Goal: Information Seeking & Learning: Learn about a topic

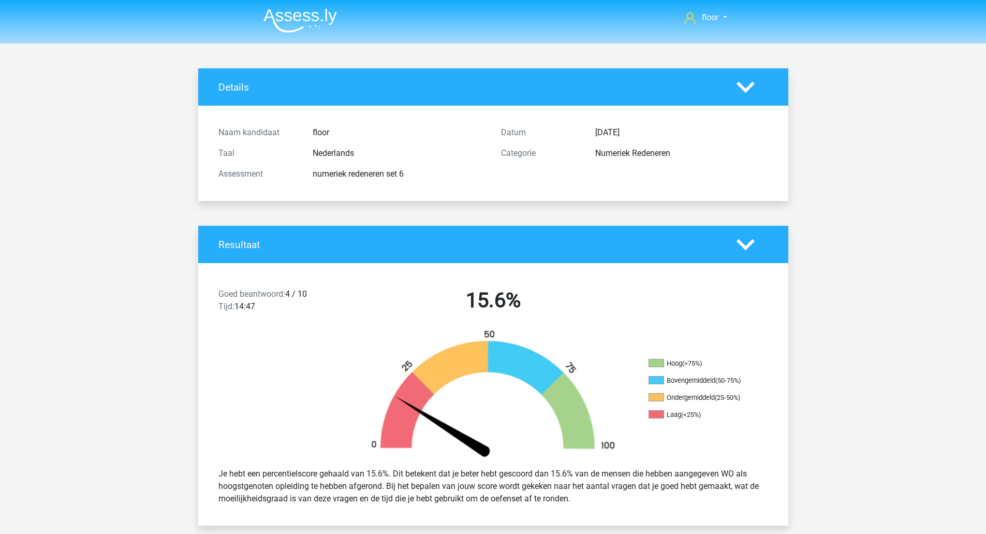
scroll to position [541, 0]
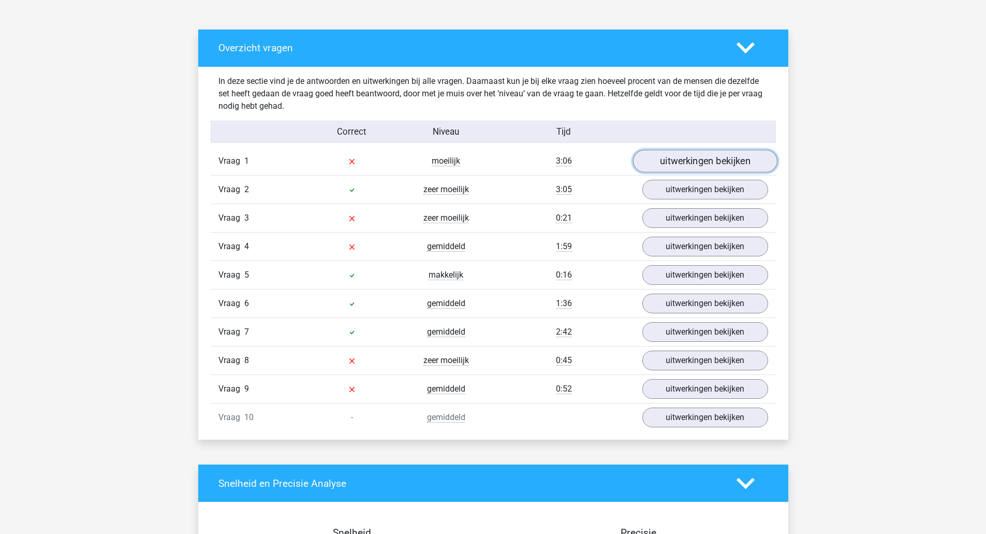
drag, startPoint x: 0, startPoint y: 0, endPoint x: 707, endPoint y: 156, distance: 723.9
click at [707, 156] on link "uitwerkingen bekijken" at bounding box center [704, 161] width 144 height 23
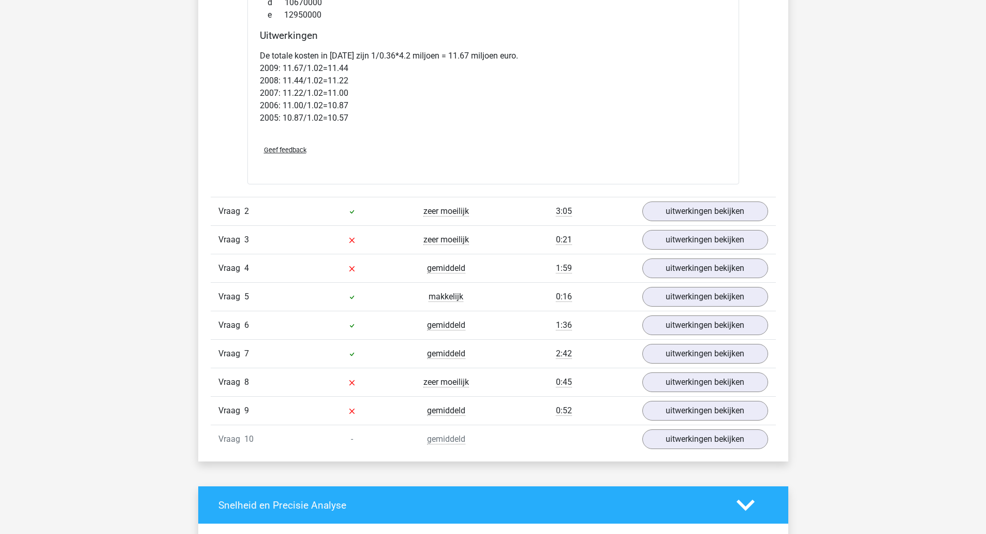
scroll to position [1400, 0]
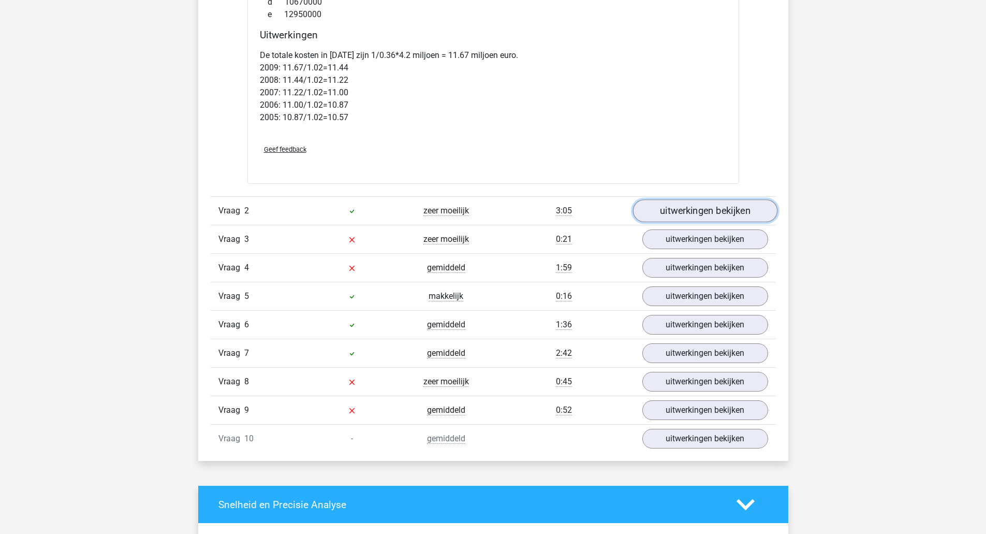
click at [722, 209] on link "uitwerkingen bekijken" at bounding box center [704, 210] width 144 height 23
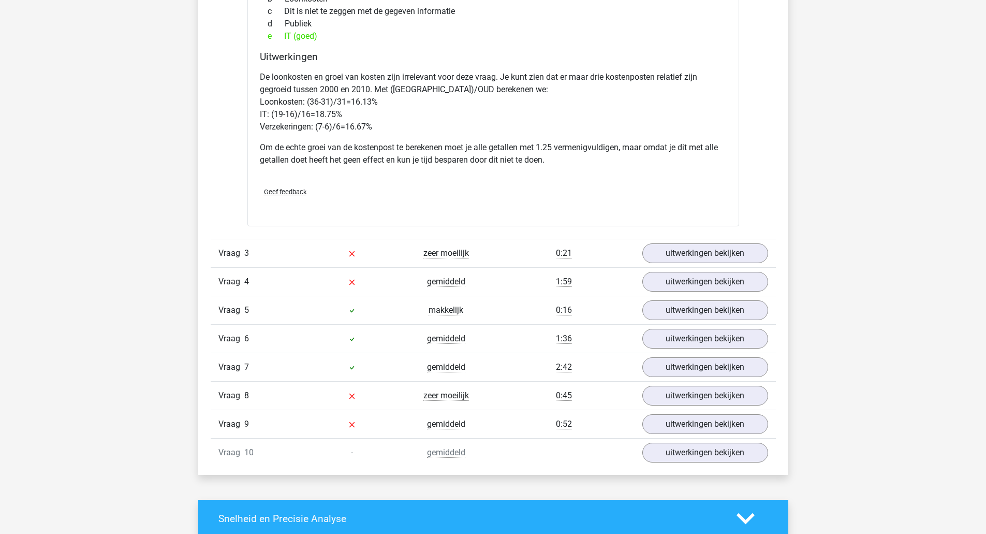
scroll to position [2315, 0]
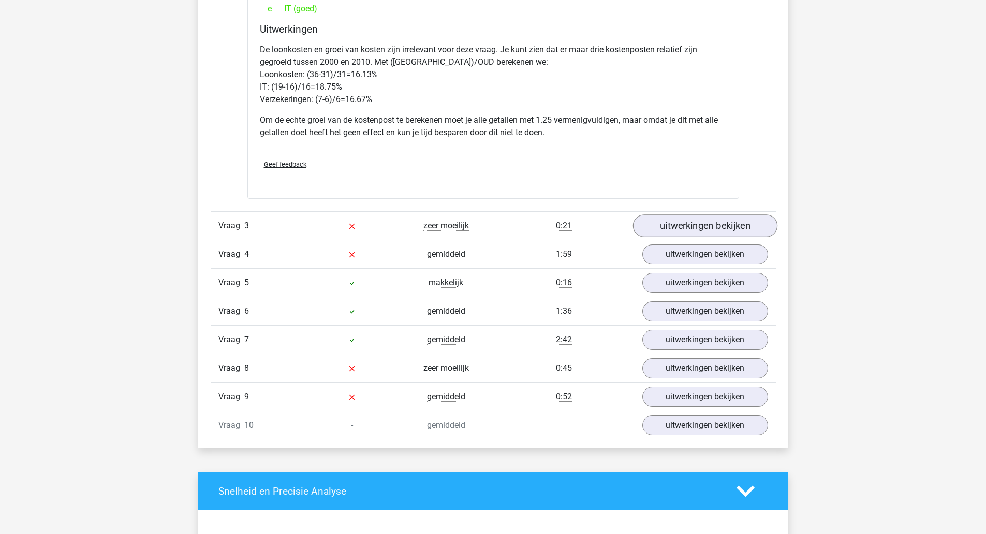
click at [717, 235] on link "uitwerkingen bekijken" at bounding box center [704, 225] width 144 height 23
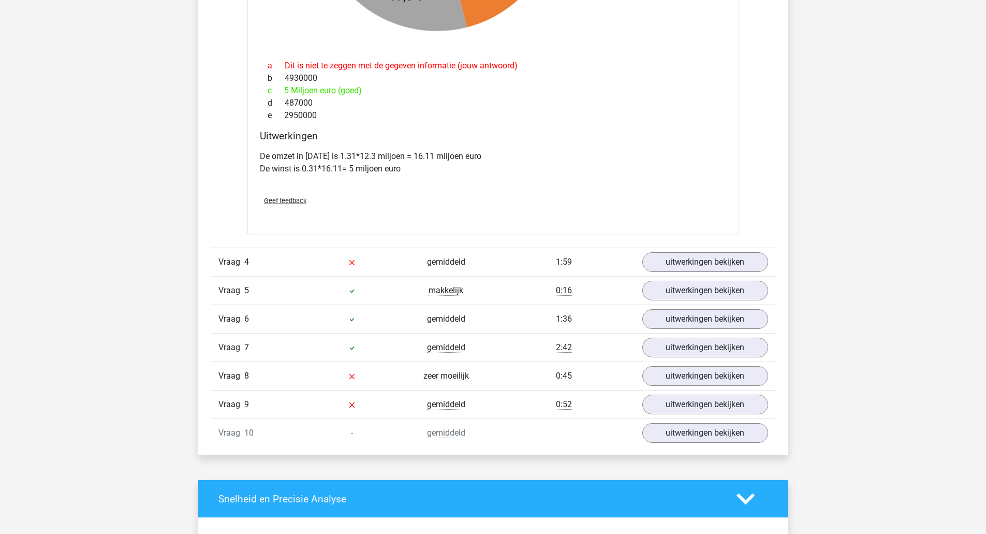
scroll to position [3152, 0]
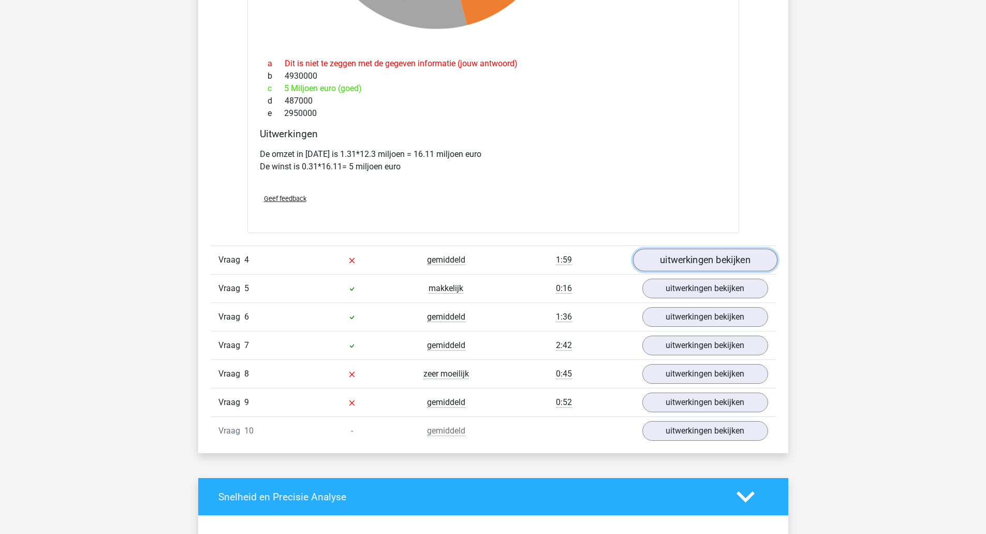
click at [737, 265] on link "uitwerkingen bekijken" at bounding box center [704, 260] width 144 height 23
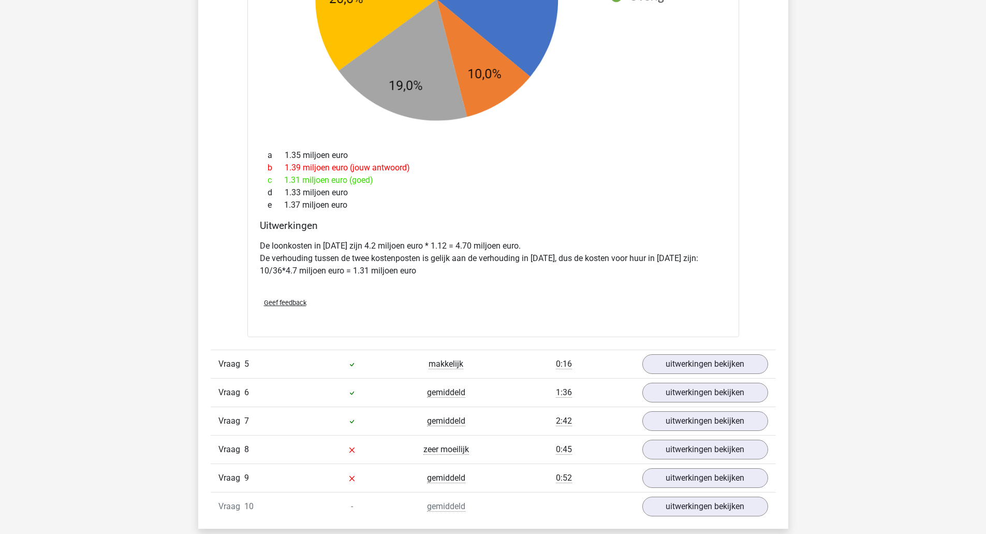
scroll to position [3916, 0]
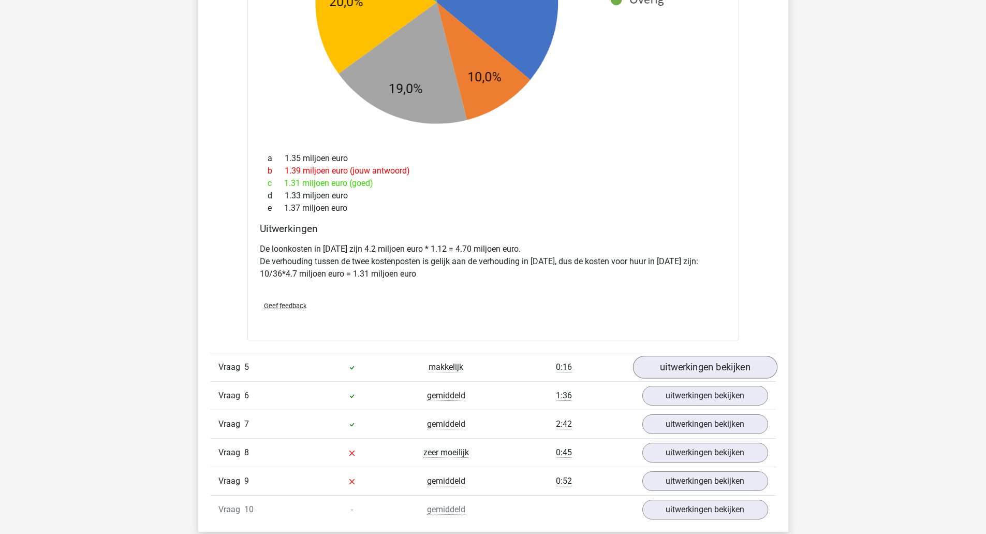
click at [754, 362] on link "uitwerkingen bekijken" at bounding box center [704, 367] width 144 height 23
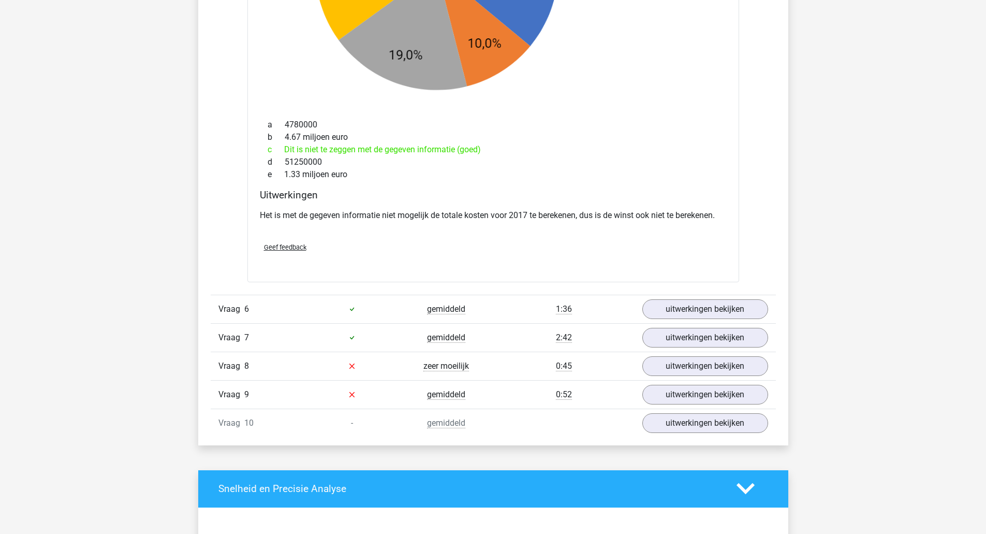
scroll to position [4836, 0]
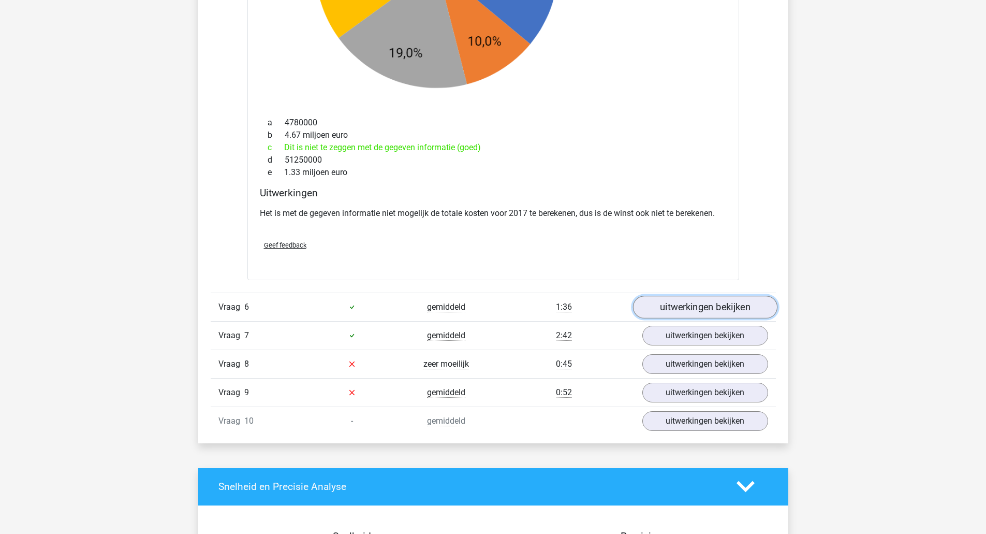
click at [751, 314] on link "uitwerkingen bekijken" at bounding box center [704, 306] width 144 height 23
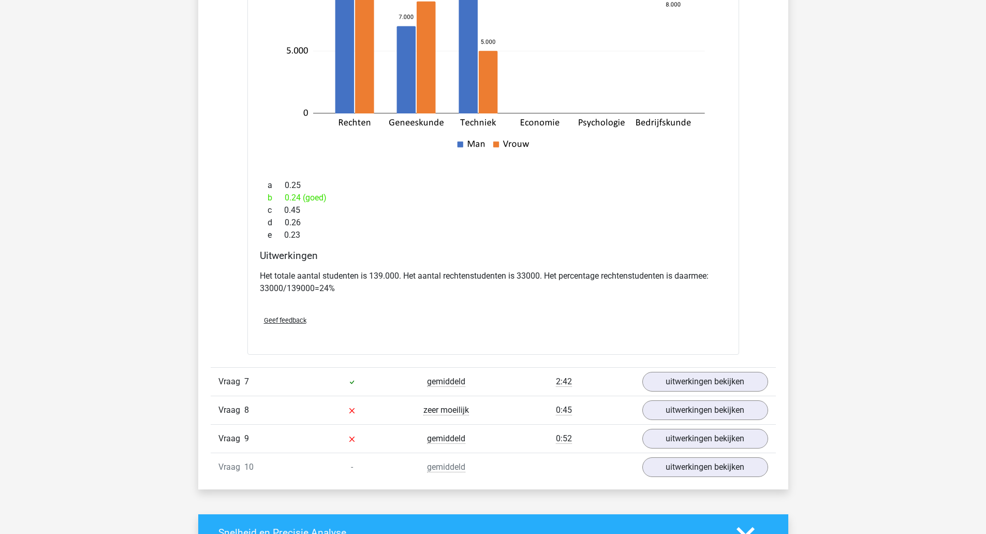
scroll to position [5377, 0]
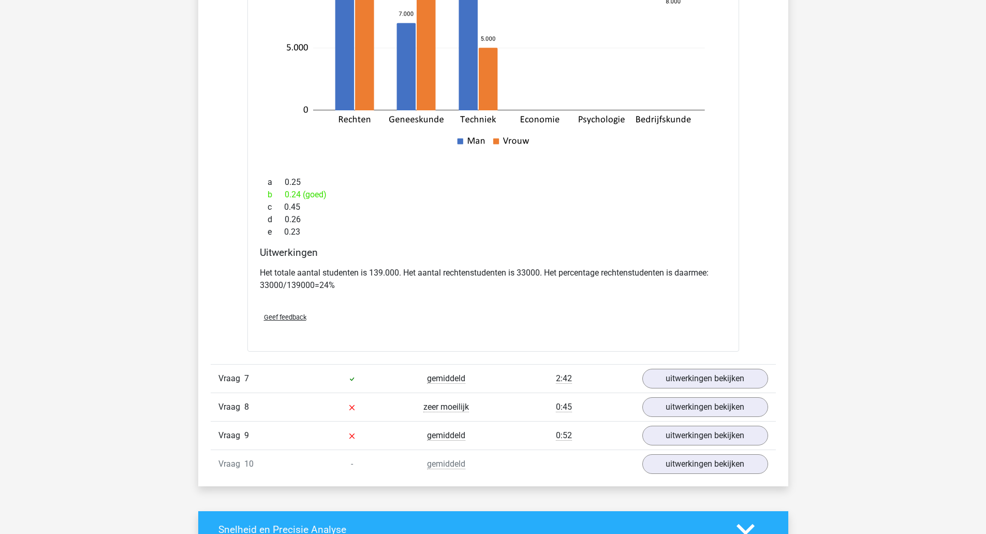
click at [757, 384] on link "uitwerkingen bekijken" at bounding box center [705, 378] width 126 height 20
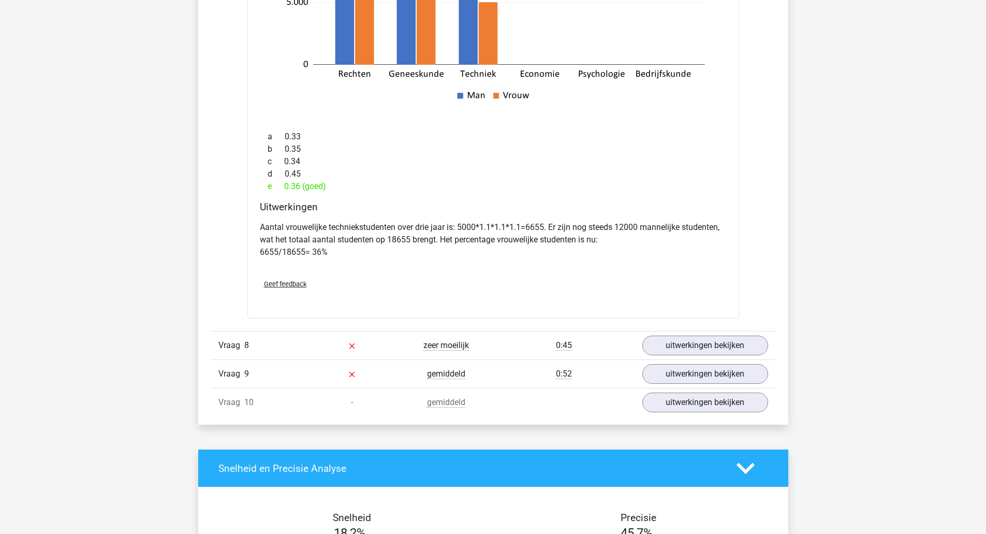
scroll to position [6048, 0]
click at [757, 353] on link "uitwerkingen bekijken" at bounding box center [705, 345] width 126 height 20
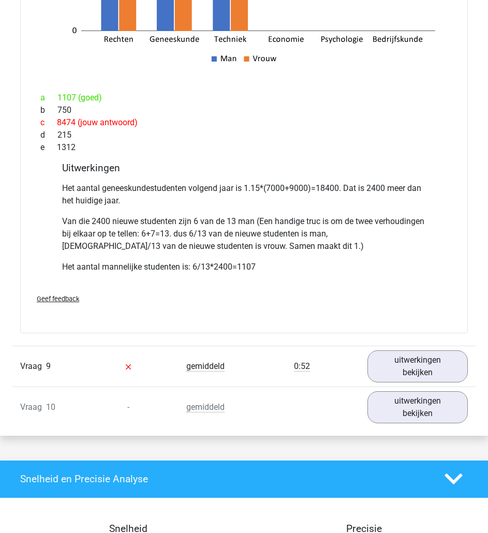
scroll to position [6535, 0]
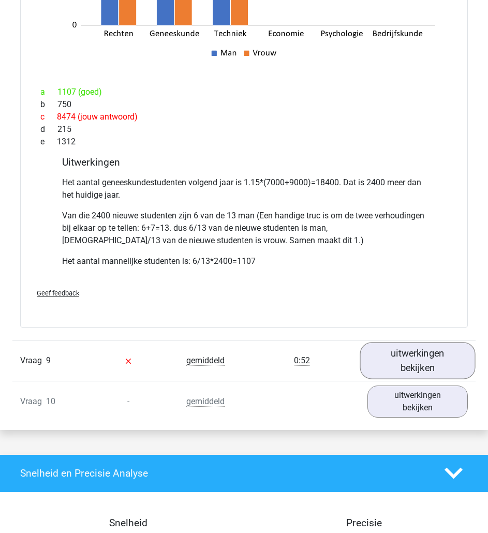
click at [421, 342] on link "uitwerkingen bekijken" at bounding box center [417, 360] width 115 height 37
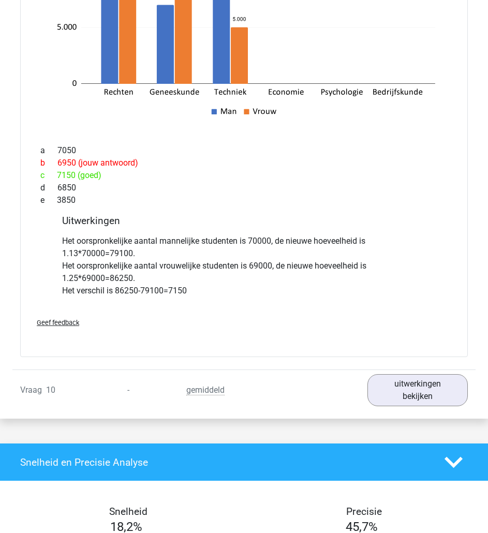
scroll to position [7147, 0]
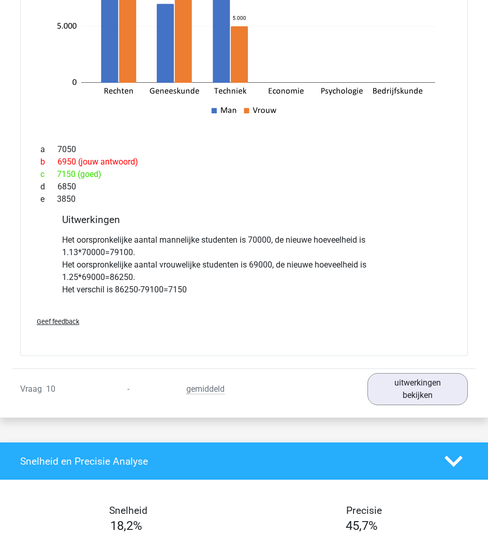
click at [401, 373] on link "uitwerkingen bekijken" at bounding box center [417, 389] width 100 height 32
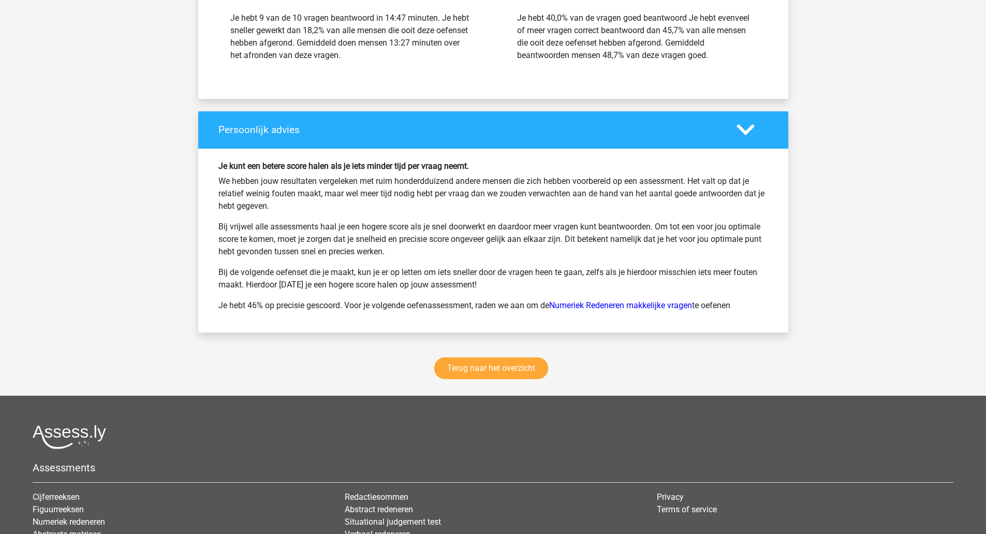
scroll to position [8605, 0]
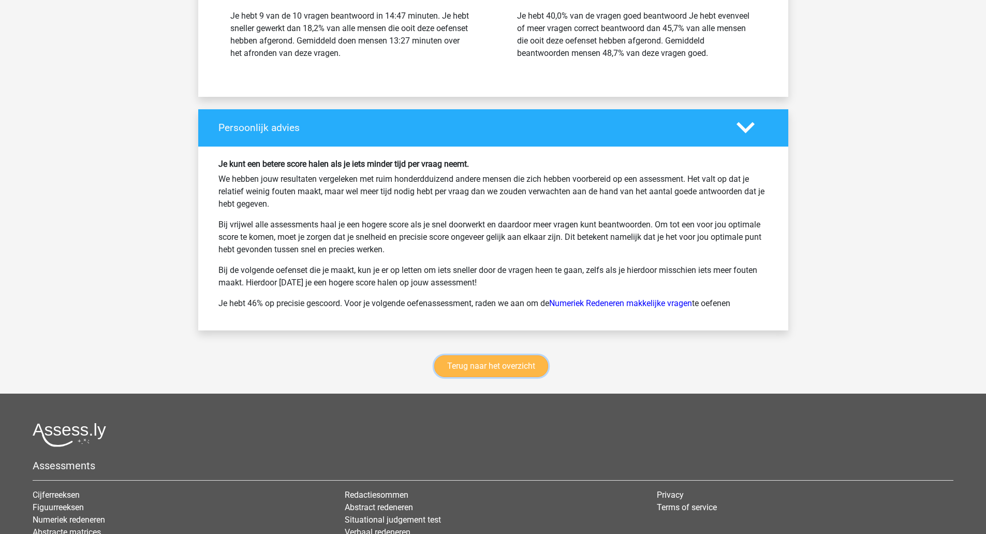
click at [515, 355] on link "Terug naar het overzicht" at bounding box center [491, 366] width 114 height 22
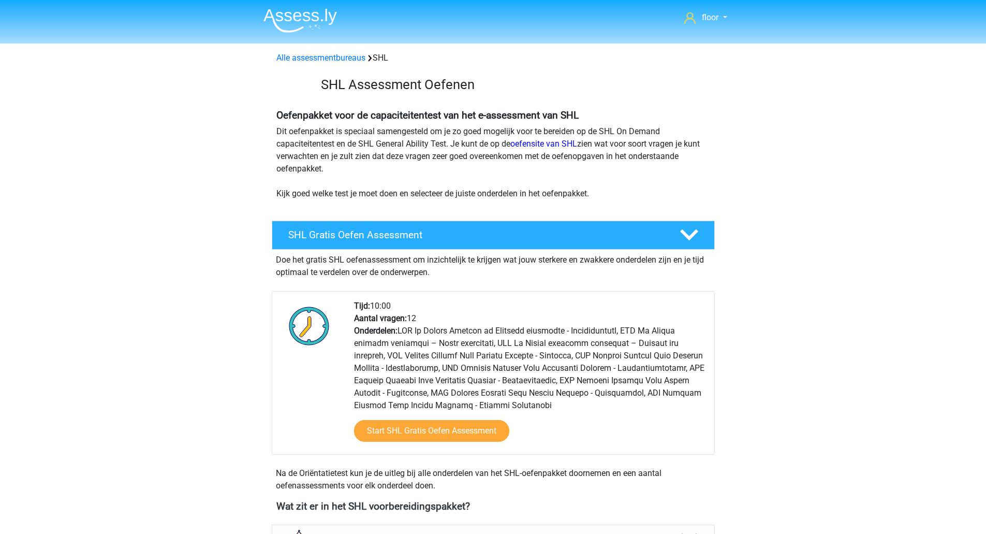
click at [306, 25] on img at bounding box center [299, 20] width 73 height 24
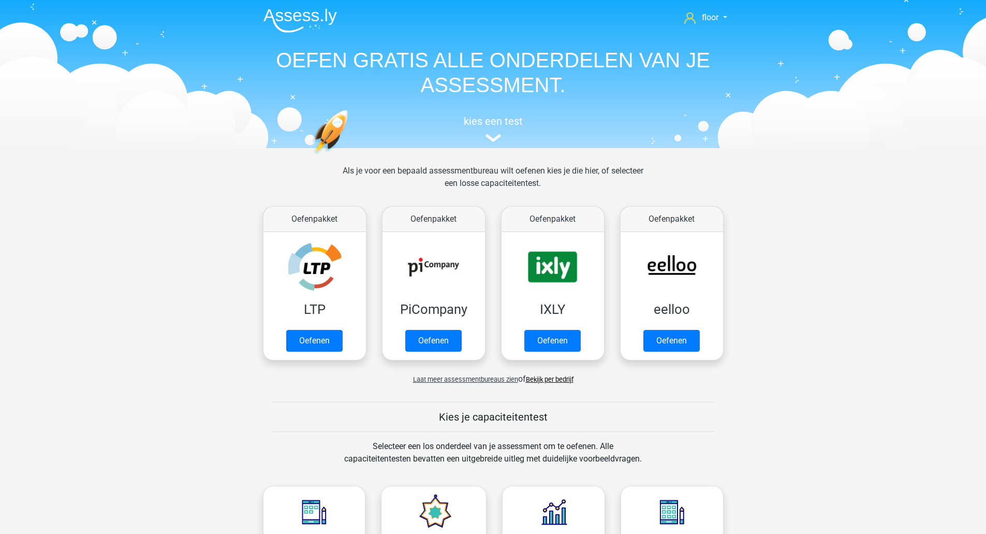
click at [330, 330] on link "Oefenen" at bounding box center [314, 341] width 56 height 22
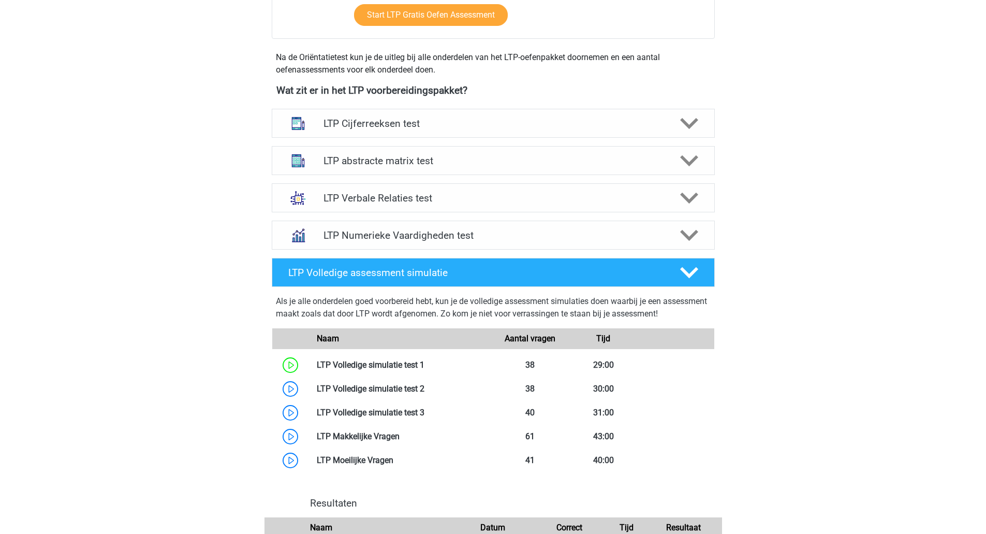
scroll to position [334, 0]
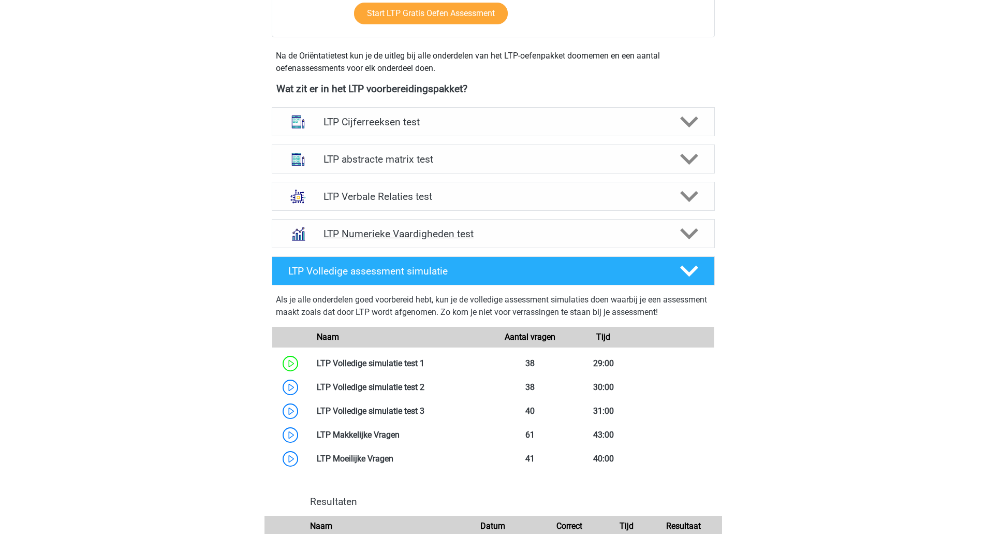
click at [684, 234] on polygon at bounding box center [689, 233] width 18 height 11
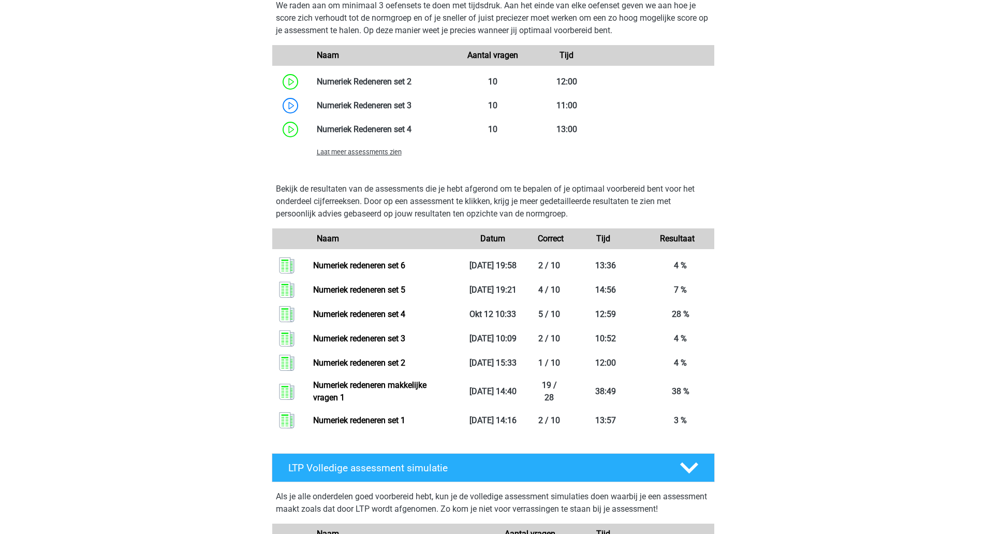
scroll to position [781, 0]
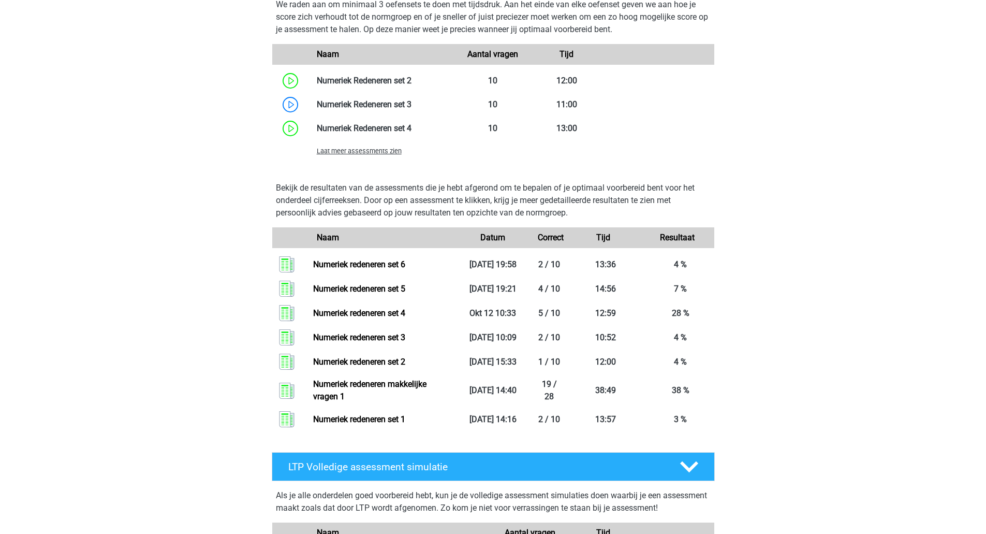
click at [371, 149] on span "Laat meer assessments zien" at bounding box center [359, 151] width 85 height 8
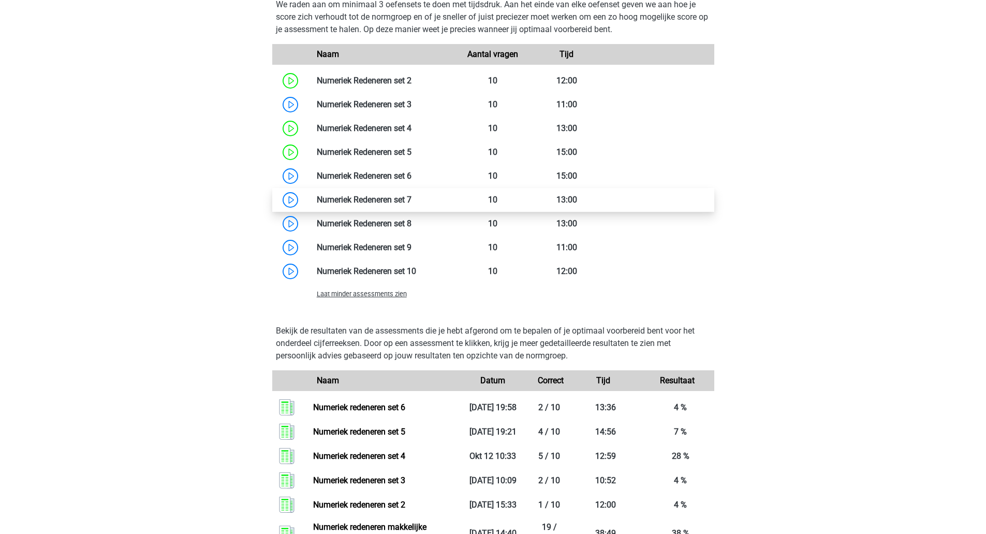
click at [411, 195] on link at bounding box center [411, 200] width 0 height 10
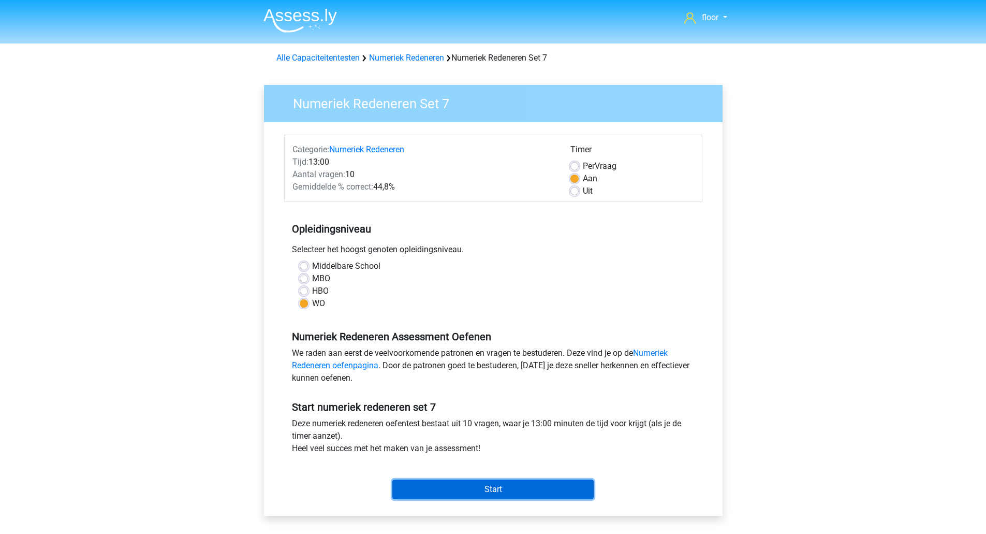
click at [510, 489] on input "Start" at bounding box center [492, 489] width 201 height 20
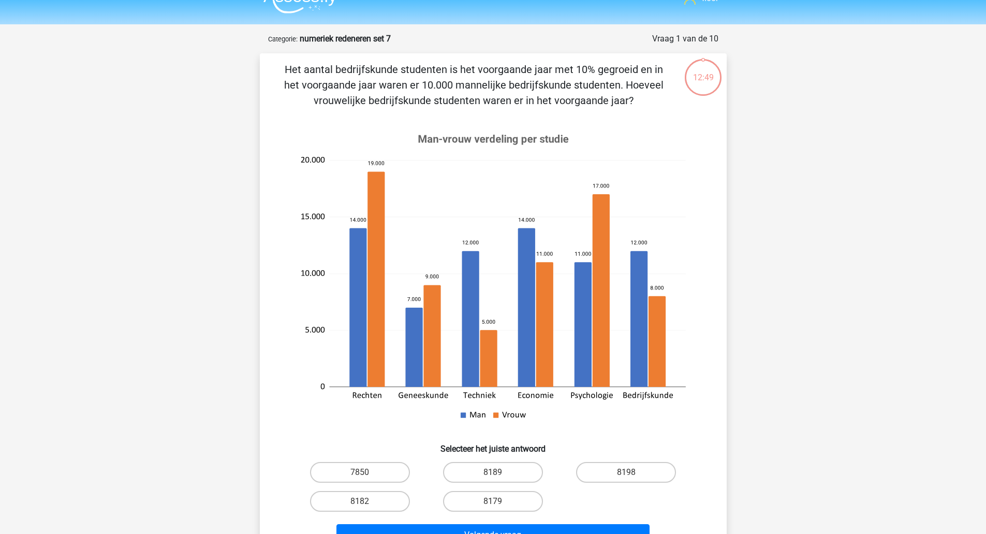
scroll to position [18, 0]
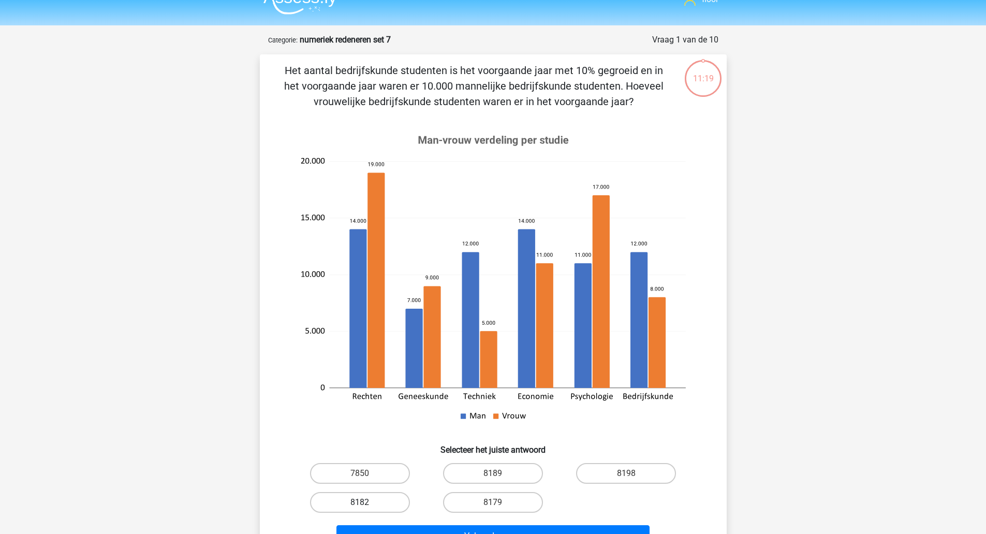
click at [374, 512] on label "8182" at bounding box center [360, 502] width 100 height 21
click at [366, 509] on input "8182" at bounding box center [363, 505] width 7 height 7
radio input "true"
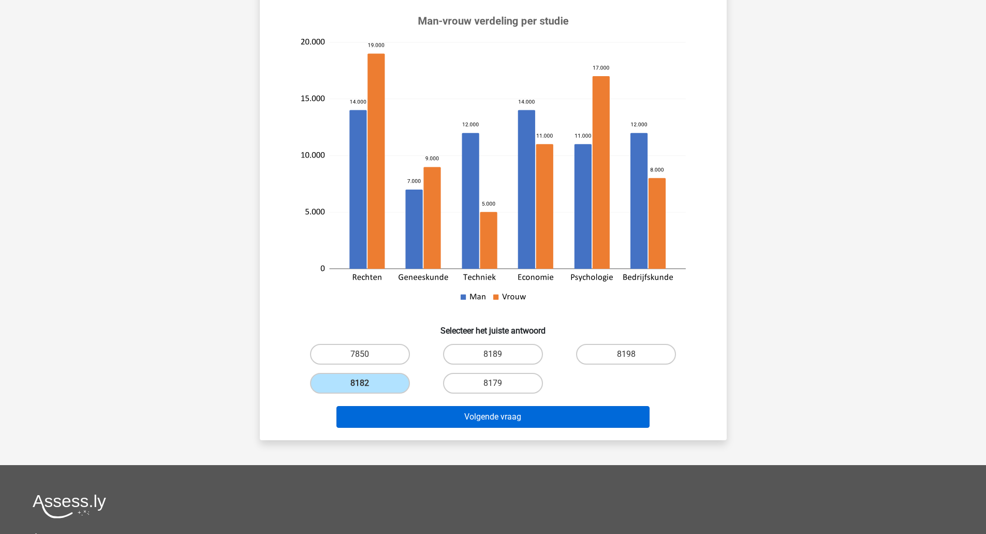
click at [583, 419] on button "Volgende vraag" at bounding box center [492, 417] width 313 height 22
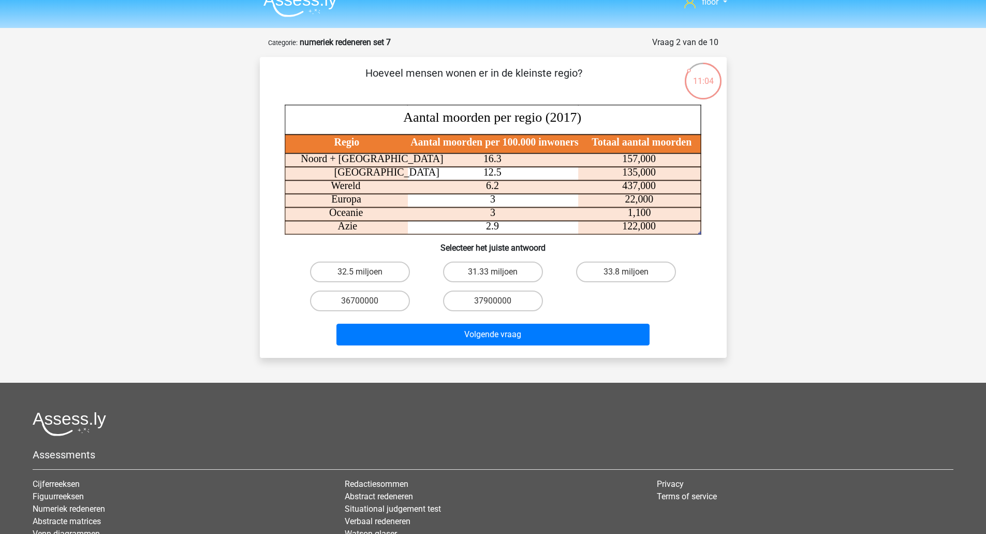
scroll to position [17, 0]
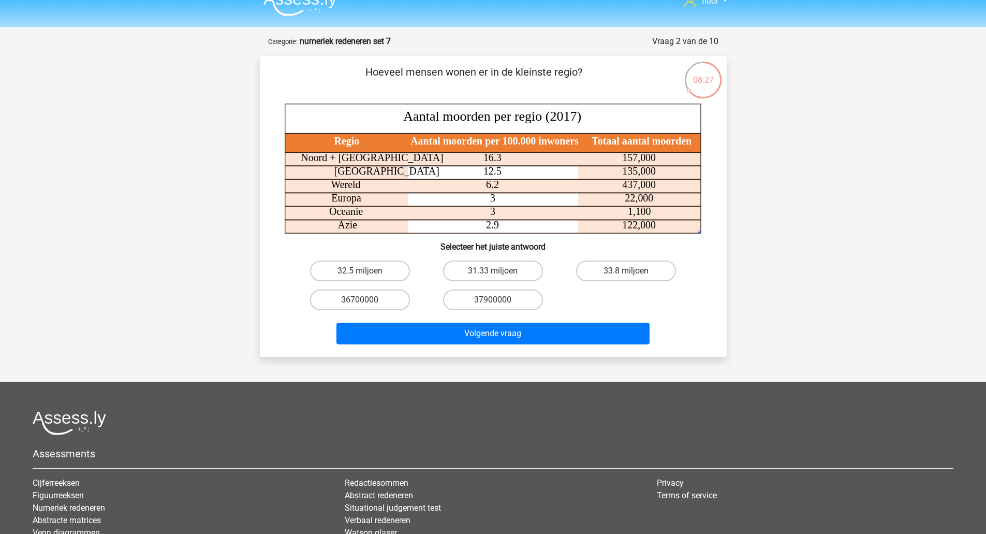
click at [513, 301] on label "37900000" at bounding box center [493, 299] width 100 height 21
click at [499, 301] on input "37900000" at bounding box center [496, 303] width 7 height 7
radio input "true"
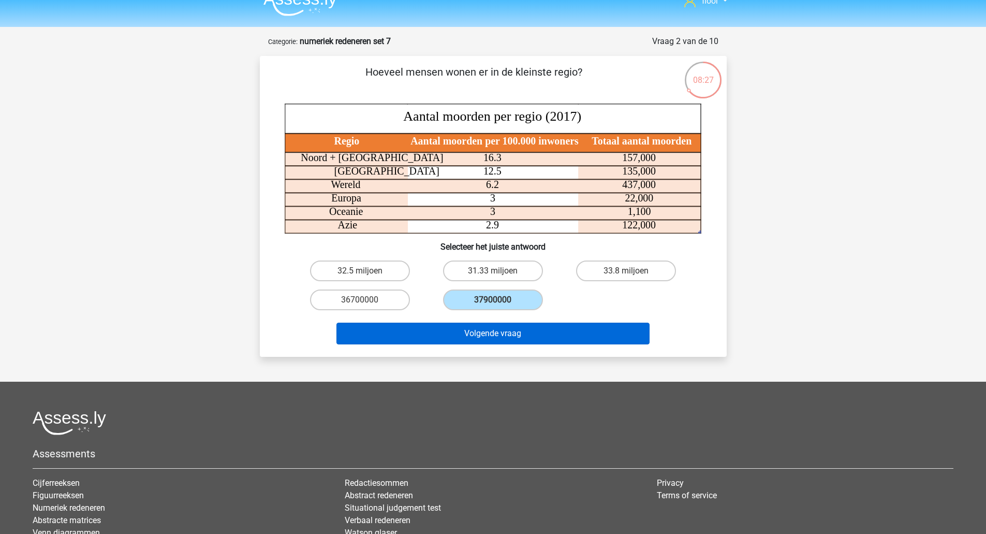
click at [545, 339] on button "Volgende vraag" at bounding box center [492, 333] width 313 height 22
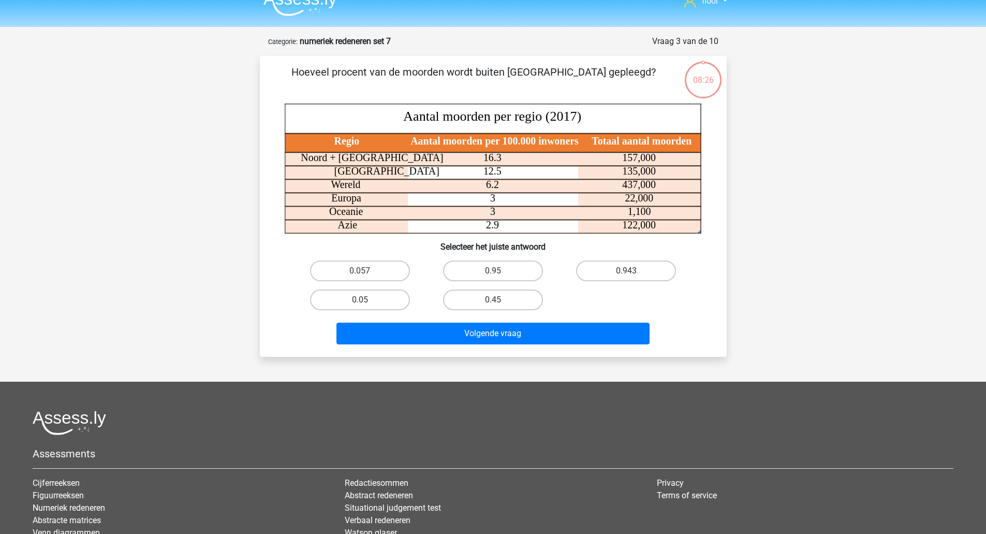
scroll to position [52, 0]
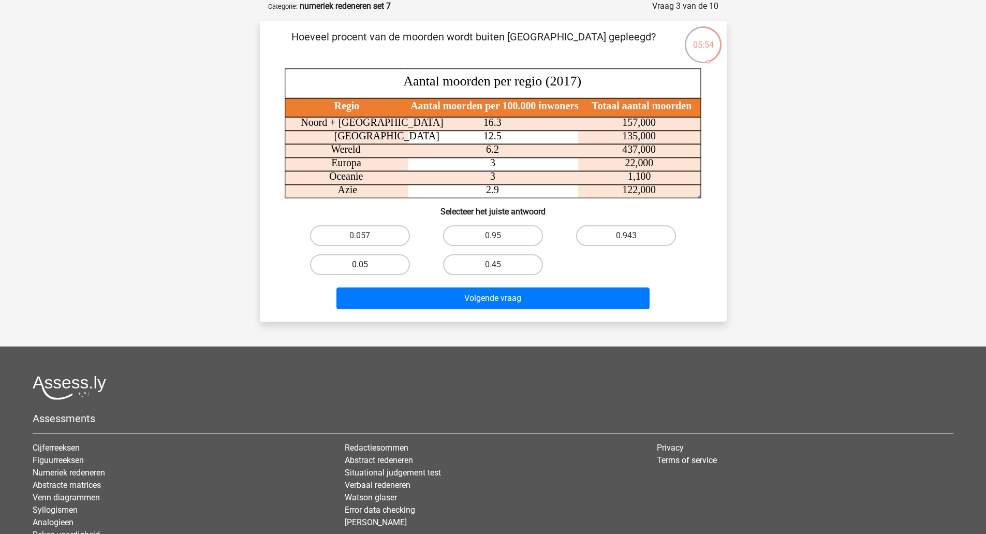
click at [374, 263] on label "0.05" at bounding box center [360, 264] width 100 height 21
click at [366, 264] on input "0.05" at bounding box center [363, 267] width 7 height 7
radio input "true"
click at [431, 301] on button "Volgende vraag" at bounding box center [492, 298] width 313 height 22
click at [529, 262] on label "0.054" at bounding box center [493, 264] width 100 height 21
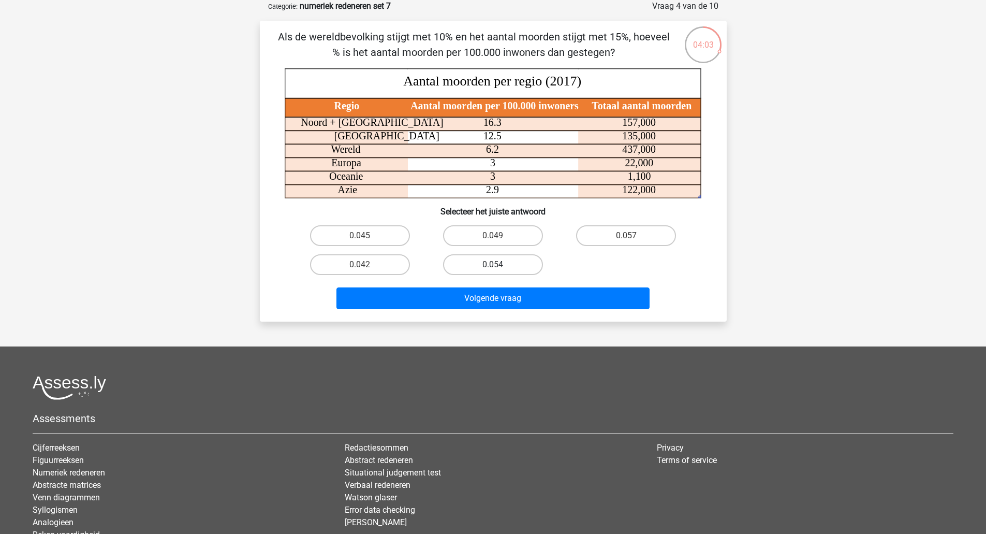
click at [499, 264] on input "0.054" at bounding box center [496, 267] width 7 height 7
radio input "true"
click at [538, 299] on button "Volgende vraag" at bounding box center [492, 298] width 313 height 22
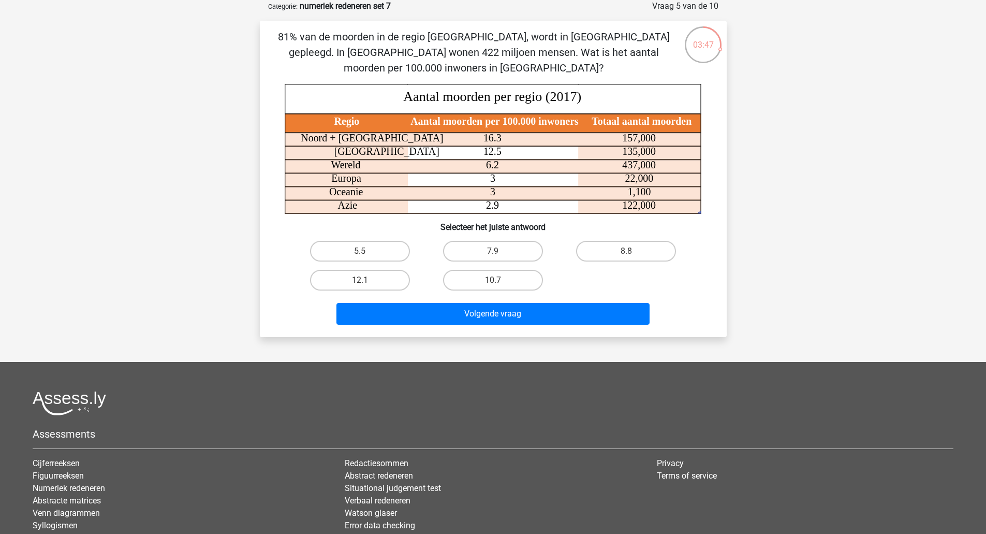
click at [518, 277] on label "10.7" at bounding box center [493, 280] width 100 height 21
click at [499, 280] on input "10.7" at bounding box center [496, 283] width 7 height 7
radio input "true"
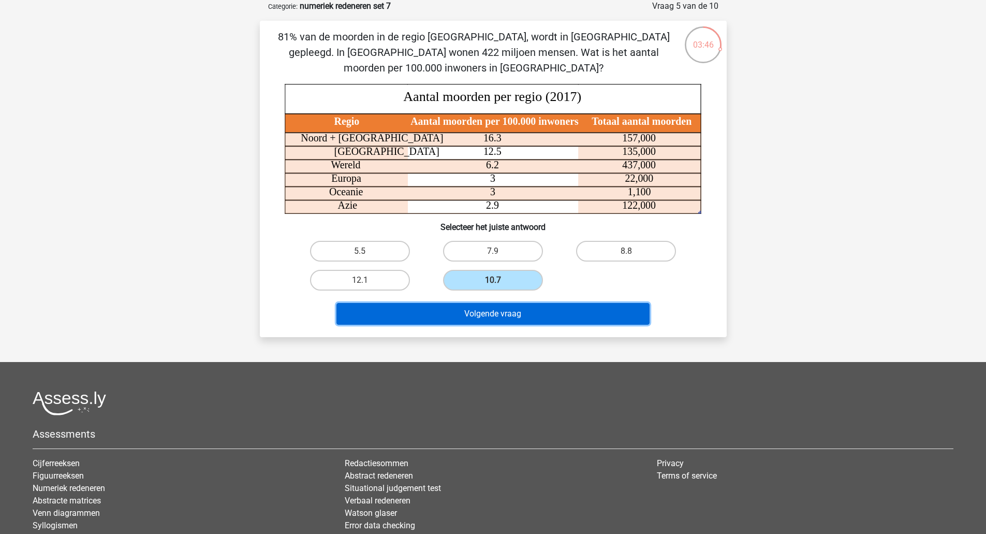
click at [521, 320] on button "Volgende vraag" at bounding box center [492, 314] width 313 height 22
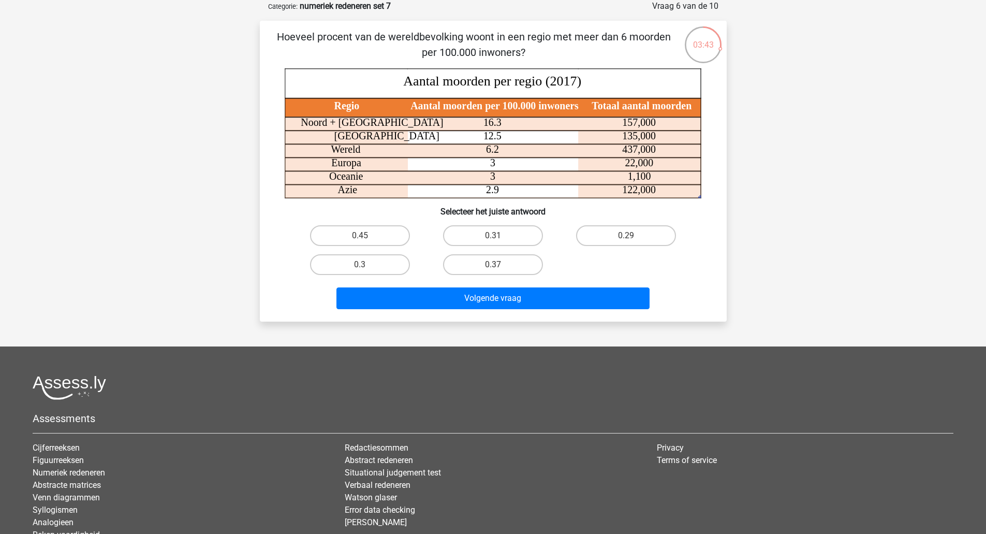
click at [534, 264] on label "0.37" at bounding box center [493, 264] width 100 height 21
click at [499, 264] on input "0.37" at bounding box center [496, 267] width 7 height 7
radio input "true"
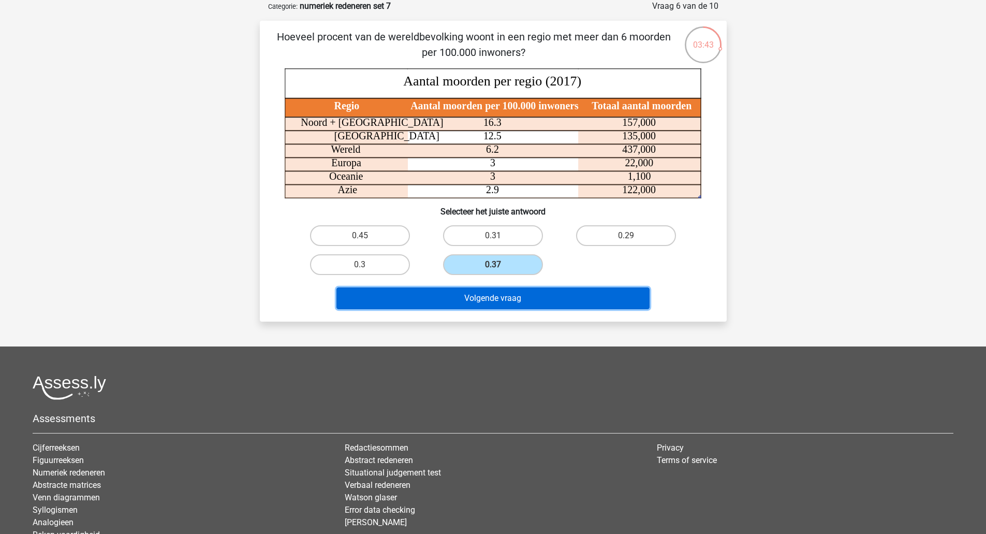
click at [532, 303] on button "Volgende vraag" at bounding box center [492, 298] width 313 height 22
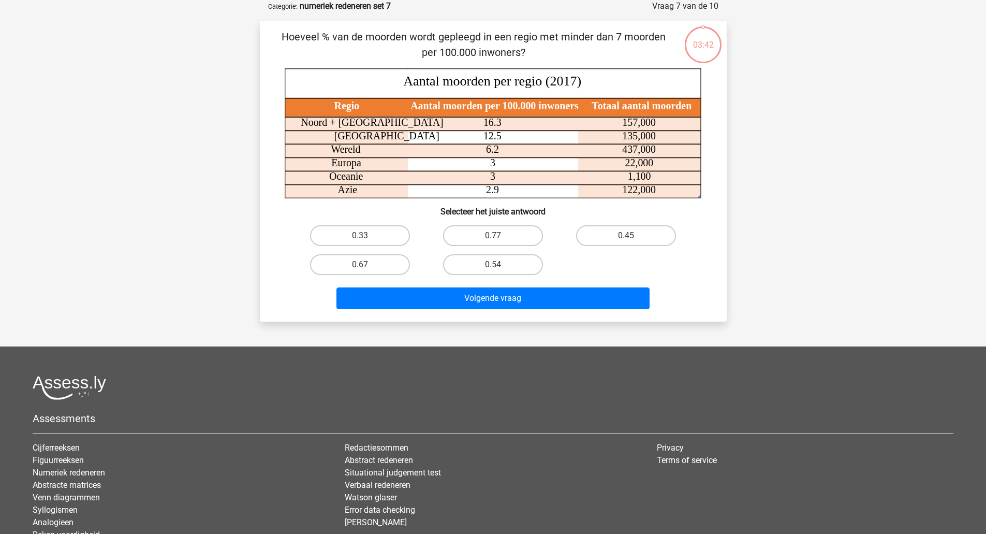
click at [515, 272] on label "0.54" at bounding box center [493, 264] width 100 height 21
click at [499, 271] on input "0.54" at bounding box center [496, 267] width 7 height 7
radio input "true"
click at [517, 306] on button "Volgende vraag" at bounding box center [492, 298] width 313 height 22
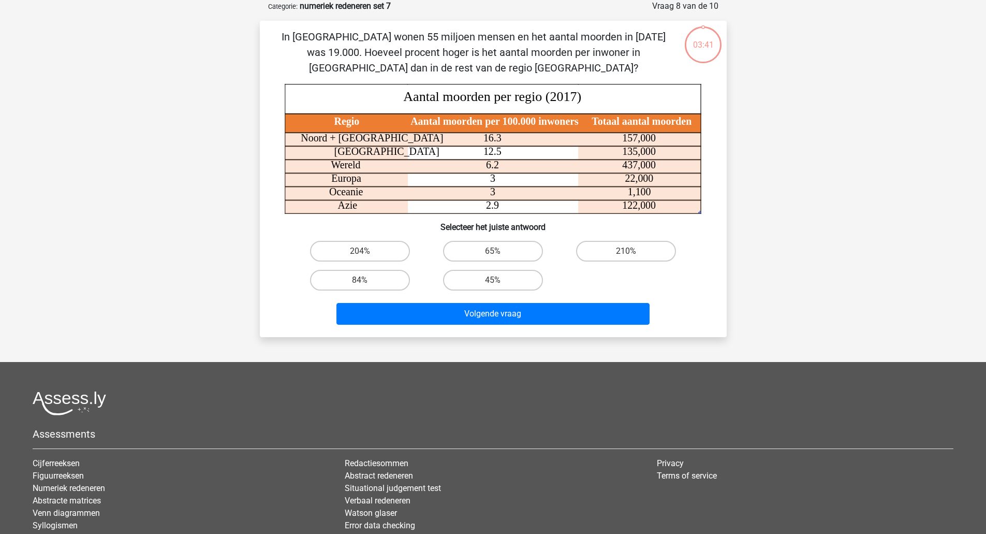
click at [516, 275] on label "45%" at bounding box center [493, 280] width 100 height 21
click at [499, 280] on input "45%" at bounding box center [496, 283] width 7 height 7
radio input "true"
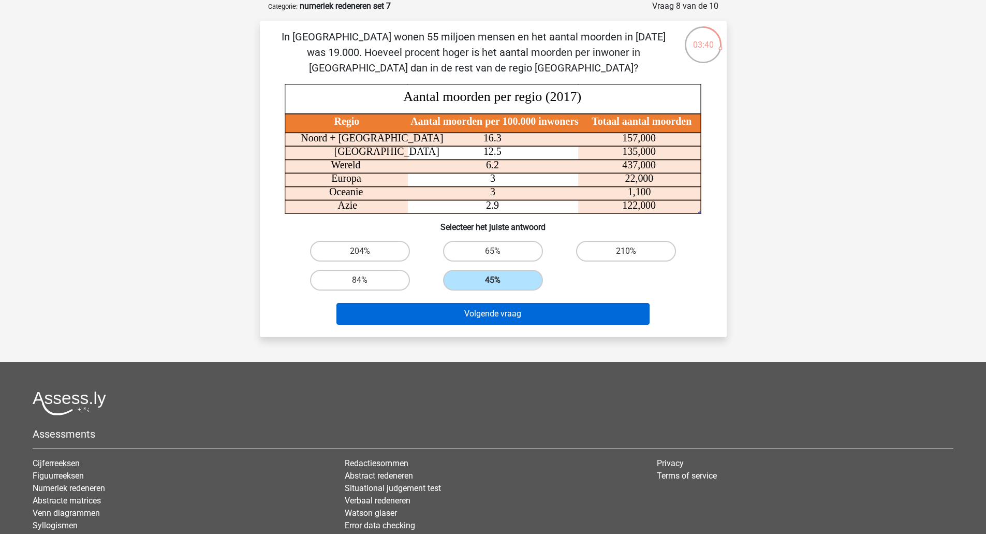
click at [523, 307] on button "Volgende vraag" at bounding box center [492, 314] width 313 height 22
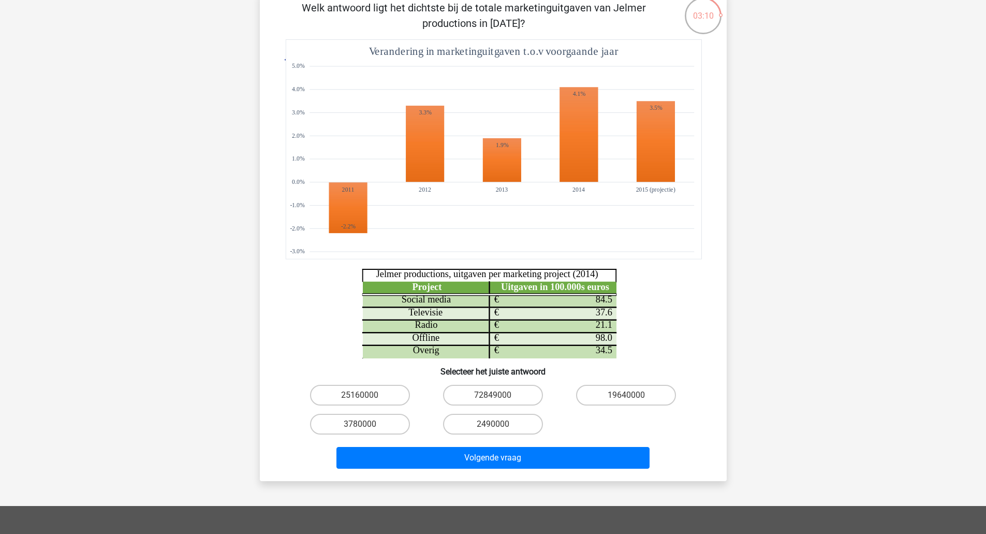
scroll to position [83, 0]
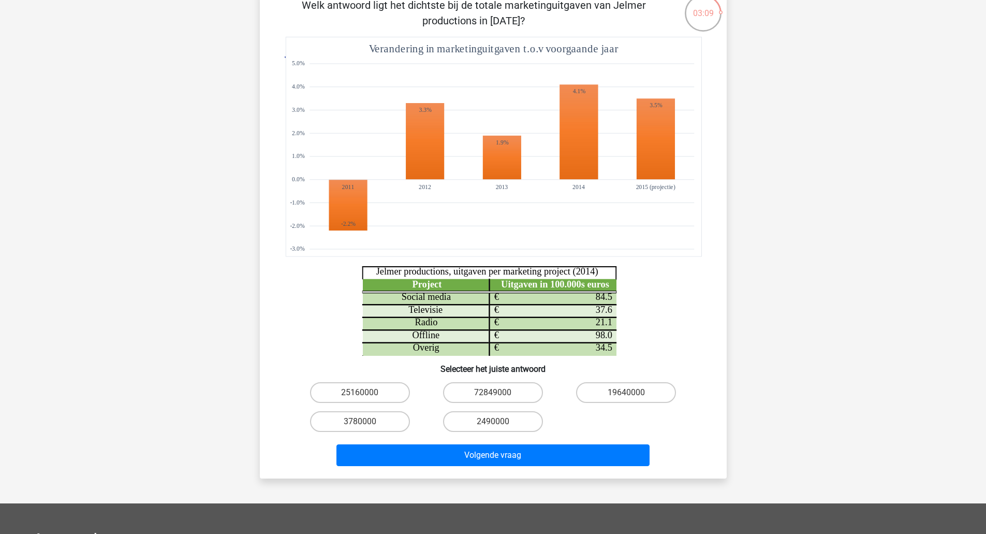
click at [664, 401] on label "19640000" at bounding box center [626, 392] width 100 height 21
click at [633, 399] on input "19640000" at bounding box center [629, 395] width 7 height 7
radio input "true"
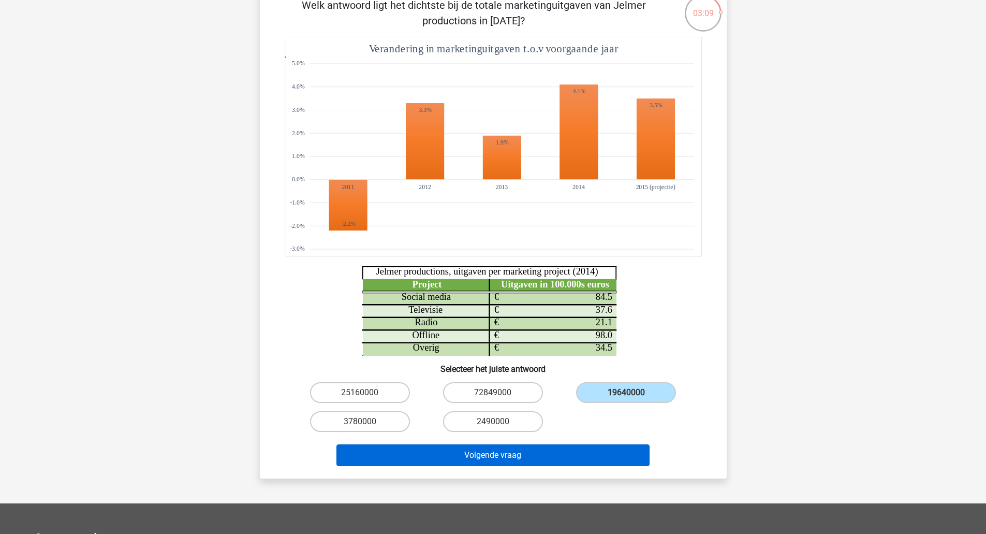
click at [632, 448] on button "Volgende vraag" at bounding box center [492, 455] width 313 height 22
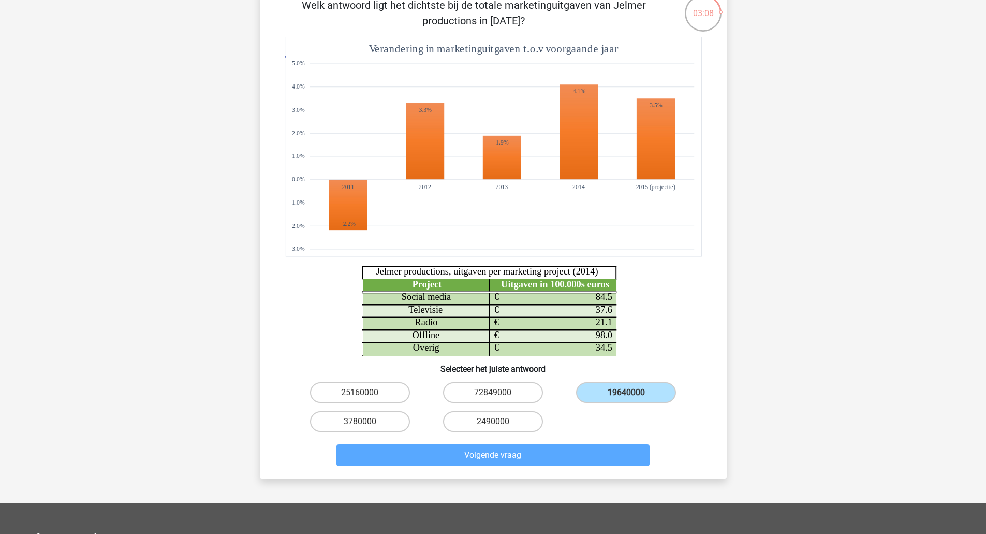
scroll to position [52, 0]
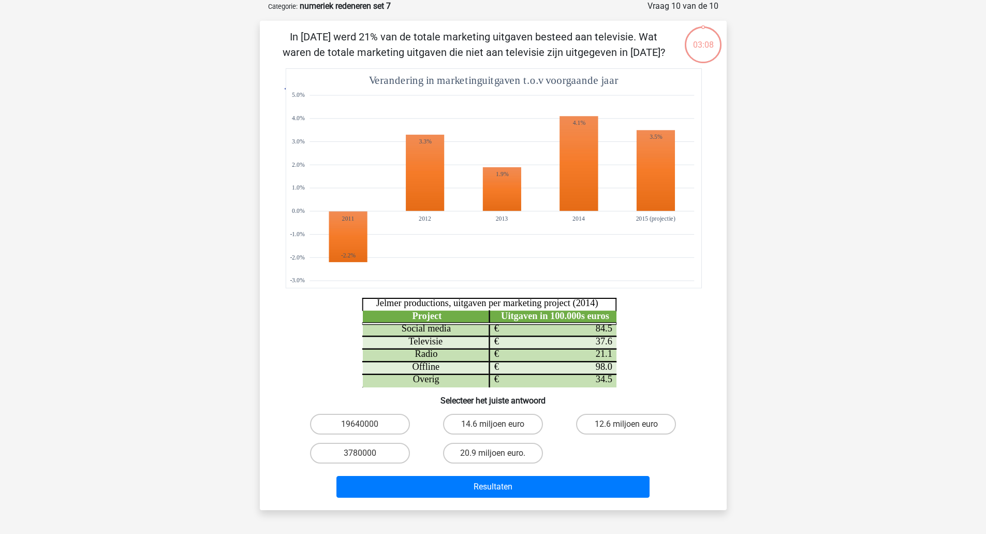
click at [637, 434] on label "12.6 miljoen euro" at bounding box center [626, 423] width 100 height 21
click at [633, 431] on input "12.6 miljoen euro" at bounding box center [629, 427] width 7 height 7
radio input "true"
click at [619, 478] on button "Resultaten" at bounding box center [492, 487] width 313 height 22
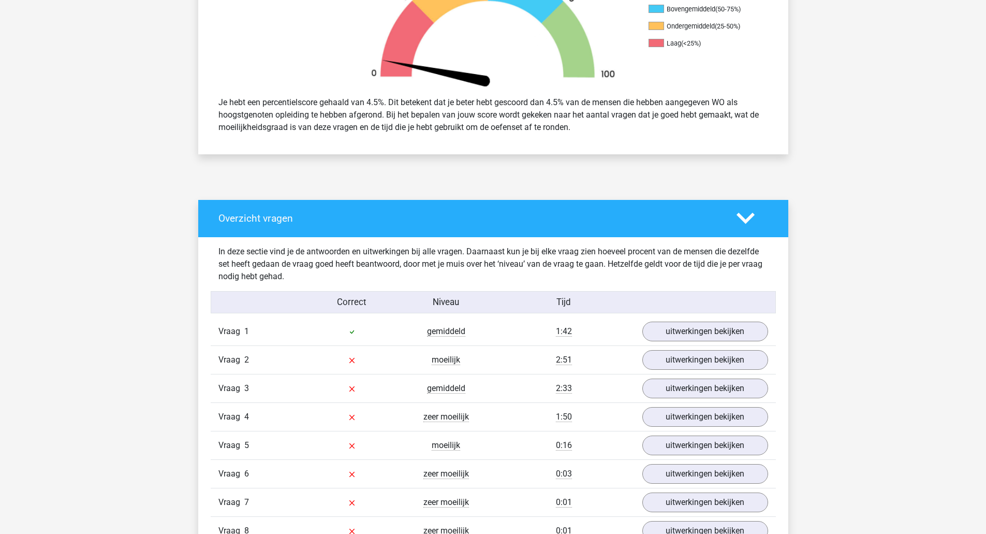
scroll to position [383, 0]
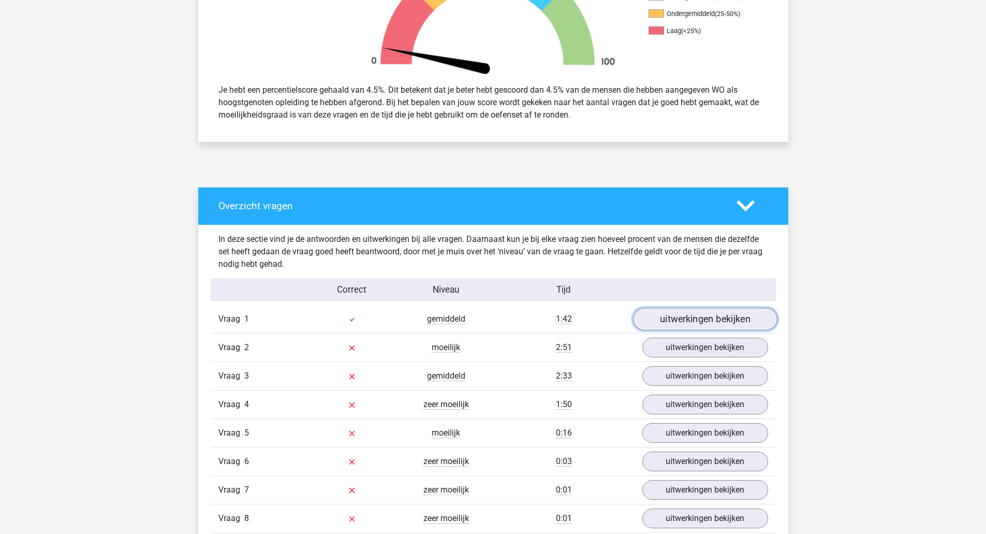
click at [723, 319] on link "uitwerkingen bekijken" at bounding box center [704, 318] width 144 height 23
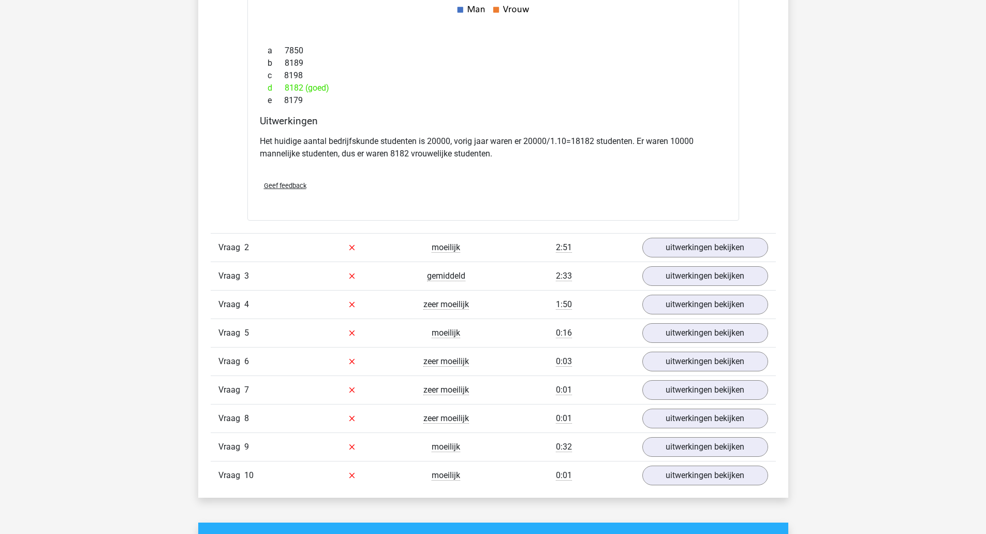
scroll to position [1085, 0]
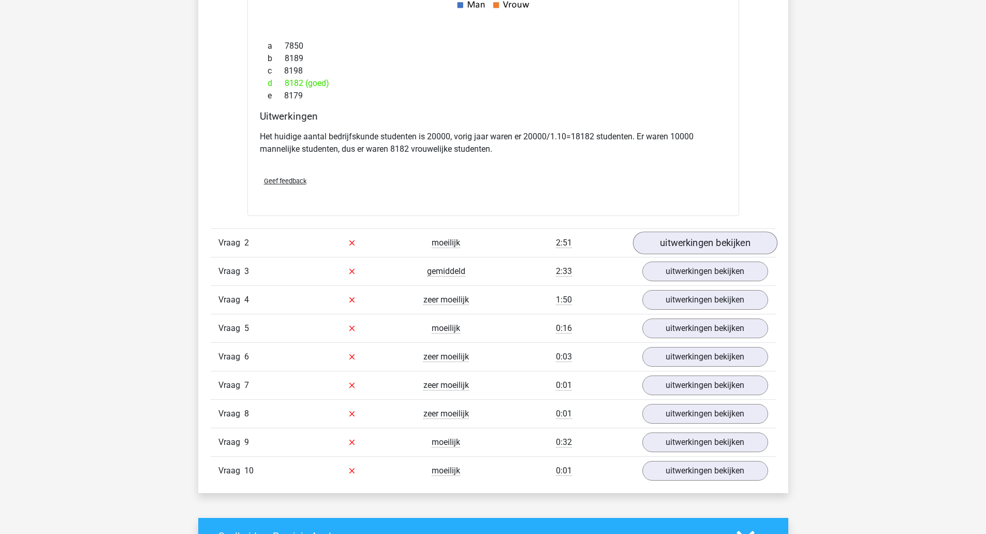
click at [749, 248] on link "uitwerkingen bekijken" at bounding box center [704, 242] width 144 height 23
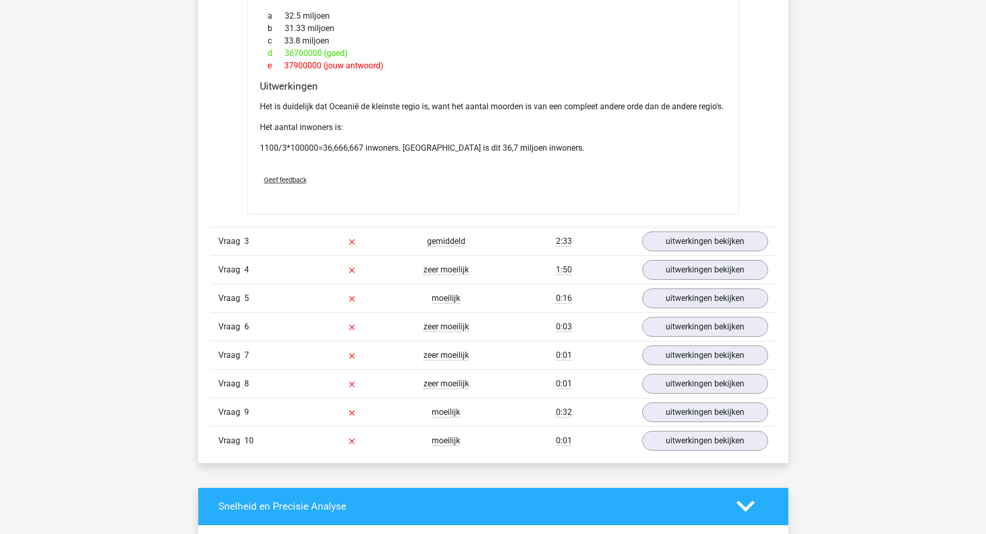
scroll to position [1524, 0]
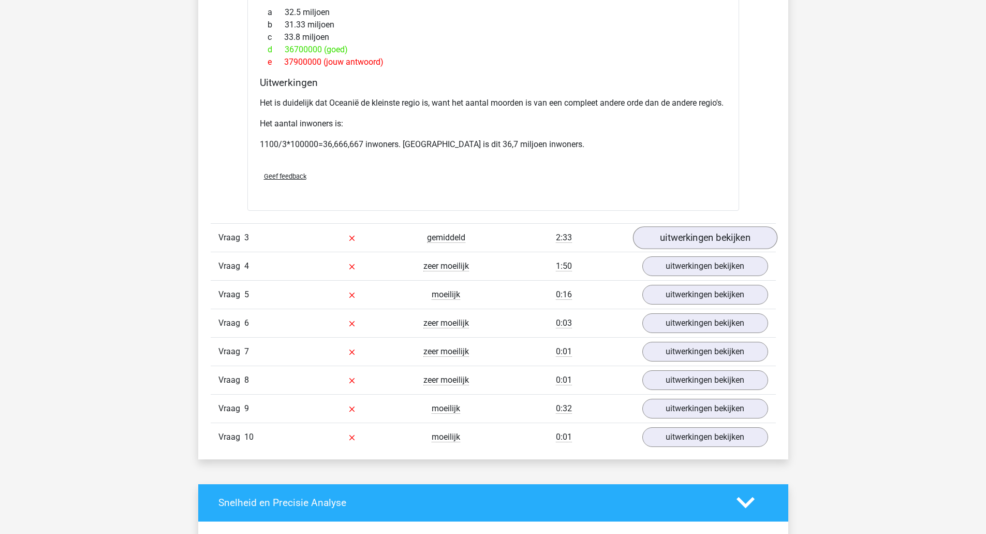
click at [744, 249] on link "uitwerkingen bekijken" at bounding box center [704, 237] width 144 height 23
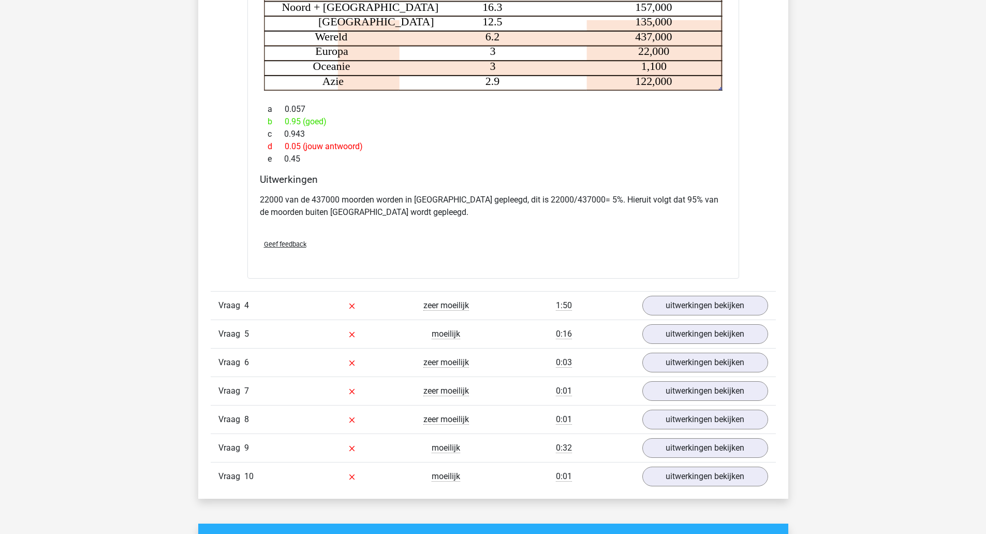
scroll to position [1872, 0]
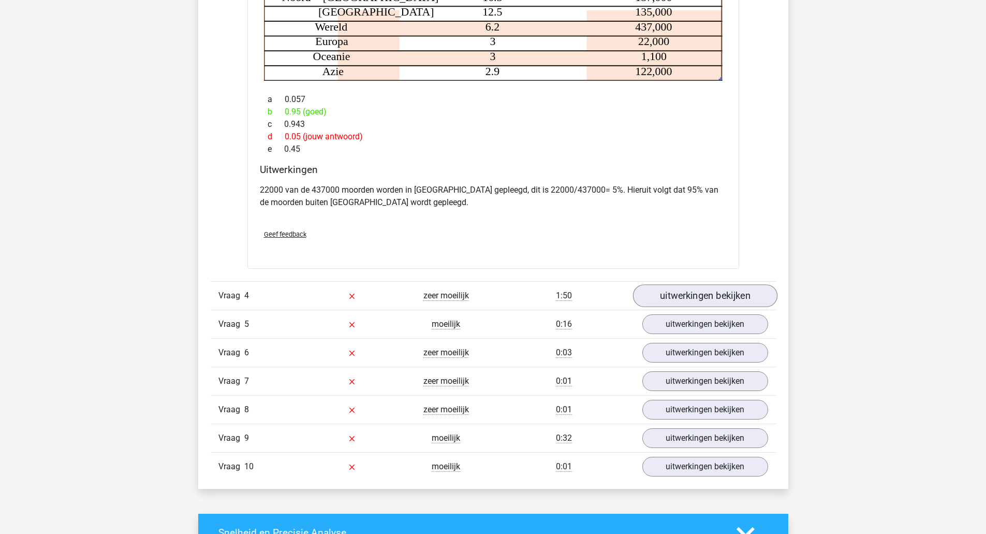
click at [751, 307] on link "uitwerkingen bekijken" at bounding box center [704, 295] width 144 height 23
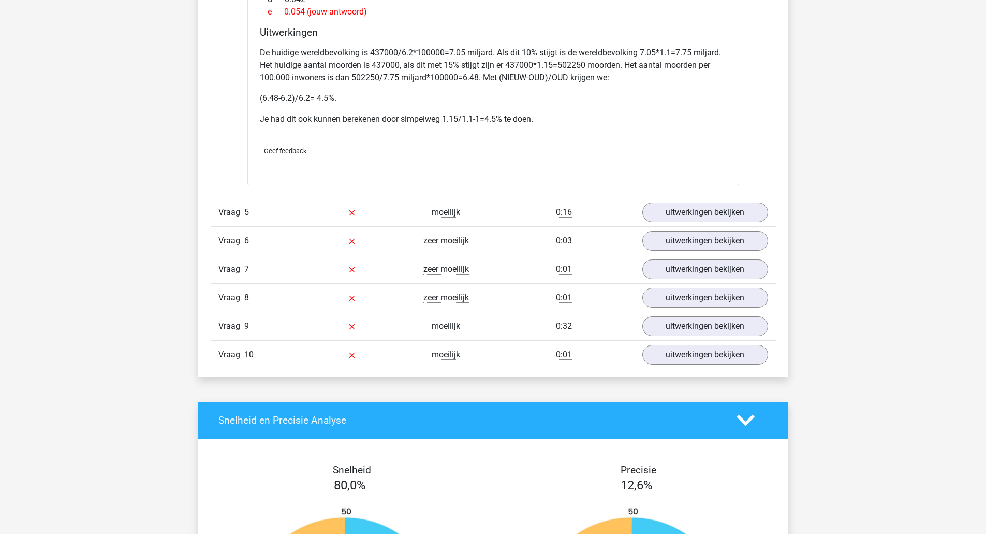
scroll to position [2427, 0]
click at [722, 223] on link "uitwerkingen bekijken" at bounding box center [704, 211] width 144 height 23
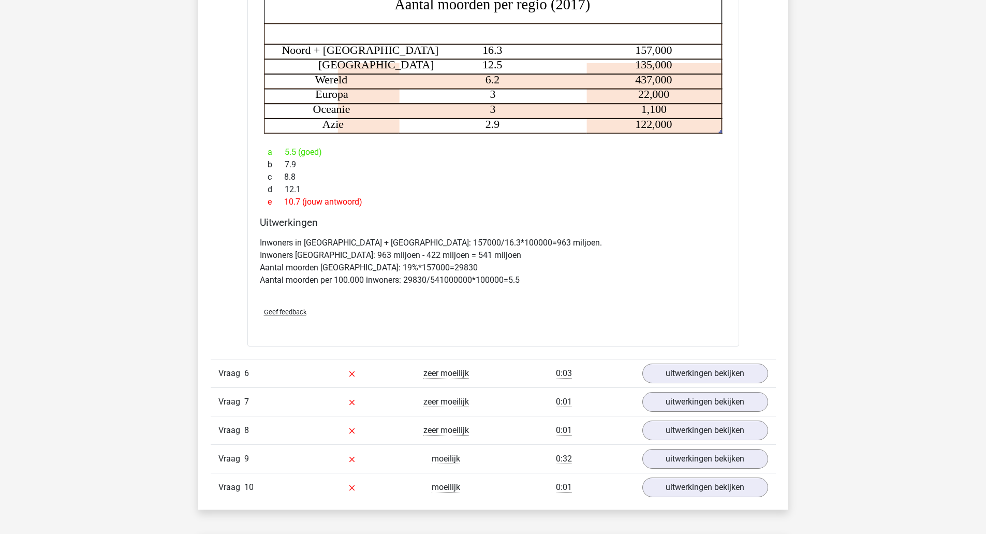
scroll to position [2710, 0]
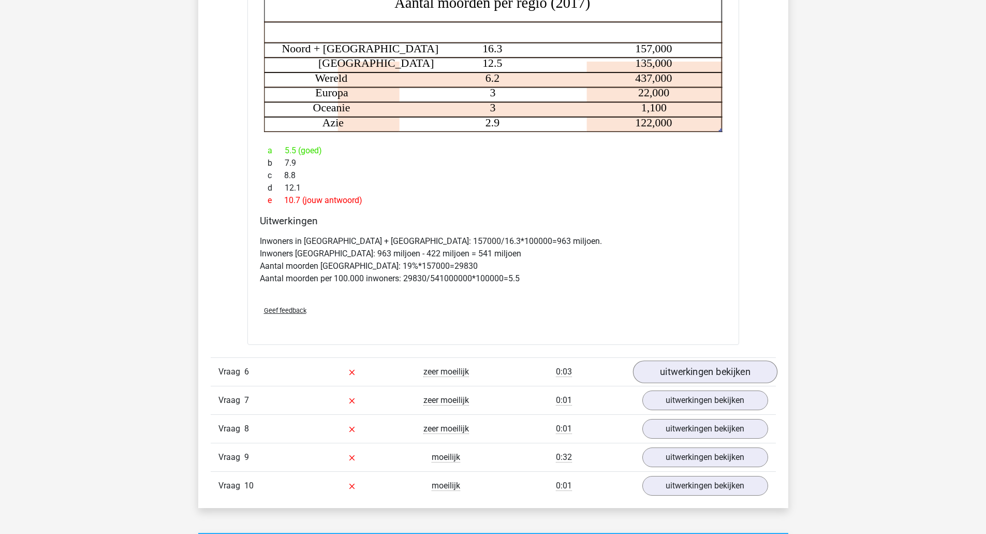
click at [759, 383] on link "uitwerkingen bekijken" at bounding box center [704, 371] width 144 height 23
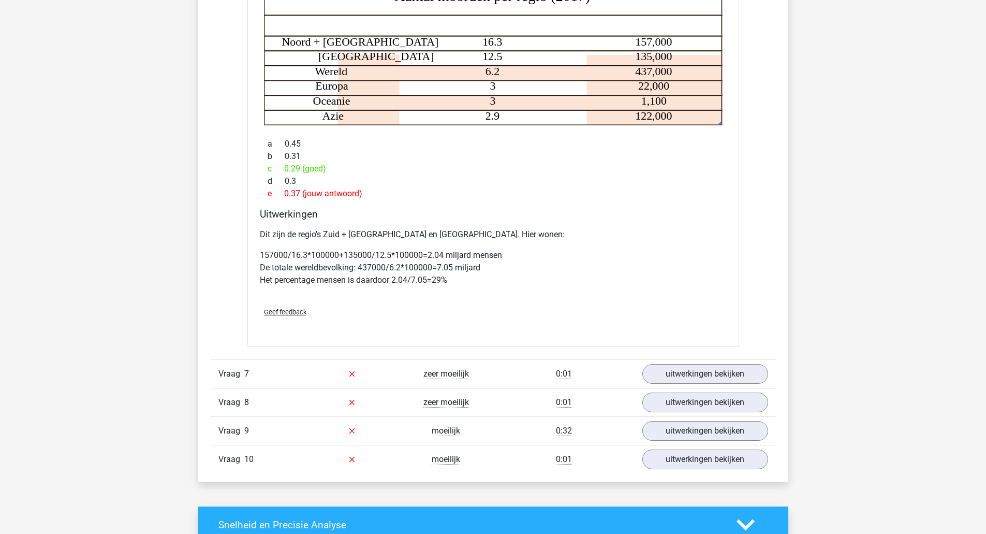
scroll to position [3170, 0]
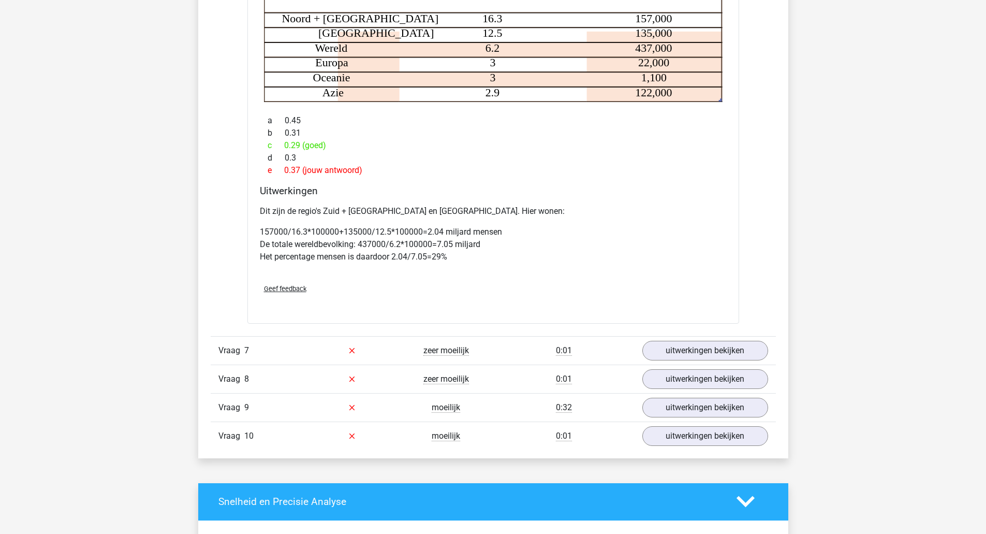
click at [746, 360] on link "uitwerkingen bekijken" at bounding box center [705, 350] width 126 height 20
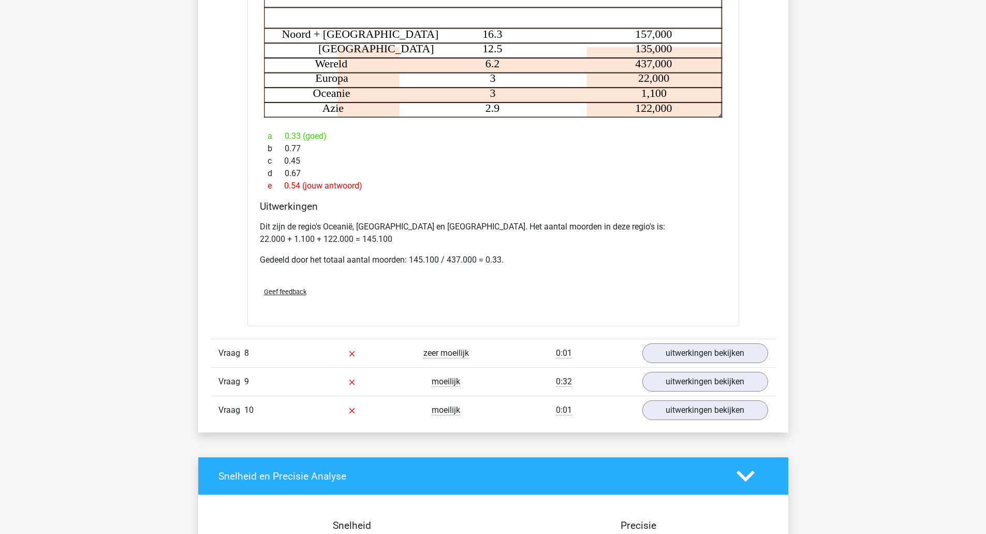
scroll to position [3595, 0]
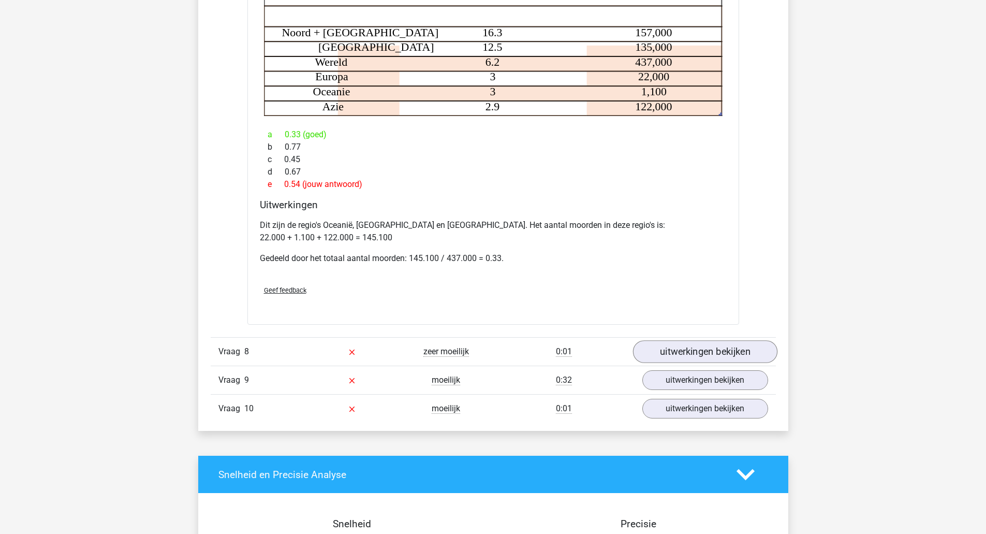
click at [757, 363] on link "uitwerkingen bekijken" at bounding box center [704, 351] width 144 height 23
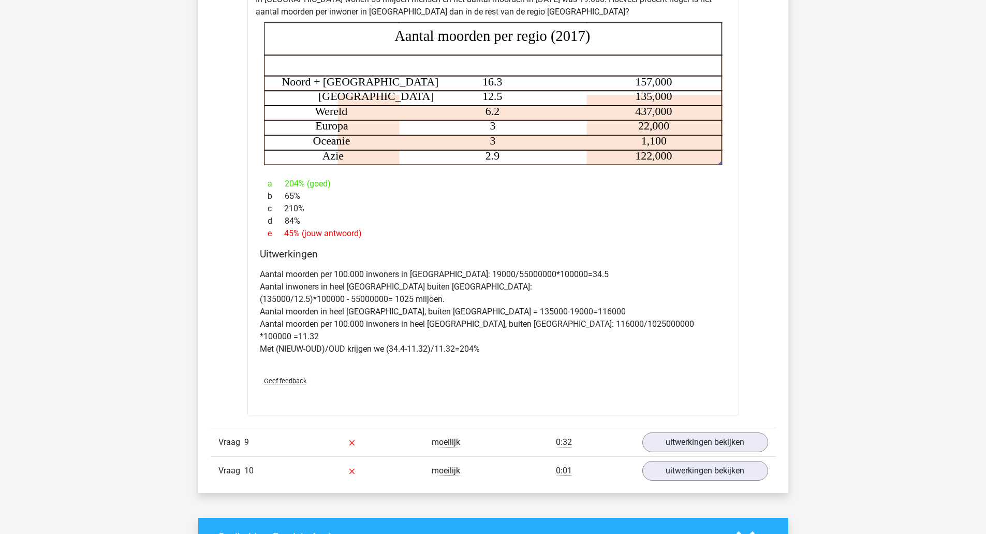
scroll to position [3987, 0]
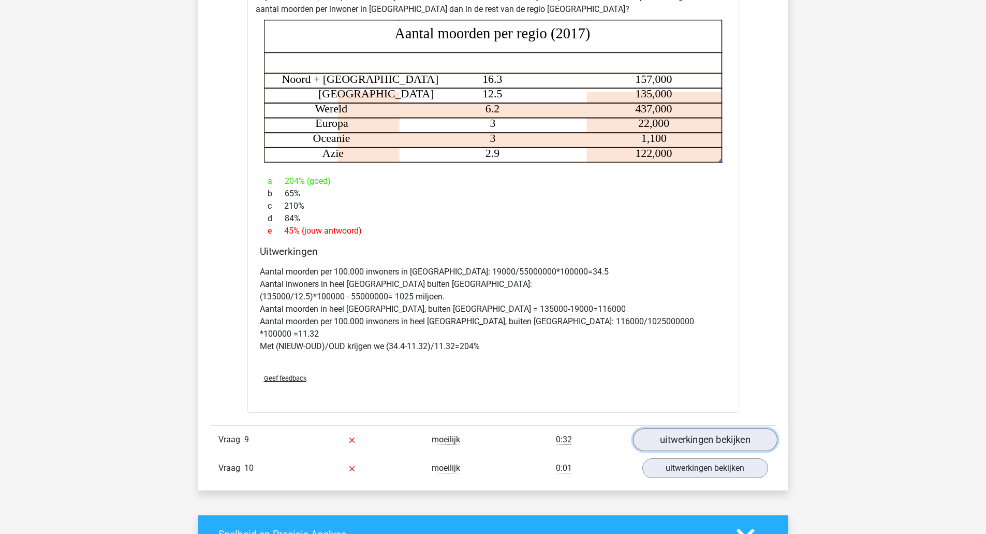
click at [765, 433] on link "uitwerkingen bekijken" at bounding box center [704, 439] width 144 height 23
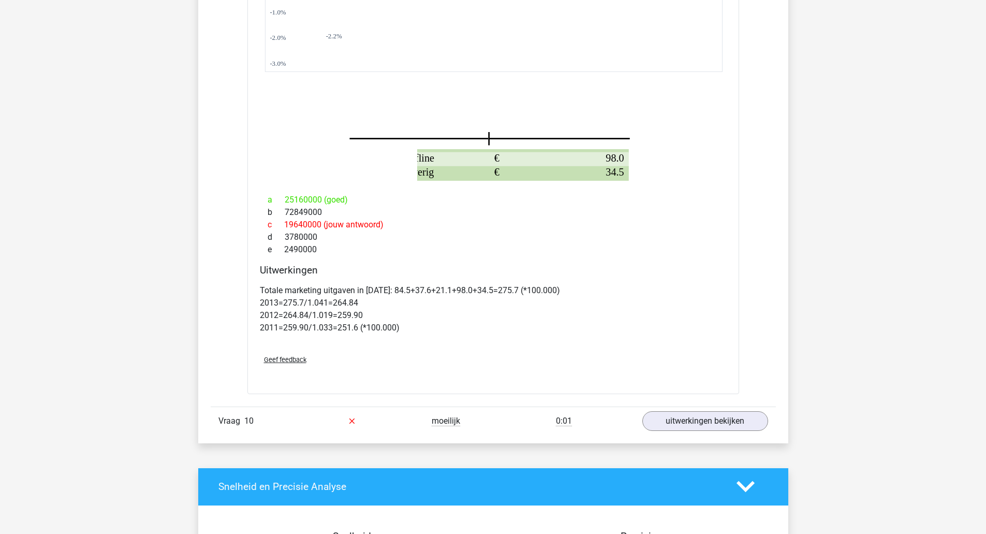
scroll to position [4671, 0]
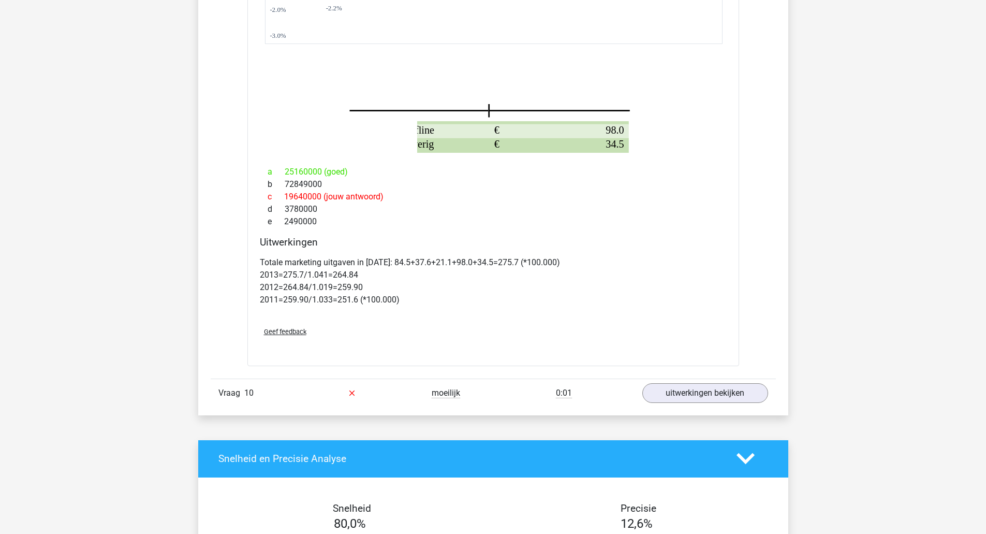
click at [742, 394] on link "uitwerkingen bekijken" at bounding box center [705, 393] width 126 height 20
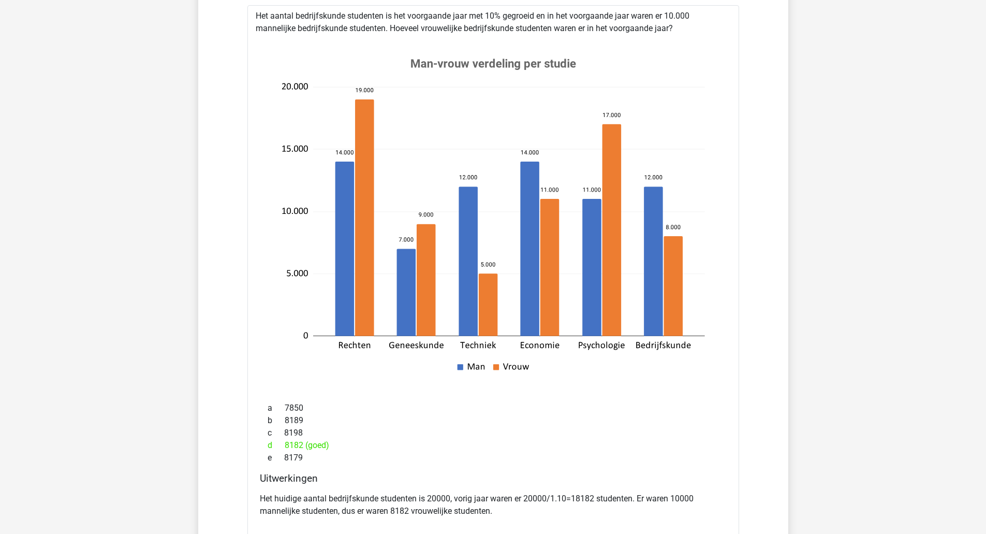
scroll to position [0, 0]
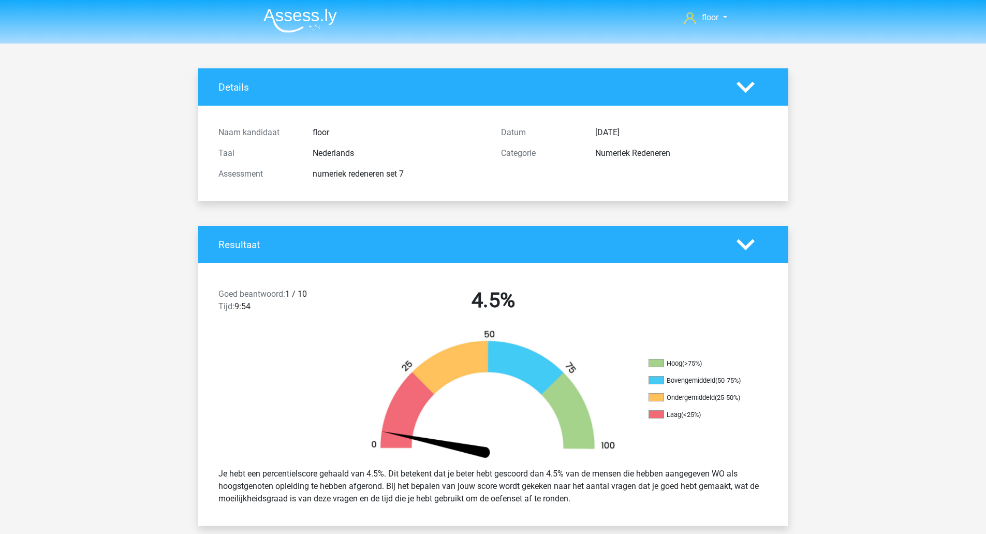
click at [302, 18] on img at bounding box center [299, 20] width 73 height 24
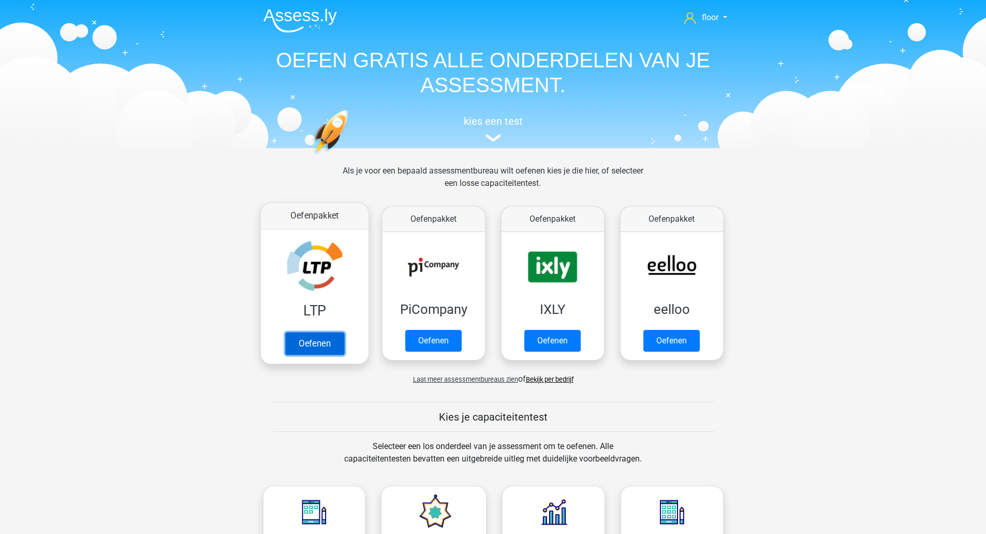
click at [325, 332] on link "Oefenen" at bounding box center [314, 343] width 59 height 23
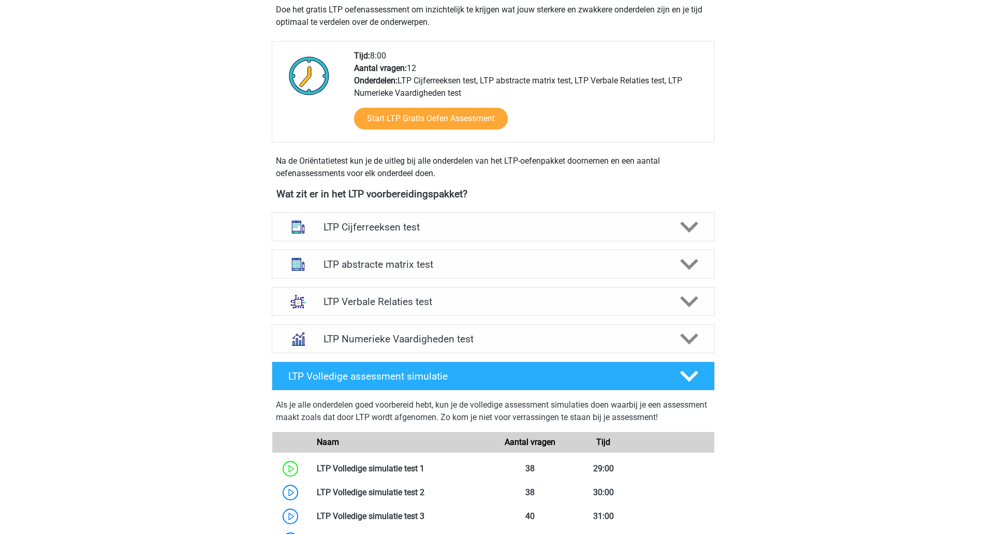
scroll to position [244, 0]
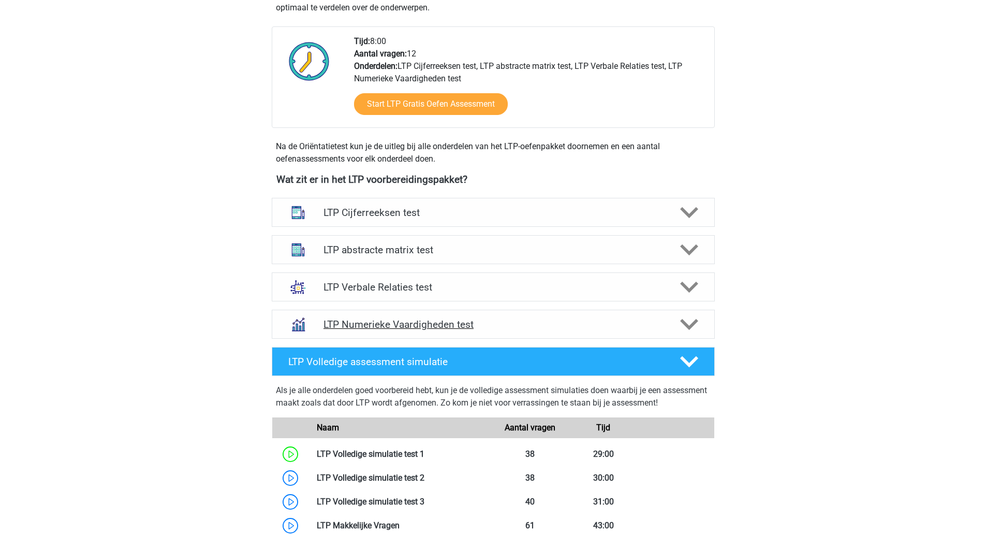
click at [692, 323] on polygon at bounding box center [689, 324] width 18 height 11
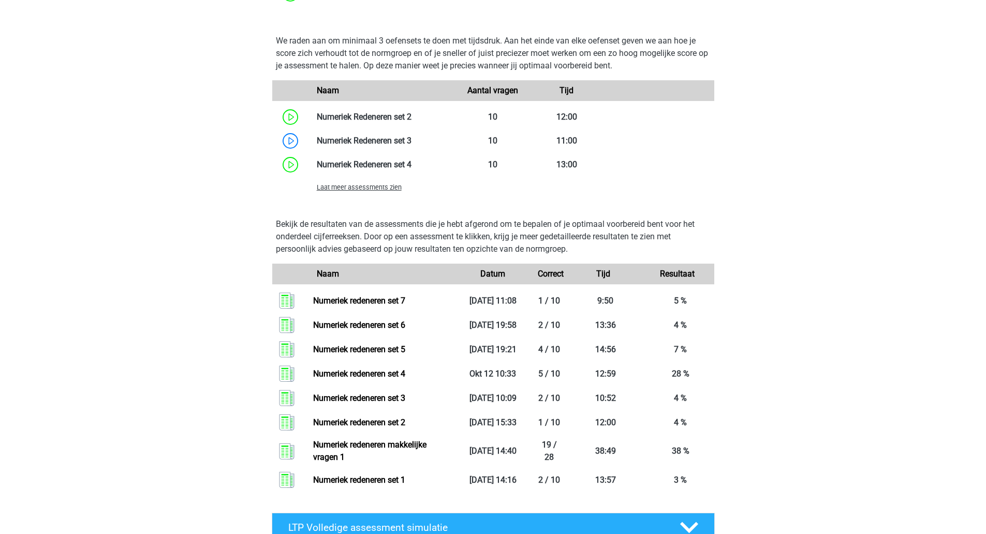
scroll to position [741, 0]
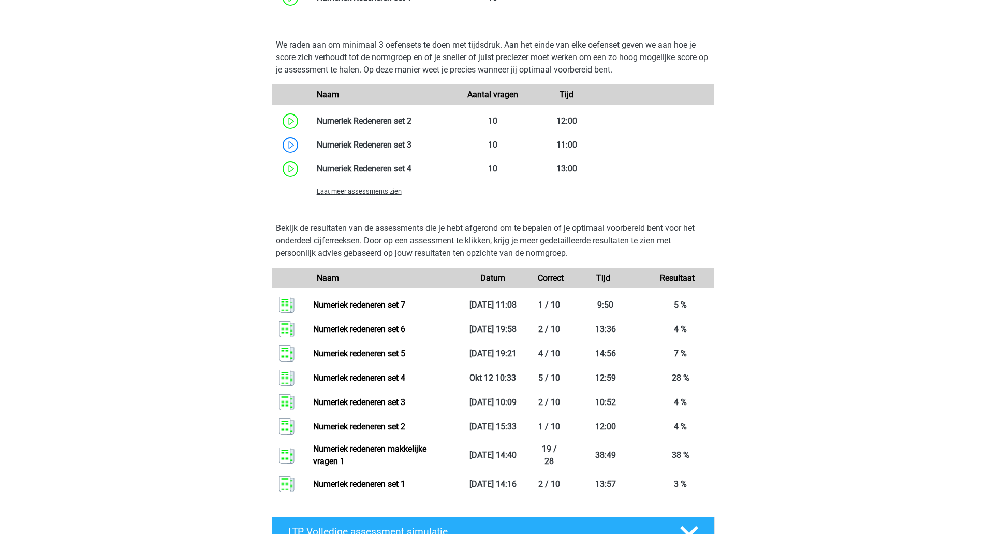
click at [371, 193] on span "Laat meer assessments zien" at bounding box center [359, 191] width 85 height 8
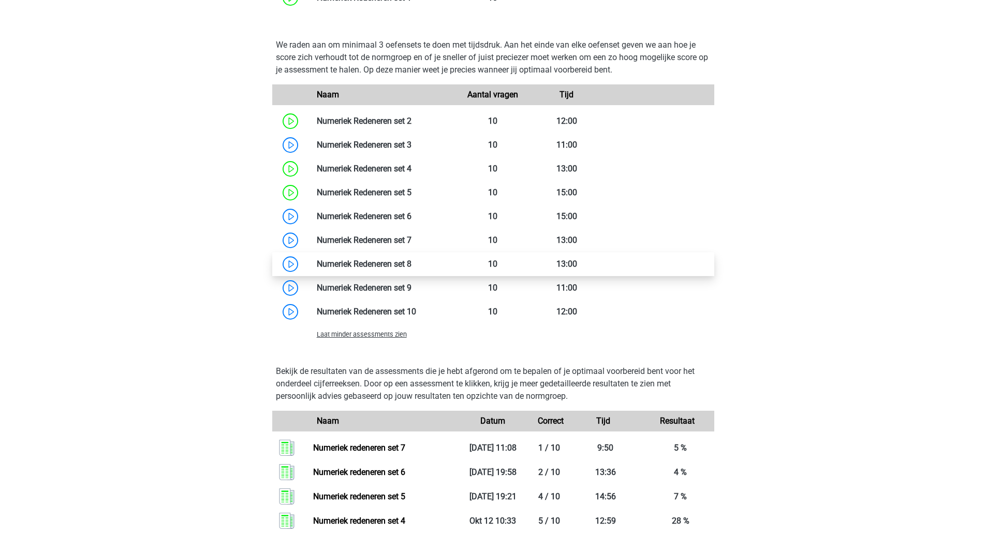
click at [411, 264] on link at bounding box center [411, 264] width 0 height 10
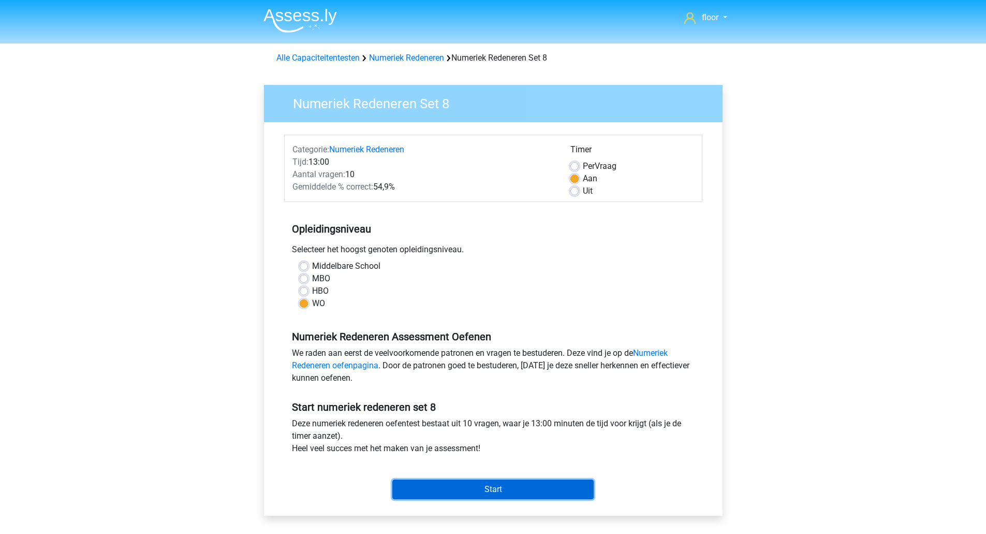
click at [511, 486] on input "Start" at bounding box center [492, 489] width 201 height 20
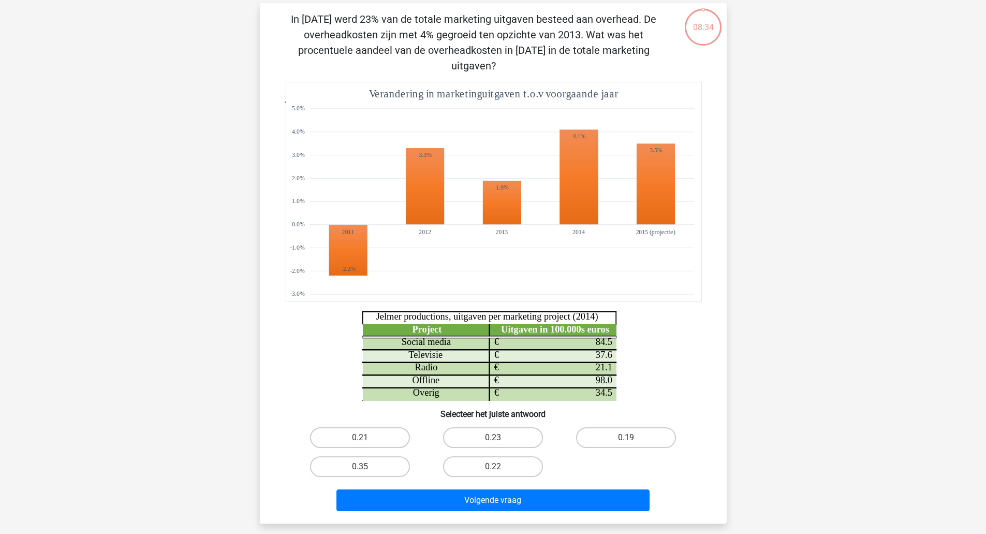
scroll to position [72, 0]
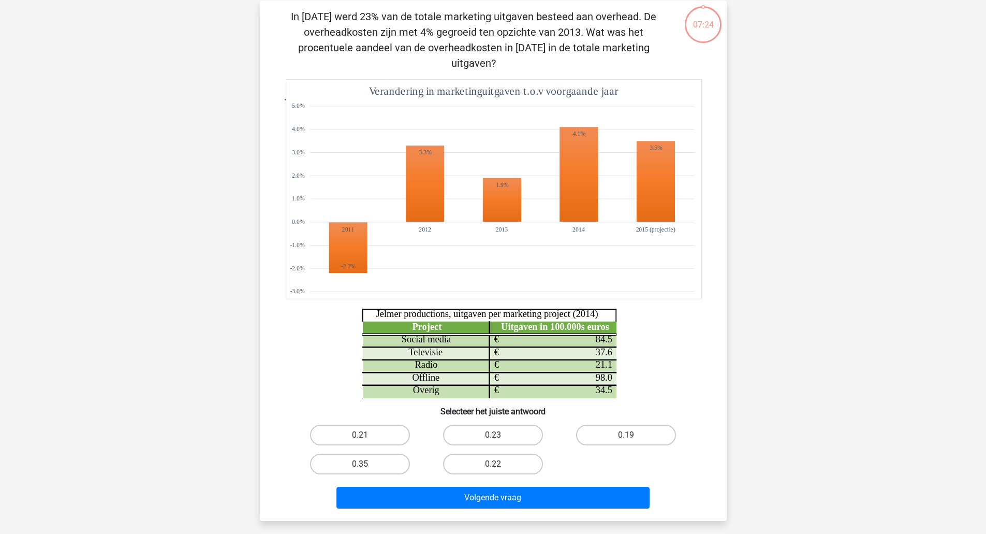
click at [377, 453] on label "0.35" at bounding box center [360, 463] width 100 height 21
click at [366, 464] on input "0.35" at bounding box center [363, 467] width 7 height 7
radio input "true"
click at [402, 491] on button "Volgende vraag" at bounding box center [492, 497] width 313 height 22
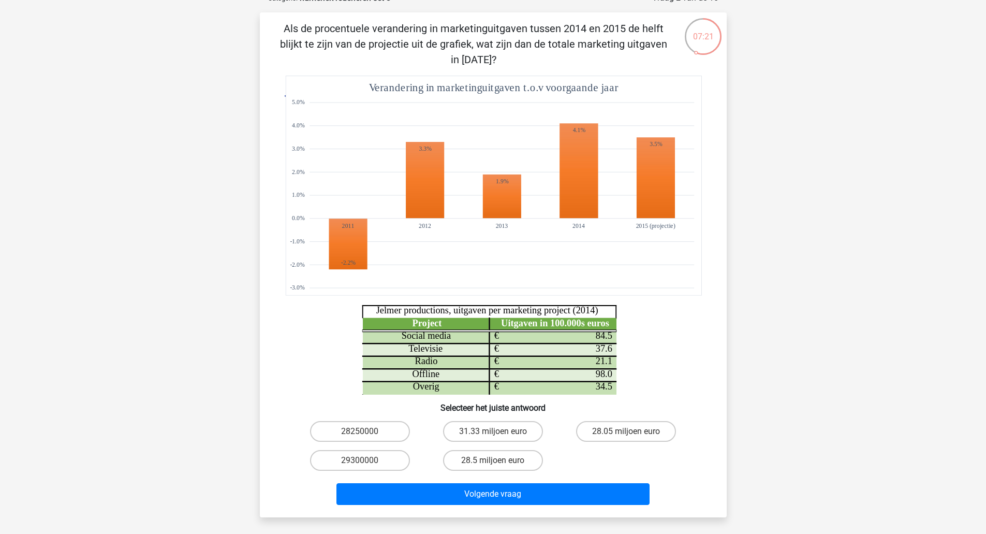
scroll to position [61, 0]
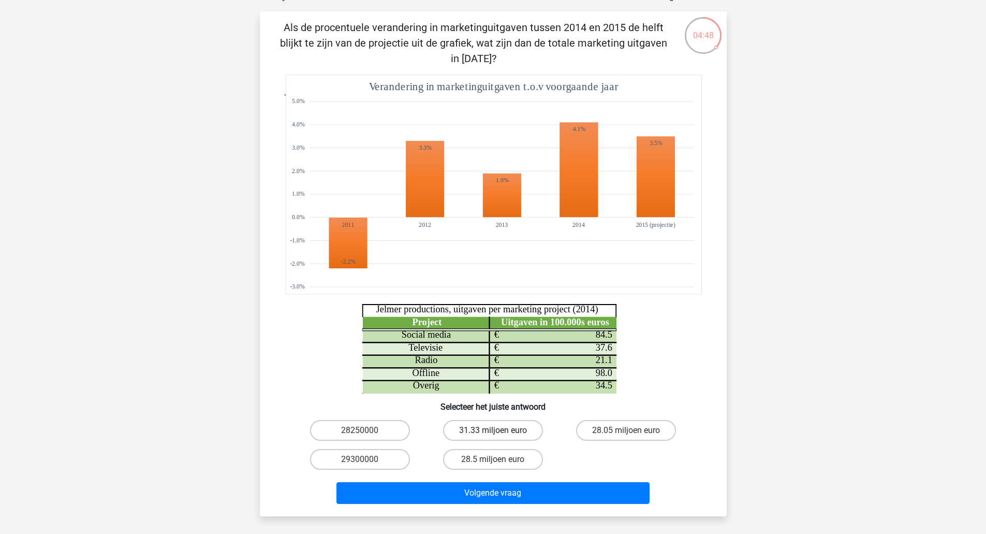
click at [519, 426] on label "31.33 miljoen euro" at bounding box center [493, 430] width 100 height 21
click at [499, 430] on input "31.33 miljoen euro" at bounding box center [496, 433] width 7 height 7
radio input "true"
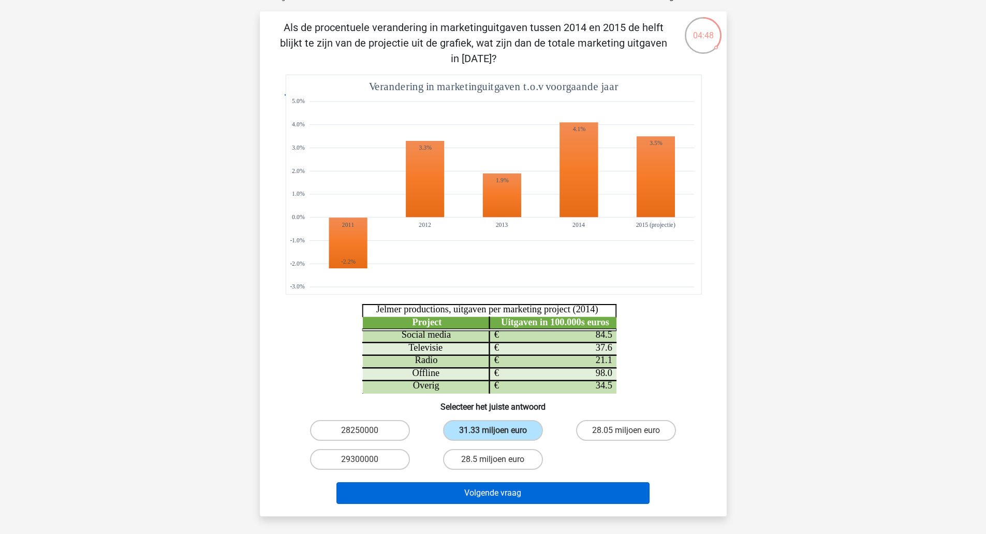
click at [534, 498] on button "Volgende vraag" at bounding box center [492, 493] width 313 height 22
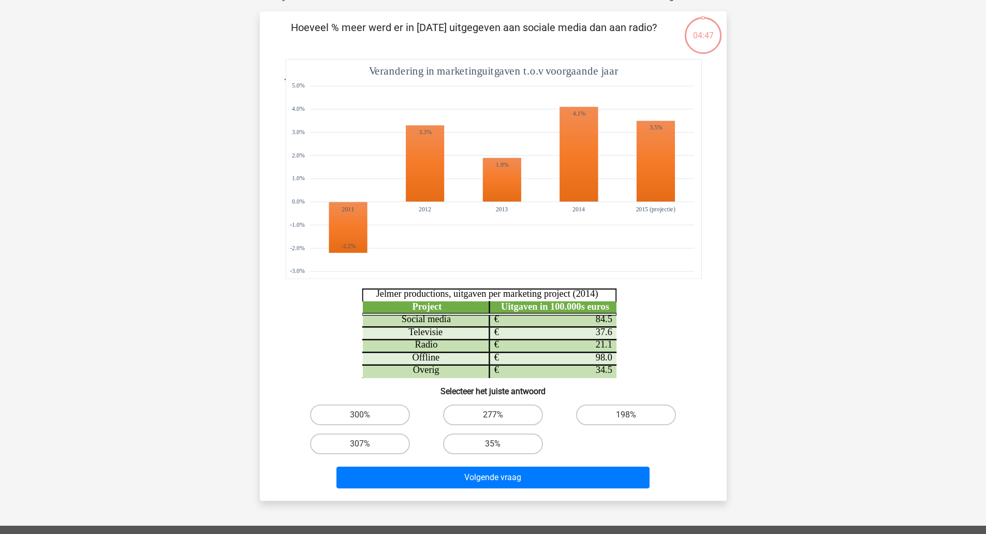
scroll to position [52, 0]
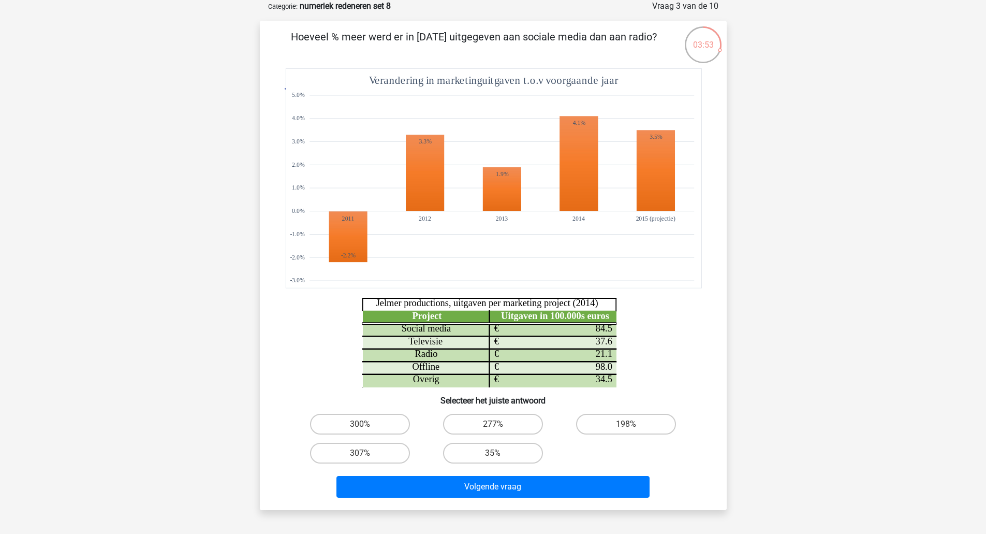
click at [374, 424] on label "300%" at bounding box center [360, 423] width 100 height 21
click at [366, 424] on input "300%" at bounding box center [363, 427] width 7 height 7
radio input "true"
click at [421, 478] on button "Volgende vraag" at bounding box center [492, 487] width 313 height 22
click at [387, 431] on label "-13.8" at bounding box center [360, 423] width 100 height 21
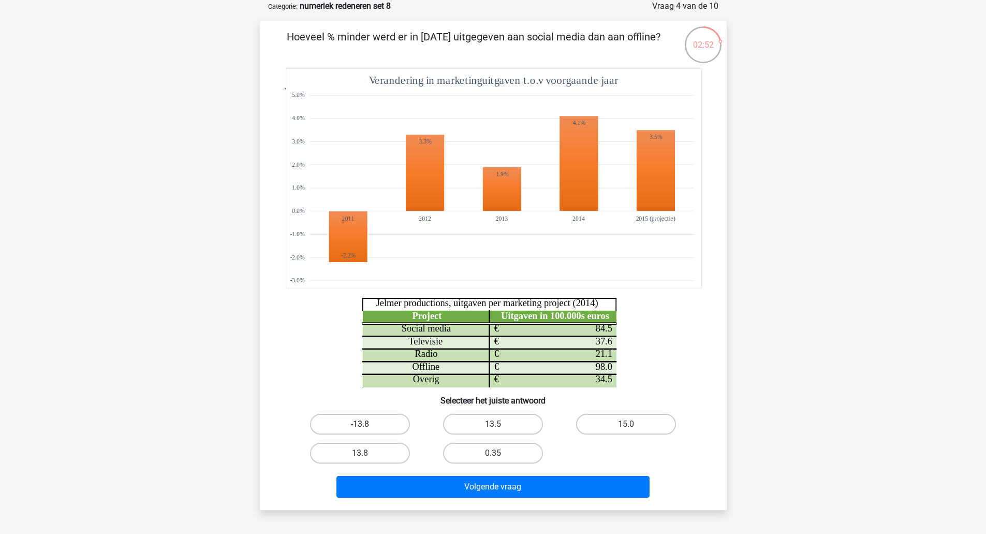
click at [366, 431] on input "-13.8" at bounding box center [363, 427] width 7 height 7
radio input "true"
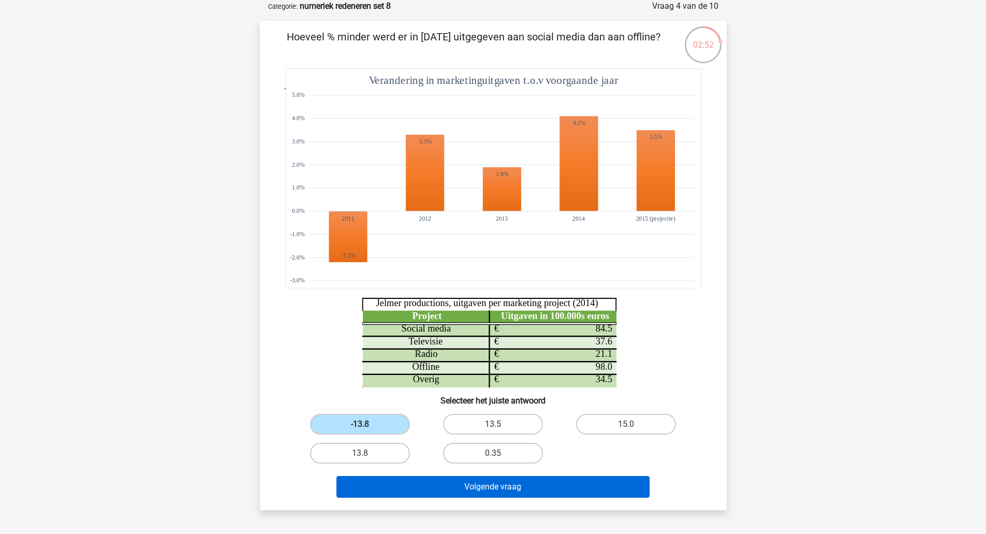
click at [428, 490] on button "Volgende vraag" at bounding box center [492, 487] width 313 height 22
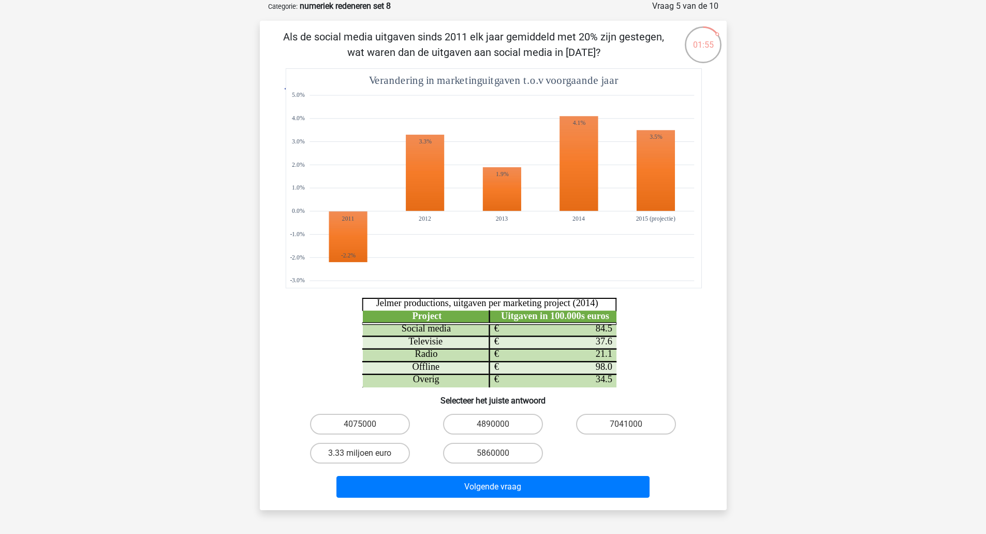
click at [496, 456] on input "5860000" at bounding box center [496, 456] width 7 height 7
radio input "true"
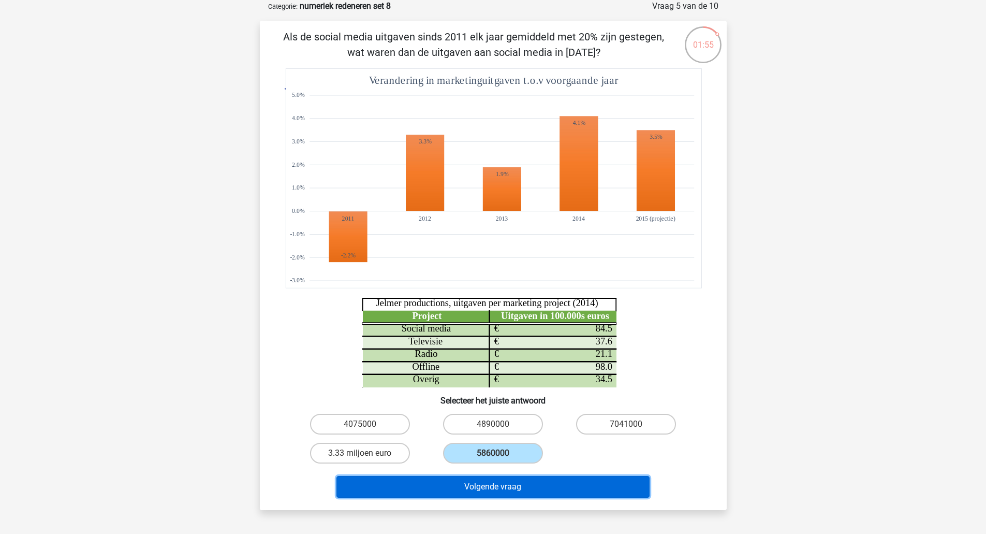
click at [513, 494] on button "Volgende vraag" at bounding box center [492, 487] width 313 height 22
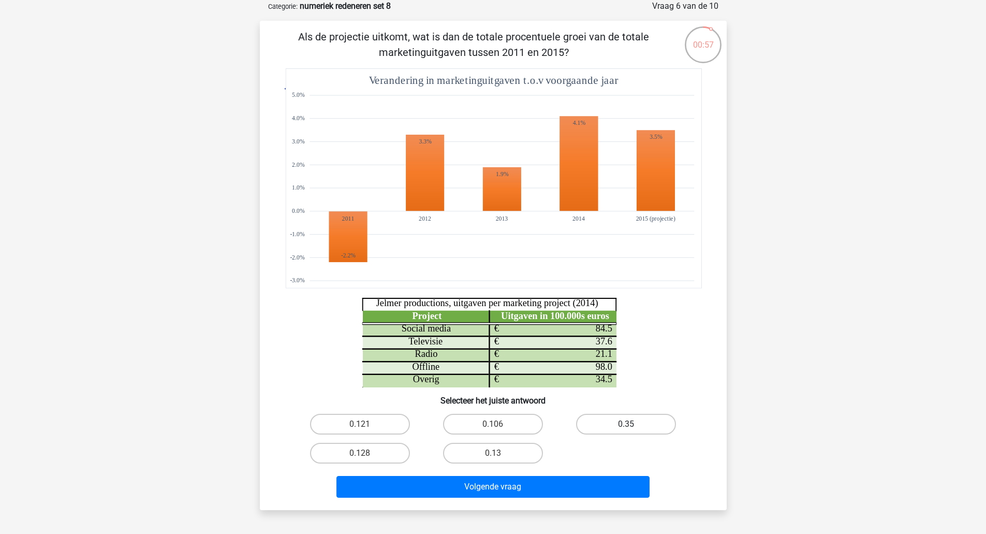
click at [631, 422] on label "0.35" at bounding box center [626, 423] width 100 height 21
click at [631, 424] on input "0.35" at bounding box center [629, 427] width 7 height 7
radio input "true"
click at [600, 486] on button "Volgende vraag" at bounding box center [492, 487] width 313 height 22
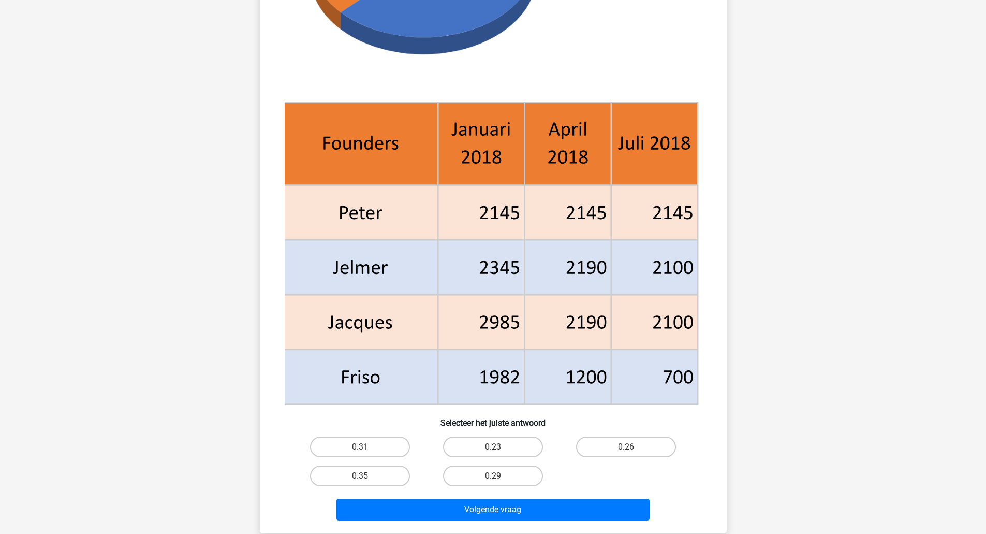
scroll to position [372, 0]
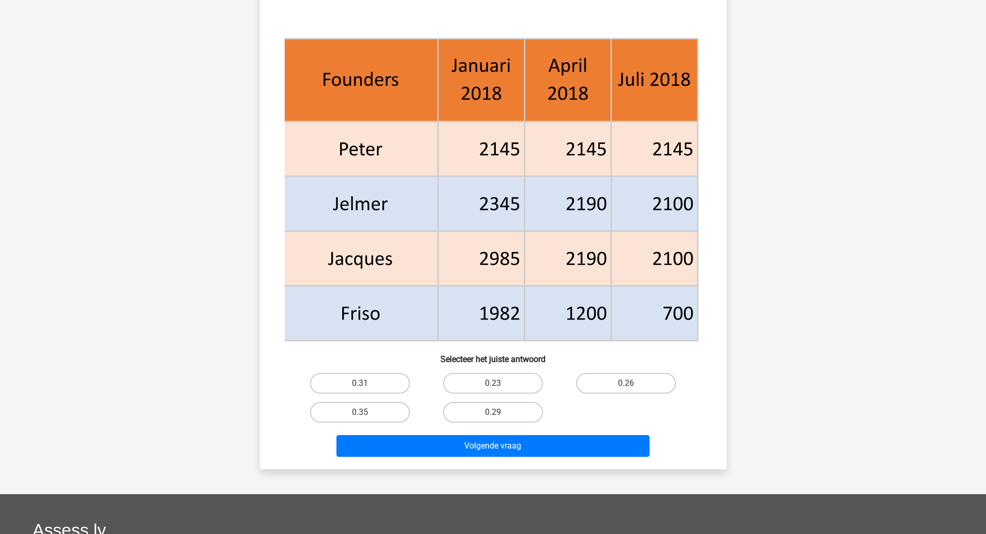
click at [620, 448] on button "Volgende vraag" at bounding box center [492, 446] width 313 height 22
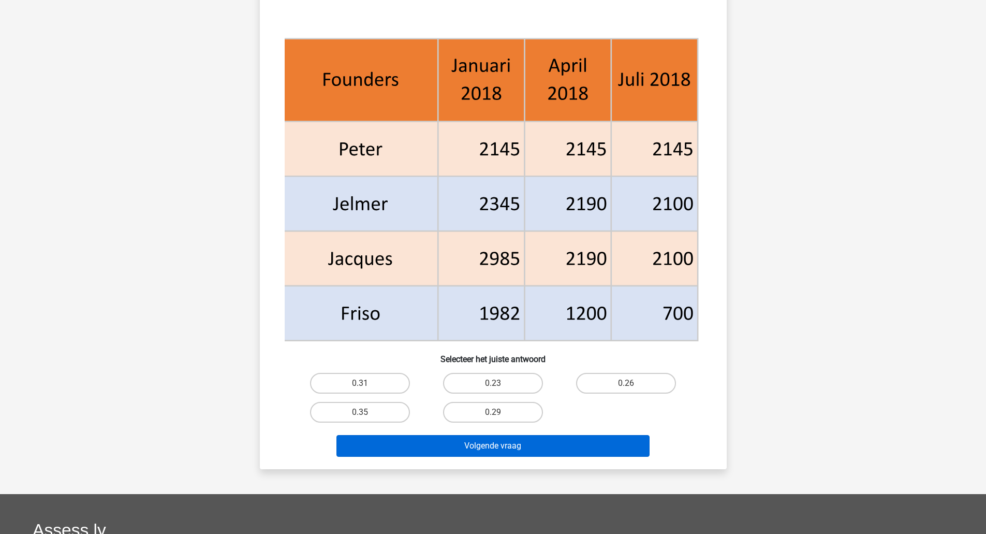
click at [643, 374] on label "0.26" at bounding box center [626, 383] width 100 height 21
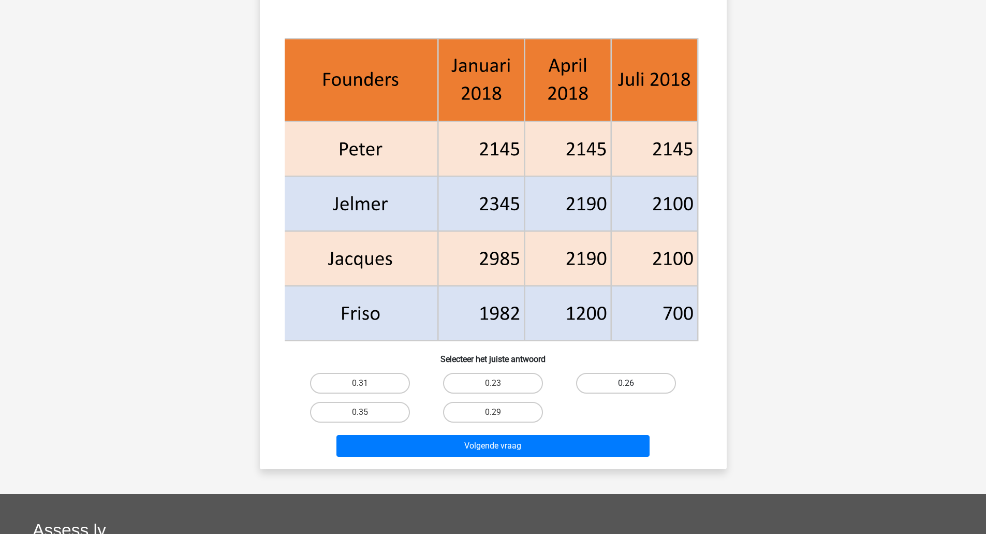
click at [633, 383] on input "0.26" at bounding box center [629, 386] width 7 height 7
radio input "true"
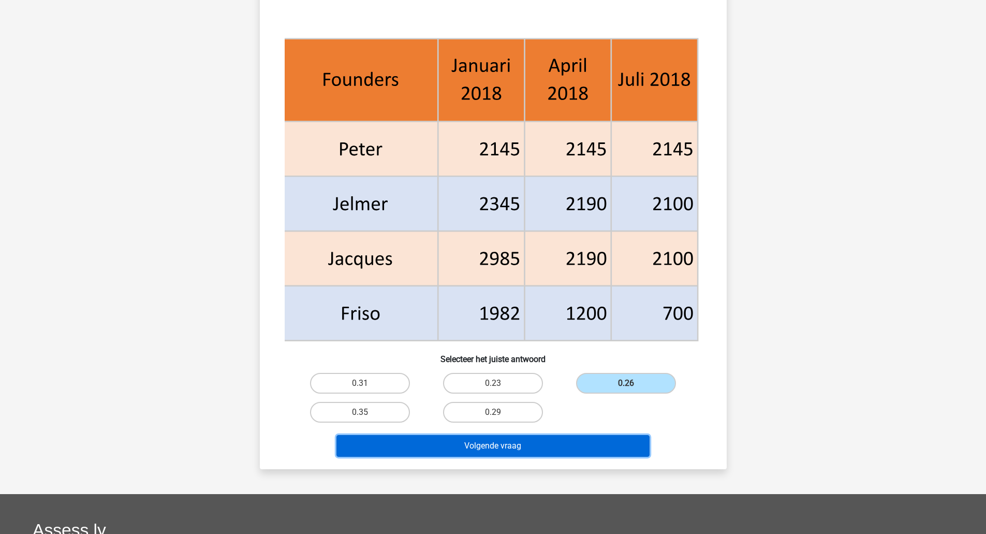
click at [626, 448] on button "Volgende vraag" at bounding box center [492, 446] width 313 height 22
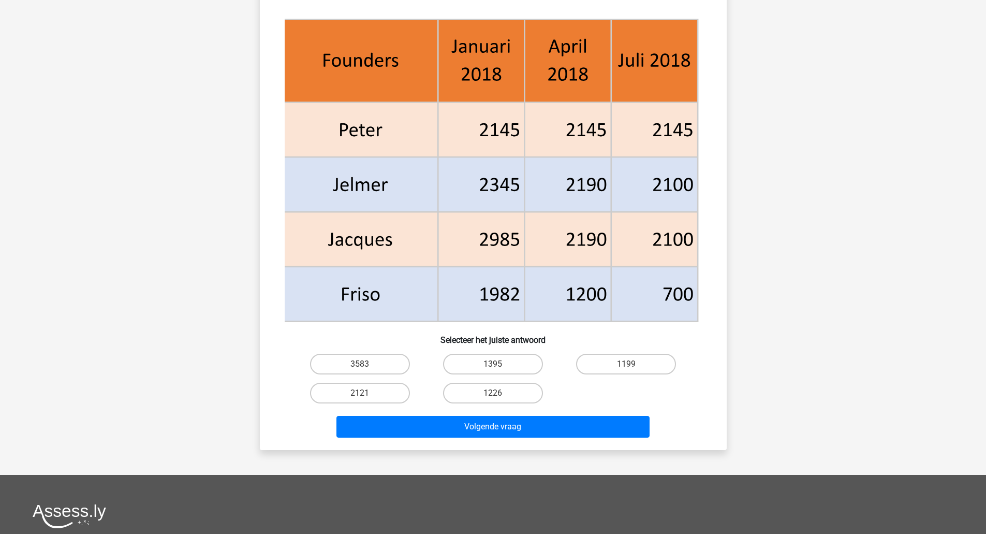
scroll to position [392, 0]
click at [661, 357] on label "1199" at bounding box center [626, 363] width 100 height 21
click at [633, 363] on input "1199" at bounding box center [629, 366] width 7 height 7
radio input "true"
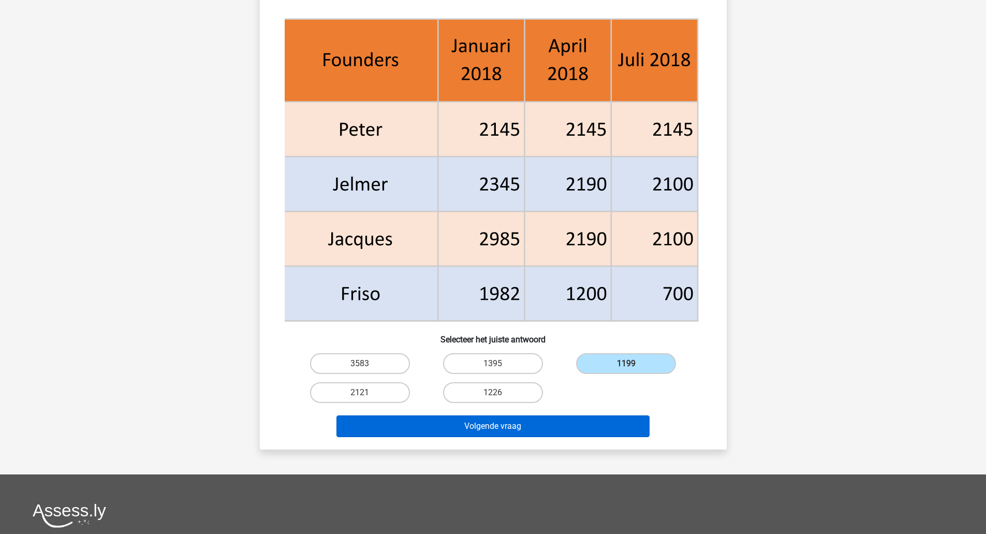
click at [638, 435] on button "Volgende vraag" at bounding box center [492, 426] width 313 height 22
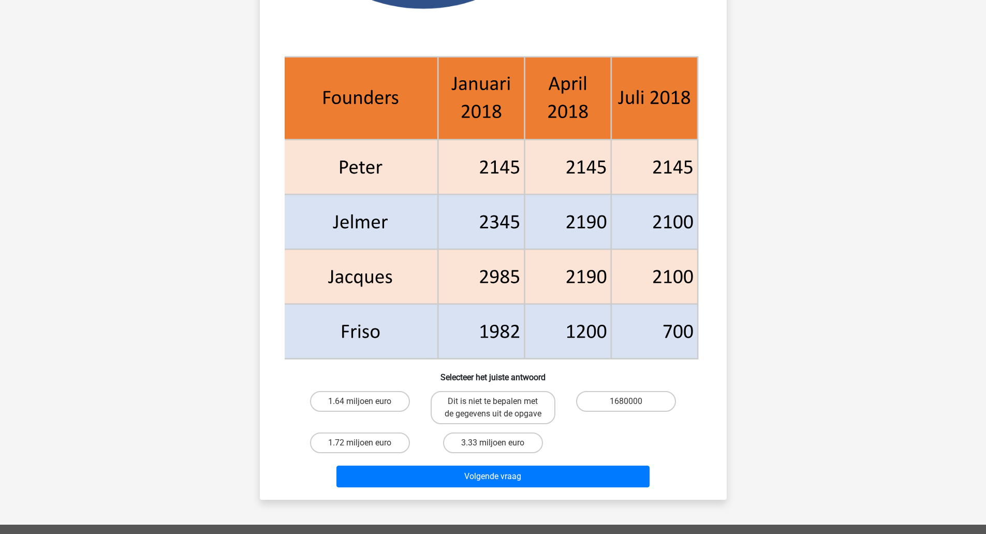
click at [660, 406] on label "1680000" at bounding box center [626, 401] width 100 height 21
click at [633, 406] on input "1680000" at bounding box center [629, 404] width 7 height 7
radio input "true"
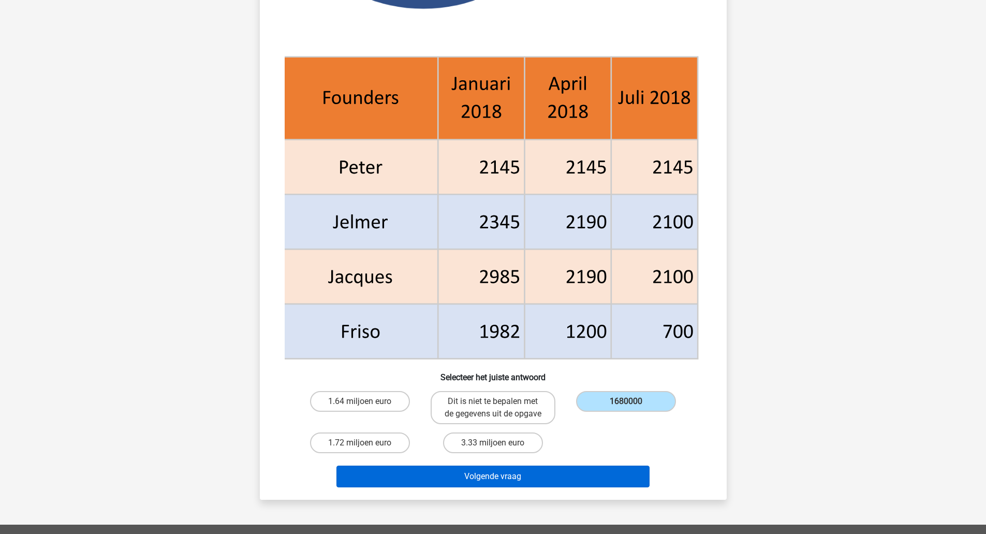
click at [636, 478] on button "Volgende vraag" at bounding box center [492, 476] width 313 height 22
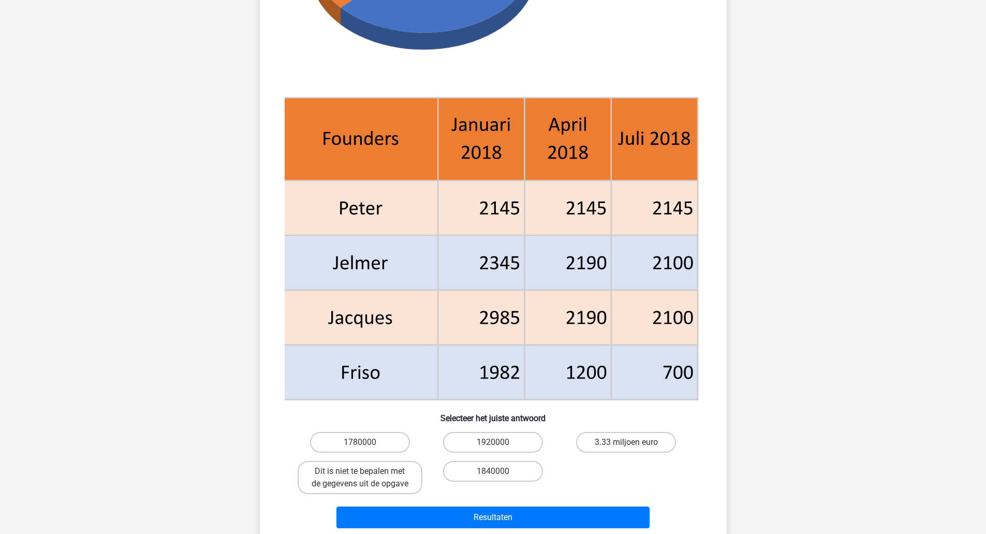
scroll to position [586, 0]
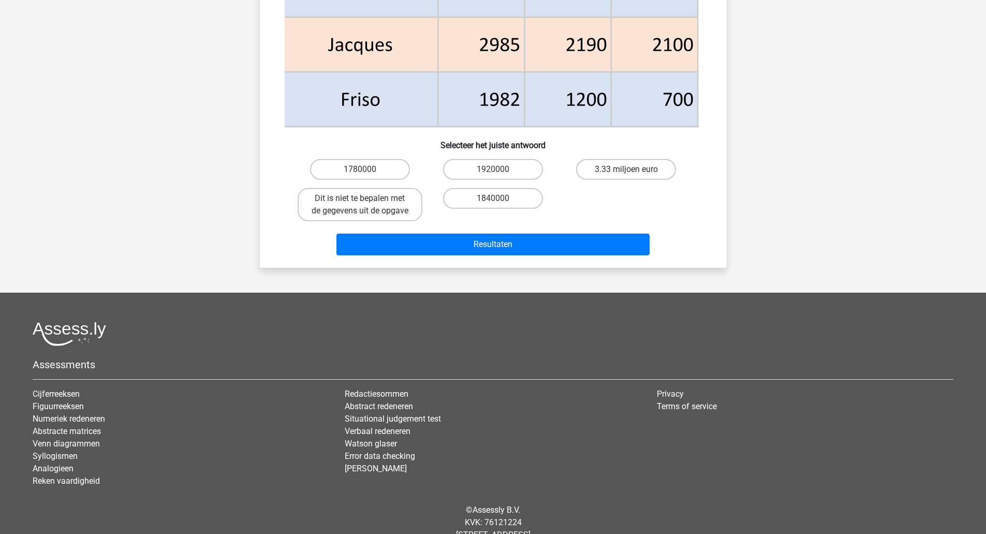
click at [662, 177] on label "3.33 miljoen euro" at bounding box center [626, 169] width 100 height 21
click at [633, 176] on input "3.33 miljoen euro" at bounding box center [629, 172] width 7 height 7
radio input "true"
click at [602, 245] on button "Resultaten" at bounding box center [492, 244] width 313 height 22
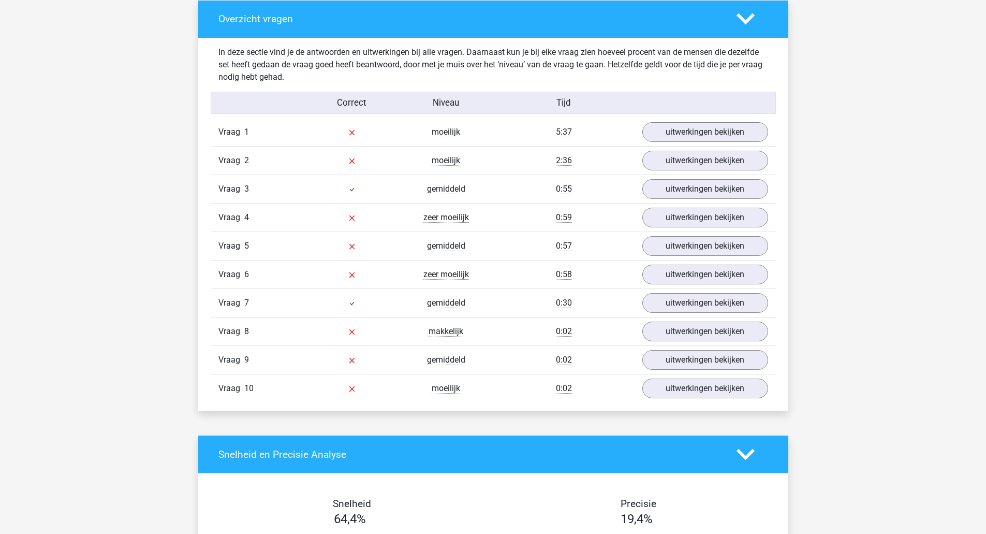
scroll to position [570, 0]
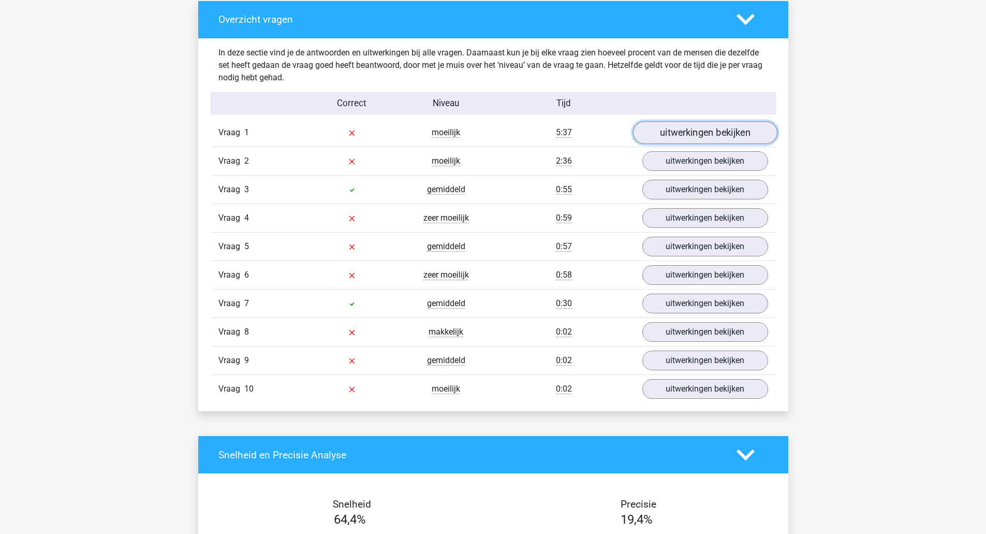
click at [722, 137] on link "uitwerkingen bekijken" at bounding box center [704, 132] width 144 height 23
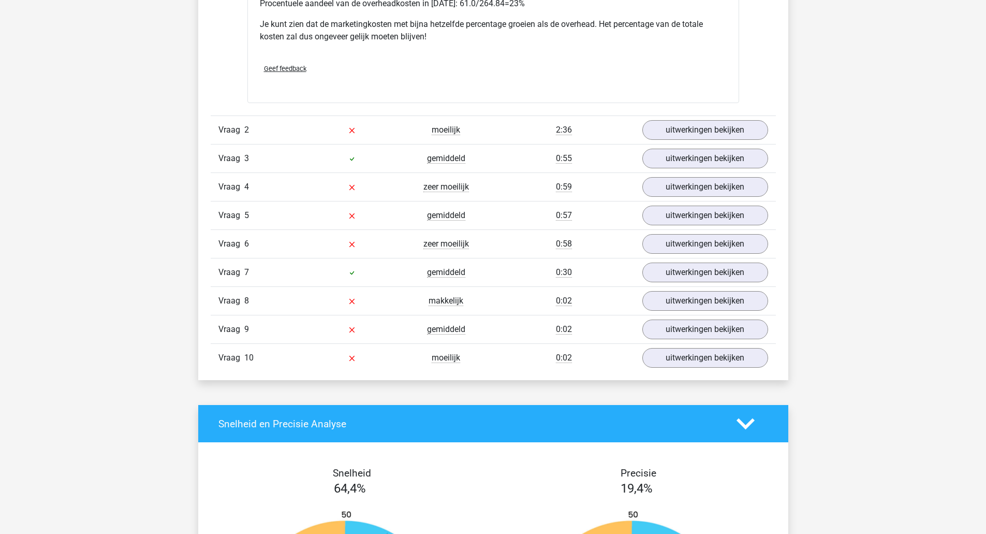
scroll to position [1267, 0]
click at [723, 129] on link "uitwerkingen bekijken" at bounding box center [704, 131] width 144 height 23
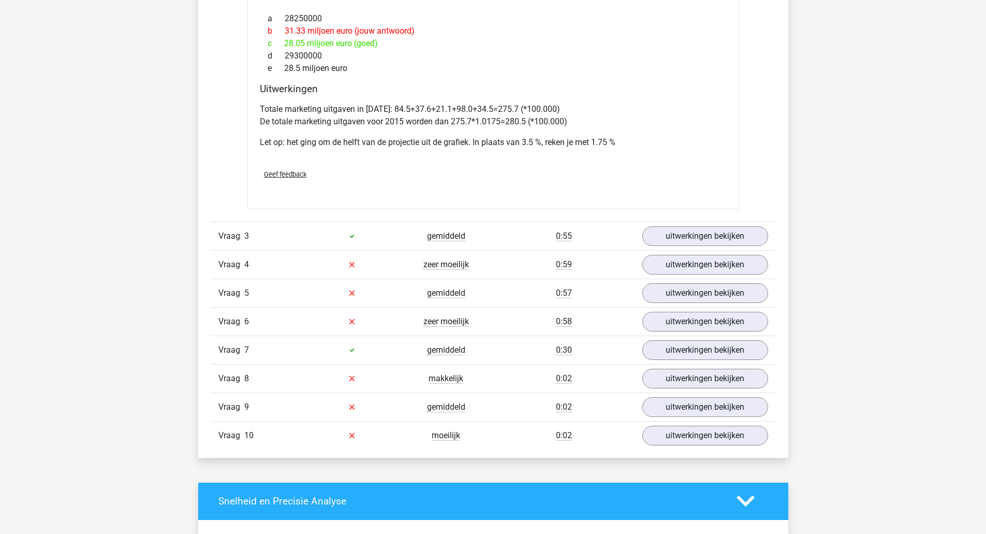
scroll to position [1809, 0]
click at [745, 237] on link "uitwerkingen bekijken" at bounding box center [704, 235] width 144 height 23
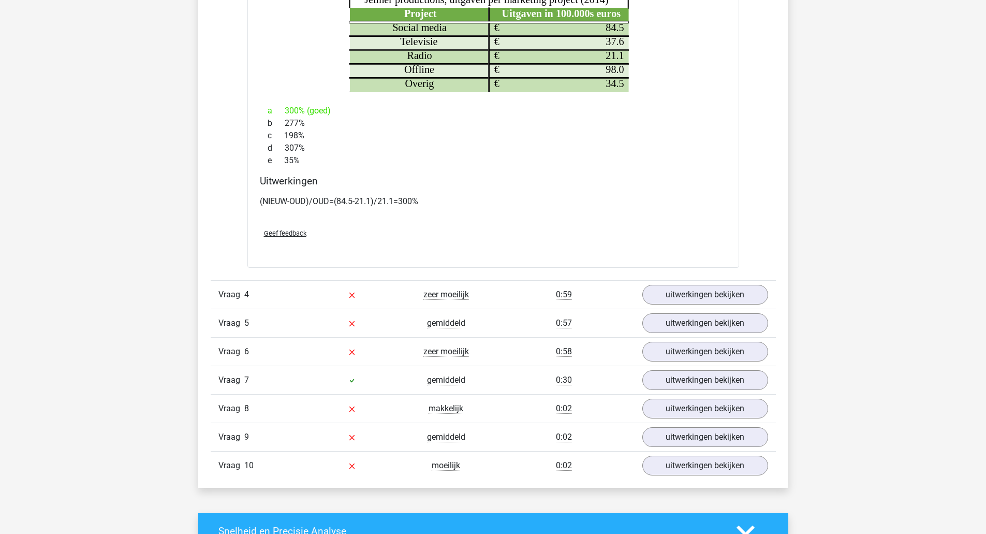
scroll to position [2350, 0]
click at [737, 286] on link "uitwerkingen bekijken" at bounding box center [704, 294] width 144 height 23
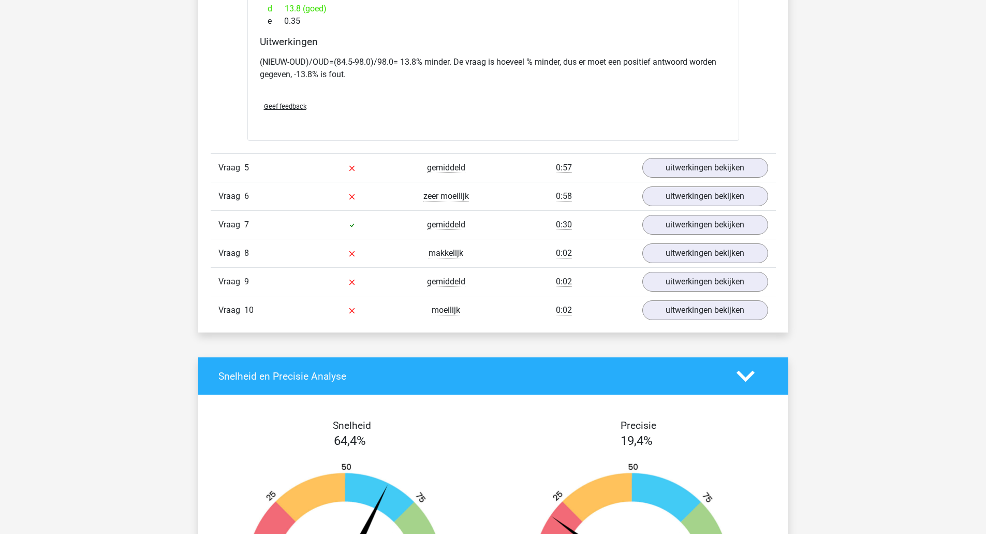
scroll to position [3090, 0]
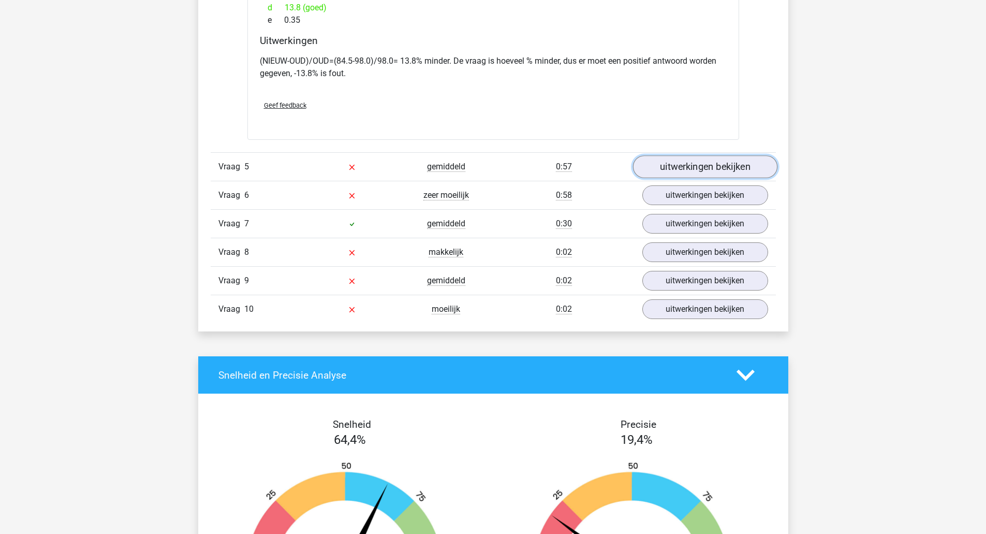
click at [740, 167] on link "uitwerkingen bekijken" at bounding box center [704, 166] width 144 height 23
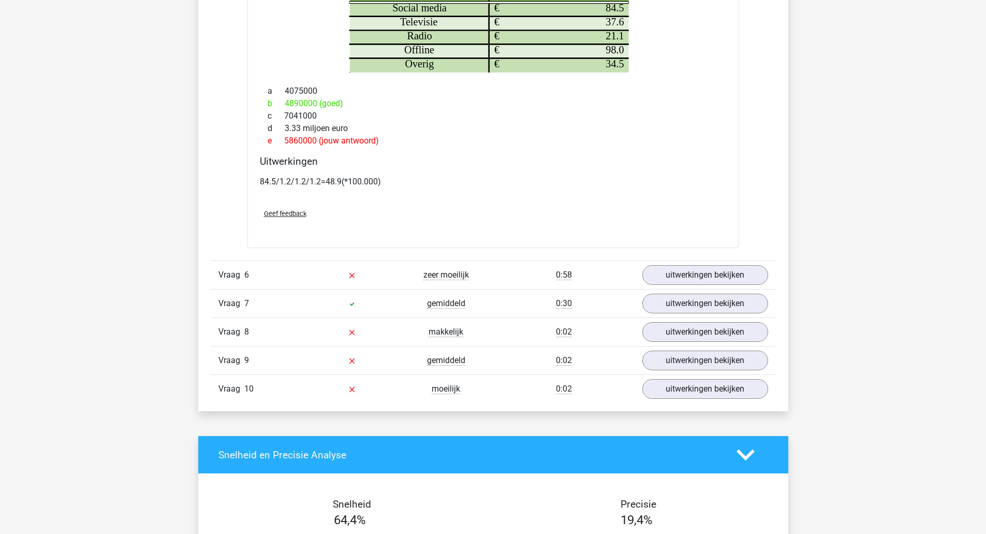
scroll to position [3624, 0]
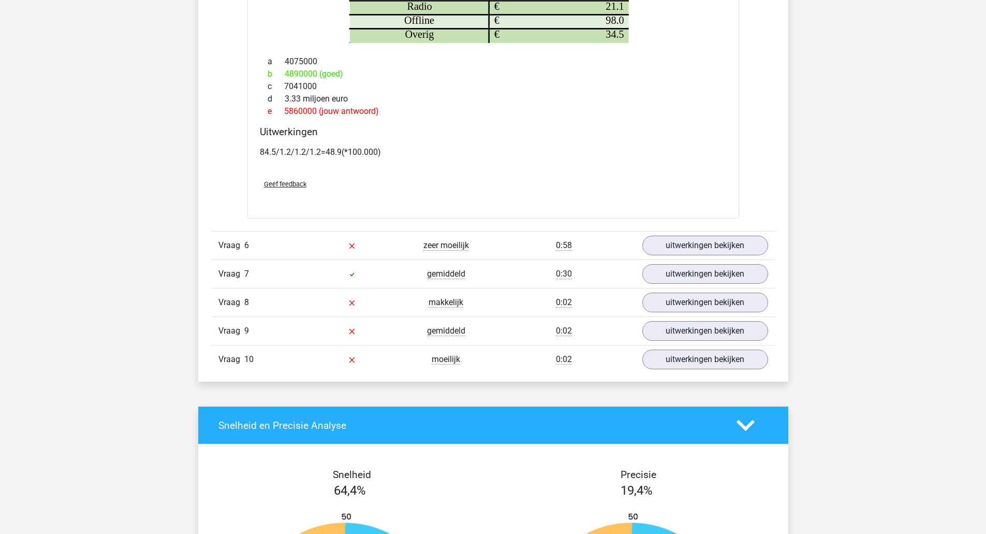
click at [764, 235] on div "uitwerkingen bekijken" at bounding box center [704, 245] width 141 height 20
click at [760, 252] on link "uitwerkingen bekijken" at bounding box center [704, 245] width 144 height 23
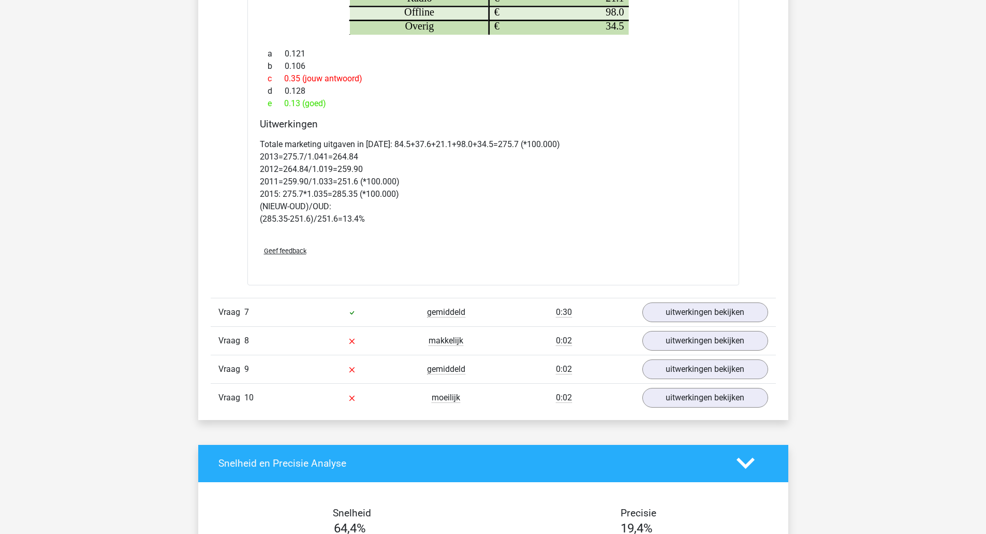
scroll to position [4233, 0]
click at [748, 312] on link "uitwerkingen bekijken" at bounding box center [704, 311] width 144 height 23
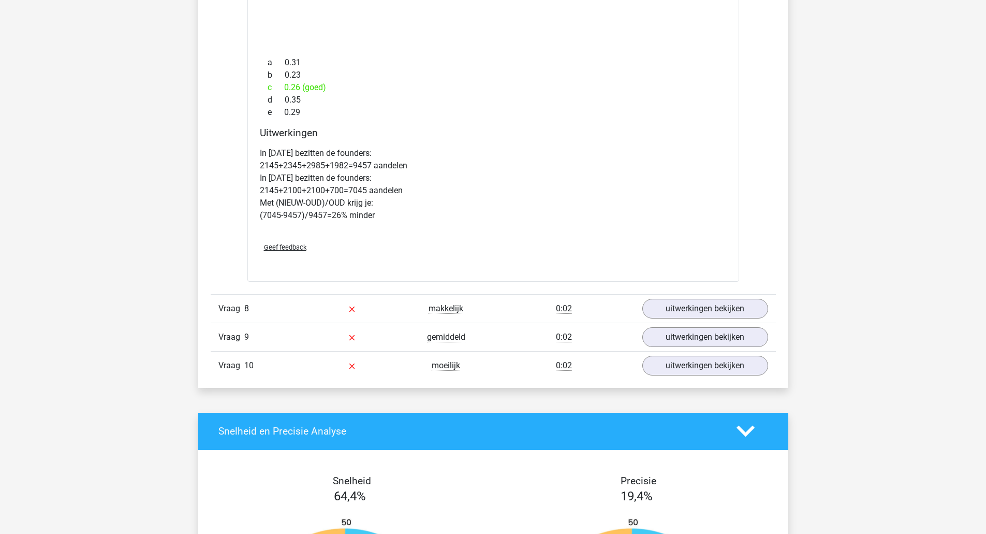
scroll to position [5230, 0]
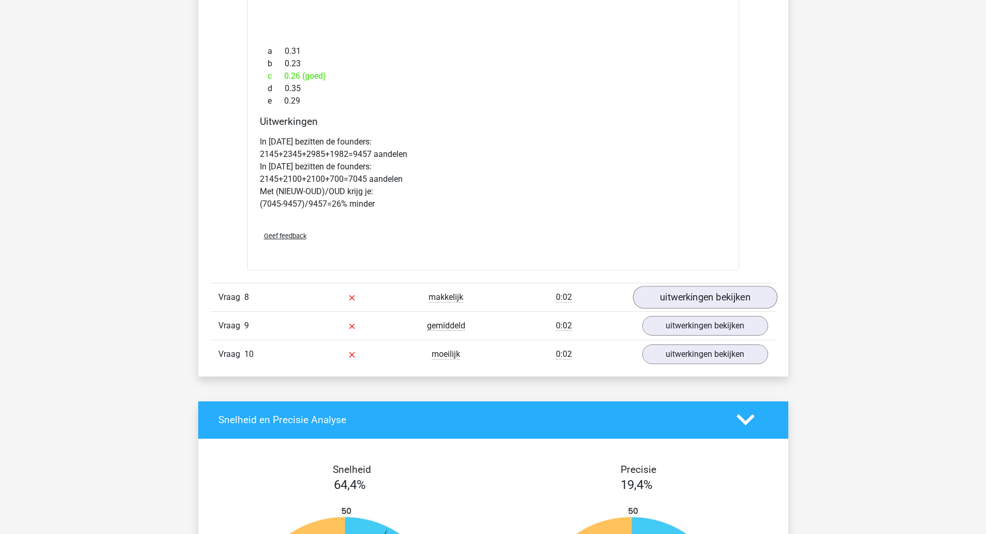
click at [721, 299] on link "uitwerkingen bekijken" at bounding box center [704, 297] width 144 height 23
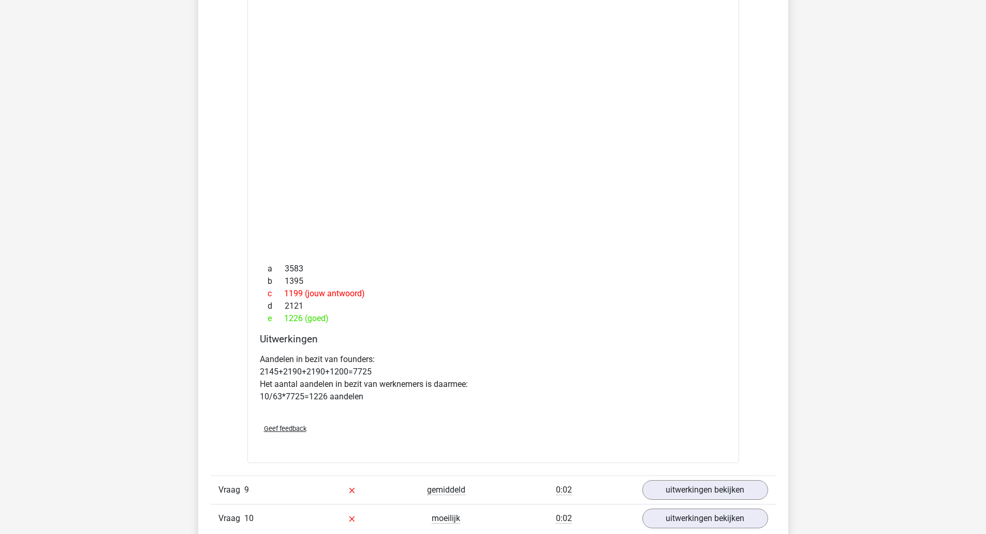
scroll to position [5982, 0]
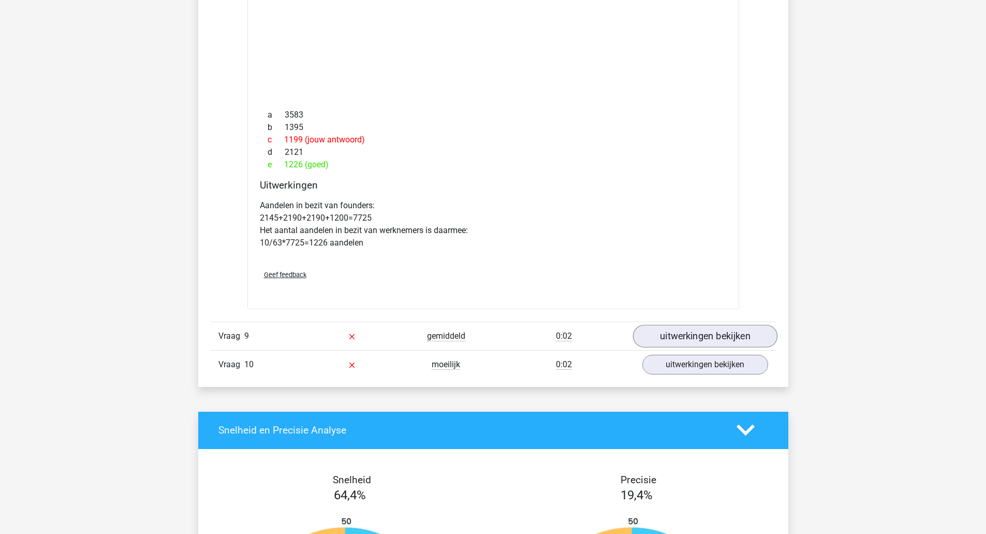
click at [744, 337] on link "uitwerkingen bekijken" at bounding box center [704, 335] width 144 height 23
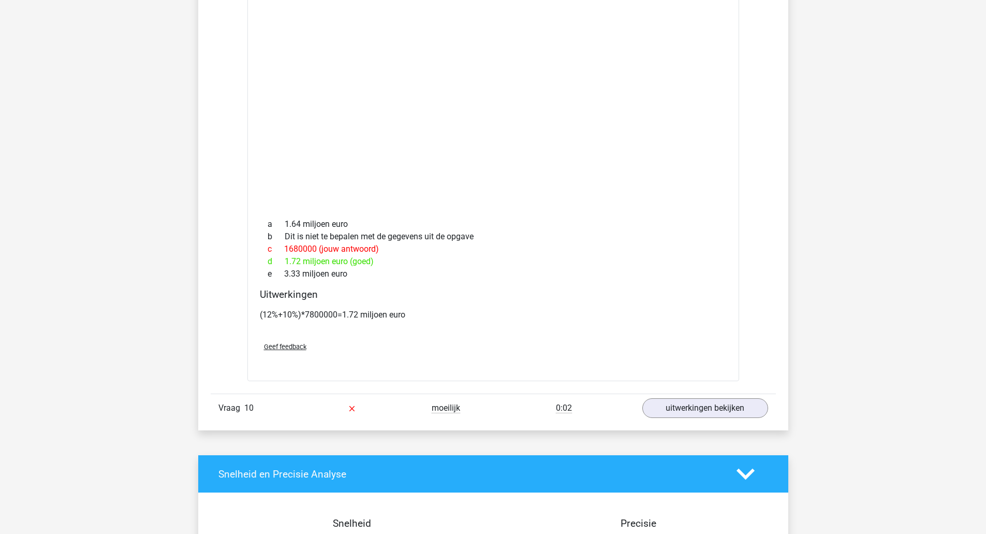
scroll to position [6983, 0]
click at [736, 405] on link "uitwerkingen bekijken" at bounding box center [704, 407] width 144 height 23
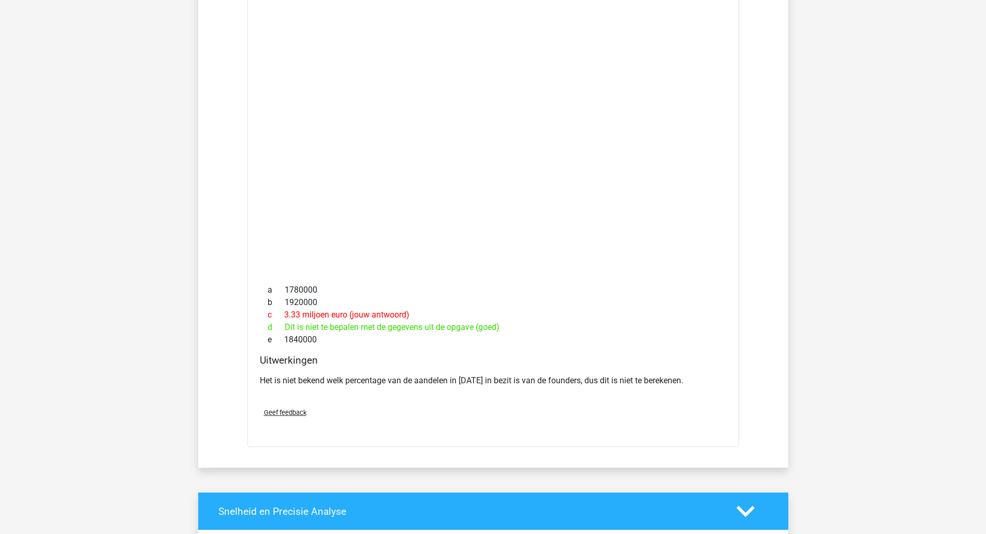
scroll to position [7844, 0]
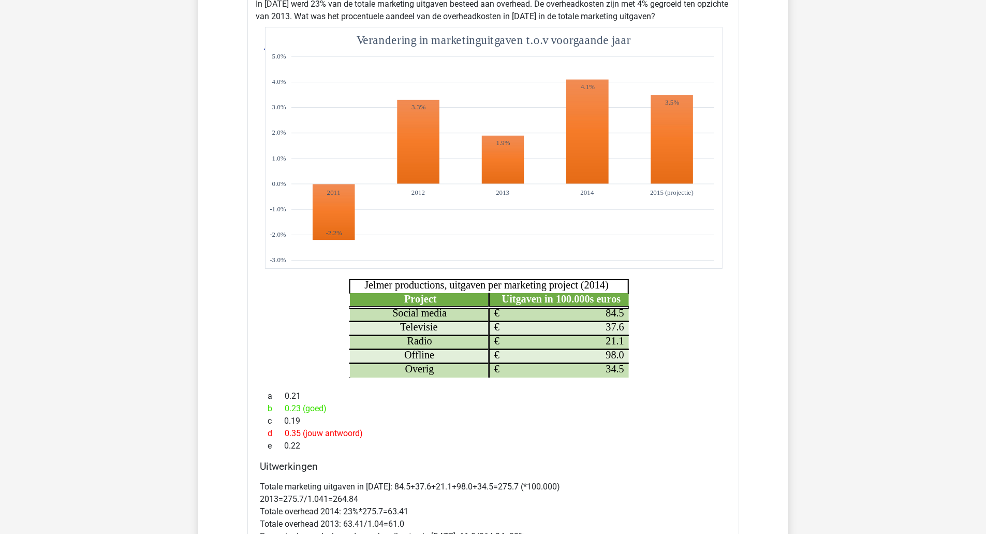
scroll to position [0, 0]
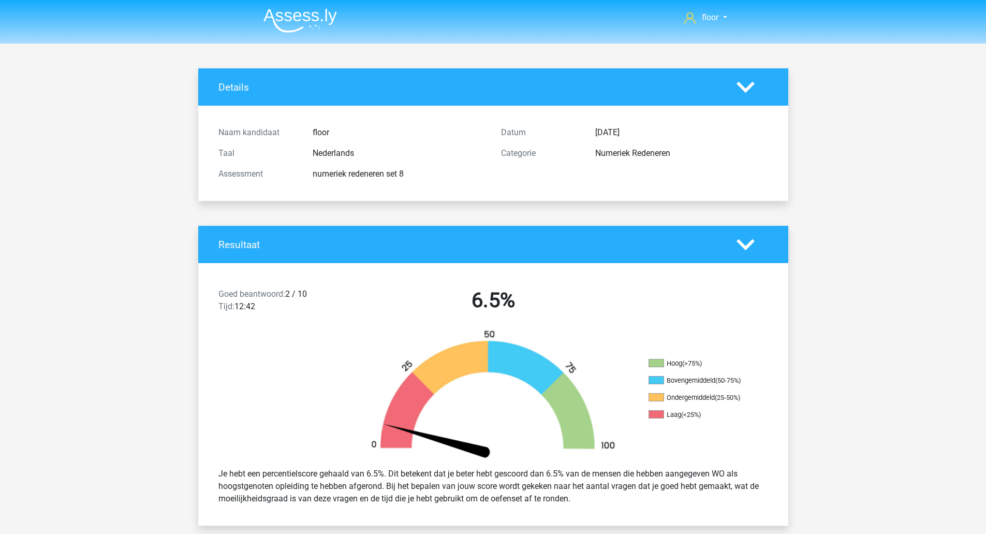
click at [294, 33] on img at bounding box center [299, 20] width 73 height 24
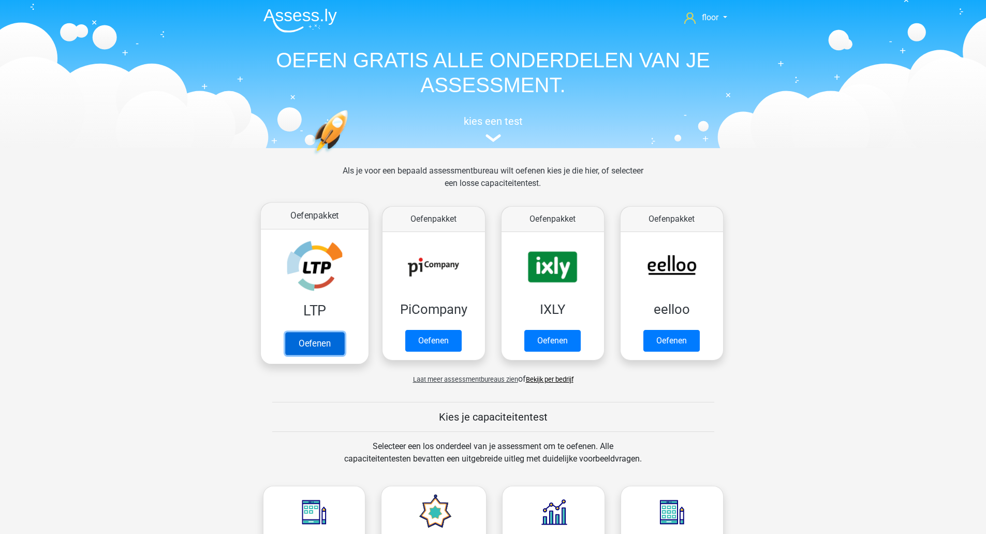
click at [321, 332] on link "Oefenen" at bounding box center [314, 343] width 59 height 23
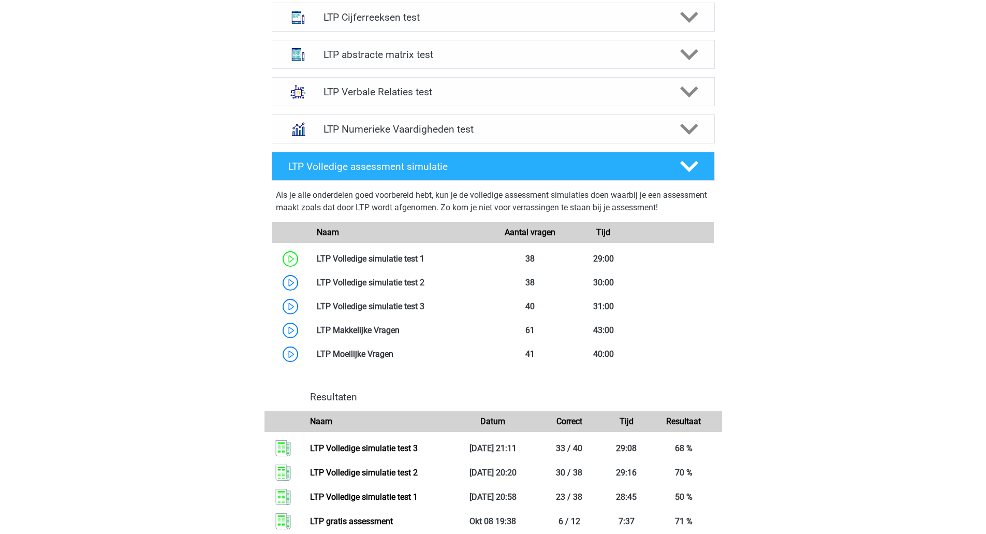
scroll to position [426, 0]
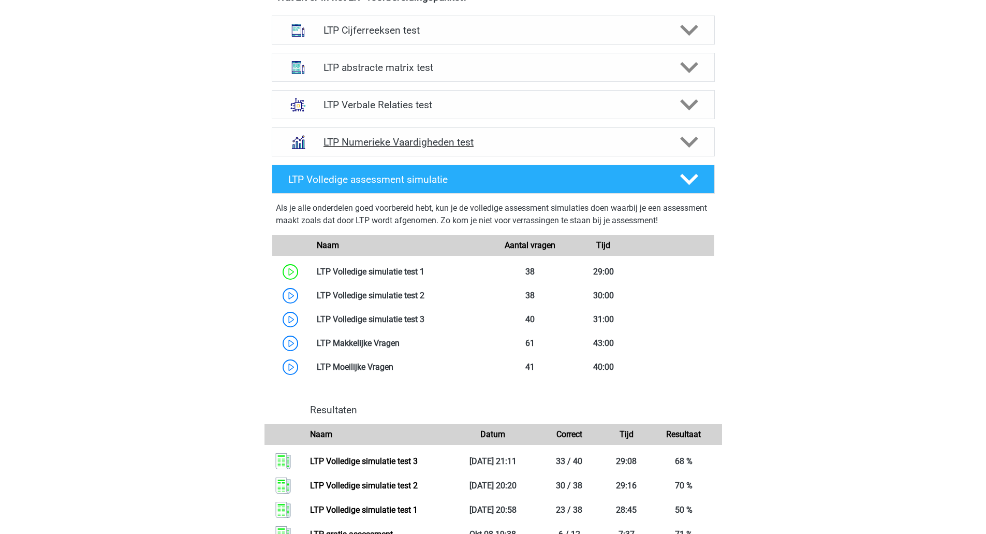
click at [698, 142] on icon at bounding box center [689, 142] width 18 height 18
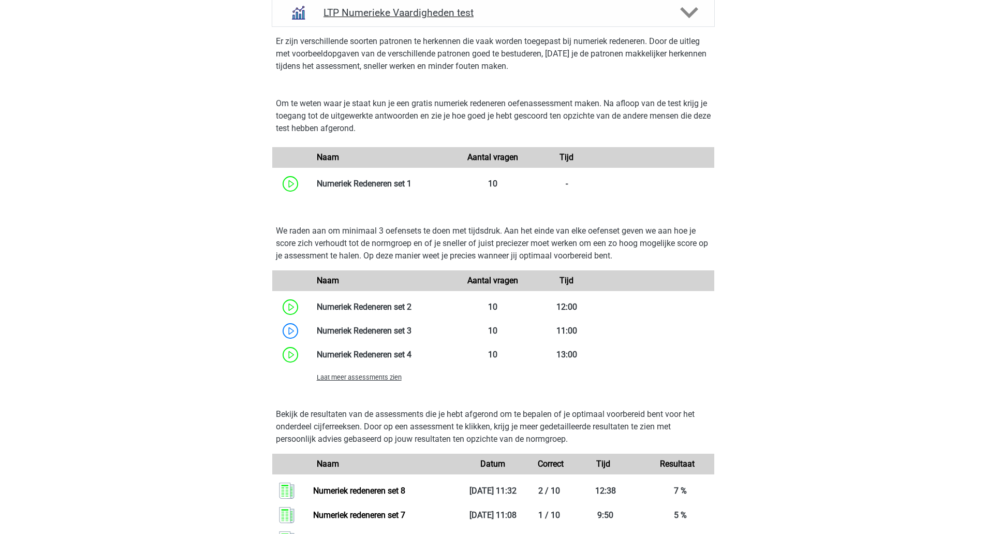
scroll to position [568, 0]
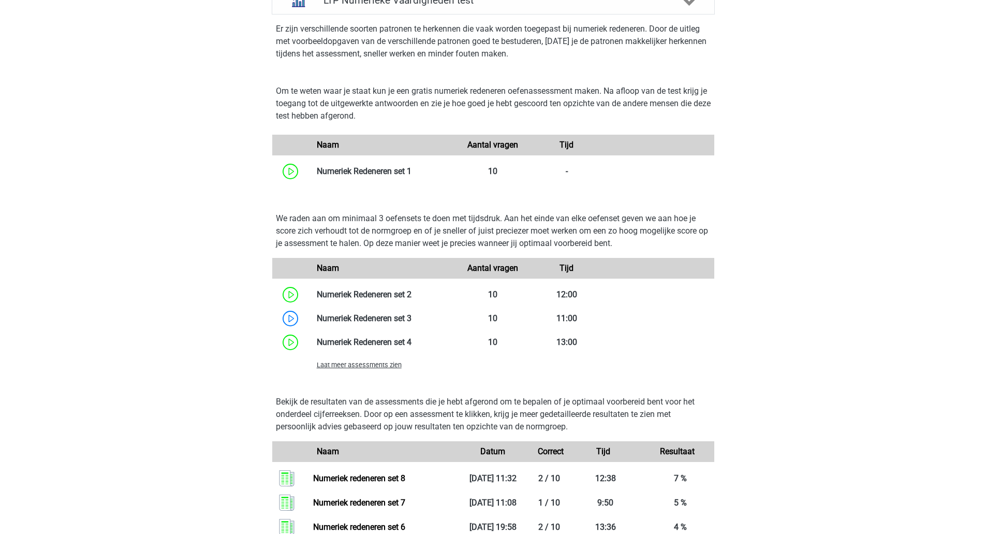
click at [388, 368] on span "Laat meer assessments zien" at bounding box center [359, 365] width 85 height 8
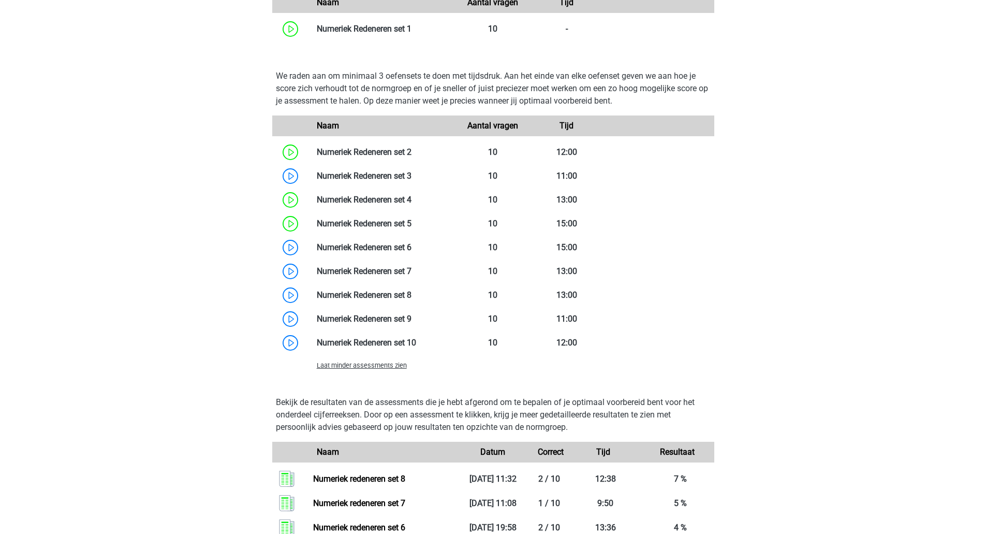
scroll to position [712, 0]
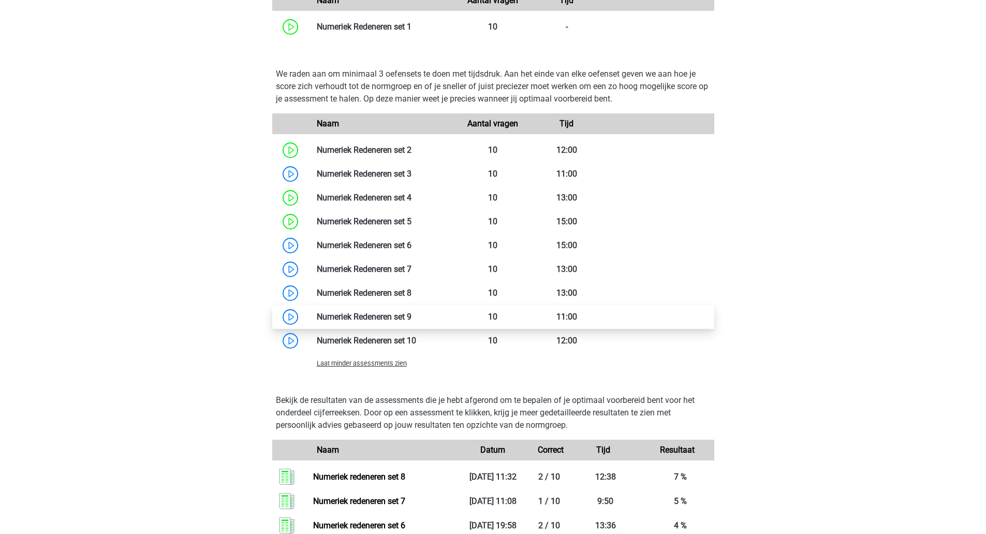
click at [411, 320] on link at bounding box center [411, 317] width 0 height 10
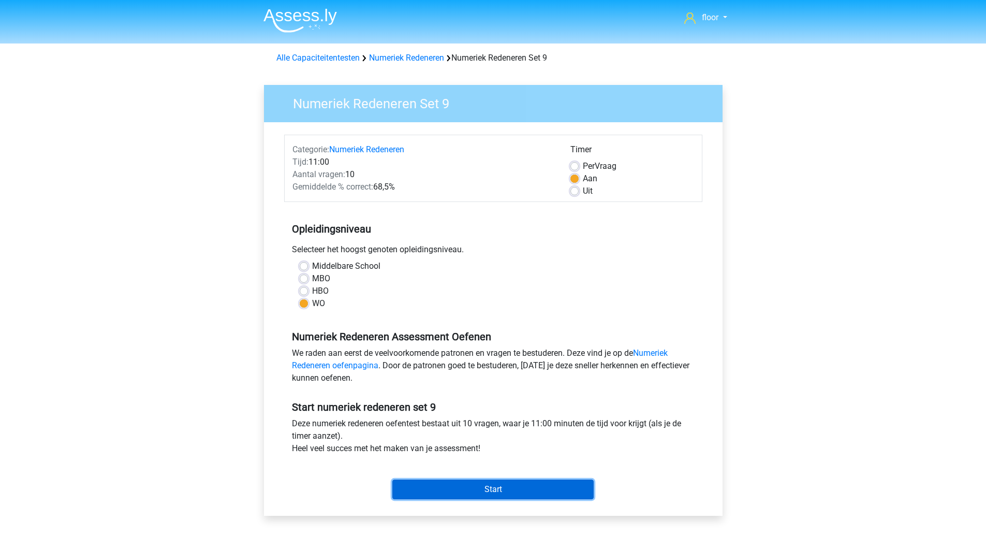
click at [448, 484] on input "Start" at bounding box center [492, 489] width 201 height 20
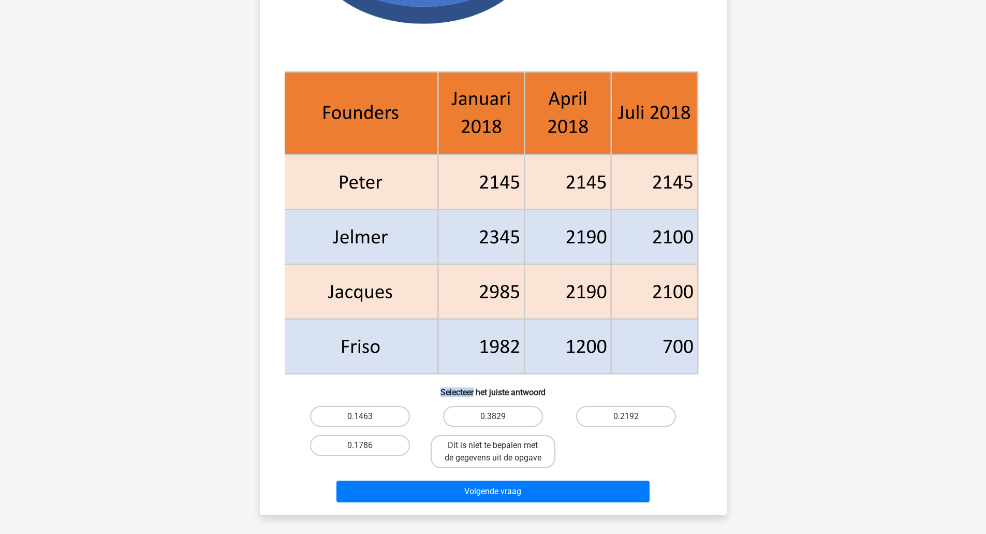
scroll to position [340, 0]
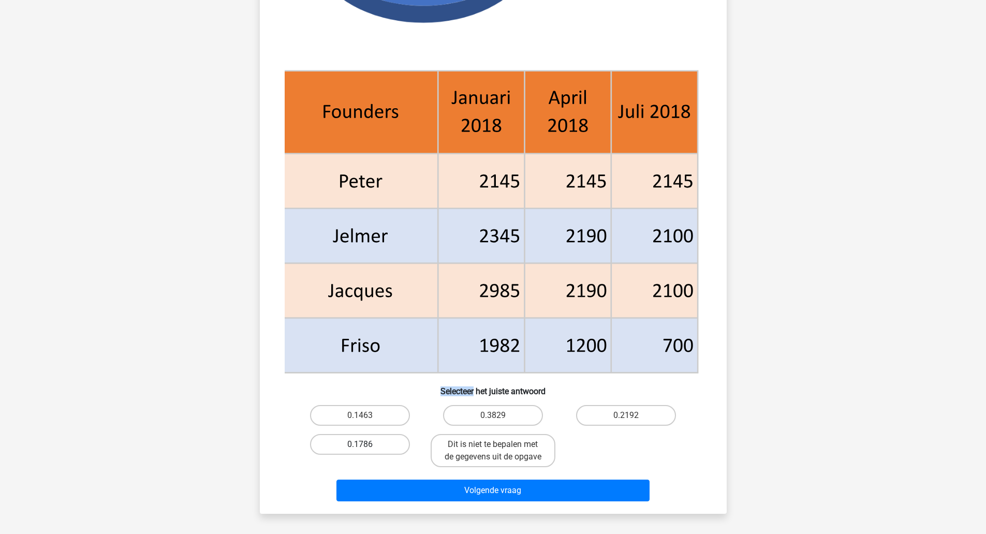
click at [352, 448] on label "0.1786" at bounding box center [360, 444] width 100 height 21
click at [360, 448] on input "0.1786" at bounding box center [363, 447] width 7 height 7
radio input "true"
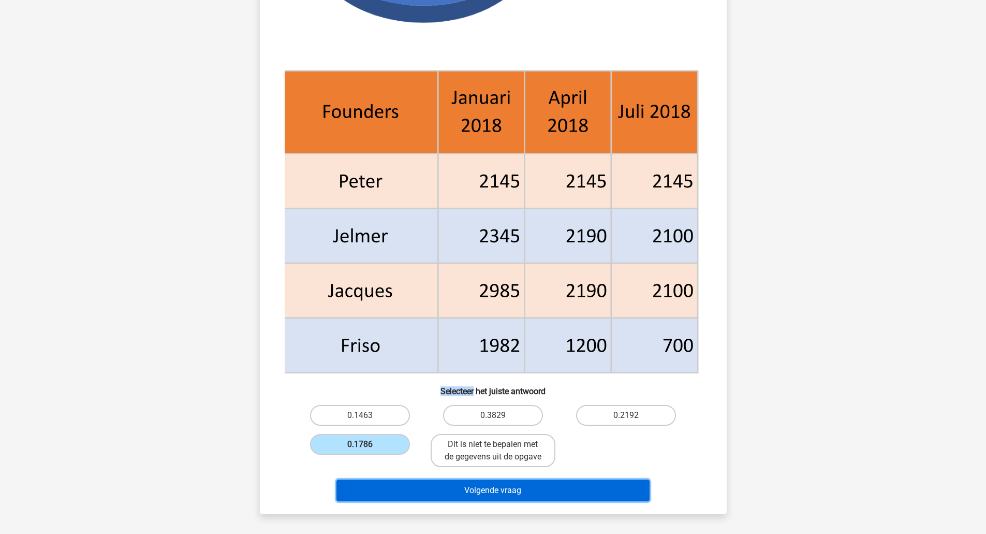
click at [378, 497] on button "Volgende vraag" at bounding box center [492, 490] width 313 height 22
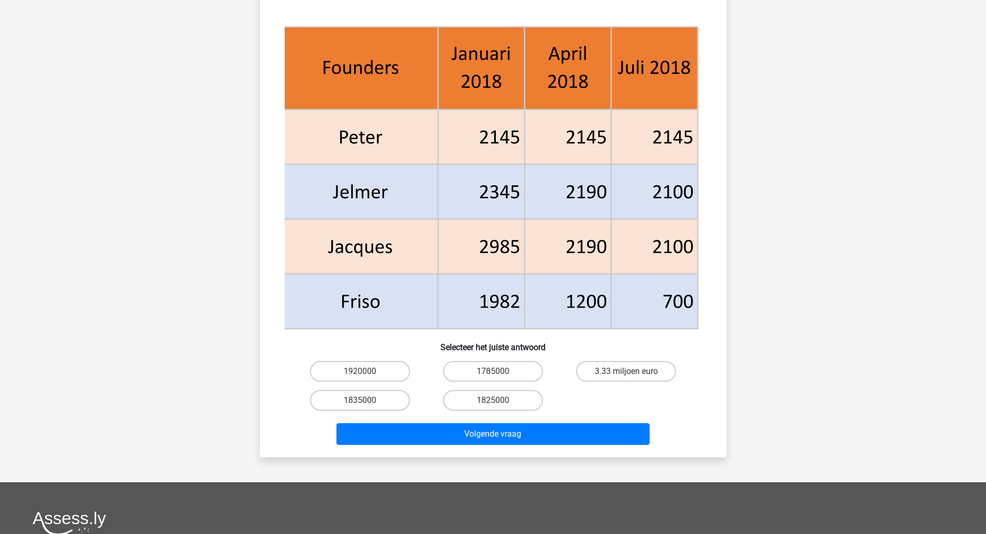
scroll to position [479, 0]
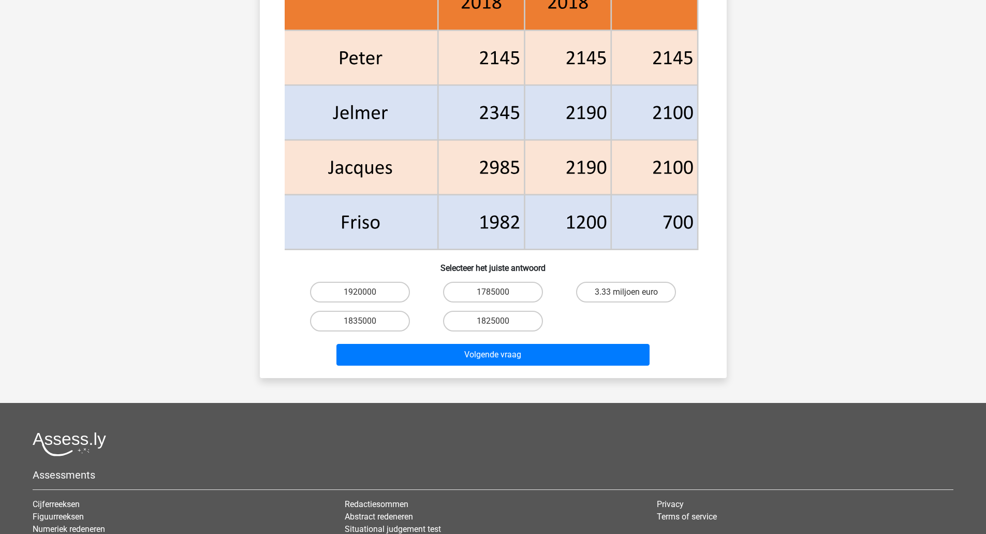
click at [890, 413] on footer "Assessments Cijferreeksen Figuurreeksen Numeriek redeneren Abstracte matrices V…" at bounding box center [493, 539] width 986 height 273
click at [653, 291] on label "3.33 miljoen euro" at bounding box center [626, 292] width 100 height 21
click at [633, 292] on input "3.33 miljoen euro" at bounding box center [629, 295] width 7 height 7
radio input "true"
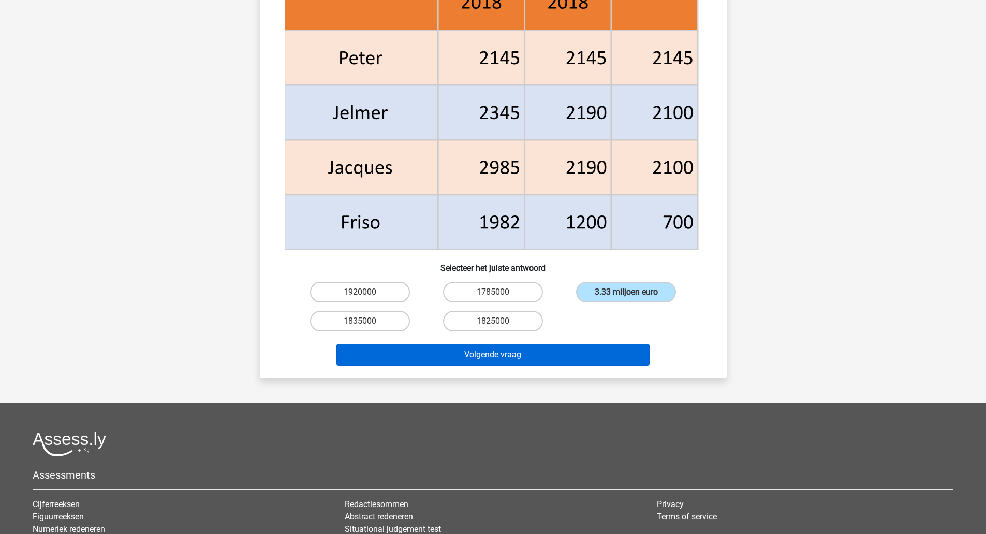
click at [634, 357] on button "Volgende vraag" at bounding box center [492, 355] width 313 height 22
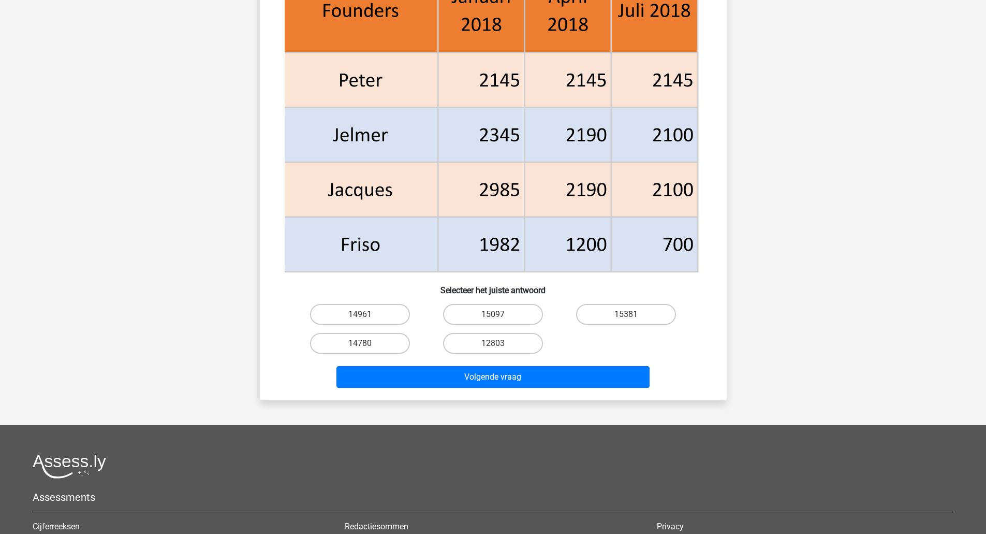
scroll to position [441, 0]
click at [375, 319] on label "14961" at bounding box center [360, 313] width 100 height 21
click at [366, 319] on input "14961" at bounding box center [363, 317] width 7 height 7
radio input "true"
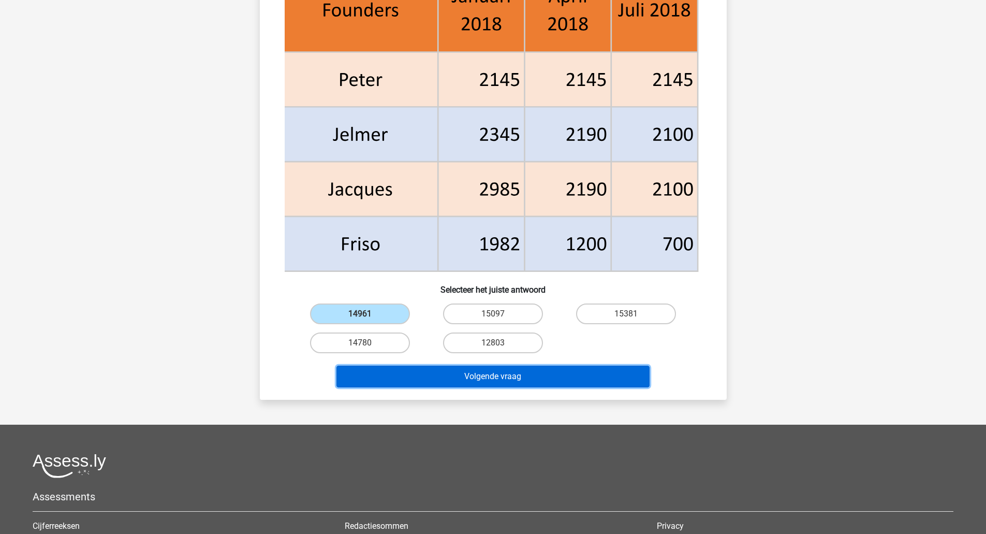
click at [428, 380] on button "Volgende vraag" at bounding box center [492, 376] width 313 height 22
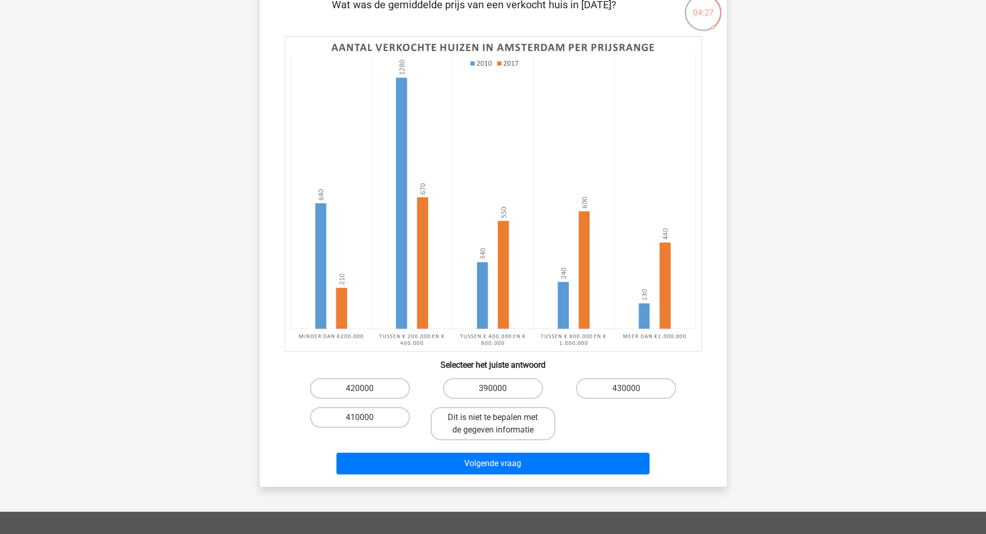
scroll to position [85, 0]
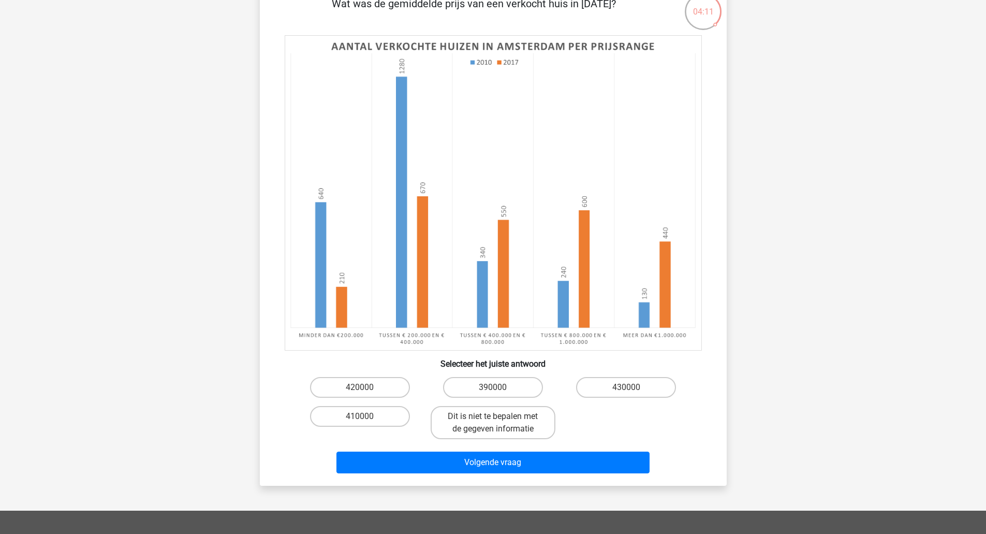
click at [505, 438] on label "Dit is niet te bepalen met de gegeven informatie" at bounding box center [493, 422] width 125 height 33
click at [499, 423] on input "Dit is niet te bepalen met de gegeven informatie" at bounding box center [496, 419] width 7 height 7
radio input "true"
click at [519, 463] on button "Volgende vraag" at bounding box center [492, 462] width 313 height 22
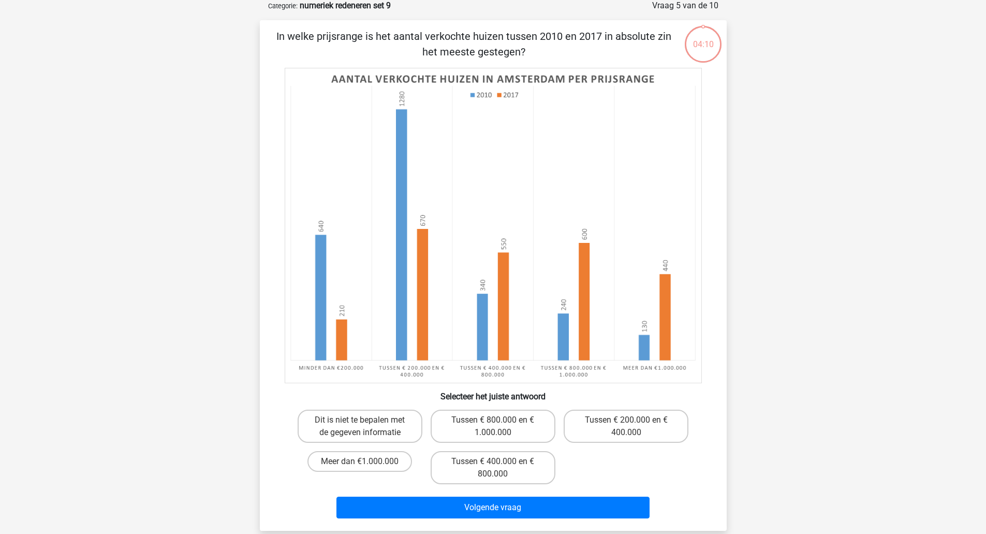
scroll to position [52, 0]
click at [635, 428] on label "Tussen € 200.000 en € 400.000" at bounding box center [626, 426] width 125 height 33
click at [633, 427] on input "Tussen € 200.000 en € 400.000" at bounding box center [629, 423] width 7 height 7
radio input "true"
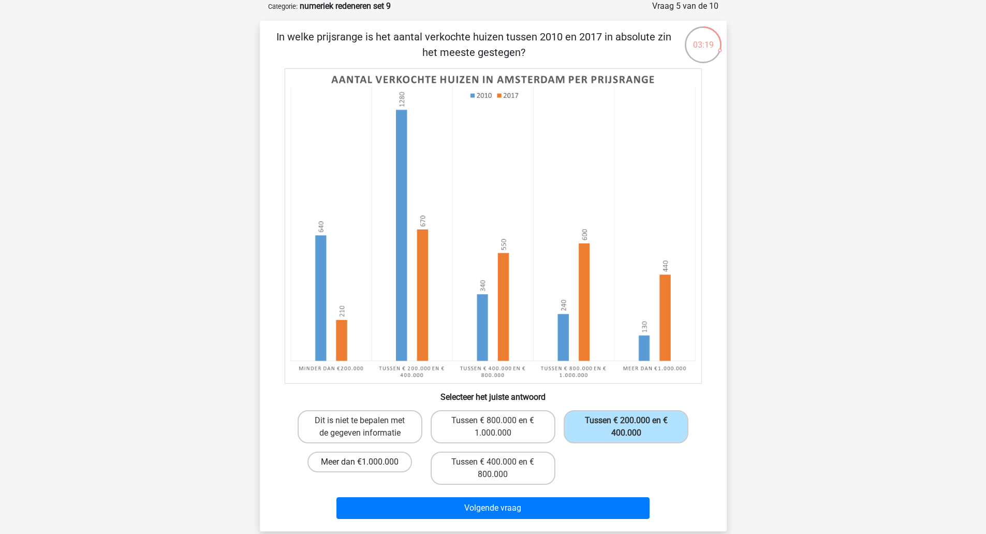
click at [388, 466] on label "Meer dan €1.000.000" at bounding box center [359, 461] width 105 height 21
click at [366, 466] on input "Meer dan €1.000.000" at bounding box center [363, 465] width 7 height 7
radio input "true"
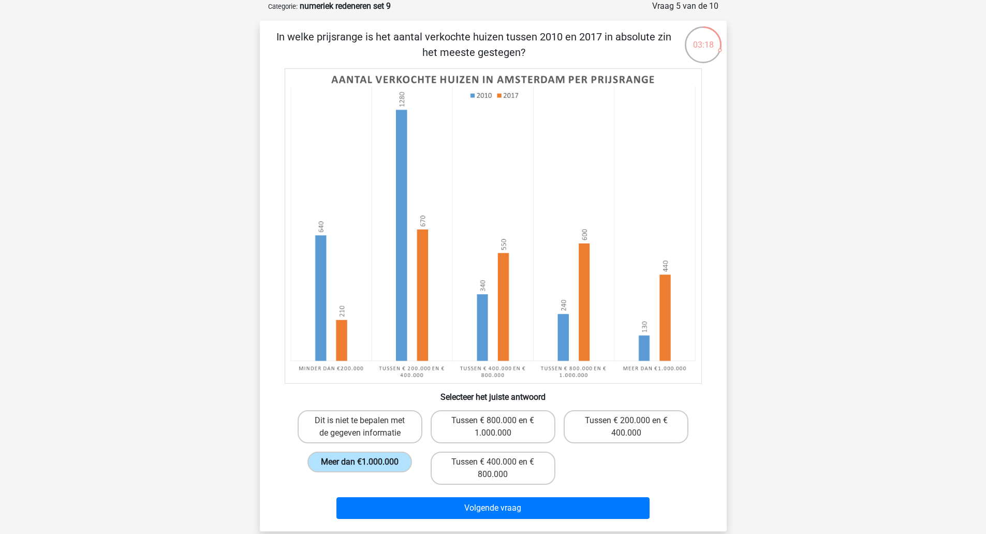
click at [414, 505] on button "Volgende vraag" at bounding box center [492, 508] width 313 height 22
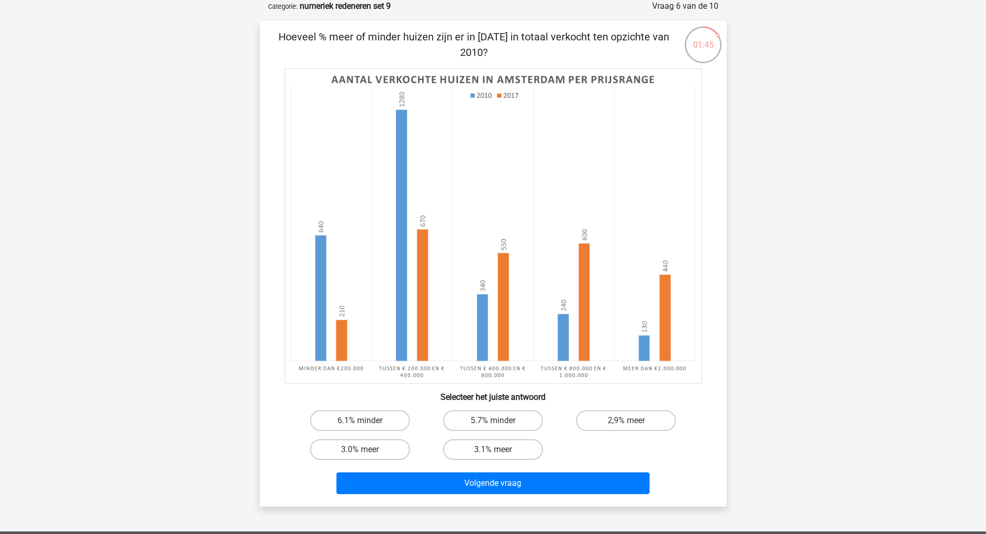
click at [379, 419] on label "6.1% minder" at bounding box center [360, 420] width 100 height 21
click at [366, 420] on input "6.1% minder" at bounding box center [363, 423] width 7 height 7
radio input "true"
click at [403, 483] on button "Volgende vraag" at bounding box center [492, 483] width 313 height 22
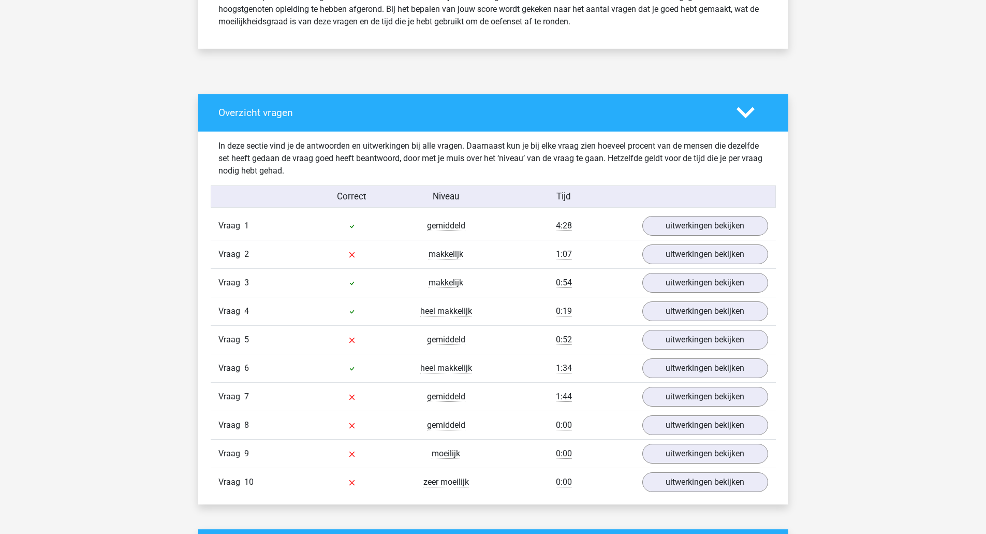
scroll to position [479, 0]
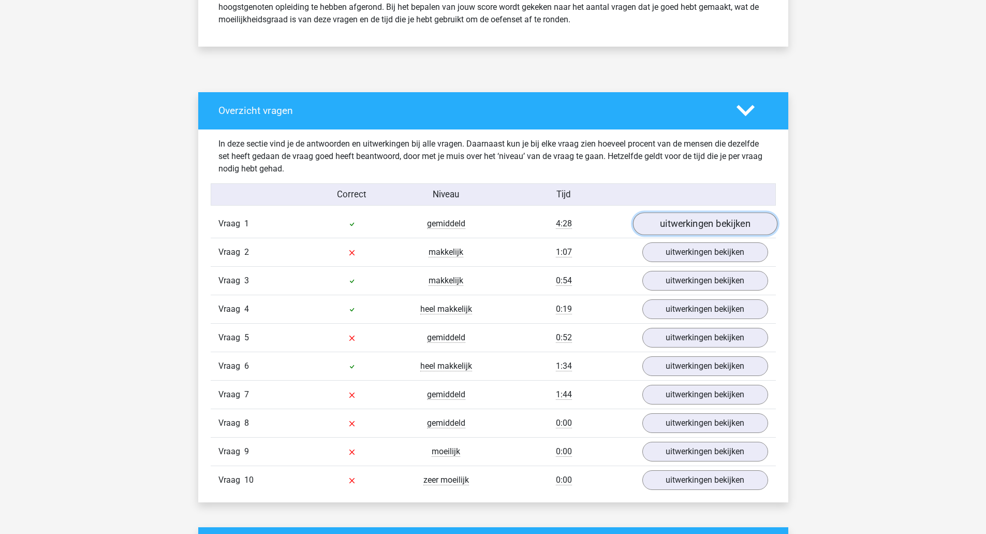
click at [724, 222] on link "uitwerkingen bekijken" at bounding box center [704, 223] width 144 height 23
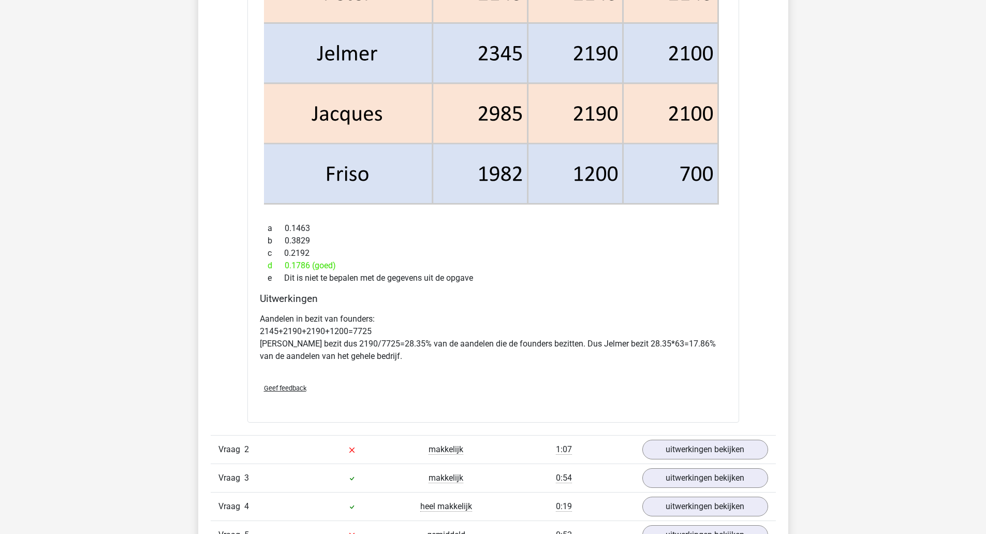
scroll to position [1198, 0]
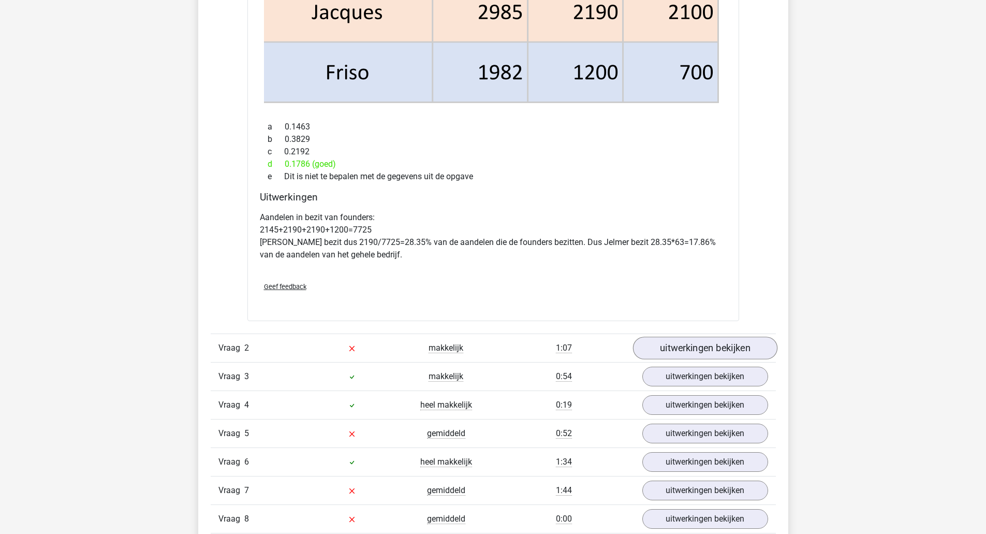
click at [750, 353] on link "uitwerkingen bekijken" at bounding box center [704, 347] width 144 height 23
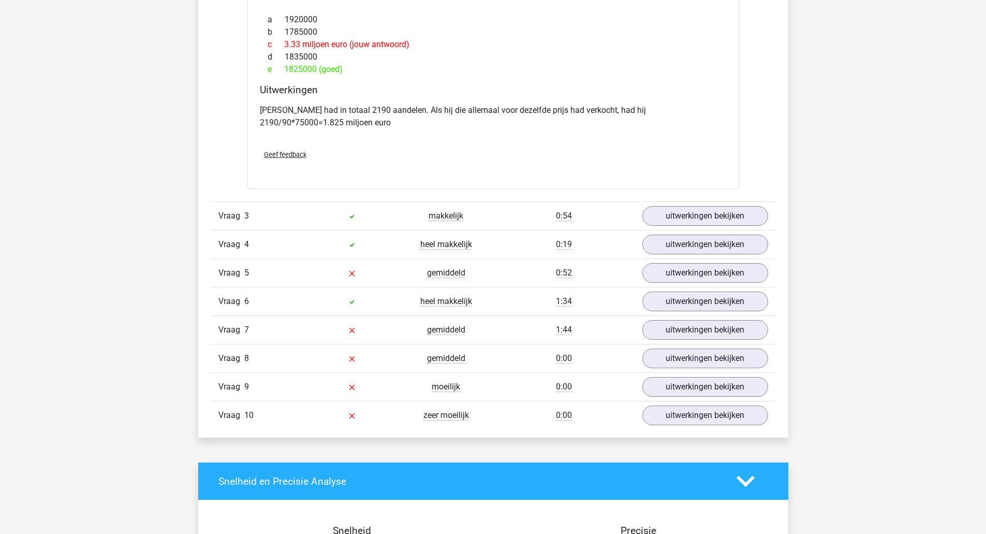
scroll to position [2364, 0]
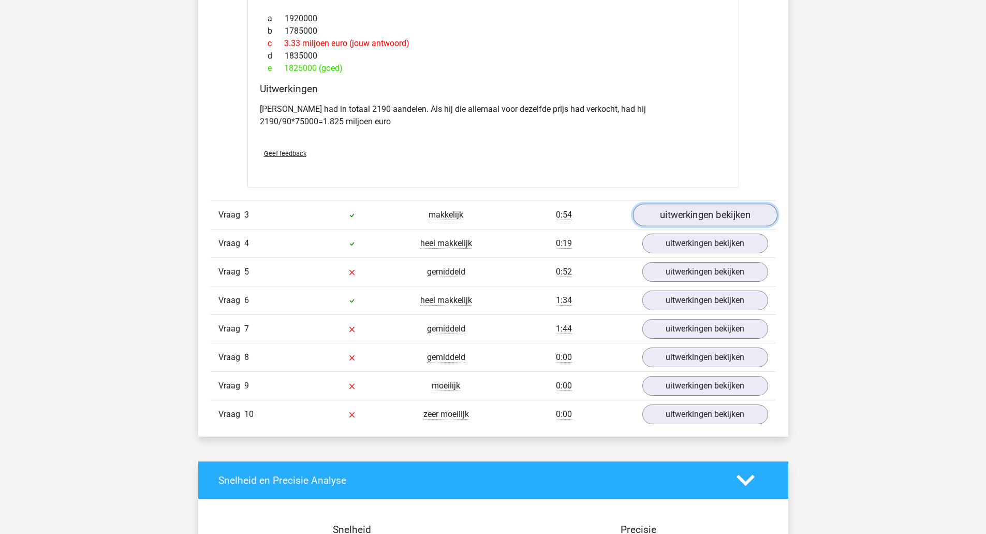
click at [751, 219] on link "uitwerkingen bekijken" at bounding box center [704, 214] width 144 height 23
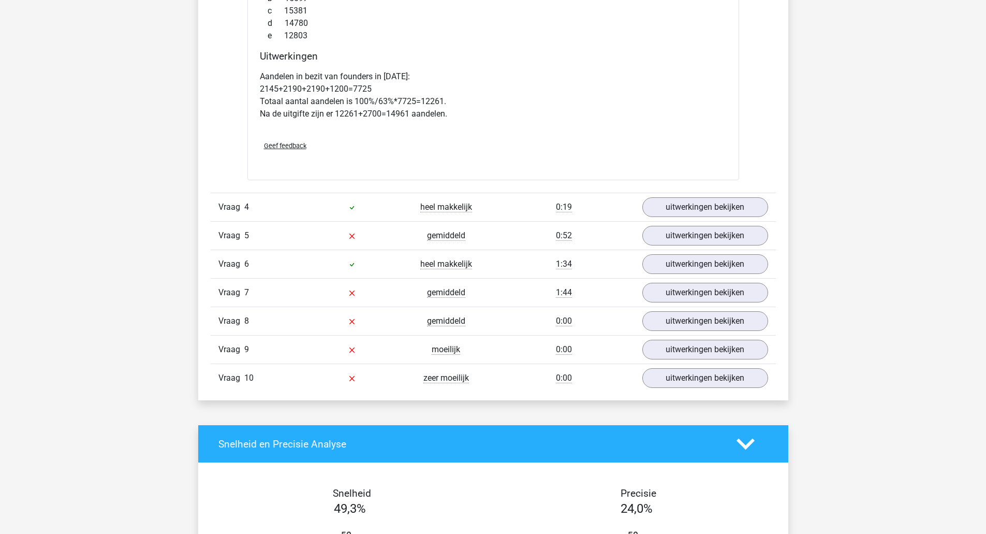
scroll to position [3345, 0]
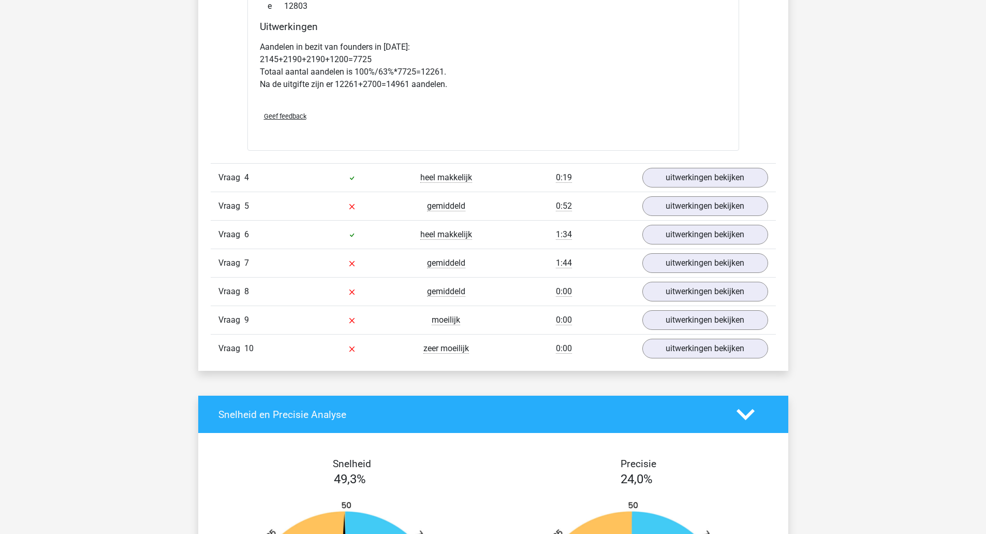
click at [746, 171] on link "uitwerkingen bekijken" at bounding box center [705, 178] width 126 height 20
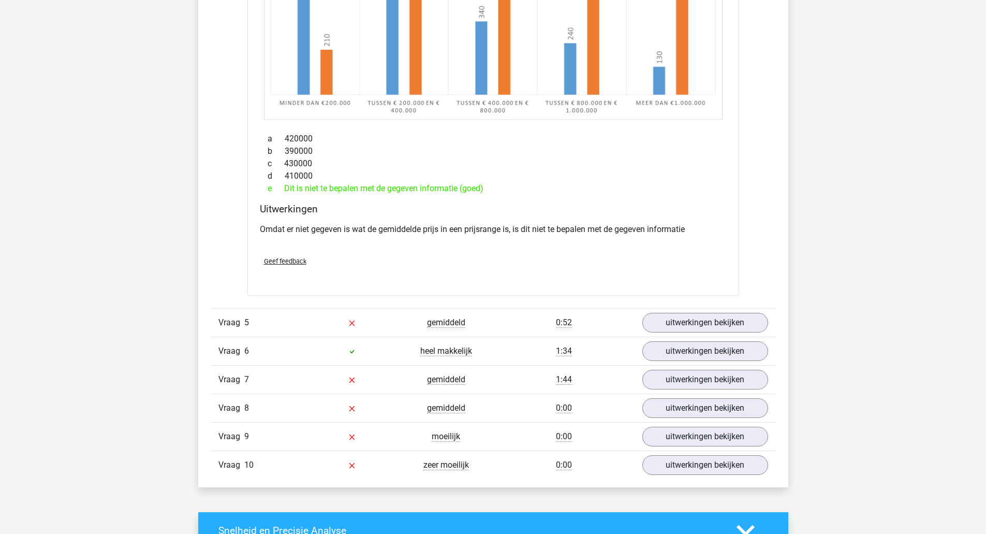
scroll to position [3798, 0]
click at [718, 320] on link "uitwerkingen bekijken" at bounding box center [704, 321] width 144 height 23
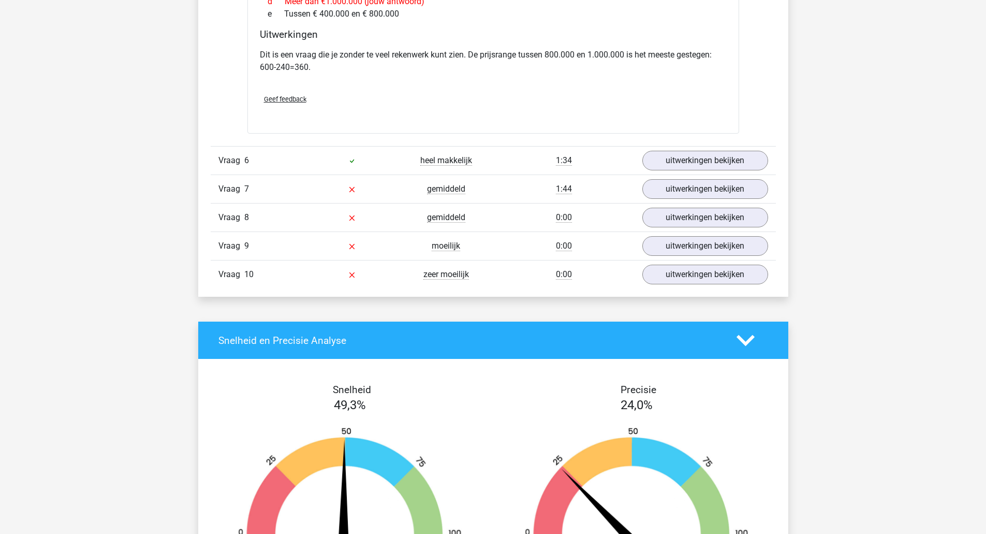
scroll to position [4567, 0]
click at [745, 160] on link "uitwerkingen bekijken" at bounding box center [704, 161] width 144 height 23
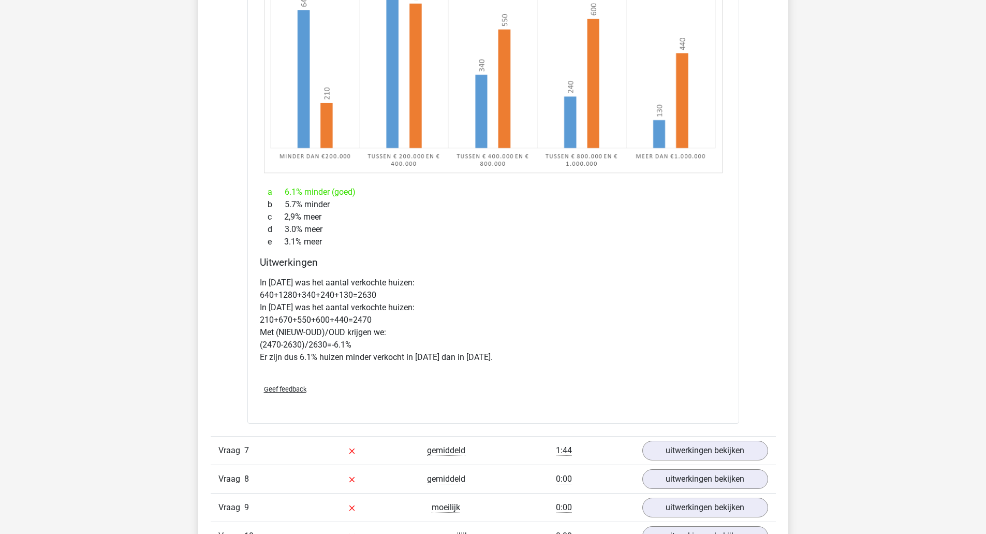
scroll to position [4948, 0]
click at [720, 448] on link "uitwerkingen bekijken" at bounding box center [704, 451] width 144 height 23
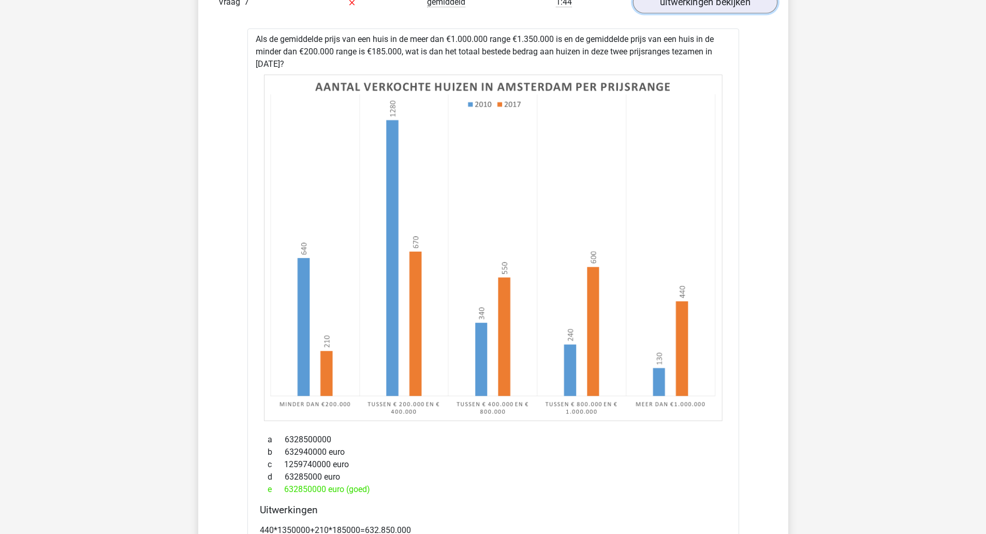
scroll to position [5398, 0]
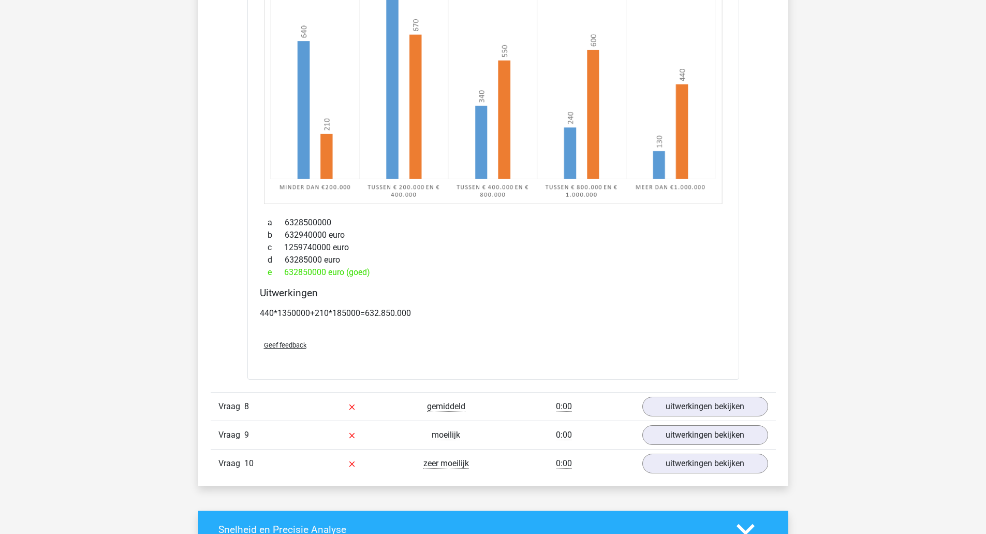
click at [751, 413] on link "uitwerkingen bekijken" at bounding box center [705, 406] width 126 height 20
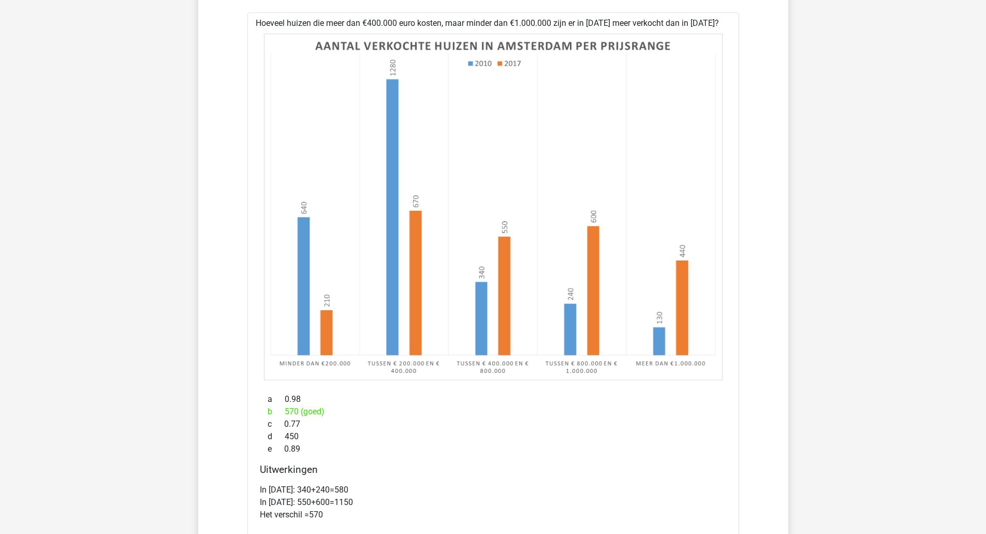
scroll to position [6035, 0]
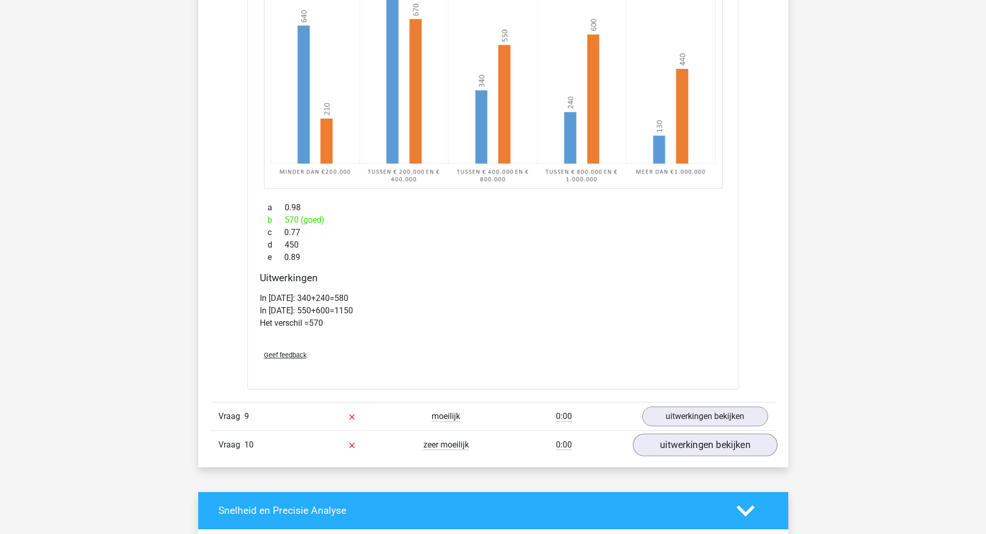
click at [739, 438] on link "uitwerkingen bekijken" at bounding box center [704, 444] width 144 height 23
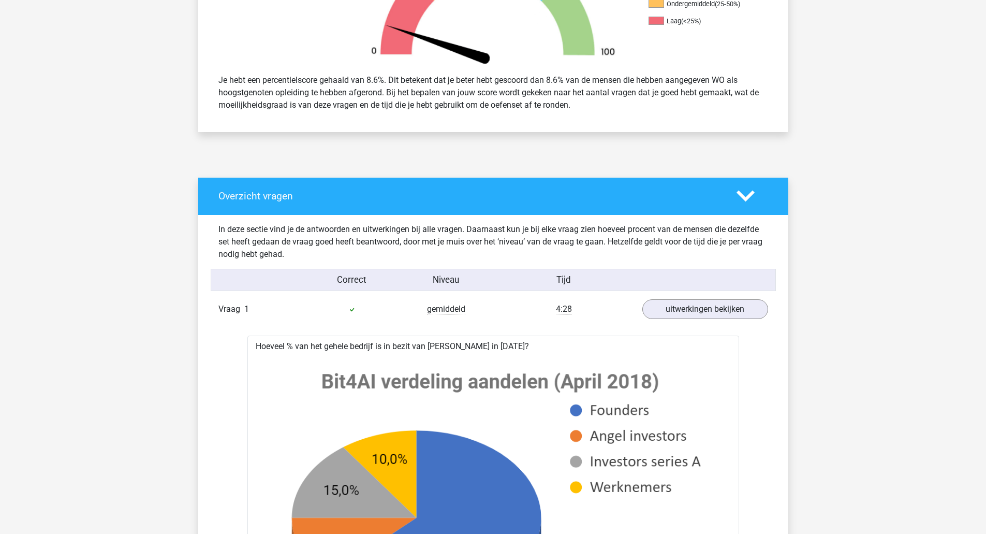
scroll to position [0, 0]
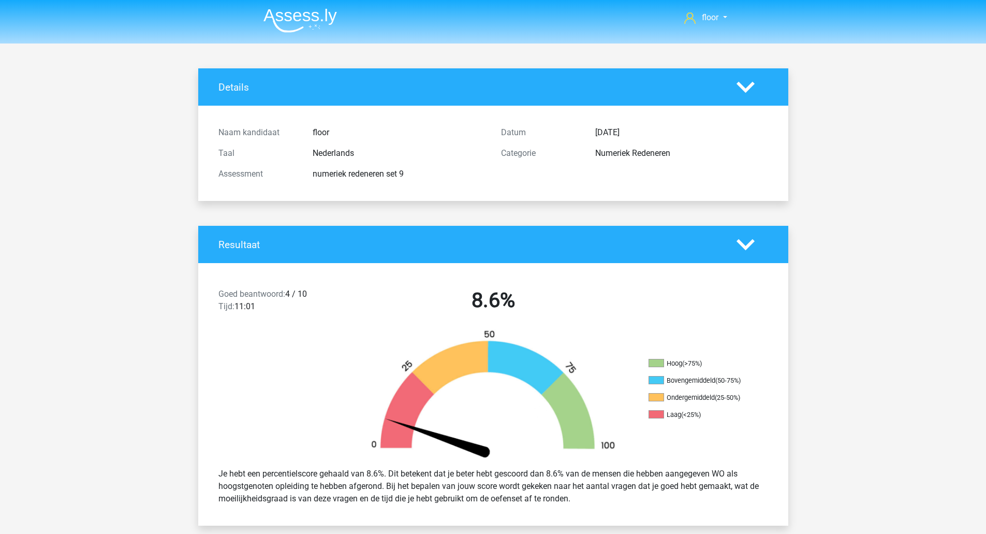
click at [285, 11] on img at bounding box center [299, 20] width 73 height 24
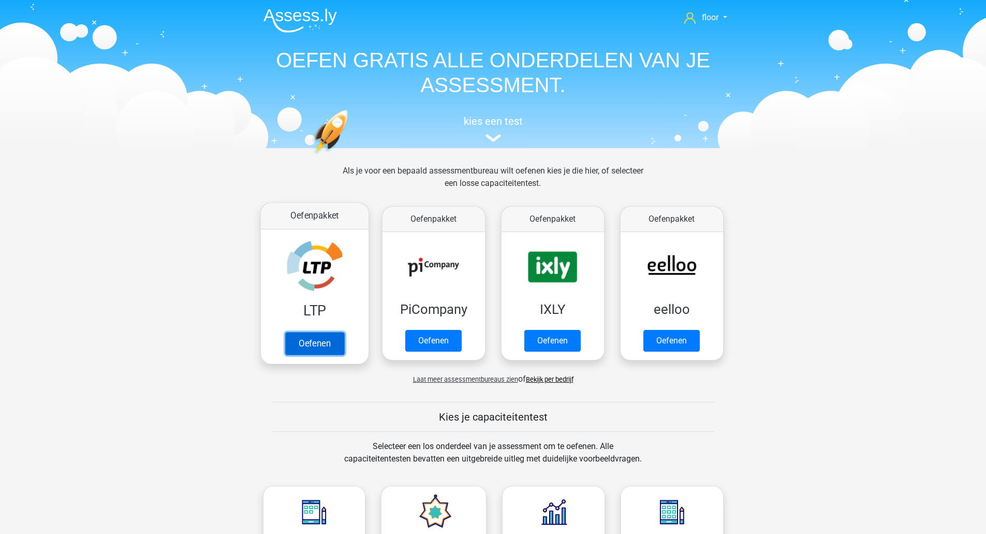
click at [314, 332] on link "Oefenen" at bounding box center [314, 343] width 59 height 23
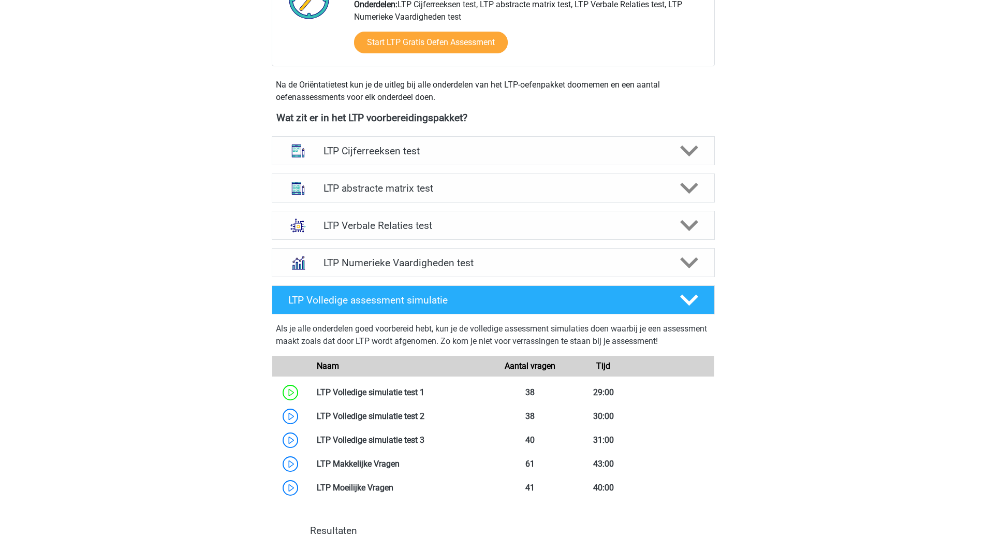
scroll to position [320, 0]
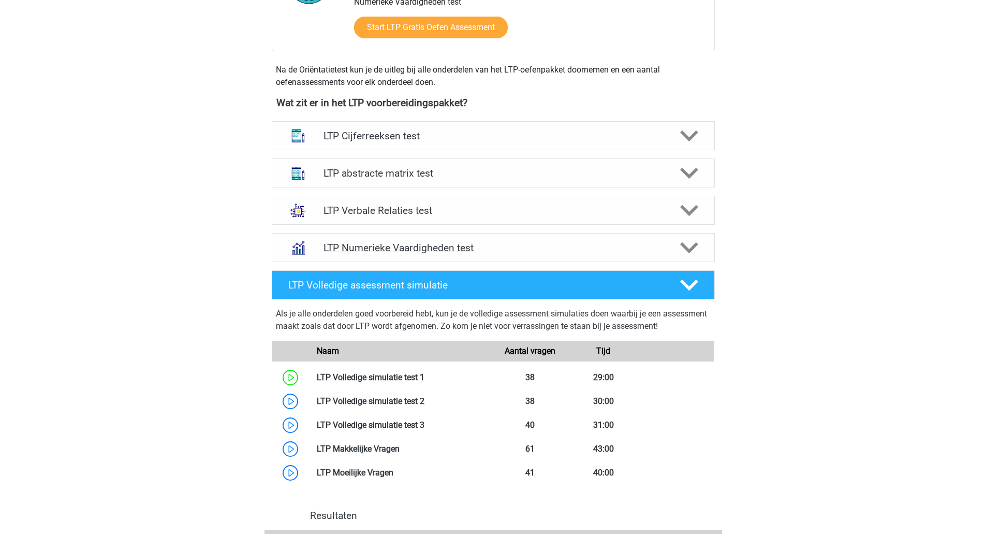
click at [693, 258] on div "LTP Numerieke Vaardigheden test" at bounding box center [493, 247] width 443 height 29
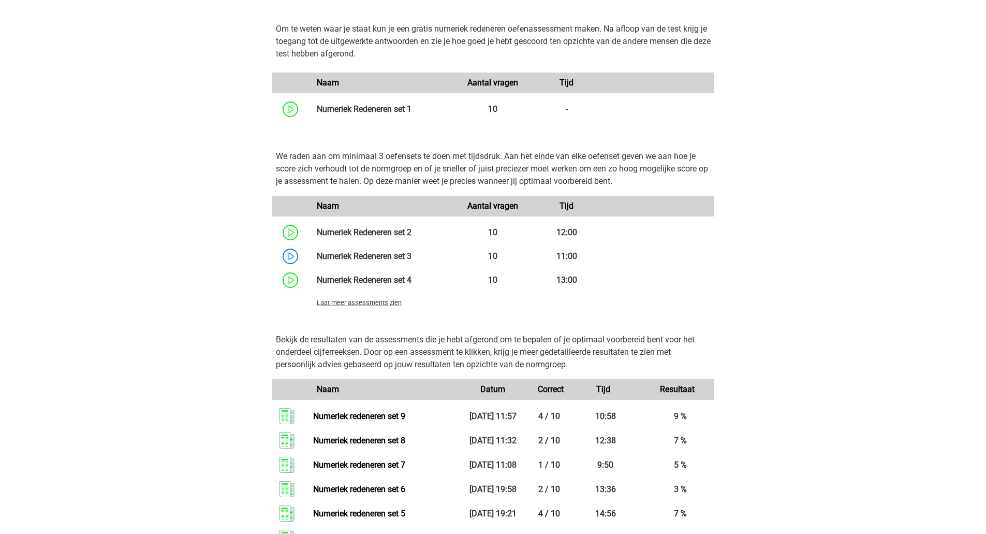
scroll to position [630, 0]
click at [374, 304] on span "Laat meer assessments zien" at bounding box center [359, 302] width 85 height 8
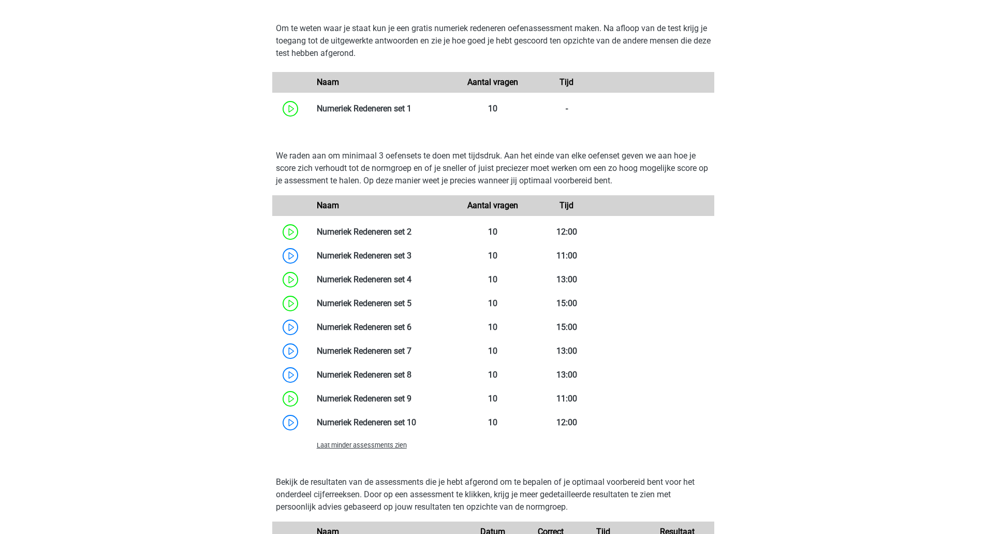
click at [416, 419] on link at bounding box center [416, 422] width 0 height 10
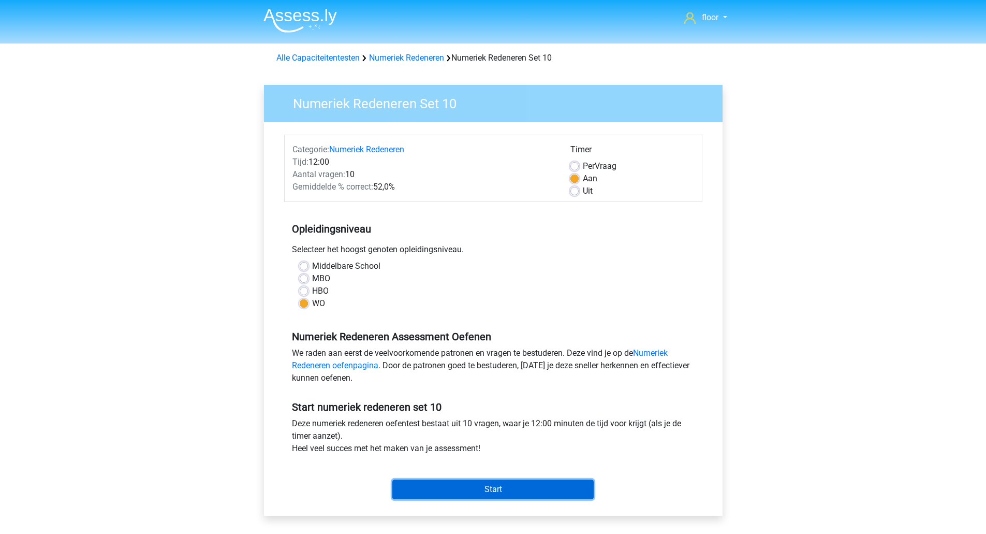
click at [527, 491] on input "Start" at bounding box center [492, 489] width 201 height 20
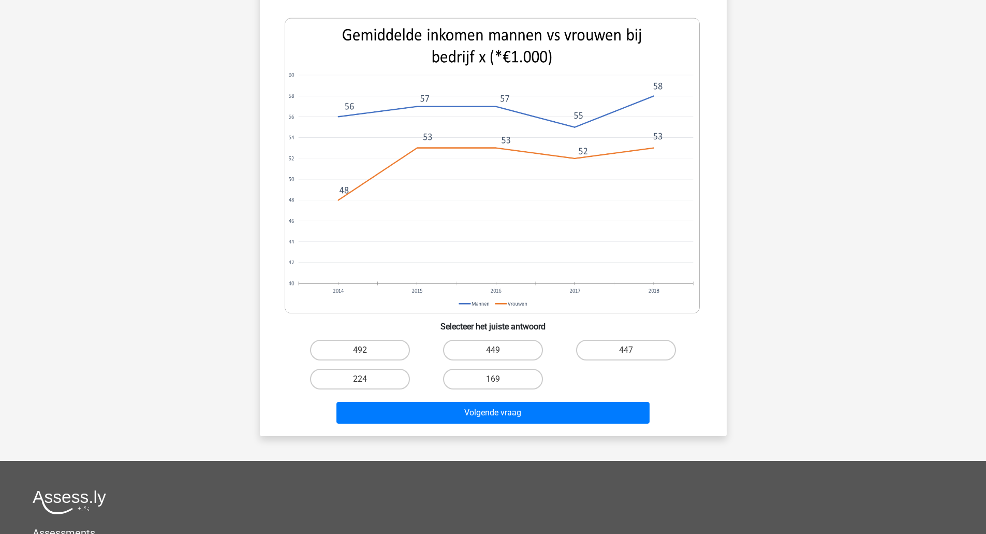
scroll to position [434, 0]
click at [374, 386] on label "224" at bounding box center [360, 379] width 100 height 21
click at [366, 386] on input "224" at bounding box center [363, 382] width 7 height 7
radio input "true"
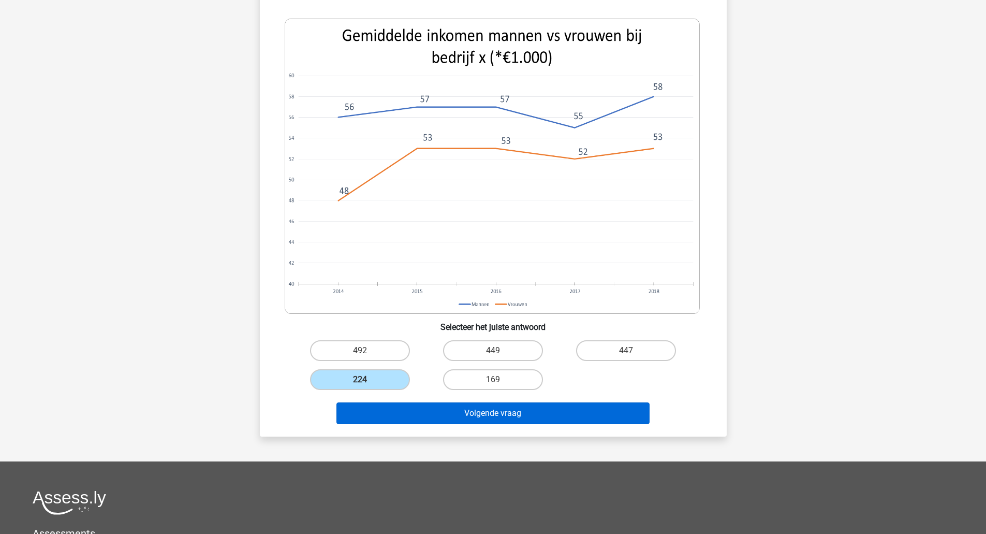
click at [416, 418] on button "Volgende vraag" at bounding box center [492, 413] width 313 height 22
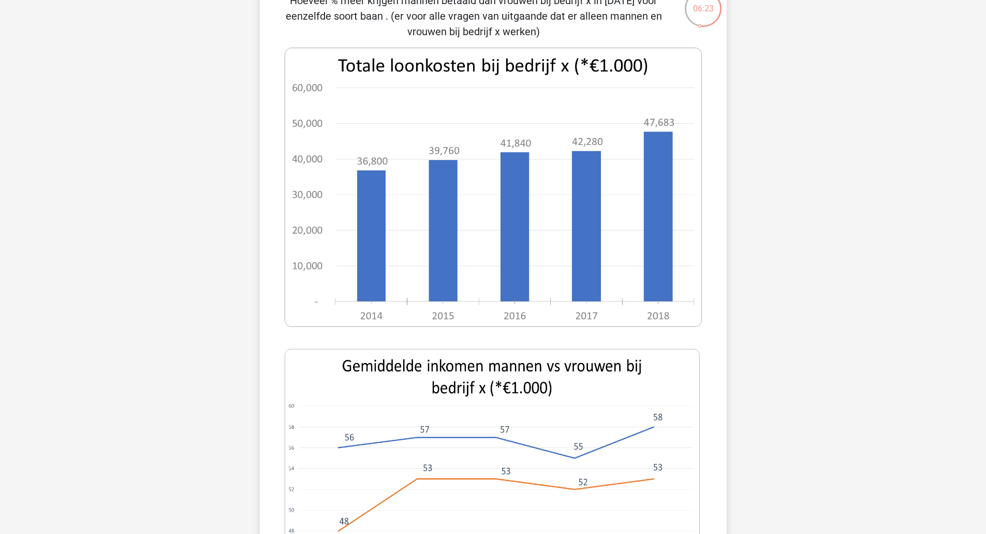
scroll to position [41, 0]
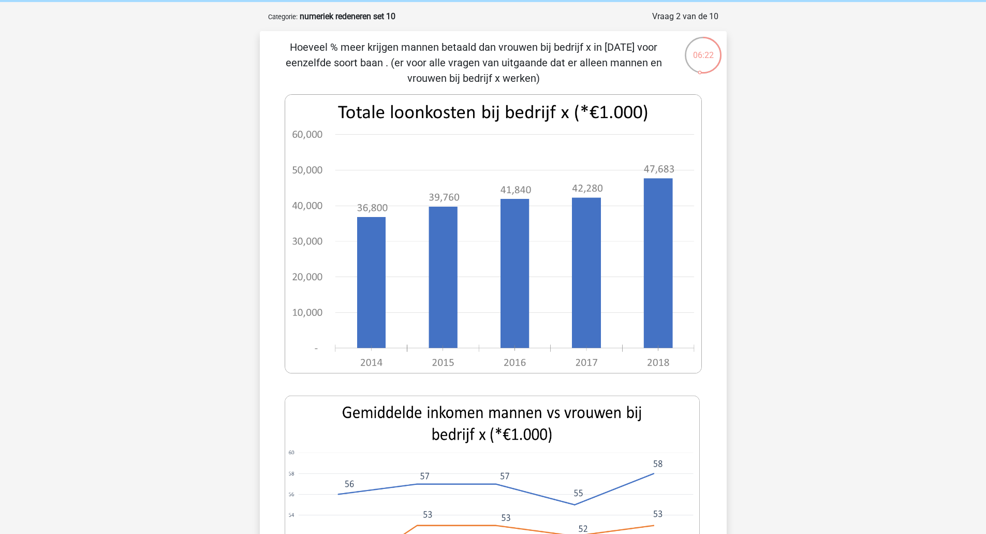
click at [766, 487] on div "floor flooroosterwechel@gmail.com Nederlands English" at bounding box center [493, 541] width 986 height 1165
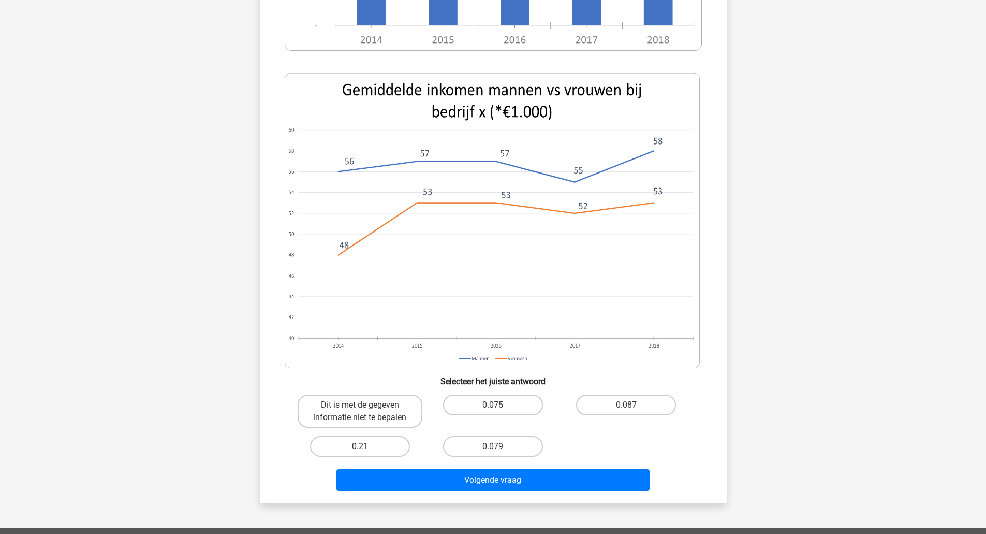
scroll to position [367, 0]
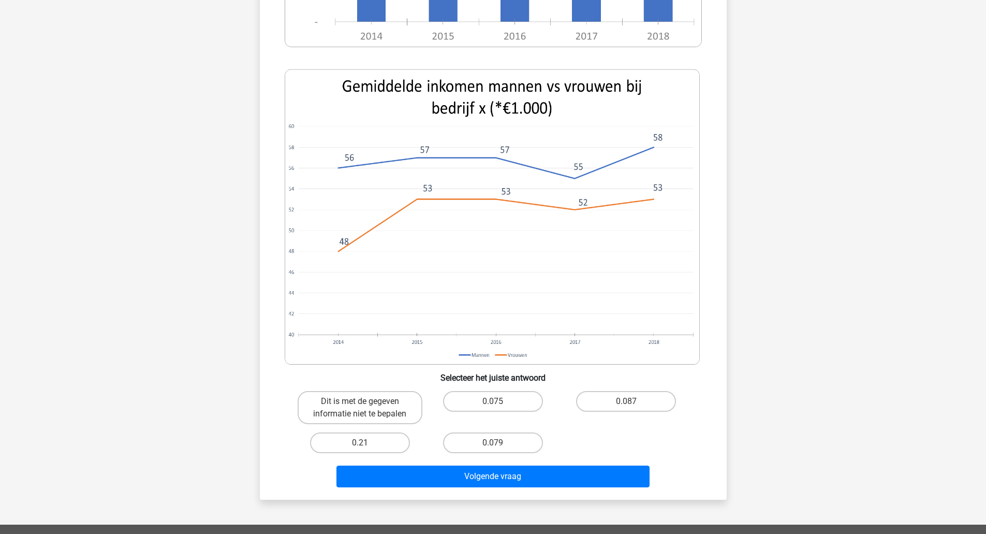
click at [511, 401] on label "0.075" at bounding box center [493, 401] width 100 height 21
click at [499, 401] on input "0.075" at bounding box center [496, 404] width 7 height 7
radio input "true"
click at [535, 477] on button "Volgende vraag" at bounding box center [492, 476] width 313 height 22
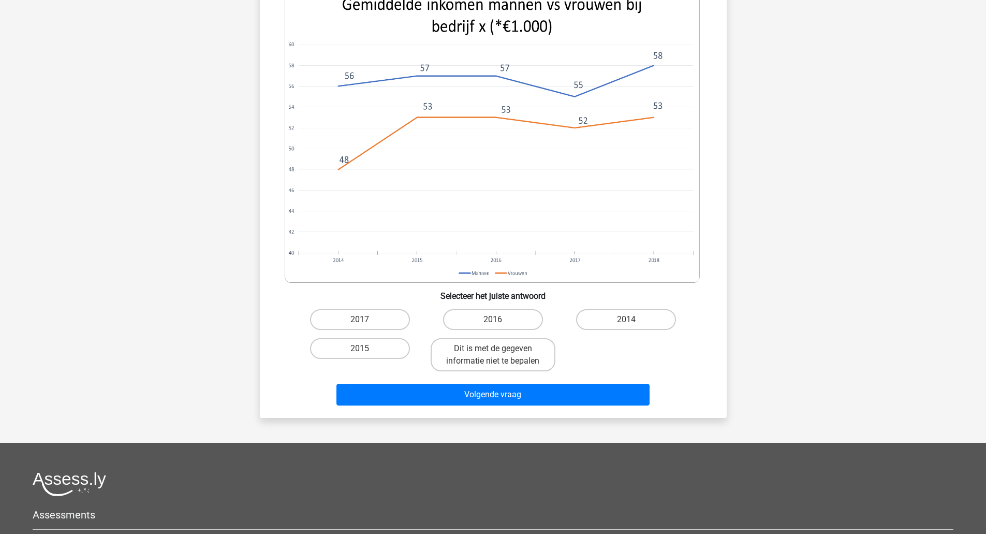
scroll to position [465, 0]
click at [533, 345] on label "Dit is met de gegeven informatie niet te bepalen" at bounding box center [493, 353] width 125 height 33
click at [499, 348] on input "Dit is met de gegeven informatie niet te bepalen" at bounding box center [496, 351] width 7 height 7
radio input "true"
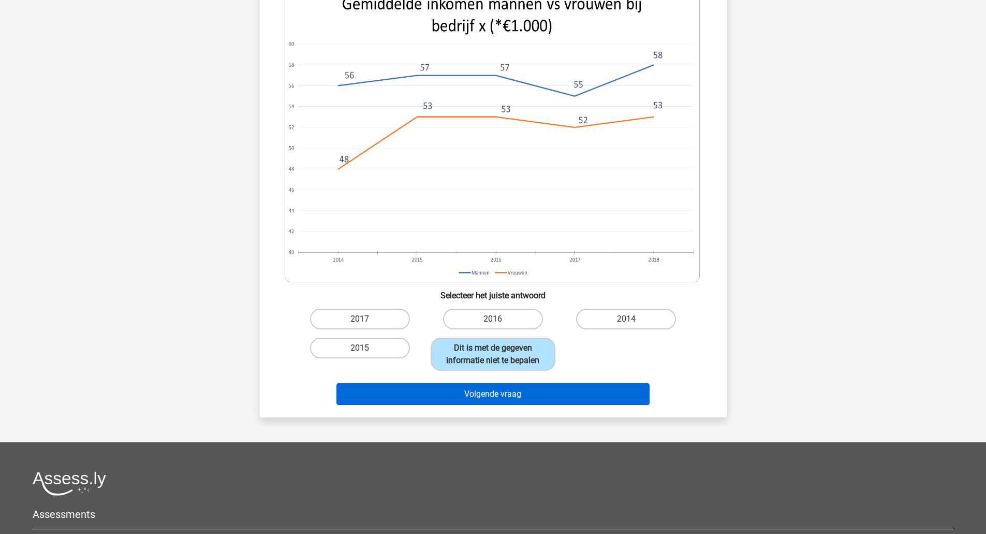
click at [555, 402] on button "Volgende vraag" at bounding box center [492, 394] width 313 height 22
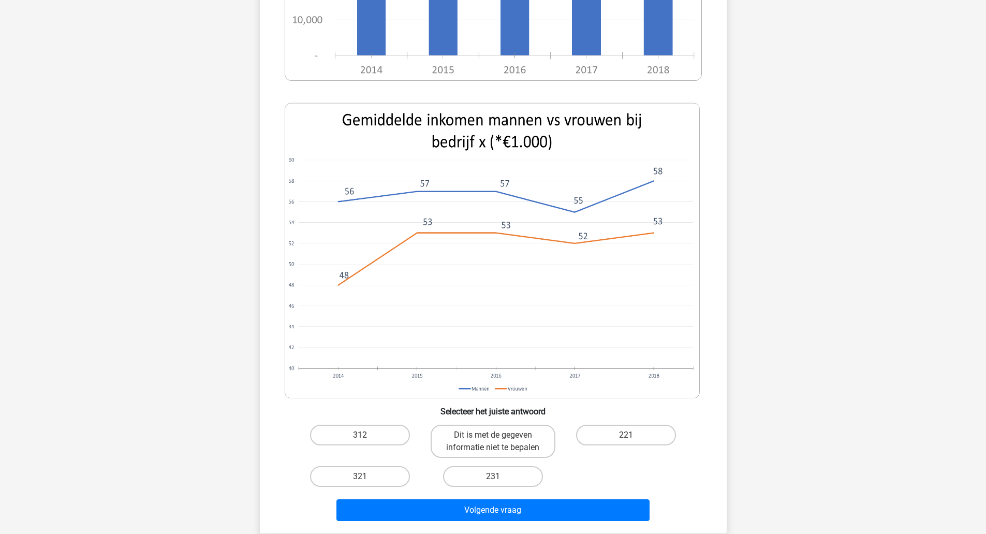
scroll to position [365, 0]
click at [513, 465] on label "231" at bounding box center [493, 475] width 100 height 21
click at [499, 476] on input "231" at bounding box center [496, 479] width 7 height 7
radio input "true"
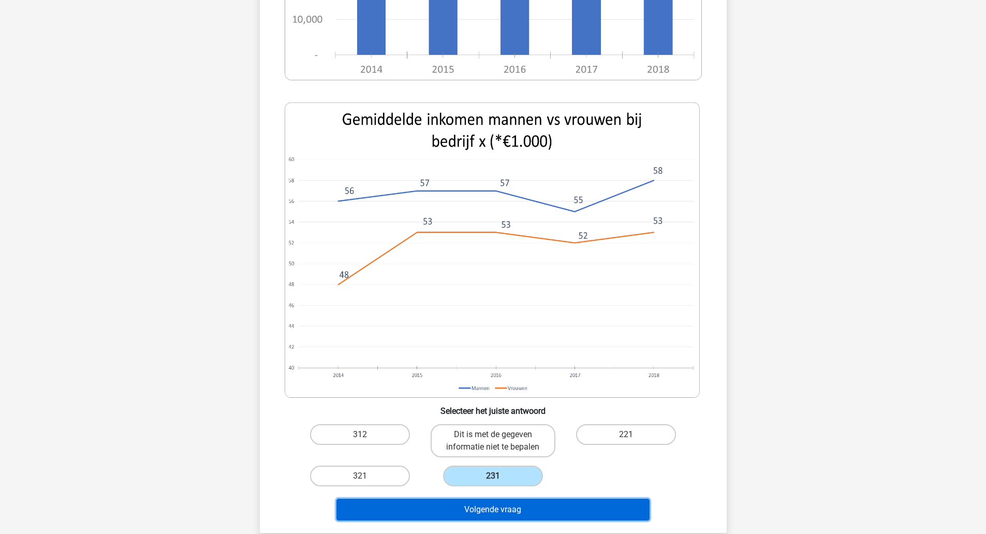
click at [547, 498] on button "Volgende vraag" at bounding box center [492, 509] width 313 height 22
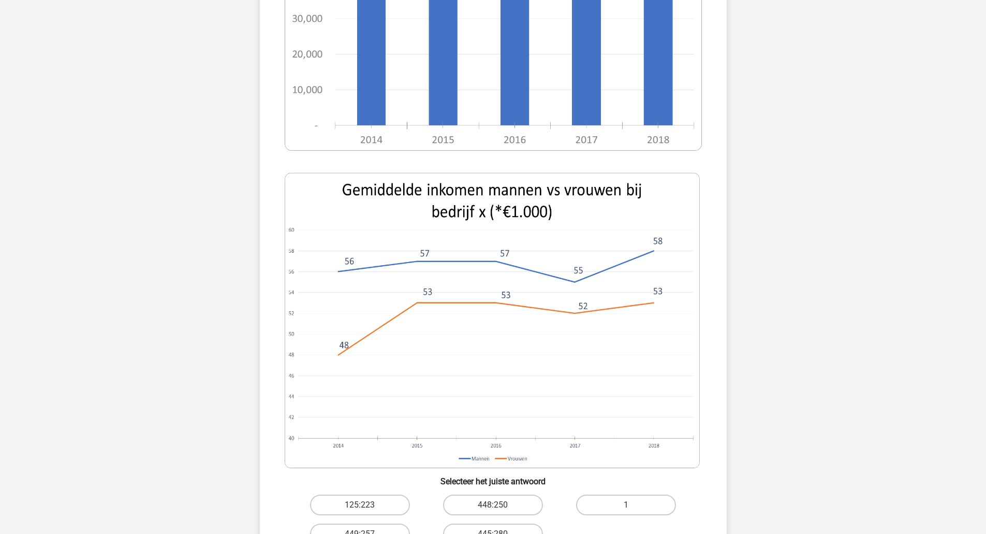
scroll to position [290, 0]
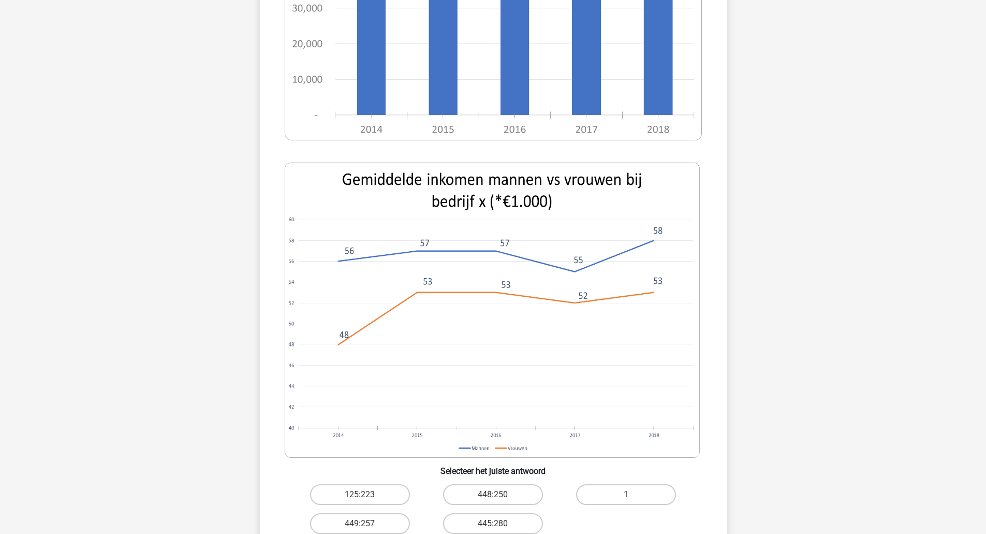
click at [620, 491] on label "1" at bounding box center [626, 494] width 100 height 21
click at [626, 494] on input "1" at bounding box center [629, 497] width 7 height 7
radio input "true"
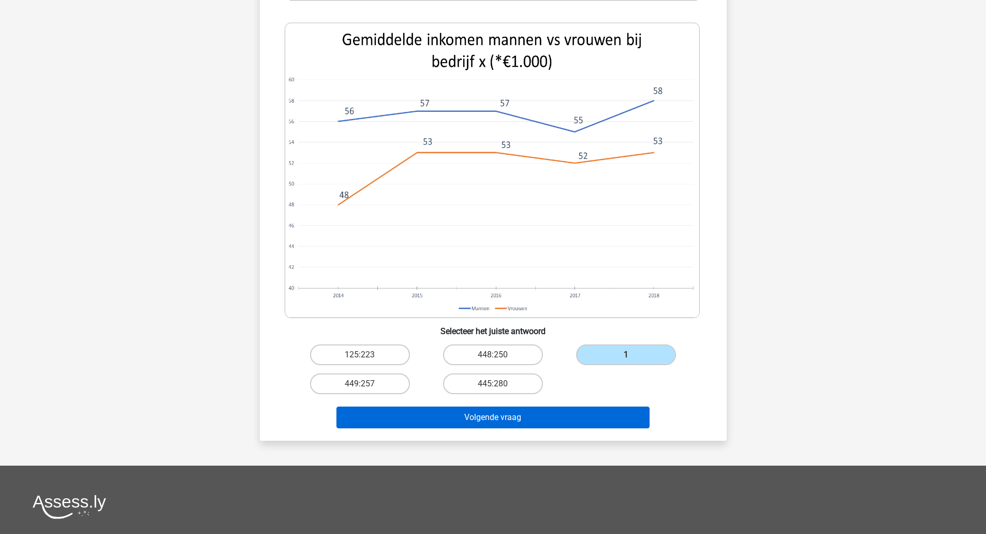
click at [610, 424] on button "Volgende vraag" at bounding box center [492, 417] width 313 height 22
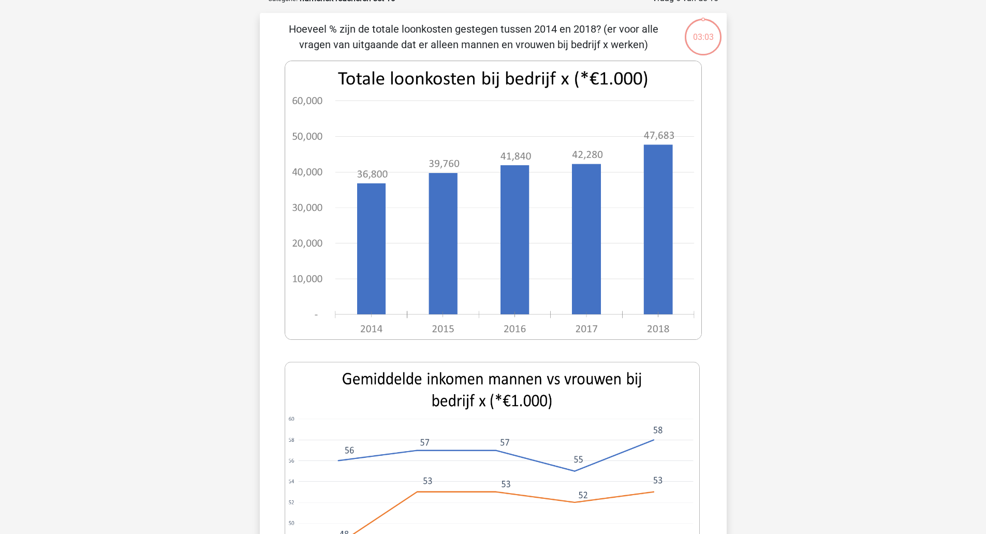
scroll to position [52, 0]
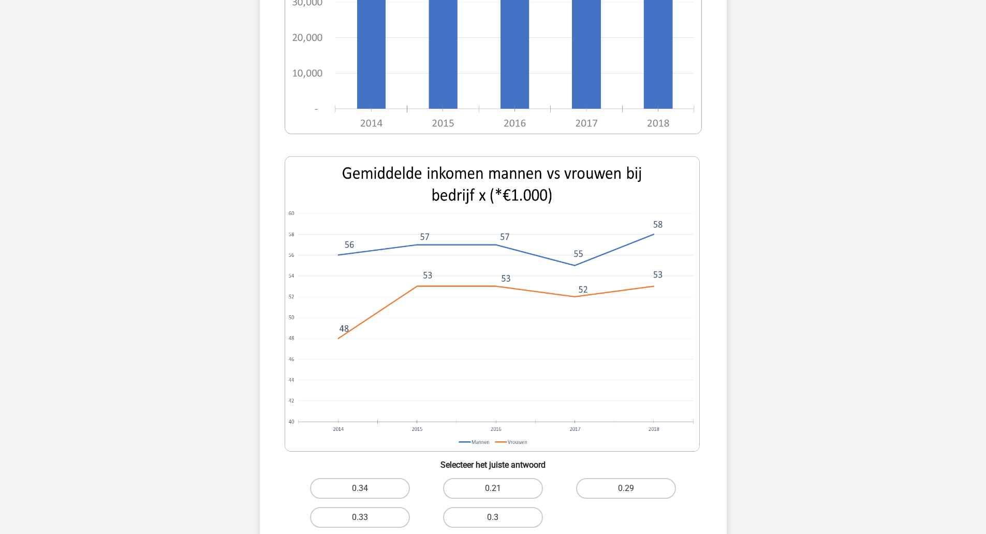
click at [653, 489] on label "0.29" at bounding box center [626, 488] width 100 height 21
click at [633, 489] on input "0.29" at bounding box center [629, 491] width 7 height 7
radio input "true"
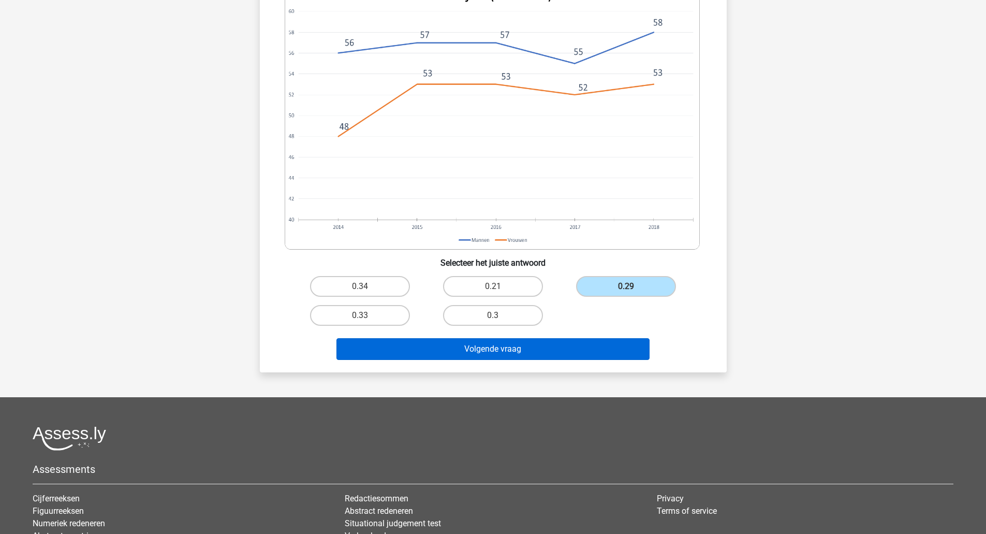
click at [618, 348] on button "Volgende vraag" at bounding box center [492, 349] width 313 height 22
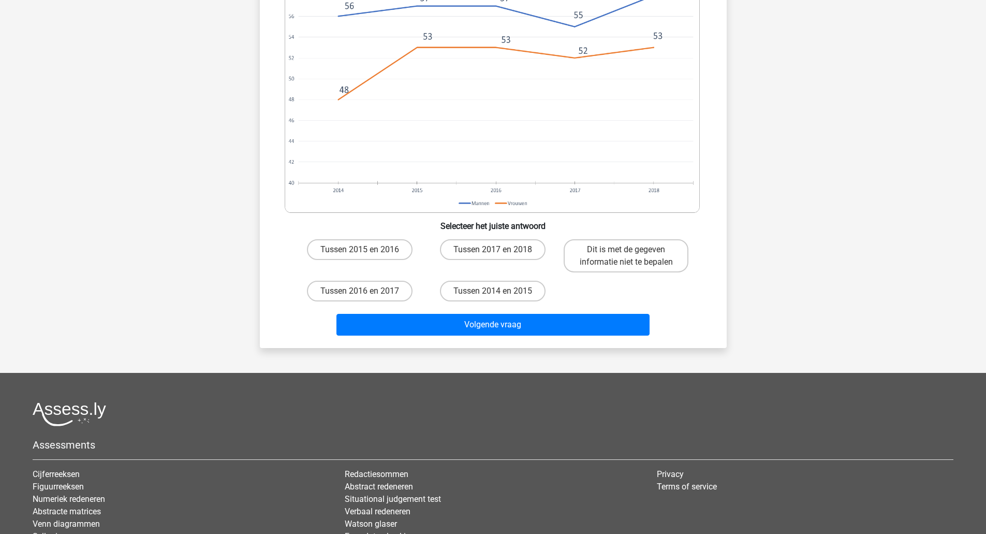
scroll to position [582, 0]
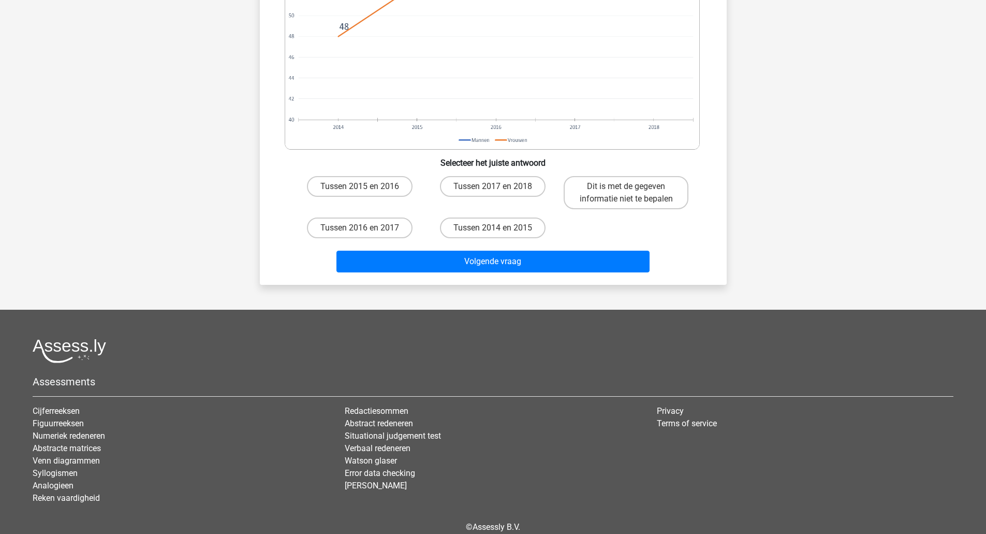
click at [647, 201] on label "Dit is met de gegeven informatie niet te bepalen" at bounding box center [626, 192] width 125 height 33
click at [633, 193] on input "Dit is met de gegeven informatie niet te bepalen" at bounding box center [629, 189] width 7 height 7
radio input "true"
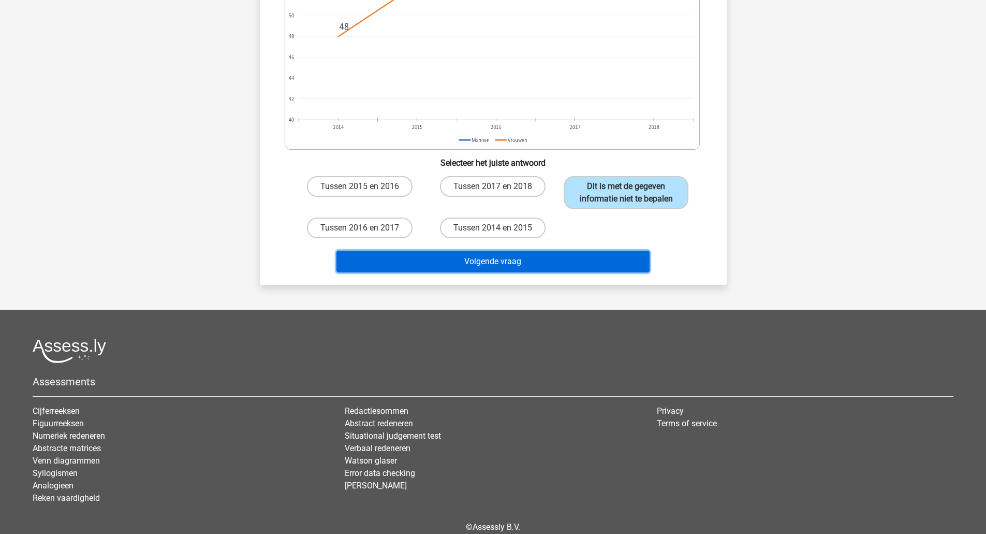
click at [613, 272] on button "Volgende vraag" at bounding box center [492, 261] width 313 height 22
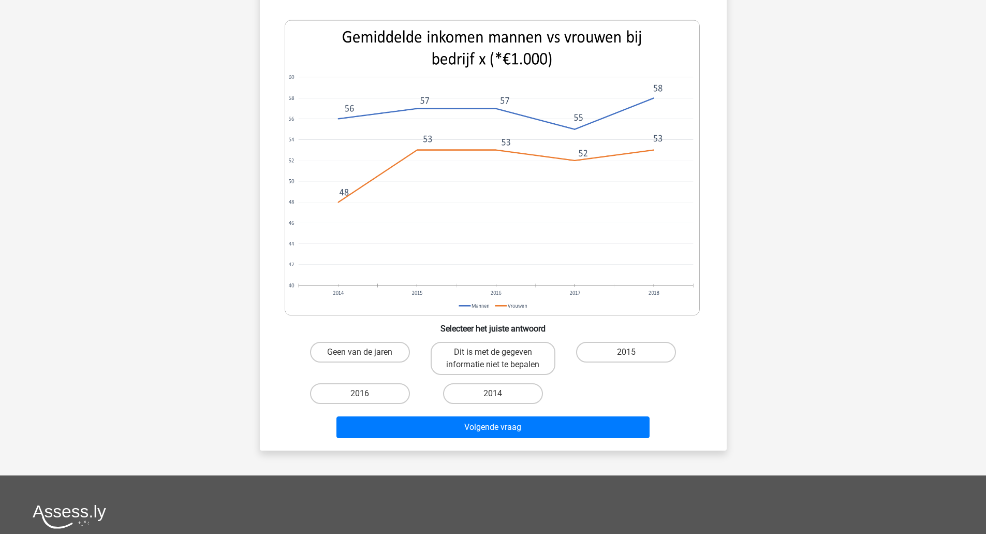
click at [629, 356] on input "2015" at bounding box center [629, 355] width 7 height 7
radio input "true"
click at [609, 435] on button "Volgende vraag" at bounding box center [492, 427] width 313 height 22
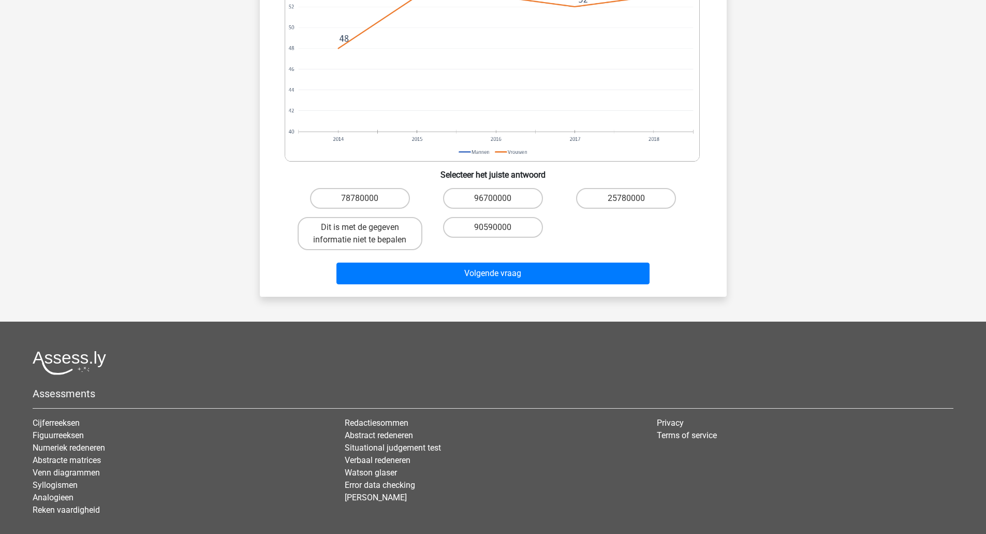
scroll to position [647, 0]
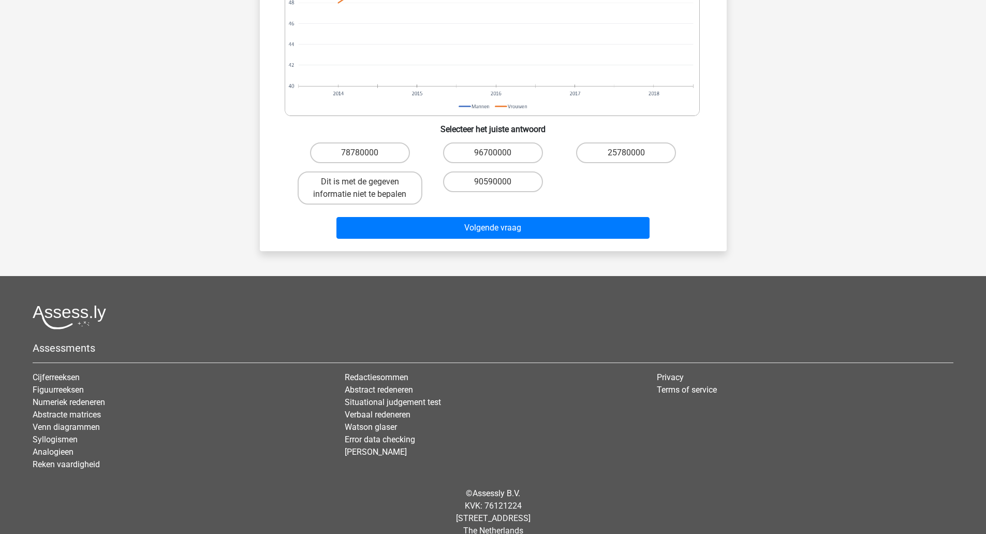
click at [652, 142] on label "25780000" at bounding box center [626, 152] width 100 height 21
click at [633, 153] on input "25780000" at bounding box center [629, 156] width 7 height 7
radio input "true"
click at [605, 221] on button "Volgende vraag" at bounding box center [492, 228] width 313 height 22
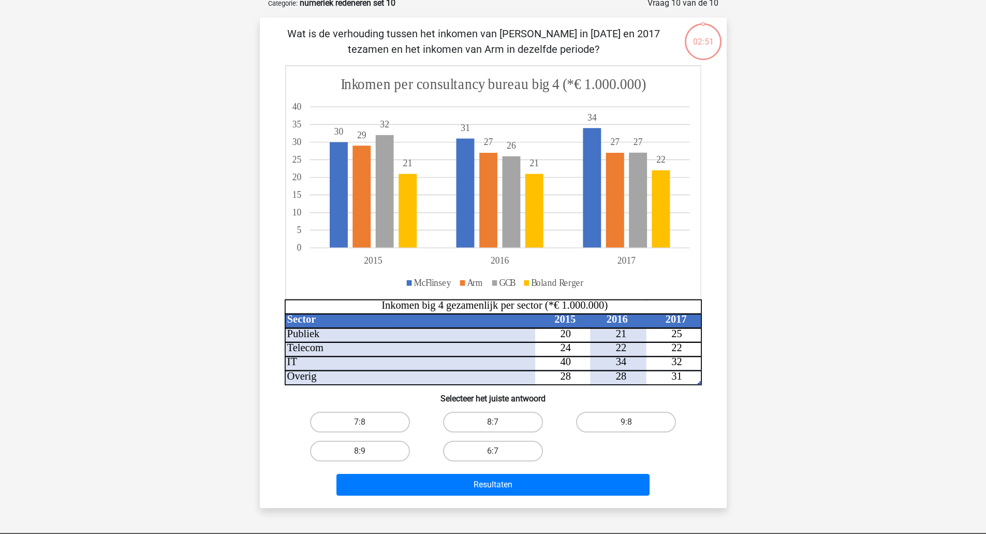
scroll to position [52, 0]
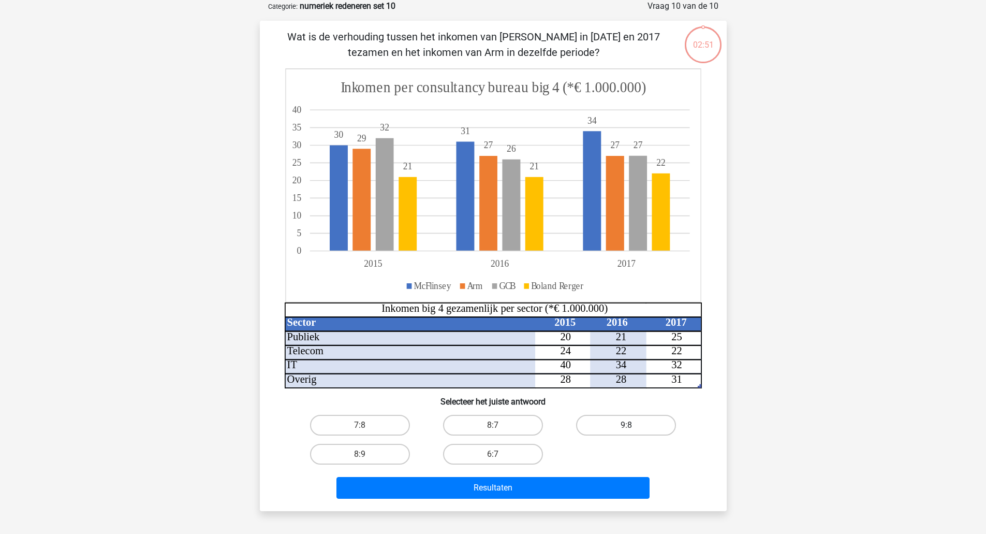
click at [640, 421] on label "9:8" at bounding box center [626, 424] width 100 height 21
click at [633, 425] on input "9:8" at bounding box center [629, 428] width 7 height 7
radio input "true"
click at [604, 491] on button "Resultaten" at bounding box center [492, 488] width 313 height 22
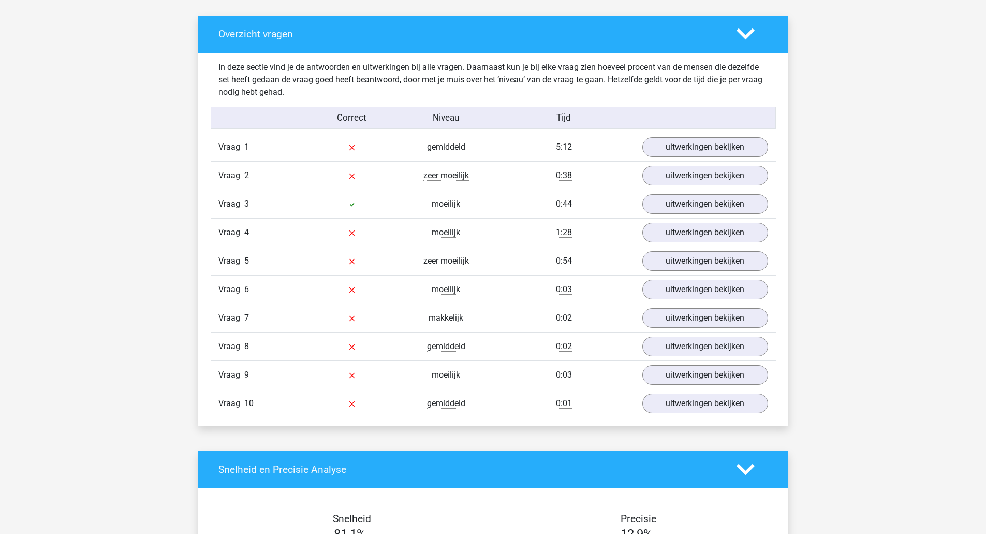
scroll to position [556, 0]
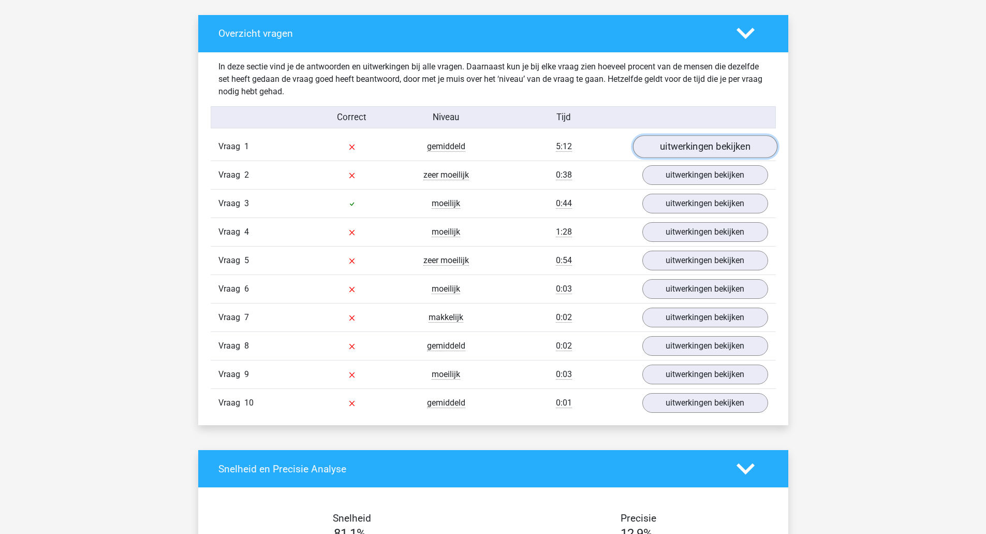
click at [722, 149] on link "uitwerkingen bekijken" at bounding box center [704, 146] width 144 height 23
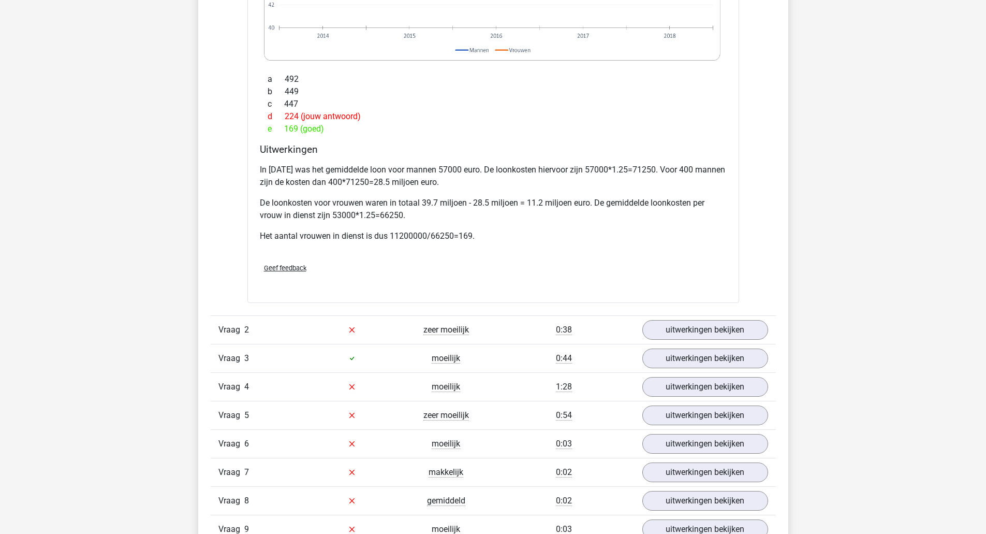
scroll to position [1371, 0]
click at [751, 330] on link "uitwerkingen bekijken" at bounding box center [704, 327] width 144 height 23
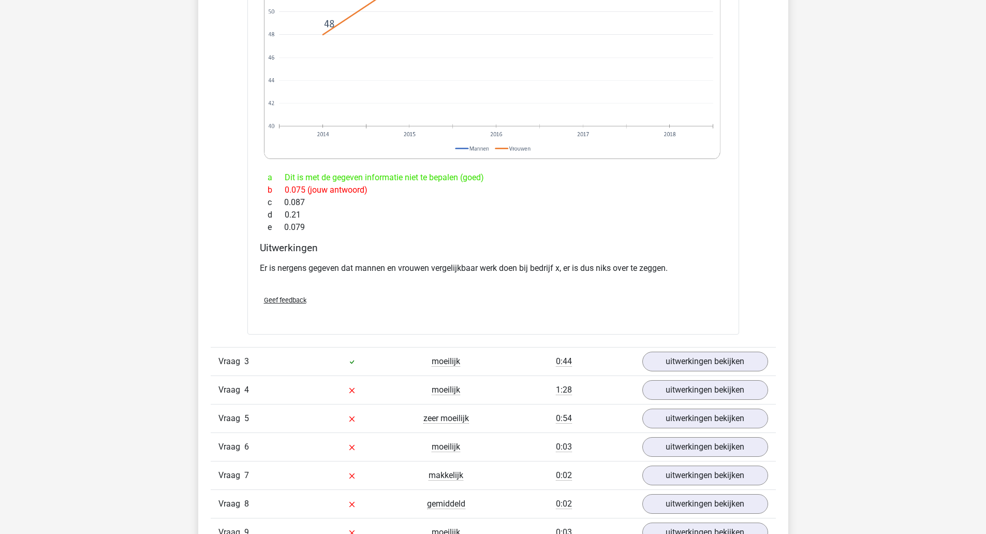
scroll to position [2258, 0]
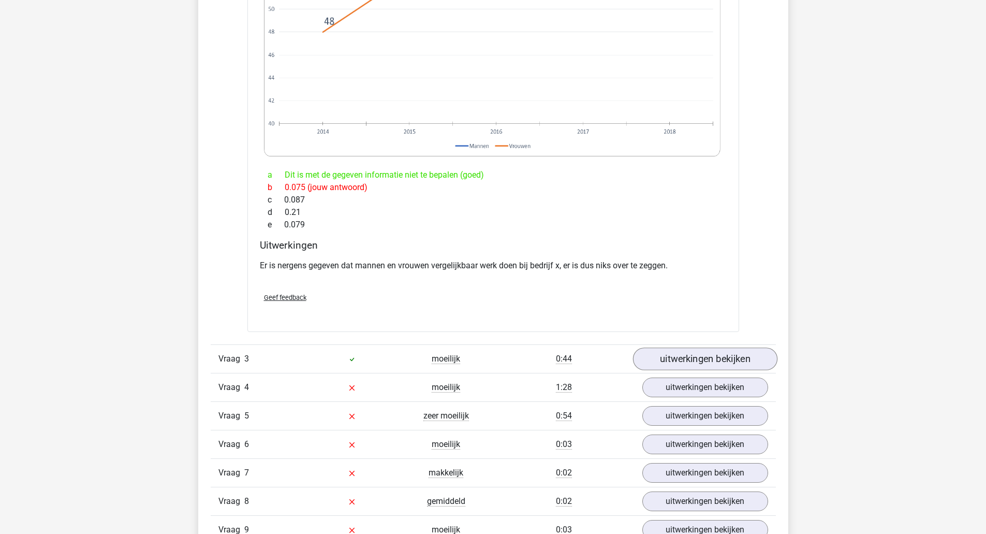
click at [759, 362] on link "uitwerkingen bekijken" at bounding box center [704, 358] width 144 height 23
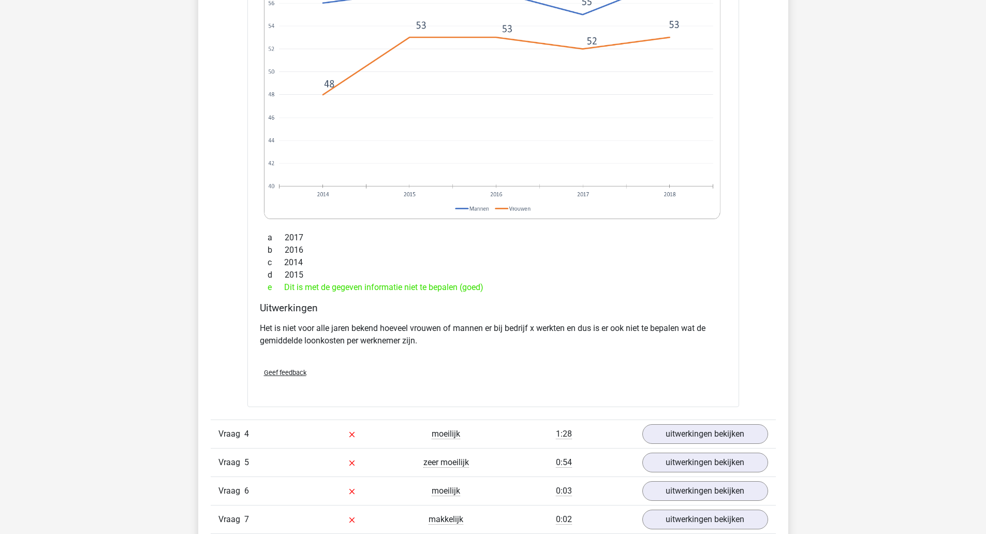
scroll to position [3126, 0]
click at [764, 436] on link "uitwerkingen bekijken" at bounding box center [704, 433] width 144 height 23
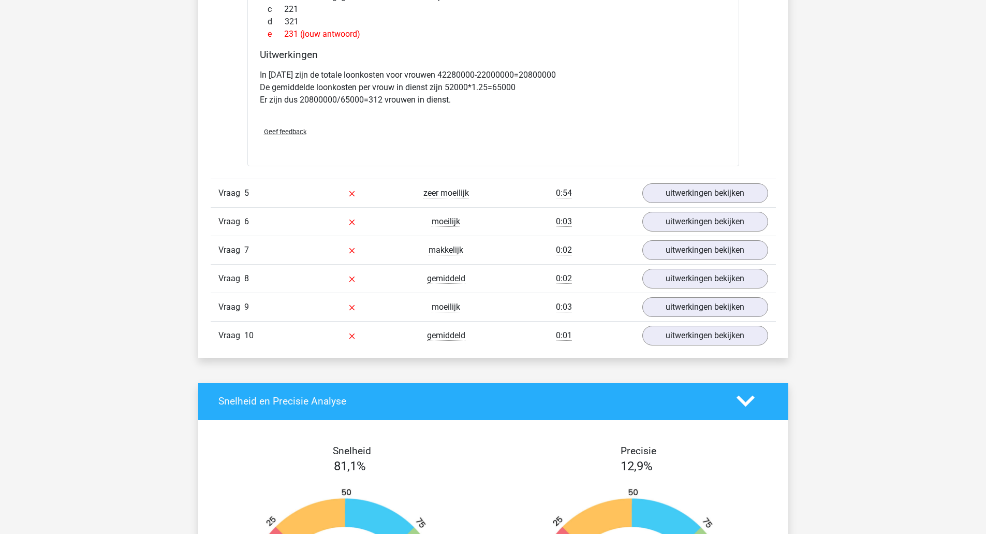
scroll to position [4324, 0]
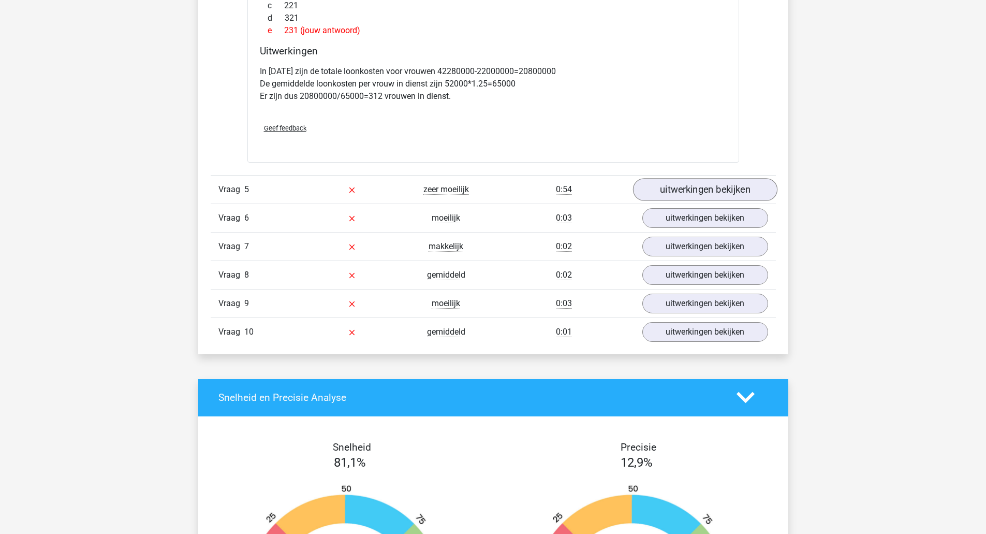
click at [736, 196] on link "uitwerkingen bekijken" at bounding box center [704, 189] width 144 height 23
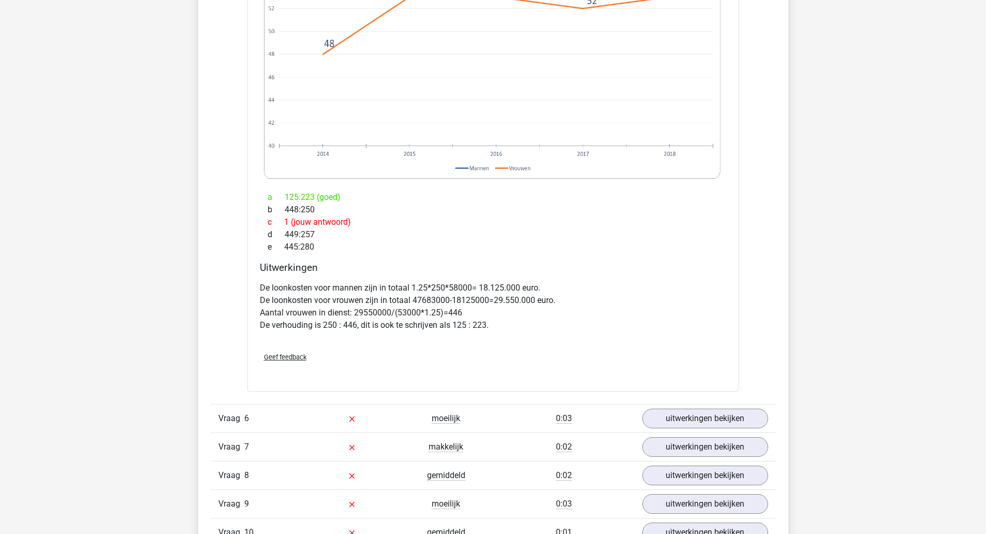
scroll to position [5075, 0]
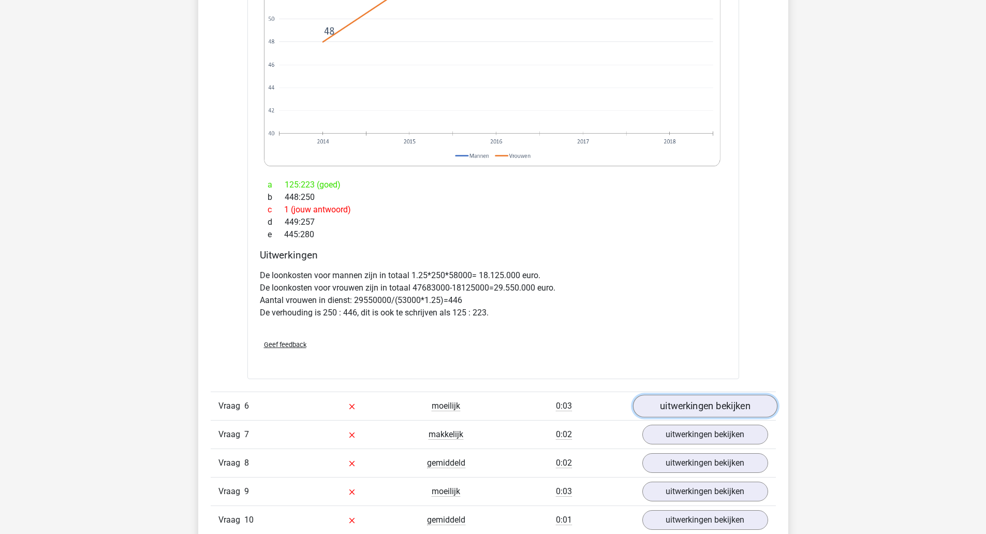
click at [752, 410] on link "uitwerkingen bekijken" at bounding box center [704, 405] width 144 height 23
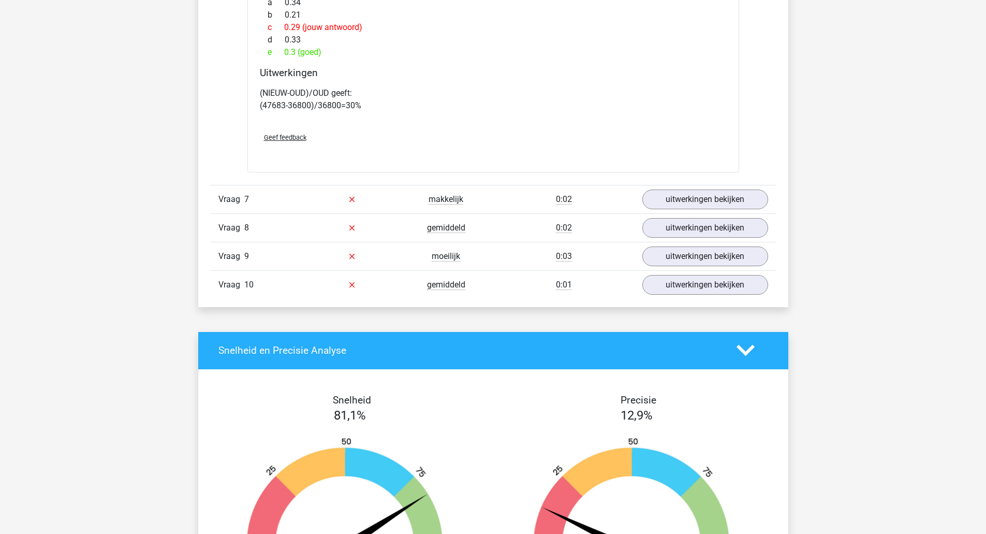
scroll to position [6207, 0]
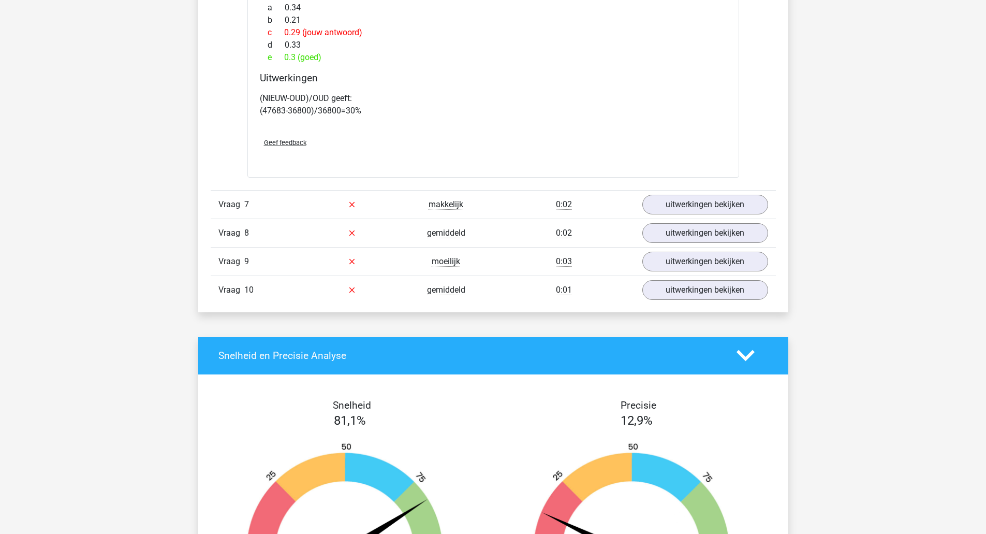
click at [754, 205] on link "uitwerkingen bekijken" at bounding box center [705, 205] width 126 height 20
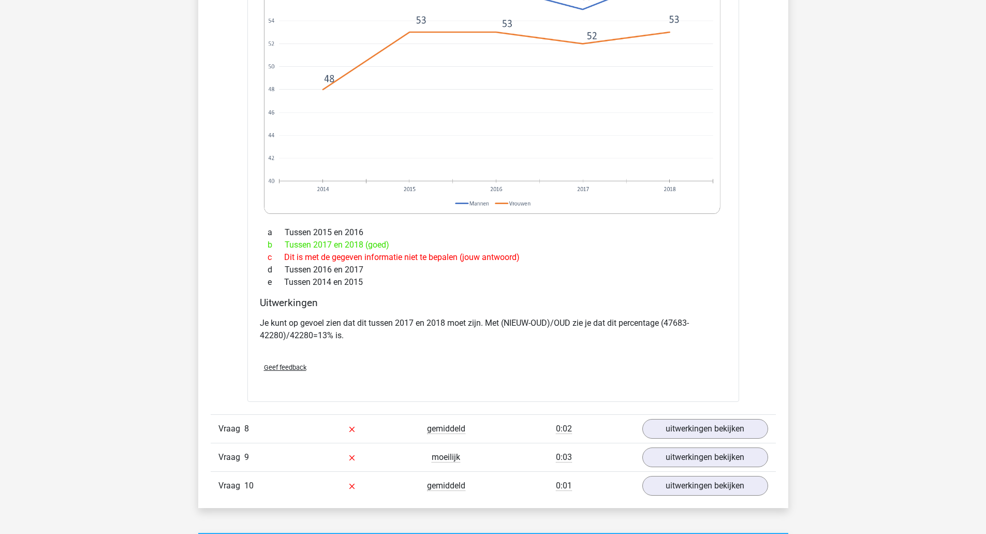
scroll to position [6914, 0]
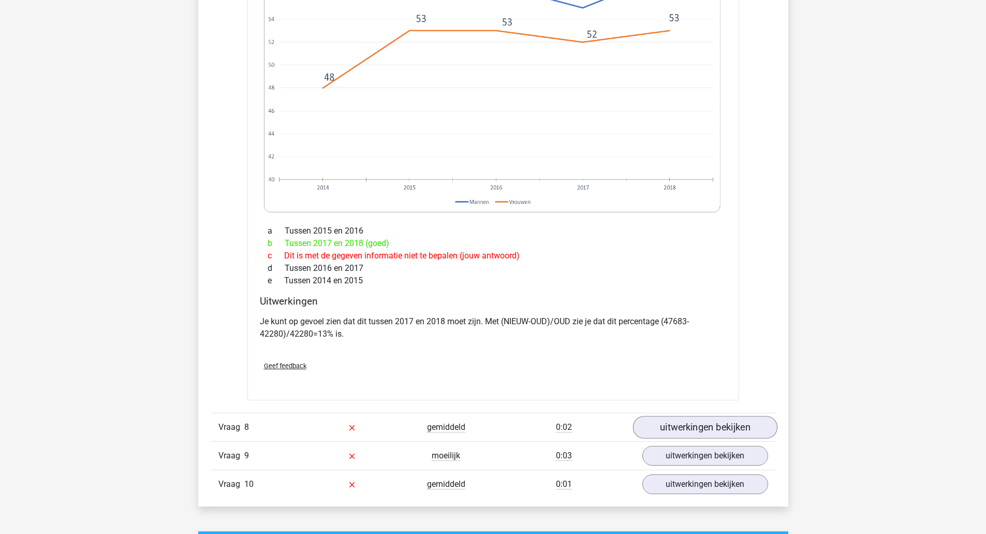
click at [736, 424] on link "uitwerkingen bekijken" at bounding box center [704, 427] width 144 height 23
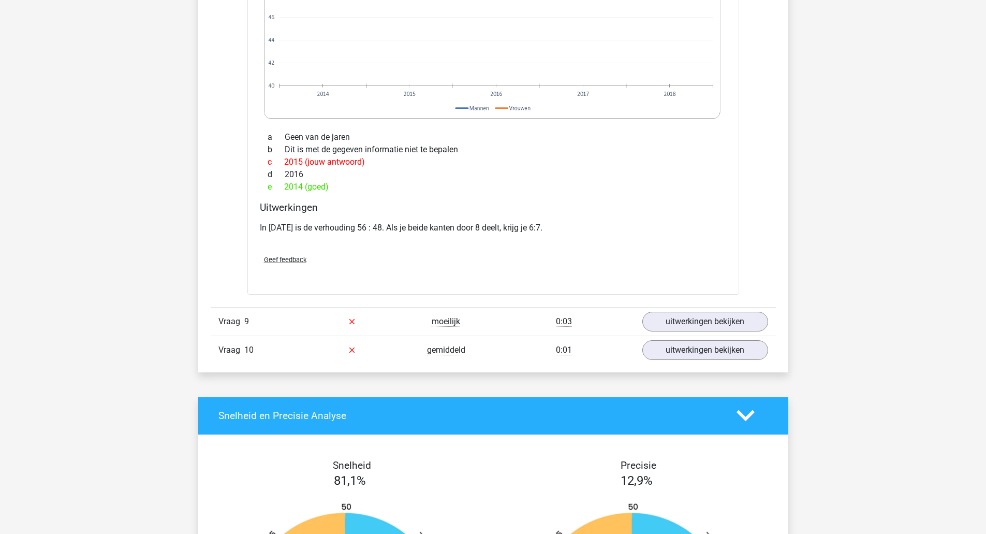
scroll to position [7929, 0]
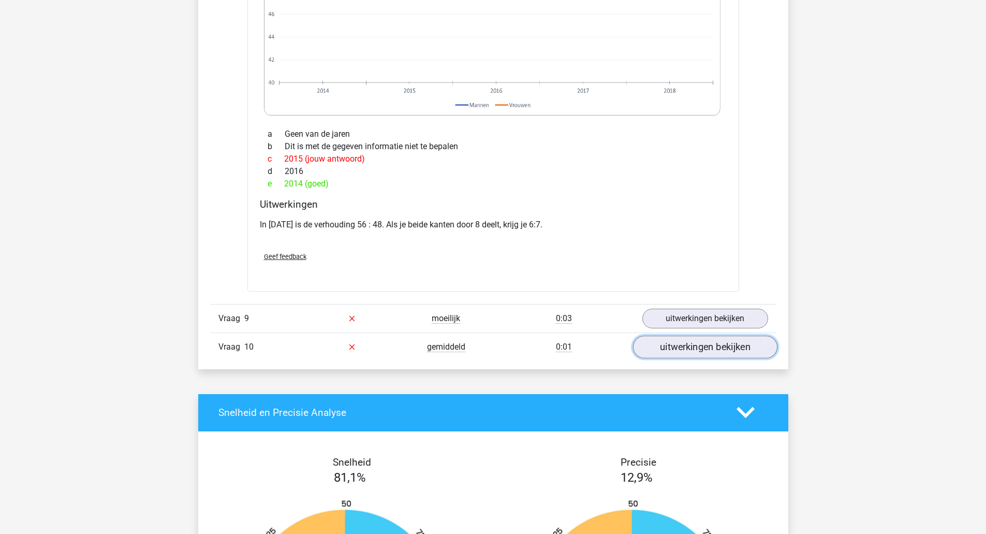
click at [751, 338] on link "uitwerkingen bekijken" at bounding box center [704, 346] width 144 height 23
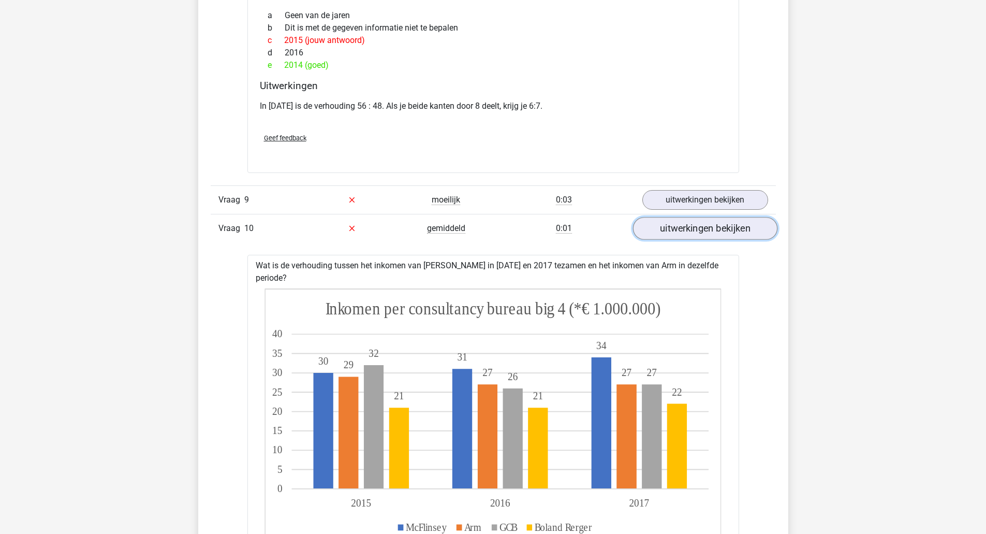
scroll to position [8045, 0]
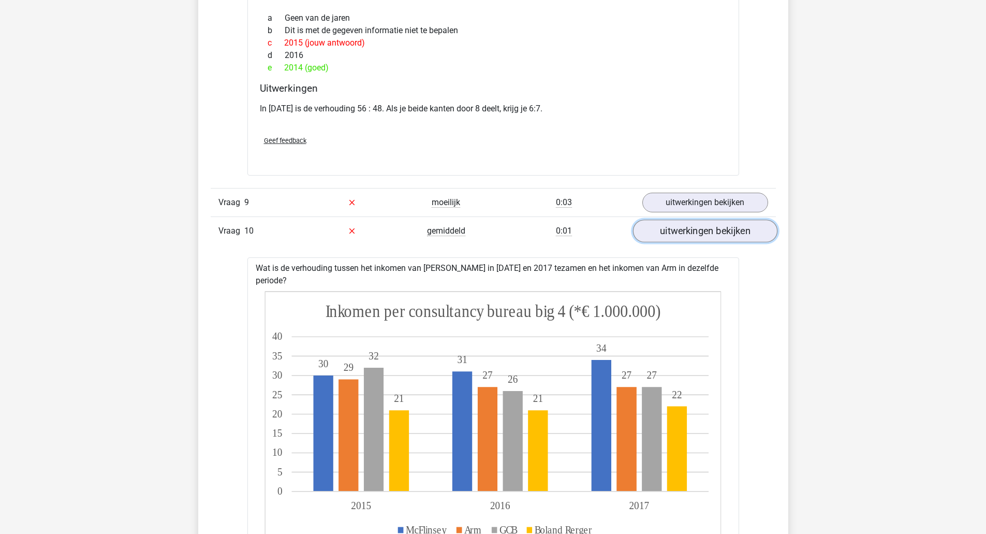
click at [753, 203] on link "uitwerkingen bekijken" at bounding box center [705, 202] width 126 height 20
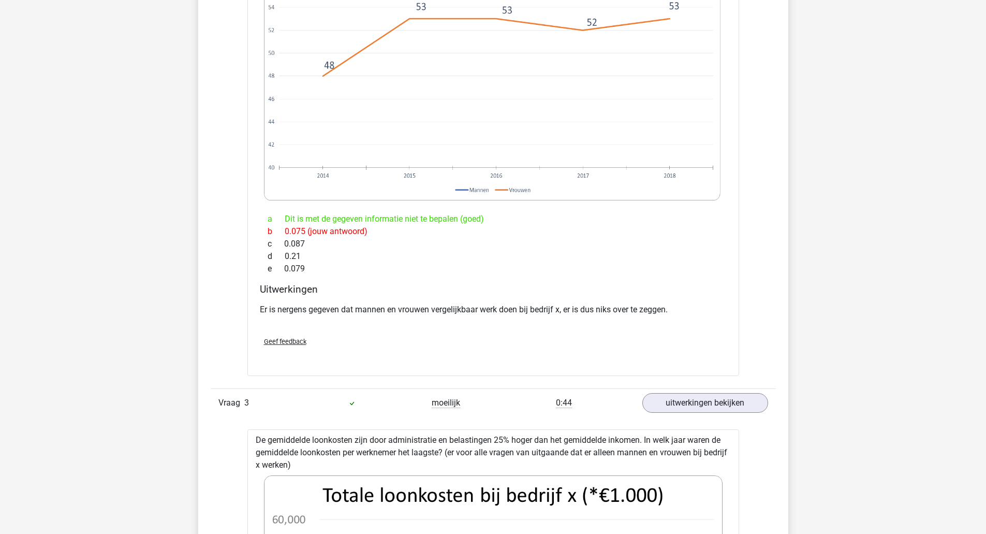
scroll to position [0, 0]
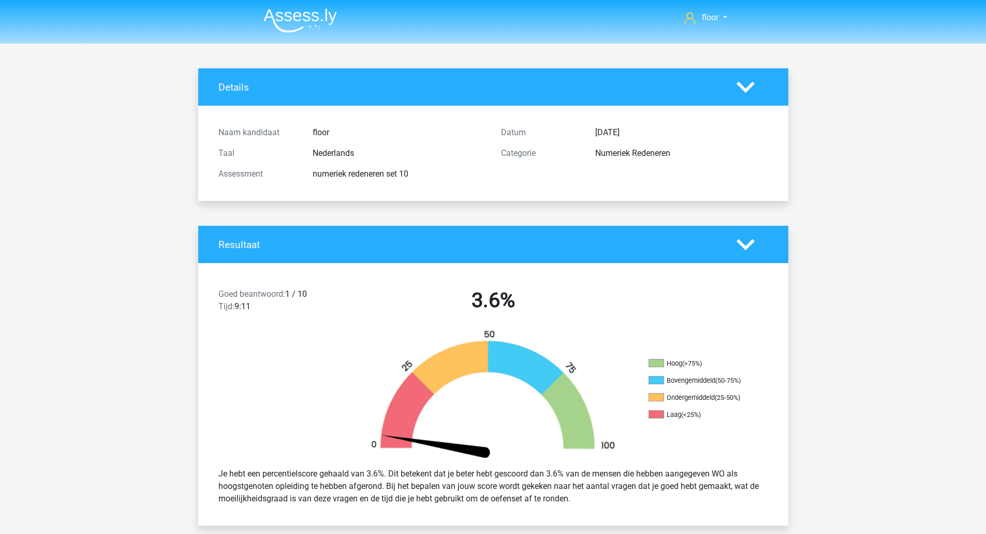
click at [288, 21] on img at bounding box center [299, 20] width 73 height 24
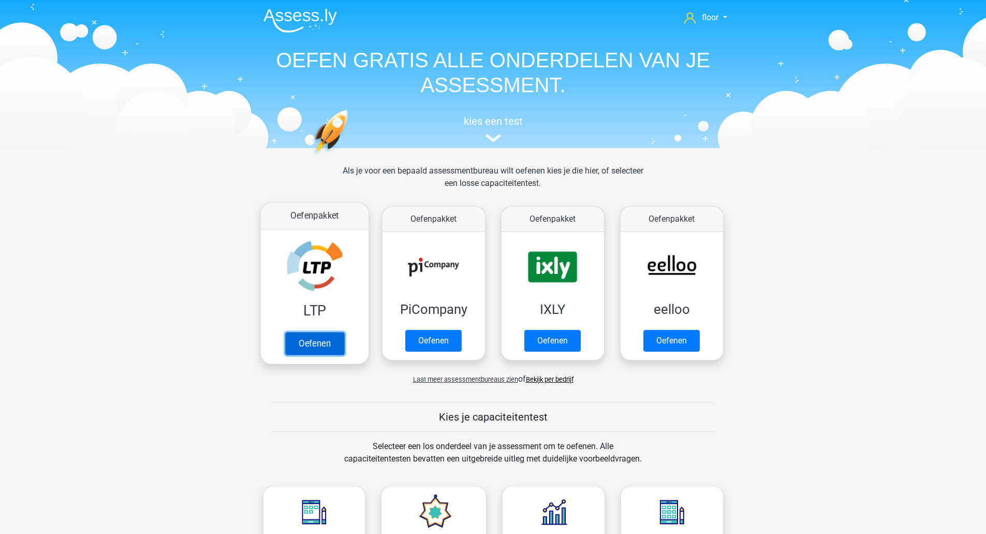
click at [324, 332] on link "Oefenen" at bounding box center [314, 343] width 59 height 23
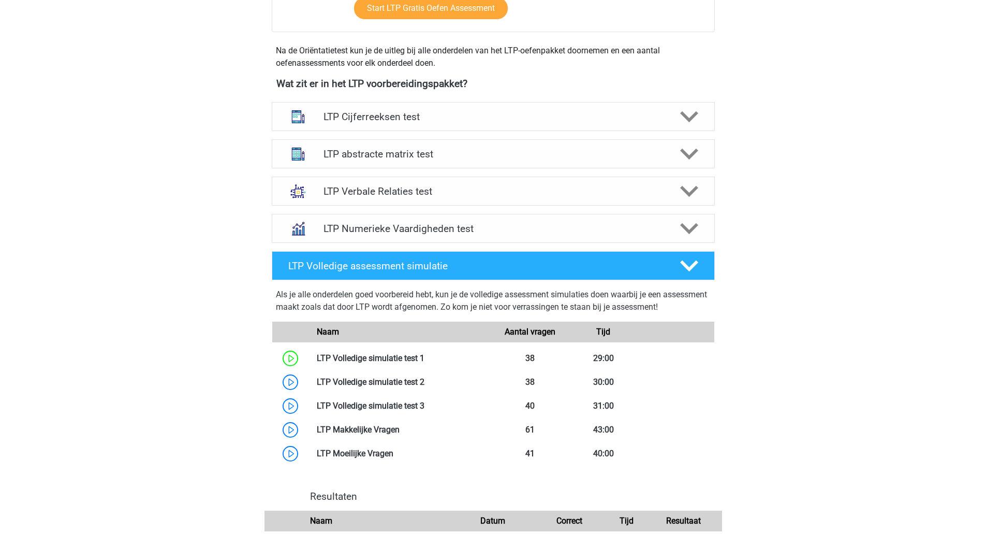
scroll to position [347, 0]
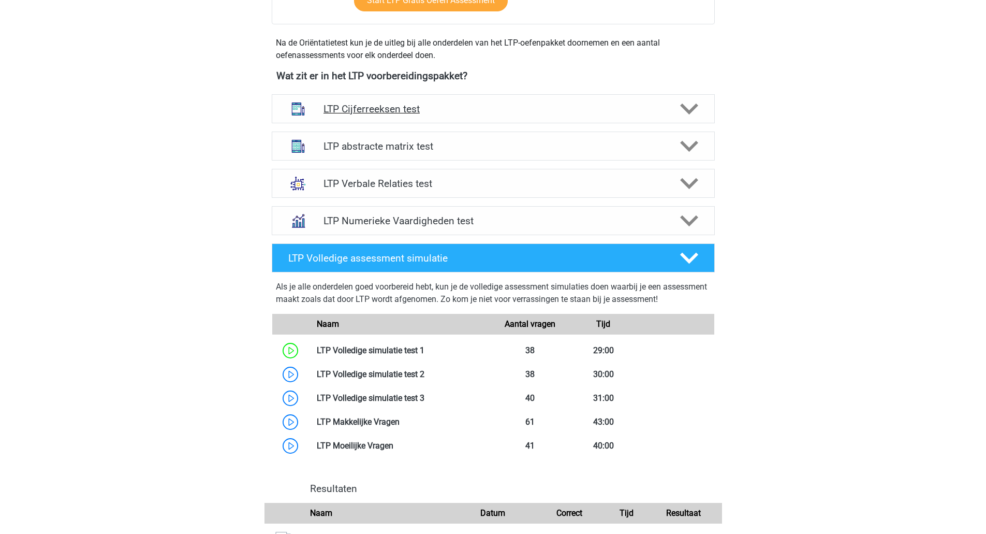
click at [693, 113] on icon at bounding box center [689, 109] width 18 height 18
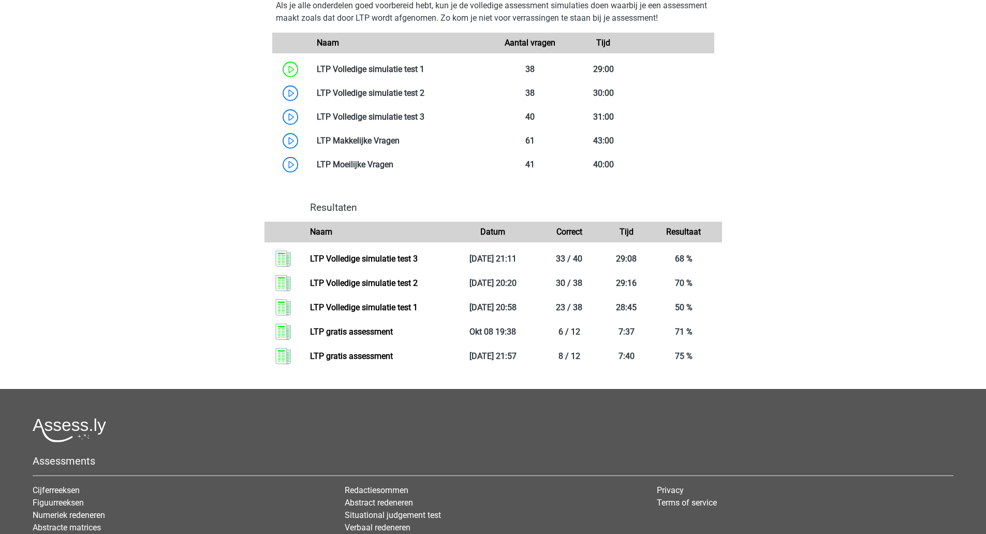
scroll to position [1902, 0]
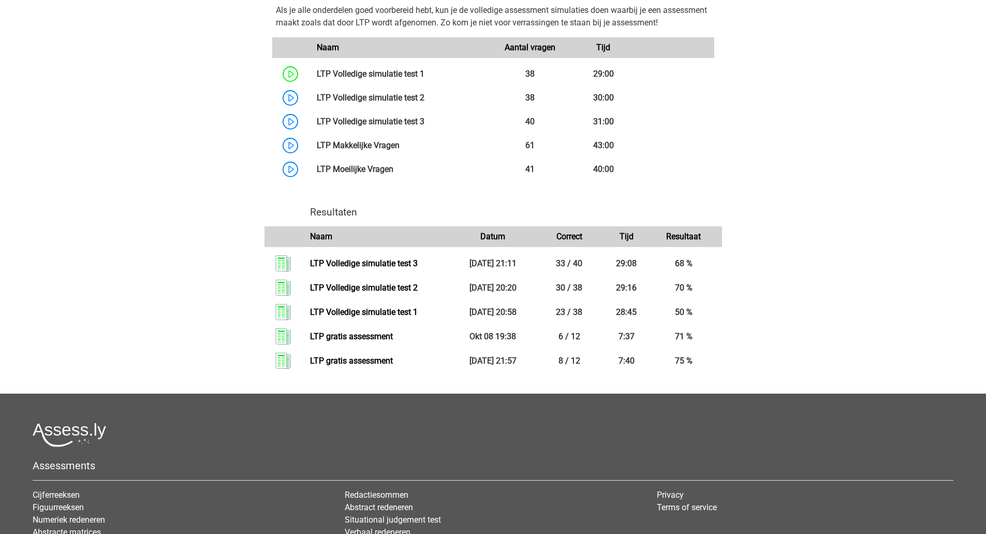
click at [424, 79] on link at bounding box center [424, 74] width 0 height 10
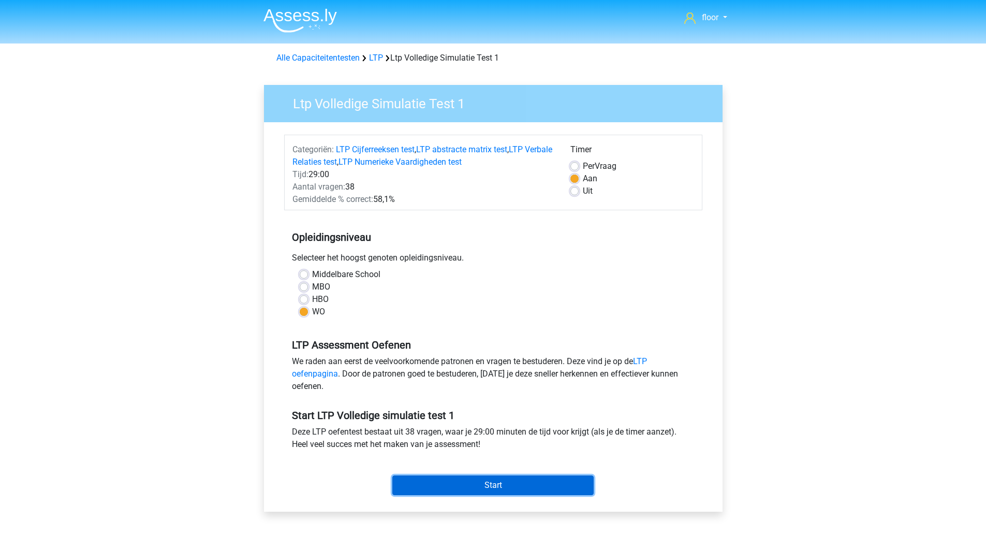
click at [492, 481] on input "Start" at bounding box center [492, 485] width 201 height 20
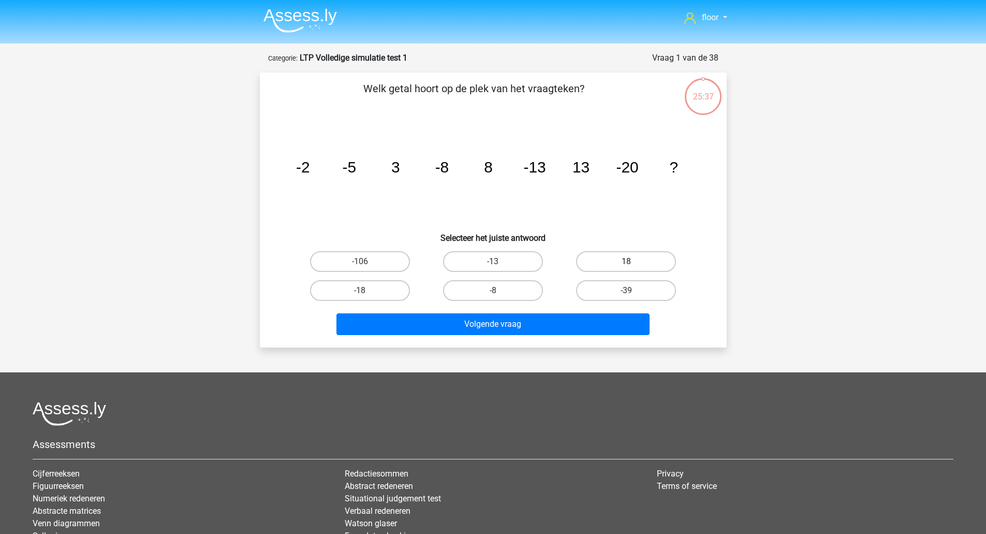
click at [622, 256] on label "18" at bounding box center [626, 261] width 100 height 21
click at [626, 261] on input "18" at bounding box center [629, 264] width 7 height 7
radio input "true"
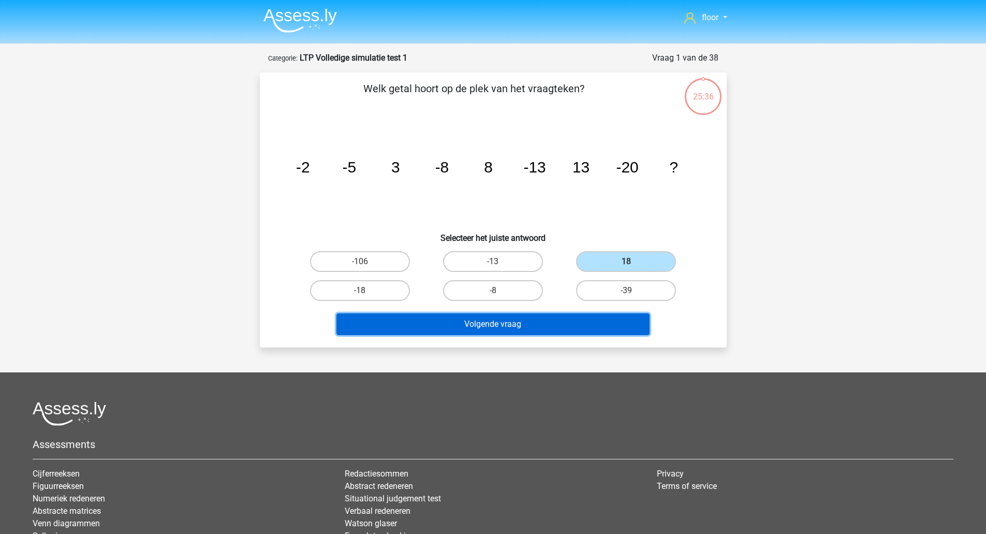
click at [559, 322] on button "Volgende vraag" at bounding box center [492, 324] width 313 height 22
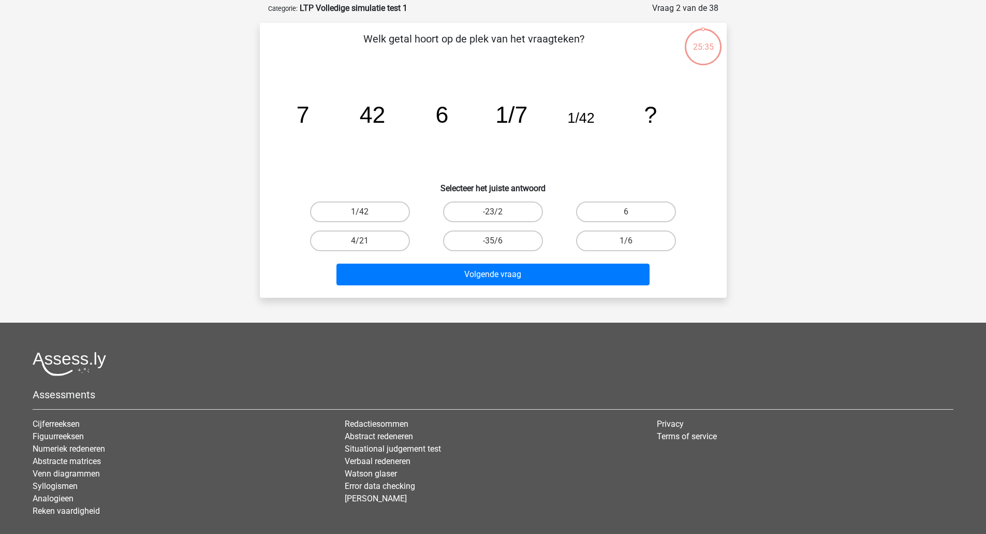
scroll to position [52, 0]
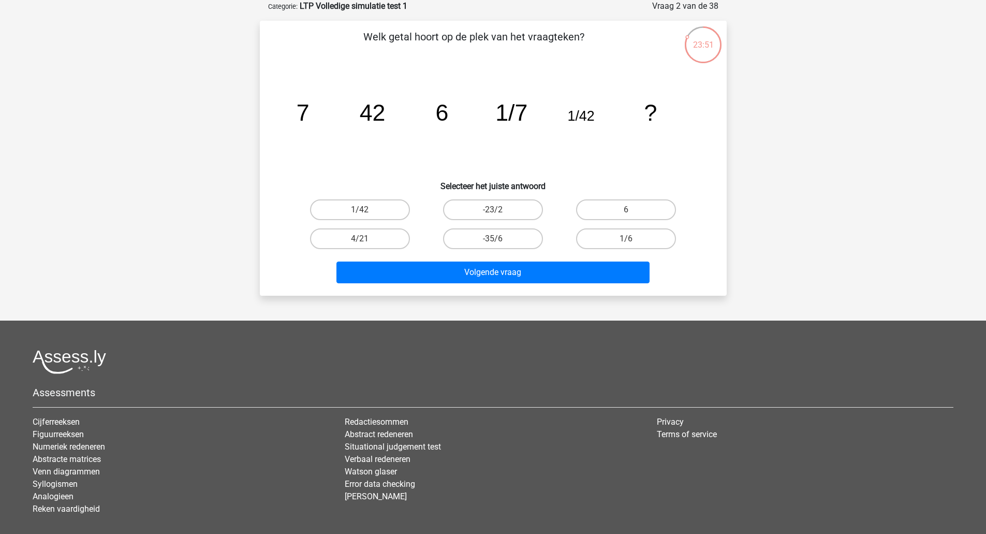
click at [643, 210] on label "6" at bounding box center [626, 209] width 100 height 21
click at [633, 210] on input "6" at bounding box center [629, 213] width 7 height 7
radio input "true"
click at [575, 278] on button "Volgende vraag" at bounding box center [492, 272] width 313 height 22
click at [379, 208] on label "52" at bounding box center [360, 209] width 100 height 21
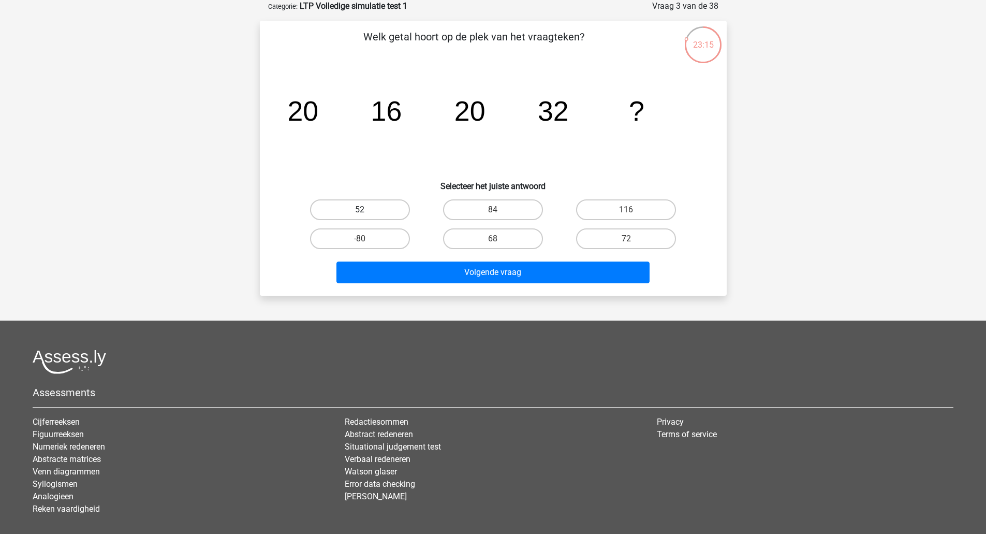
click at [366, 210] on input "52" at bounding box center [363, 213] width 7 height 7
radio input "true"
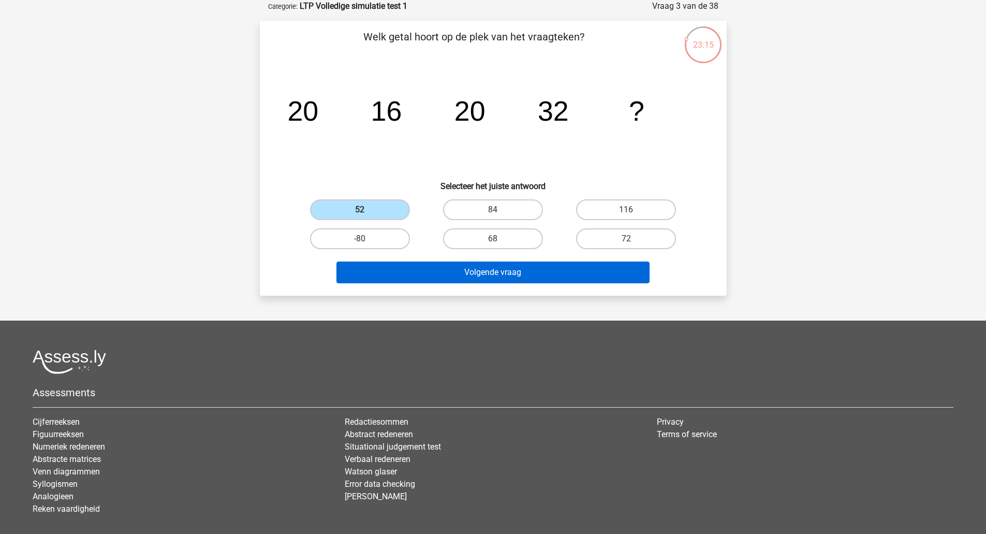
click at [408, 262] on button "Volgende vraag" at bounding box center [492, 272] width 313 height 22
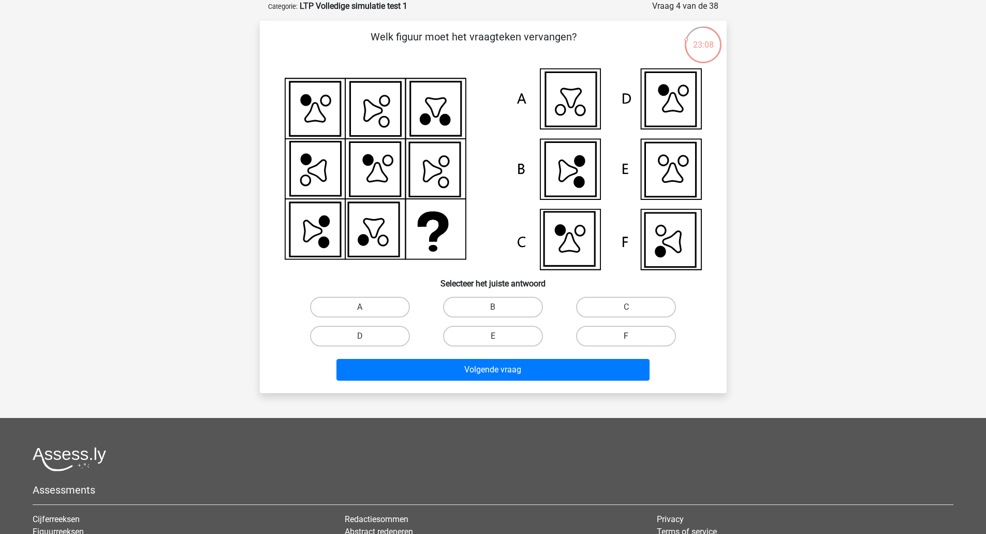
click at [628, 334] on label "F" at bounding box center [626, 335] width 100 height 21
click at [628, 336] on input "F" at bounding box center [629, 339] width 7 height 7
radio input "true"
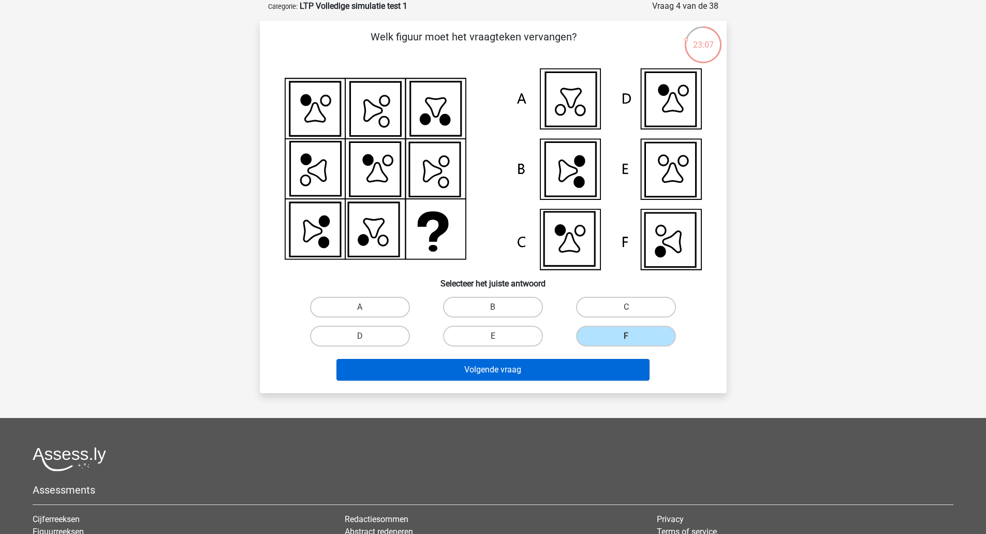
click at [591, 370] on button "Volgende vraag" at bounding box center [492, 370] width 313 height 22
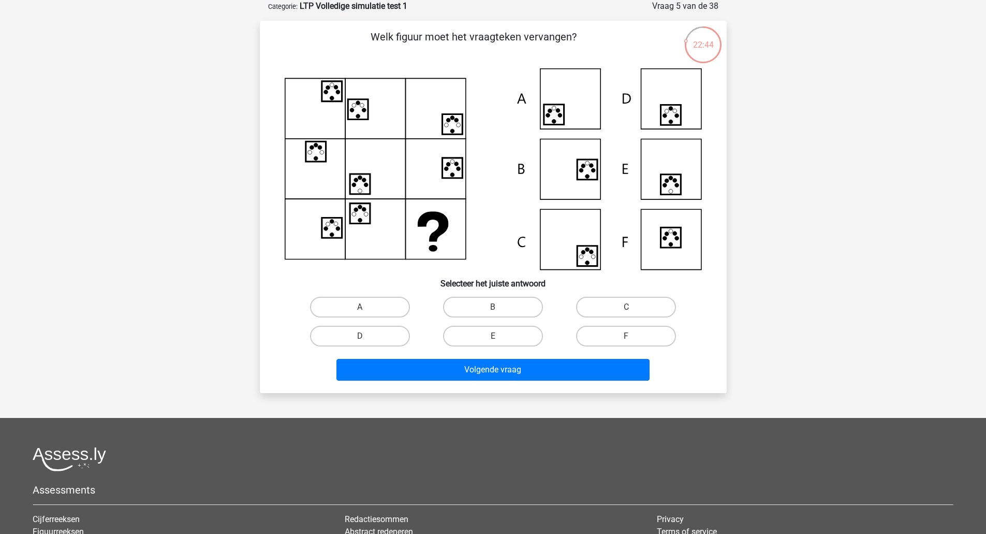
click at [499, 343] on label "E" at bounding box center [493, 335] width 100 height 21
click at [499, 343] on input "E" at bounding box center [496, 339] width 7 height 7
radio input "true"
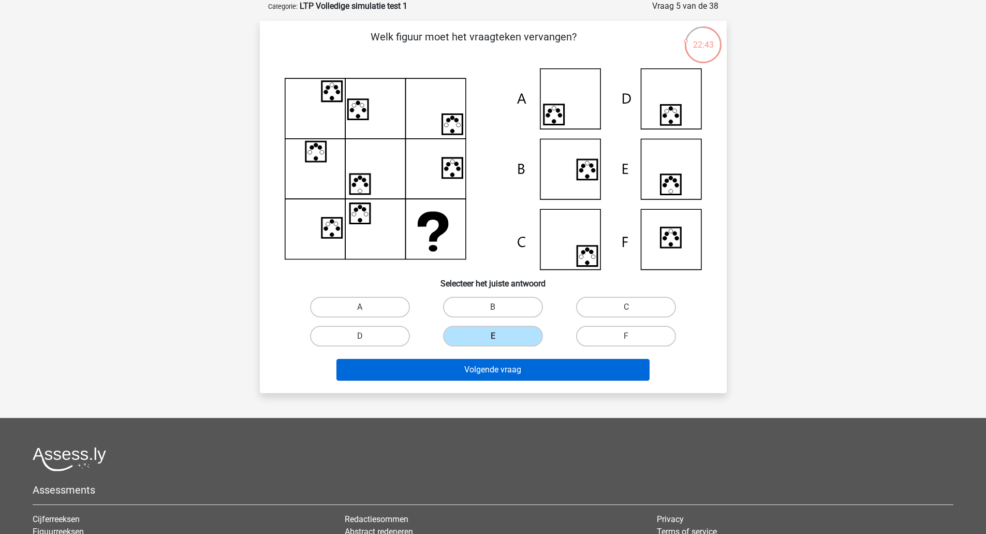
click at [519, 371] on button "Volgende vraag" at bounding box center [492, 370] width 313 height 22
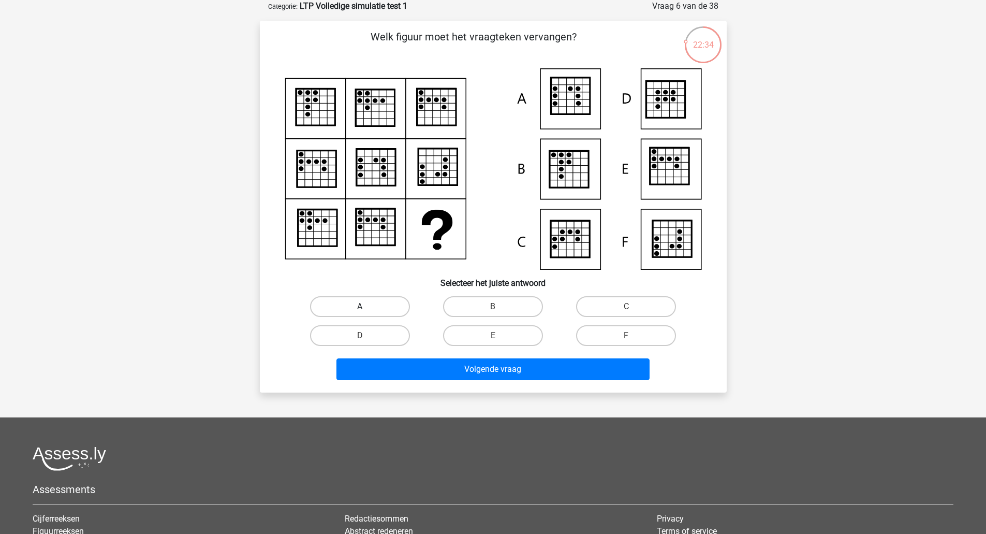
click at [386, 305] on label "A" at bounding box center [360, 306] width 100 height 21
click at [366, 306] on input "A" at bounding box center [363, 309] width 7 height 7
radio input "true"
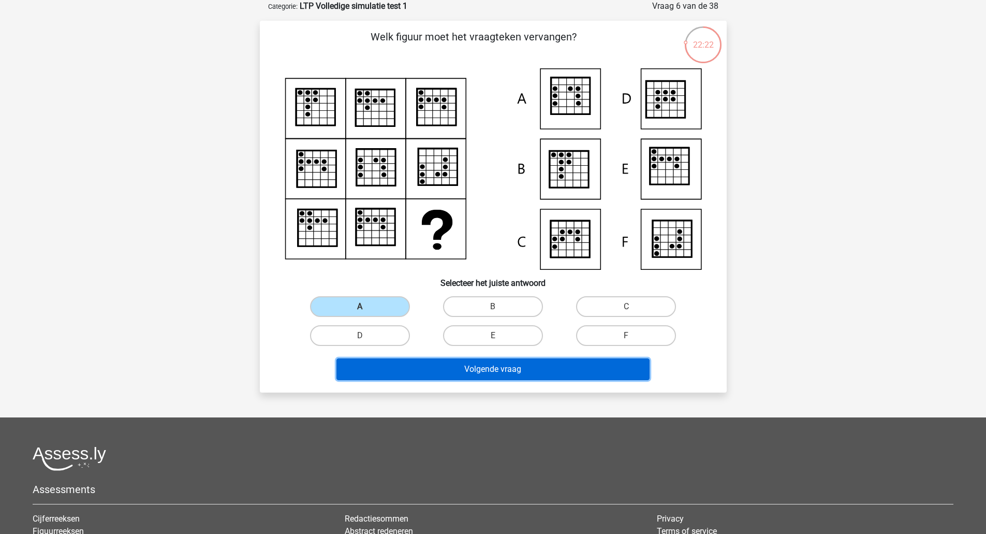
click at [476, 379] on button "Volgende vraag" at bounding box center [492, 369] width 313 height 22
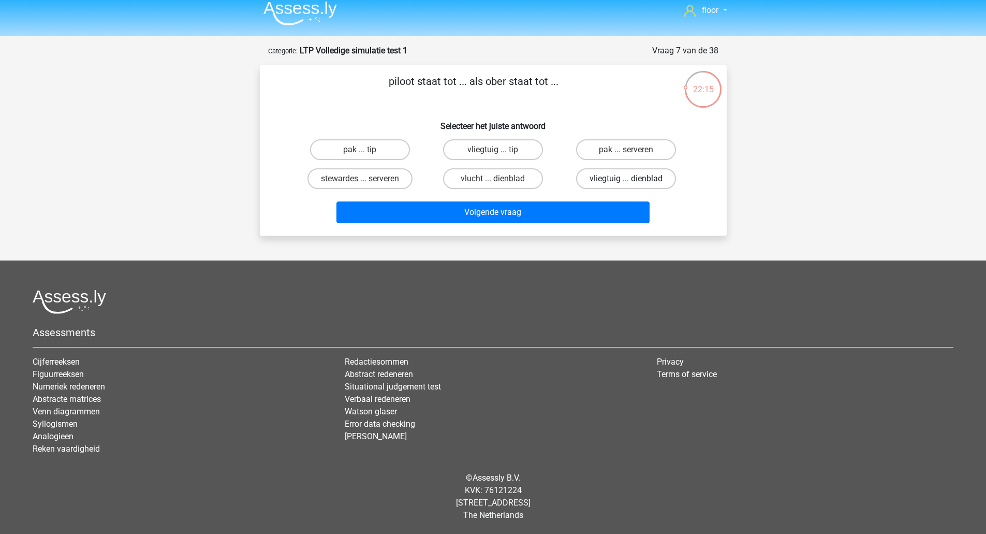
click at [631, 177] on label "vliegtuig ... dienblad" at bounding box center [626, 178] width 100 height 21
click at [631, 179] on input "vliegtuig ... dienblad" at bounding box center [629, 182] width 7 height 7
radio input "true"
click at [577, 215] on button "Volgende vraag" at bounding box center [492, 212] width 313 height 22
click at [374, 177] on label "krijgen ... furieus" at bounding box center [360, 178] width 100 height 21
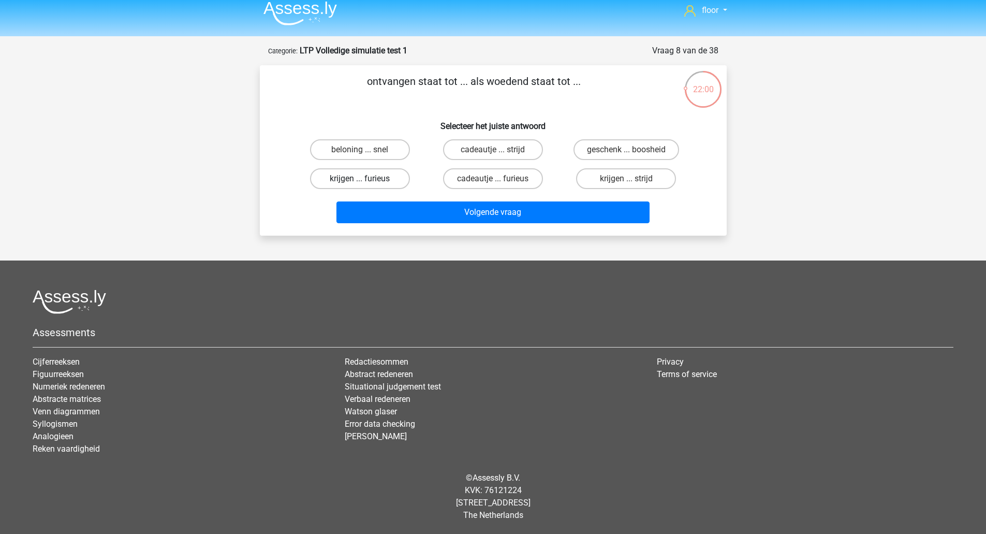
click at [366, 179] on input "krijgen ... furieus" at bounding box center [363, 182] width 7 height 7
radio input "true"
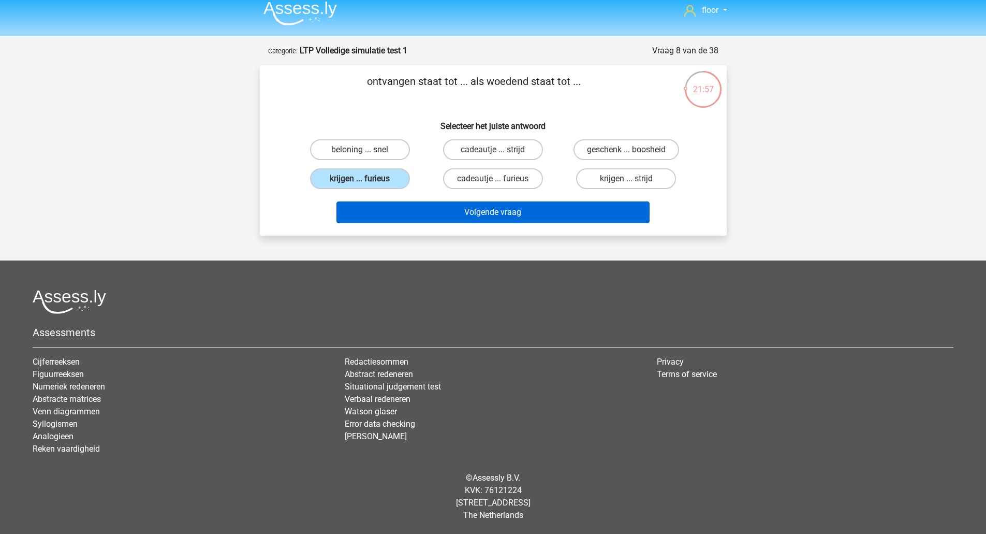
click at [540, 211] on button "Volgende vraag" at bounding box center [492, 212] width 313 height 22
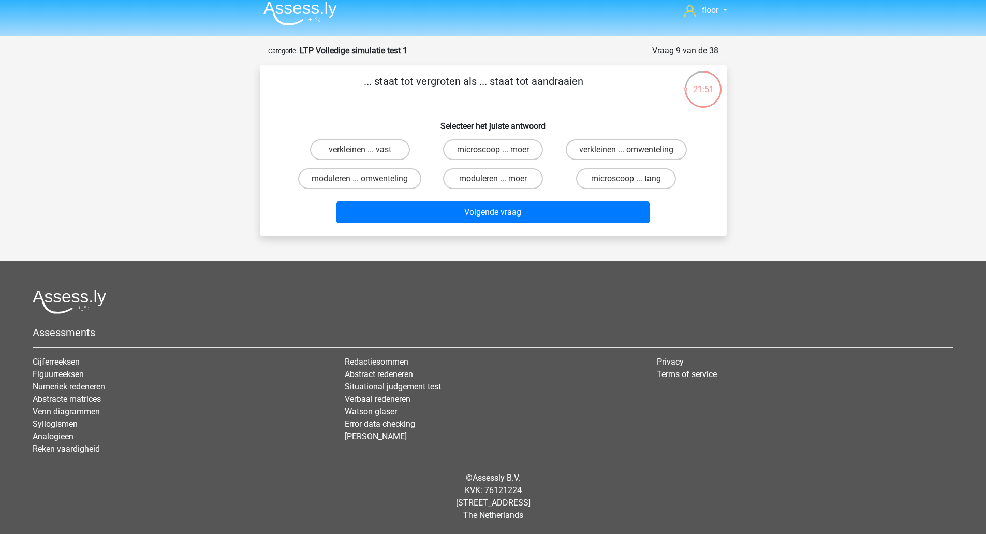
click at [519, 149] on label "microscoop ... moer" at bounding box center [493, 149] width 100 height 21
click at [499, 150] on input "microscoop ... moer" at bounding box center [496, 153] width 7 height 7
radio input "true"
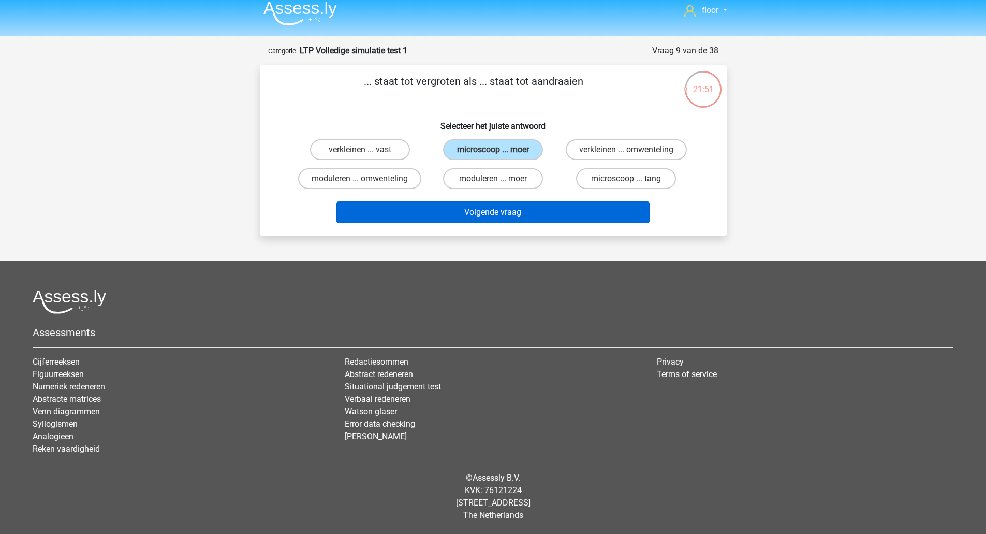
click at [512, 214] on button "Volgende vraag" at bounding box center [492, 212] width 313 height 22
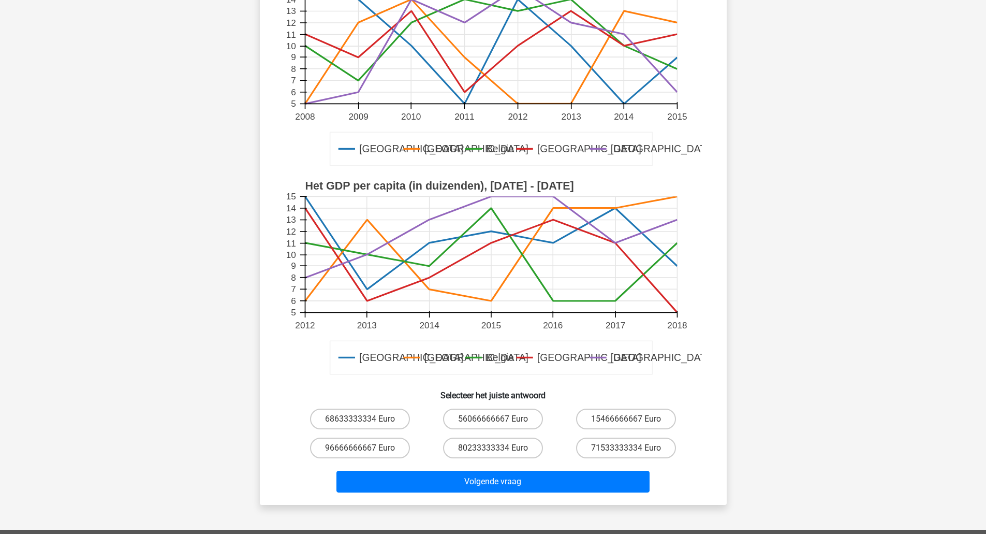
scroll to position [158, 0]
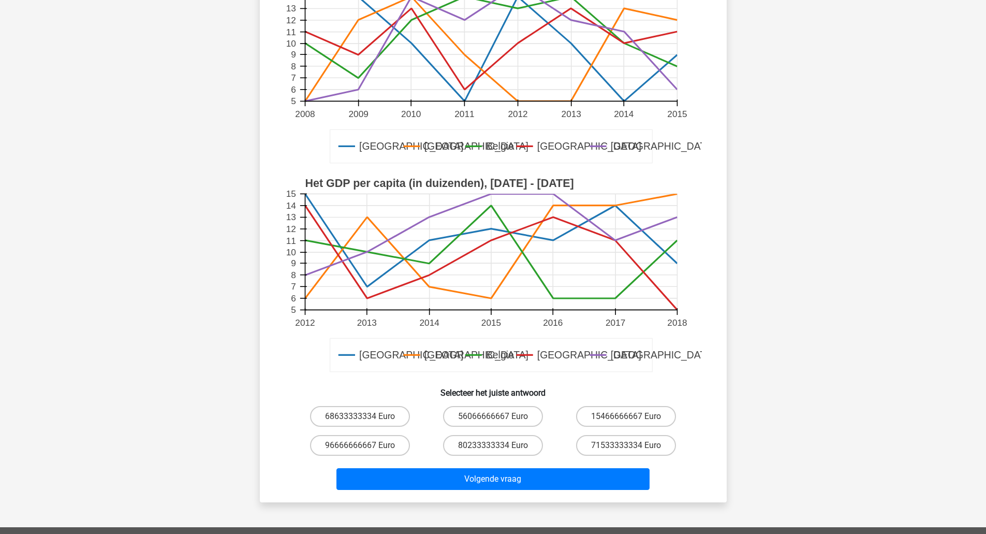
click at [373, 452] on label "96666666667 Euro" at bounding box center [360, 445] width 100 height 21
click at [366, 452] on input "96666666667 Euro" at bounding box center [363, 448] width 7 height 7
radio input "true"
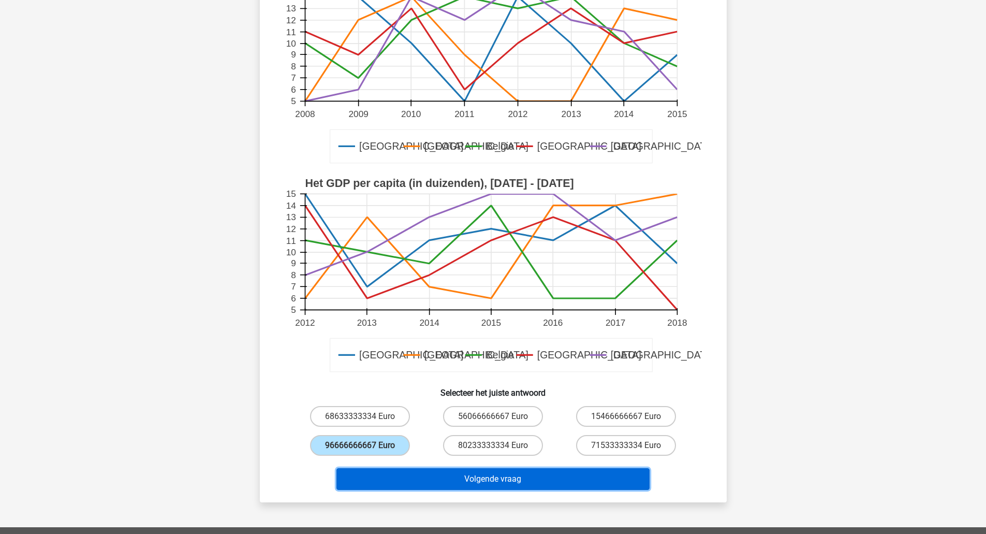
click at [410, 487] on button "Volgende vraag" at bounding box center [492, 479] width 313 height 22
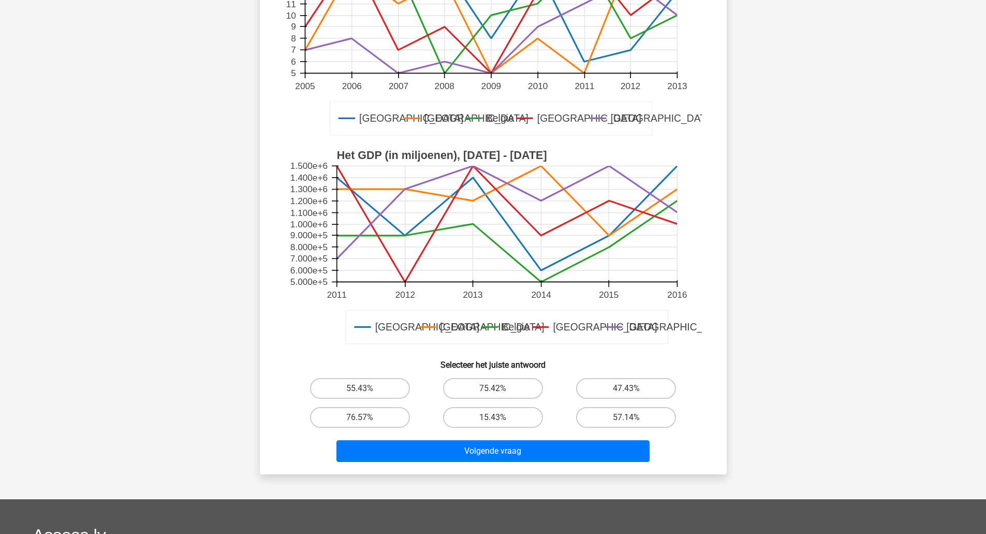
scroll to position [186, 0]
click at [353, 425] on label "76.57%" at bounding box center [360, 416] width 100 height 21
click at [360, 423] on input "76.57%" at bounding box center [363, 420] width 7 height 7
radio input "true"
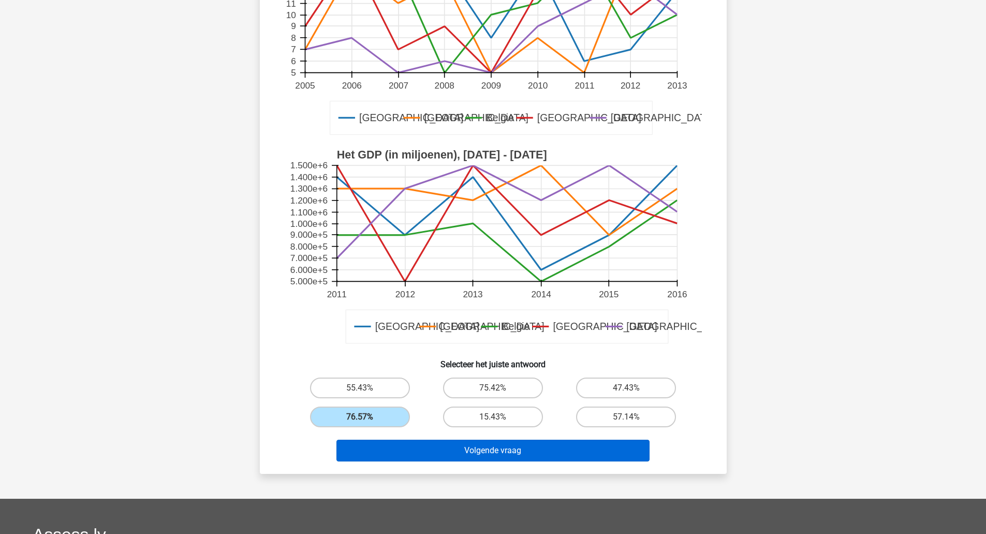
click at [374, 448] on button "Volgende vraag" at bounding box center [492, 450] width 313 height 22
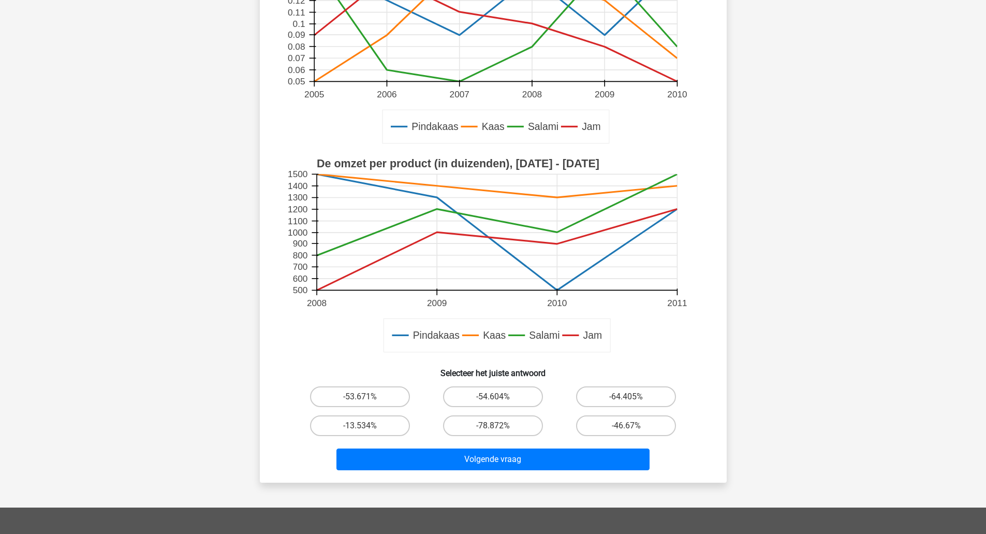
scroll to position [179, 0]
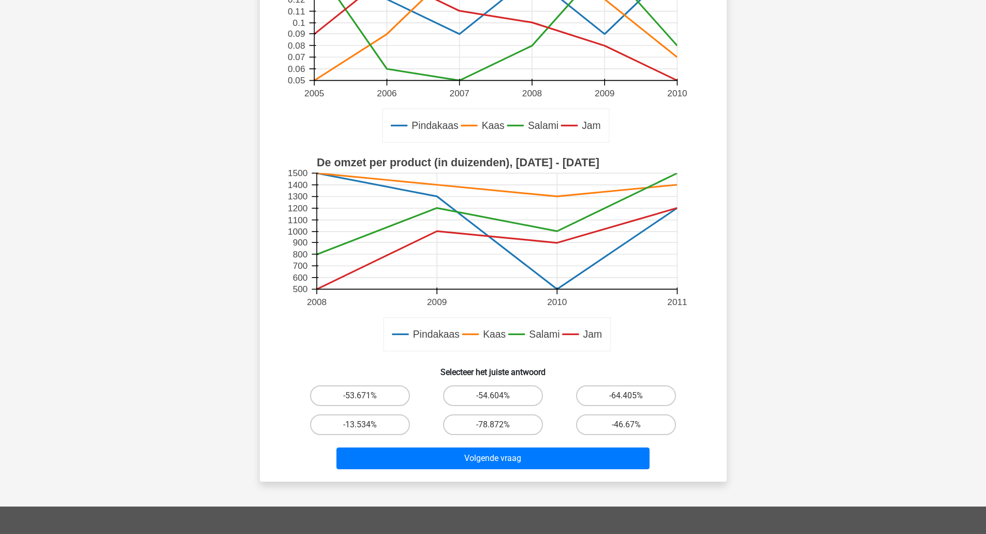
click at [356, 426] on label "-13.534%" at bounding box center [360, 424] width 100 height 21
click at [360, 426] on input "-13.534%" at bounding box center [363, 427] width 7 height 7
radio input "true"
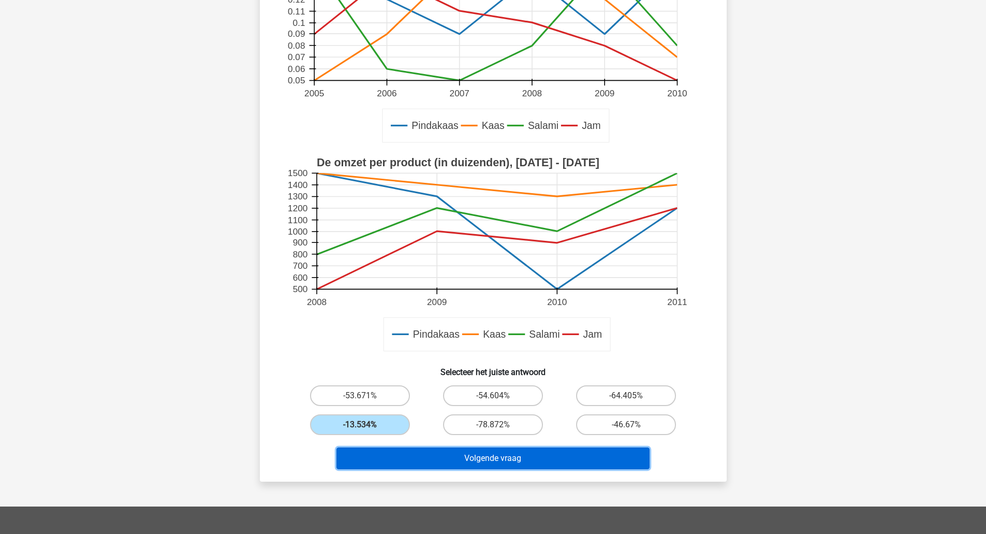
click at [417, 459] on button "Volgende vraag" at bounding box center [492, 458] width 313 height 22
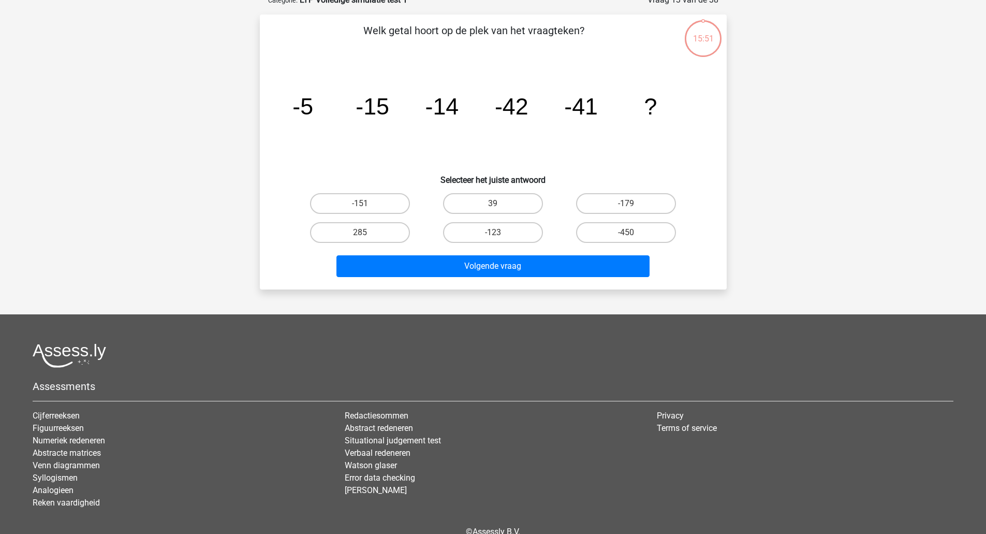
scroll to position [52, 0]
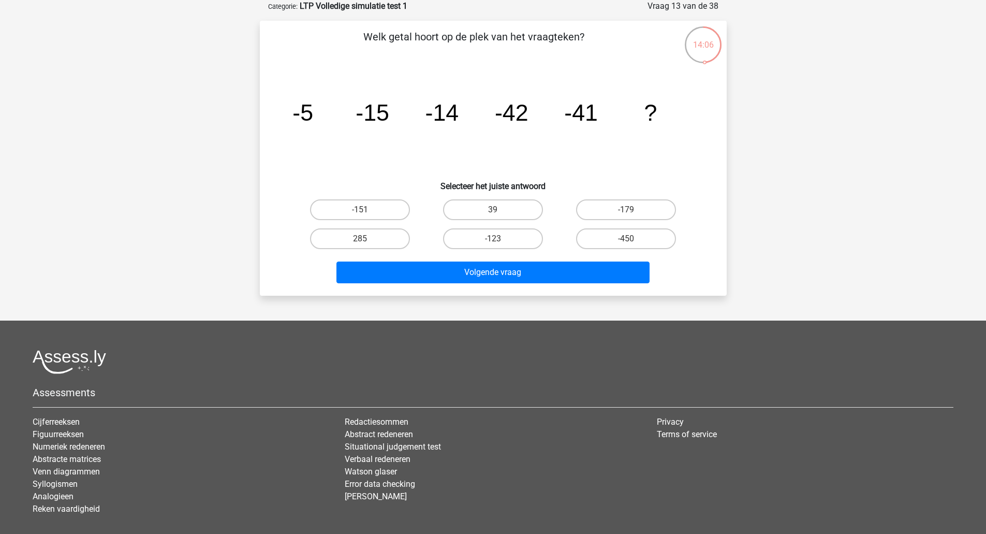
click at [512, 242] on label "-123" at bounding box center [493, 238] width 100 height 21
click at [499, 242] on input "-123" at bounding box center [496, 242] width 7 height 7
radio input "true"
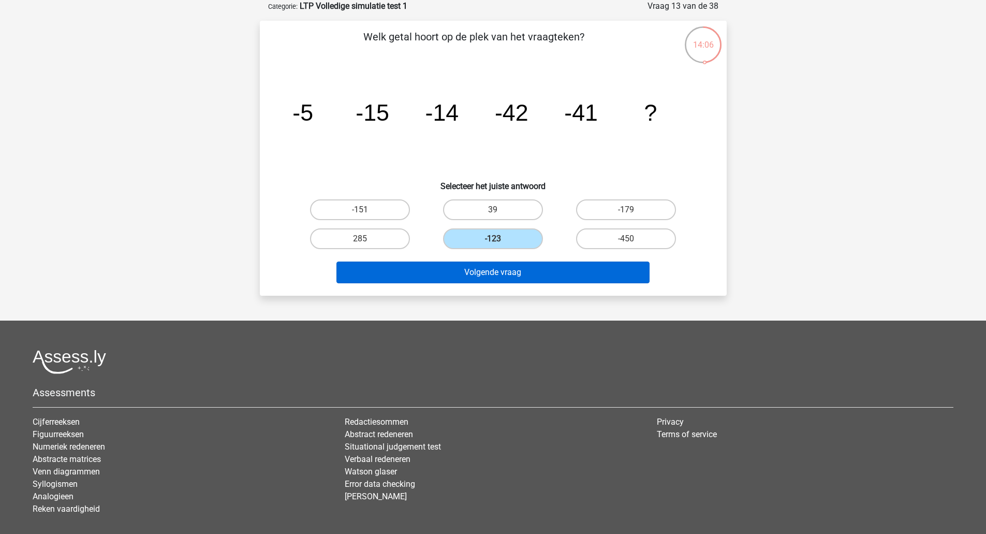
click at [525, 266] on button "Volgende vraag" at bounding box center [492, 272] width 313 height 22
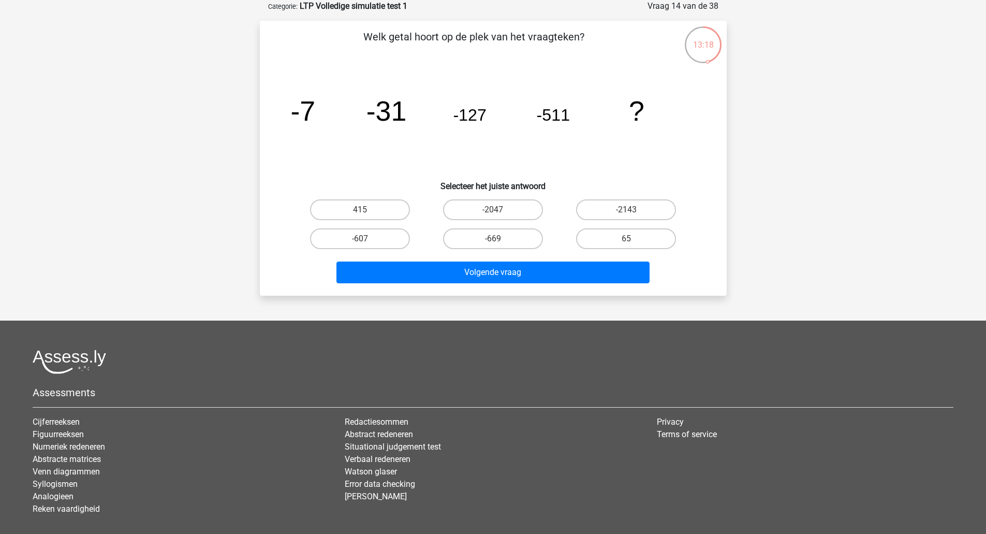
click at [512, 219] on label "-2047" at bounding box center [493, 209] width 100 height 21
click at [499, 216] on input "-2047" at bounding box center [496, 213] width 7 height 7
radio input "true"
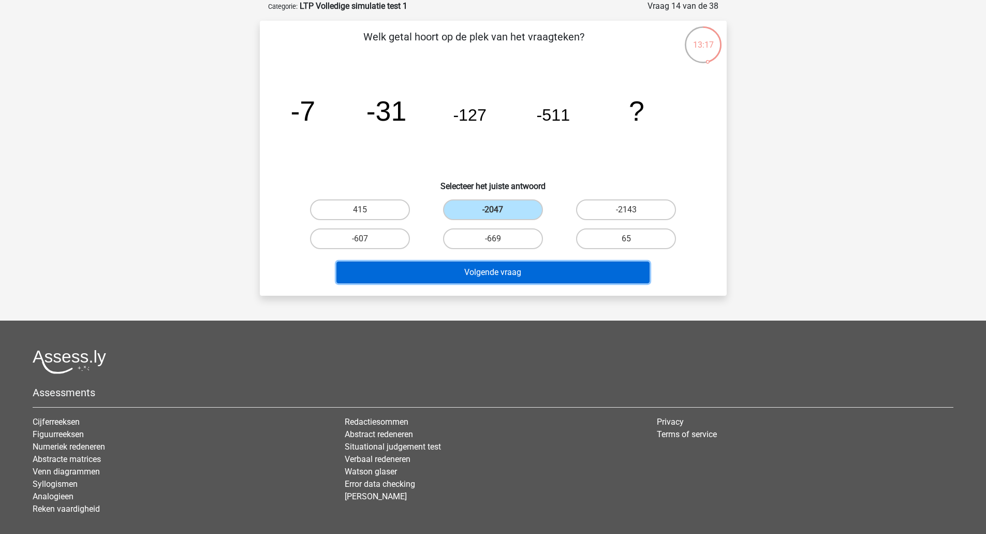
click at [534, 272] on button "Volgende vraag" at bounding box center [492, 272] width 313 height 22
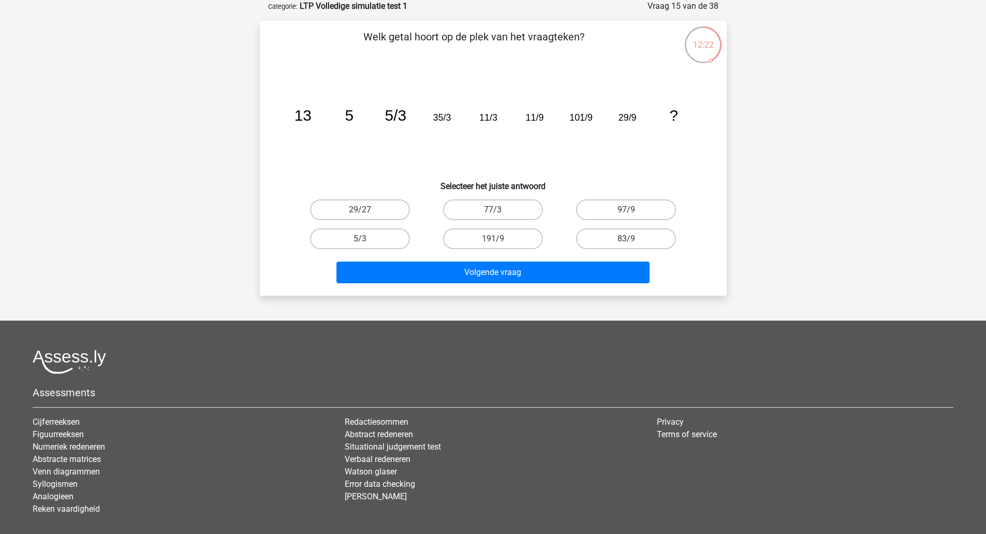
click at [376, 215] on label "29/27" at bounding box center [360, 209] width 100 height 21
click at [366, 215] on input "29/27" at bounding box center [363, 213] width 7 height 7
radio input "true"
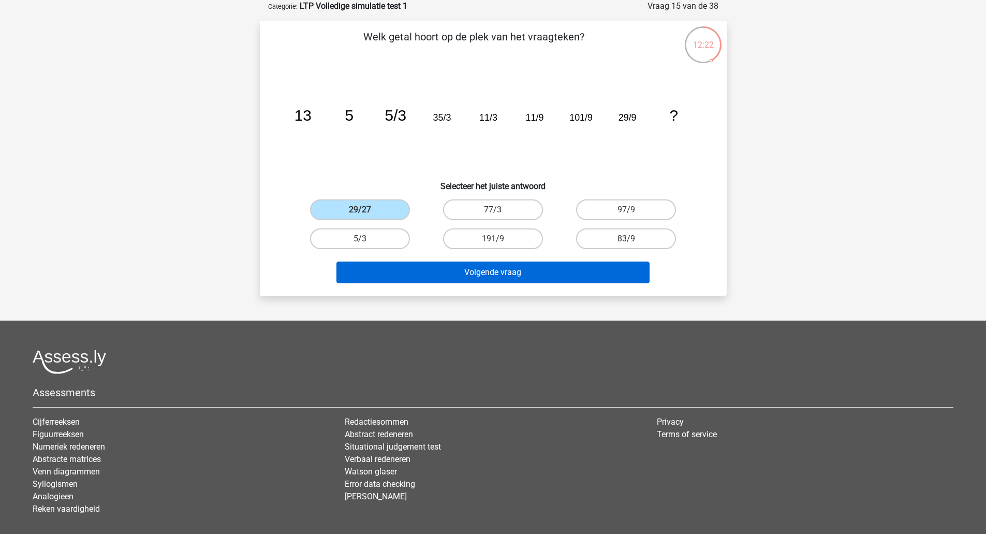
click at [418, 263] on button "Volgende vraag" at bounding box center [492, 272] width 313 height 22
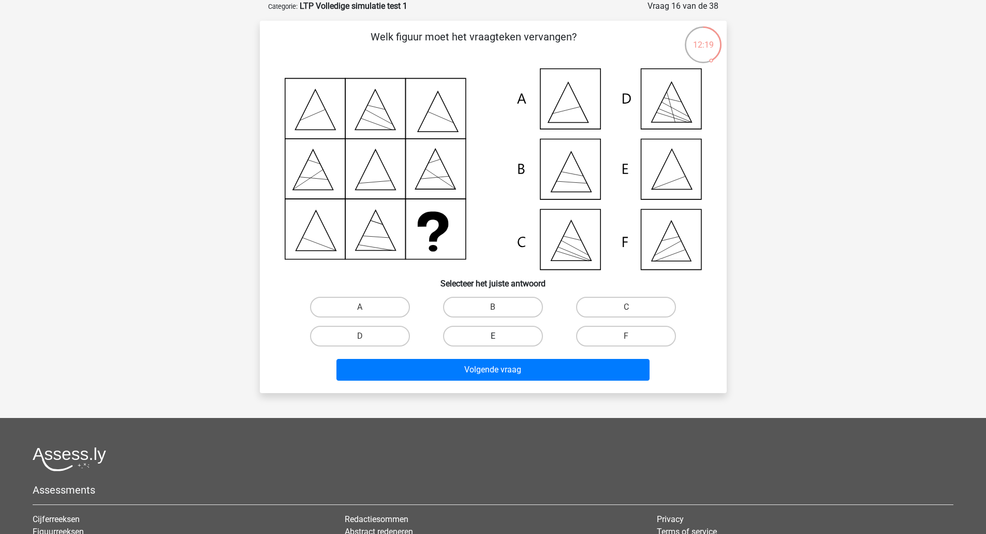
click at [516, 334] on label "E" at bounding box center [493, 335] width 100 height 21
click at [499, 336] on input "E" at bounding box center [496, 339] width 7 height 7
radio input "true"
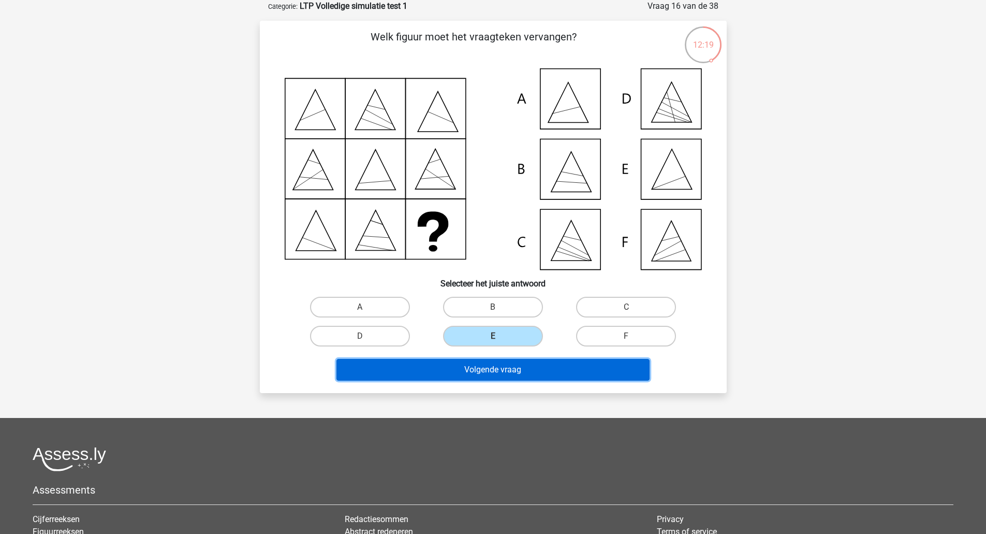
click at [514, 376] on button "Volgende vraag" at bounding box center [492, 370] width 313 height 22
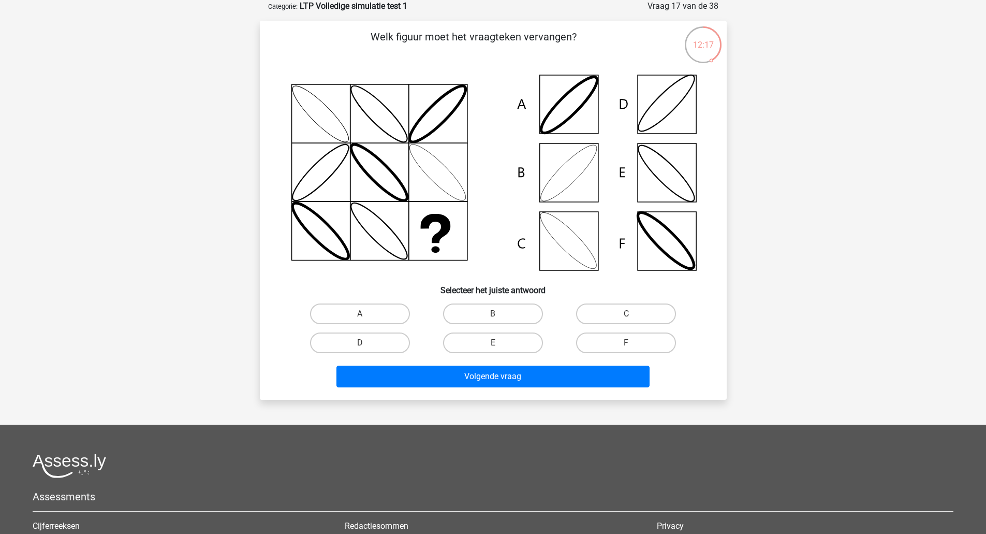
click at [519, 306] on label "B" at bounding box center [493, 313] width 100 height 21
click at [499, 314] on input "B" at bounding box center [496, 317] width 7 height 7
radio input "true"
click at [506, 376] on button "Volgende vraag" at bounding box center [492, 376] width 313 height 22
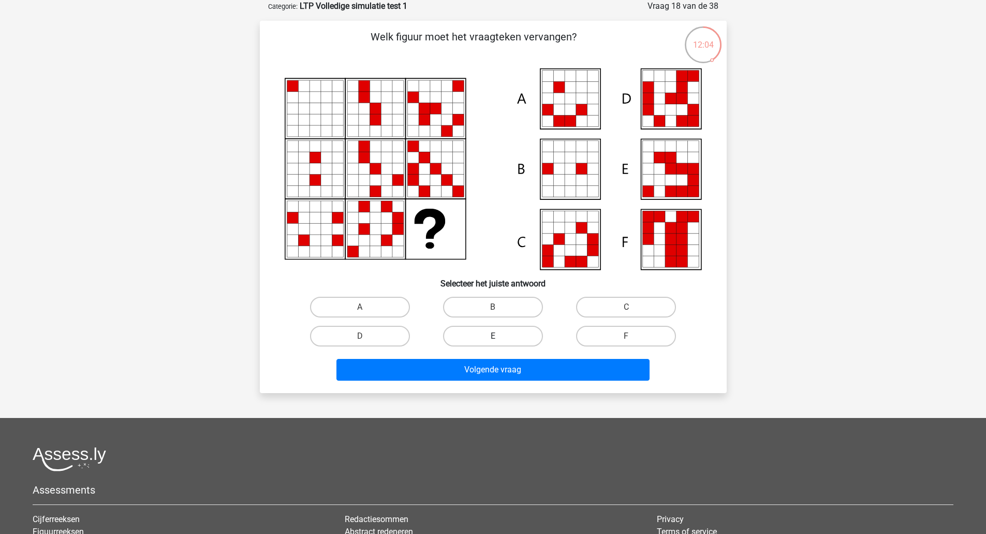
click at [502, 330] on label "E" at bounding box center [493, 335] width 100 height 21
click at [499, 336] on input "E" at bounding box center [496, 339] width 7 height 7
radio input "true"
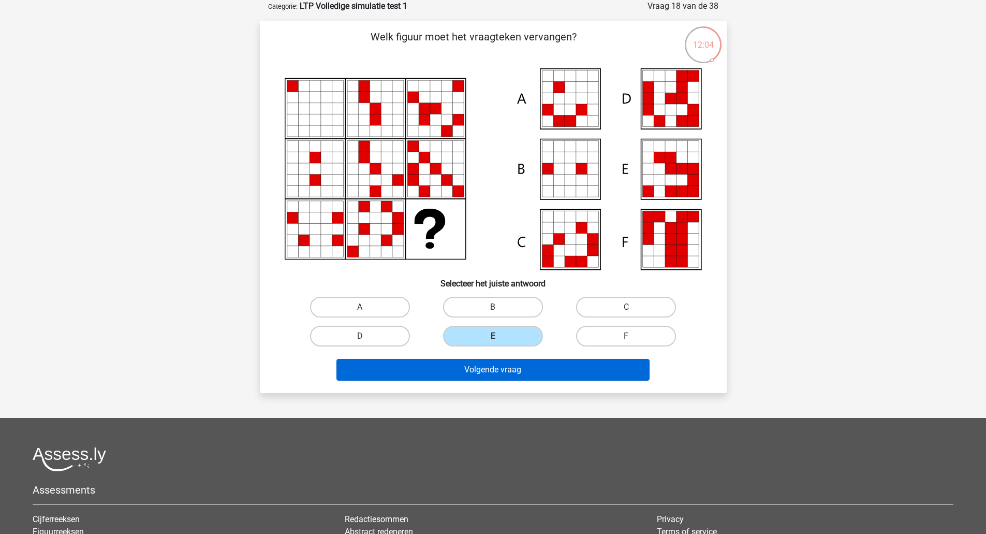
click at [505, 372] on button "Volgende vraag" at bounding box center [492, 370] width 313 height 22
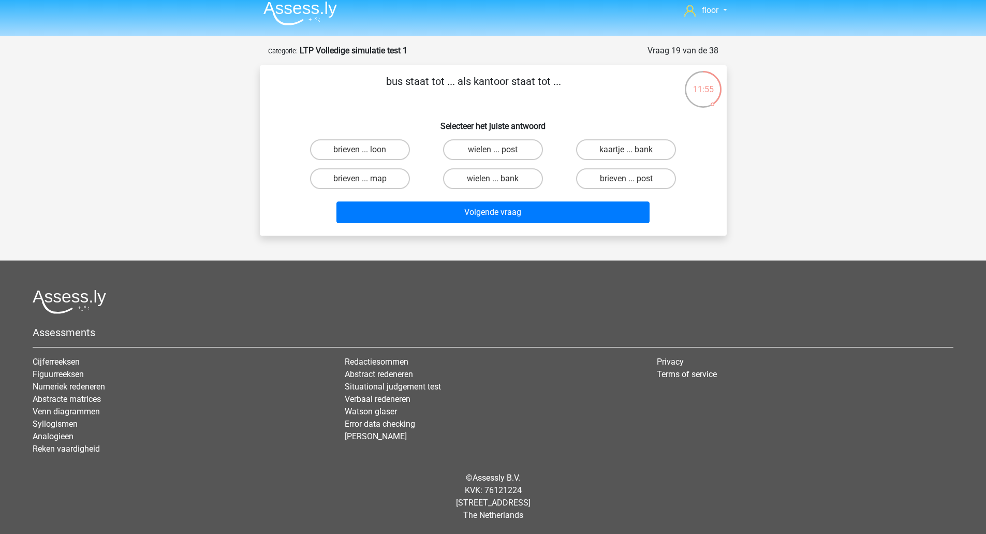
scroll to position [0, 0]
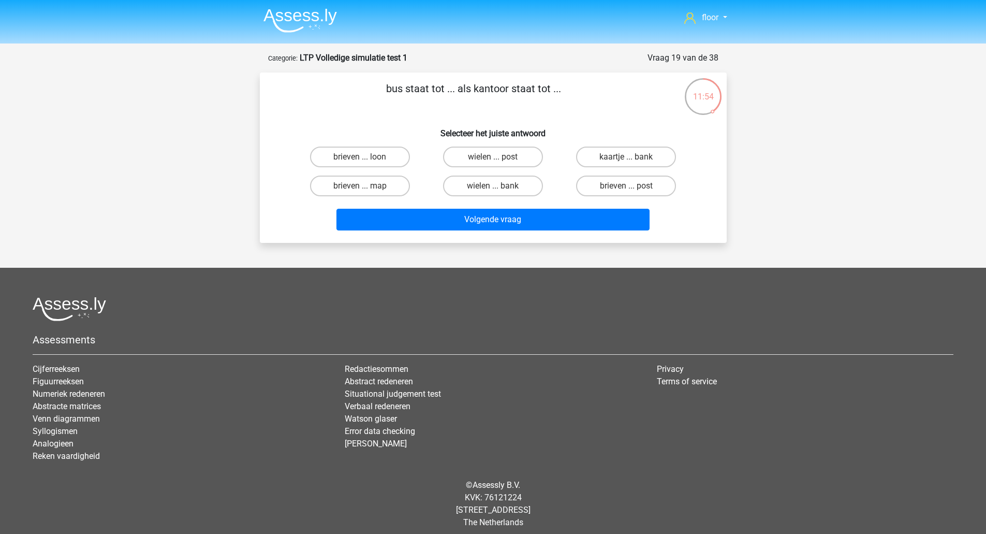
click at [611, 191] on label "brieven ... post" at bounding box center [626, 185] width 100 height 21
click at [626, 191] on input "brieven ... post" at bounding box center [629, 189] width 7 height 7
radio input "true"
click at [585, 224] on button "Volgende vraag" at bounding box center [492, 220] width 313 height 22
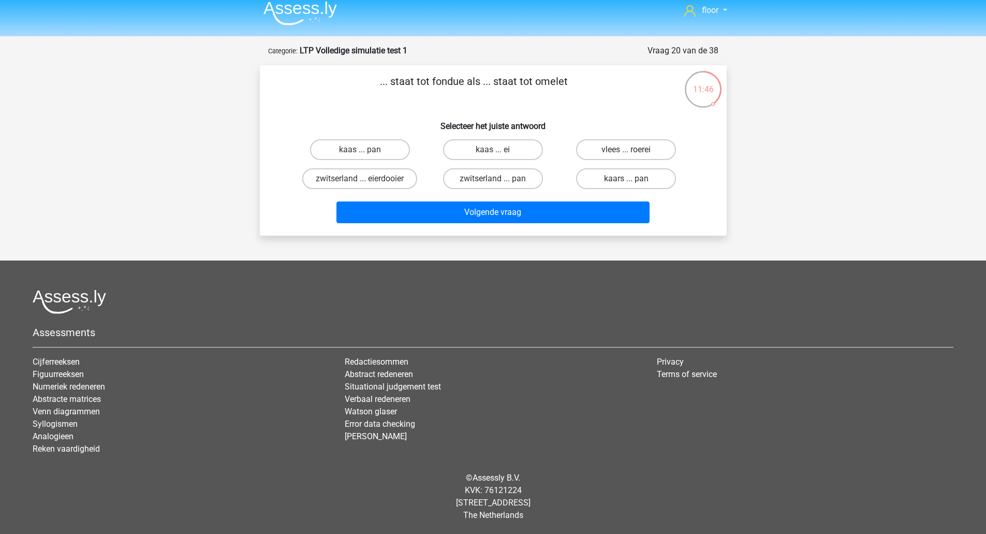
click at [516, 153] on label "kaas ... ei" at bounding box center [493, 149] width 100 height 21
click at [499, 153] on input "kaas ... ei" at bounding box center [496, 153] width 7 height 7
radio input "true"
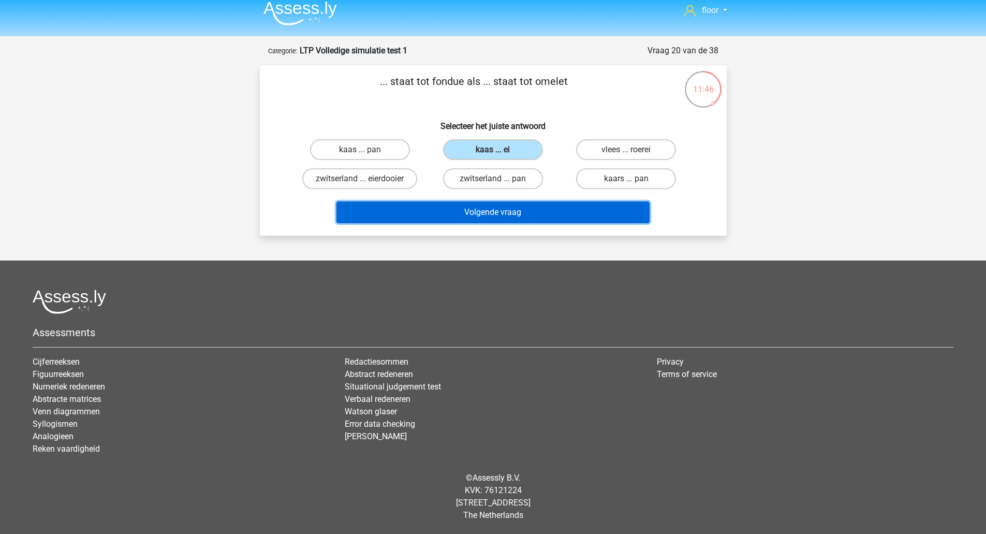
click at [499, 221] on button "Volgende vraag" at bounding box center [492, 212] width 313 height 22
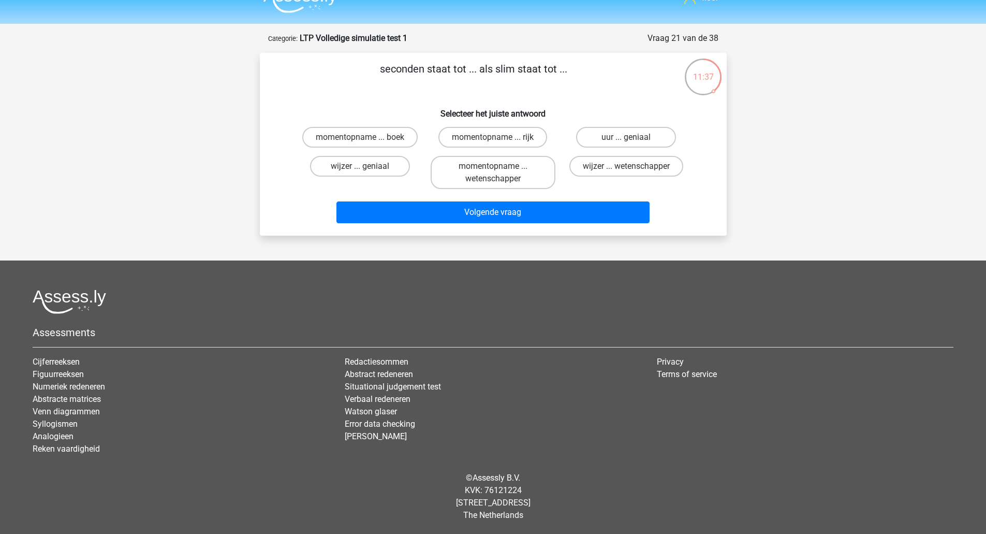
click at [625, 134] on label "uur ... geniaal" at bounding box center [626, 137] width 100 height 21
click at [626, 137] on input "uur ... geniaal" at bounding box center [629, 140] width 7 height 7
radio input "true"
click at [562, 213] on button "Volgende vraag" at bounding box center [492, 212] width 313 height 22
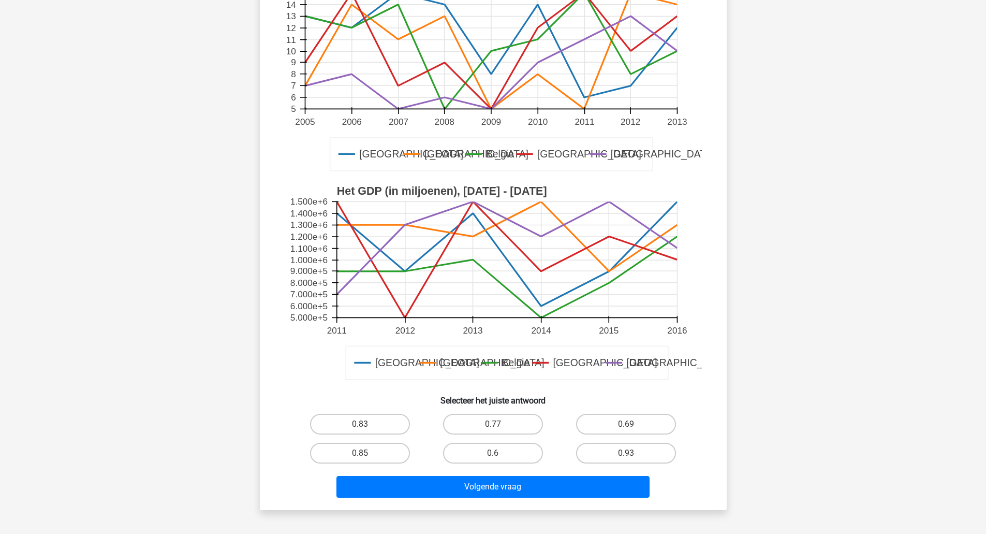
scroll to position [153, 0]
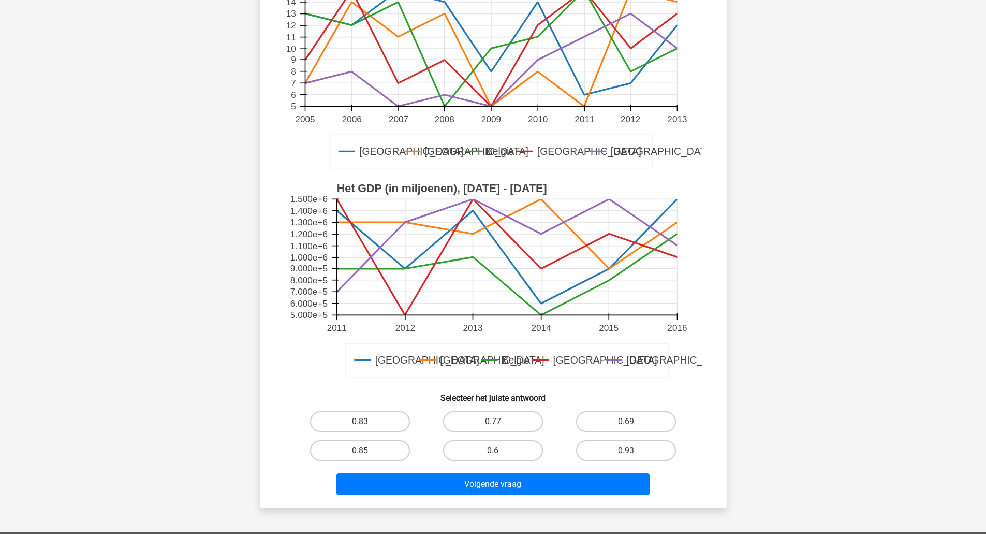
click at [656, 413] on label "0.69" at bounding box center [626, 421] width 100 height 21
click at [633, 421] on input "0.69" at bounding box center [629, 424] width 7 height 7
radio input "true"
click at [620, 476] on button "Volgende vraag" at bounding box center [492, 484] width 313 height 22
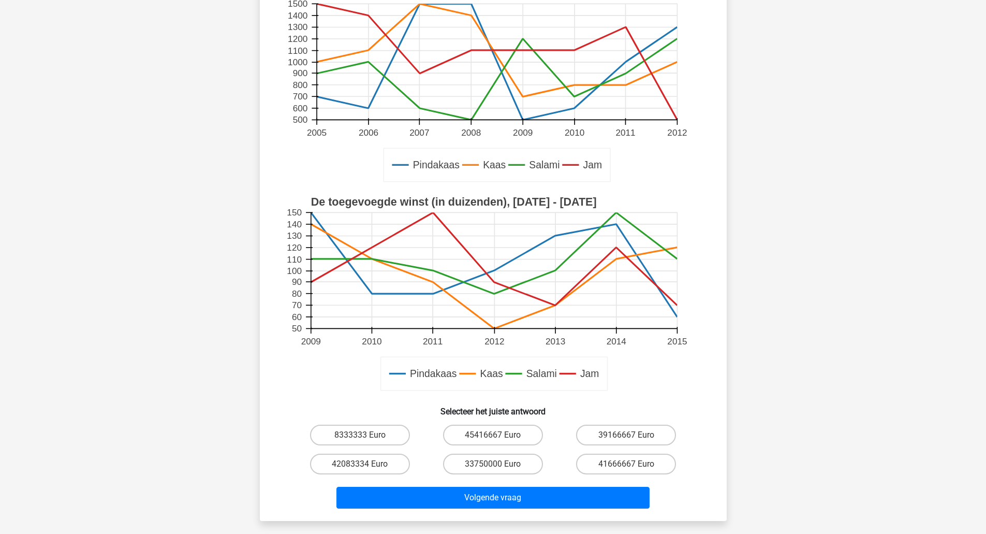
scroll to position [201, 0]
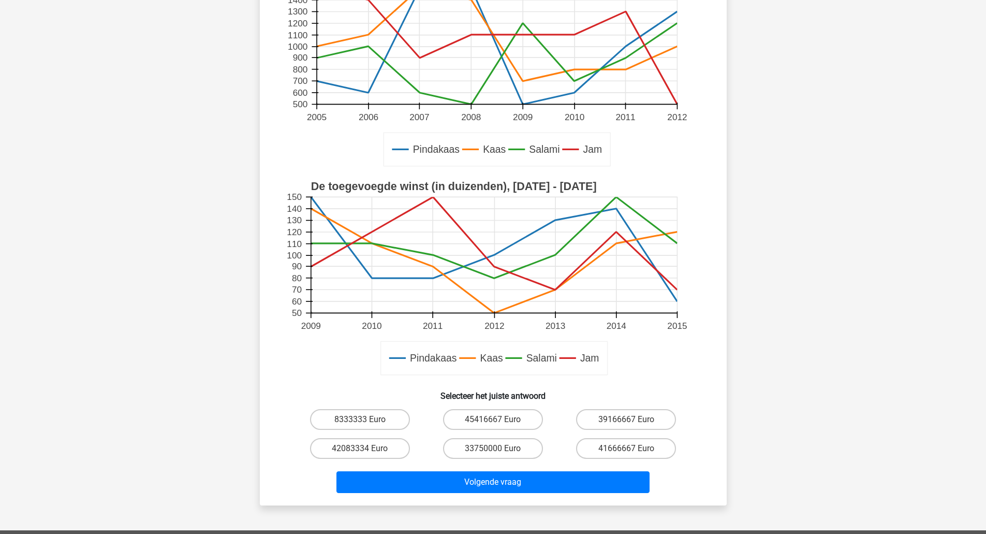
click at [674, 419] on label "39166667 Euro" at bounding box center [626, 419] width 100 height 21
click at [633, 419] on input "39166667 Euro" at bounding box center [629, 422] width 7 height 7
radio input "true"
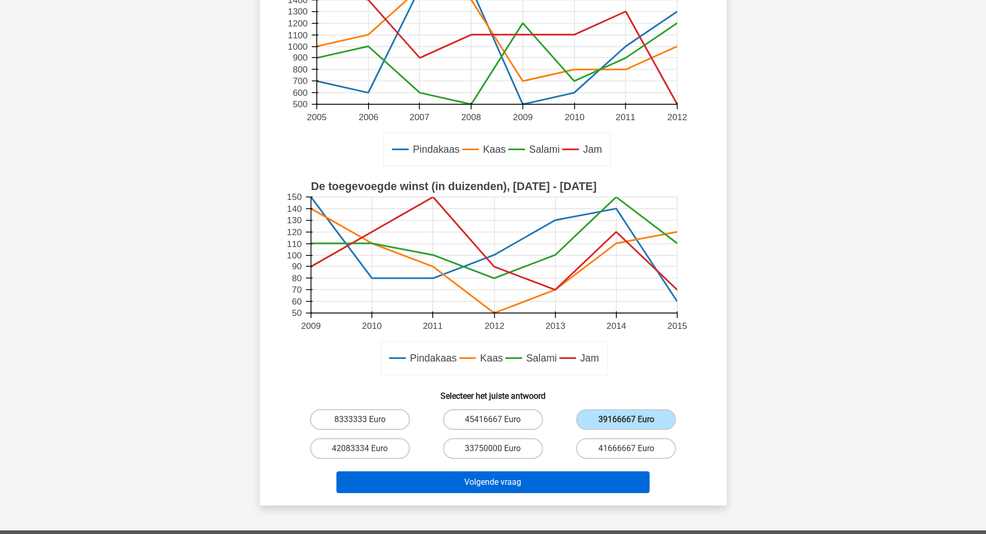
click at [639, 480] on button "Volgende vraag" at bounding box center [492, 482] width 313 height 22
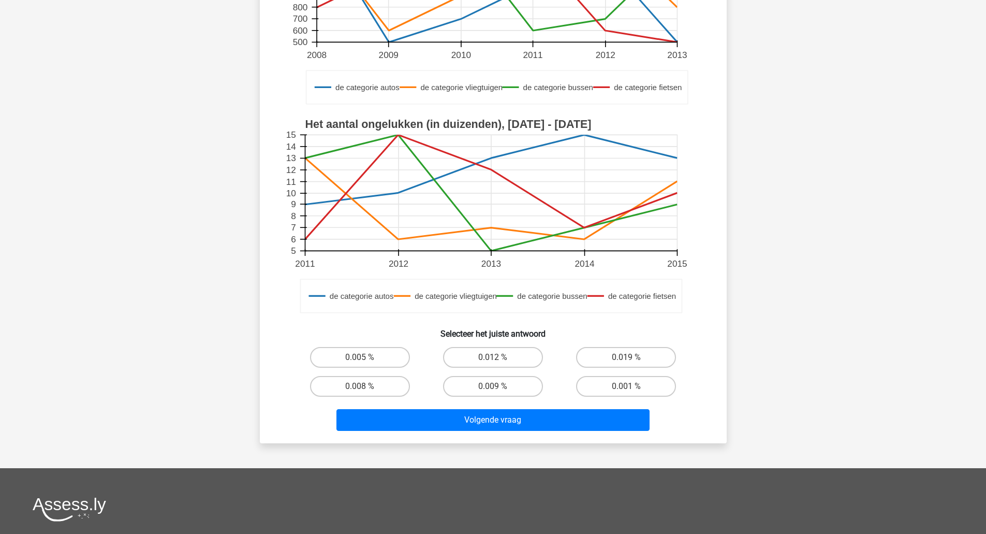
click at [659, 356] on label "0.019 %" at bounding box center [626, 357] width 100 height 21
click at [633, 357] on input "0.019 %" at bounding box center [629, 360] width 7 height 7
radio input "true"
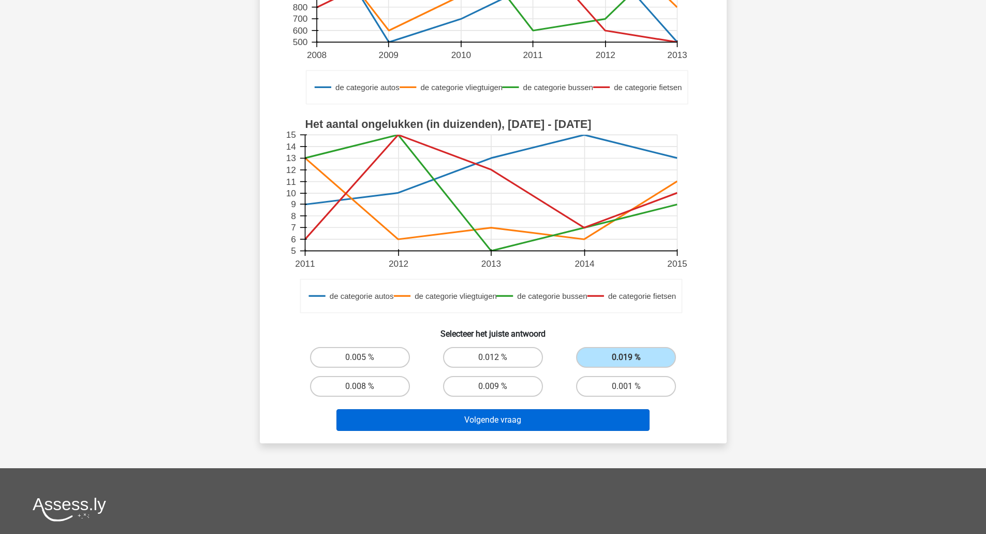
click at [633, 421] on button "Volgende vraag" at bounding box center [492, 420] width 313 height 22
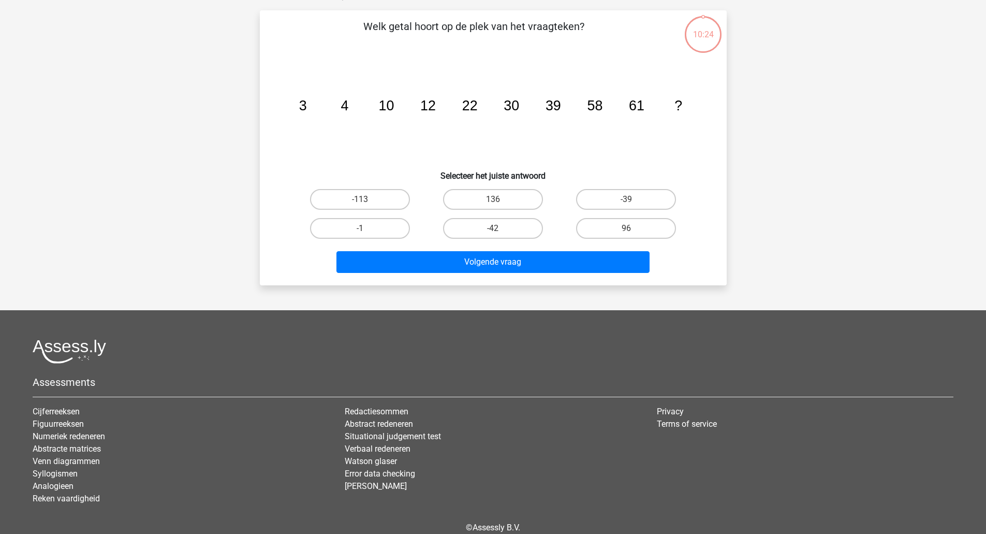
scroll to position [52, 0]
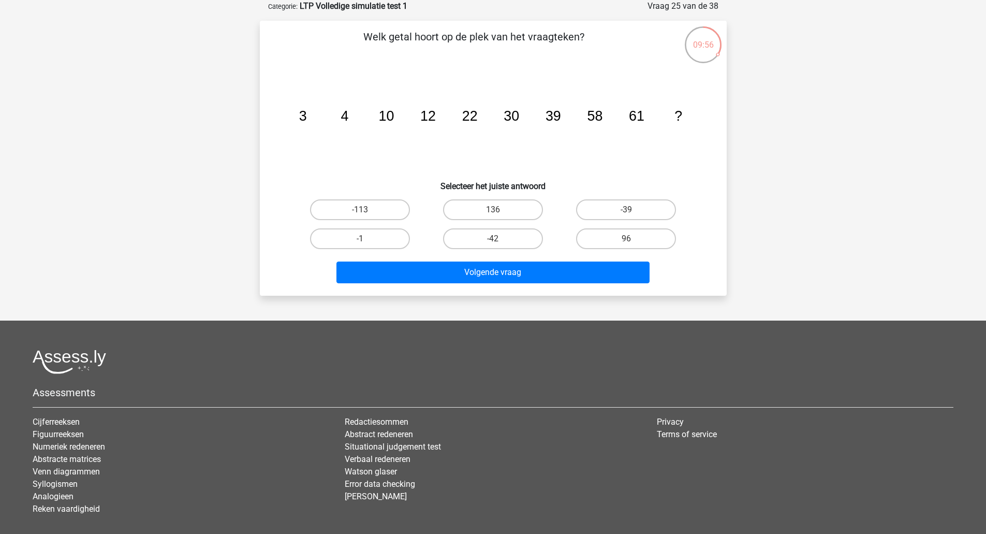
click at [635, 235] on label "96" at bounding box center [626, 238] width 100 height 21
click at [633, 239] on input "96" at bounding box center [629, 242] width 7 height 7
radio input "true"
click at [601, 279] on button "Volgende vraag" at bounding box center [492, 272] width 313 height 22
click at [507, 208] on label "30" at bounding box center [493, 209] width 100 height 21
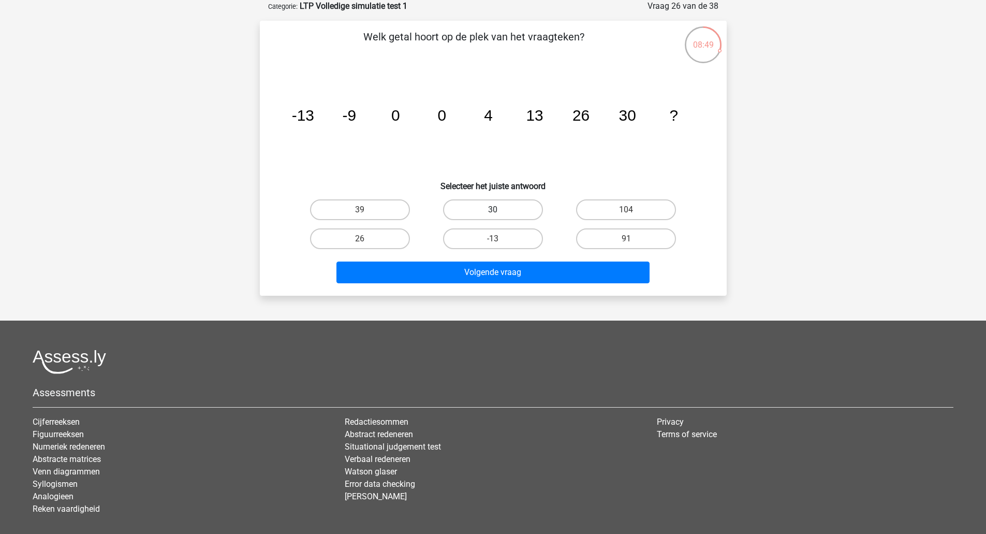
click at [499, 210] on input "30" at bounding box center [496, 213] width 7 height 7
radio input "true"
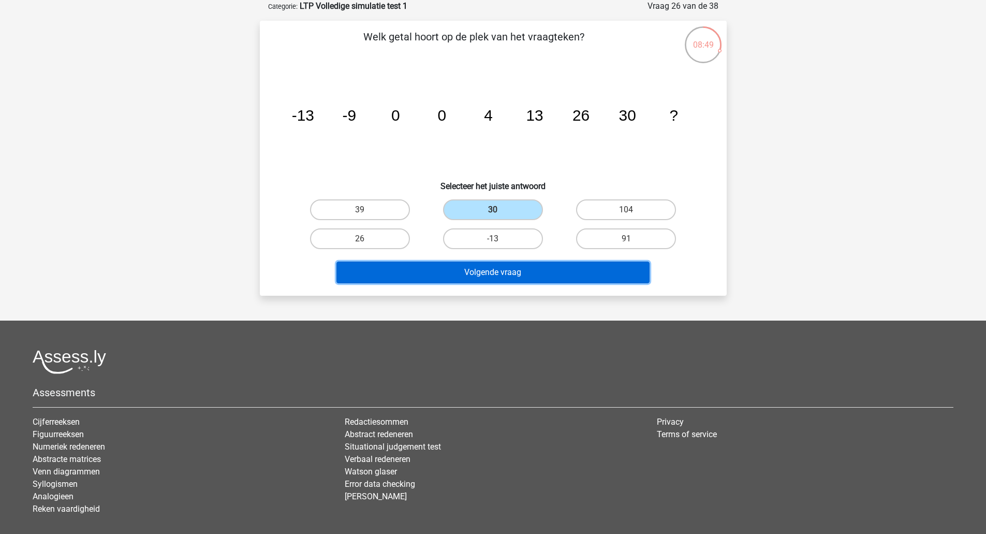
click at [520, 272] on button "Volgende vraag" at bounding box center [492, 272] width 313 height 22
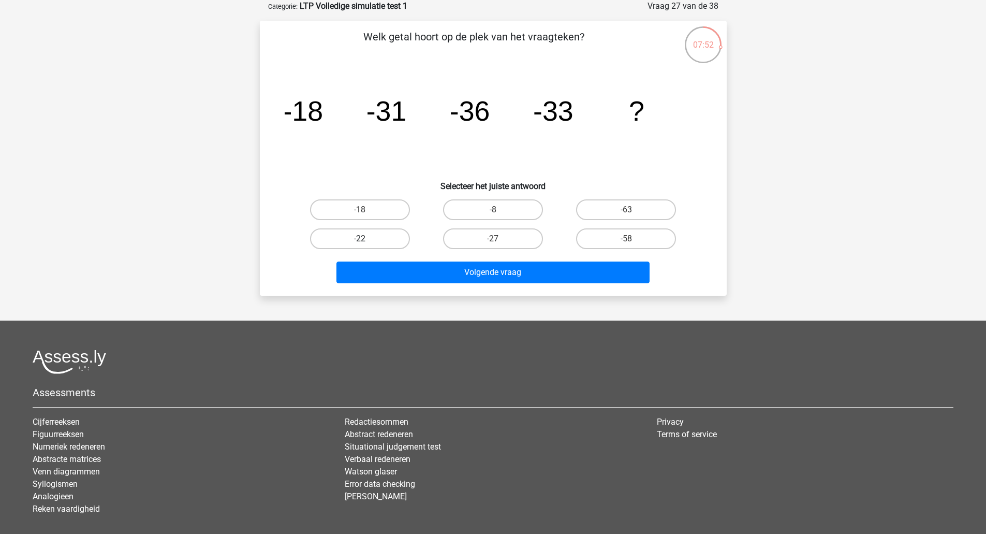
click at [374, 229] on label "-22" at bounding box center [360, 238] width 100 height 21
click at [366, 239] on input "-22" at bounding box center [363, 242] width 7 height 7
radio input "true"
click at [401, 270] on button "Volgende vraag" at bounding box center [492, 272] width 313 height 22
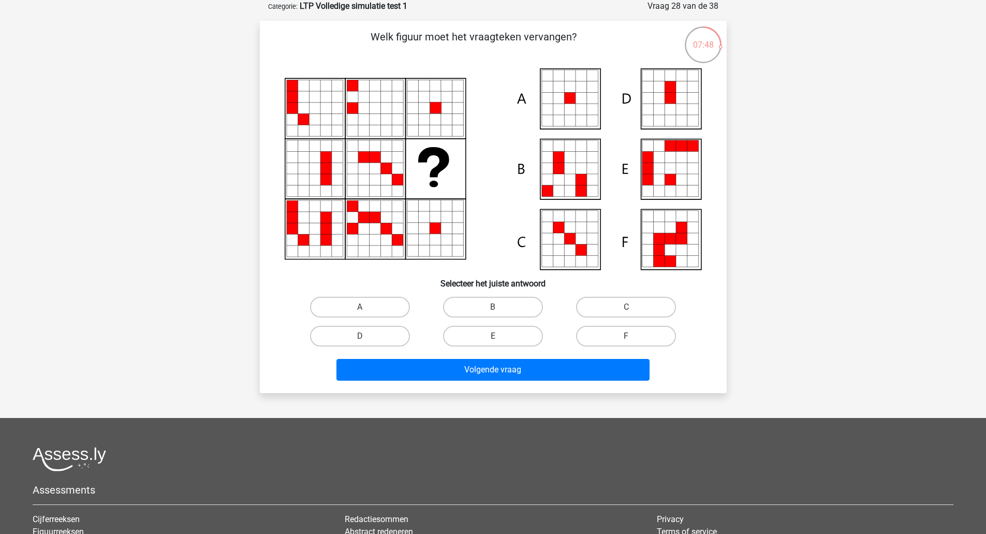
click at [383, 305] on label "A" at bounding box center [360, 307] width 100 height 21
click at [366, 307] on input "A" at bounding box center [363, 310] width 7 height 7
radio input "true"
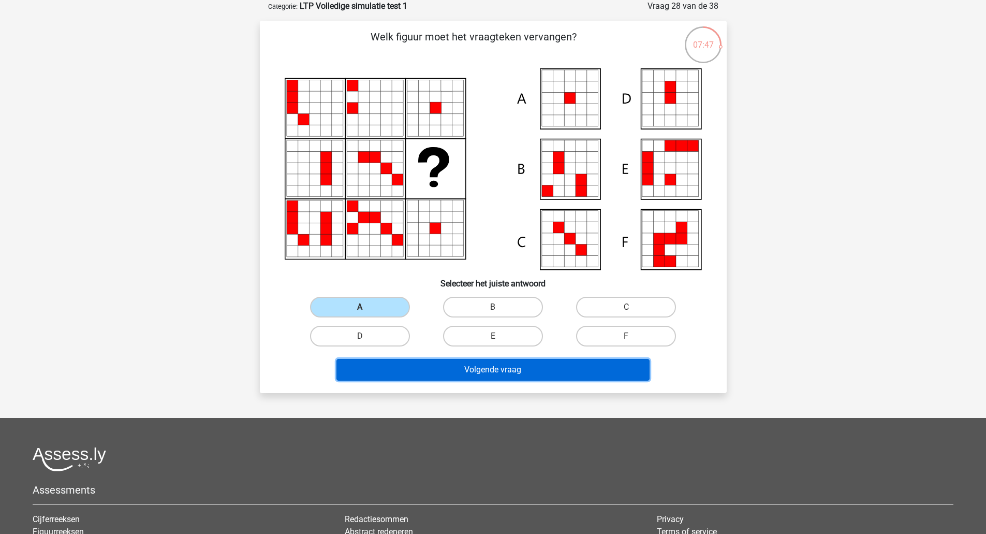
click at [403, 369] on button "Volgende vraag" at bounding box center [492, 370] width 313 height 22
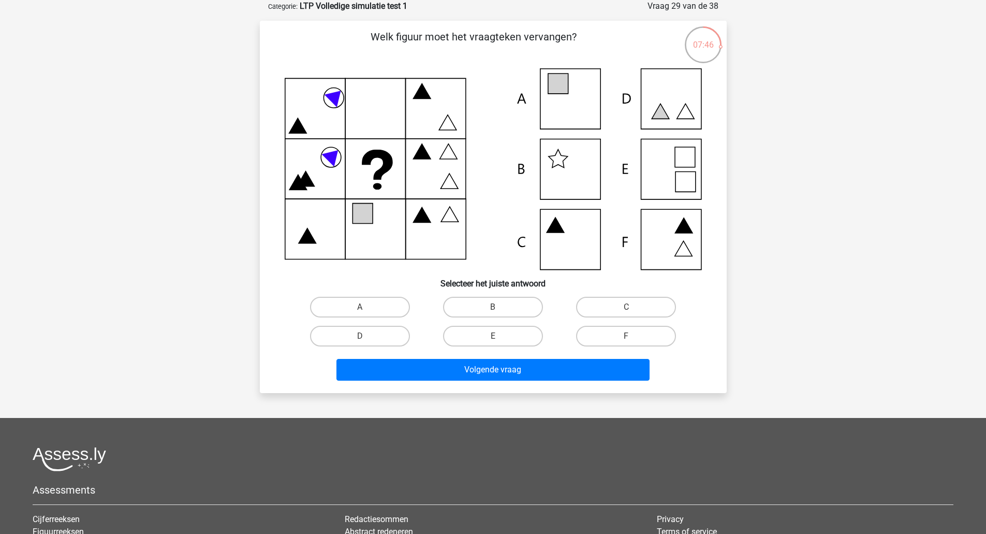
click at [386, 310] on label "A" at bounding box center [360, 307] width 100 height 21
click at [366, 310] on input "A" at bounding box center [363, 310] width 7 height 7
radio input "true"
click at [431, 371] on button "Volgende vraag" at bounding box center [492, 370] width 313 height 22
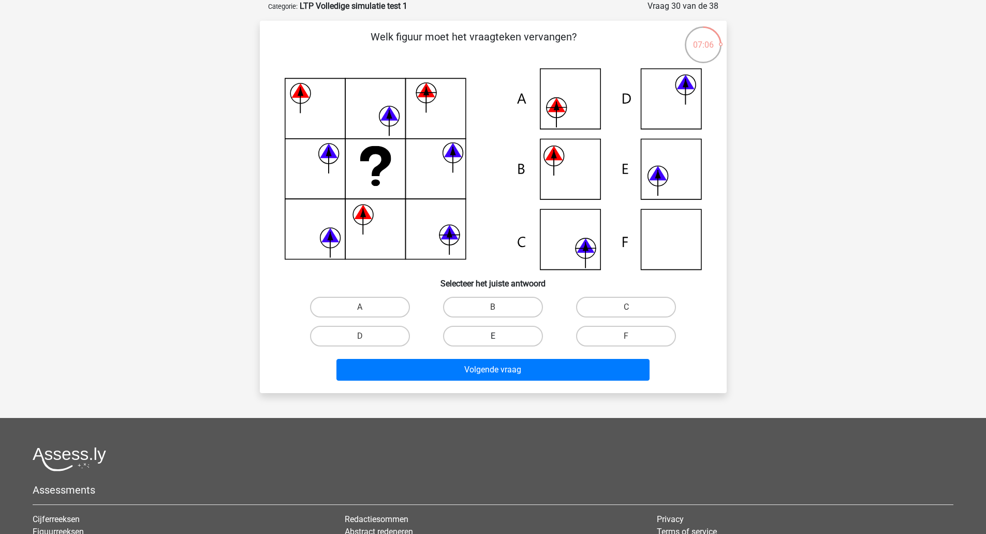
click at [532, 335] on label "E" at bounding box center [493, 335] width 100 height 21
click at [499, 336] on input "E" at bounding box center [496, 339] width 7 height 7
radio input "true"
click at [498, 305] on label "B" at bounding box center [493, 307] width 100 height 21
click at [498, 307] on input "B" at bounding box center [496, 310] width 7 height 7
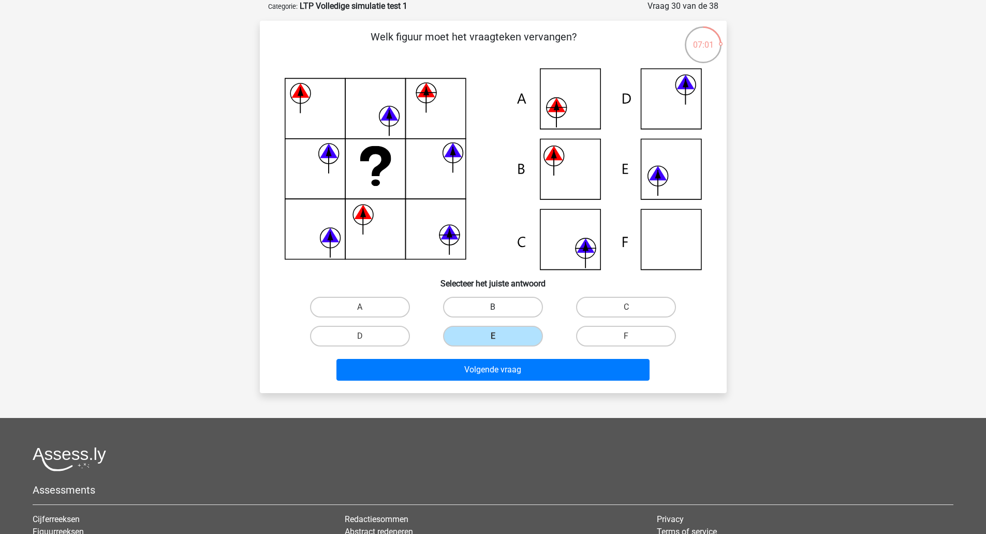
radio input "true"
click at [399, 312] on label "A" at bounding box center [360, 307] width 100 height 21
click at [366, 312] on input "A" at bounding box center [363, 310] width 7 height 7
radio input "true"
click at [485, 362] on button "Volgende vraag" at bounding box center [492, 370] width 313 height 22
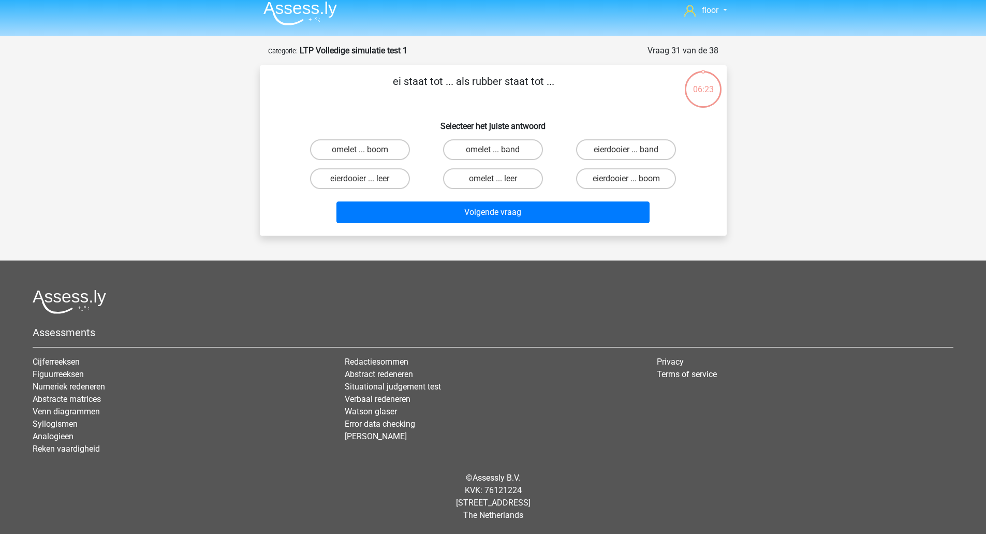
scroll to position [7, 0]
click at [513, 144] on label "omelet ... band" at bounding box center [493, 149] width 100 height 21
click at [499, 150] on input "omelet ... band" at bounding box center [496, 153] width 7 height 7
radio input "true"
click at [517, 220] on button "Volgende vraag" at bounding box center [492, 212] width 313 height 22
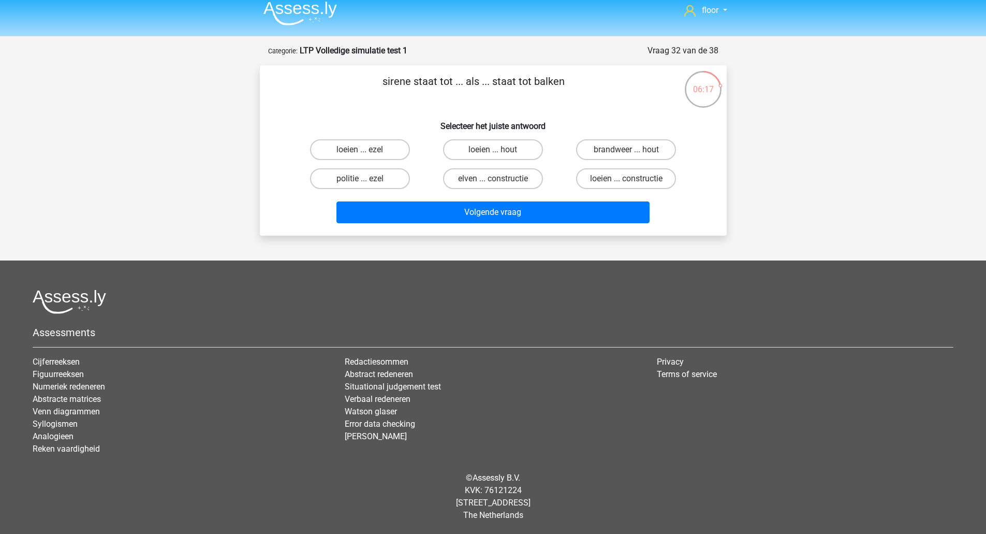
click at [390, 149] on label "loeien ... ezel" at bounding box center [360, 149] width 100 height 21
click at [366, 150] on input "loeien ... ezel" at bounding box center [363, 153] width 7 height 7
radio input "true"
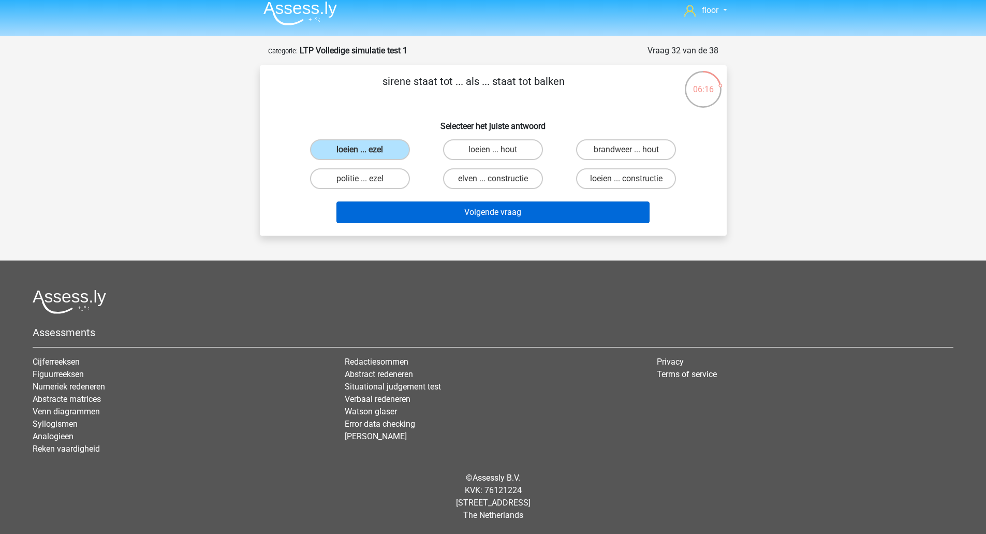
click at [422, 217] on button "Volgende vraag" at bounding box center [492, 212] width 313 height 22
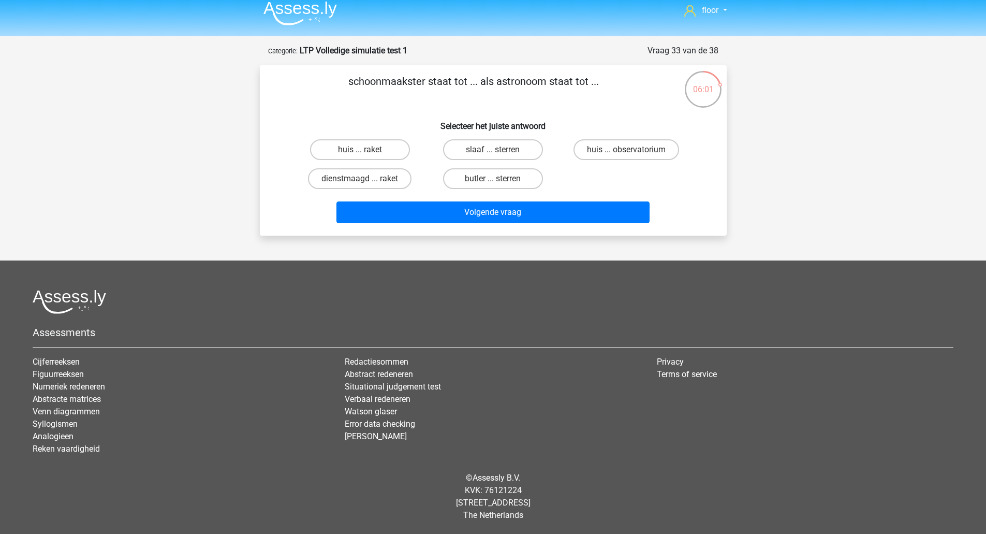
click at [402, 150] on label "huis ... raket" at bounding box center [360, 149] width 100 height 21
click at [366, 150] on input "huis ... raket" at bounding box center [363, 153] width 7 height 7
radio input "true"
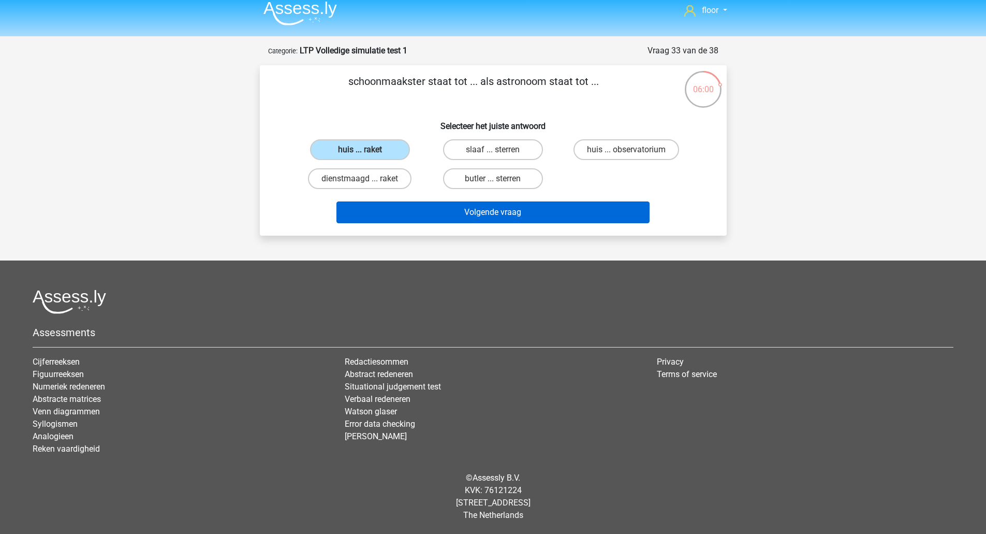
click at [502, 219] on button "Volgende vraag" at bounding box center [492, 212] width 313 height 22
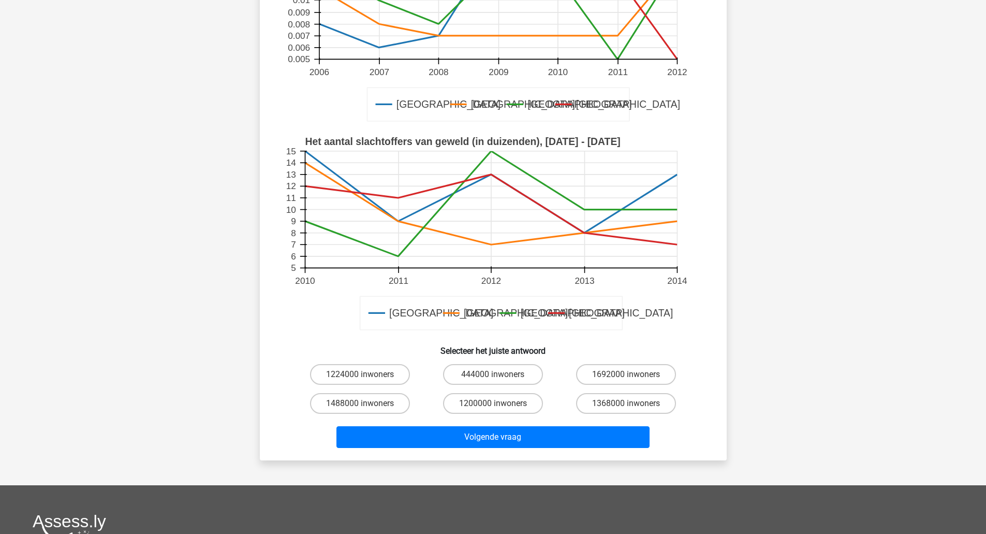
scroll to position [200, 0]
click at [504, 407] on label "1200000 inwoners" at bounding box center [493, 402] width 100 height 21
click at [499, 407] on input "1200000 inwoners" at bounding box center [496, 406] width 7 height 7
radio input "true"
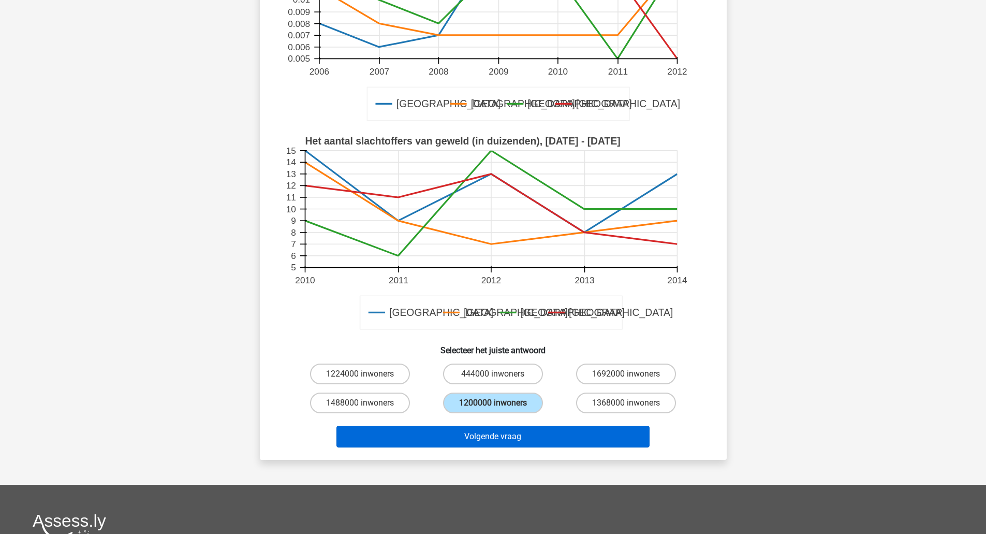
click at [513, 434] on button "Volgende vraag" at bounding box center [492, 436] width 313 height 22
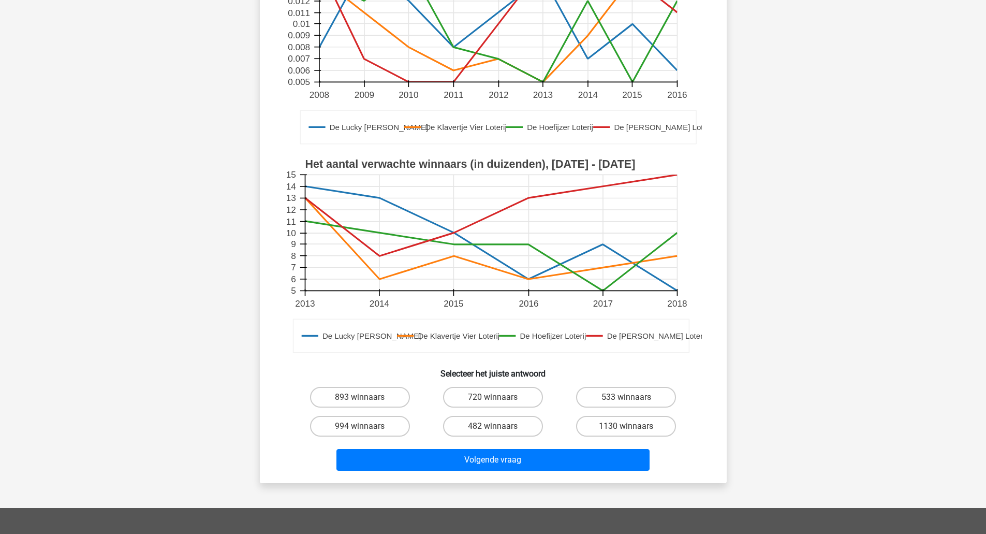
scroll to position [209, 0]
click at [388, 433] on label "994 winnaars" at bounding box center [360, 425] width 100 height 21
click at [366, 432] on input "994 winnaars" at bounding box center [363, 428] width 7 height 7
radio input "true"
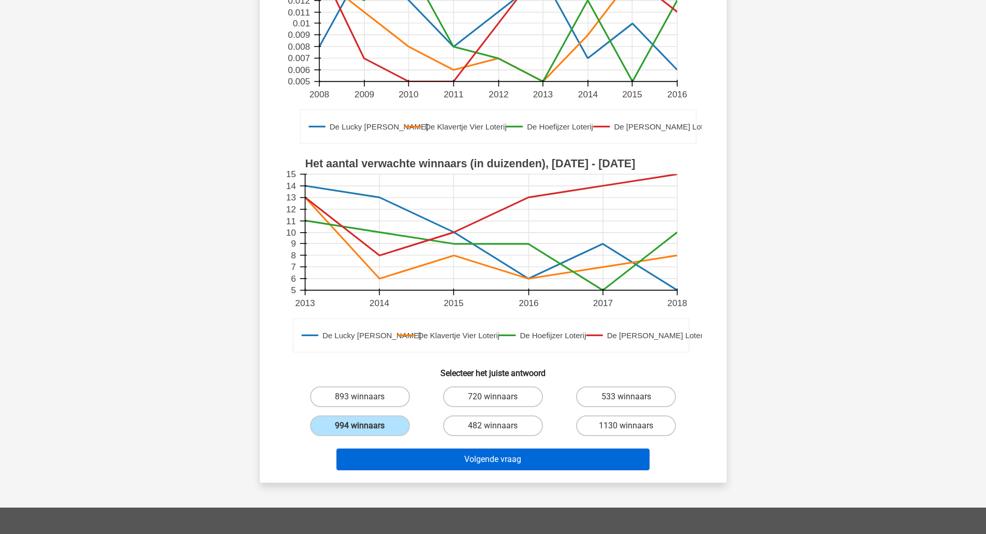
click at [439, 461] on button "Volgende vraag" at bounding box center [492, 459] width 313 height 22
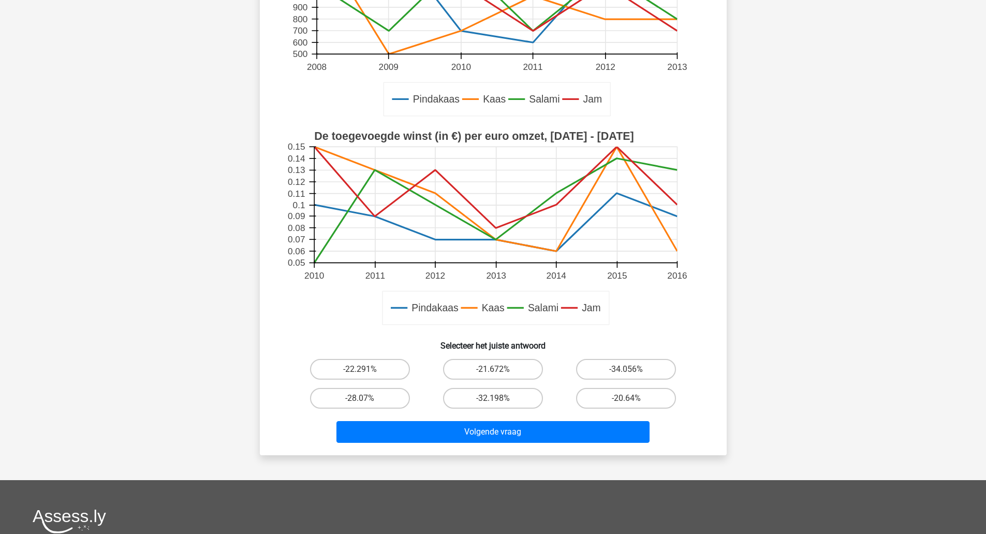
scroll to position [249, 0]
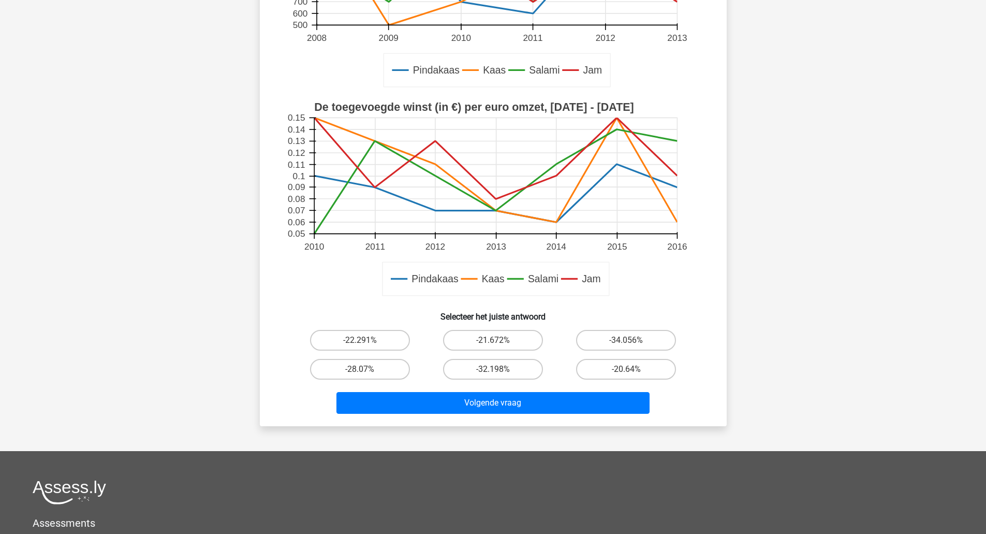
click at [380, 333] on label "-22.291%" at bounding box center [360, 340] width 100 height 21
click at [366, 340] on input "-22.291%" at bounding box center [363, 343] width 7 height 7
radio input "true"
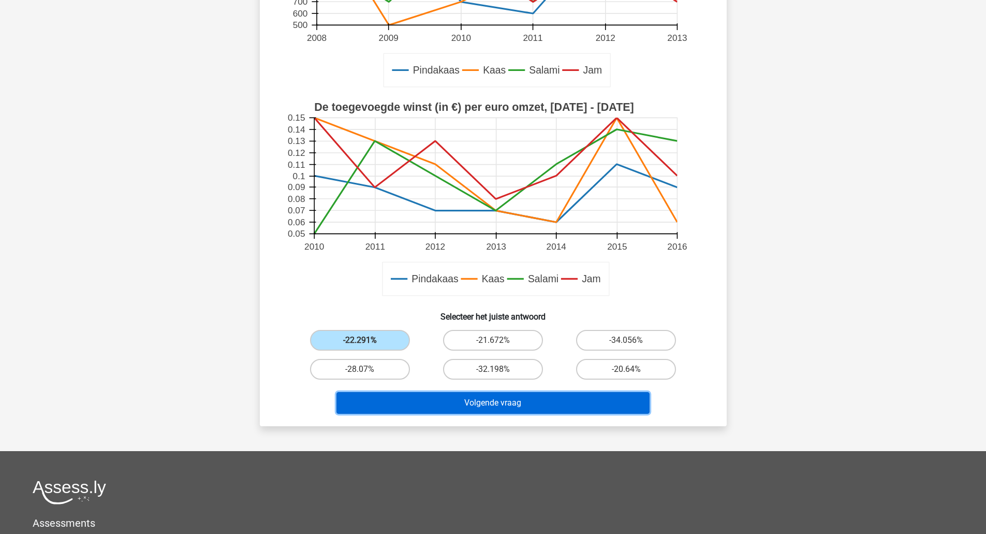
click at [392, 393] on button "Volgende vraag" at bounding box center [492, 403] width 313 height 22
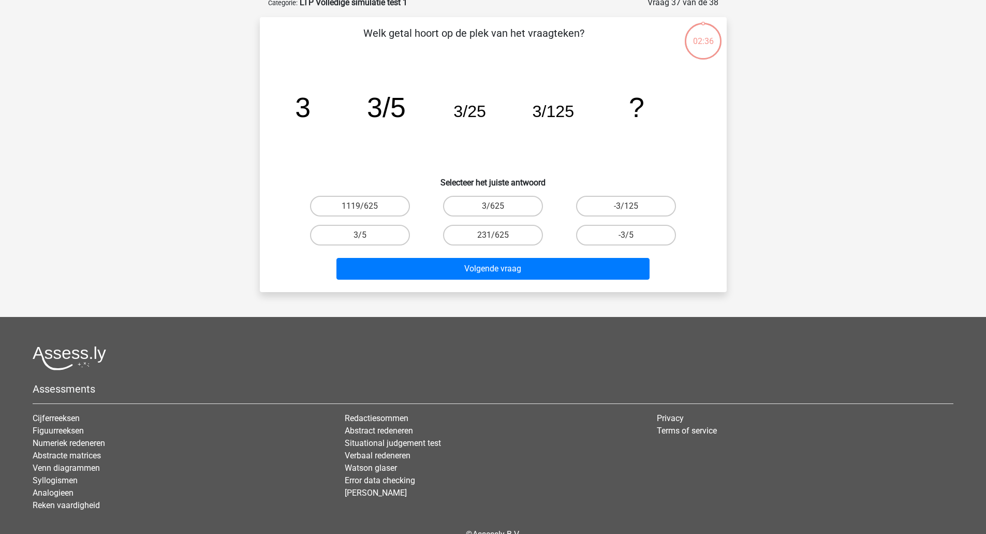
scroll to position [52, 0]
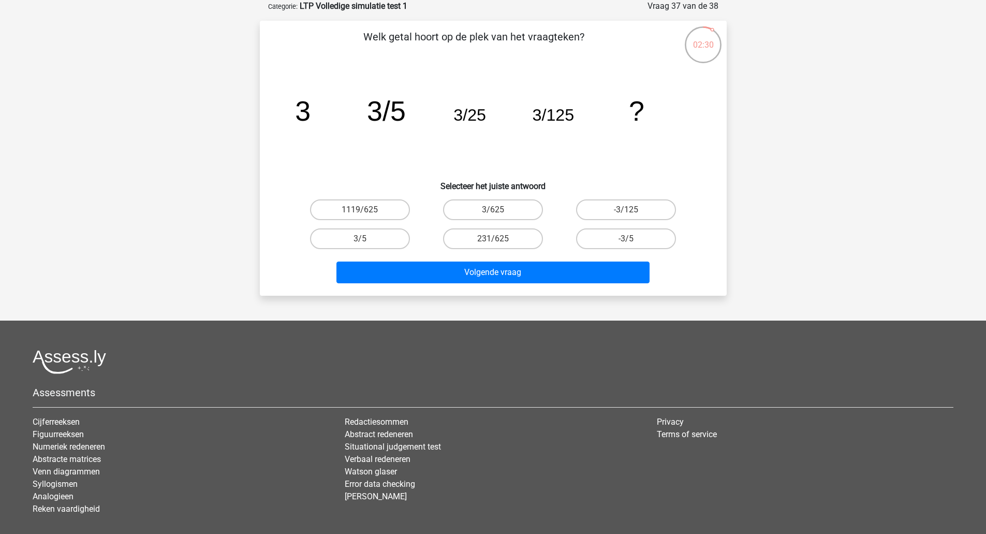
click at [471, 218] on label "3/625" at bounding box center [493, 209] width 100 height 21
click at [493, 216] on input "3/625" at bounding box center [496, 213] width 7 height 7
radio input "true"
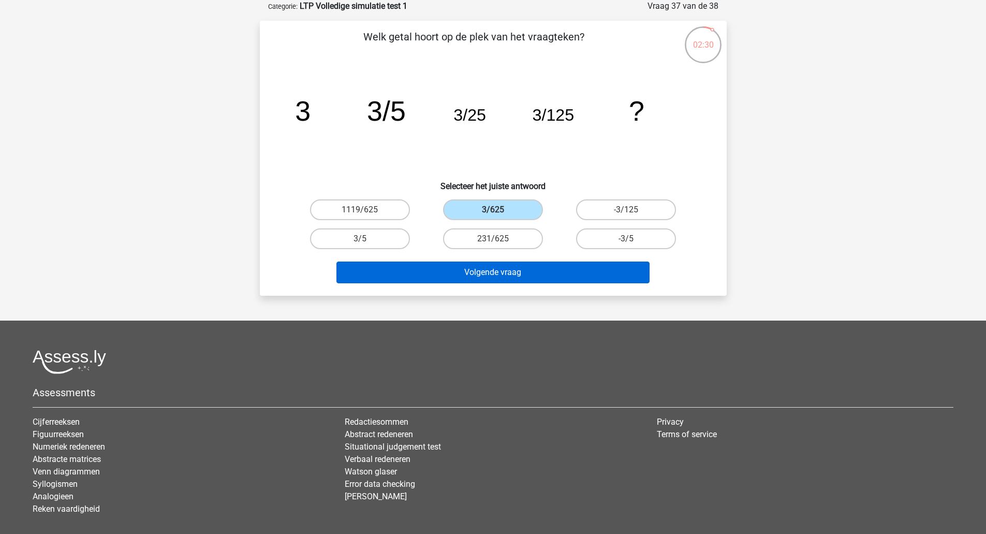
click at [467, 281] on button "Volgende vraag" at bounding box center [492, 272] width 313 height 22
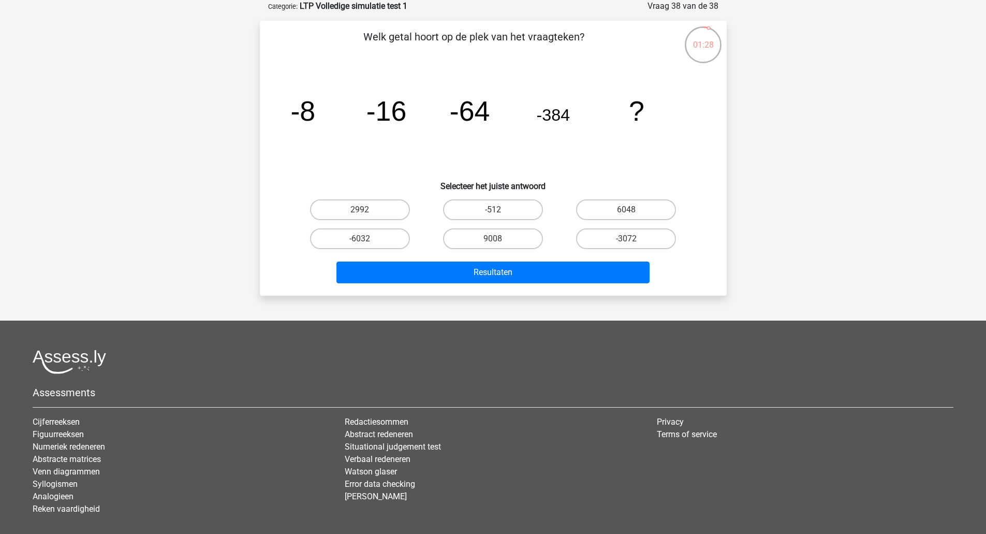
click at [648, 234] on label "-3072" at bounding box center [626, 238] width 100 height 21
click at [633, 239] on input "-3072" at bounding box center [629, 242] width 7 height 7
radio input "true"
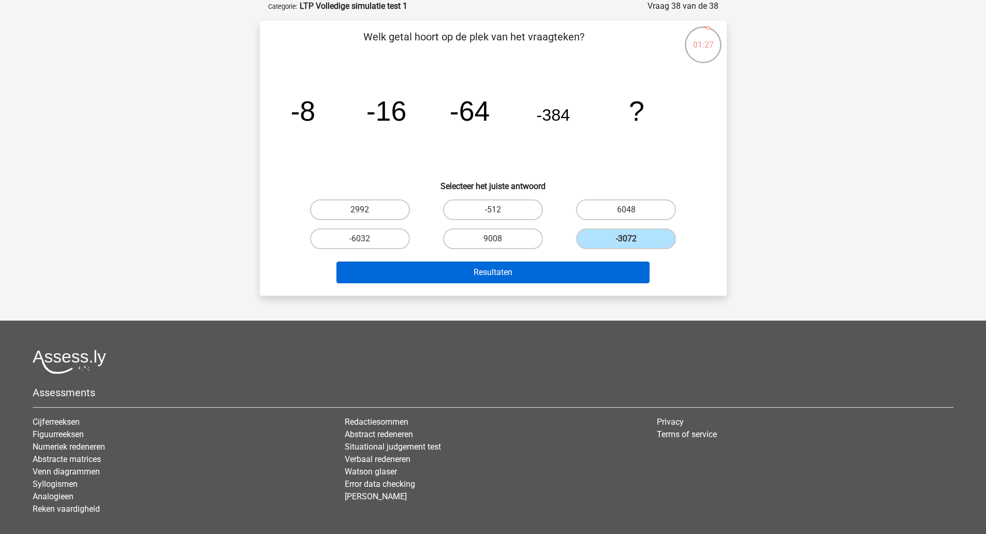
click at [611, 276] on button "Resultaten" at bounding box center [492, 272] width 313 height 22
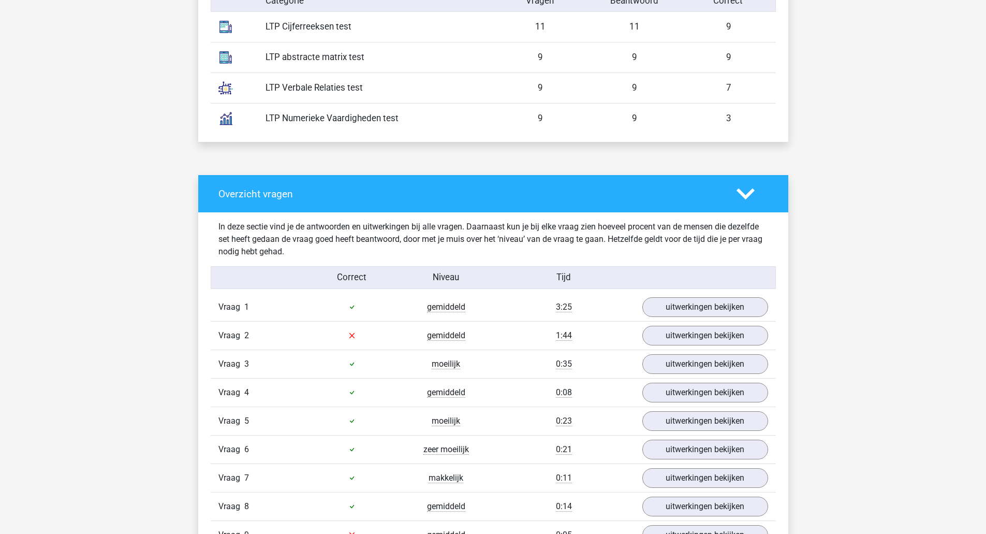
scroll to position [656, 0]
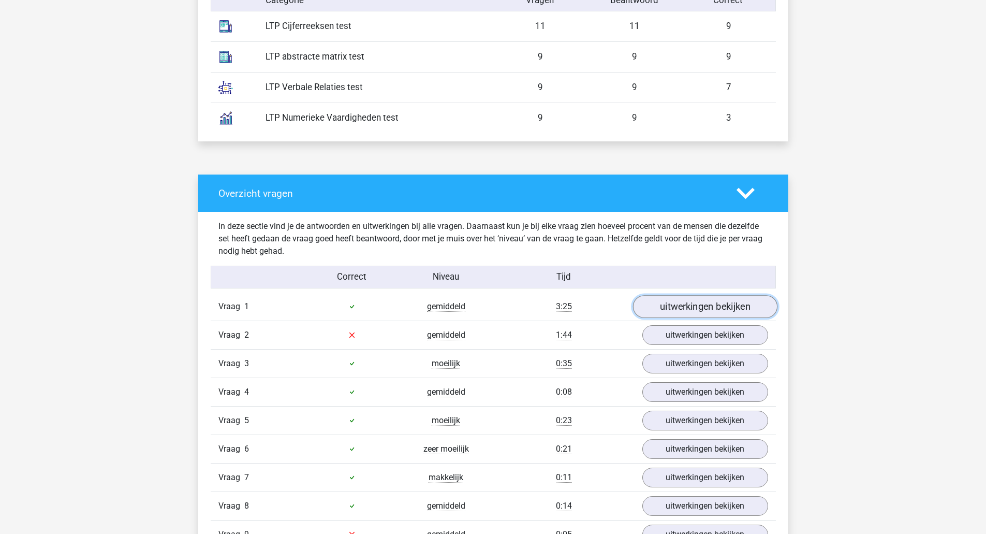
click at [723, 309] on link "uitwerkingen bekijken" at bounding box center [704, 306] width 144 height 23
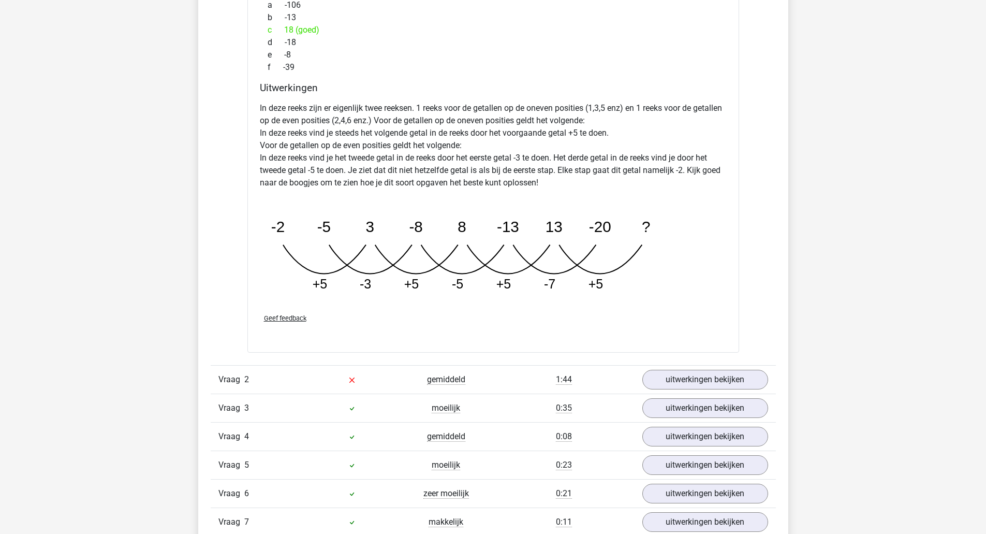
scroll to position [1143, 0]
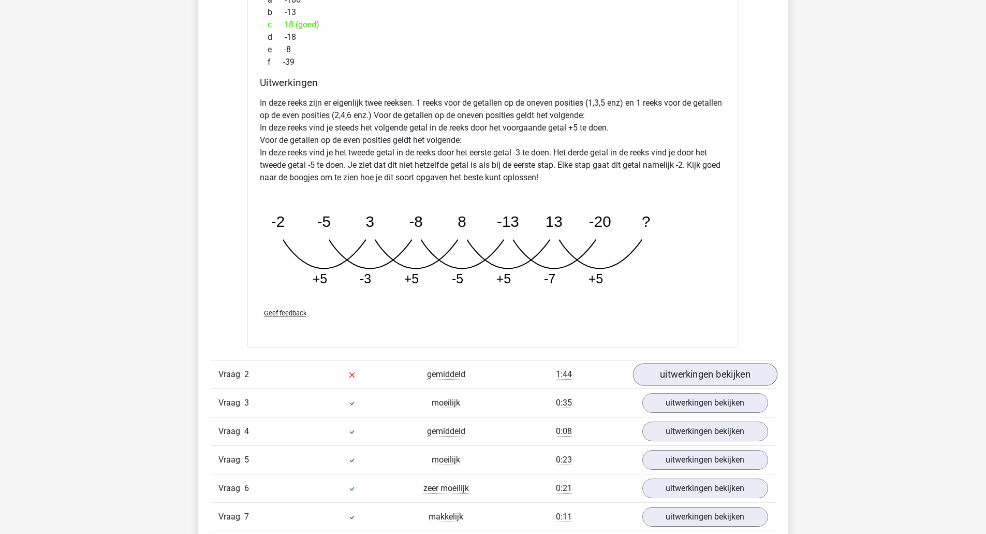
click at [742, 383] on link "uitwerkingen bekijken" at bounding box center [704, 374] width 144 height 23
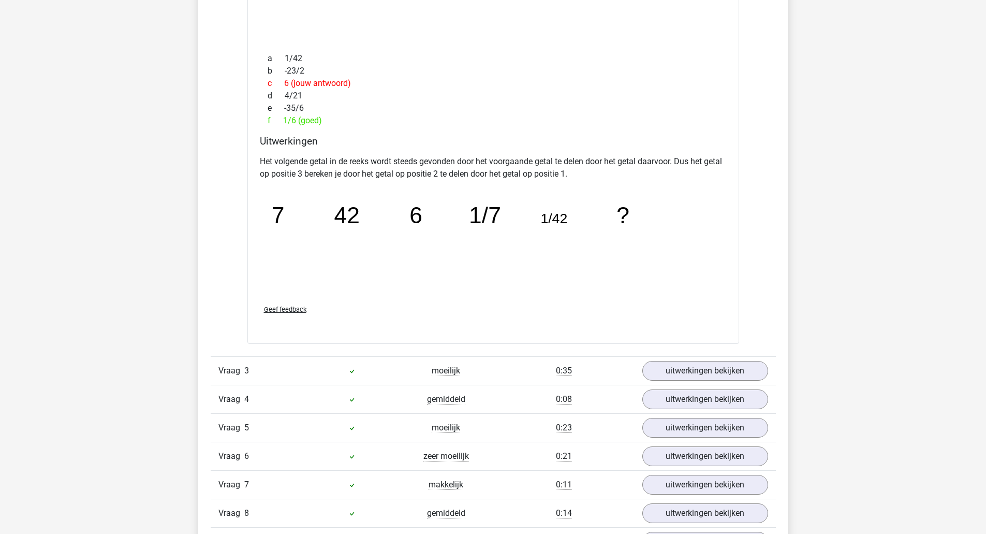
scroll to position [1641, 0]
click at [751, 369] on link "uitwerkingen bekijken" at bounding box center [705, 370] width 126 height 20
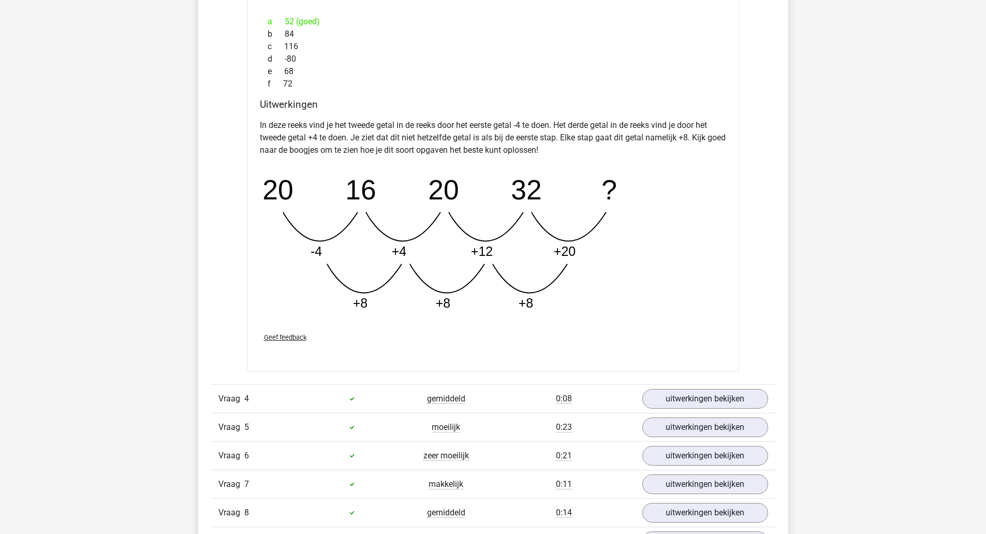
scroll to position [2179, 0]
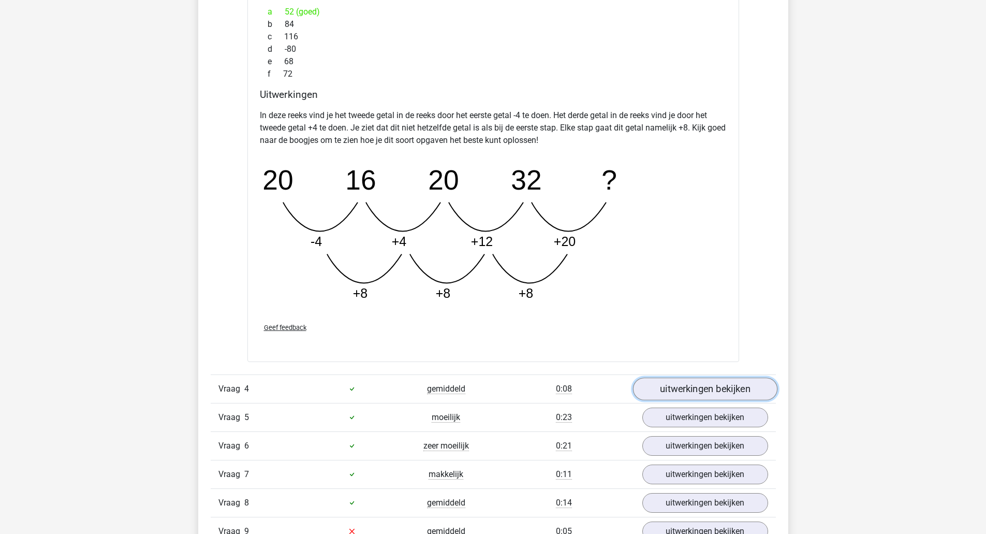
click at [757, 389] on link "uitwerkingen bekijken" at bounding box center [704, 388] width 144 height 23
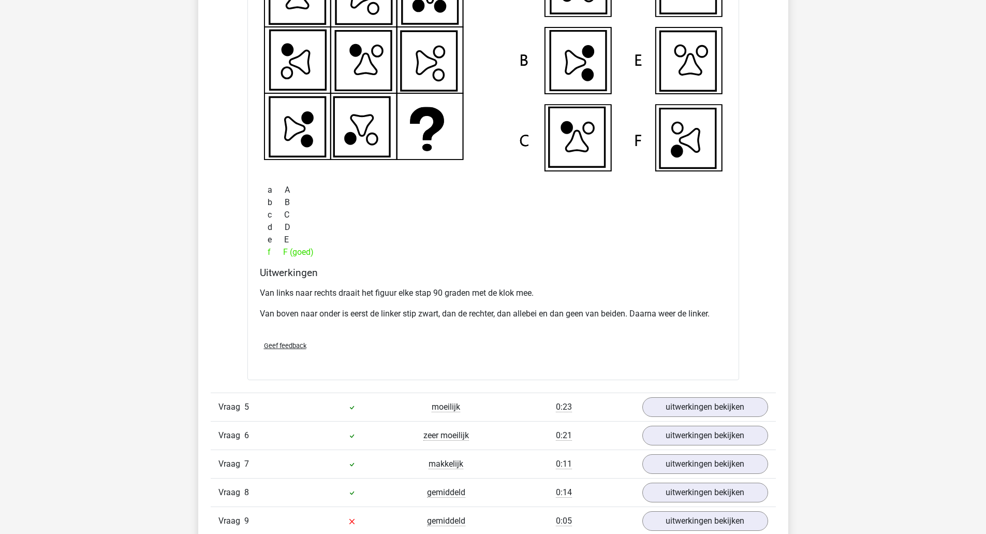
scroll to position [2670, 0]
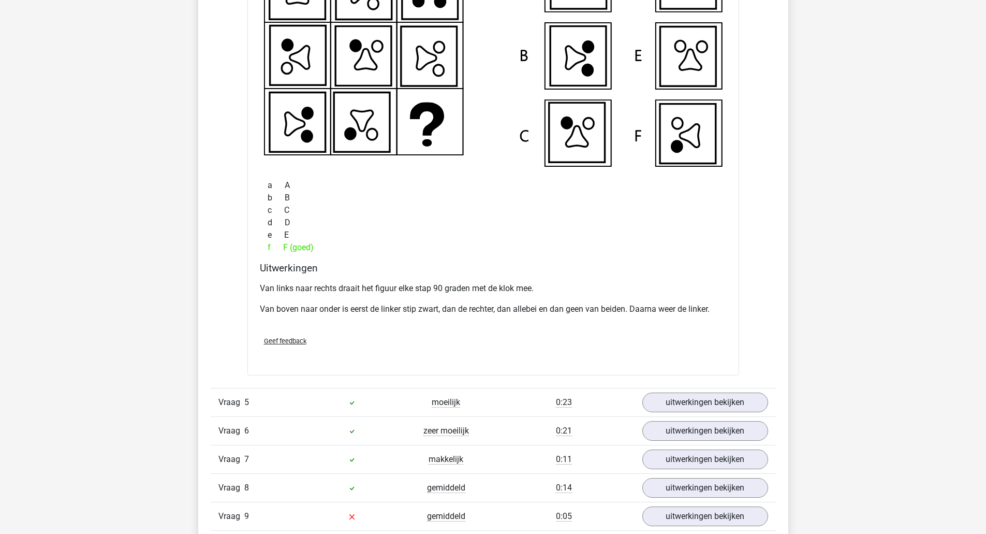
click at [745, 404] on link "uitwerkingen bekijken" at bounding box center [705, 402] width 126 height 20
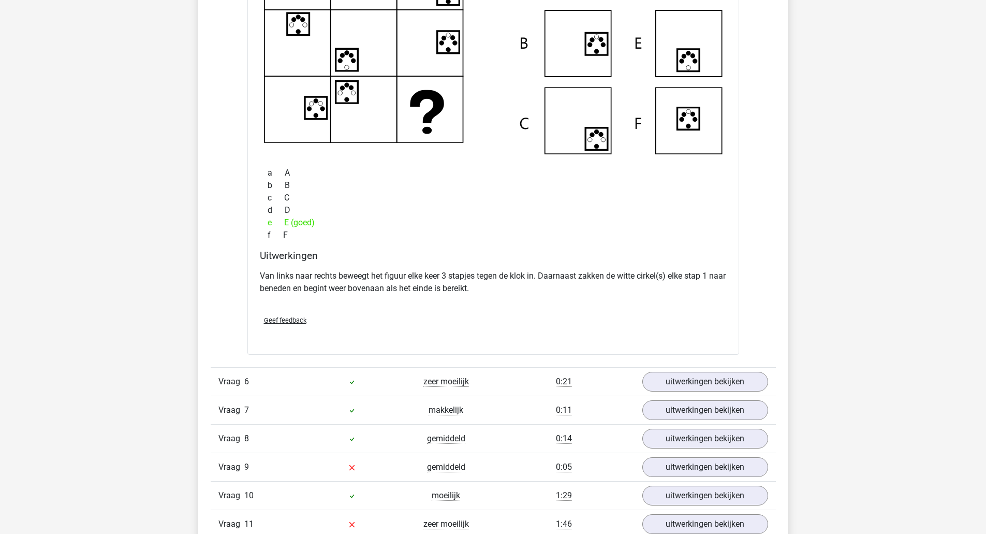
scroll to position [3213, 0]
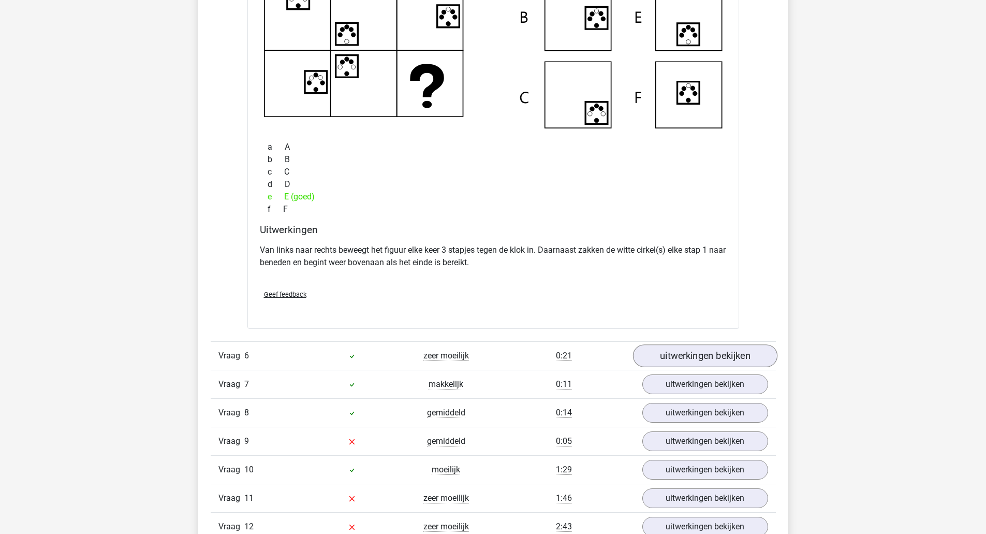
click at [751, 362] on link "uitwerkingen bekijken" at bounding box center [704, 355] width 144 height 23
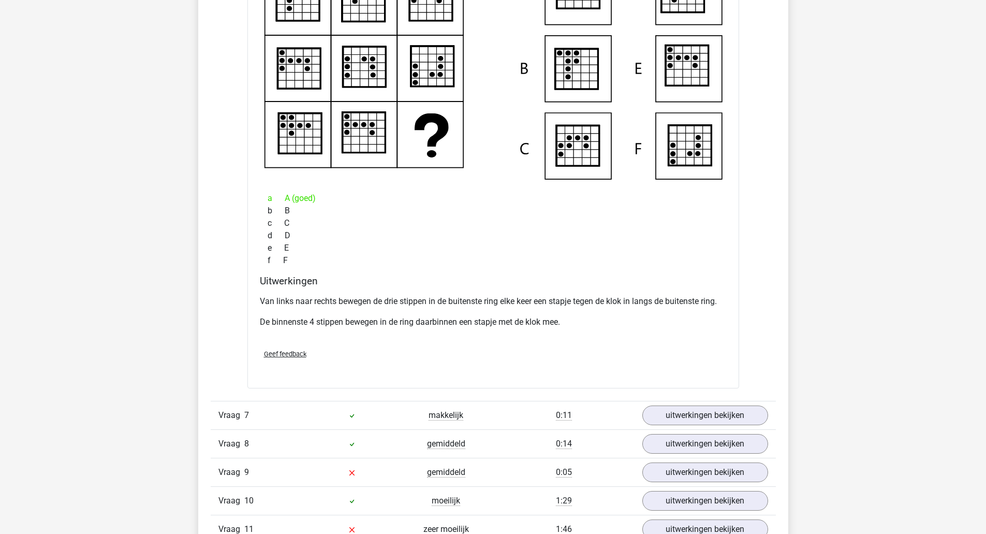
scroll to position [3663, 0]
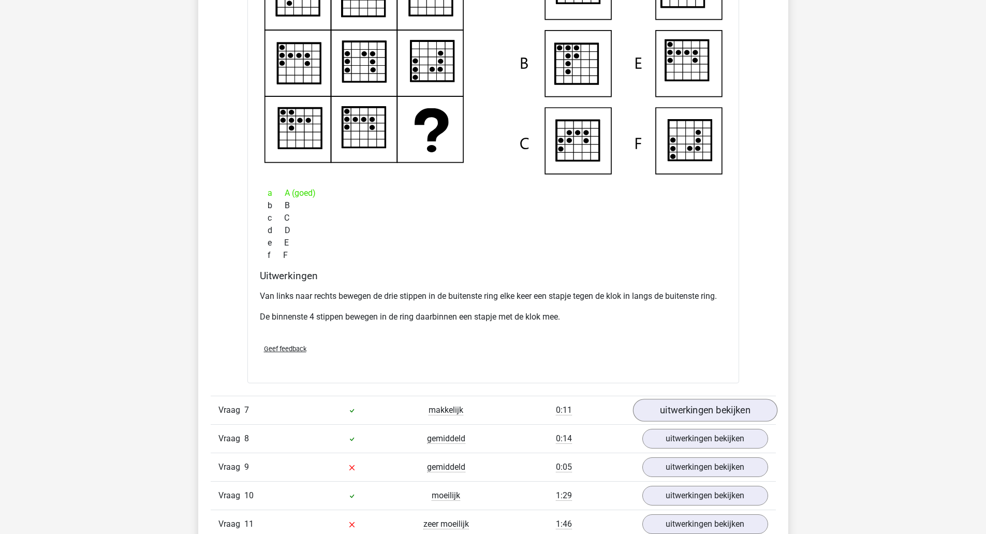
click at [748, 408] on link "uitwerkingen bekijken" at bounding box center [704, 409] width 144 height 23
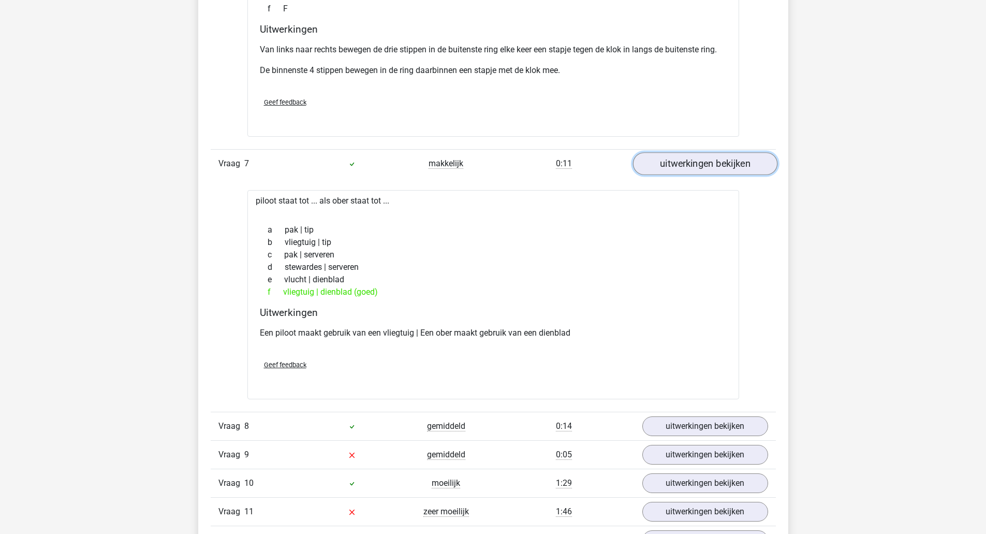
scroll to position [3931, 0]
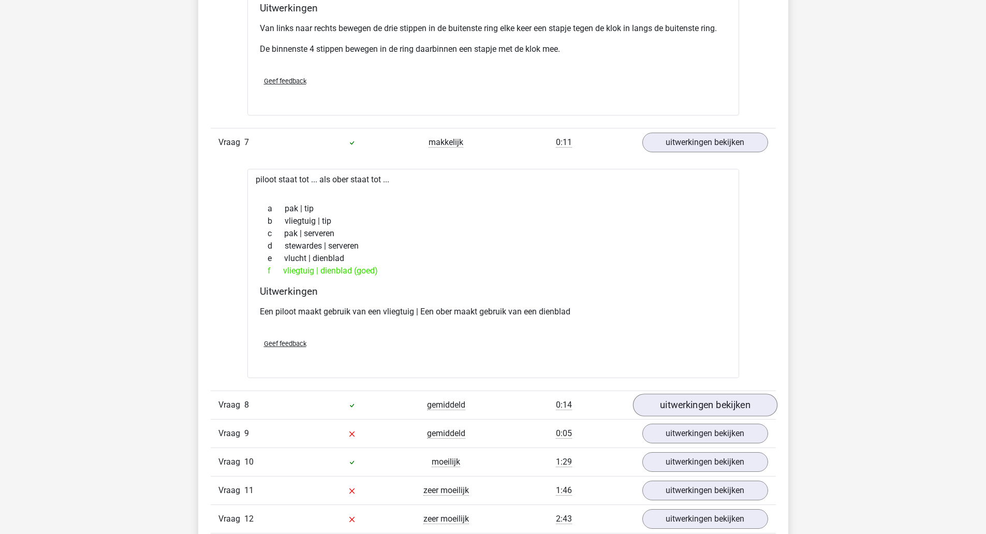
click at [750, 404] on link "uitwerkingen bekijken" at bounding box center [704, 405] width 144 height 23
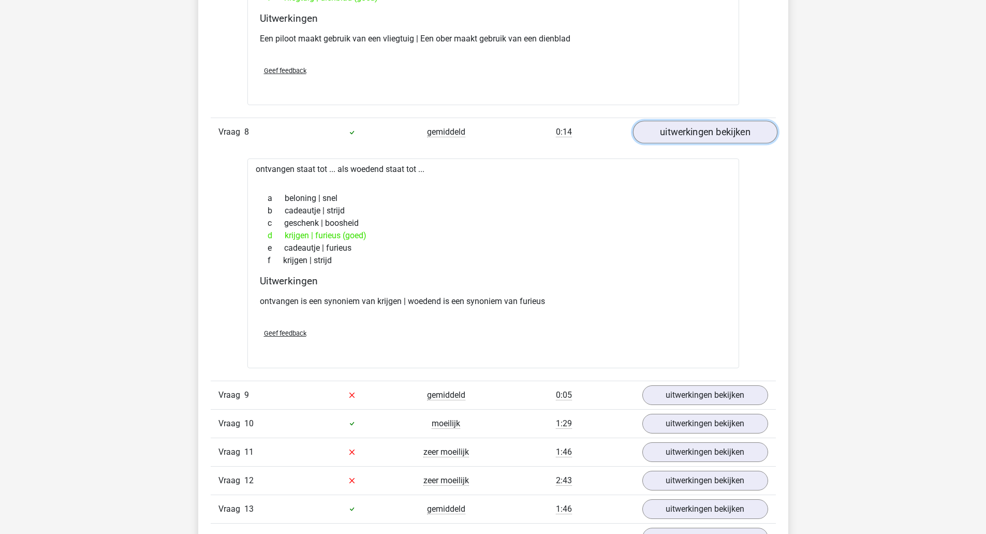
scroll to position [4229, 0]
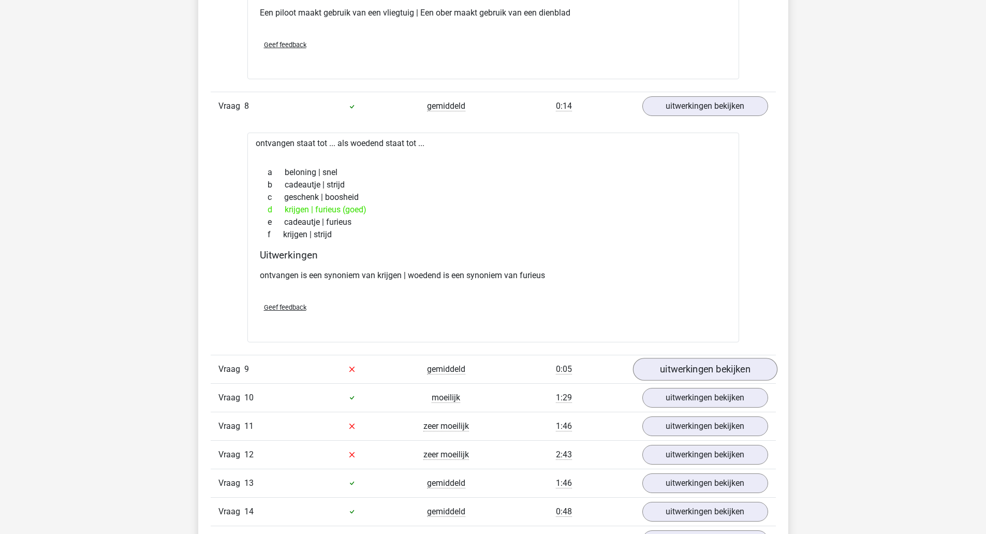
click at [741, 376] on link "uitwerkingen bekijken" at bounding box center [704, 369] width 144 height 23
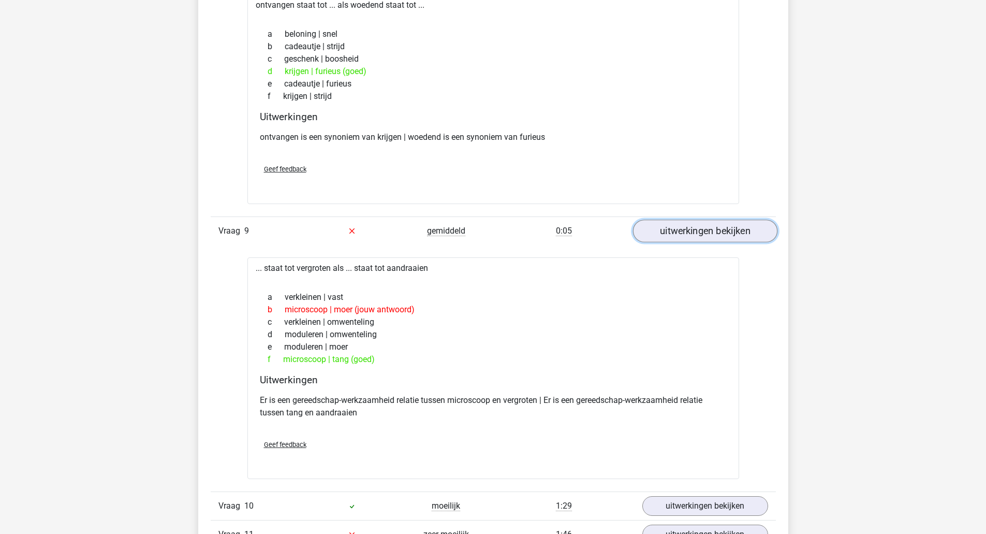
scroll to position [4377, 0]
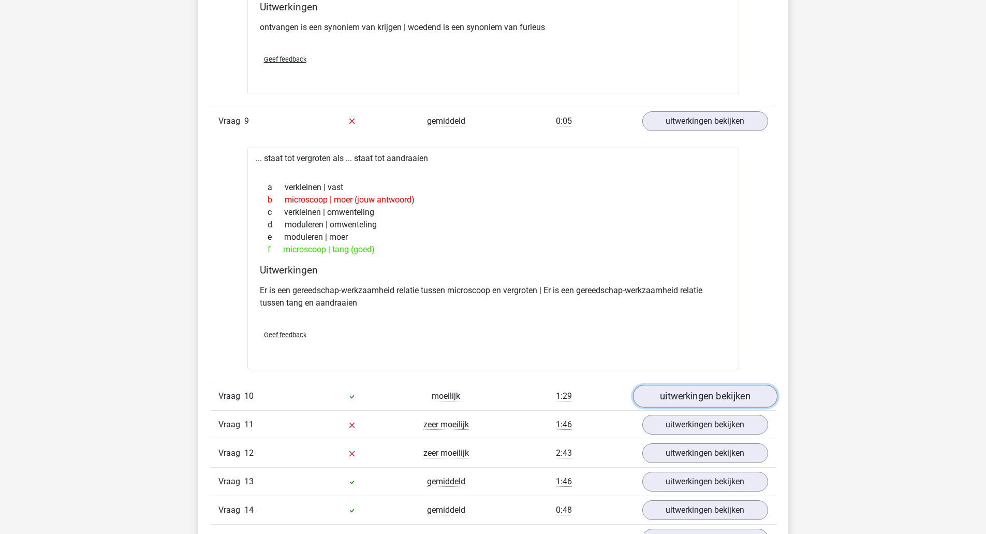
click at [746, 395] on link "uitwerkingen bekijken" at bounding box center [704, 395] width 144 height 23
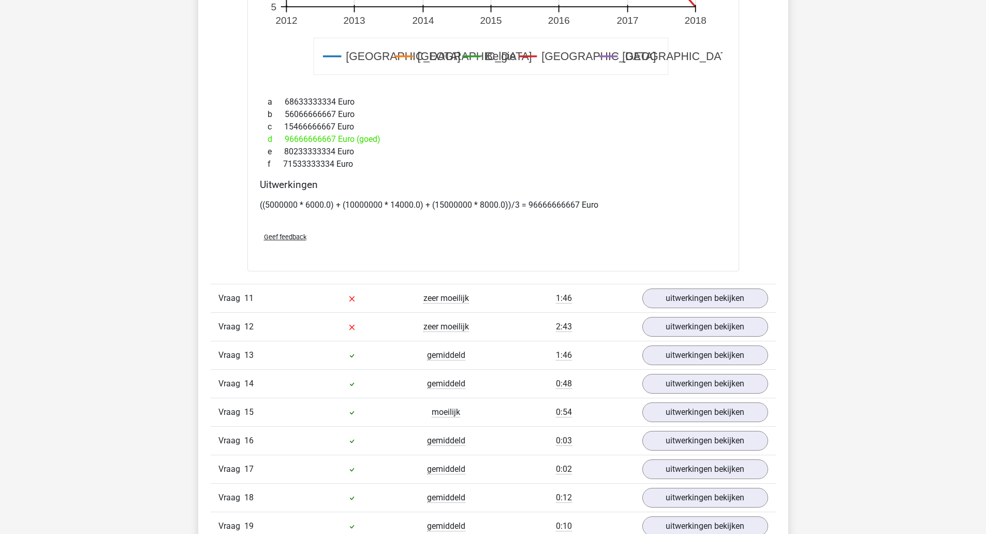
scroll to position [5299, 0]
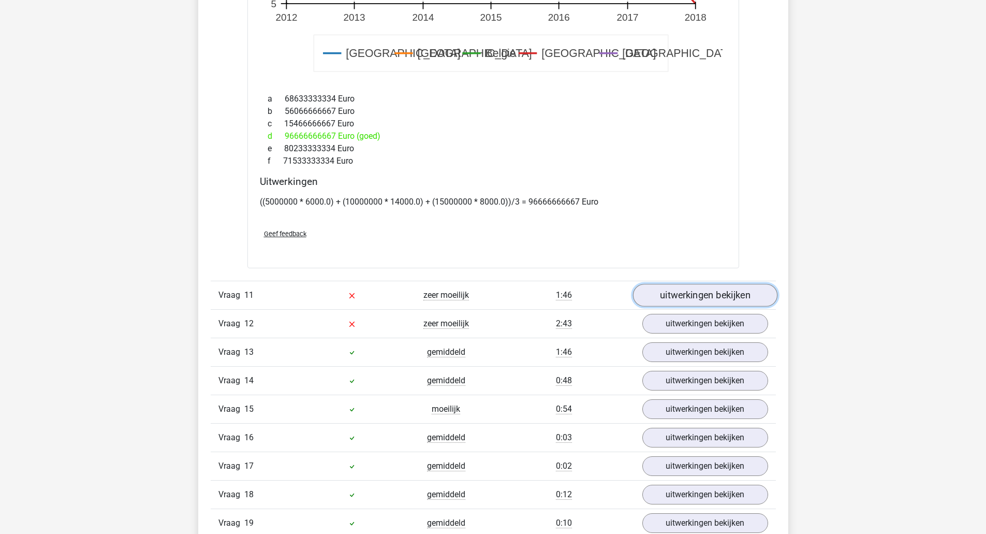
click at [748, 295] on link "uitwerkingen bekijken" at bounding box center [704, 295] width 144 height 23
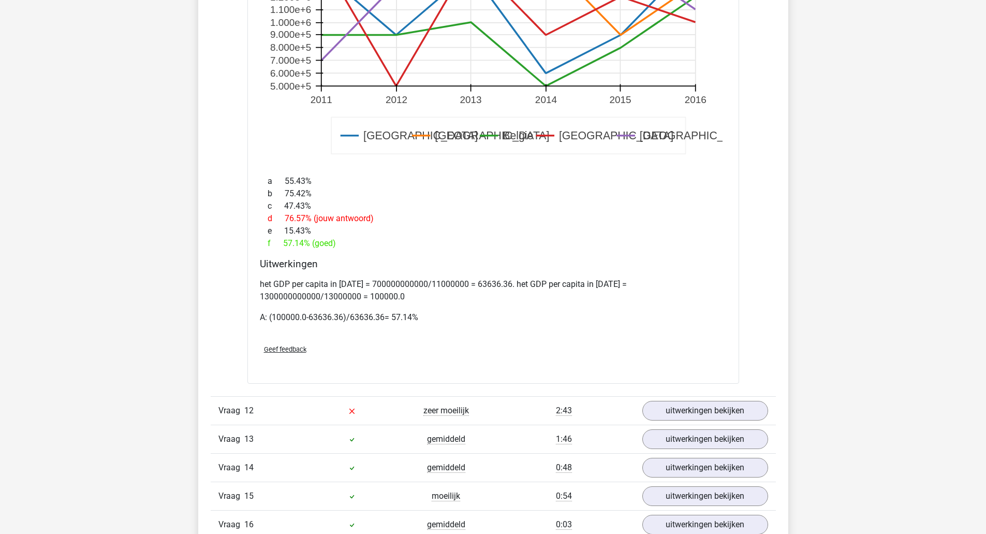
scroll to position [5952, 0]
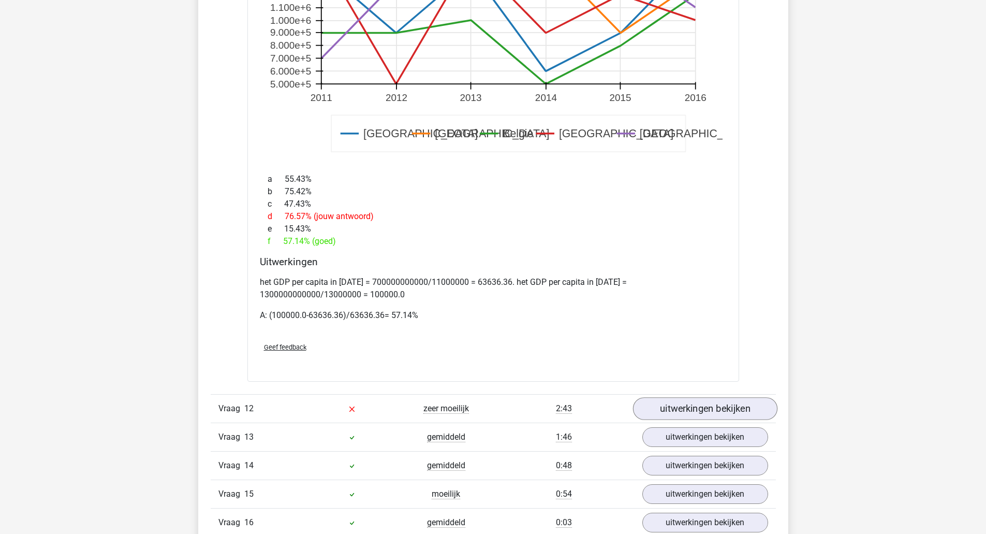
click at [750, 414] on link "uitwerkingen bekijken" at bounding box center [704, 408] width 144 height 23
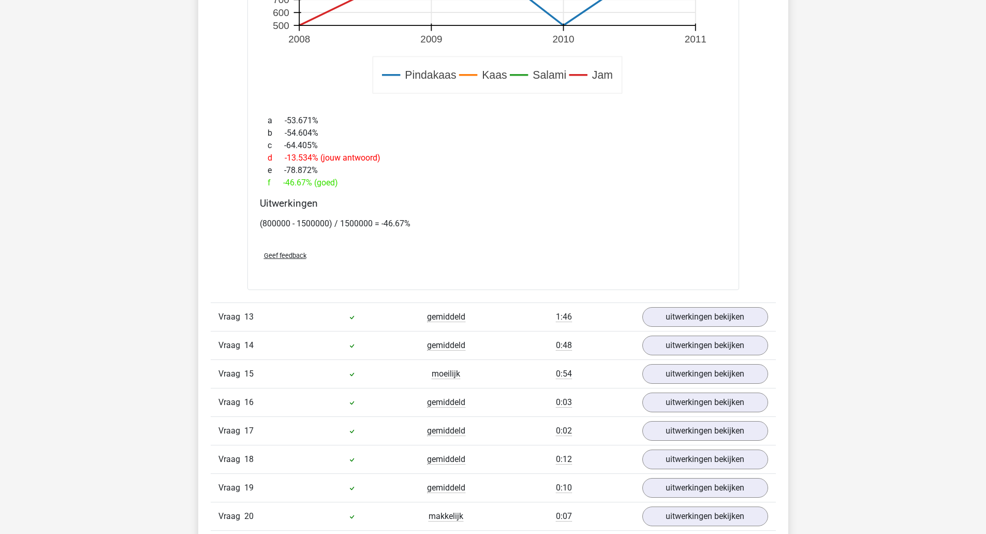
scroll to position [6790, 0]
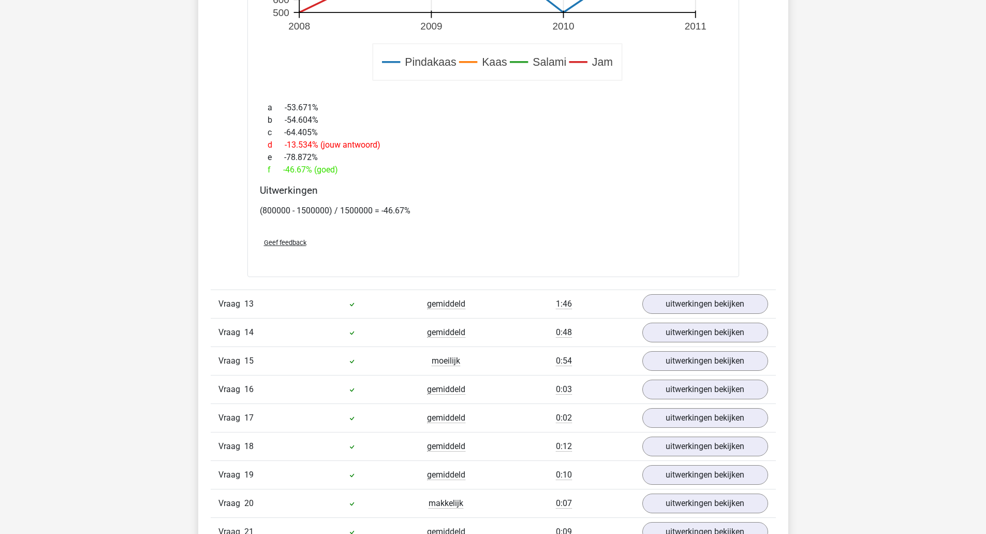
click at [751, 305] on link "uitwerkingen bekijken" at bounding box center [705, 304] width 126 height 20
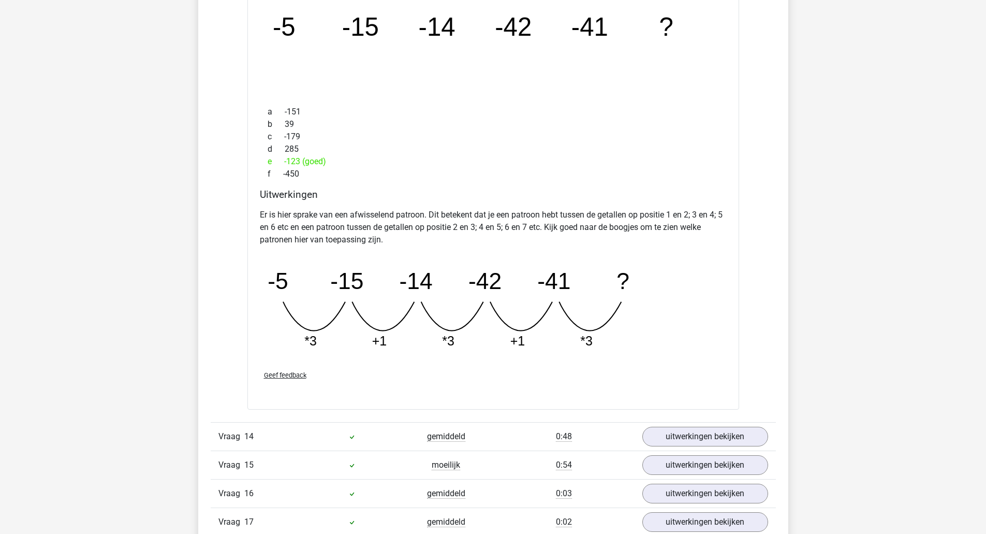
scroll to position [7165, 0]
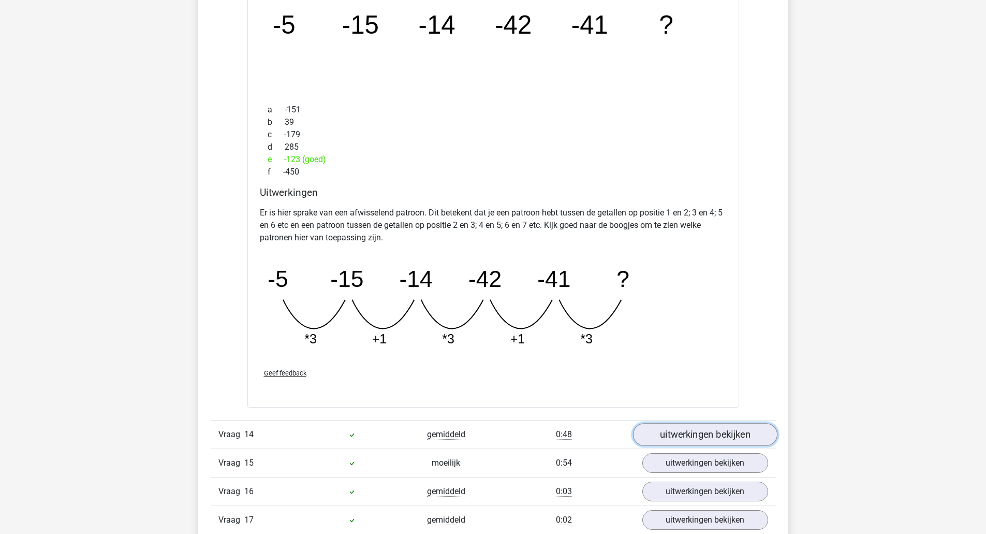
click at [753, 434] on link "uitwerkingen bekijken" at bounding box center [704, 434] width 144 height 23
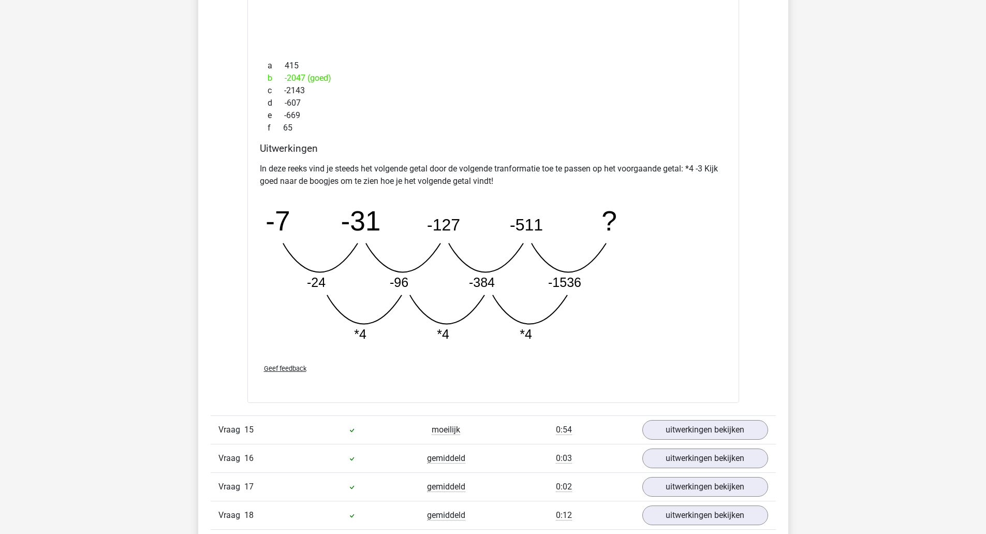
scroll to position [7716, 0]
click at [752, 433] on link "uitwerkingen bekijken" at bounding box center [704, 428] width 144 height 23
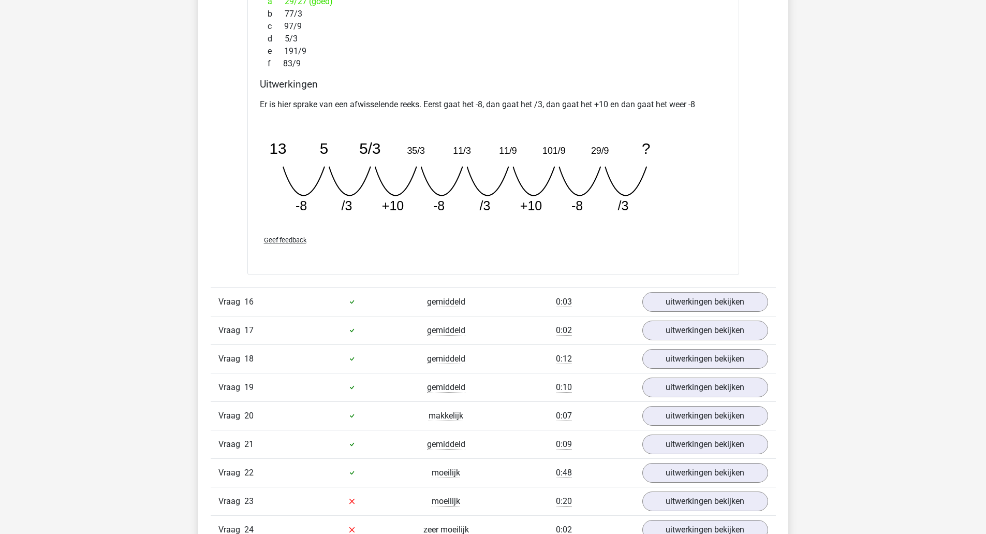
scroll to position [8340, 0]
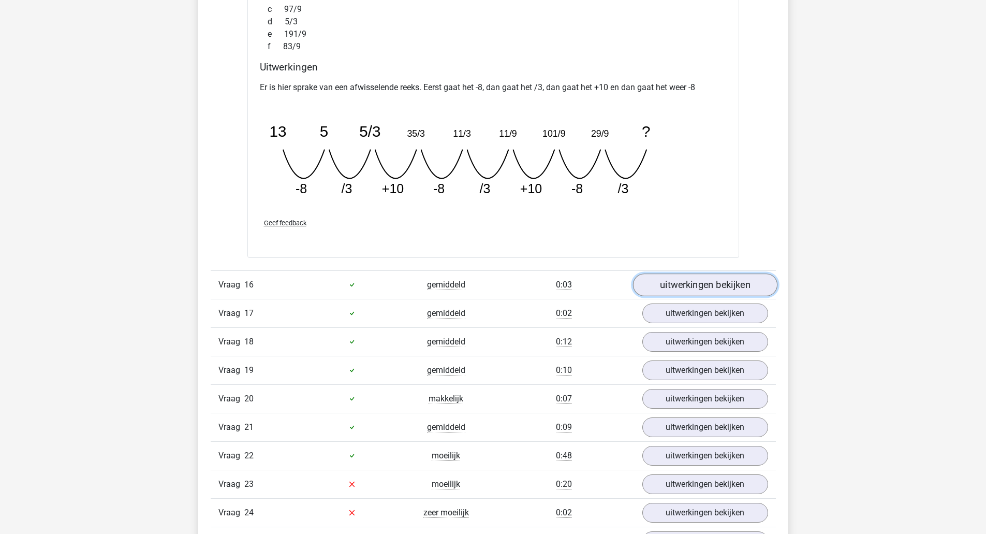
click at [753, 288] on link "uitwerkingen bekijken" at bounding box center [704, 284] width 144 height 23
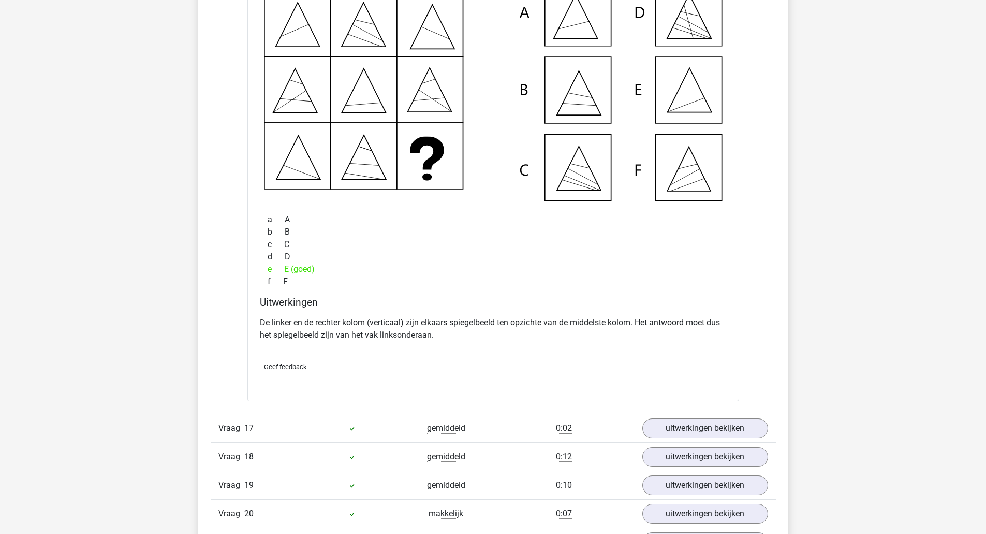
scroll to position [8703, 0]
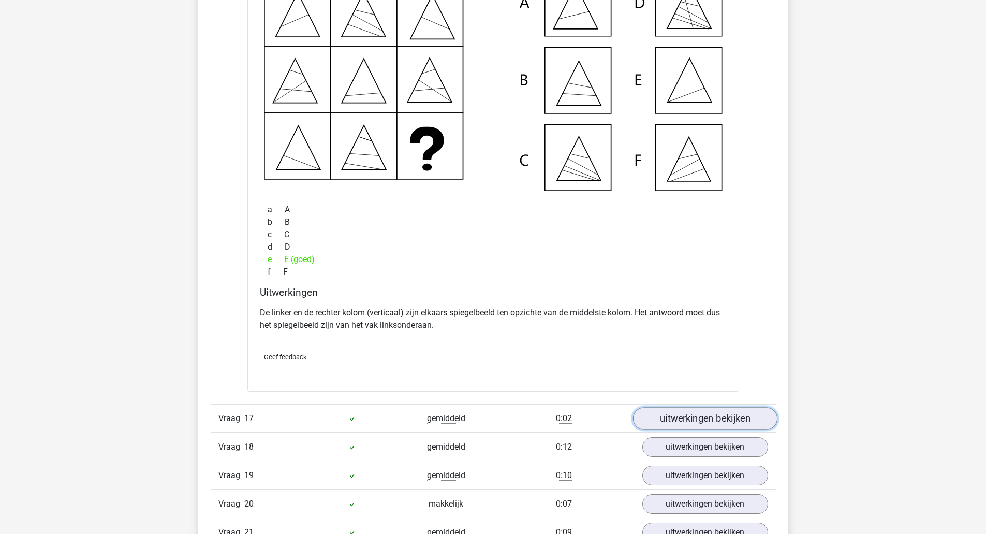
click at [751, 413] on link "uitwerkingen bekijken" at bounding box center [704, 418] width 144 height 23
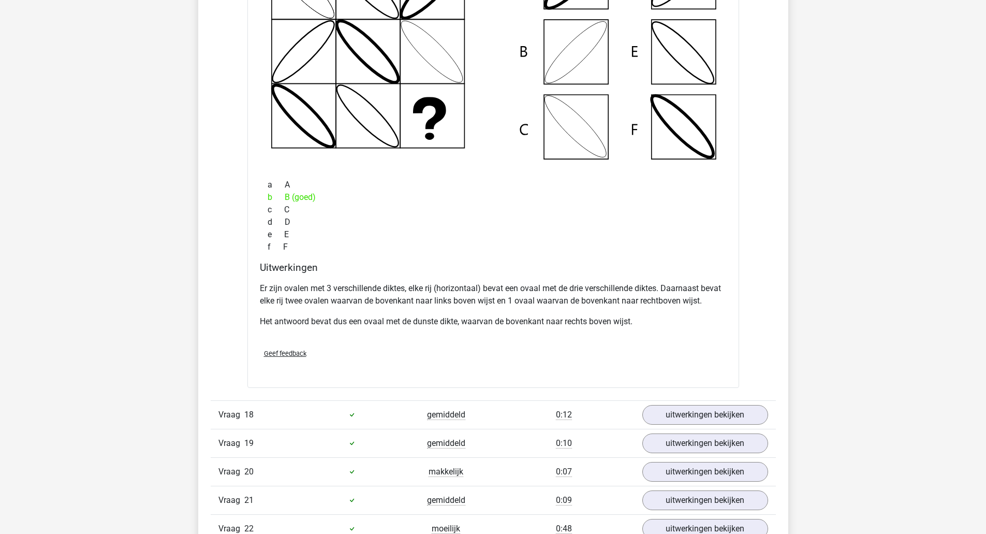
click at [751, 418] on link "uitwerkingen bekijken" at bounding box center [705, 415] width 126 height 20
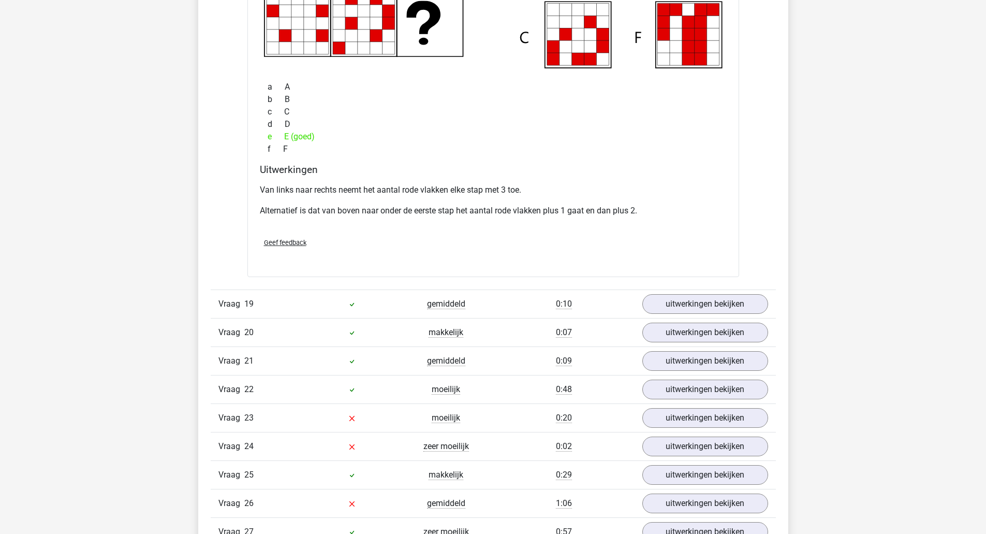
scroll to position [9860, 0]
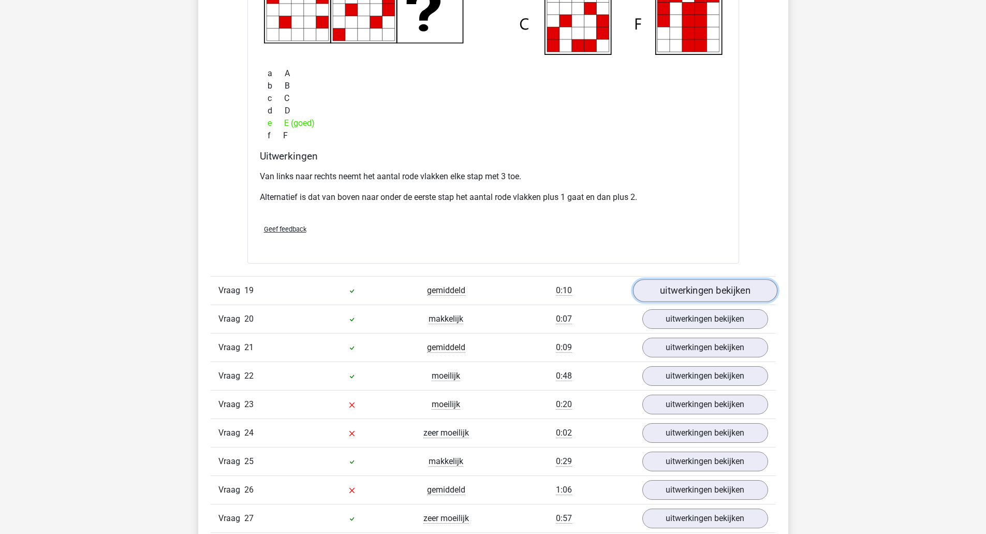
click at [752, 294] on link "uitwerkingen bekijken" at bounding box center [704, 290] width 144 height 23
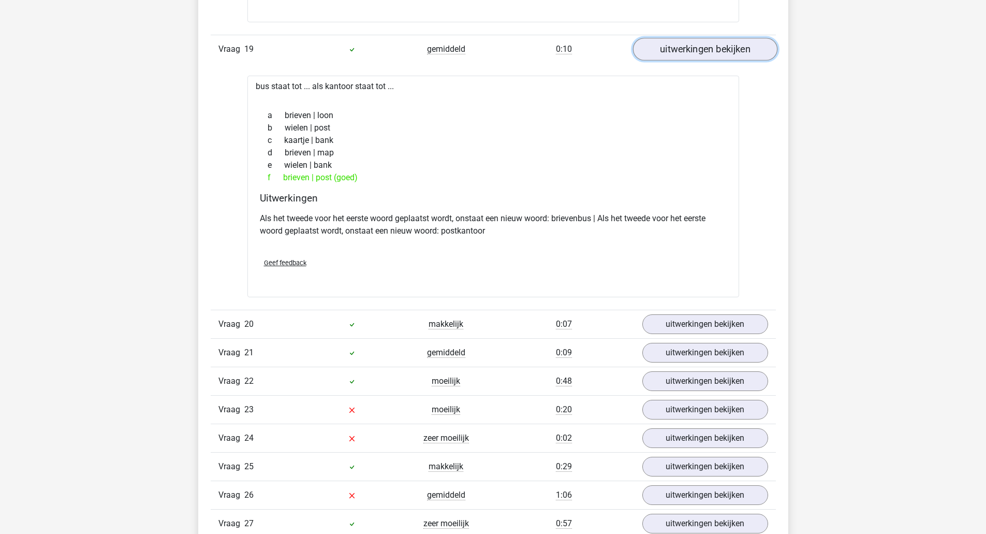
scroll to position [10105, 0]
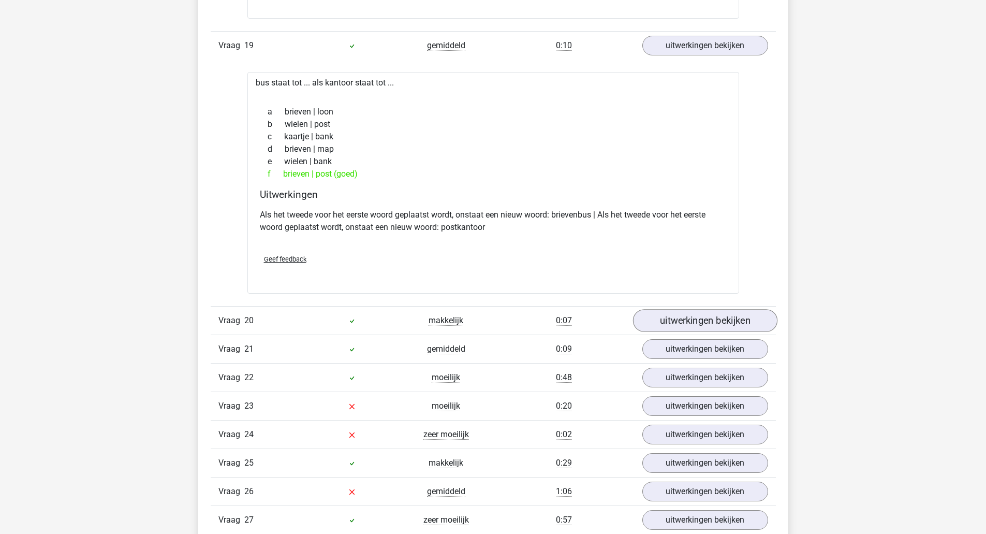
click at [742, 325] on link "uitwerkingen bekijken" at bounding box center [704, 320] width 144 height 23
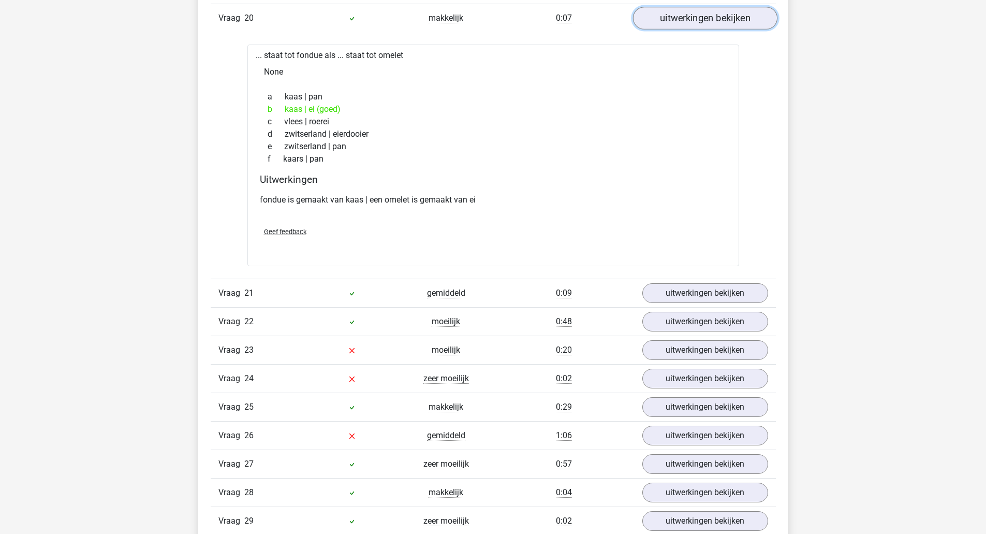
scroll to position [10411, 0]
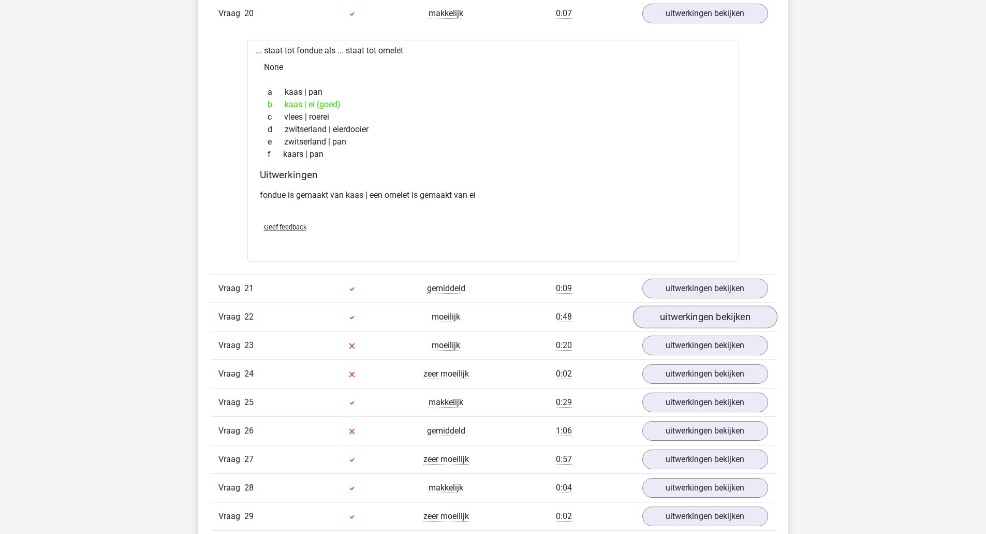
click at [736, 310] on link "uitwerkingen bekijken" at bounding box center [704, 317] width 144 height 23
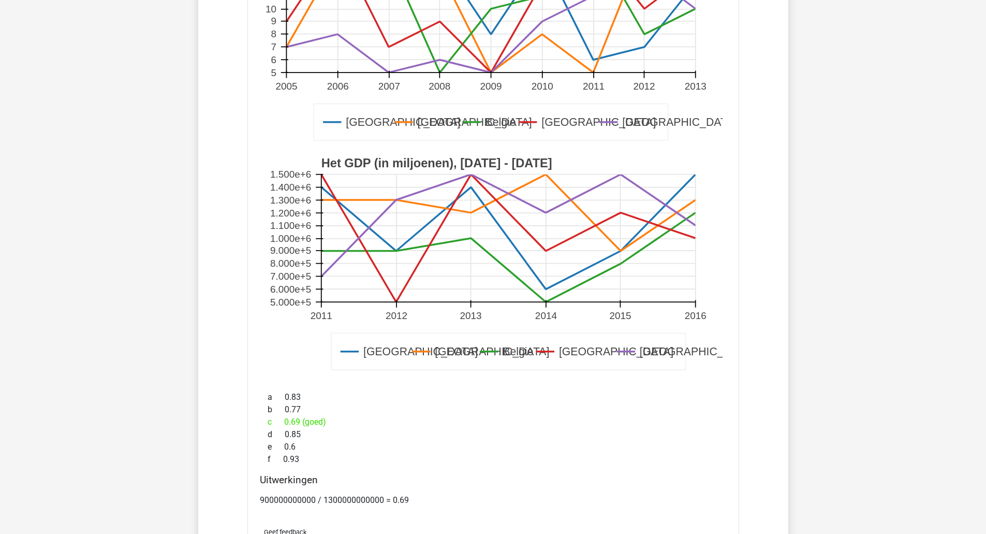
scroll to position [10863, 0]
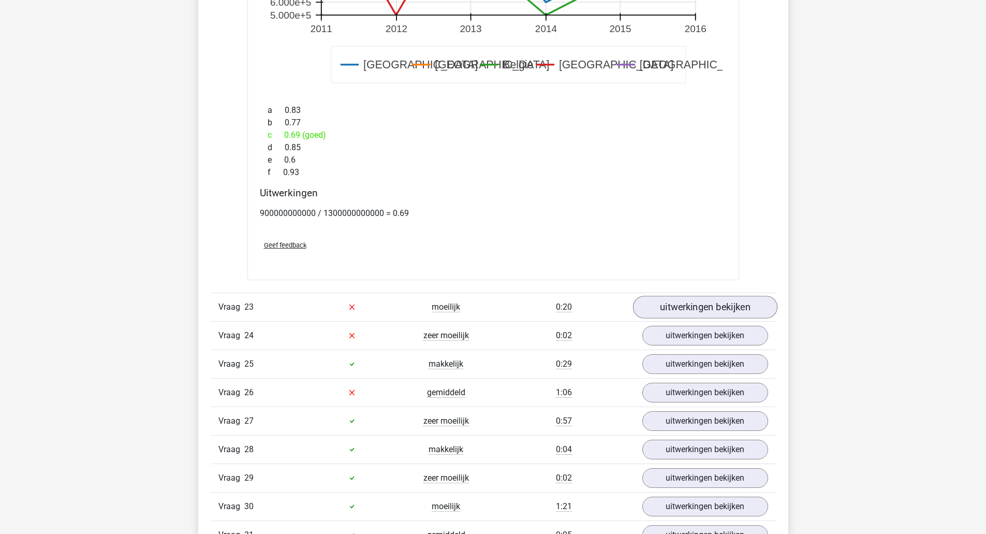
click at [747, 315] on link "uitwerkingen bekijken" at bounding box center [704, 306] width 144 height 23
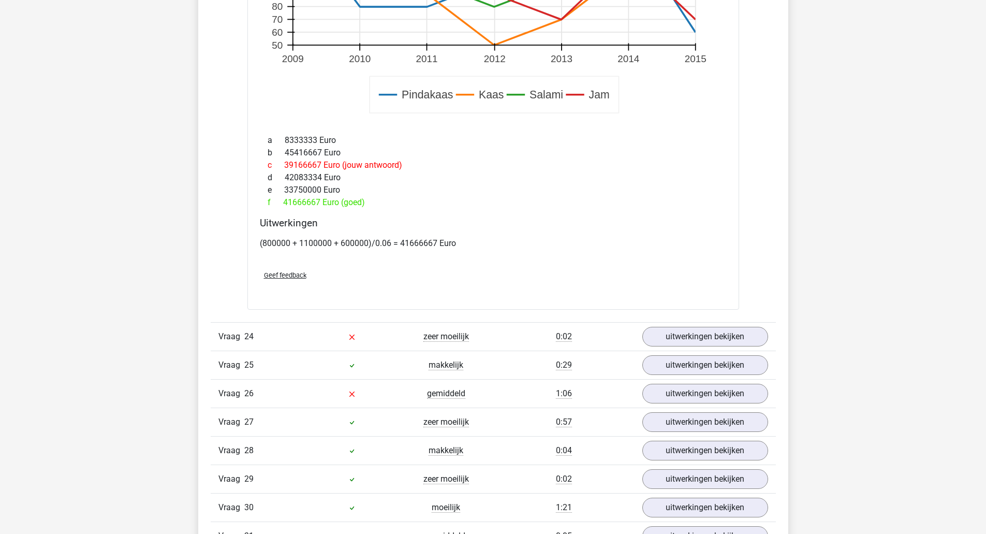
scroll to position [11860, 0]
click at [738, 343] on link "uitwerkingen bekijken" at bounding box center [704, 335] width 144 height 23
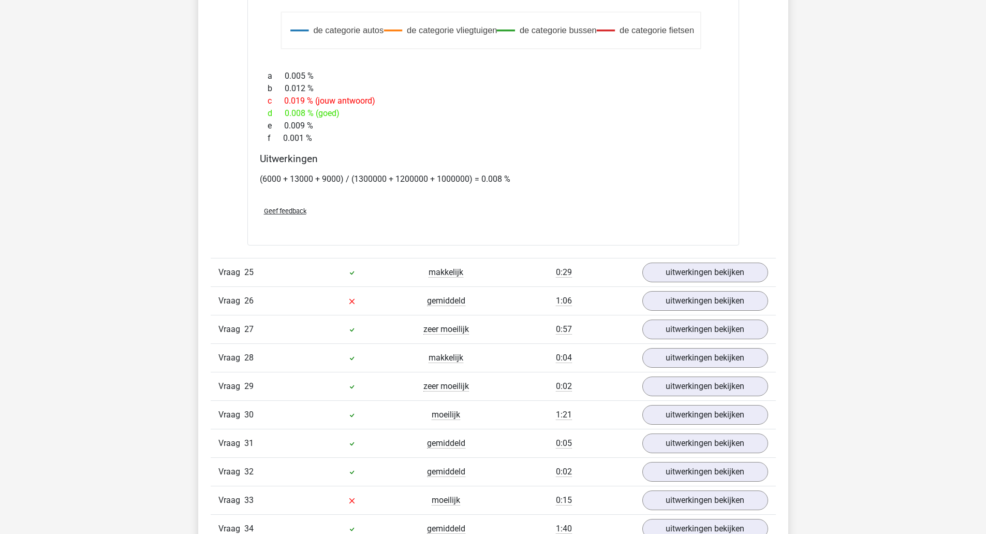
scroll to position [12657, 0]
click at [730, 291] on link "uitwerkingen bekijken" at bounding box center [704, 299] width 144 height 23
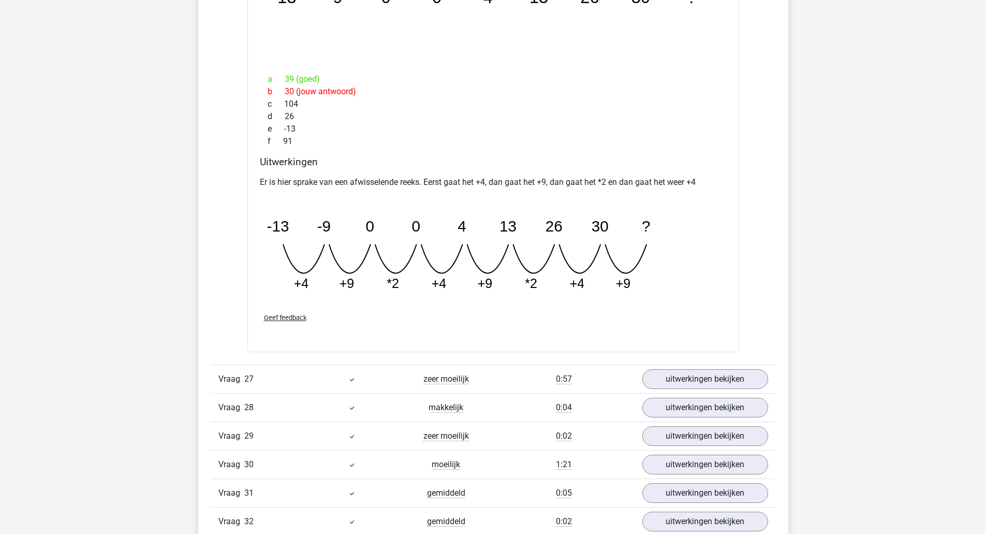
scroll to position [13066, 0]
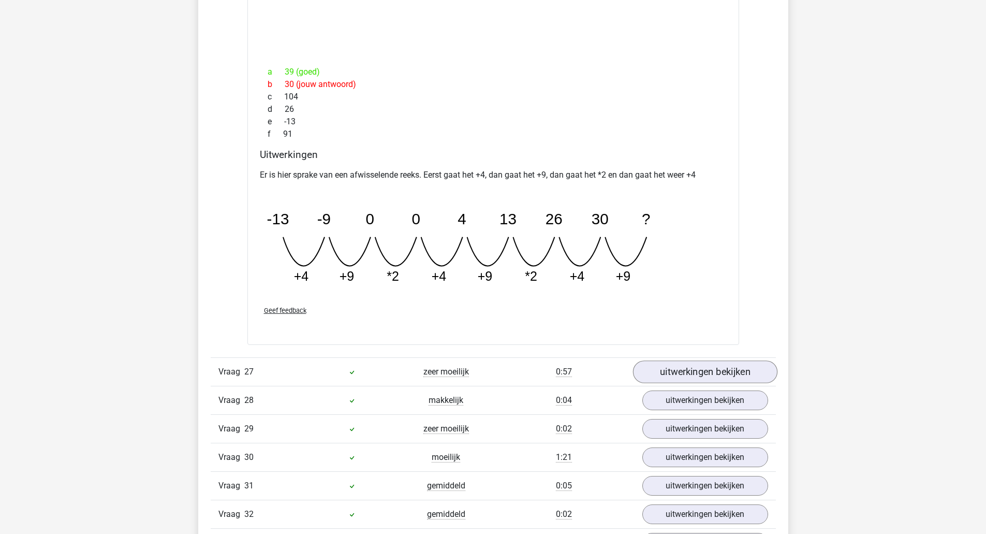
click at [724, 376] on link "uitwerkingen bekijken" at bounding box center [704, 371] width 144 height 23
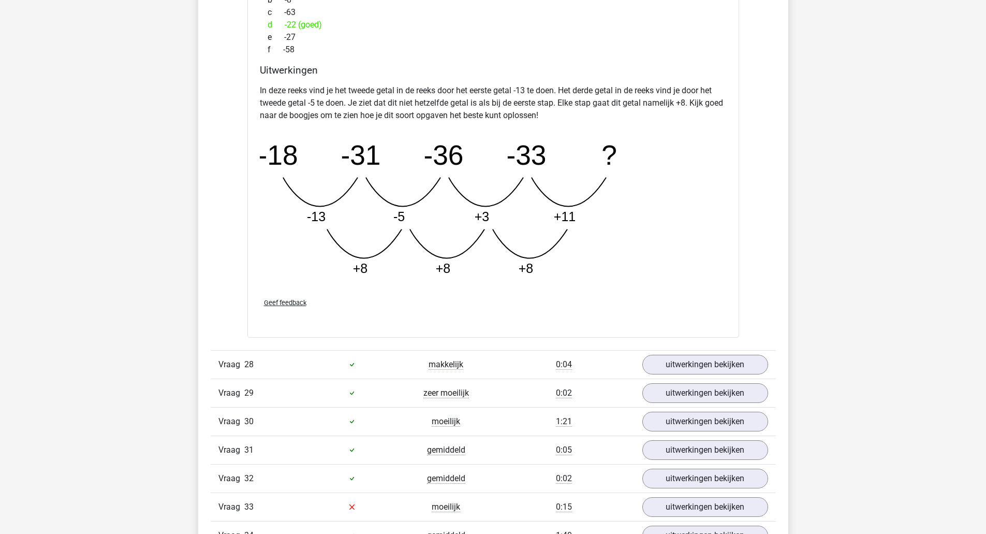
scroll to position [13632, 0]
click at [742, 366] on link "uitwerkingen bekijken" at bounding box center [704, 363] width 144 height 23
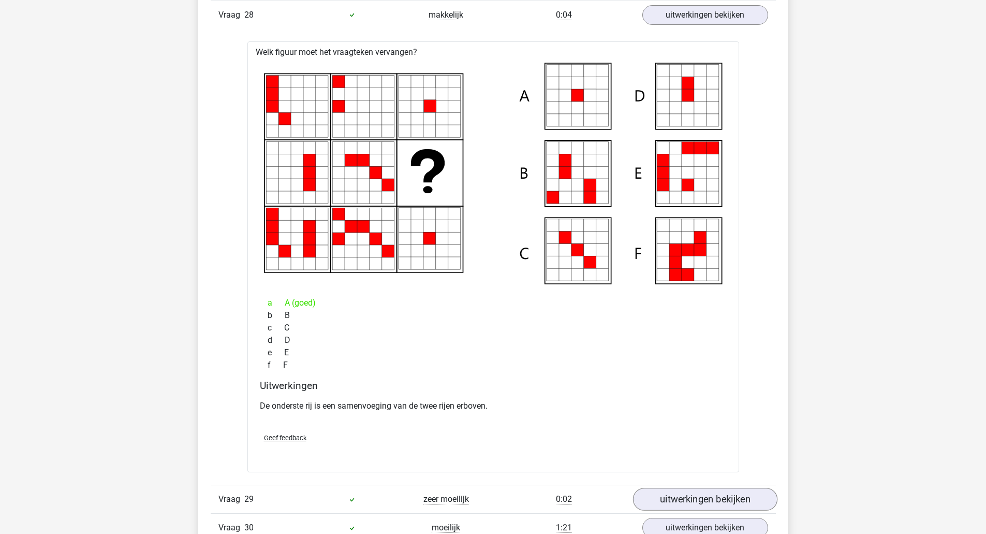
click at [751, 494] on link "uitwerkingen bekijken" at bounding box center [704, 498] width 144 height 23
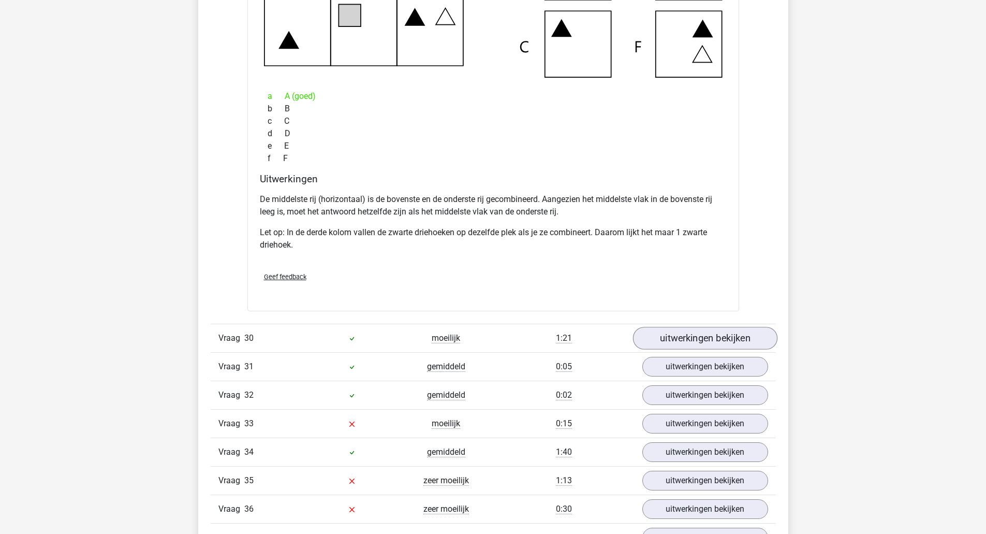
click at [751, 346] on link "uitwerkingen bekijken" at bounding box center [704, 338] width 144 height 23
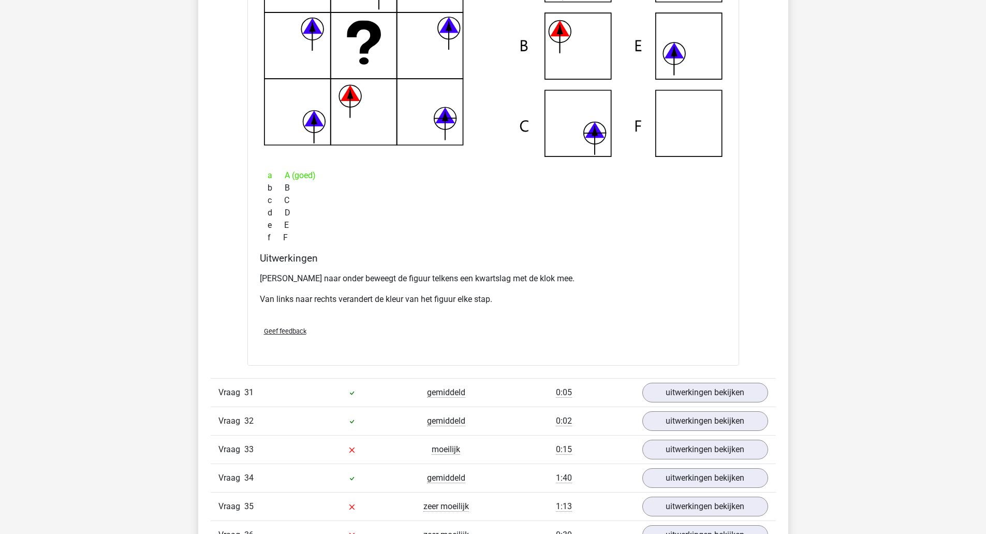
scroll to position [15121, 0]
click at [763, 394] on link "uitwerkingen bekijken" at bounding box center [704, 391] width 144 height 23
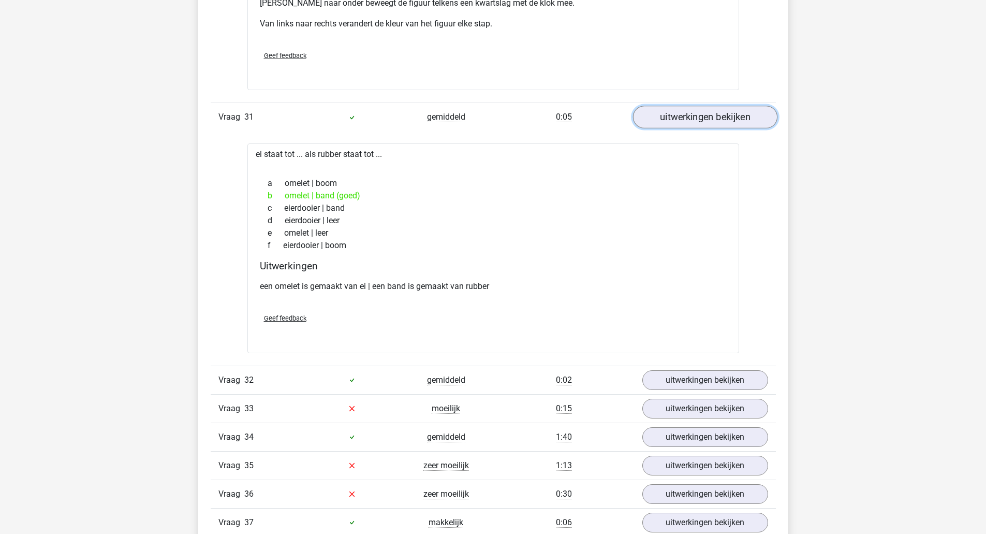
click at [751, 376] on link "uitwerkingen bekijken" at bounding box center [705, 380] width 126 height 20
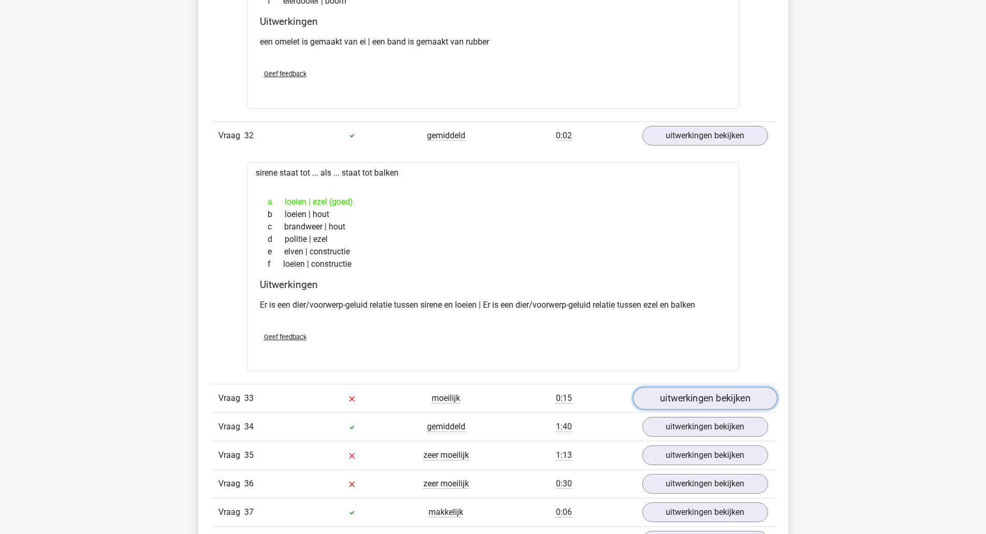
click at [755, 403] on link "uitwerkingen bekijken" at bounding box center [704, 398] width 144 height 23
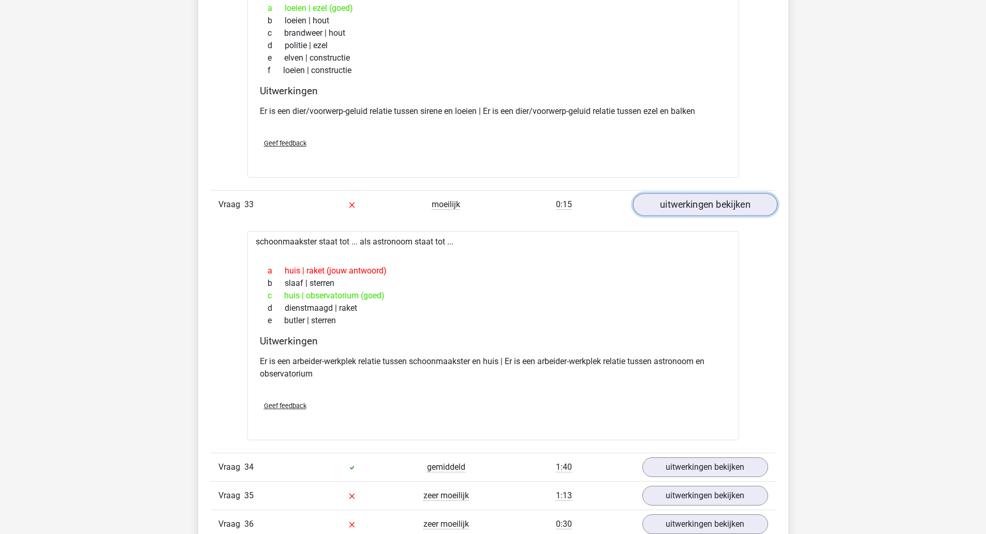
scroll to position [15835, 0]
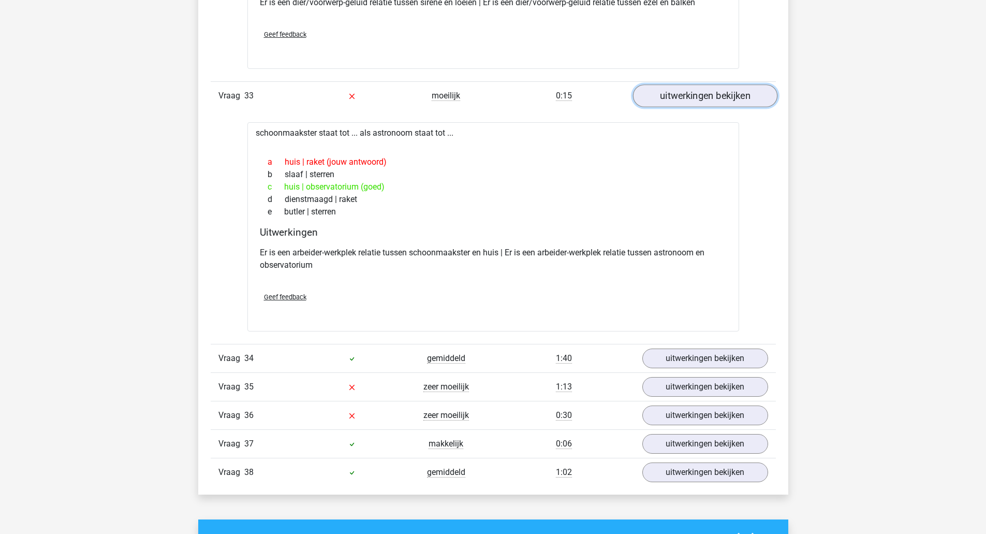
click at [762, 367] on link "uitwerkingen bekijken" at bounding box center [705, 358] width 126 height 20
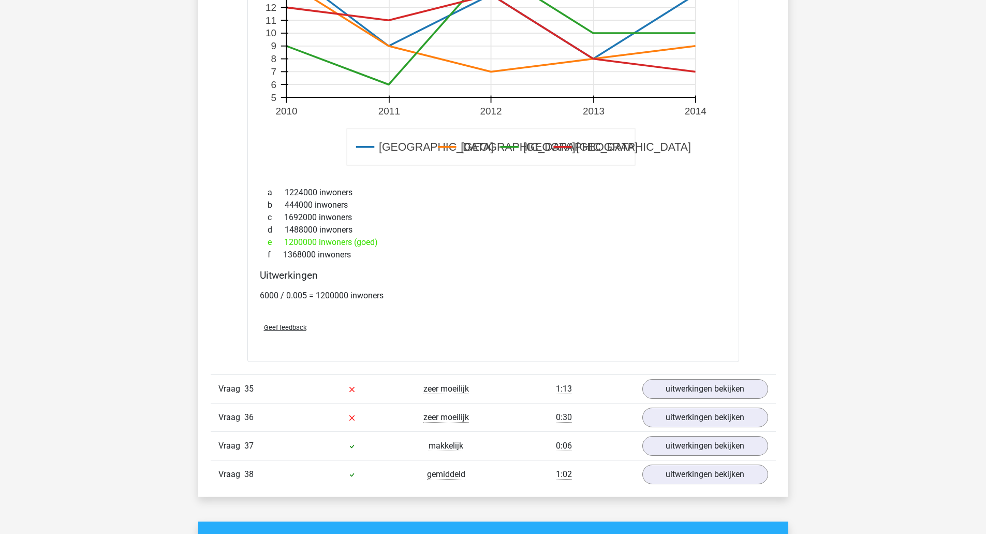
scroll to position [16635, 0]
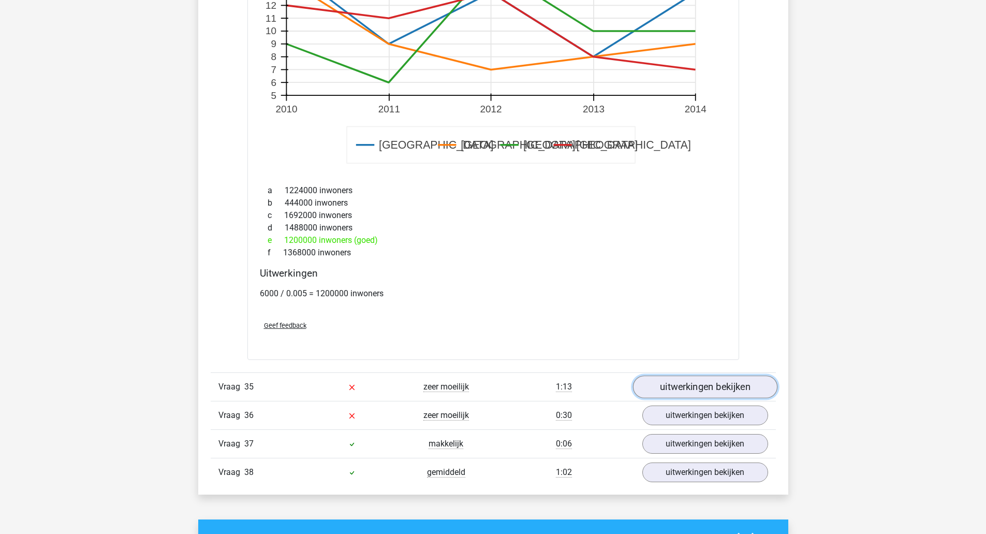
click at [750, 390] on link "uitwerkingen bekijken" at bounding box center [704, 386] width 144 height 23
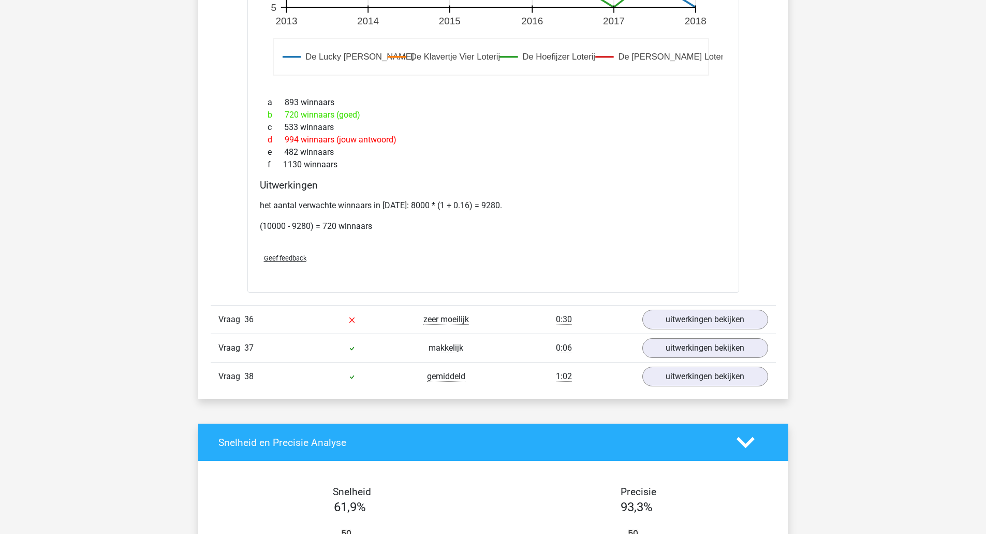
scroll to position [17472, 0]
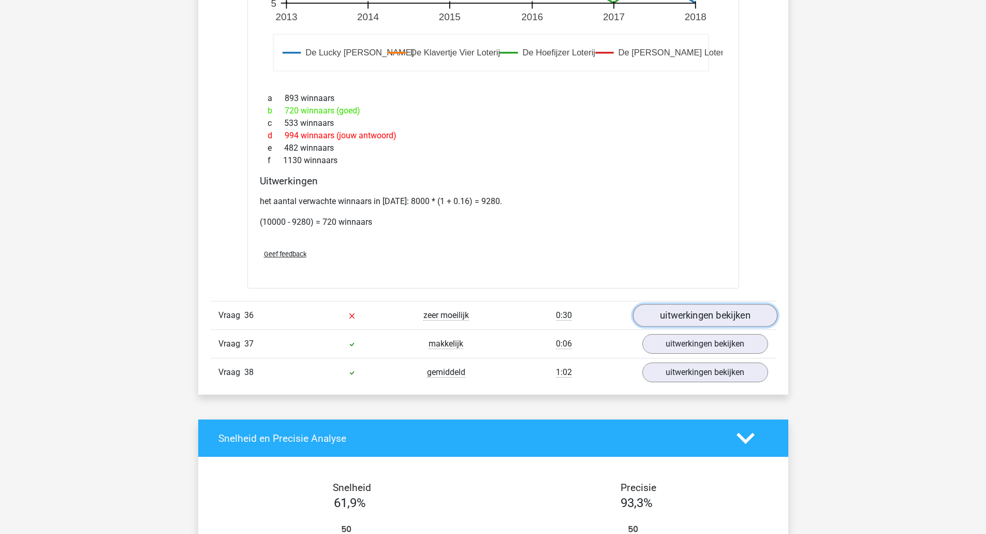
click at [748, 322] on link "uitwerkingen bekijken" at bounding box center [704, 315] width 144 height 23
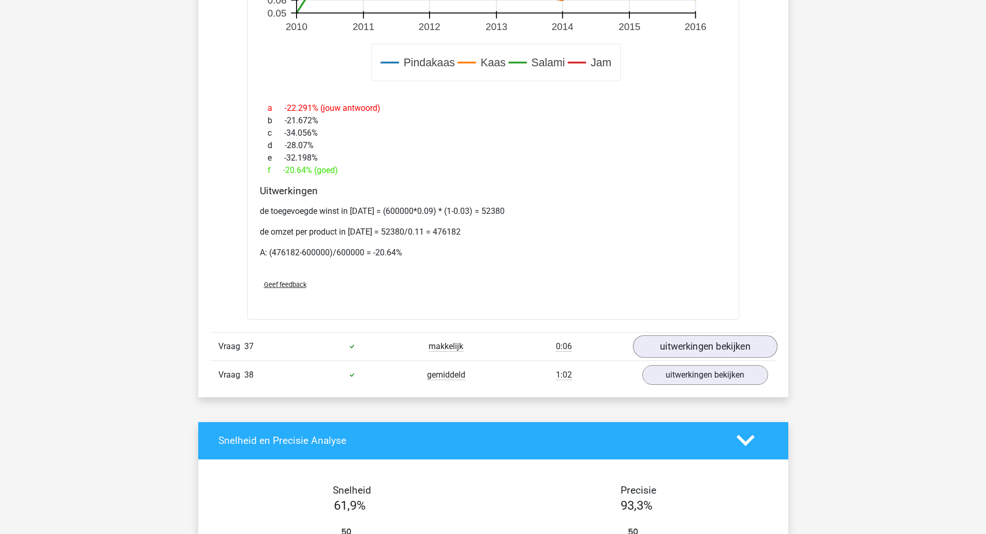
click at [744, 348] on link "uitwerkingen bekijken" at bounding box center [704, 346] width 144 height 23
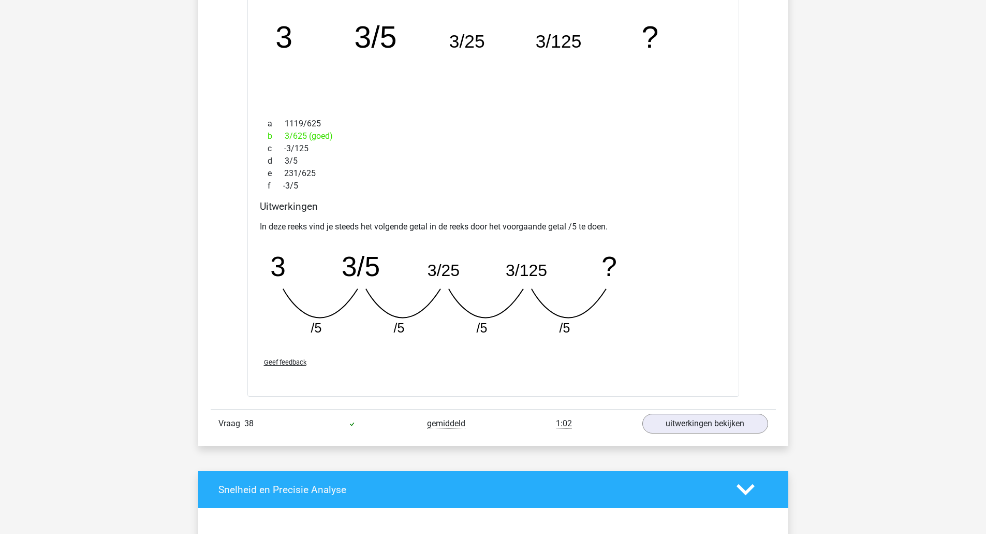
scroll to position [18620, 0]
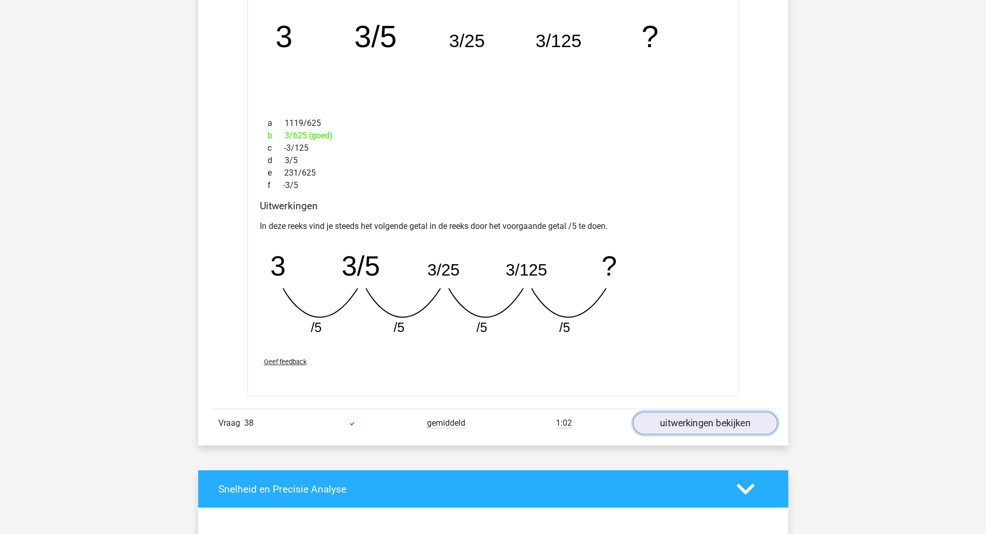
click at [736, 430] on link "uitwerkingen bekijken" at bounding box center [704, 423] width 144 height 23
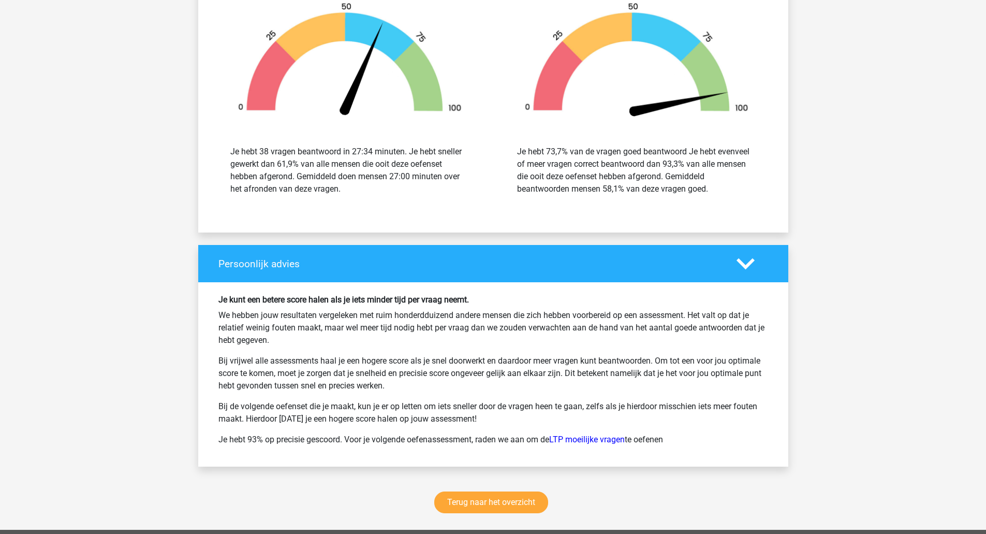
scroll to position [19722, 0]
click at [597, 438] on link "LTP moeilijke vragen" at bounding box center [587, 439] width 76 height 10
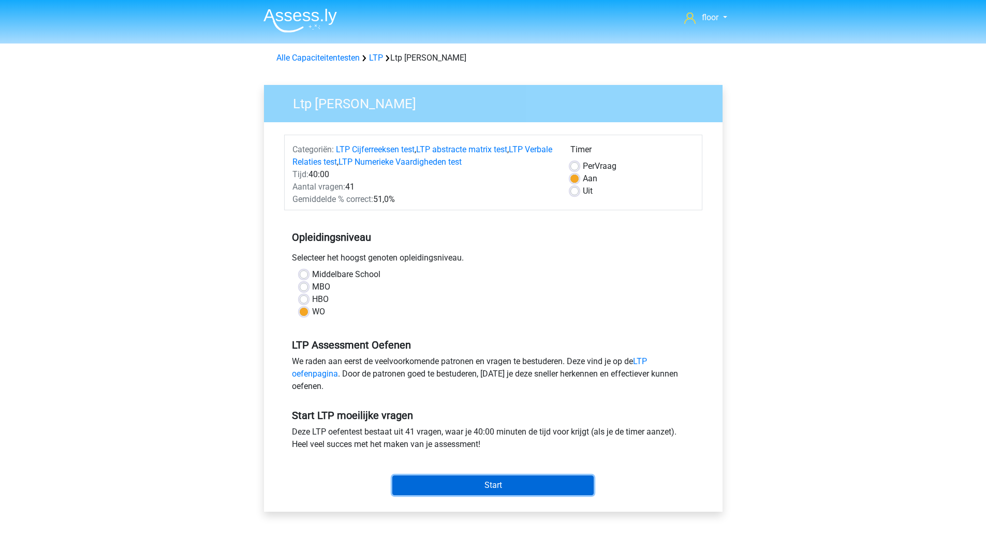
click at [522, 485] on input "Start" at bounding box center [492, 485] width 201 height 20
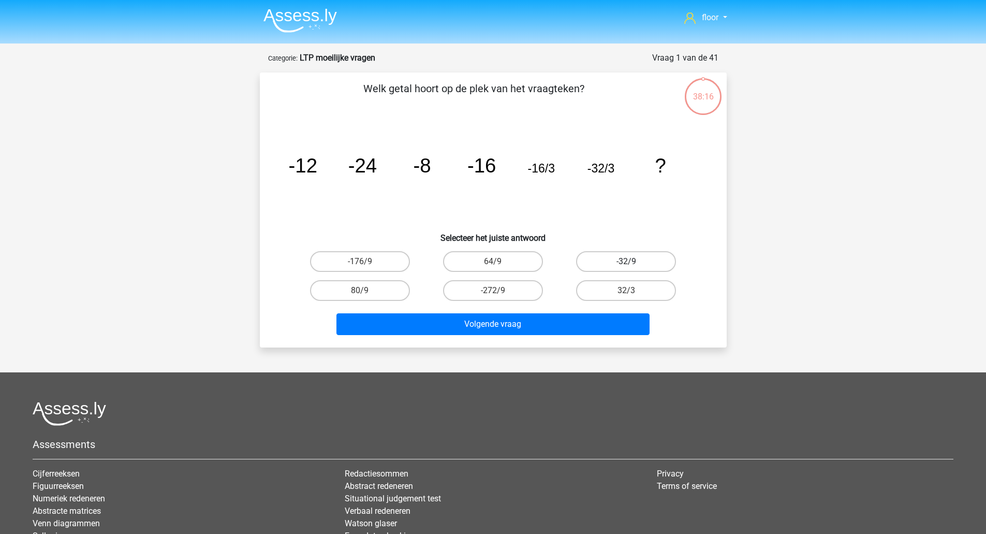
click at [642, 262] on label "-32/9" at bounding box center [626, 261] width 100 height 21
click at [633, 262] on input "-32/9" at bounding box center [629, 264] width 7 height 7
radio input "true"
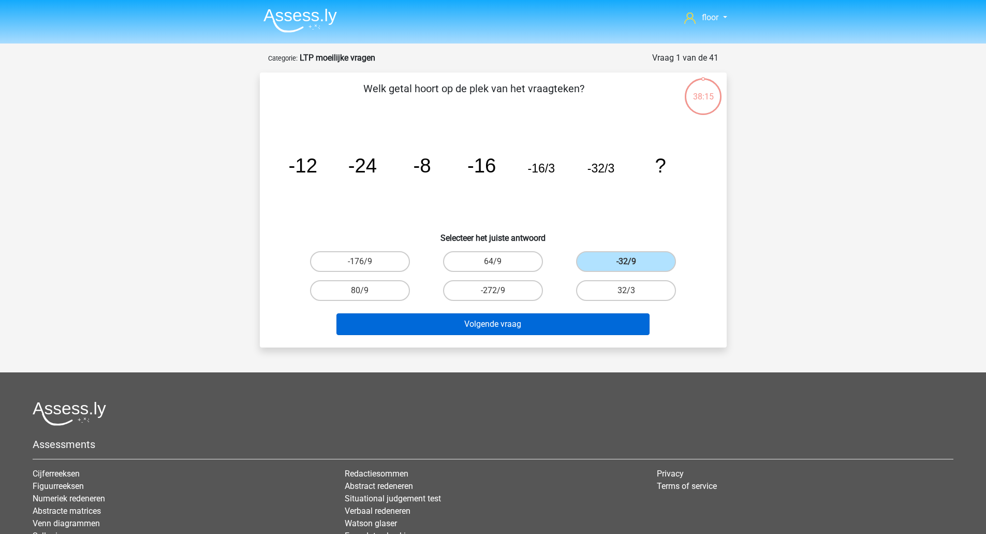
click at [622, 334] on button "Volgende vraag" at bounding box center [492, 324] width 313 height 22
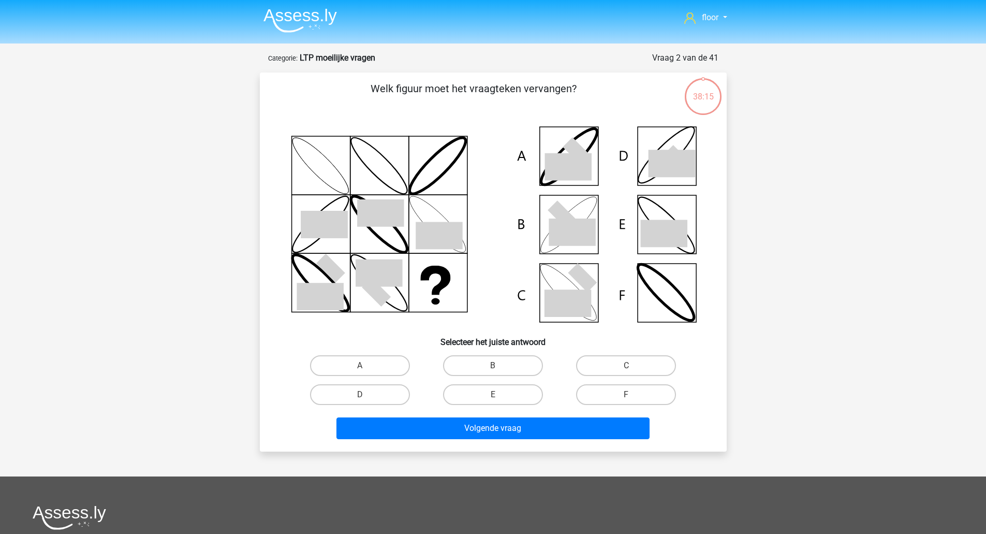
scroll to position [52, 0]
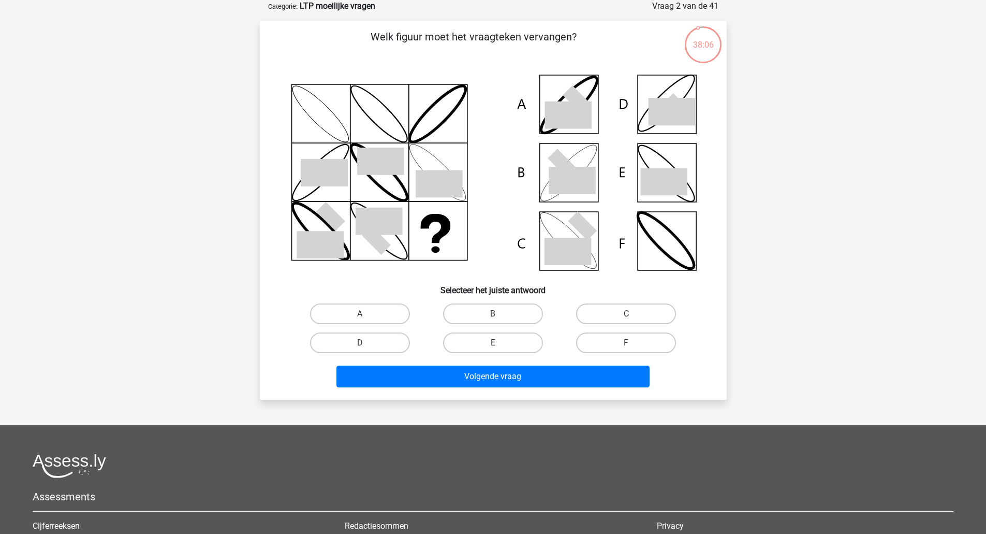
click at [490, 319] on label "B" at bounding box center [493, 313] width 100 height 21
click at [493, 319] on input "B" at bounding box center [496, 317] width 7 height 7
radio input "true"
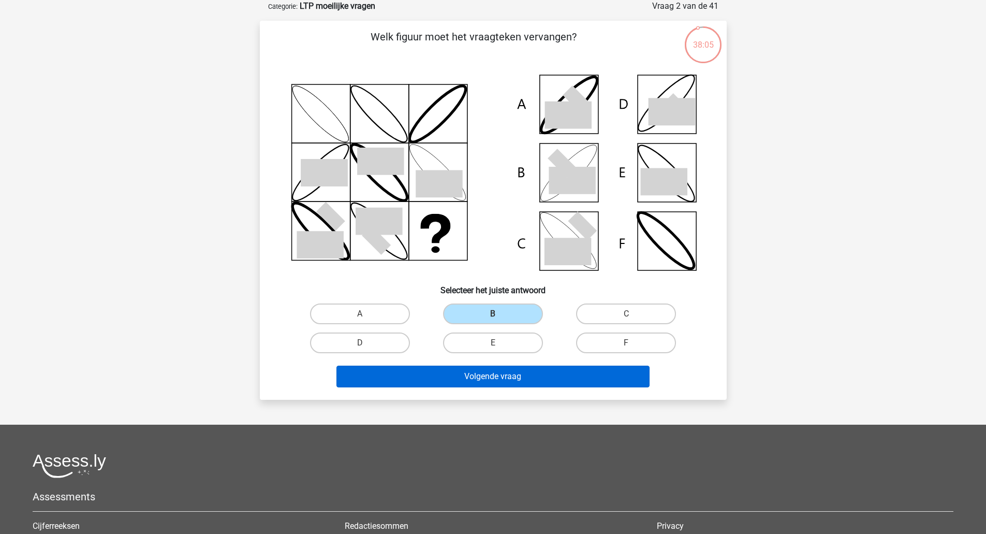
click at [519, 376] on button "Volgende vraag" at bounding box center [492, 376] width 313 height 22
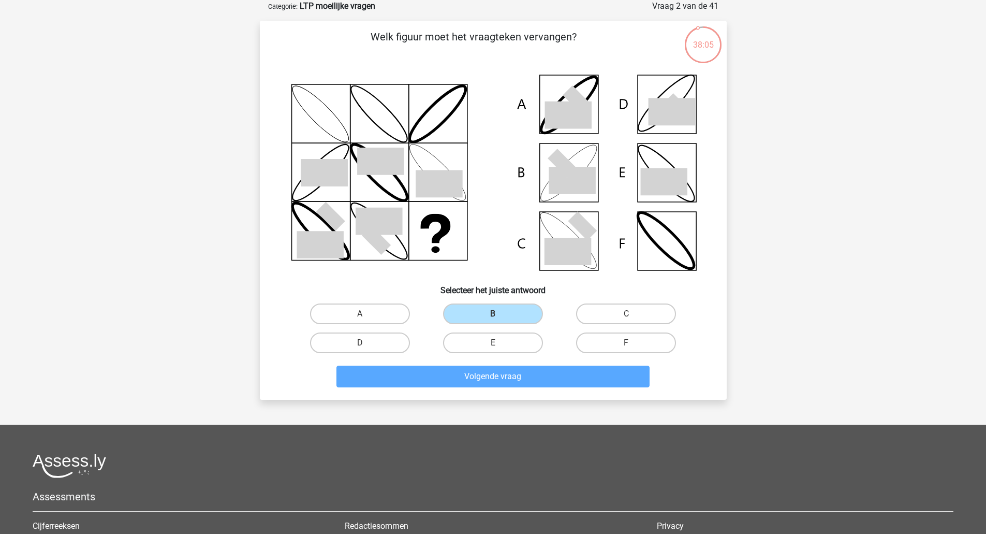
scroll to position [36, 0]
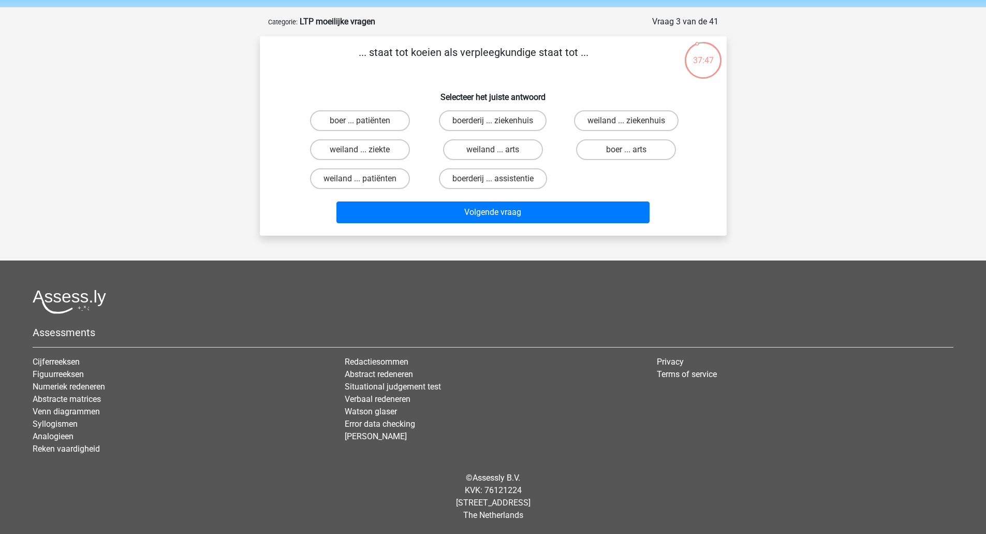
click at [373, 117] on label "boer ... patiënten" at bounding box center [360, 120] width 100 height 21
click at [366, 121] on input "boer ... patiënten" at bounding box center [363, 124] width 7 height 7
radio input "true"
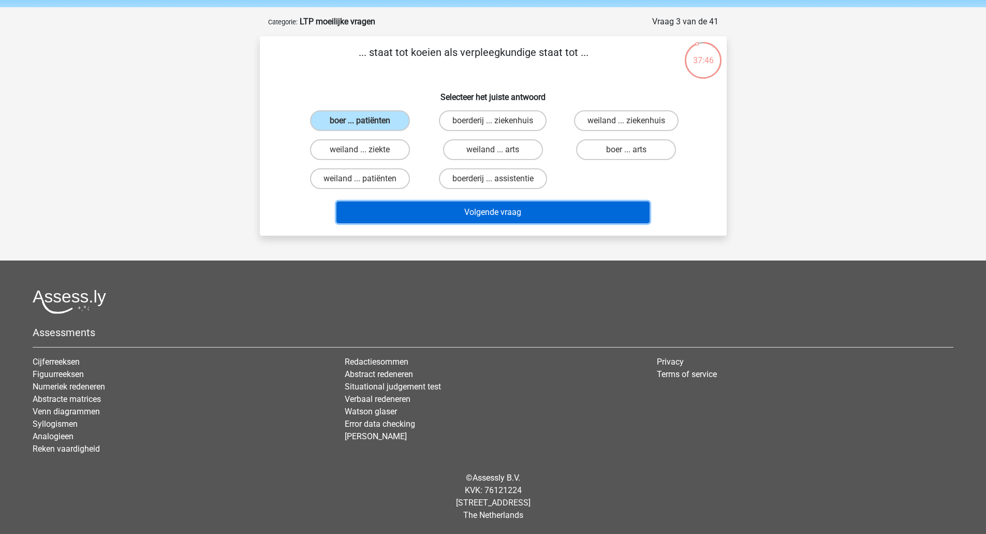
click at [516, 220] on button "Volgende vraag" at bounding box center [492, 212] width 313 height 22
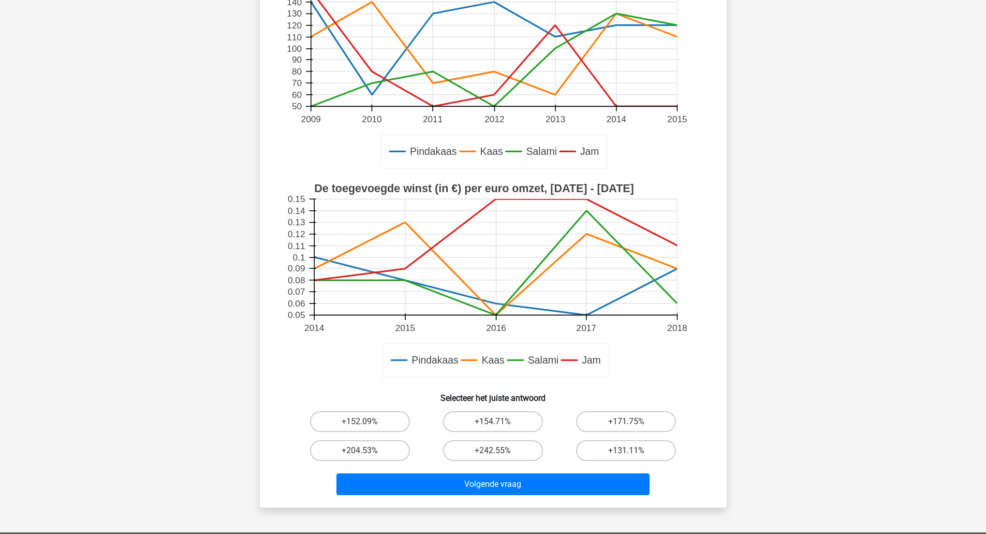
scroll to position [152, 0]
click at [621, 424] on label "+171.75%" at bounding box center [626, 421] width 100 height 21
click at [626, 424] on input "+171.75%" at bounding box center [629, 425] width 7 height 7
radio input "true"
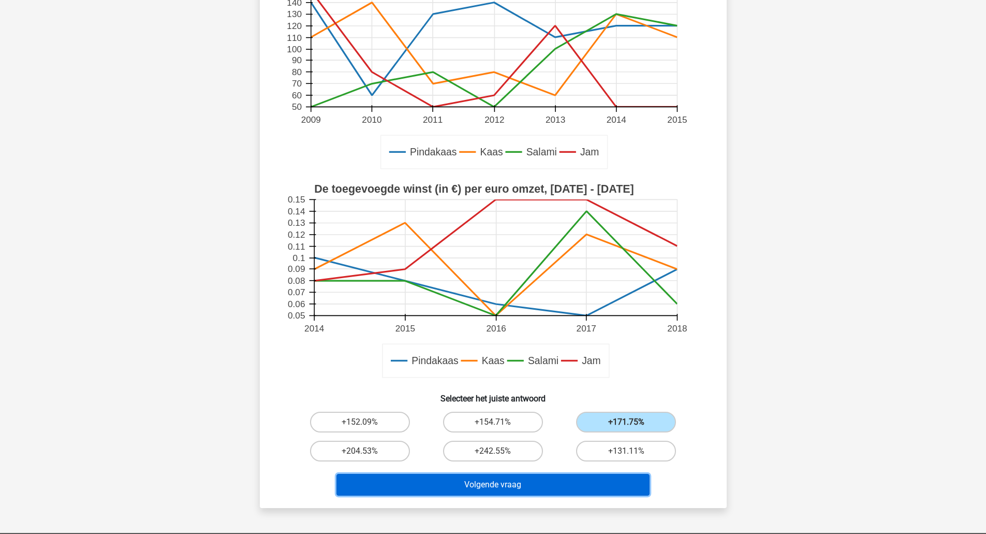
click at [575, 489] on button "Volgende vraag" at bounding box center [492, 484] width 313 height 22
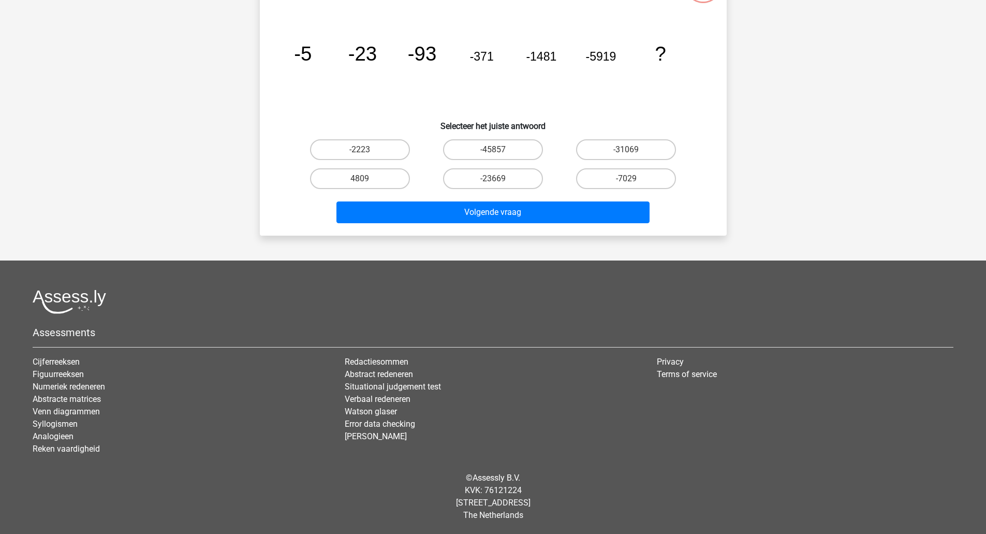
scroll to position [52, 0]
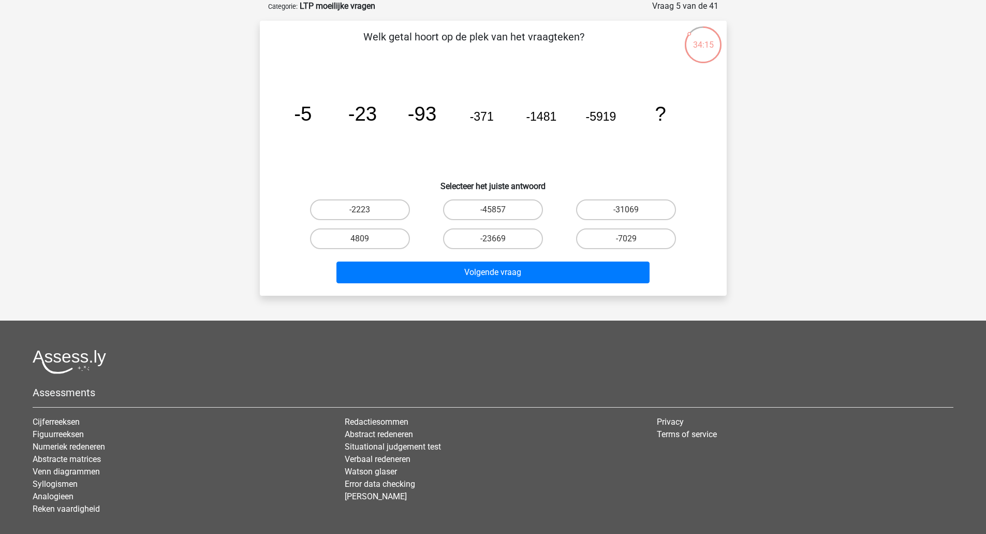
click at [514, 234] on label "-23669" at bounding box center [493, 238] width 100 height 21
click at [499, 239] on input "-23669" at bounding box center [496, 242] width 7 height 7
radio input "true"
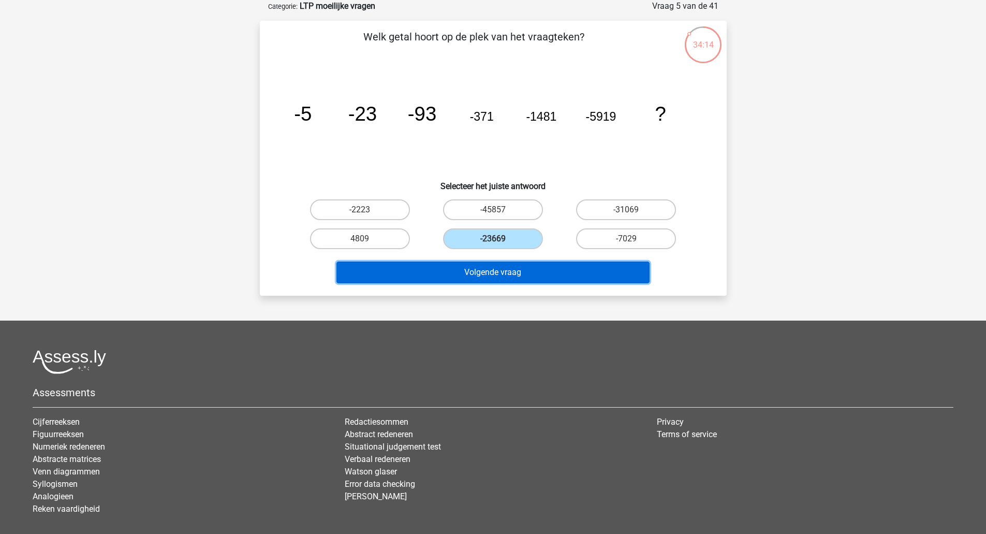
click at [540, 275] on button "Volgende vraag" at bounding box center [492, 272] width 313 height 22
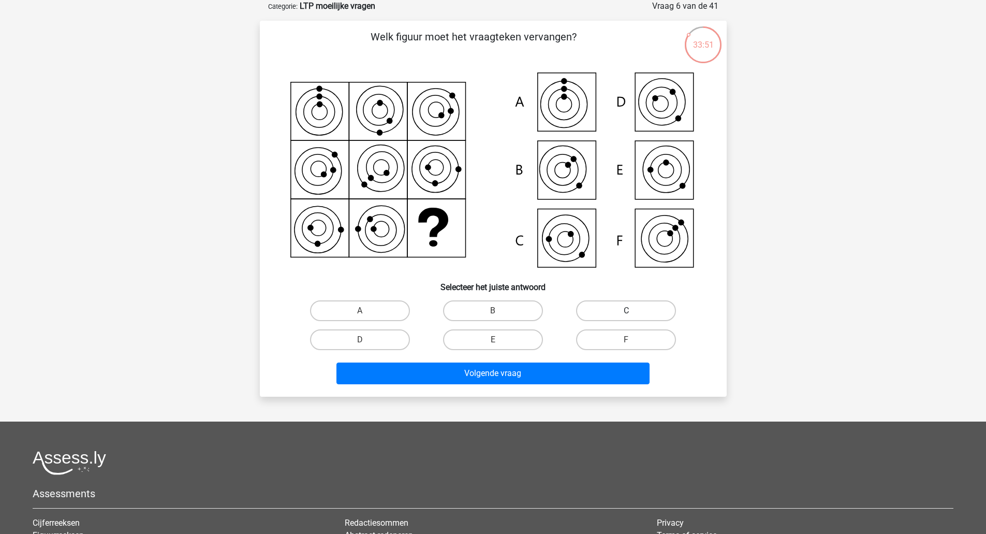
click at [647, 316] on label "C" at bounding box center [626, 310] width 100 height 21
click at [633, 316] on input "C" at bounding box center [629, 313] width 7 height 7
radio input "true"
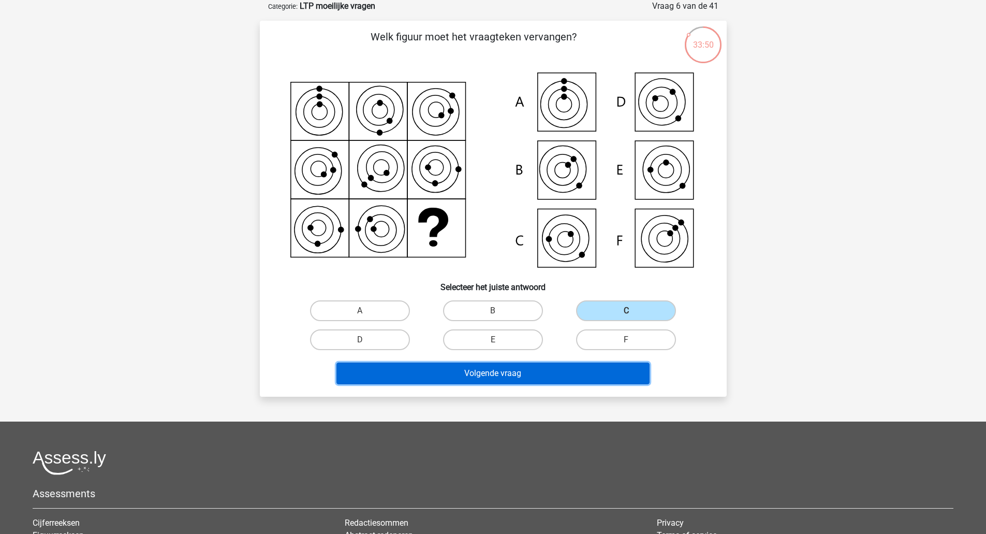
click at [592, 381] on button "Volgende vraag" at bounding box center [492, 373] width 313 height 22
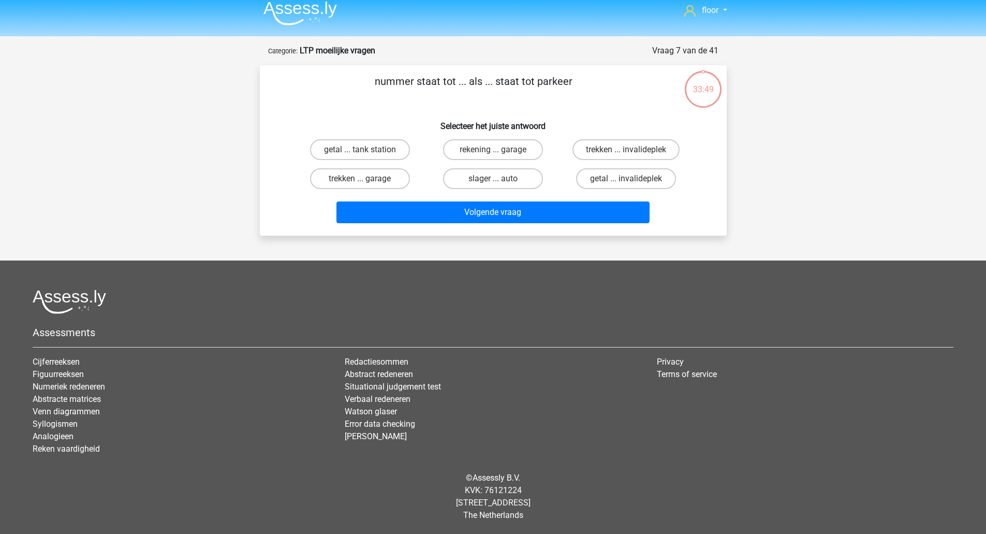
scroll to position [7, 0]
click at [495, 149] on label "rekening ... garage" at bounding box center [493, 149] width 100 height 21
click at [495, 150] on input "rekening ... garage" at bounding box center [496, 153] width 7 height 7
radio input "true"
click at [494, 219] on button "Volgende vraag" at bounding box center [492, 212] width 313 height 22
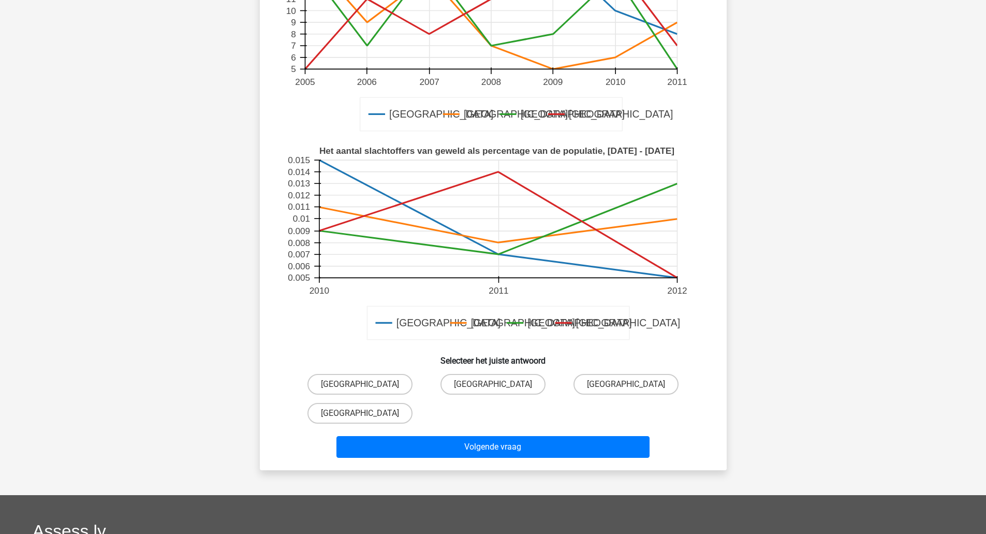
scroll to position [216, 0]
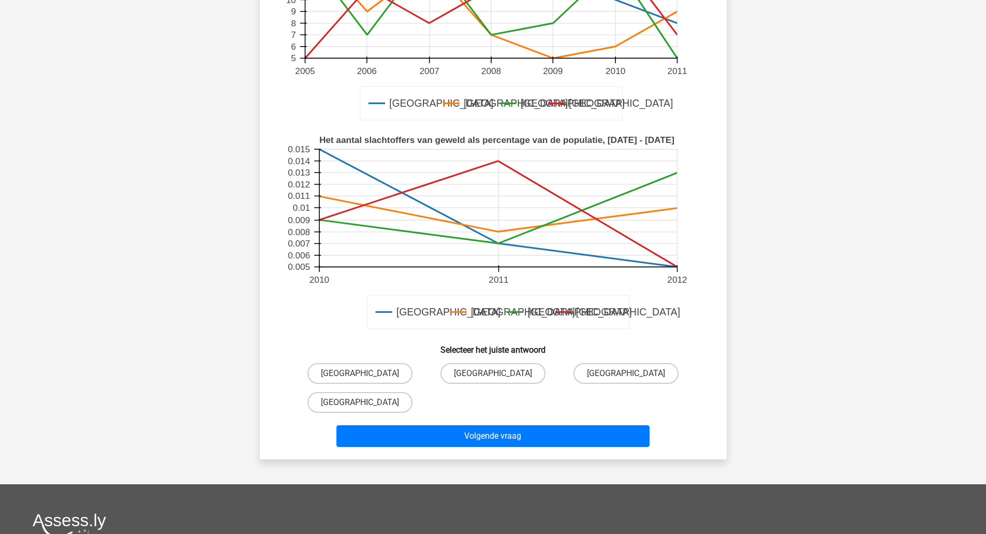
click at [374, 376] on label "[GEOGRAPHIC_DATA]" at bounding box center [359, 373] width 105 height 21
click at [366, 376] on input "[GEOGRAPHIC_DATA]" at bounding box center [363, 376] width 7 height 7
radio input "true"
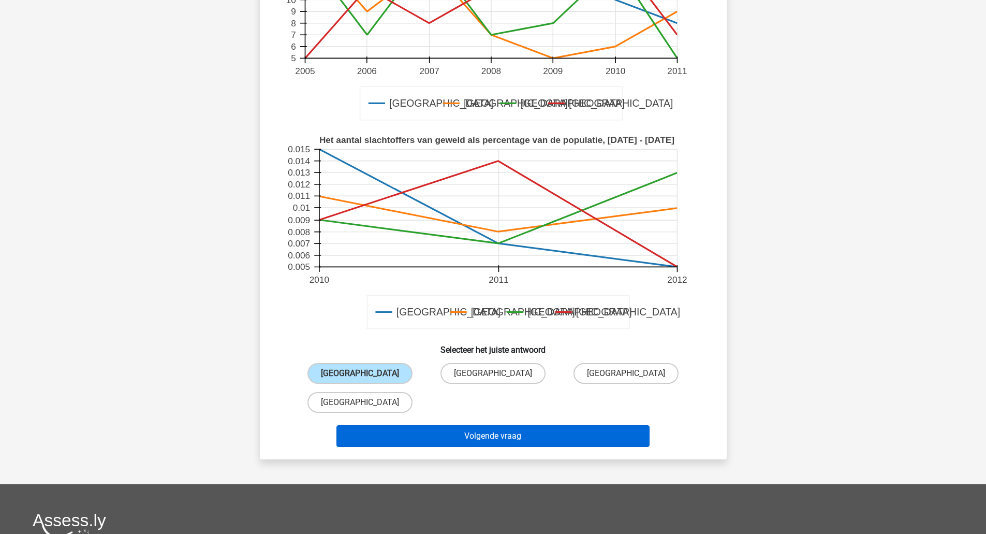
click at [388, 433] on button "Volgende vraag" at bounding box center [492, 436] width 313 height 22
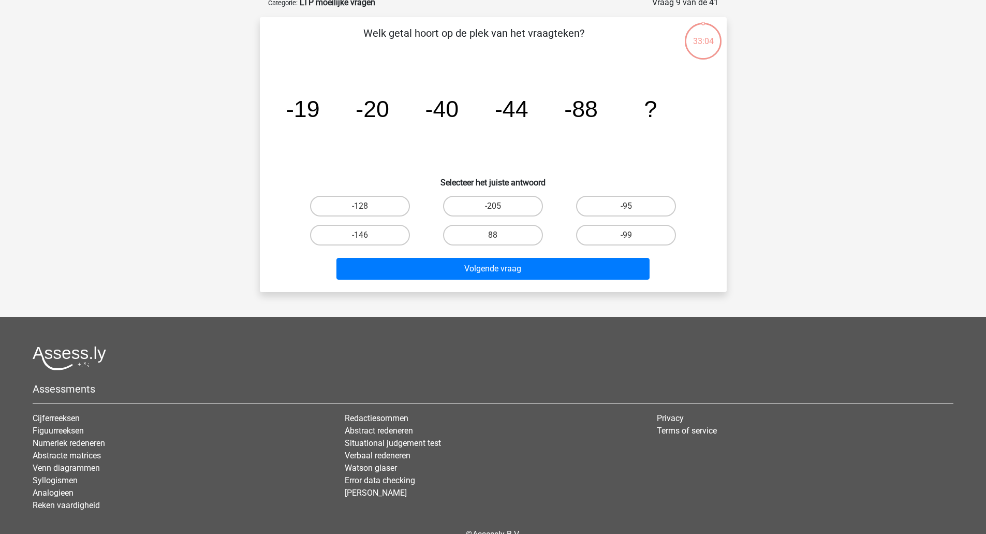
scroll to position [52, 0]
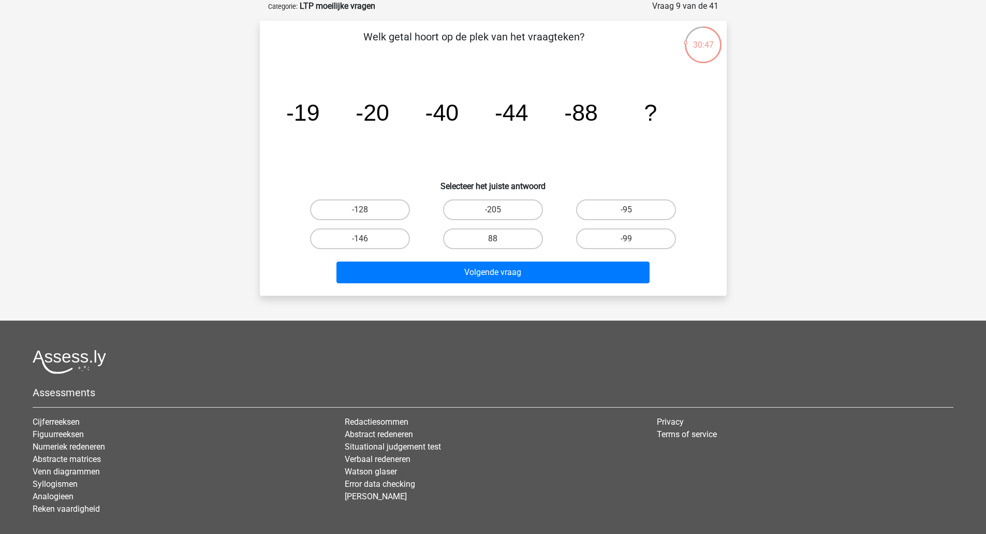
click at [608, 206] on label "-95" at bounding box center [626, 209] width 100 height 21
click at [626, 210] on input "-95" at bounding box center [629, 213] width 7 height 7
radio input "true"
click at [578, 276] on button "Volgende vraag" at bounding box center [492, 272] width 313 height 22
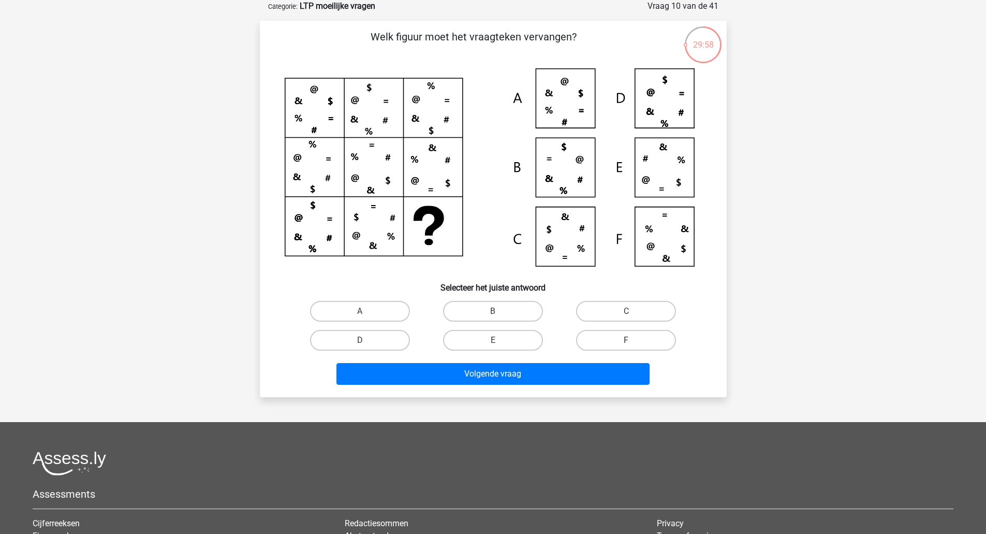
click at [618, 321] on label "C" at bounding box center [626, 311] width 100 height 21
click at [626, 318] on input "C" at bounding box center [629, 314] width 7 height 7
radio input "true"
click at [550, 378] on button "Volgende vraag" at bounding box center [492, 374] width 313 height 22
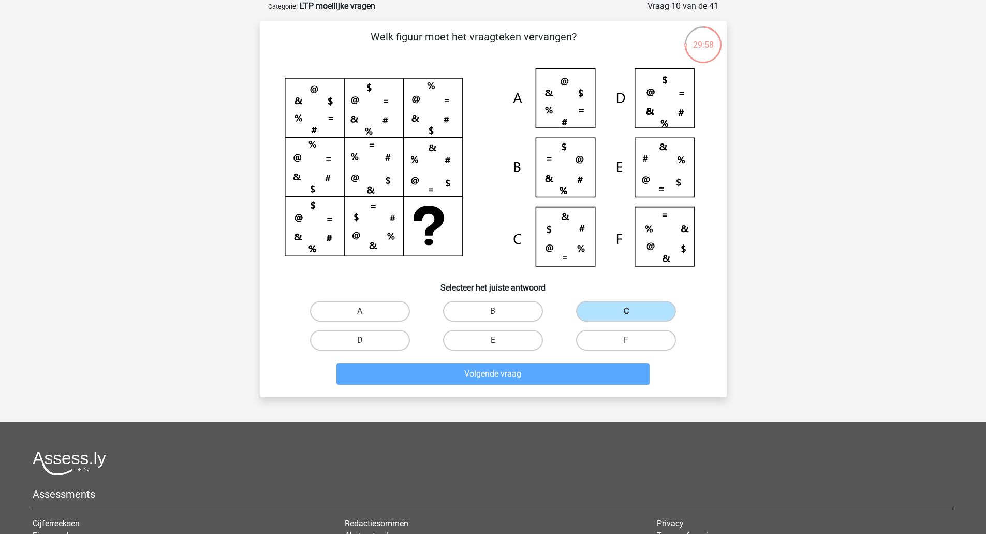
scroll to position [7, 0]
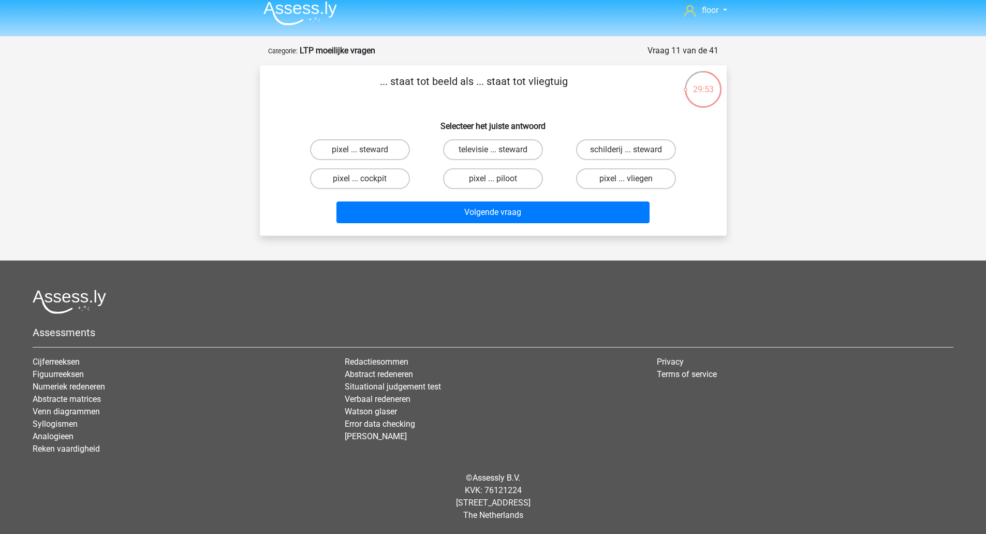
click at [365, 185] on input "pixel ... cockpit" at bounding box center [363, 182] width 7 height 7
radio input "true"
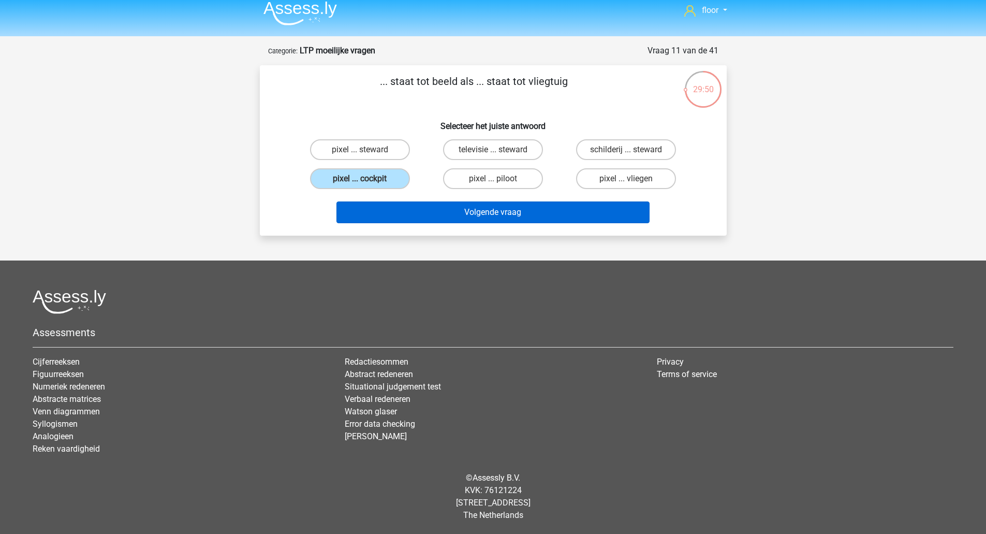
click at [398, 219] on button "Volgende vraag" at bounding box center [492, 212] width 313 height 22
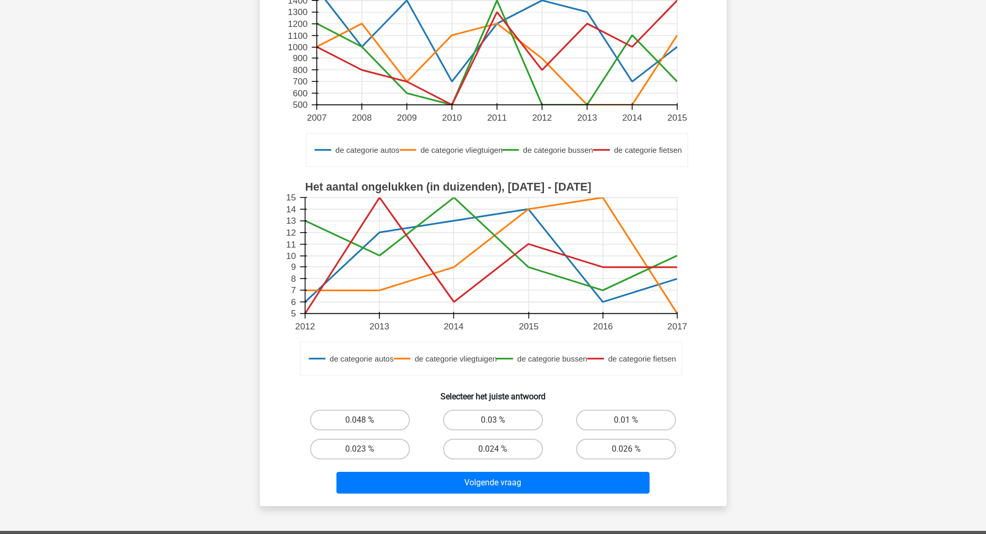
scroll to position [158, 0]
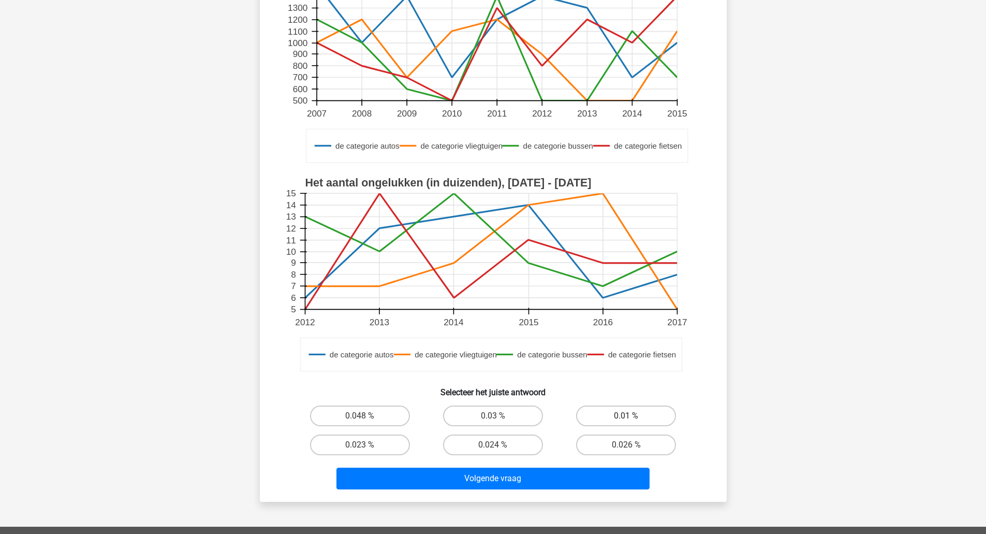
click at [647, 420] on label "0.01 %" at bounding box center [626, 415] width 100 height 21
click at [633, 420] on input "0.01 %" at bounding box center [629, 419] width 7 height 7
radio input "true"
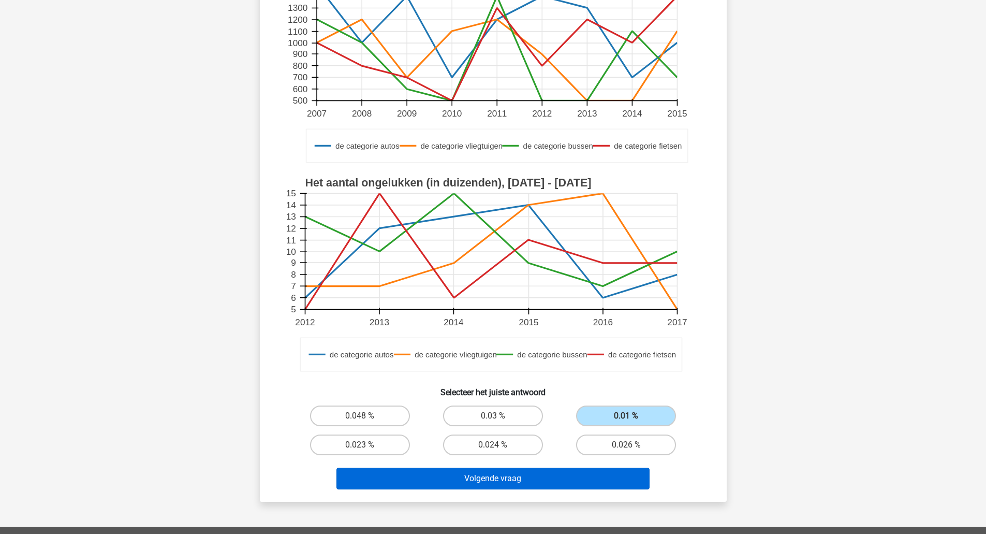
click at [560, 475] on button "Volgende vraag" at bounding box center [492, 478] width 313 height 22
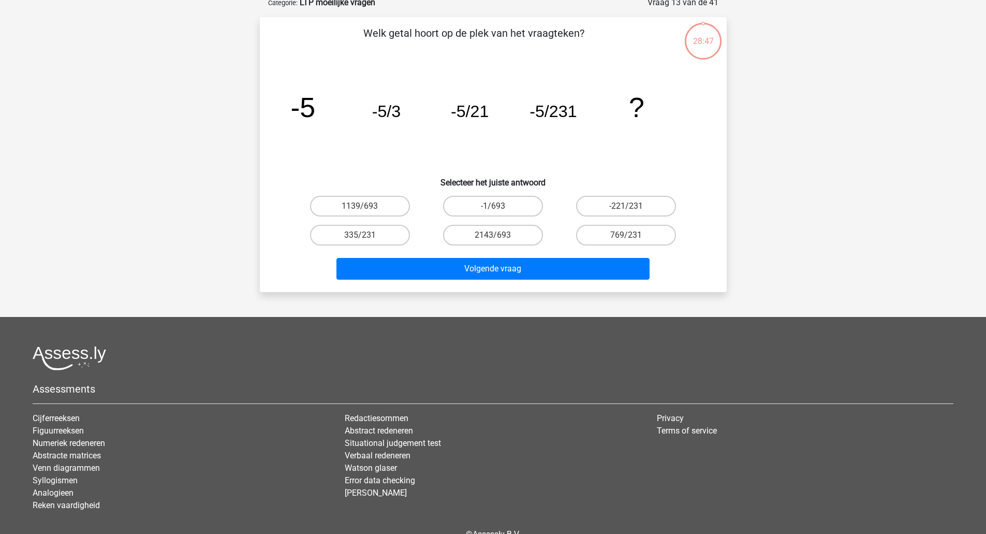
scroll to position [52, 0]
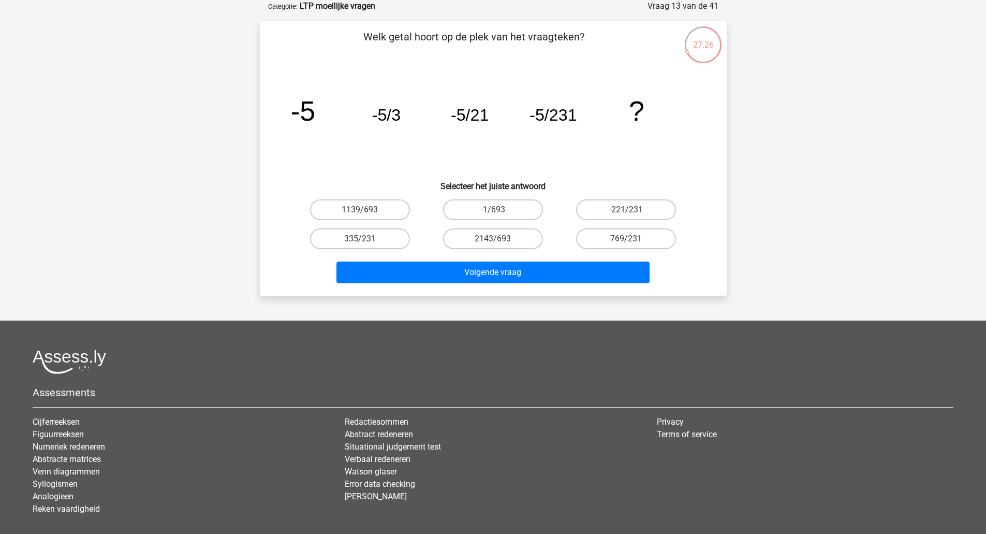
click at [505, 211] on label "-1/693" at bounding box center [493, 209] width 100 height 21
click at [499, 211] on input "-1/693" at bounding box center [496, 213] width 7 height 7
radio input "true"
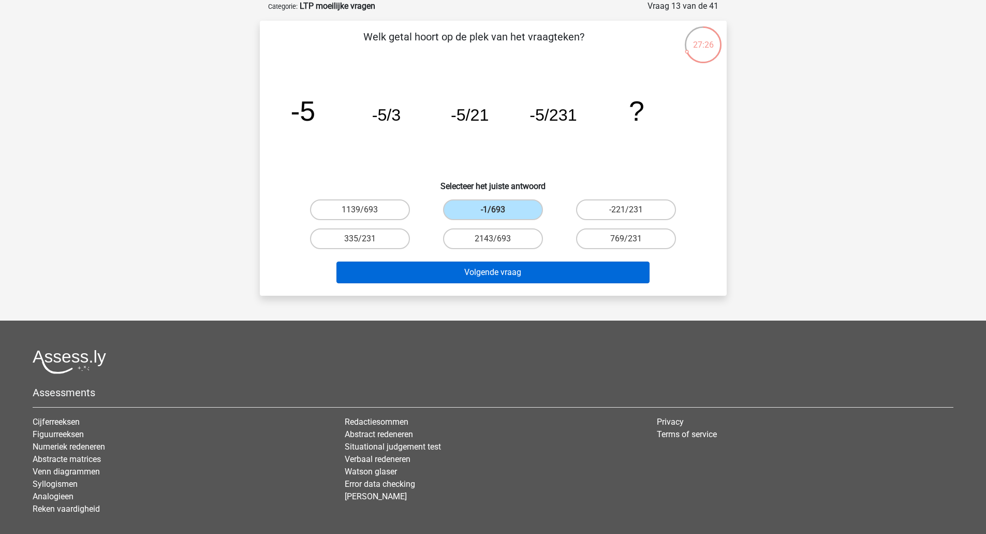
click at [525, 275] on button "Volgende vraag" at bounding box center [492, 272] width 313 height 22
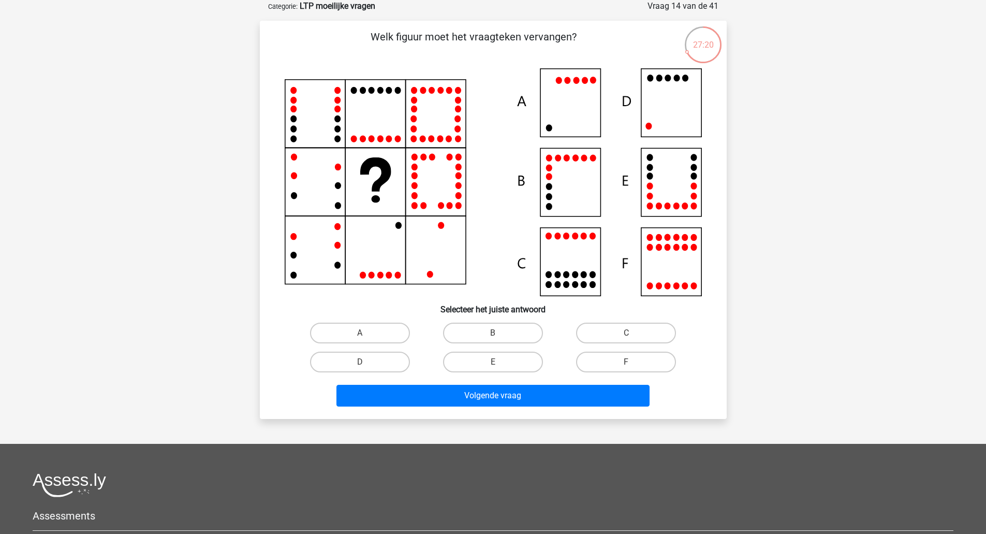
click at [388, 357] on label "D" at bounding box center [360, 361] width 100 height 21
click at [366, 362] on input "D" at bounding box center [363, 365] width 7 height 7
radio input "true"
click at [411, 403] on button "Volgende vraag" at bounding box center [492, 395] width 313 height 22
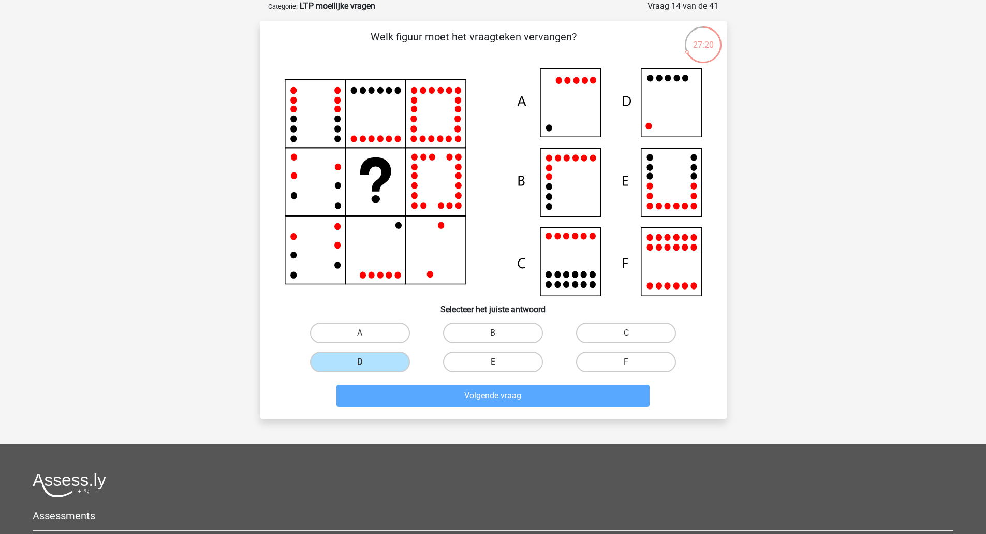
scroll to position [36, 0]
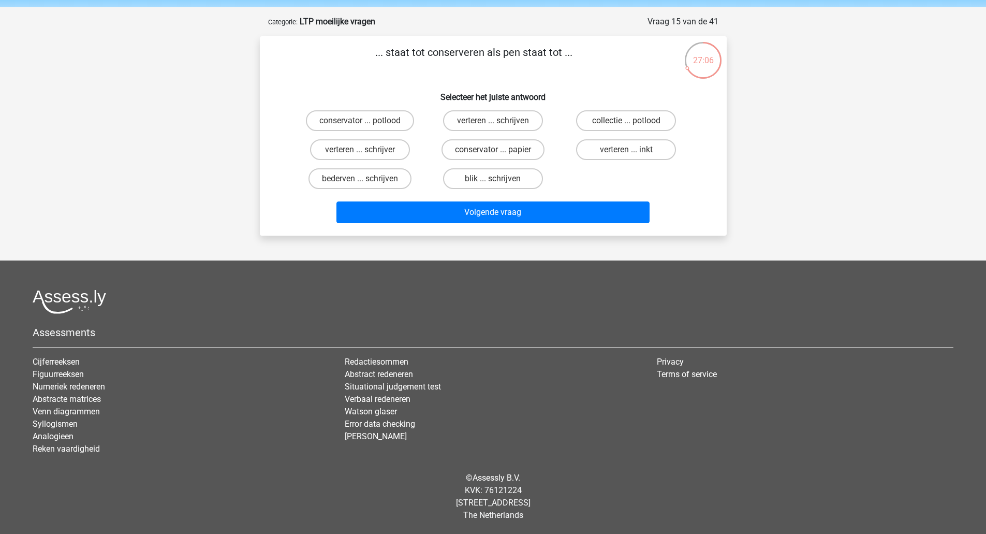
click at [649, 151] on label "verteren ... inkt" at bounding box center [626, 149] width 100 height 21
click at [633, 151] on input "verteren ... inkt" at bounding box center [629, 153] width 7 height 7
radio input "true"
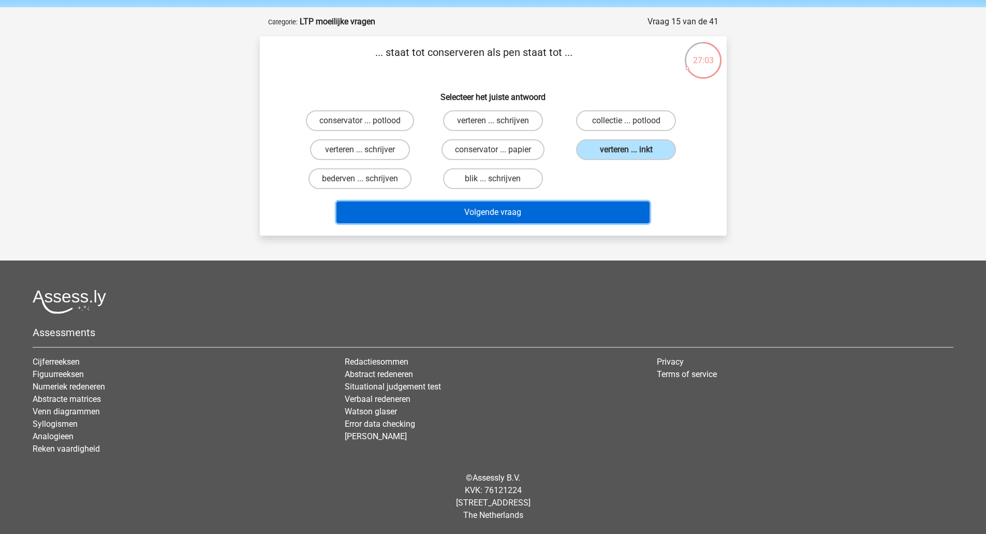
click at [562, 221] on button "Volgende vraag" at bounding box center [492, 212] width 313 height 22
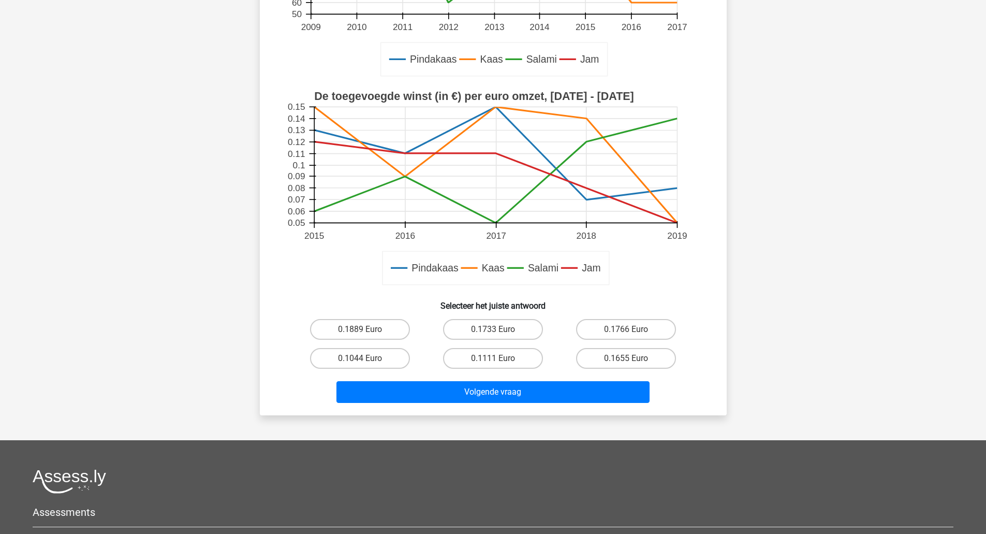
scroll to position [261, 0]
click at [341, 360] on label "0.1044 Euro" at bounding box center [360, 357] width 100 height 21
click at [360, 360] on input "0.1044 Euro" at bounding box center [363, 361] width 7 height 7
radio input "true"
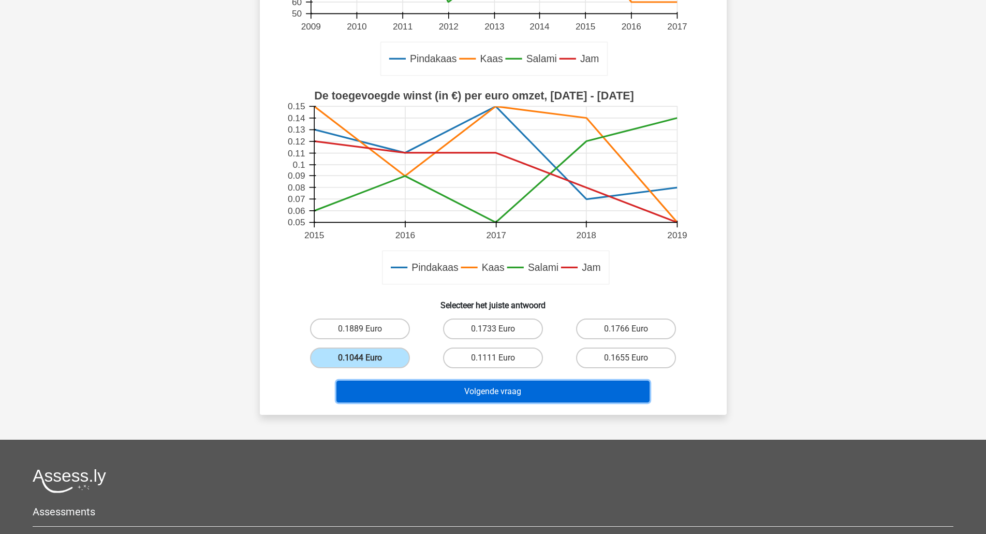
click at [554, 388] on button "Volgende vraag" at bounding box center [492, 391] width 313 height 22
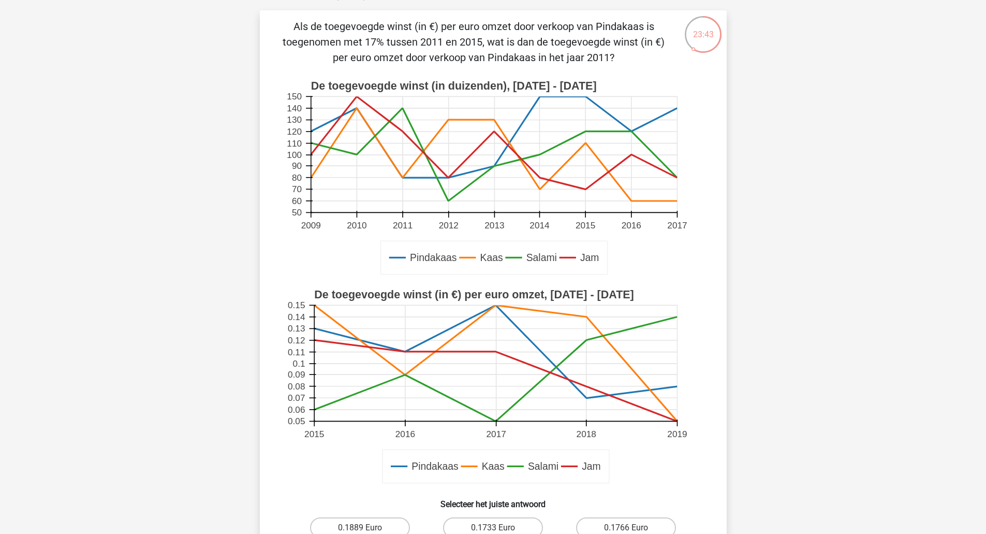
scroll to position [52, 0]
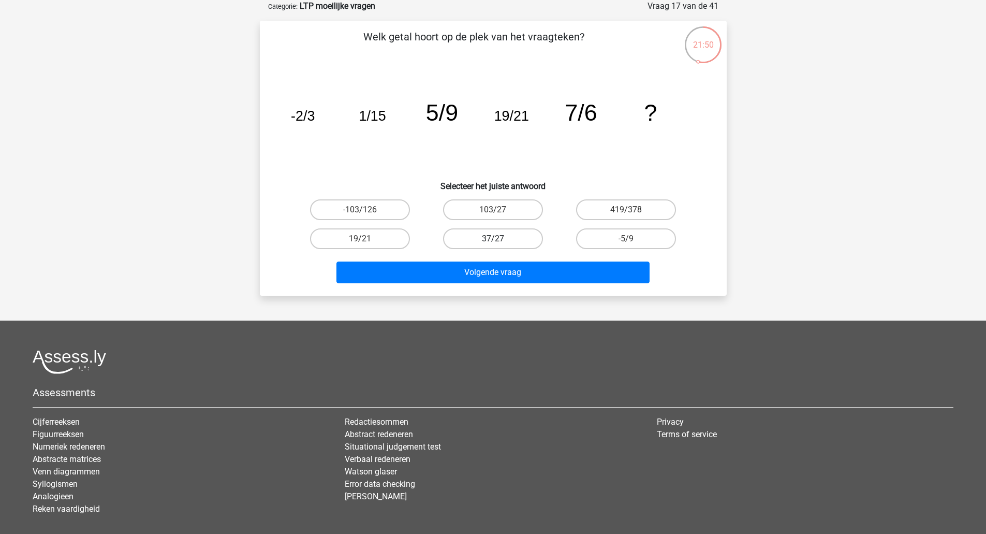
click at [519, 234] on label "37/27" at bounding box center [493, 238] width 100 height 21
click at [499, 239] on input "37/27" at bounding box center [496, 242] width 7 height 7
radio input "true"
click at [525, 277] on button "Volgende vraag" at bounding box center [492, 272] width 313 height 22
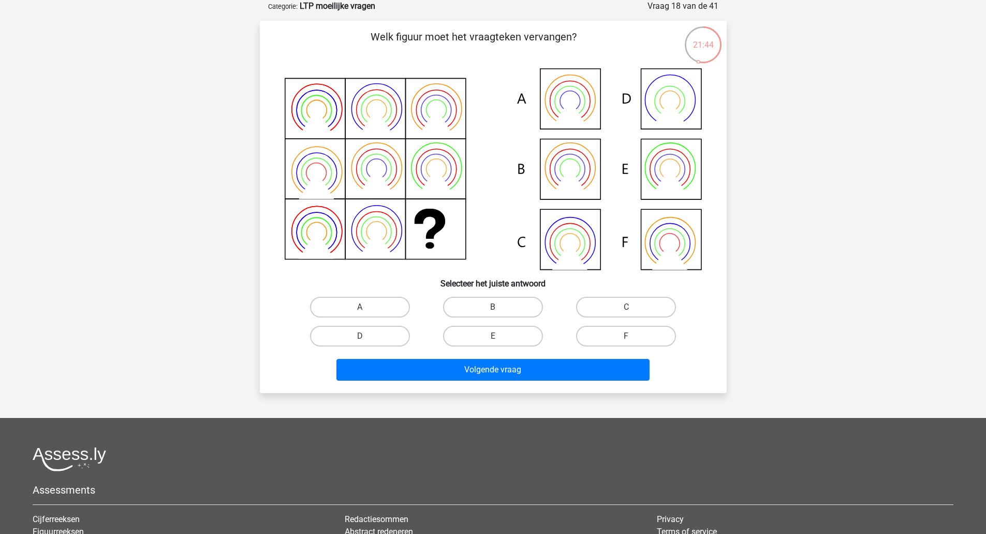
click at [511, 309] on label "B" at bounding box center [493, 307] width 100 height 21
click at [499, 309] on input "B" at bounding box center [496, 310] width 7 height 7
radio input "true"
click at [505, 367] on button "Volgende vraag" at bounding box center [492, 370] width 313 height 22
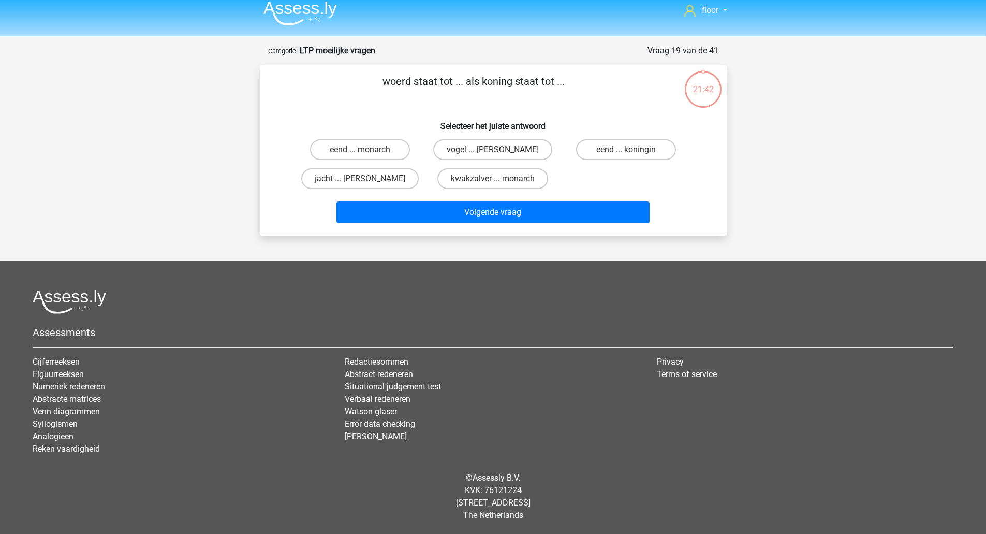
scroll to position [7, 0]
click at [642, 154] on label "eend ... koningin" at bounding box center [626, 149] width 100 height 21
click at [633, 154] on input "eend ... koningin" at bounding box center [629, 153] width 7 height 7
radio input "true"
click at [606, 209] on button "Volgende vraag" at bounding box center [492, 212] width 313 height 22
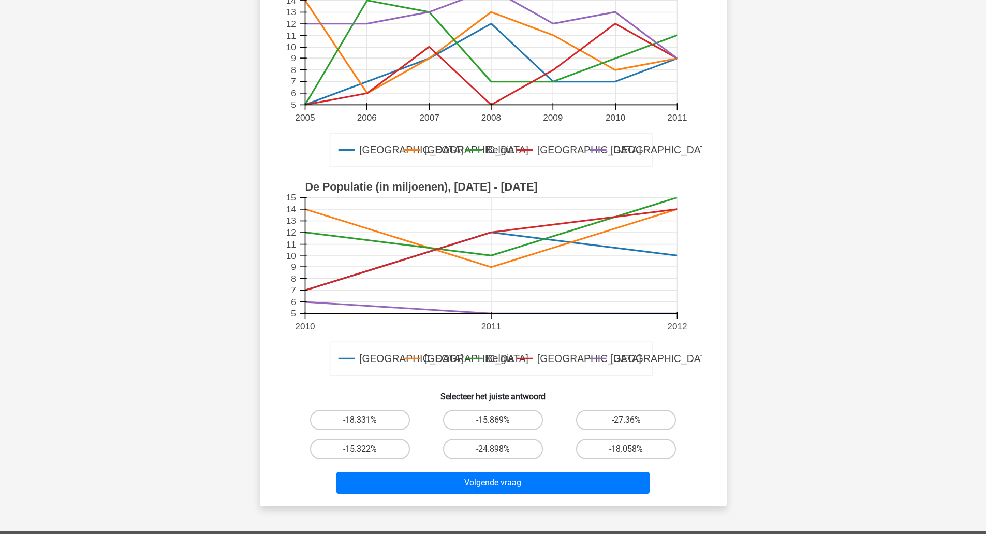
scroll to position [155, 0]
click at [519, 423] on label "-15.869%" at bounding box center [493, 419] width 100 height 21
click at [499, 423] on input "-15.869%" at bounding box center [496, 422] width 7 height 7
radio input "true"
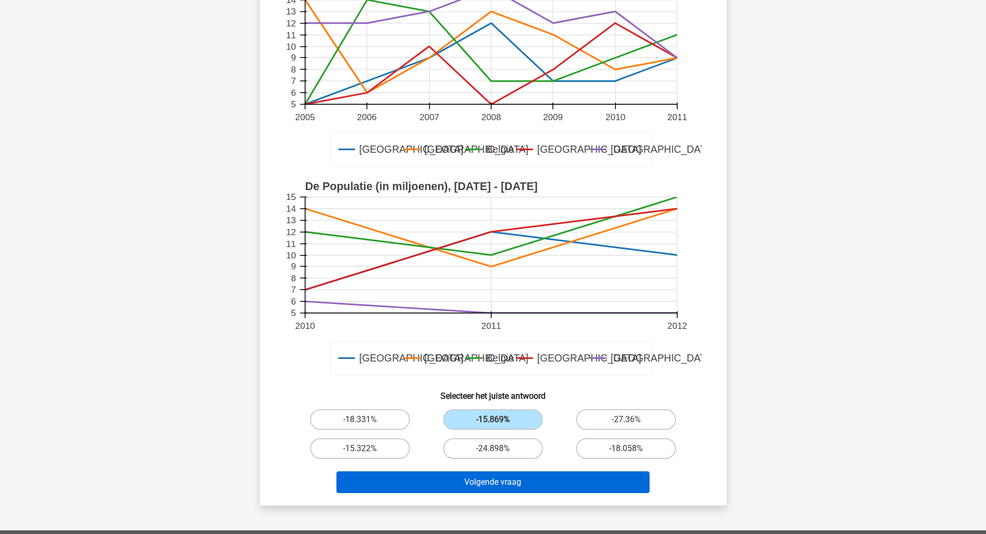
click at [519, 476] on button "Volgende vraag" at bounding box center [492, 482] width 313 height 22
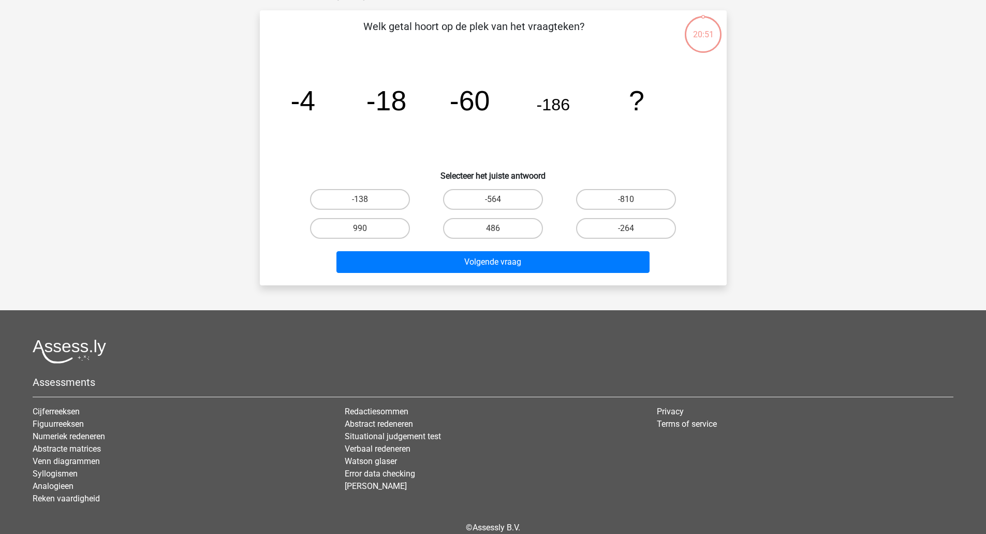
scroll to position [52, 0]
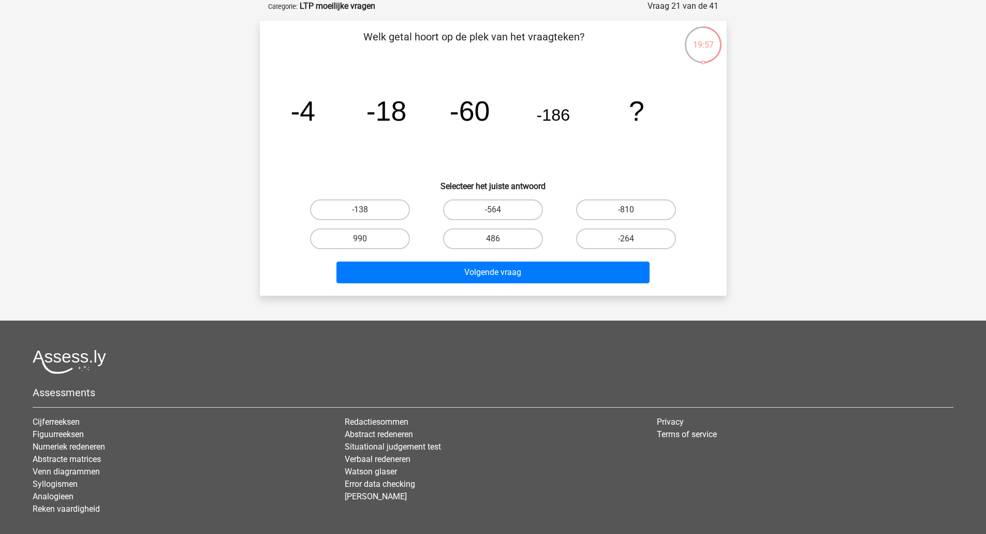
click at [497, 212] on input "-564" at bounding box center [496, 213] width 7 height 7
radio input "true"
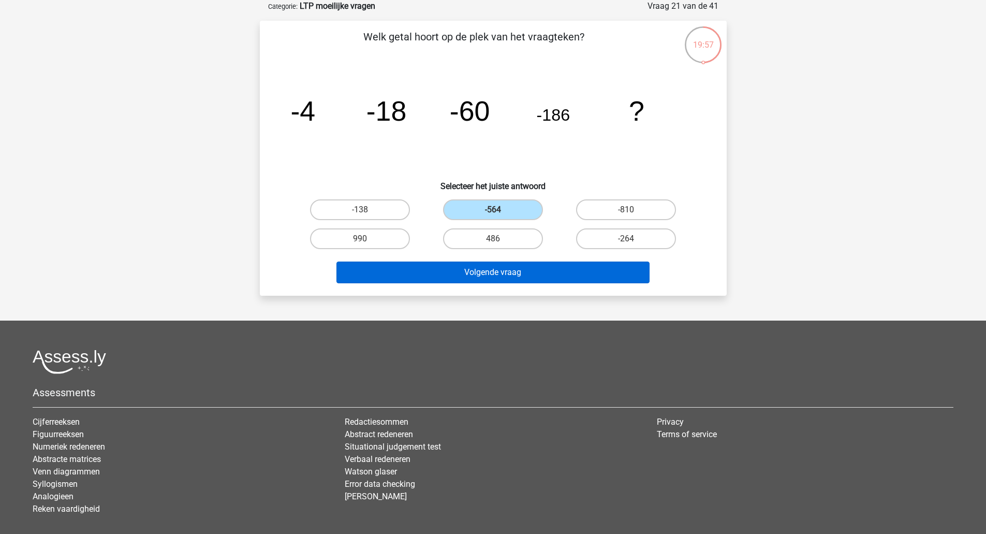
click at [510, 268] on button "Volgende vraag" at bounding box center [492, 272] width 313 height 22
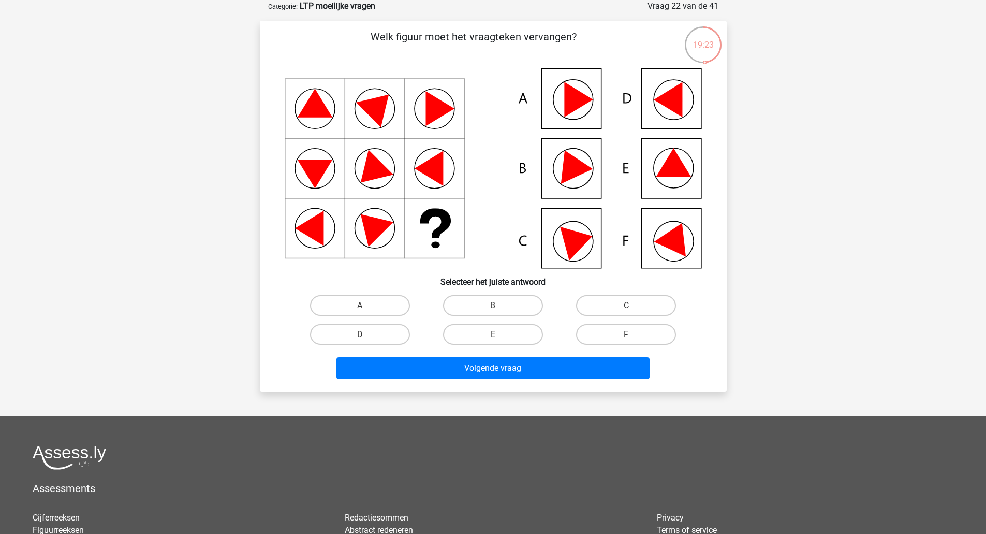
click at [521, 334] on label "E" at bounding box center [493, 334] width 100 height 21
click at [499, 334] on input "E" at bounding box center [496, 337] width 7 height 7
radio input "true"
click at [542, 373] on button "Volgende vraag" at bounding box center [492, 368] width 313 height 22
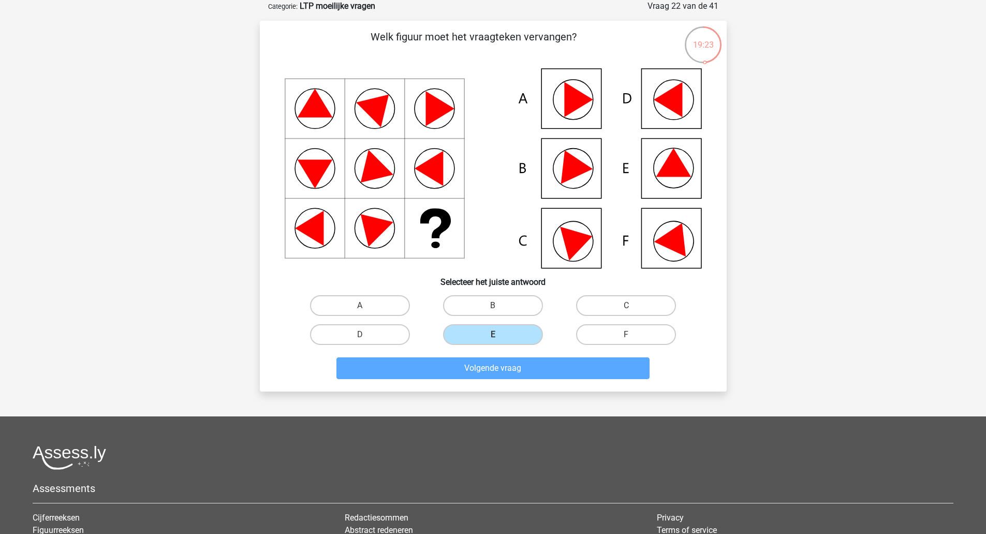
scroll to position [7, 0]
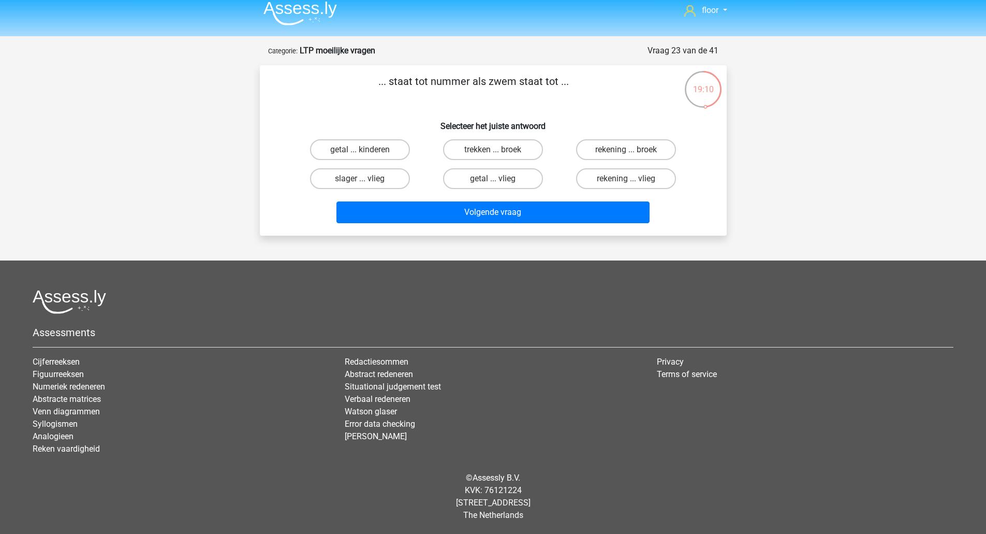
click at [629, 156] on input "rekening ... broek" at bounding box center [629, 153] width 7 height 7
radio input "true"
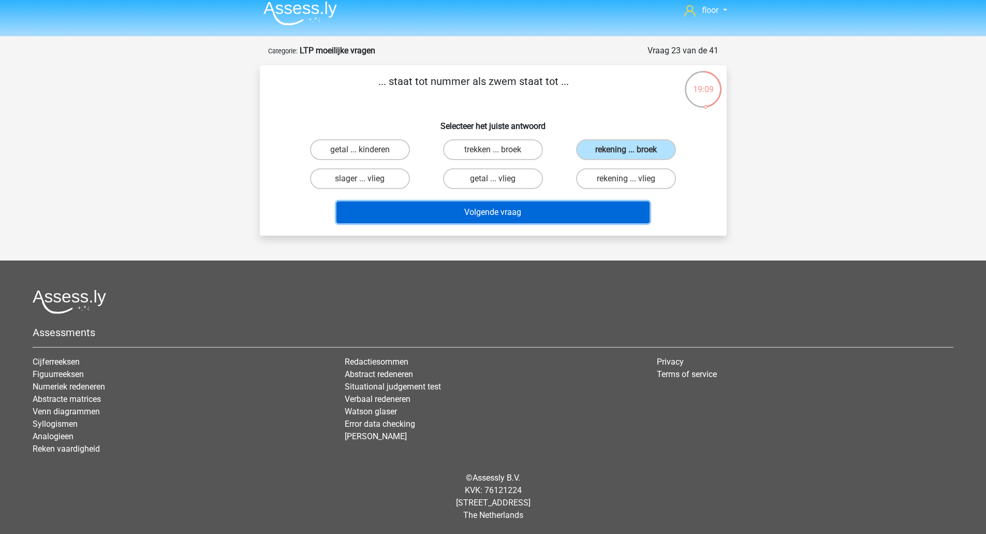
click at [521, 209] on button "Volgende vraag" at bounding box center [492, 212] width 313 height 22
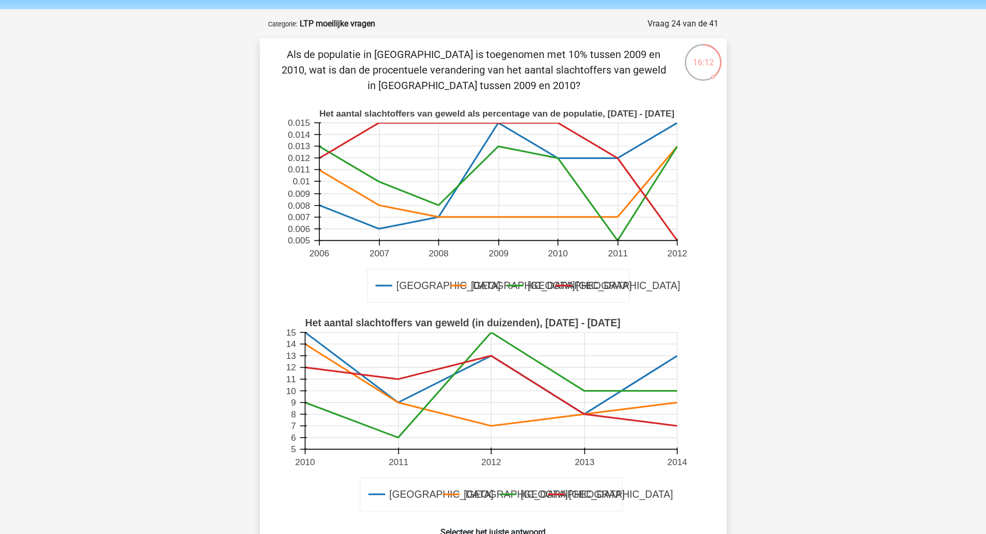
scroll to position [0, 0]
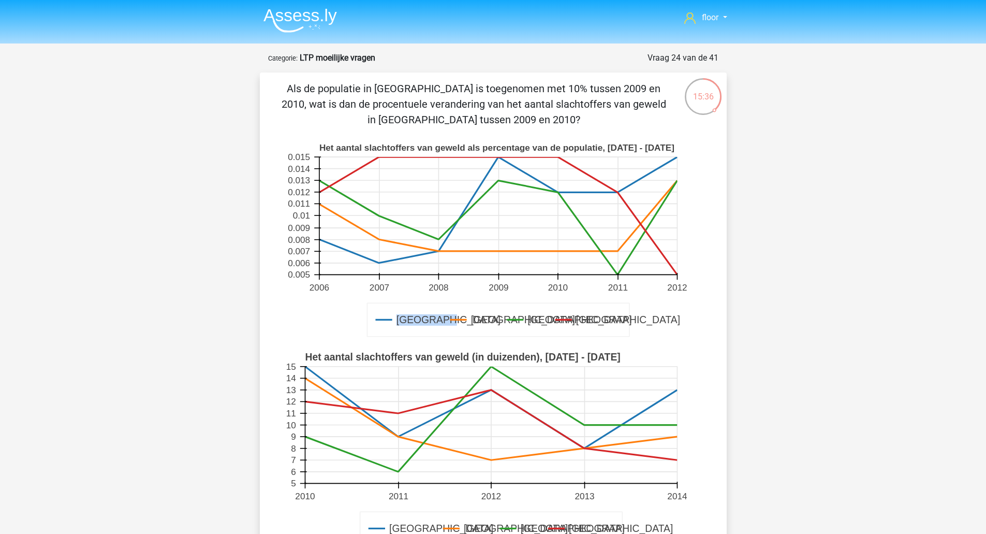
click at [784, 319] on div "floor flooroosterwechel@gmail.com" at bounding box center [493, 486] width 986 height 973
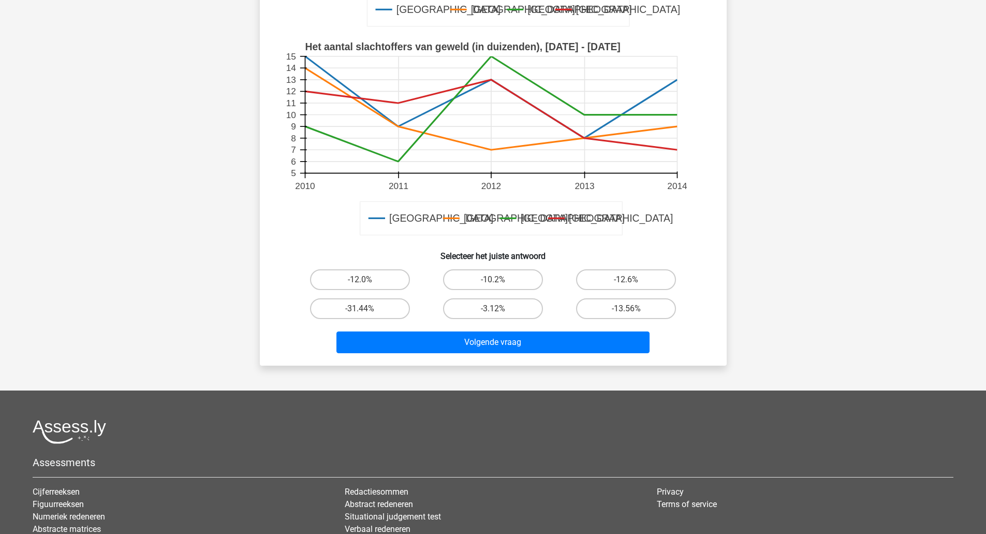
scroll to position [310, 0]
click at [650, 281] on label "-12.6%" at bounding box center [626, 279] width 100 height 21
click at [633, 281] on input "-12.6%" at bounding box center [629, 282] width 7 height 7
radio input "true"
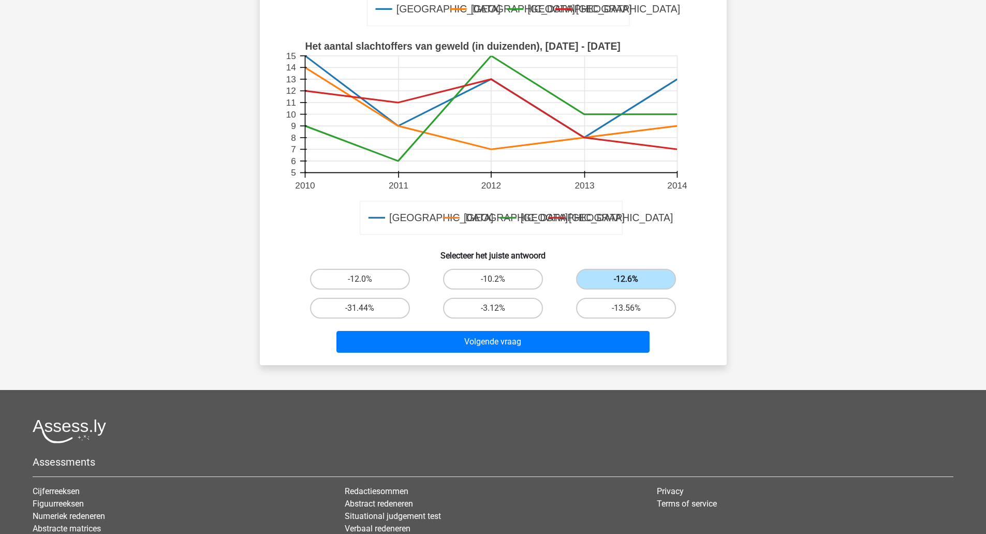
click at [629, 348] on button "Volgende vraag" at bounding box center [492, 342] width 313 height 22
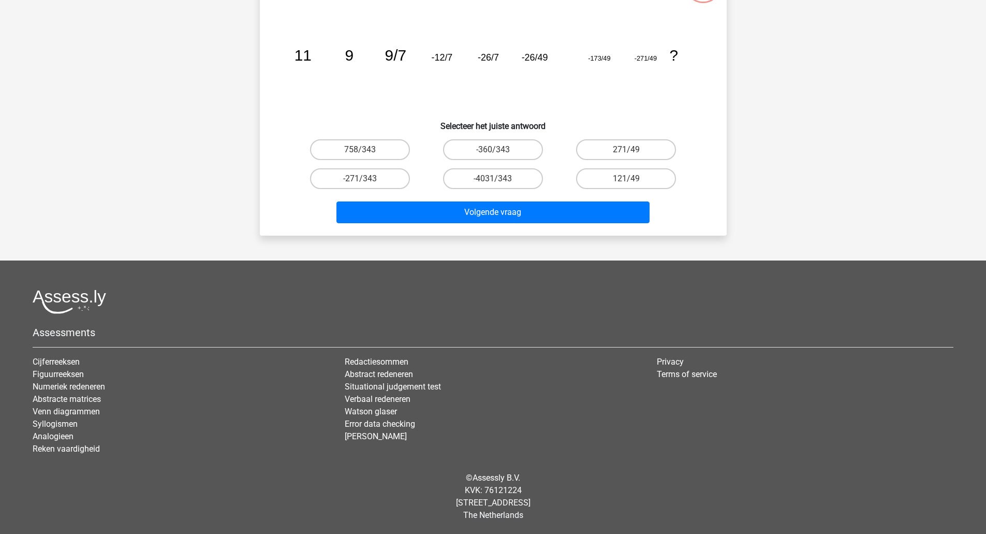
scroll to position [52, 0]
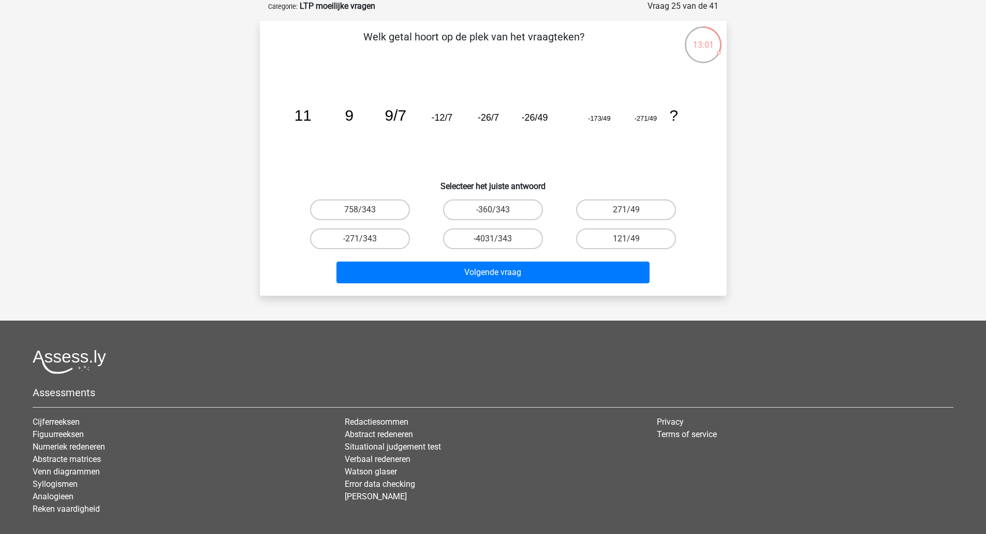
click at [658, 206] on label "271/49" at bounding box center [626, 209] width 100 height 21
click at [633, 210] on input "271/49" at bounding box center [629, 213] width 7 height 7
radio input "true"
click at [649, 238] on label "121/49" at bounding box center [626, 238] width 100 height 21
click at [633, 239] on input "121/49" at bounding box center [629, 242] width 7 height 7
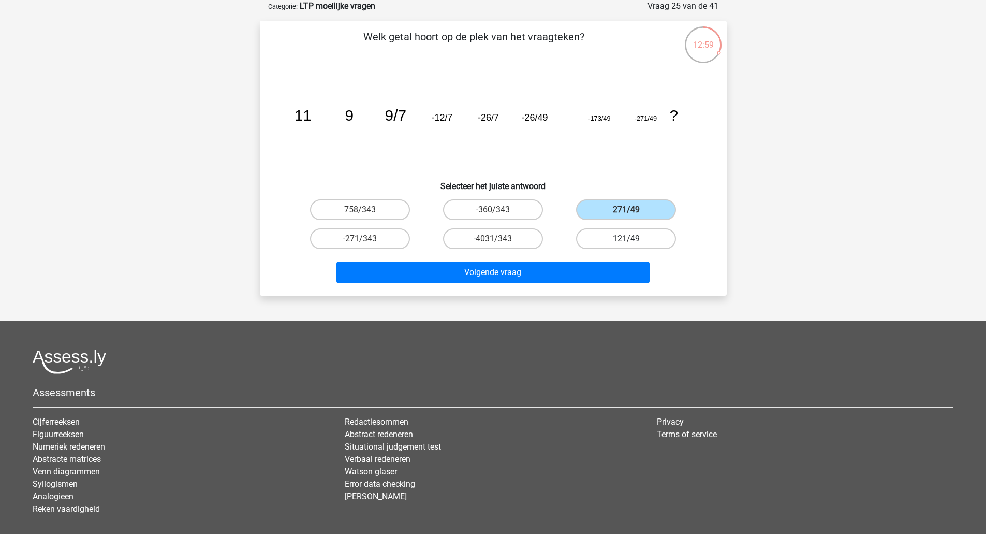
radio input "true"
click at [519, 274] on button "Volgende vraag" at bounding box center [492, 272] width 313 height 22
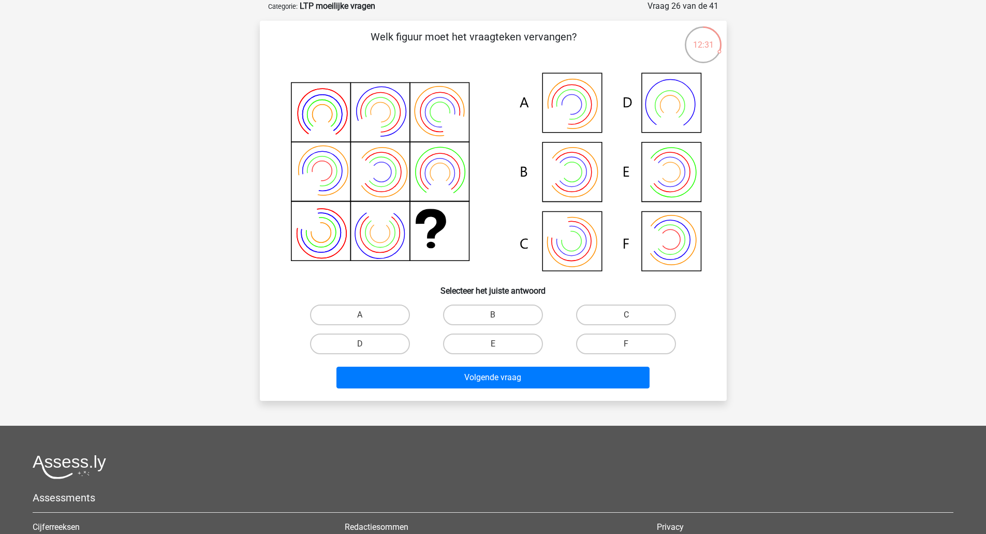
click at [519, 310] on label "B" at bounding box center [493, 314] width 100 height 21
click at [499, 315] on input "B" at bounding box center [496, 318] width 7 height 7
radio input "true"
click at [629, 319] on input "C" at bounding box center [629, 318] width 7 height 7
radio input "true"
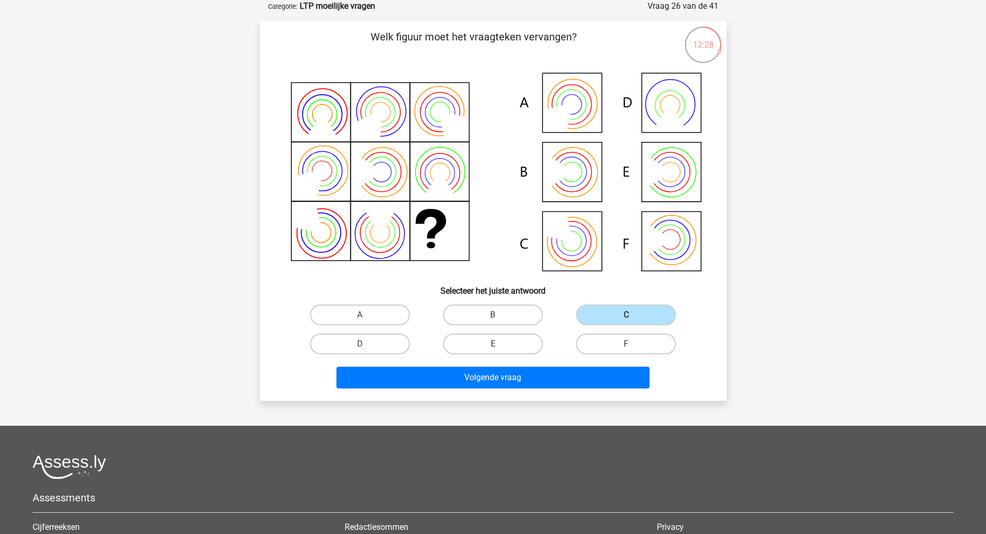
click at [589, 375] on button "Volgende vraag" at bounding box center [492, 377] width 313 height 22
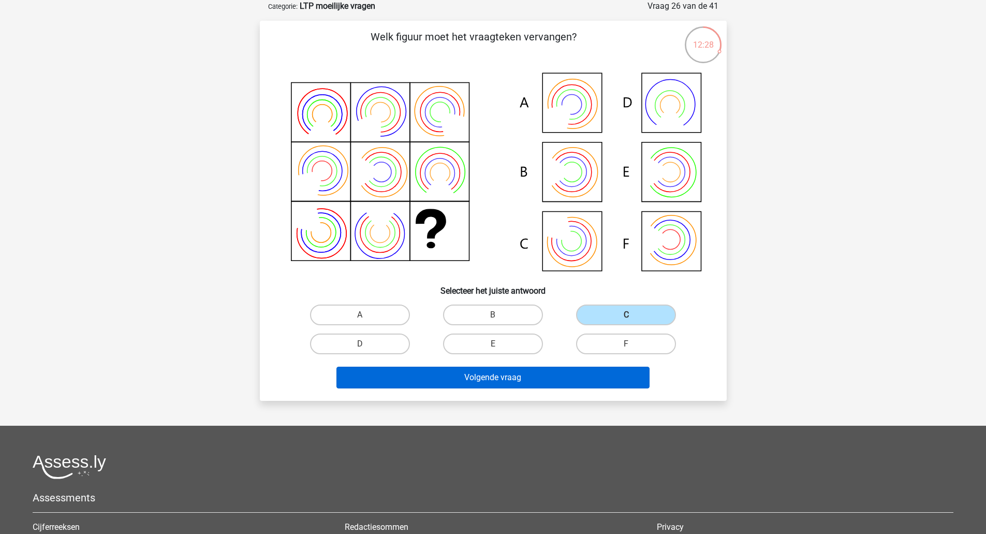
scroll to position [7, 0]
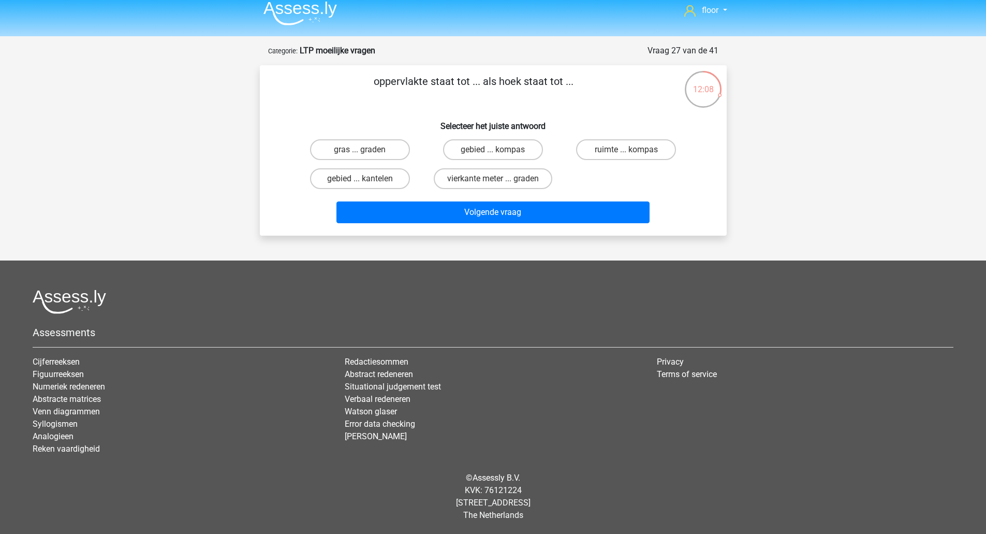
click at [516, 177] on label "vierkante meter ... graden" at bounding box center [493, 178] width 119 height 21
click at [499, 179] on input "vierkante meter ... graden" at bounding box center [496, 182] width 7 height 7
radio input "true"
click at [527, 219] on button "Volgende vraag" at bounding box center [492, 212] width 313 height 22
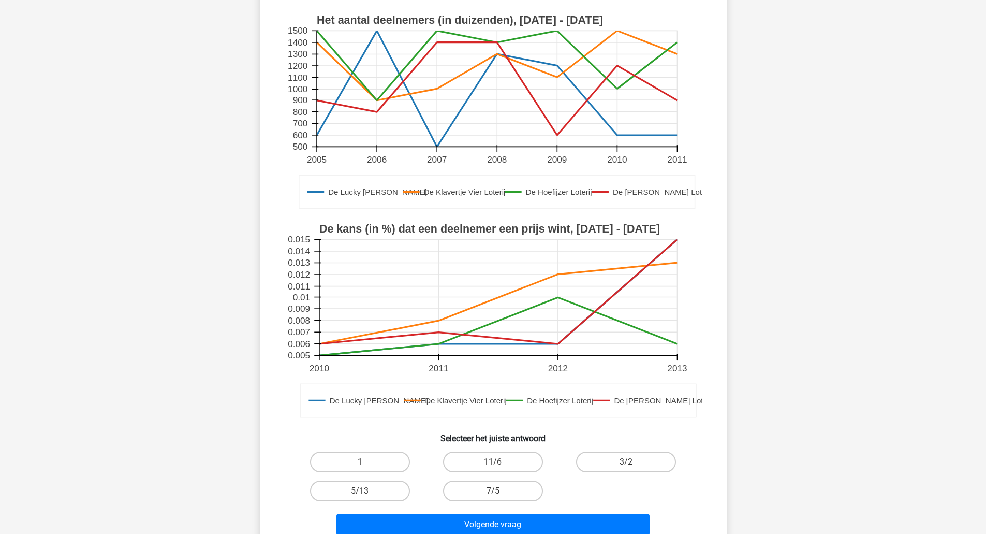
scroll to position [129, 0]
click at [387, 462] on label "1" at bounding box center [360, 460] width 100 height 21
click at [366, 462] on input "1" at bounding box center [363, 464] width 7 height 7
radio input "true"
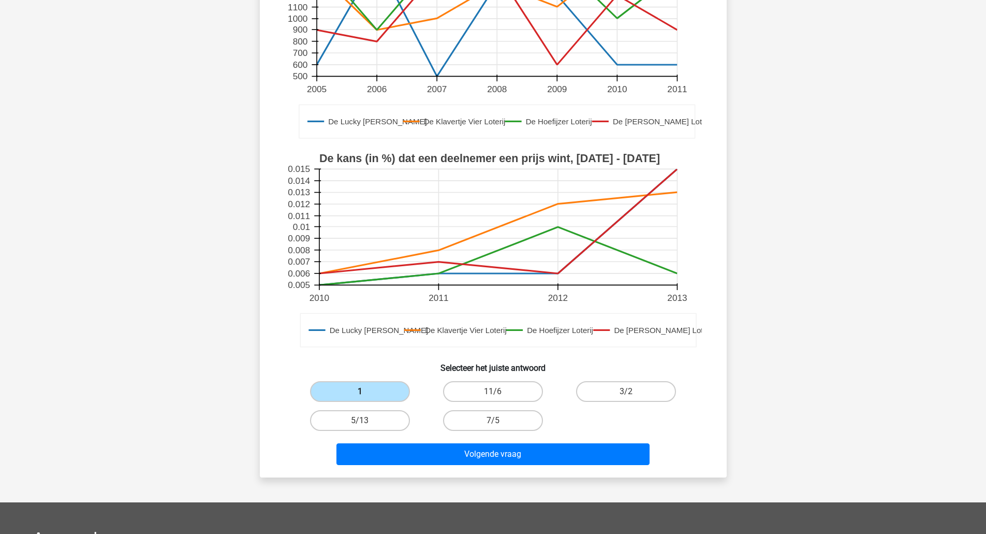
scroll to position [199, 0]
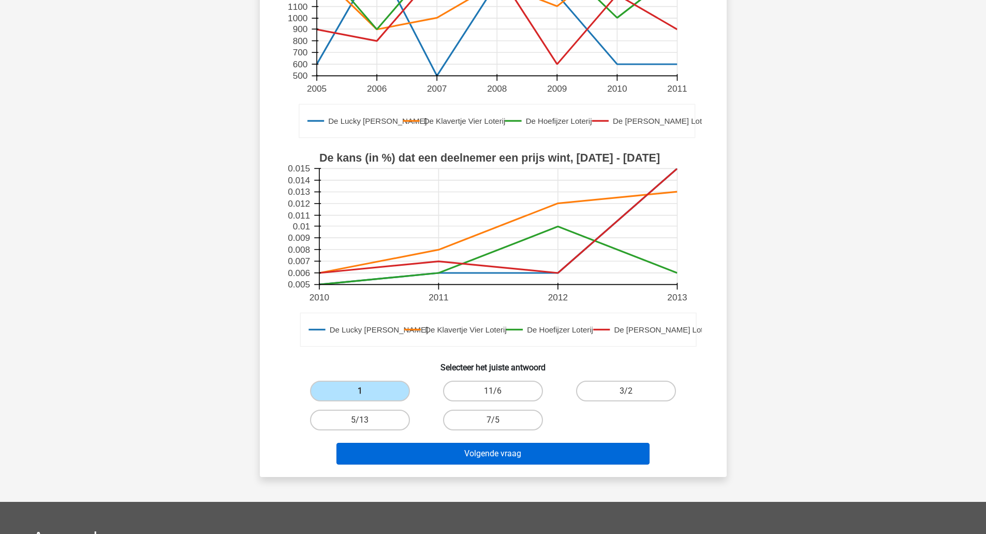
click at [392, 454] on button "Volgende vraag" at bounding box center [492, 453] width 313 height 22
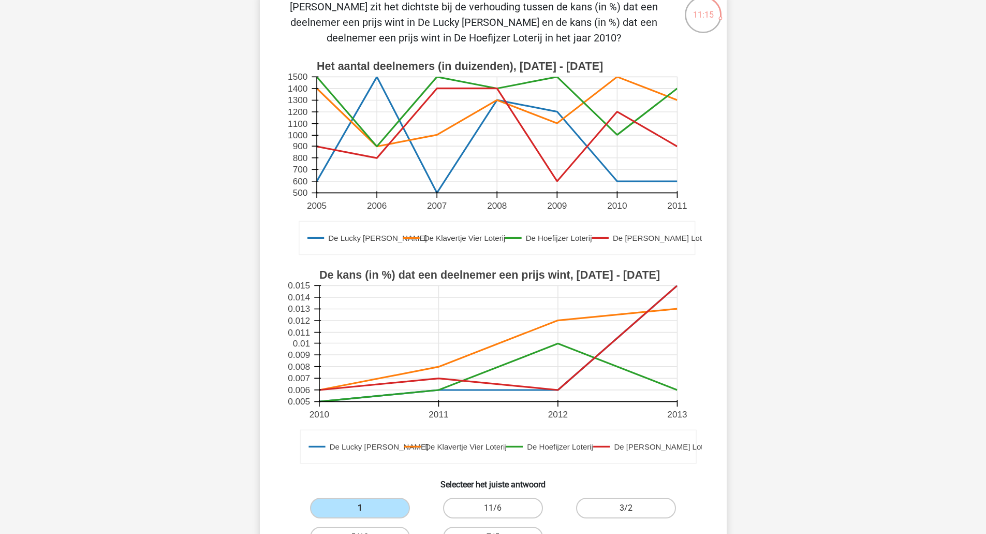
scroll to position [0, 0]
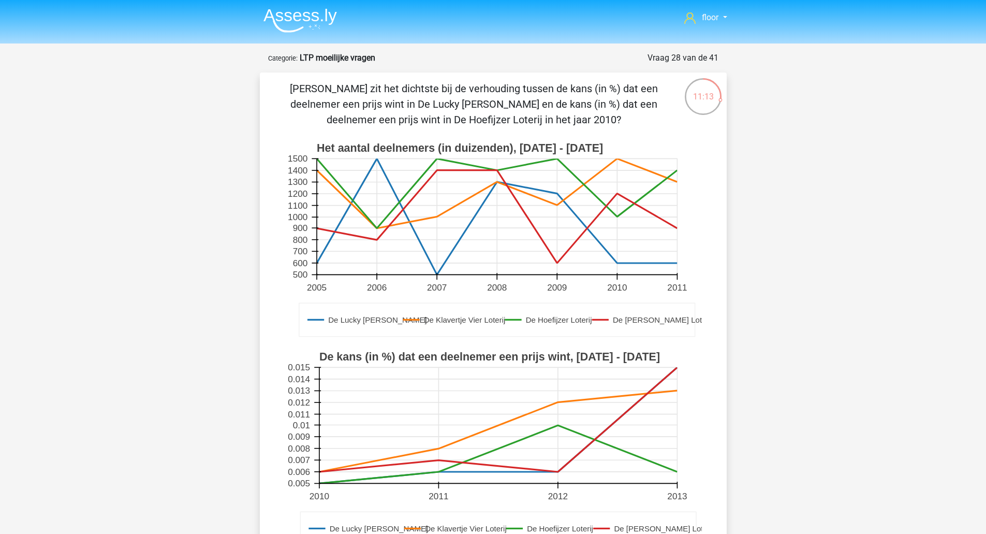
click at [436, 121] on p "[PERSON_NAME] zit het dichtste bij de verhouding tussen de kans (in %) dat een …" at bounding box center [473, 104] width 395 height 47
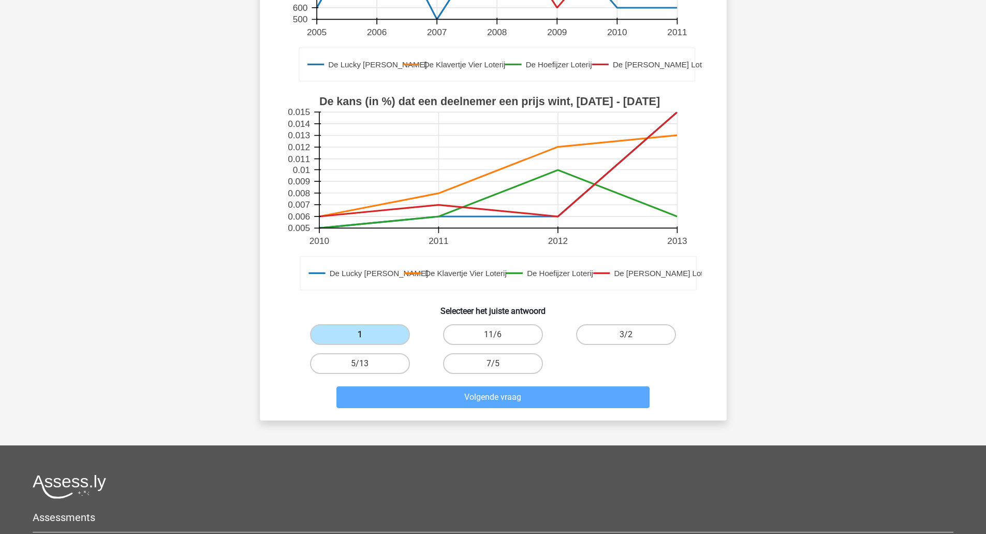
scroll to position [259, 0]
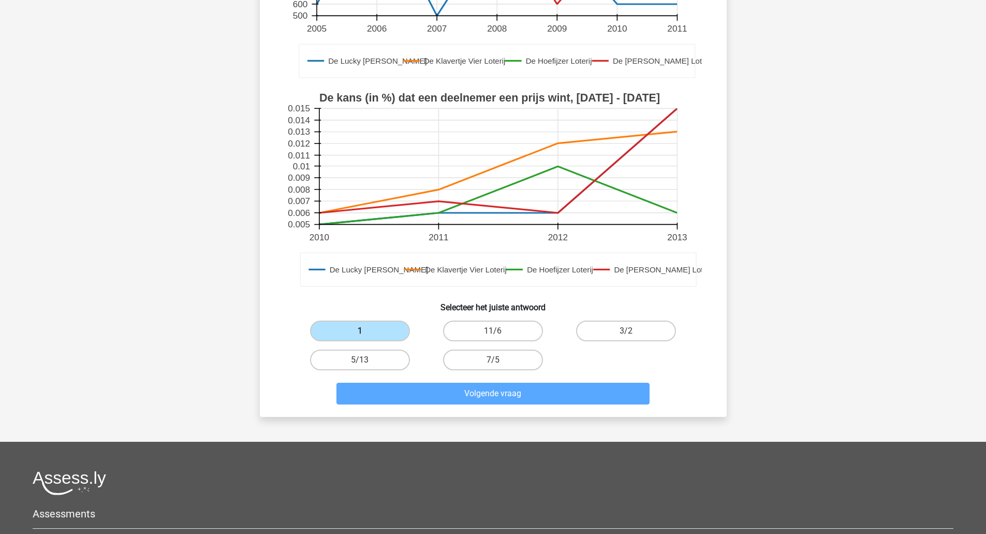
click at [479, 334] on label "11/6" at bounding box center [493, 330] width 100 height 21
click at [493, 334] on input "11/6" at bounding box center [496, 334] width 7 height 7
radio input "true"
click at [383, 327] on label "1" at bounding box center [360, 330] width 100 height 21
click at [366, 331] on input "1" at bounding box center [363, 334] width 7 height 7
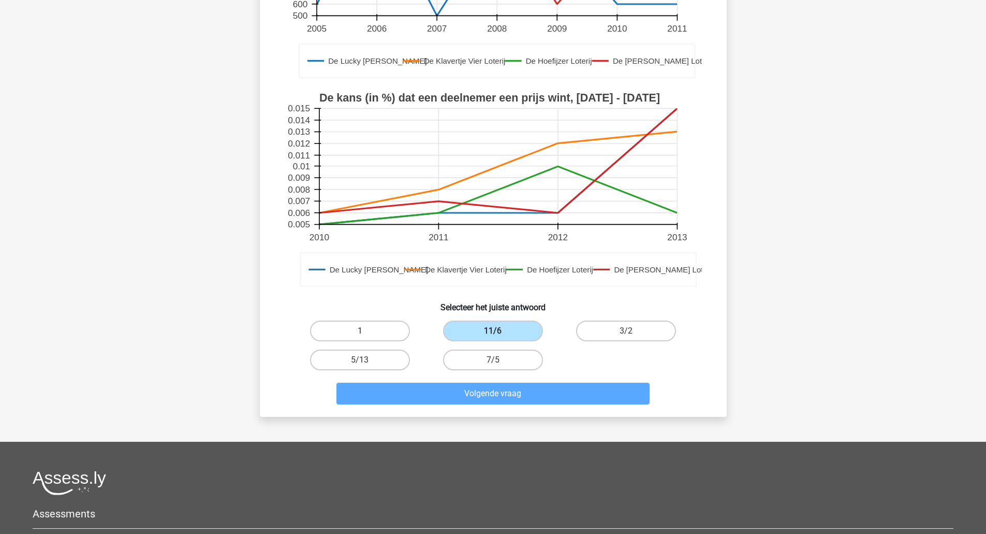
radio input "true"
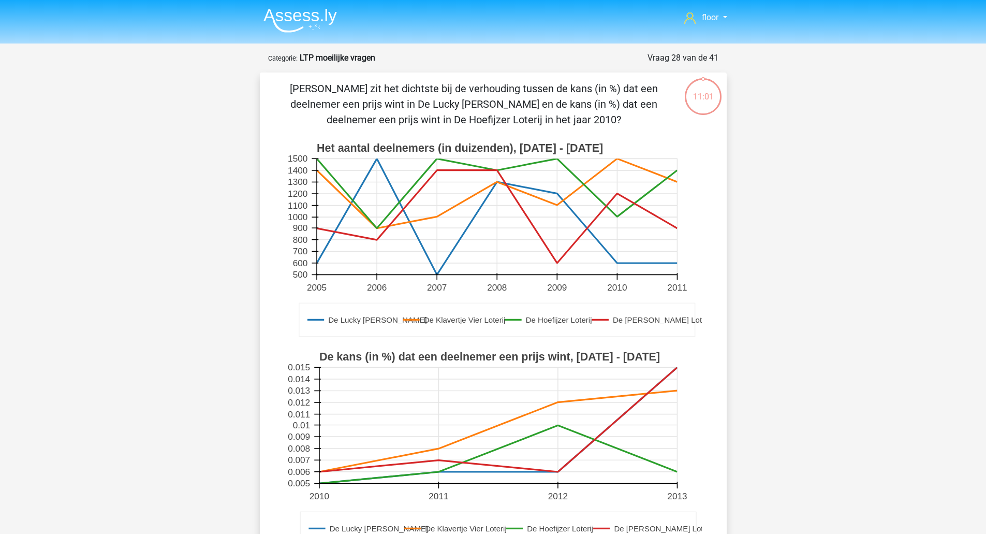
scroll to position [280, 0]
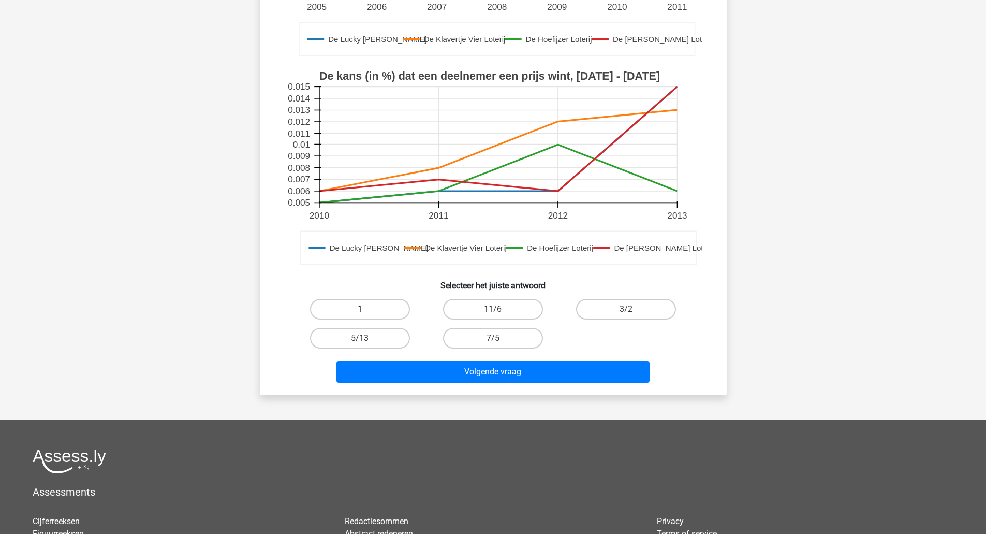
click at [347, 312] on label "1" at bounding box center [360, 309] width 100 height 21
click at [360, 312] on input "1" at bounding box center [363, 312] width 7 height 7
radio input "true"
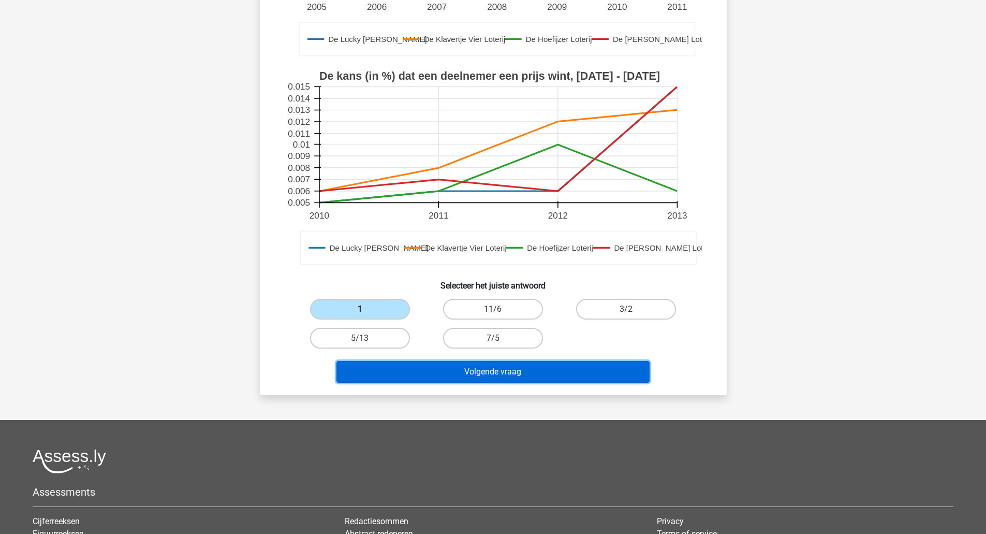
click at [481, 372] on button "Volgende vraag" at bounding box center [492, 372] width 313 height 22
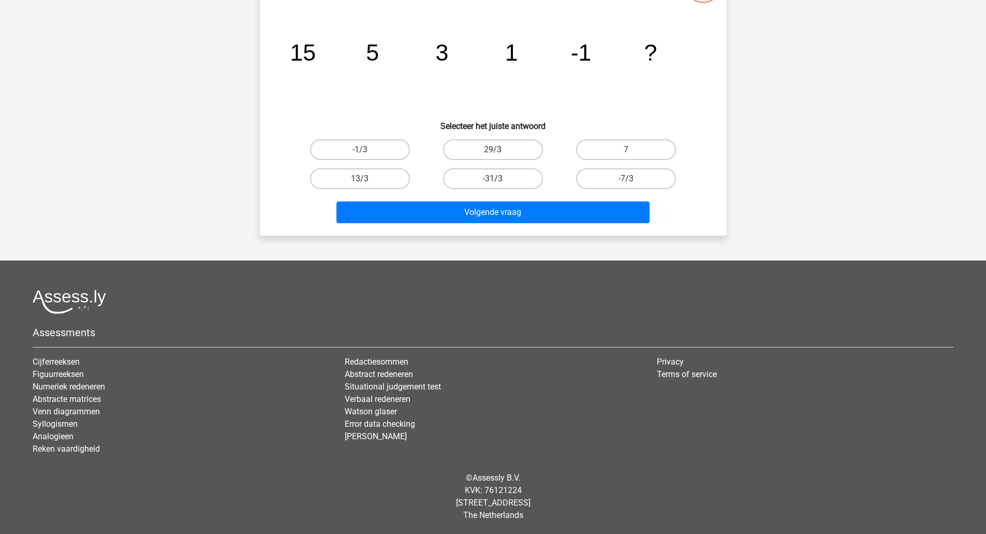
scroll to position [52, 0]
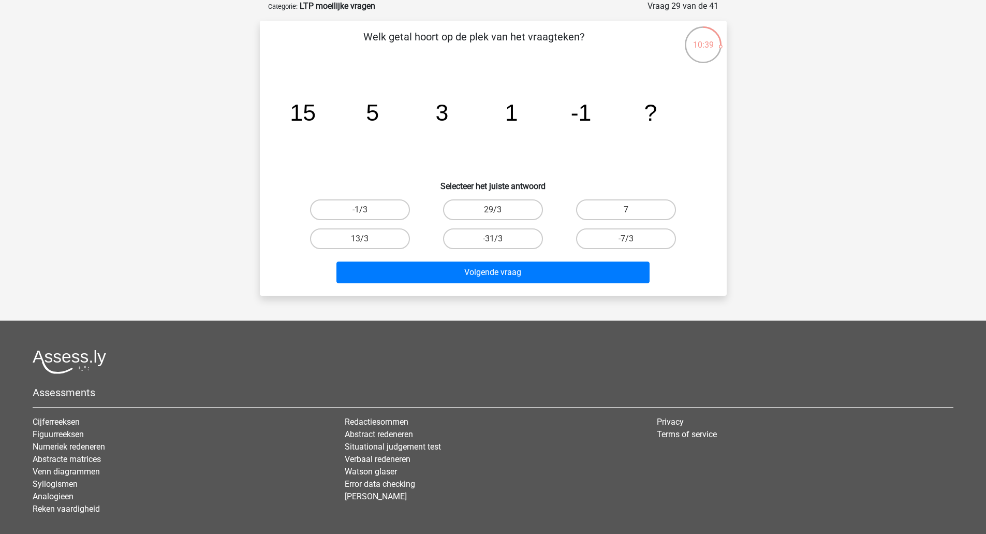
click at [380, 213] on label "-1/3" at bounding box center [360, 209] width 100 height 21
click at [366, 213] on input "-1/3" at bounding box center [363, 213] width 7 height 7
radio input "true"
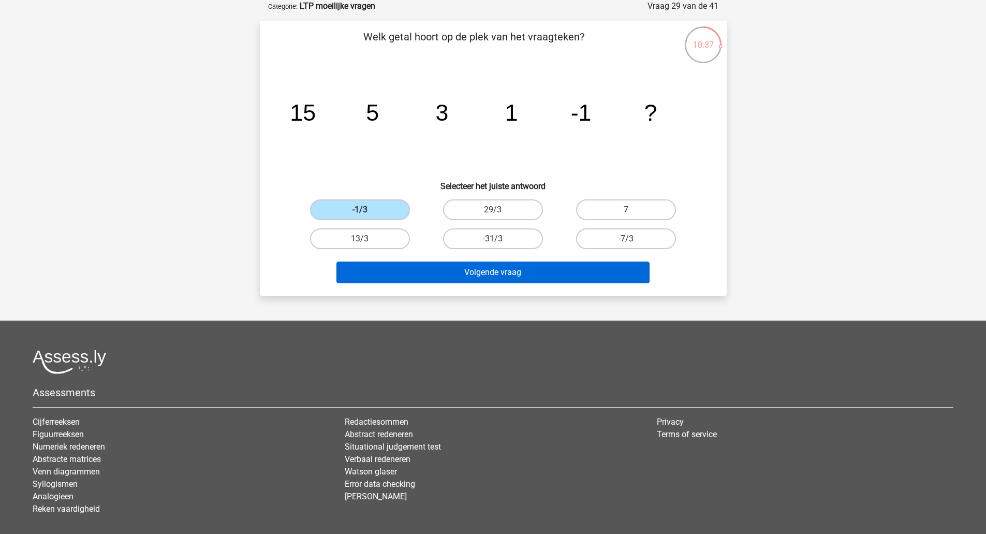
click at [406, 275] on button "Volgende vraag" at bounding box center [492, 272] width 313 height 22
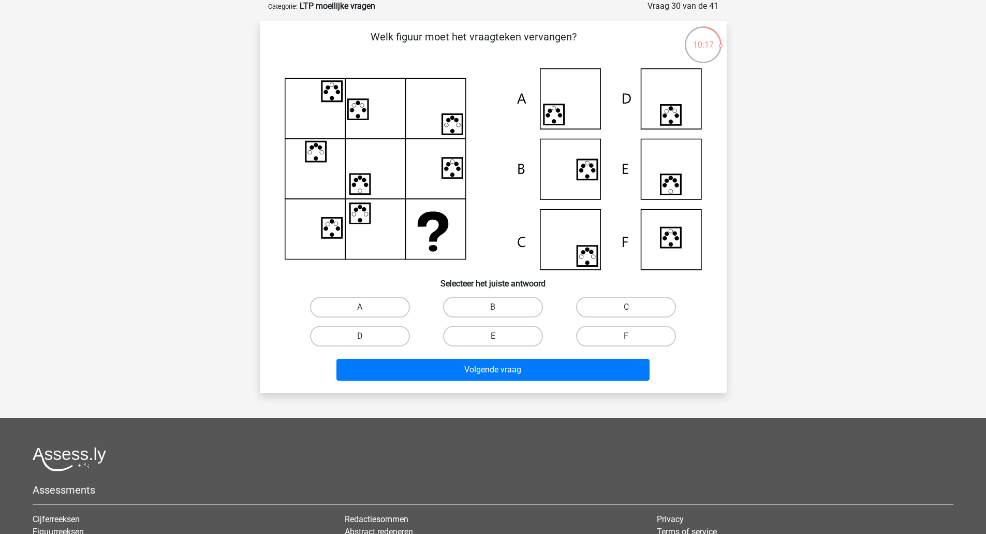
click at [490, 340] on label "E" at bounding box center [493, 335] width 100 height 21
click at [493, 340] on input "E" at bounding box center [496, 339] width 7 height 7
radio input "true"
click at [494, 371] on button "Volgende vraag" at bounding box center [492, 370] width 313 height 22
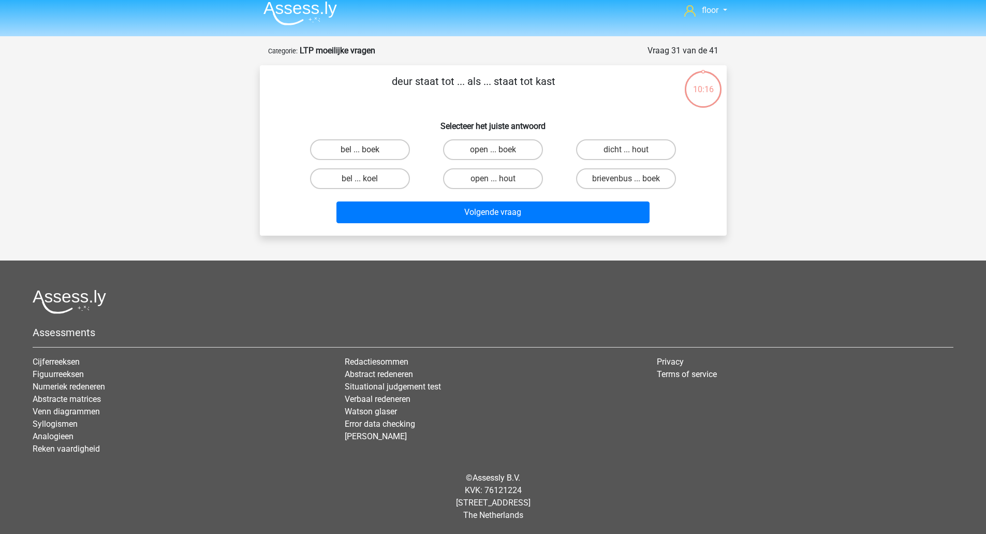
scroll to position [7, 0]
click at [384, 181] on label "bel ... koel" at bounding box center [360, 178] width 100 height 21
click at [366, 181] on input "bel ... koel" at bounding box center [363, 182] width 7 height 7
radio input "true"
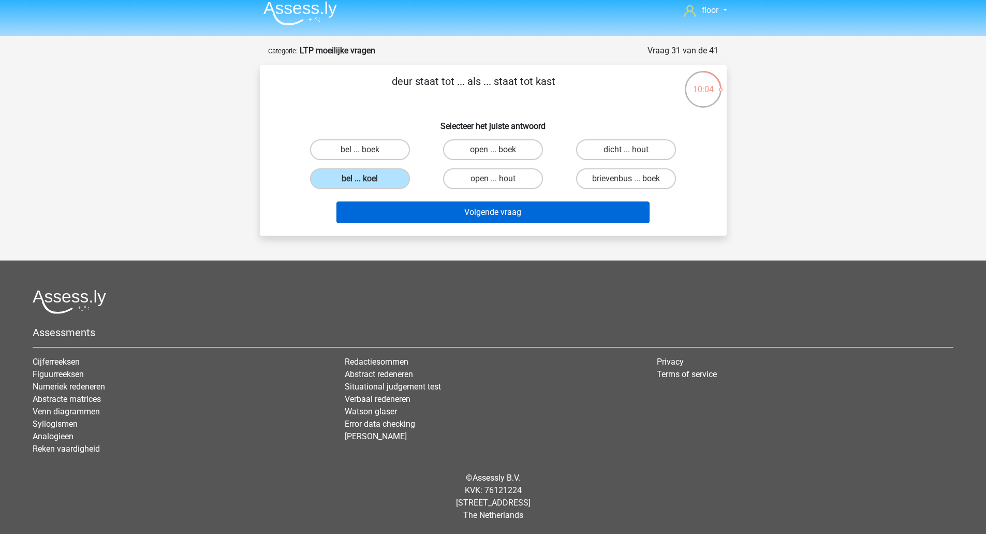
click at [417, 221] on button "Volgende vraag" at bounding box center [492, 212] width 313 height 22
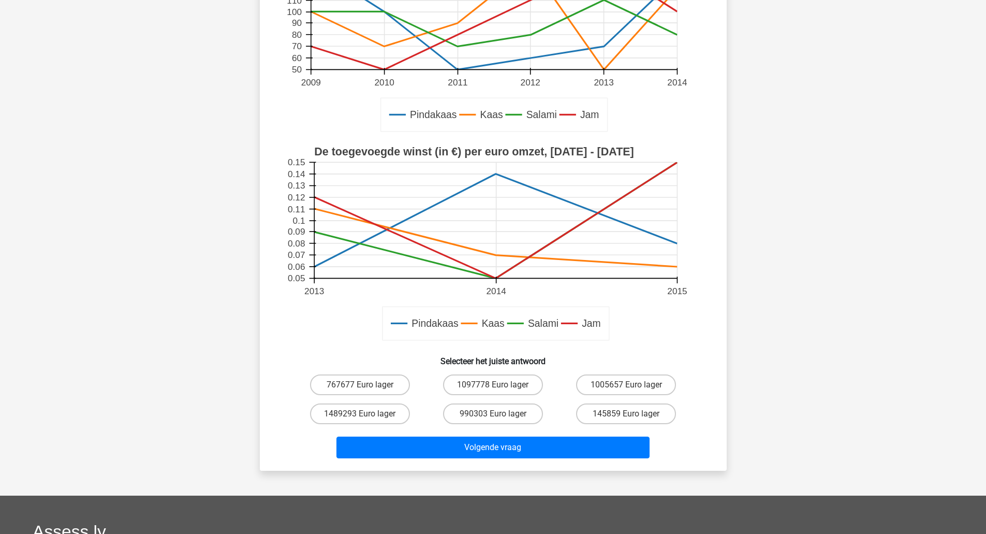
scroll to position [194, 0]
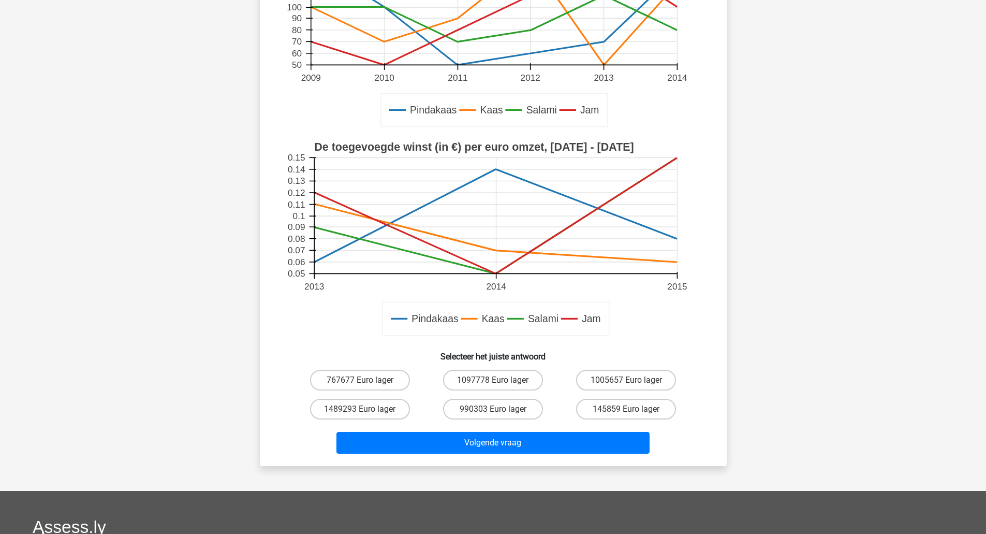
click at [508, 410] on label "990303 Euro lager" at bounding box center [493, 408] width 100 height 21
click at [499, 410] on input "990303 Euro lager" at bounding box center [496, 412] width 7 height 7
radio input "true"
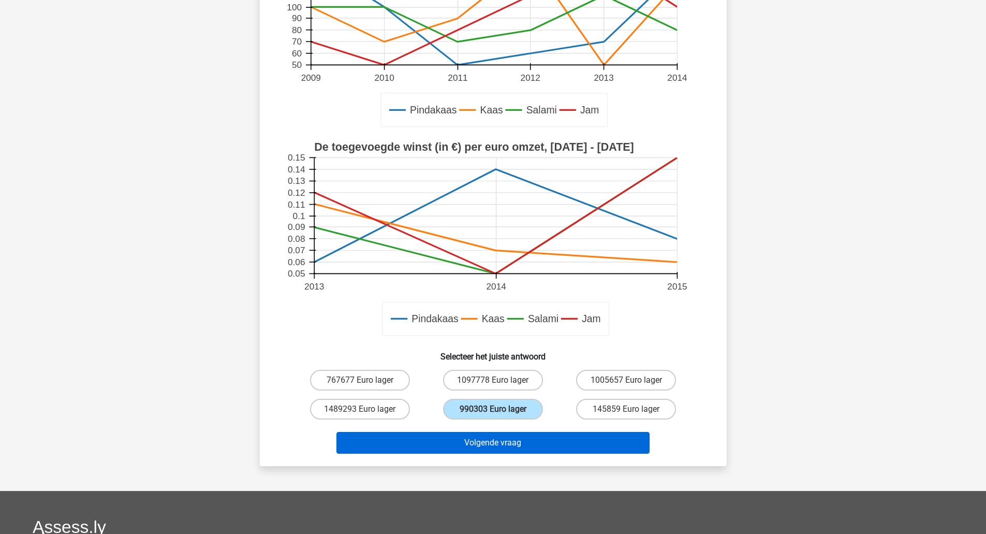
click at [533, 444] on button "Volgende vraag" at bounding box center [492, 443] width 313 height 22
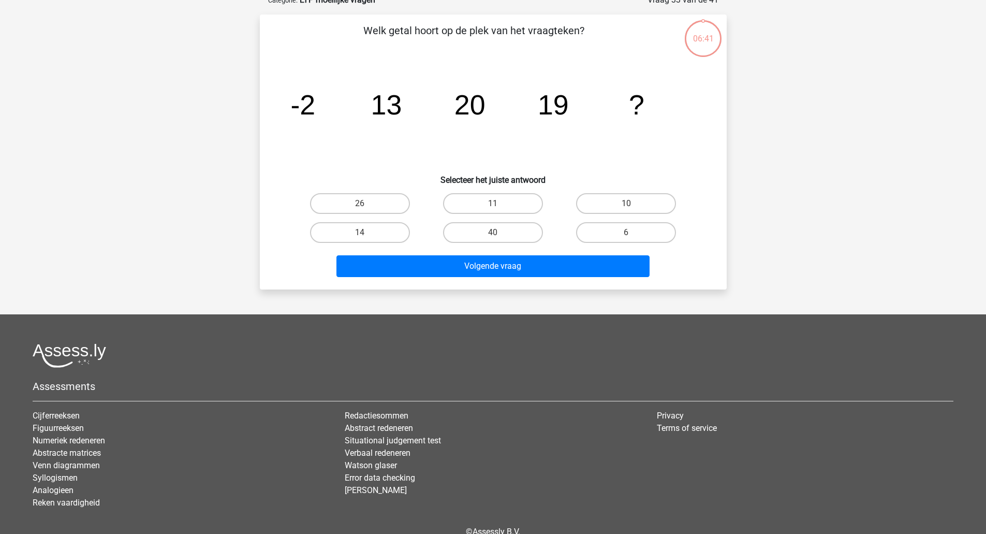
scroll to position [52, 0]
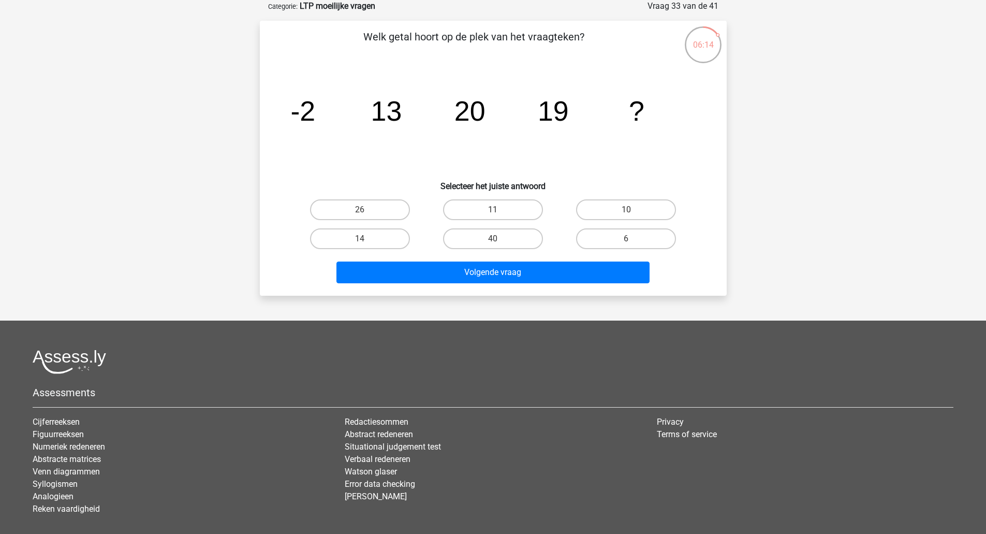
click at [638, 205] on label "10" at bounding box center [626, 209] width 100 height 21
click at [633, 210] on input "10" at bounding box center [629, 213] width 7 height 7
radio input "true"
click at [613, 274] on button "Volgende vraag" at bounding box center [492, 272] width 313 height 22
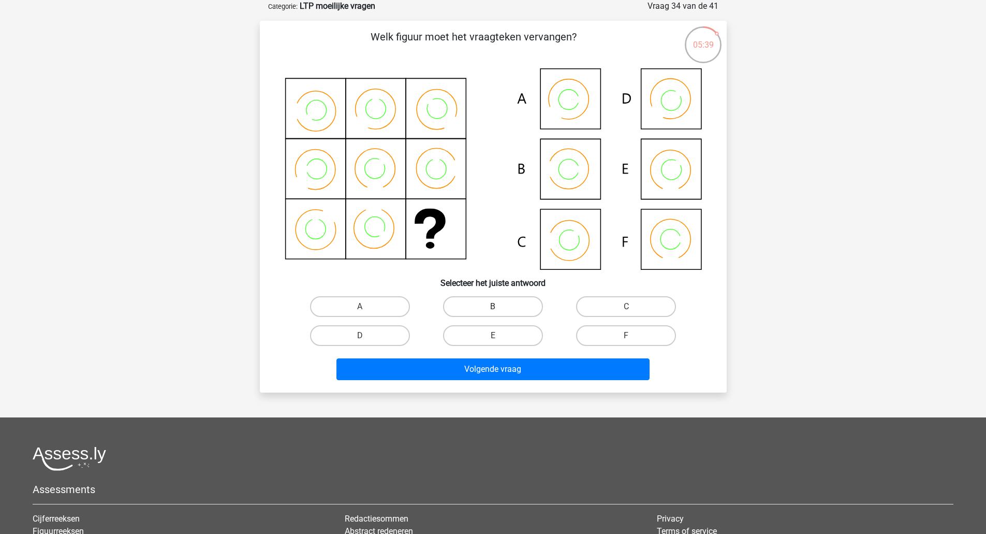
click at [516, 308] on label "B" at bounding box center [493, 306] width 100 height 21
click at [499, 308] on input "B" at bounding box center [496, 309] width 7 height 7
radio input "true"
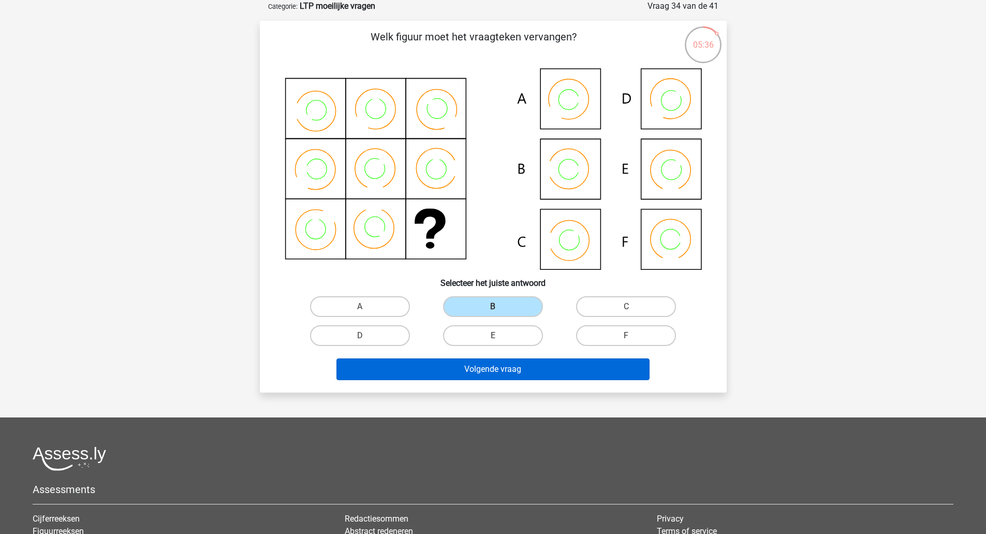
click at [491, 376] on button "Volgende vraag" at bounding box center [492, 369] width 313 height 22
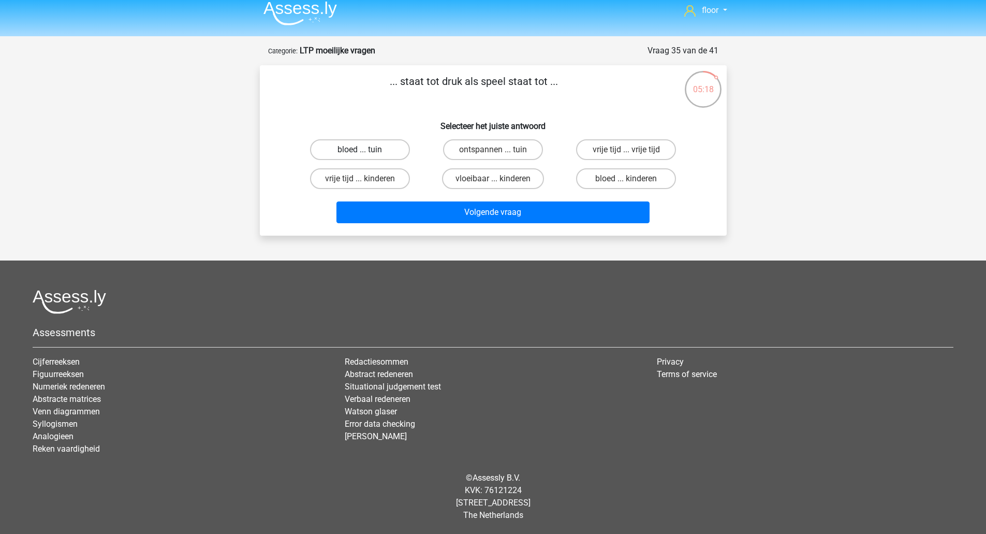
click at [395, 160] on label "bloed ... tuin" at bounding box center [360, 149] width 100 height 21
click at [366, 156] on input "bloed ... tuin" at bounding box center [363, 153] width 7 height 7
radio input "true"
click at [450, 218] on button "Volgende vraag" at bounding box center [492, 212] width 313 height 22
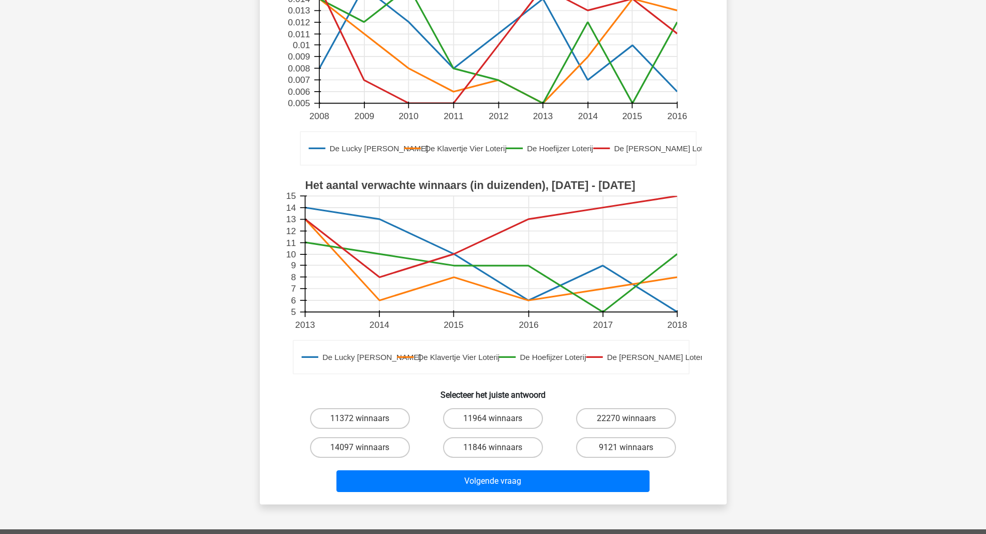
scroll to position [201, 0]
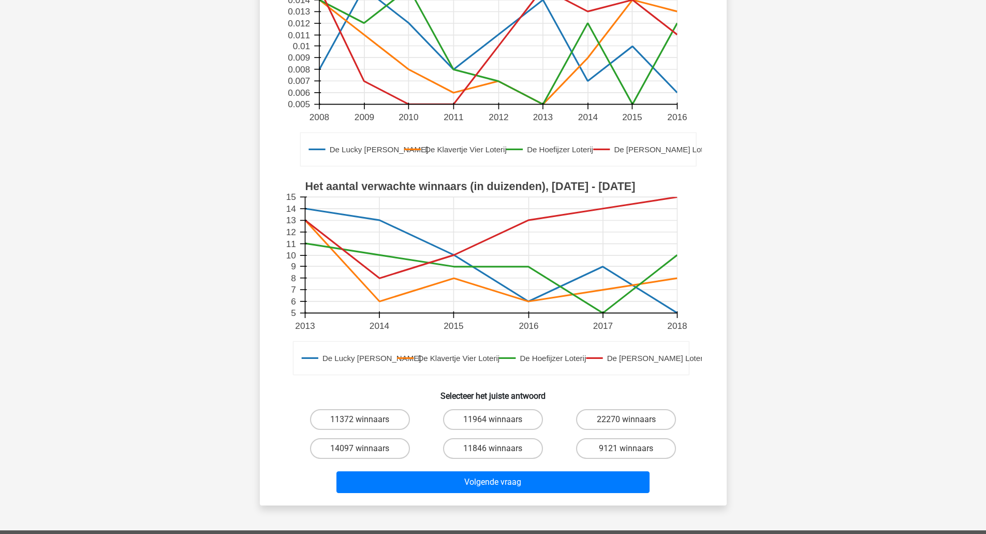
click at [610, 421] on label "22270 winnaars" at bounding box center [626, 419] width 100 height 21
click at [626, 421] on input "22270 winnaars" at bounding box center [629, 422] width 7 height 7
radio input "true"
click at [581, 476] on button "Volgende vraag" at bounding box center [492, 482] width 313 height 22
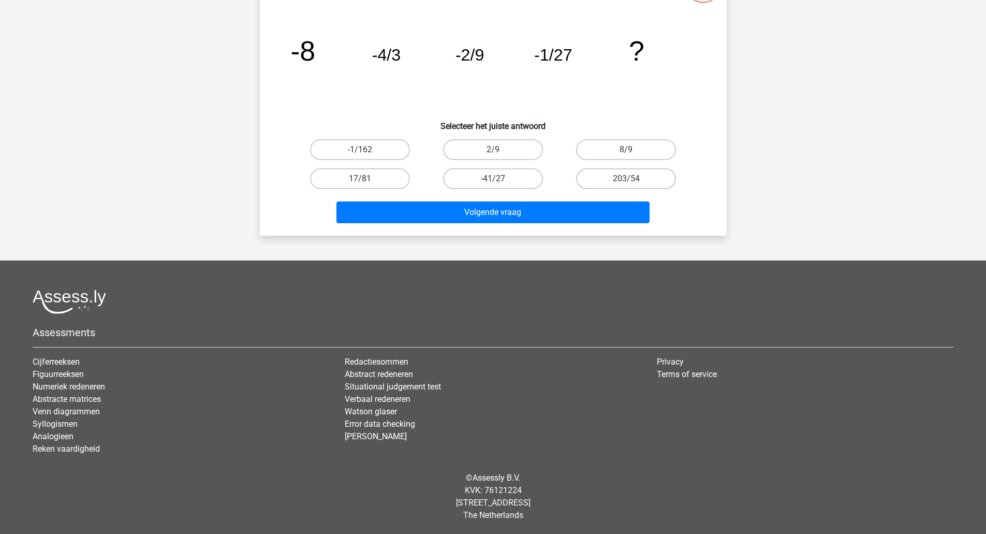
scroll to position [52, 0]
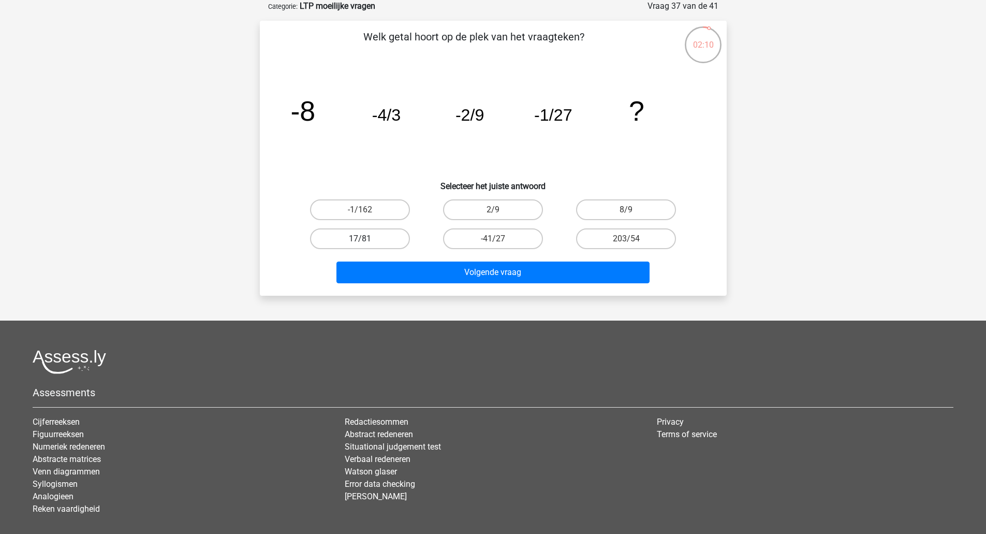
click at [372, 247] on label "17/81" at bounding box center [360, 238] width 100 height 21
click at [366, 245] on input "17/81" at bounding box center [363, 242] width 7 height 7
radio input "true"
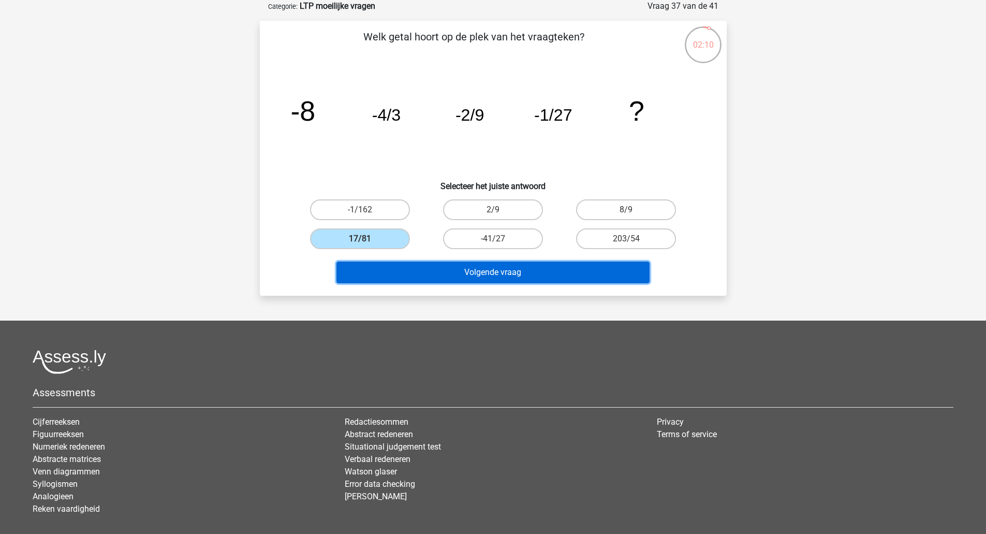
click at [419, 278] on button "Volgende vraag" at bounding box center [492, 272] width 313 height 22
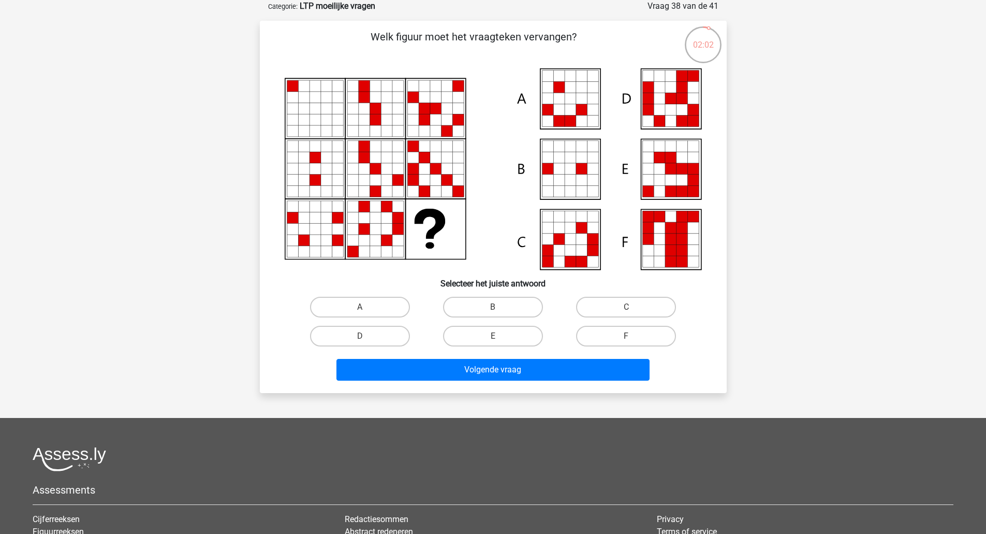
click at [519, 345] on label "E" at bounding box center [493, 335] width 100 height 21
click at [499, 343] on input "E" at bounding box center [496, 339] width 7 height 7
radio input "true"
click at [521, 375] on button "Volgende vraag" at bounding box center [492, 370] width 313 height 22
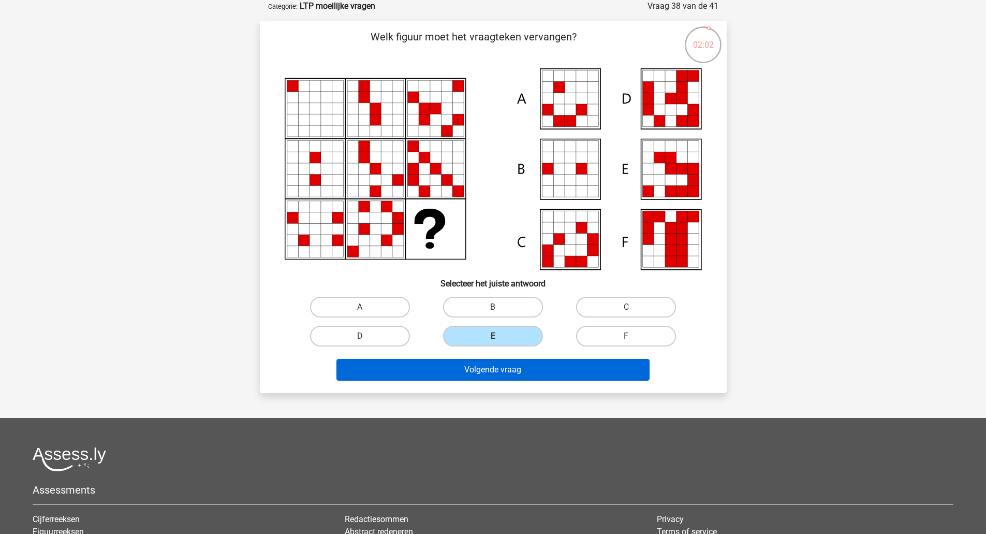
scroll to position [7, 0]
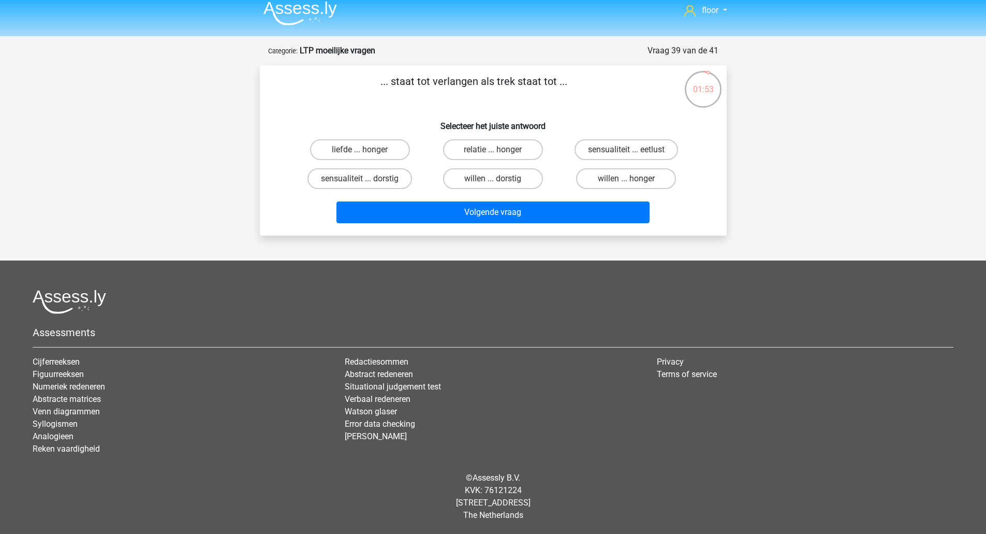
click at [629, 182] on input "willen ... honger" at bounding box center [629, 182] width 7 height 7
radio input "true"
click at [606, 219] on button "Volgende vraag" at bounding box center [492, 212] width 313 height 22
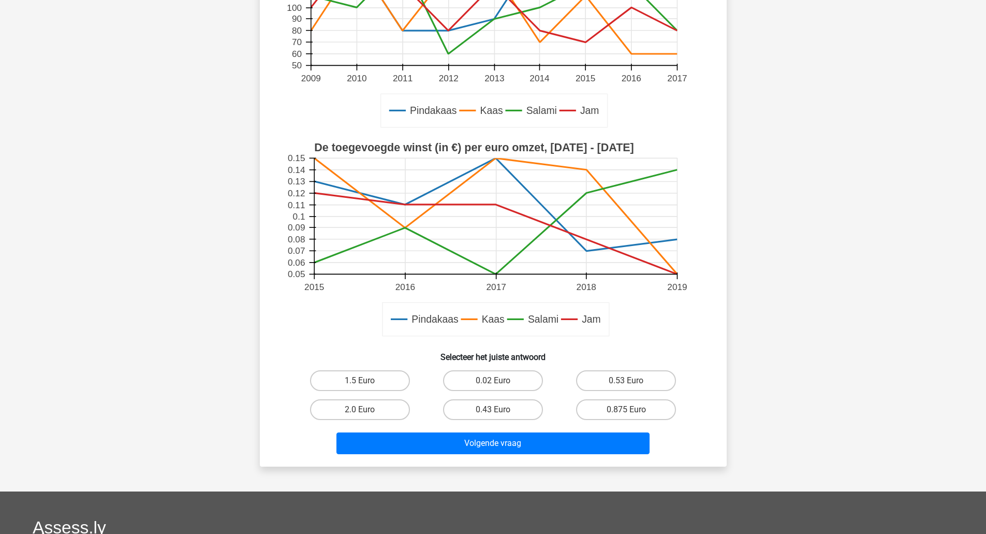
scroll to position [211, 0]
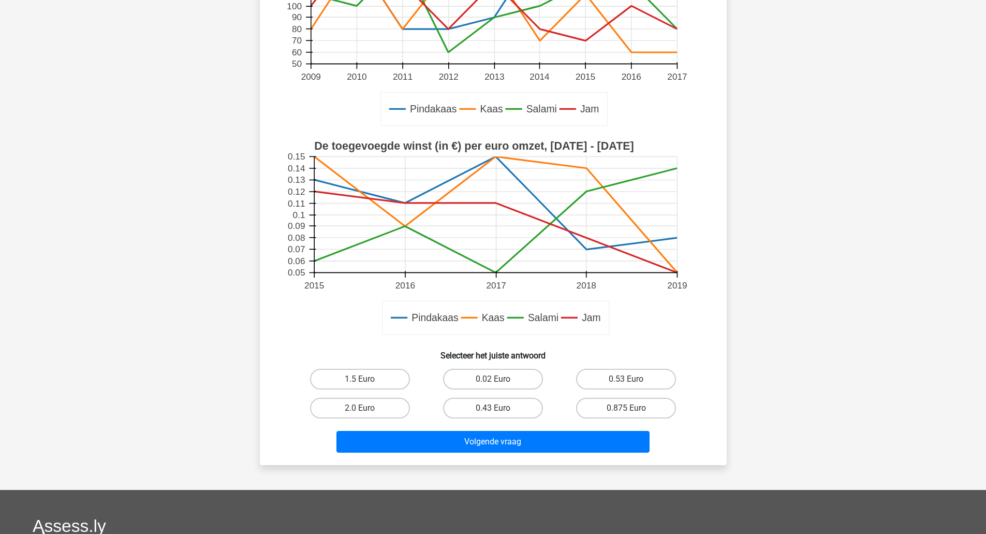
click at [497, 374] on label "0.02 Euro" at bounding box center [493, 378] width 100 height 21
click at [497, 379] on input "0.02 Euro" at bounding box center [496, 382] width 7 height 7
radio input "true"
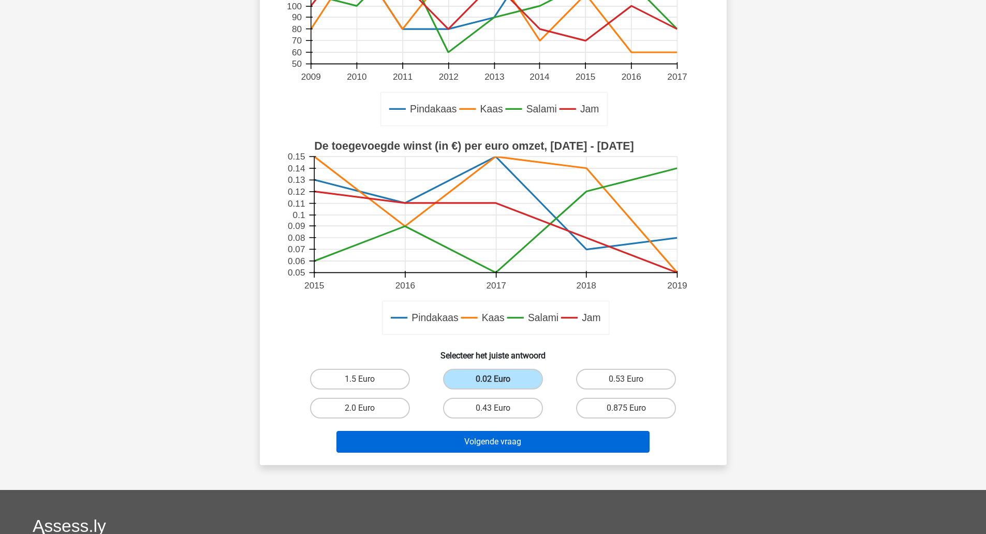
click at [498, 443] on button "Volgende vraag" at bounding box center [492, 442] width 313 height 22
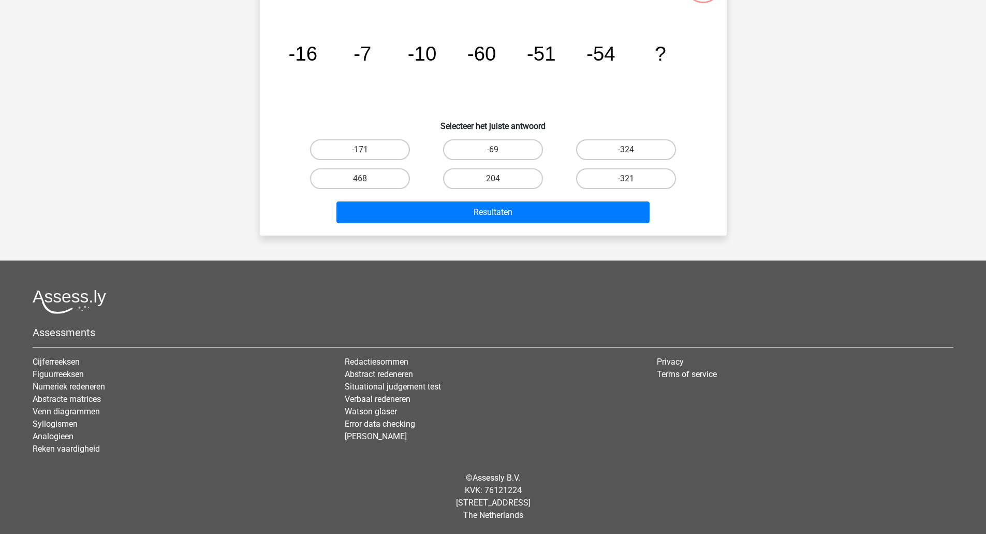
scroll to position [52, 0]
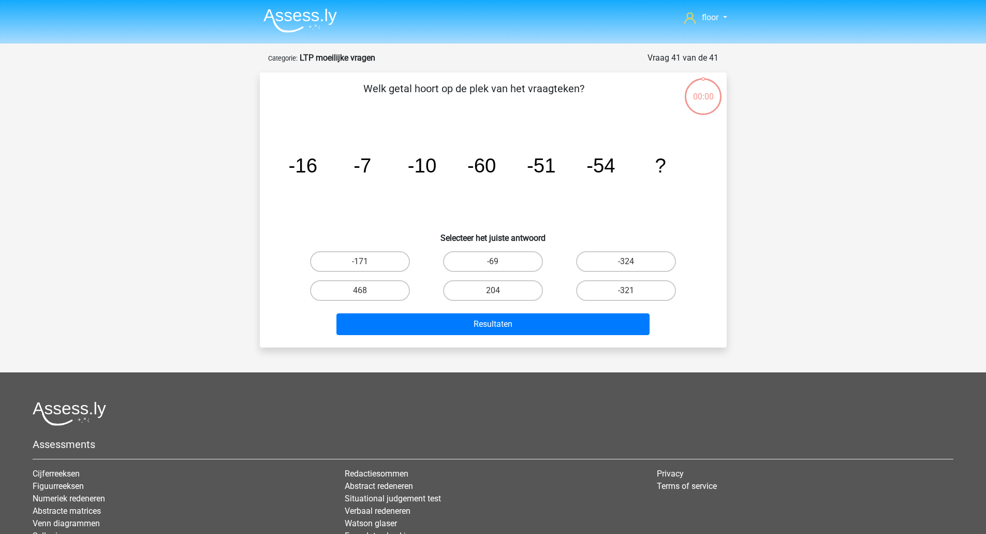
scroll to position [52, 0]
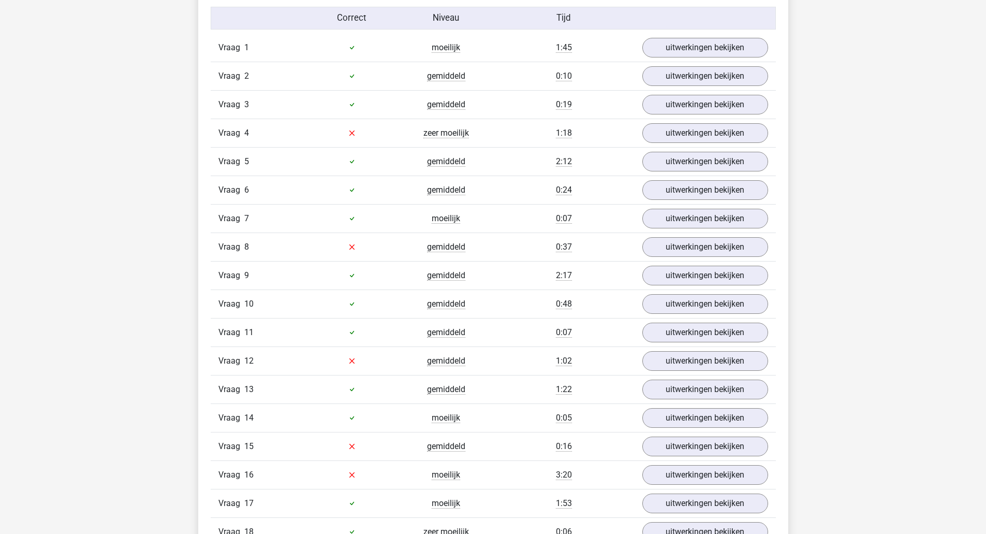
scroll to position [896, 0]
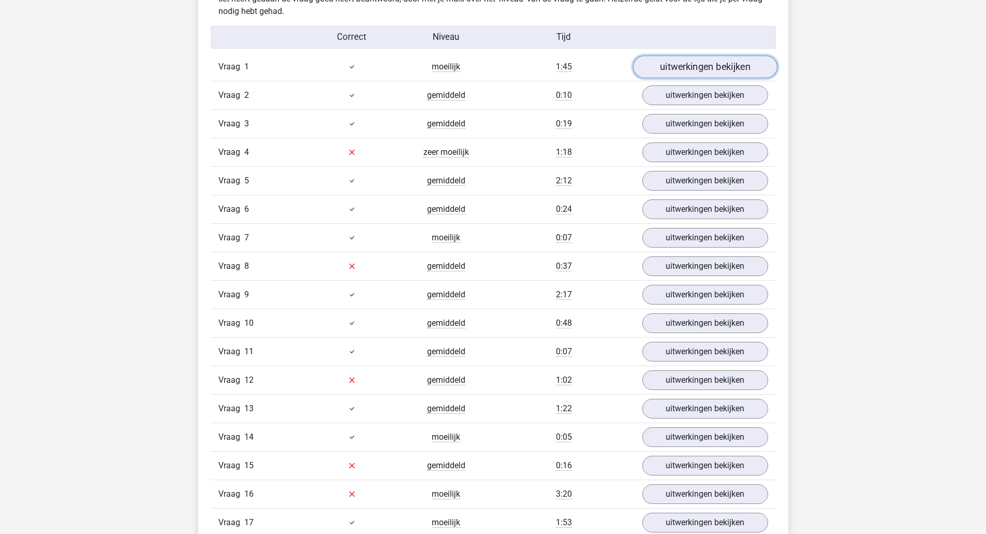
click at [735, 63] on link "uitwerkingen bekijken" at bounding box center [704, 66] width 144 height 23
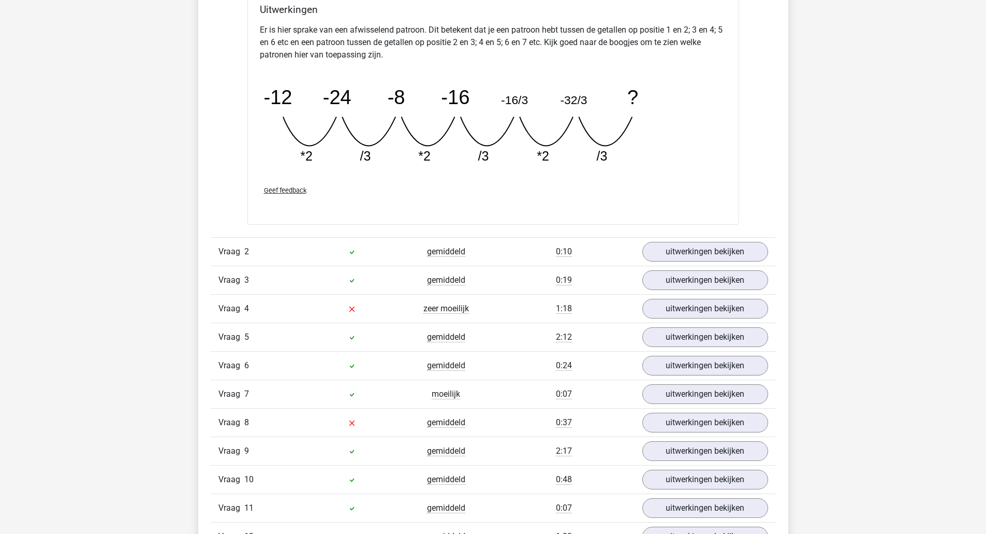
scroll to position [1217, 0]
click at [718, 248] on link "uitwerkingen bekijken" at bounding box center [704, 250] width 144 height 23
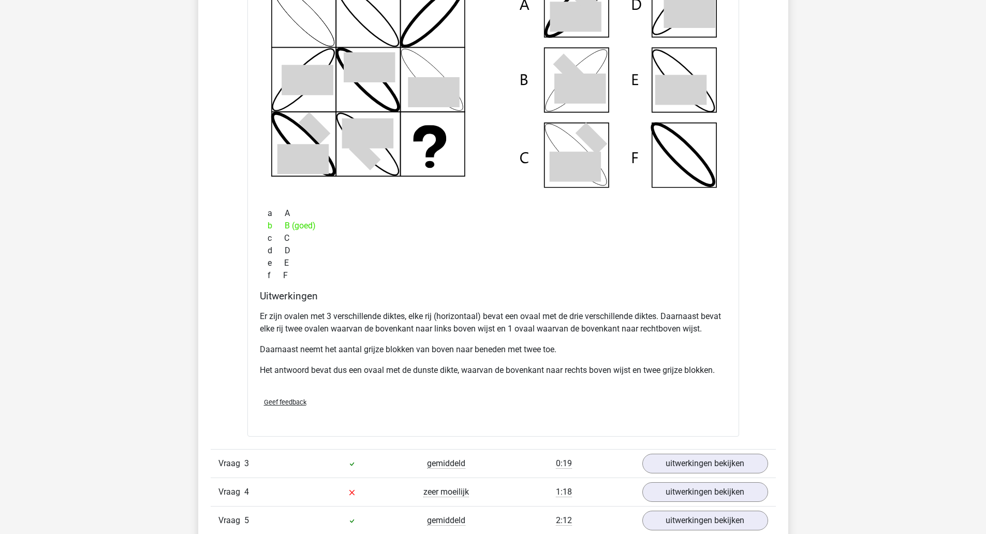
scroll to position [1557, 0]
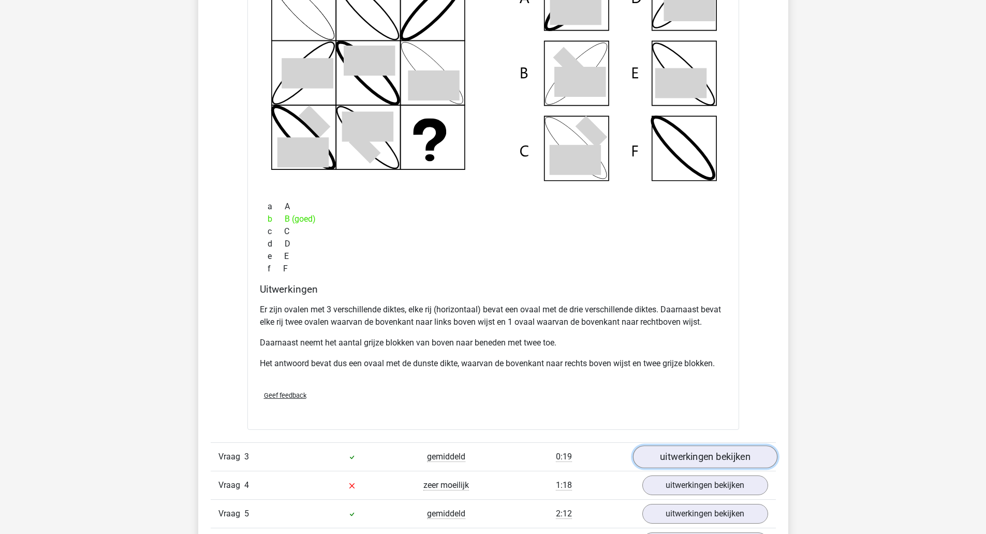
click at [722, 451] on link "uitwerkingen bekijken" at bounding box center [704, 456] width 144 height 23
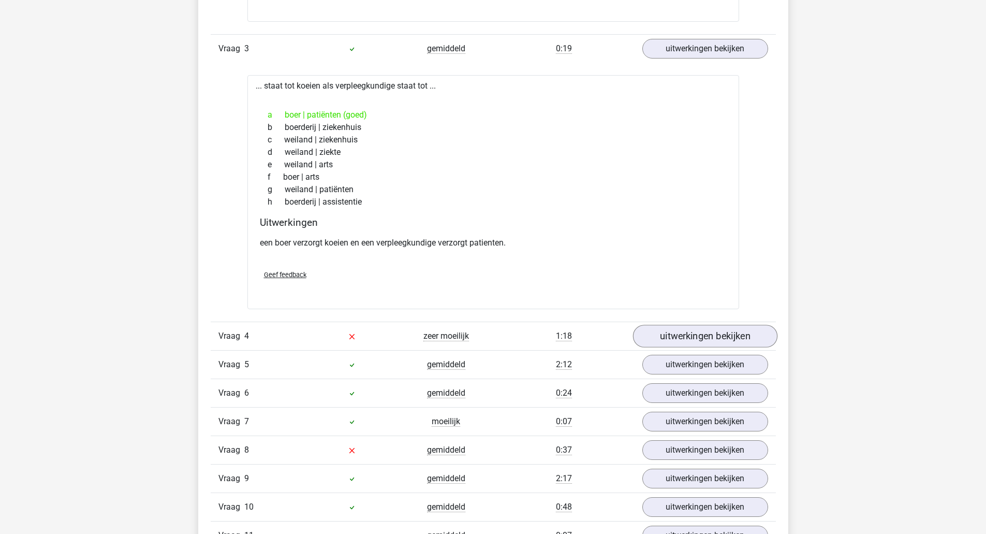
click at [720, 340] on link "uitwerkingen bekijken" at bounding box center [704, 335] width 144 height 23
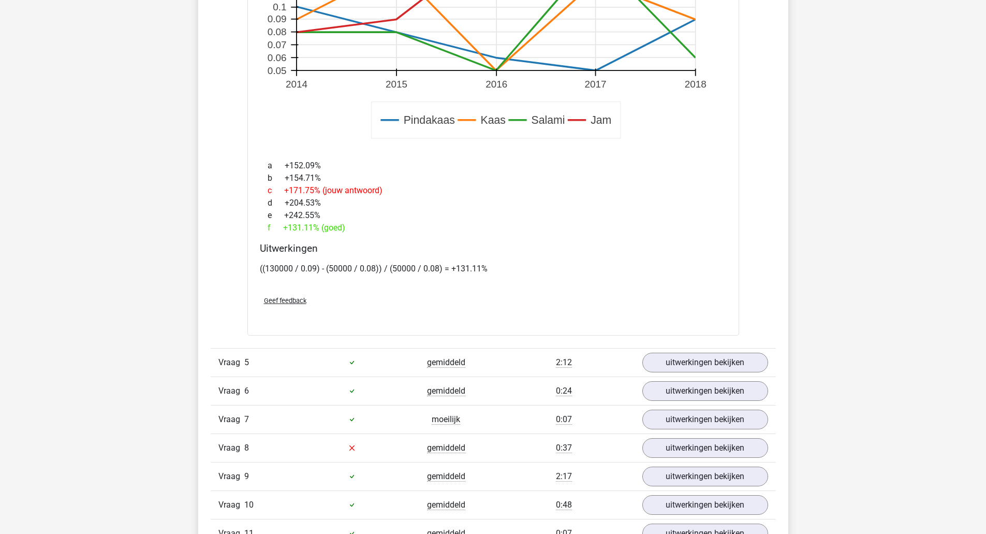
scroll to position [2686, 0]
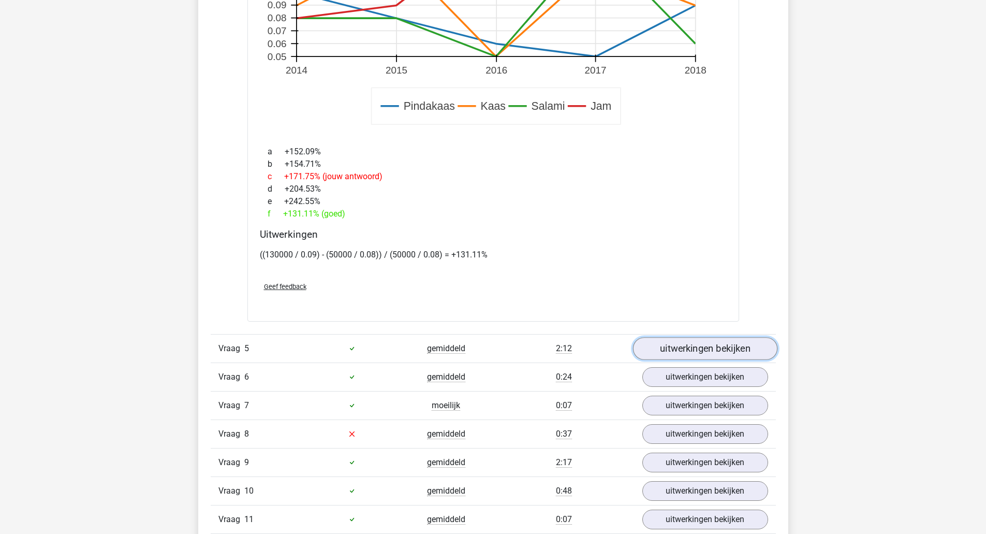
click at [747, 352] on link "uitwerkingen bekijken" at bounding box center [704, 348] width 144 height 23
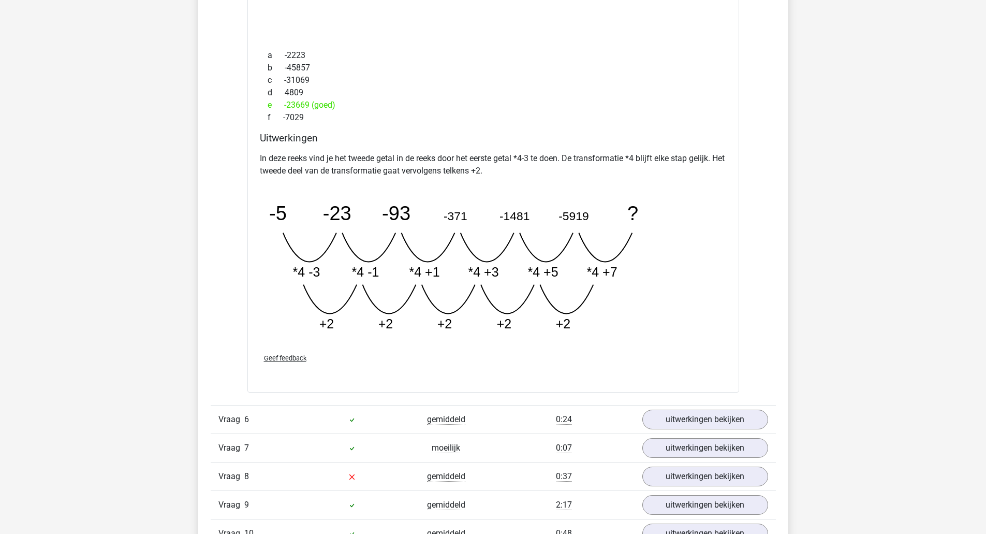
scroll to position [3172, 0]
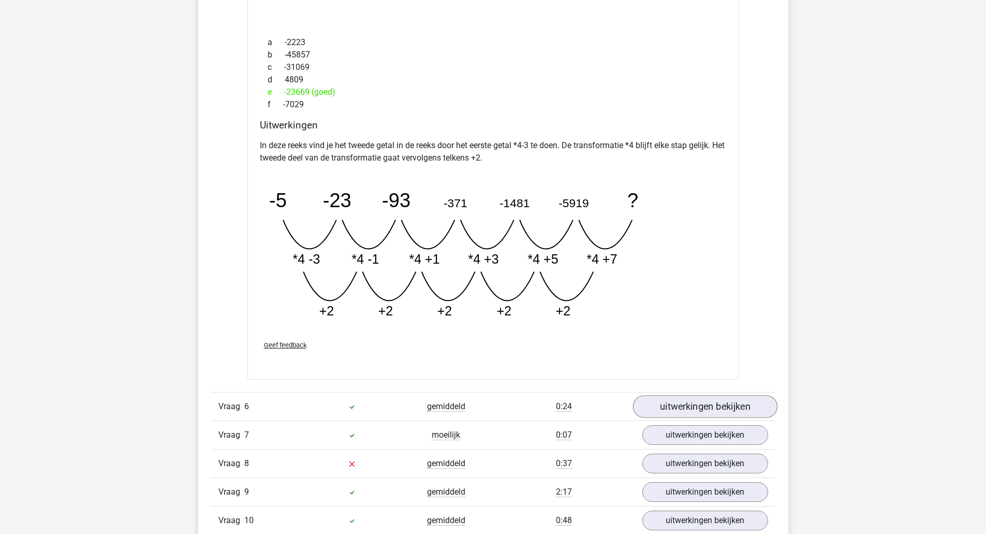
click at [720, 411] on link "uitwerkingen bekijken" at bounding box center [704, 406] width 144 height 23
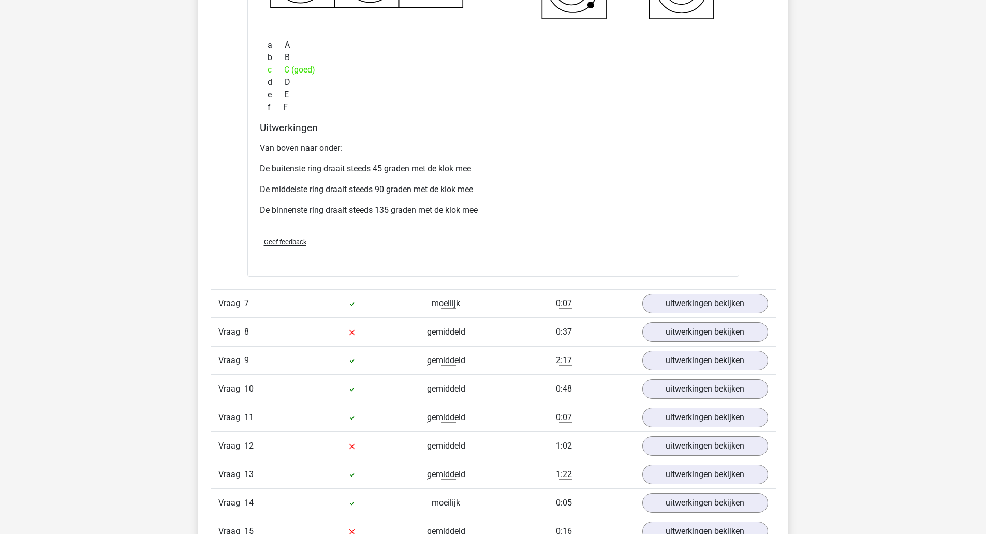
click at [744, 309] on link "uitwerkingen bekijken" at bounding box center [705, 303] width 126 height 20
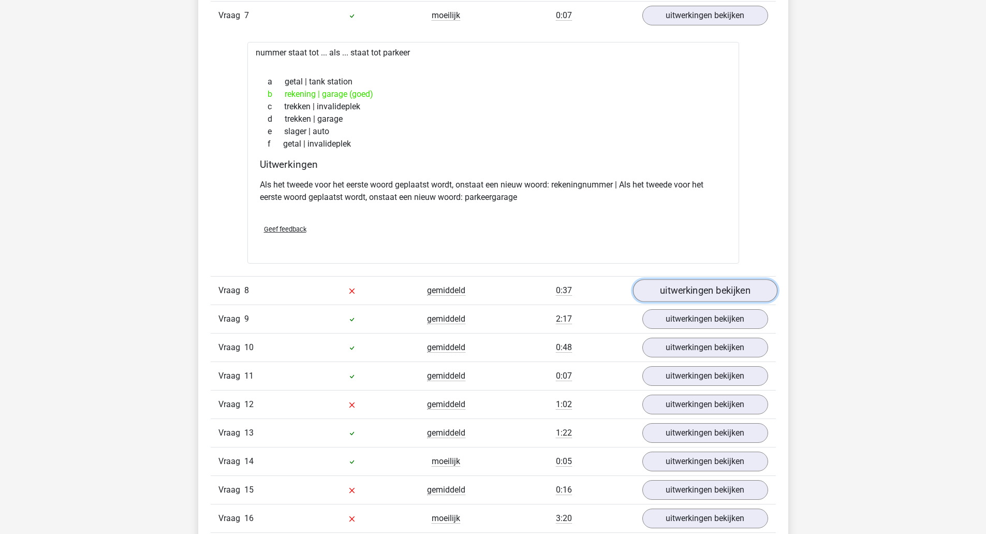
click at [753, 297] on link "uitwerkingen bekijken" at bounding box center [704, 290] width 144 height 23
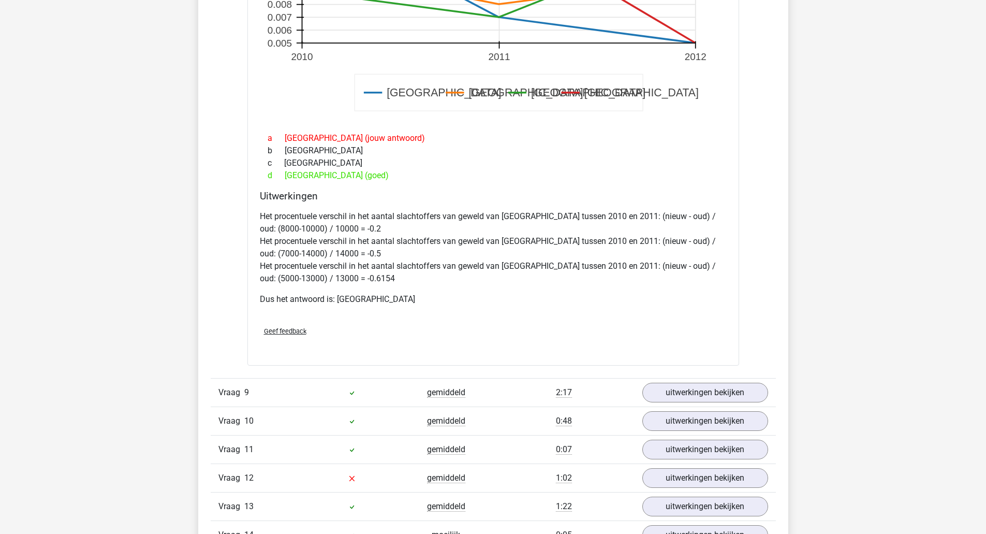
scroll to position [4805, 0]
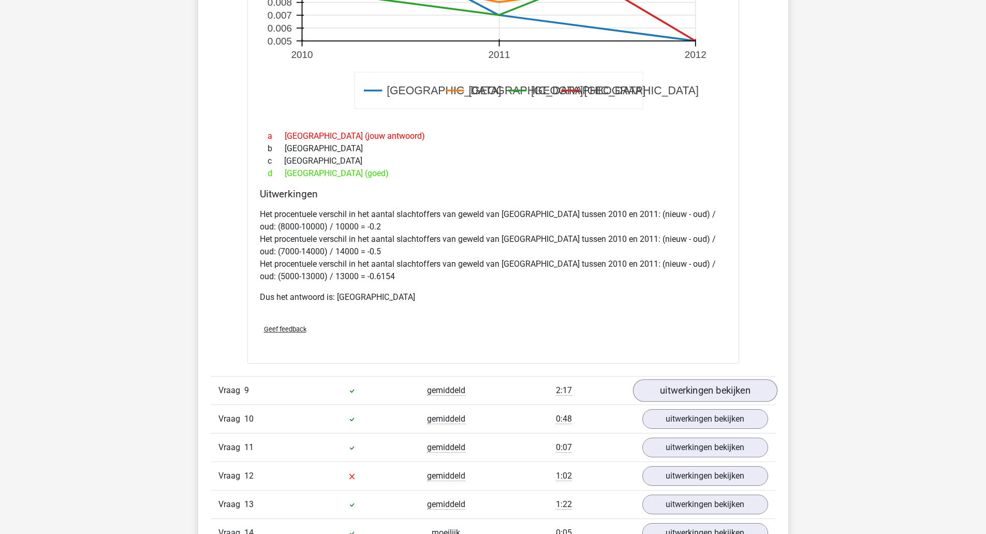
click at [736, 394] on link "uitwerkingen bekijken" at bounding box center [704, 390] width 144 height 23
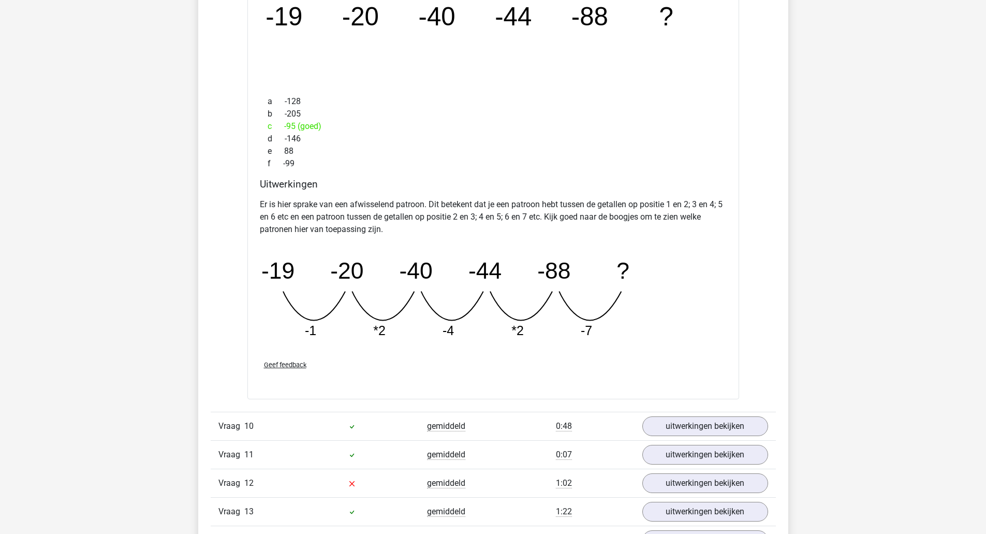
scroll to position [5276, 0]
click at [739, 418] on link "uitwerkingen bekijken" at bounding box center [704, 424] width 144 height 23
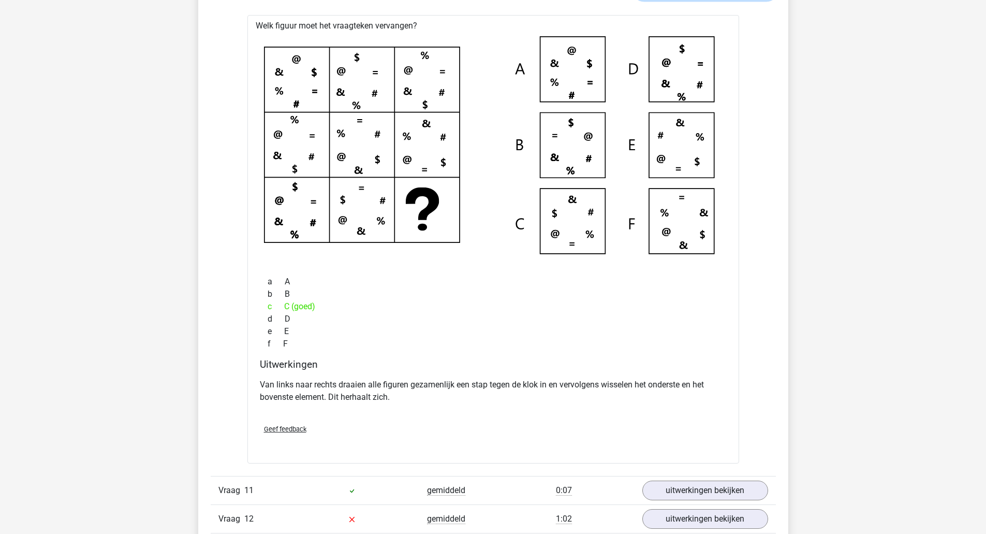
scroll to position [5722, 0]
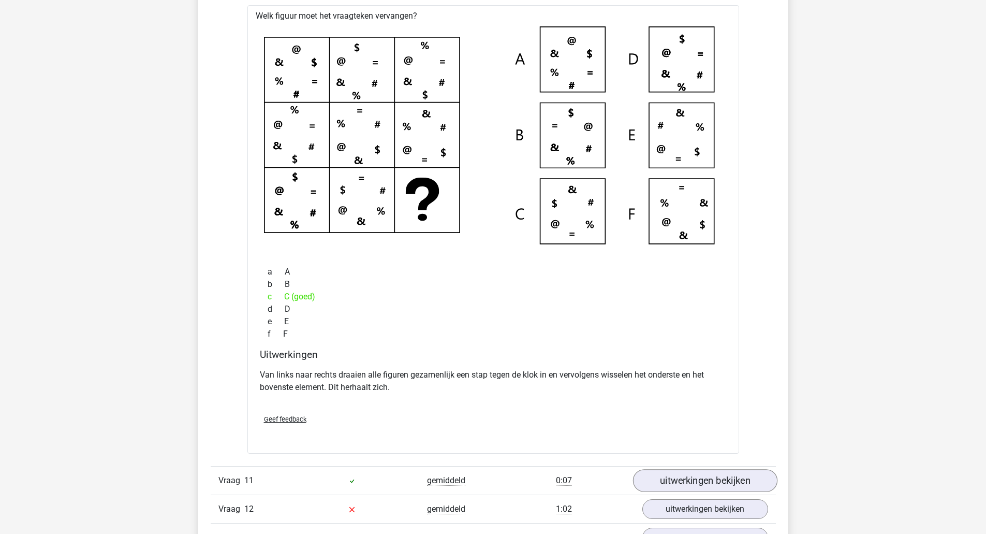
click at [737, 478] on link "uitwerkingen bekijken" at bounding box center [704, 480] width 144 height 23
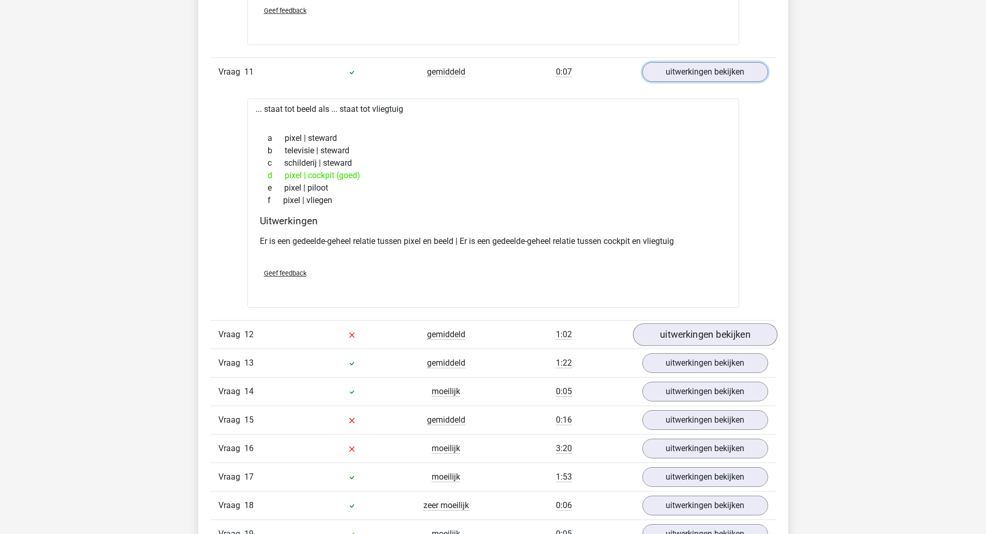
click at [752, 334] on link "uitwerkingen bekijken" at bounding box center [704, 334] width 144 height 23
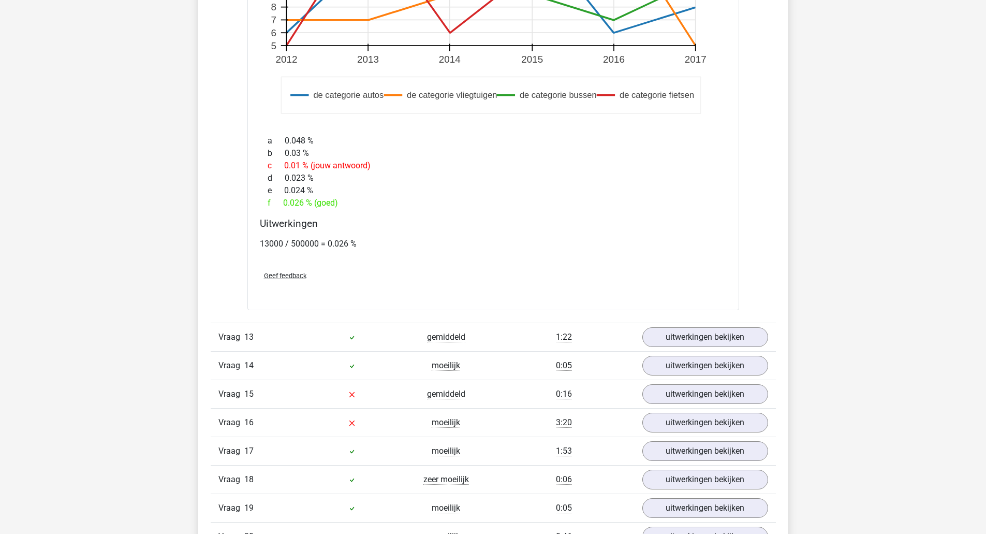
scroll to position [6850, 0]
click at [727, 336] on link "uitwerkingen bekijken" at bounding box center [705, 335] width 126 height 20
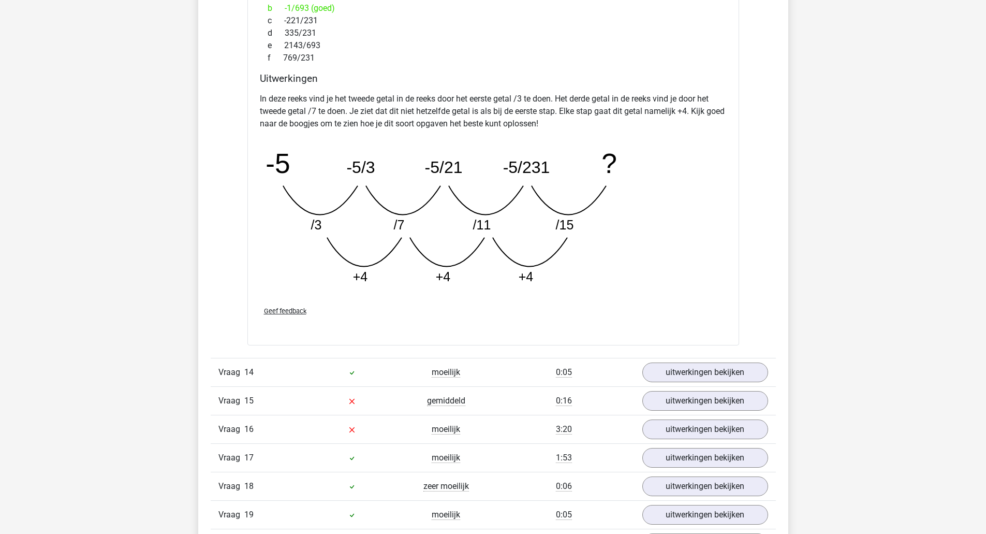
scroll to position [7371, 0]
click at [726, 369] on link "uitwerkingen bekijken" at bounding box center [705, 371] width 126 height 20
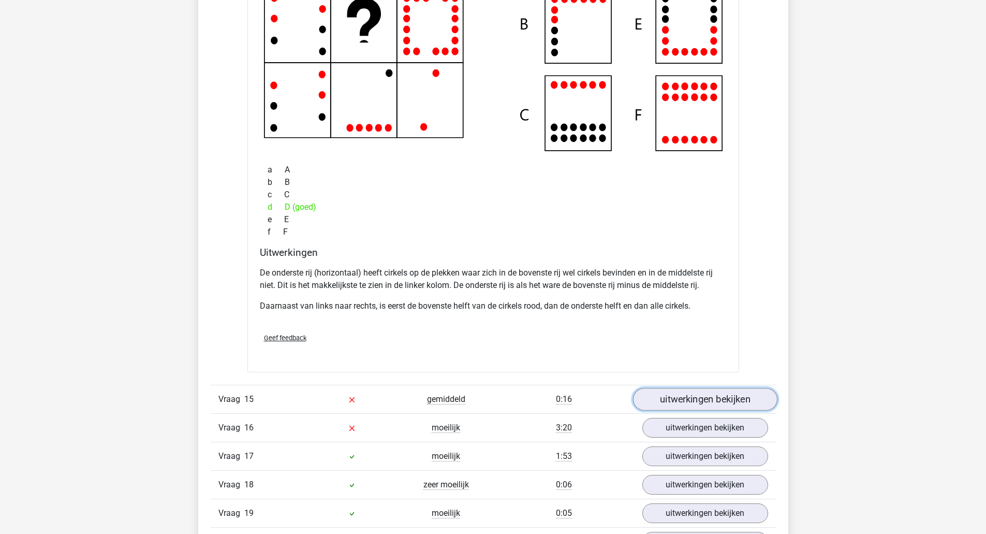
click at [722, 391] on link "uitwerkingen bekijken" at bounding box center [704, 399] width 144 height 23
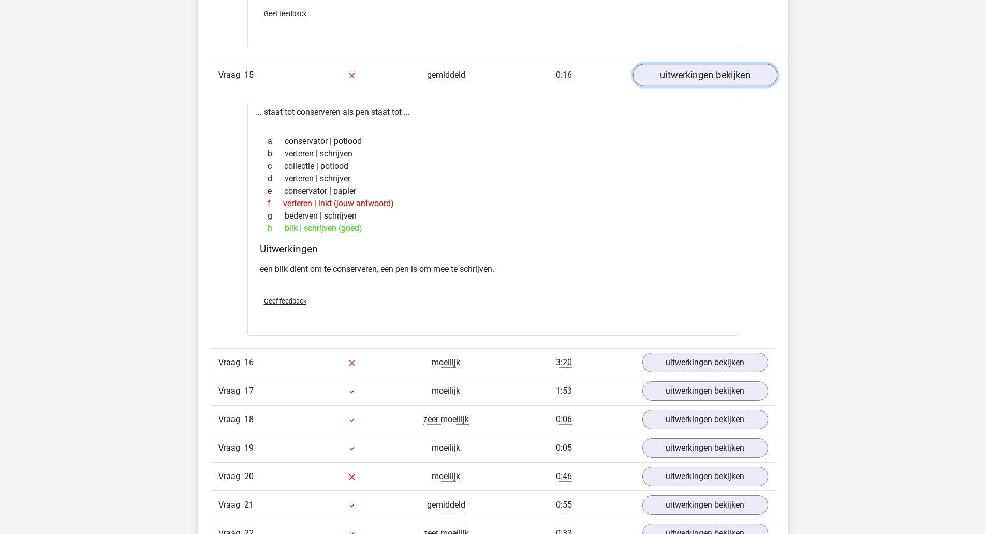
scroll to position [8219, 0]
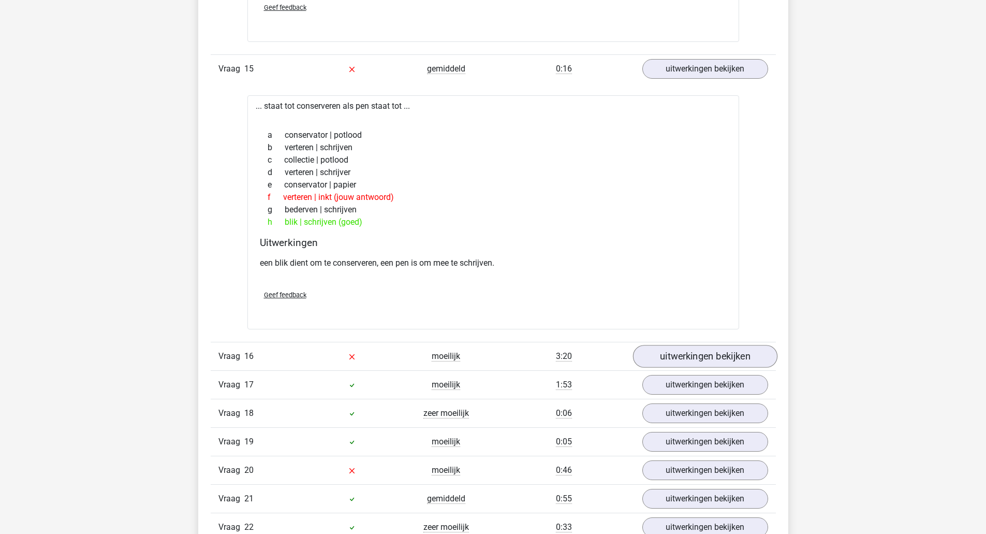
click at [722, 362] on link "uitwerkingen bekijken" at bounding box center [704, 356] width 144 height 23
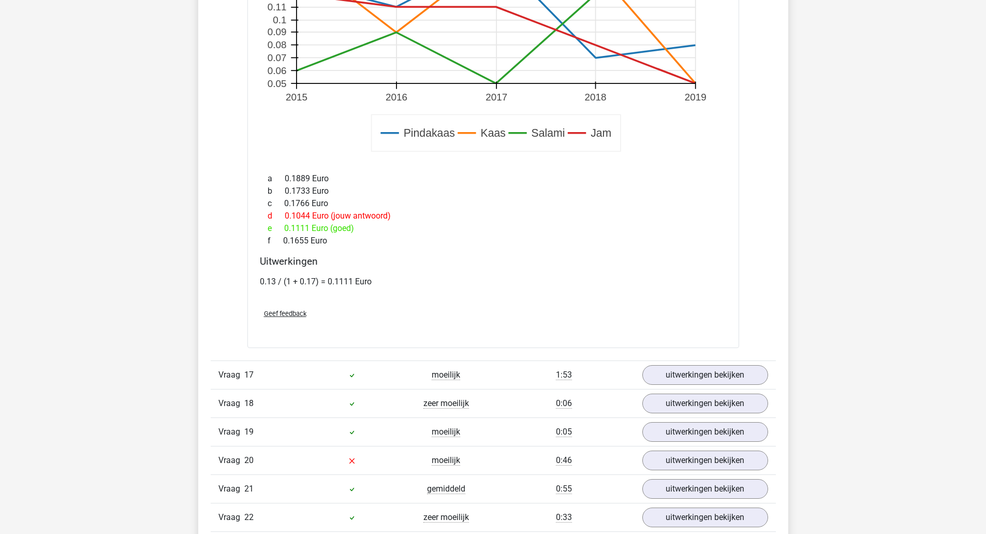
scroll to position [8991, 0]
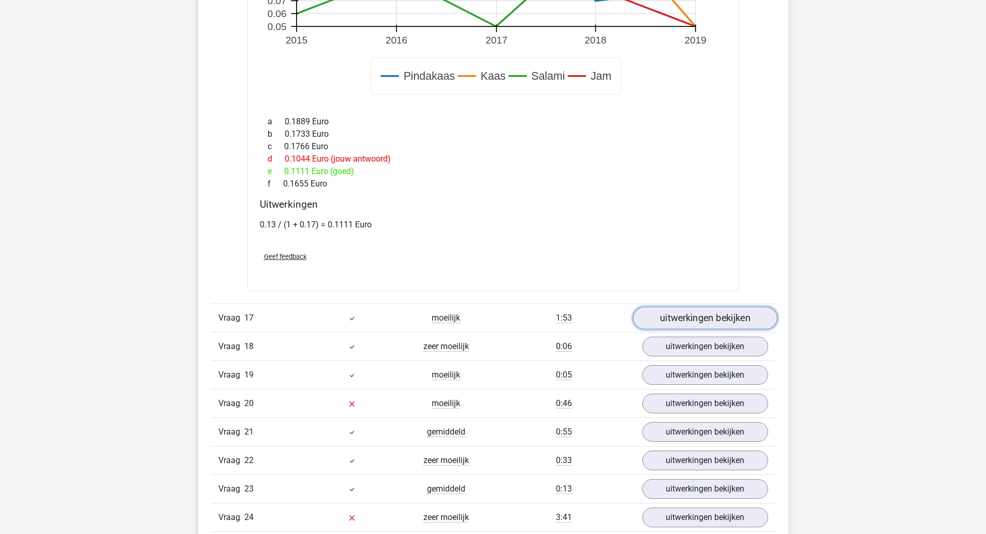
click at [670, 319] on link "uitwerkingen bekijken" at bounding box center [704, 317] width 144 height 23
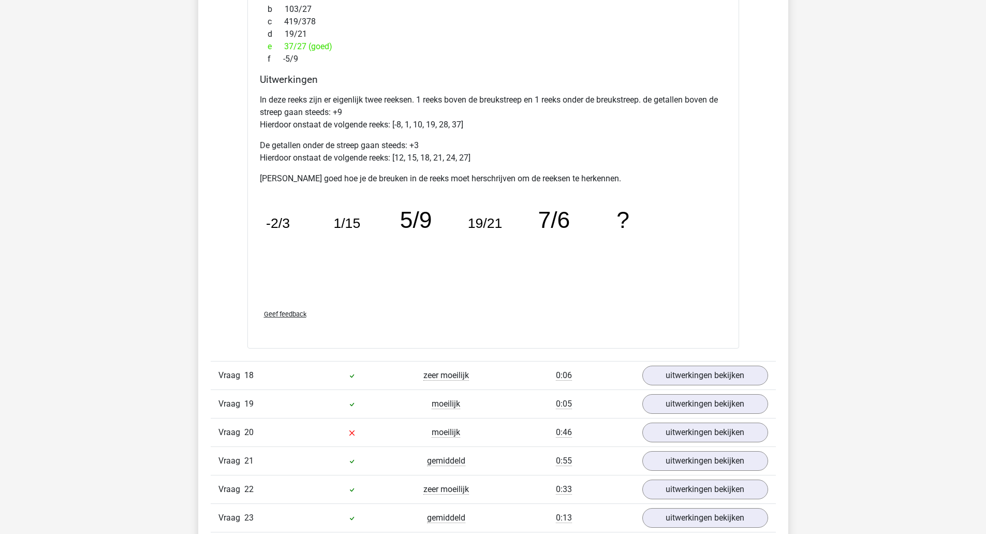
scroll to position [9501, 0]
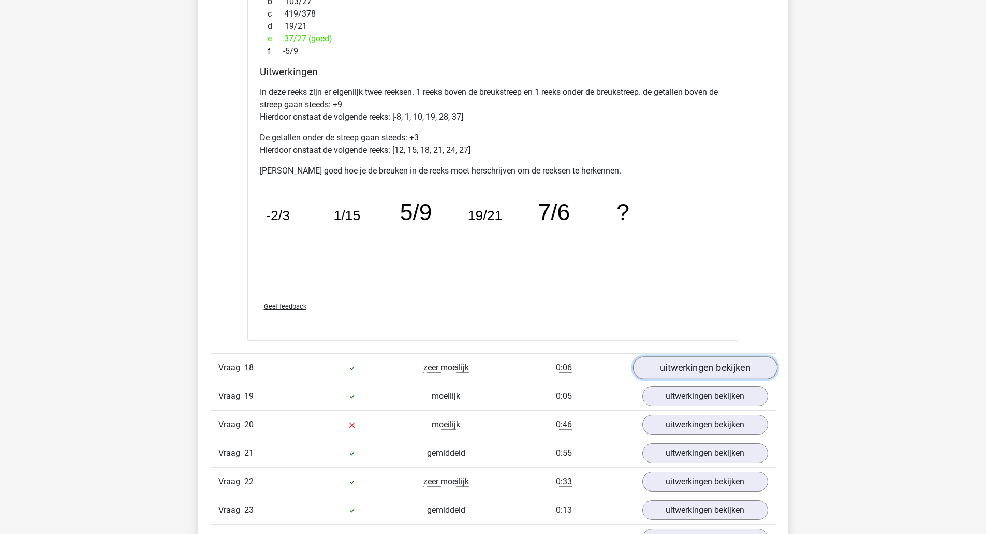
click at [692, 374] on link "uitwerkingen bekijken" at bounding box center [704, 367] width 144 height 23
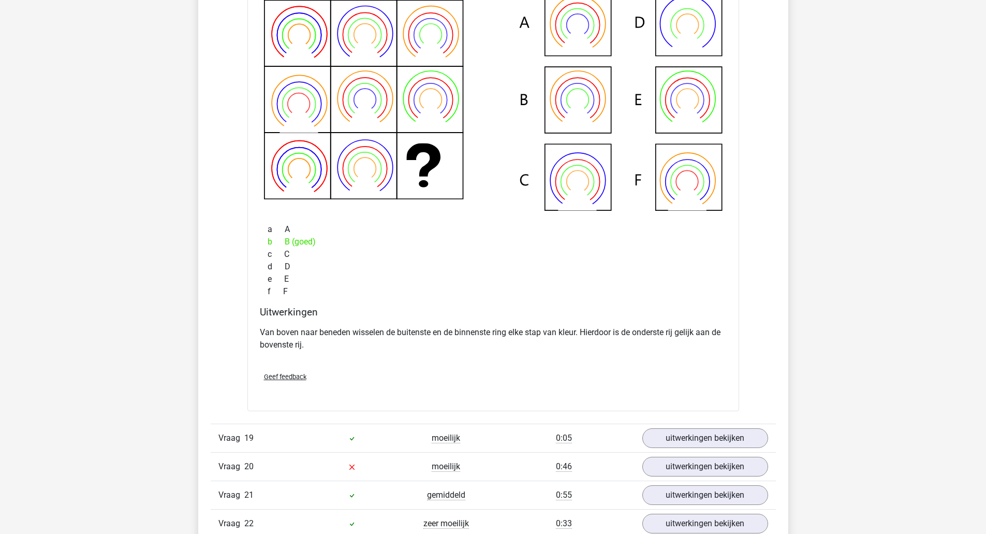
click at [678, 436] on link "uitwerkingen bekijken" at bounding box center [705, 438] width 126 height 20
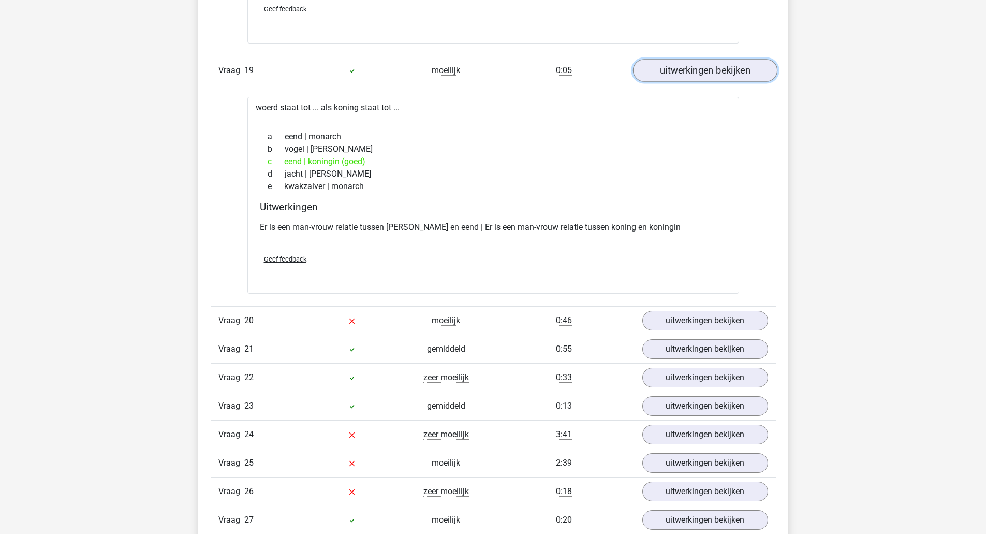
click at [677, 327] on link "uitwerkingen bekijken" at bounding box center [705, 320] width 126 height 20
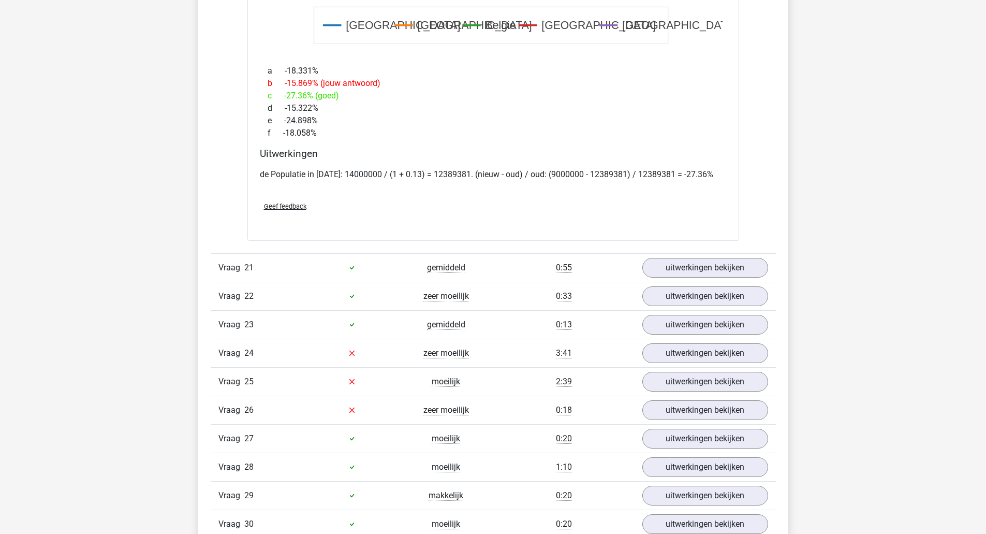
scroll to position [11082, 0]
click at [683, 264] on link "uitwerkingen bekijken" at bounding box center [704, 266] width 144 height 23
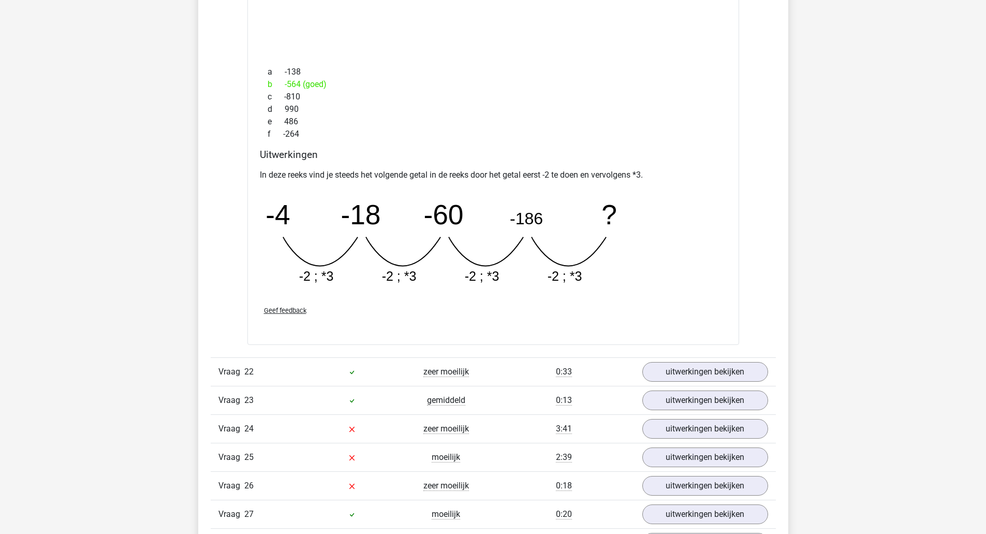
scroll to position [11457, 0]
click at [670, 371] on link "uitwerkingen bekijken" at bounding box center [704, 371] width 144 height 23
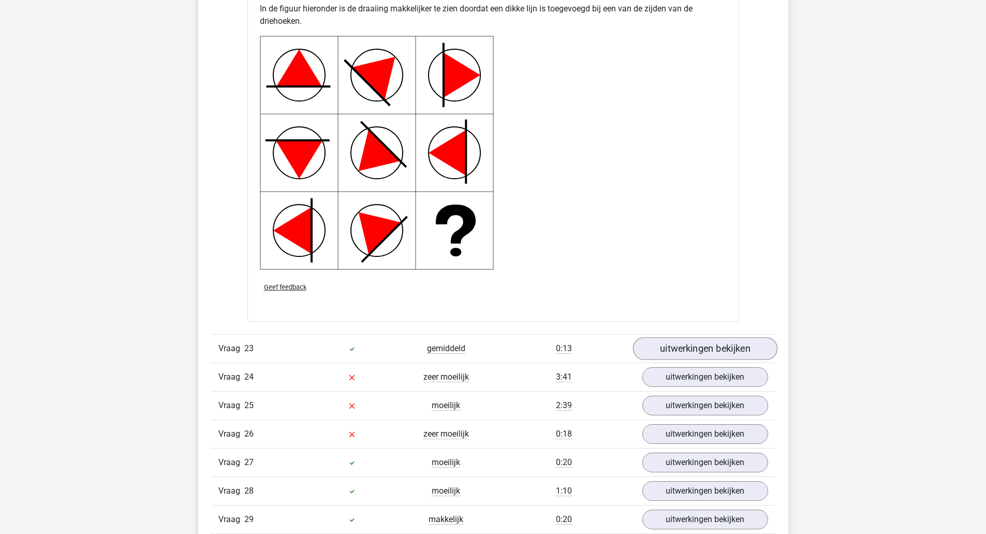
click at [686, 355] on link "uitwerkingen bekijken" at bounding box center [704, 348] width 144 height 23
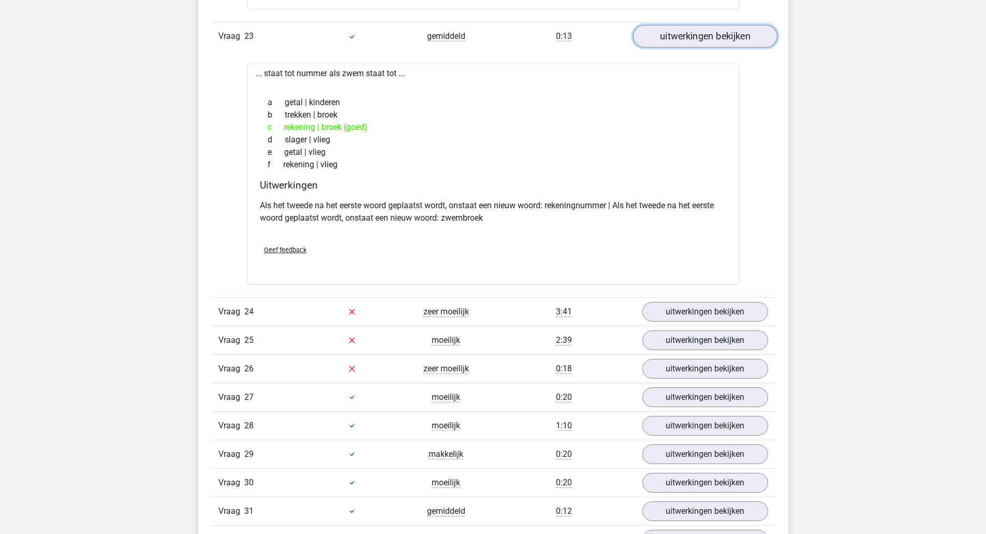
scroll to position [12554, 0]
click at [676, 307] on link "uitwerkingen bekijken" at bounding box center [705, 311] width 126 height 20
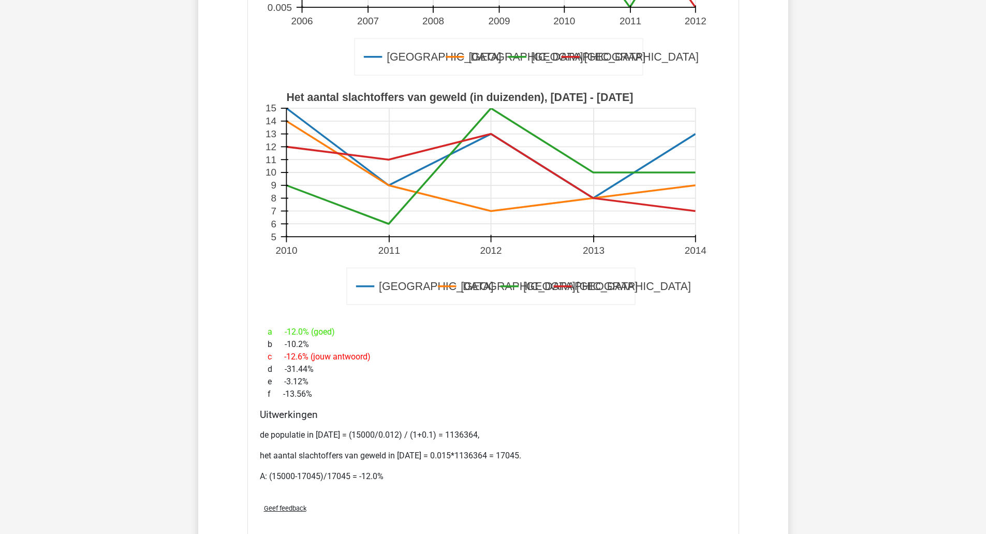
scroll to position [13070, 0]
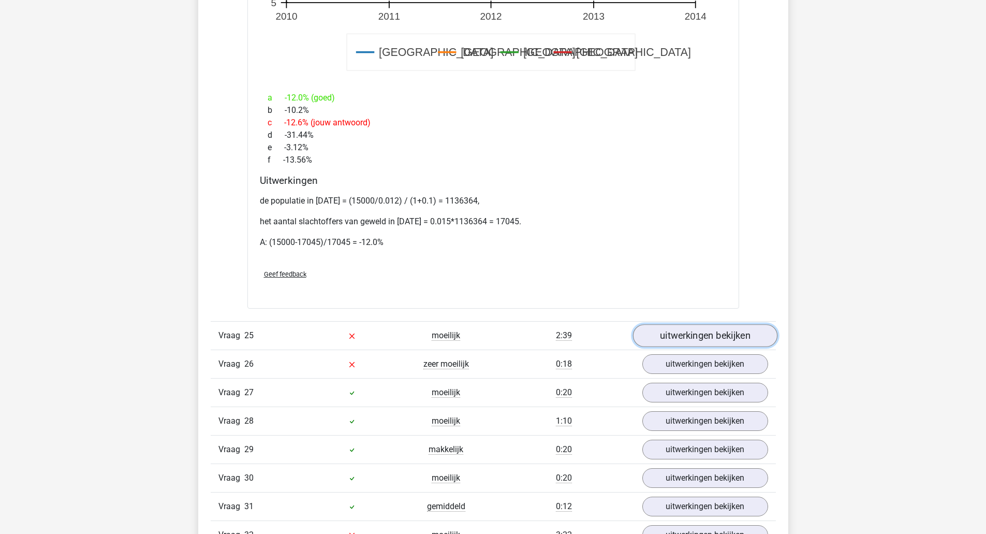
click at [750, 343] on link "uitwerkingen bekijken" at bounding box center [704, 335] width 144 height 23
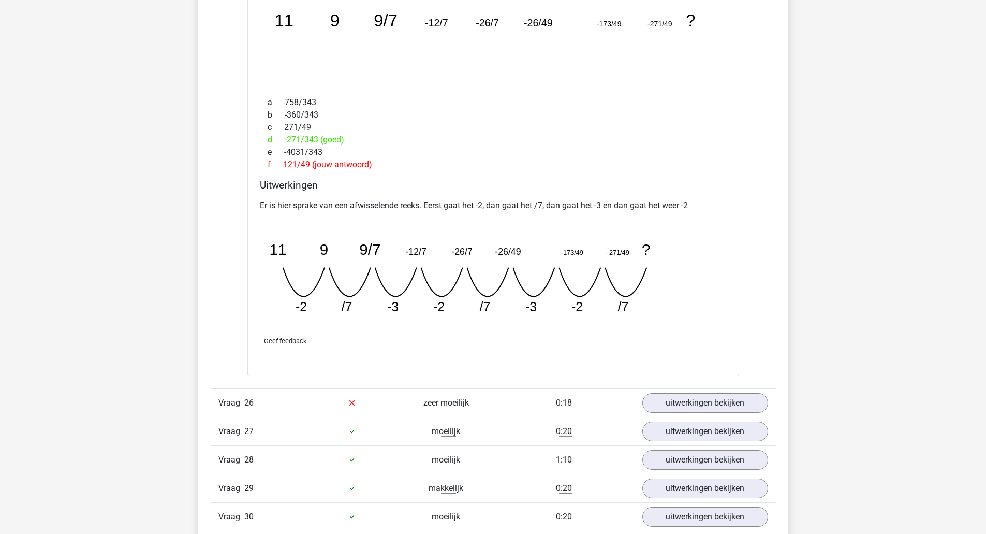
scroll to position [13730, 0]
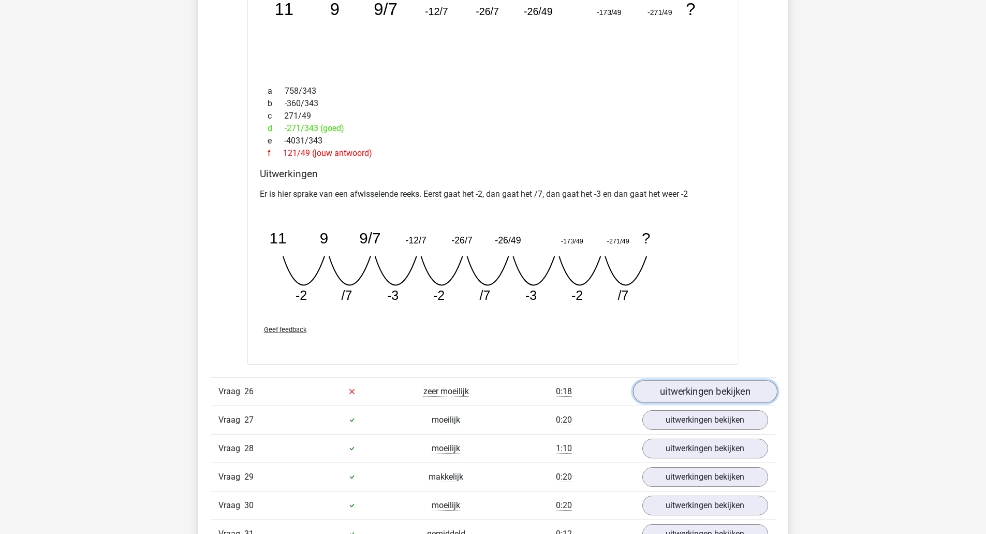
click at [748, 395] on link "uitwerkingen bekijken" at bounding box center [704, 391] width 144 height 23
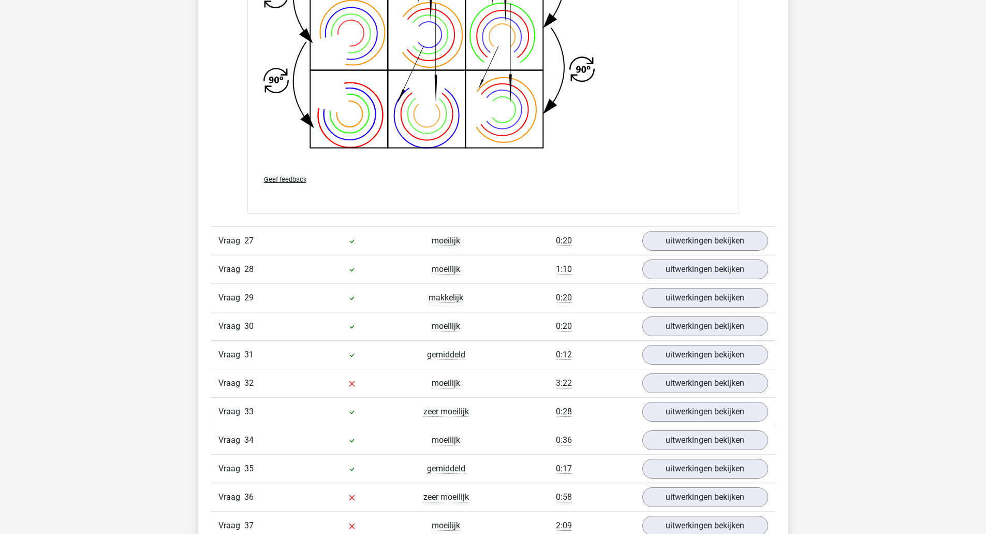
scroll to position [14639, 0]
click at [735, 244] on link "uitwerkingen bekijken" at bounding box center [704, 239] width 144 height 23
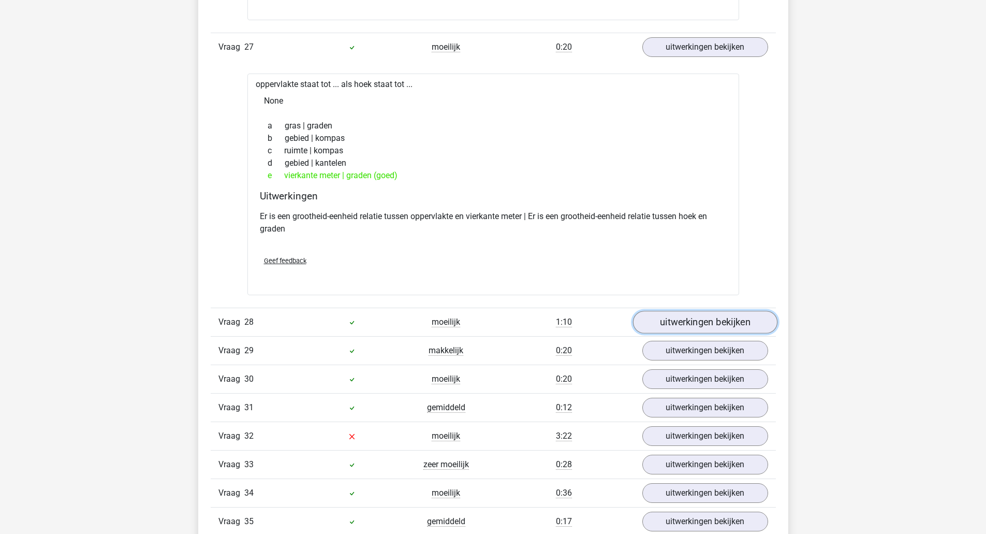
click at [751, 329] on link "uitwerkingen bekijken" at bounding box center [704, 321] width 144 height 23
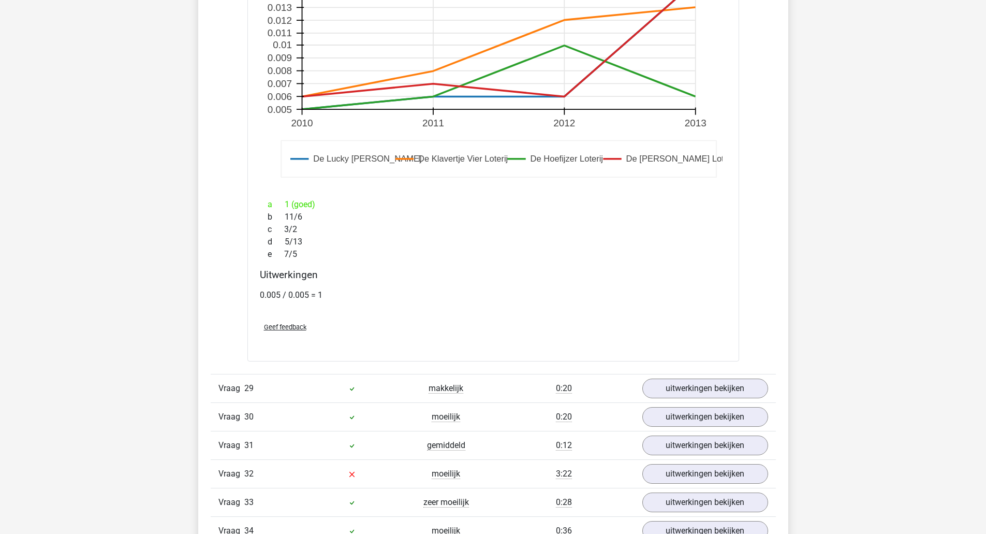
scroll to position [15487, 0]
click at [752, 389] on link "uitwerkingen bekijken" at bounding box center [705, 388] width 126 height 20
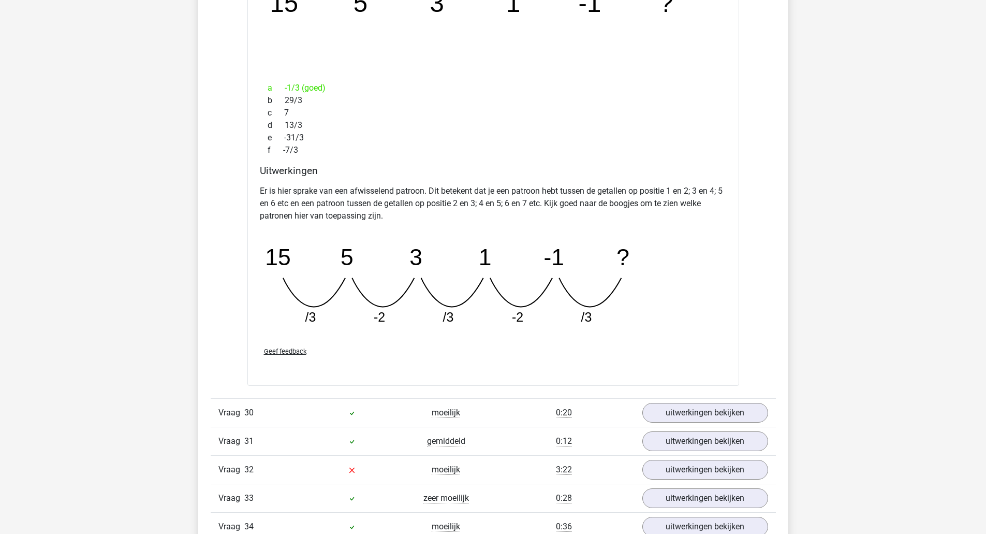
scroll to position [15969, 0]
click at [757, 409] on link "uitwerkingen bekijken" at bounding box center [704, 410] width 144 height 23
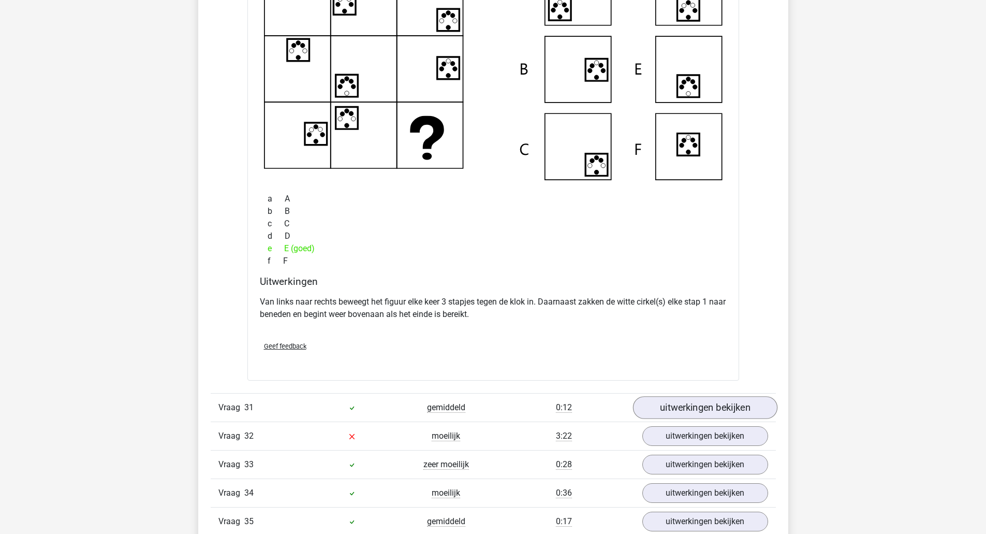
click at [762, 414] on link "uitwerkingen bekijken" at bounding box center [704, 407] width 144 height 23
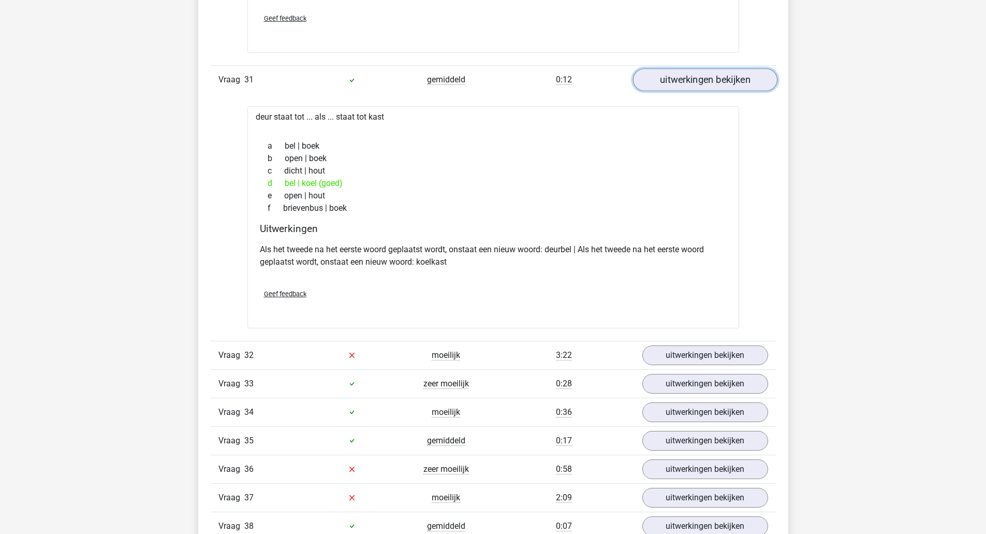
scroll to position [16809, 0]
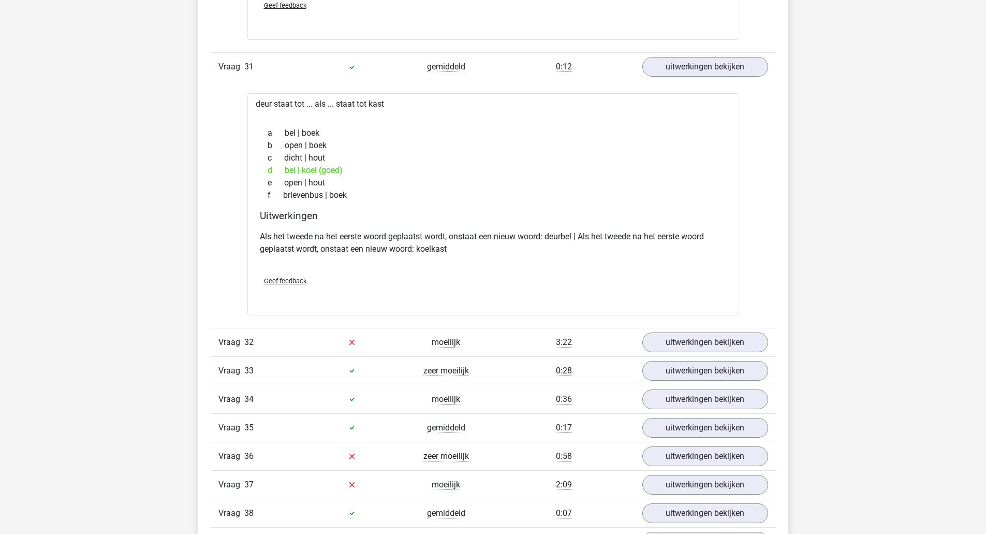
click at [767, 365] on div "uitwerkingen bekijken" at bounding box center [704, 371] width 141 height 20
click at [764, 350] on link "uitwerkingen bekijken" at bounding box center [704, 342] width 144 height 23
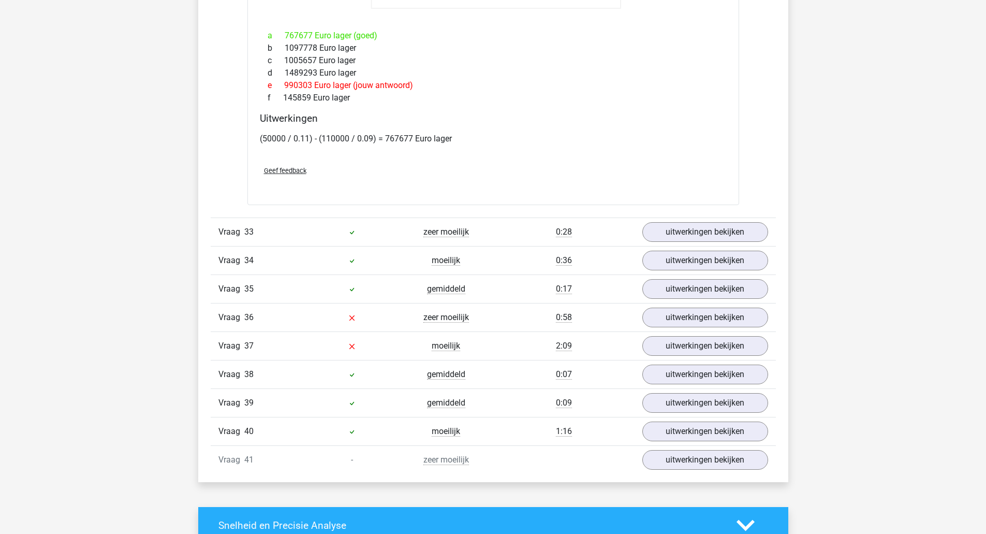
scroll to position [17654, 0]
click at [733, 241] on link "uitwerkingen bekijken" at bounding box center [704, 230] width 144 height 23
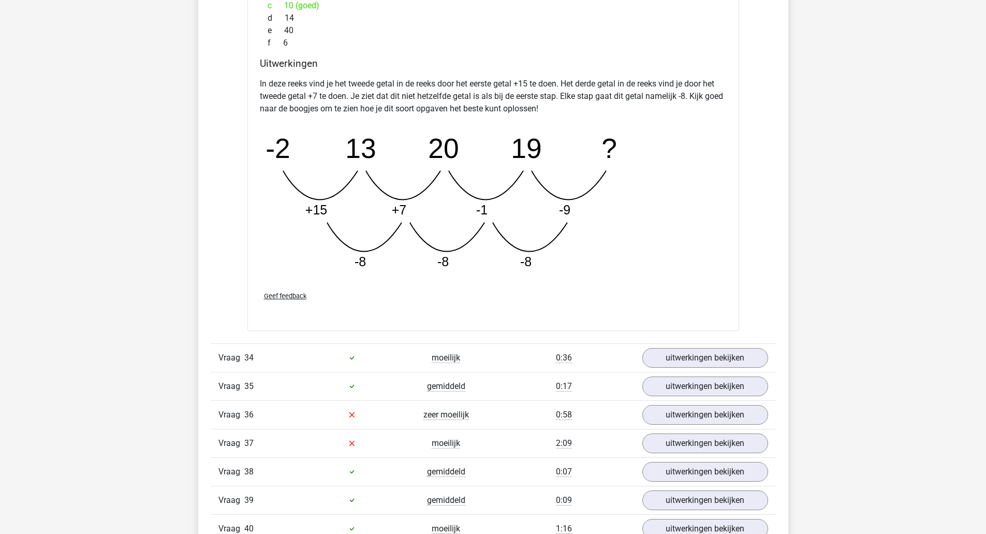
scroll to position [18087, 0]
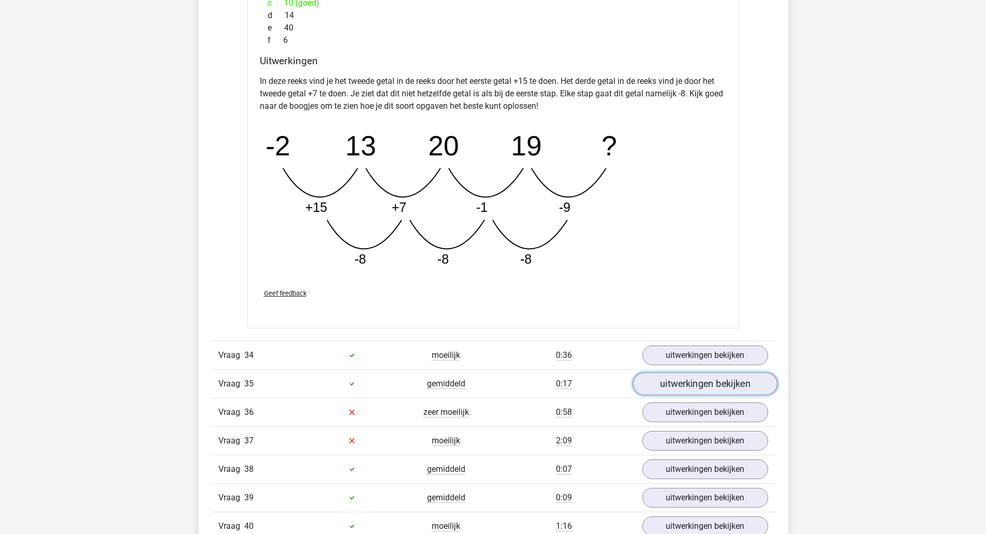
click at [734, 376] on link "uitwerkingen bekijken" at bounding box center [704, 383] width 144 height 23
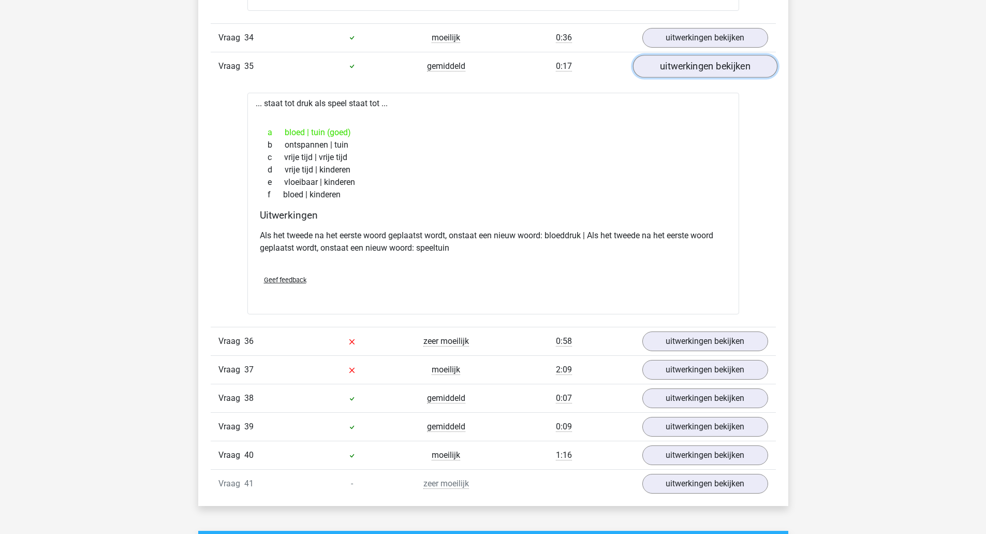
scroll to position [18416, 0]
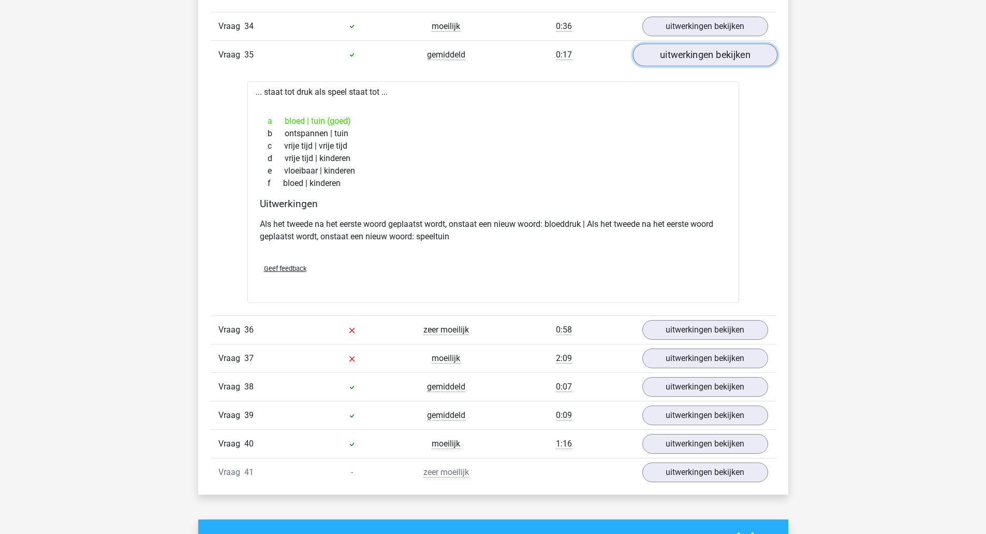
click at [738, 337] on link "uitwerkingen bekijken" at bounding box center [705, 330] width 126 height 20
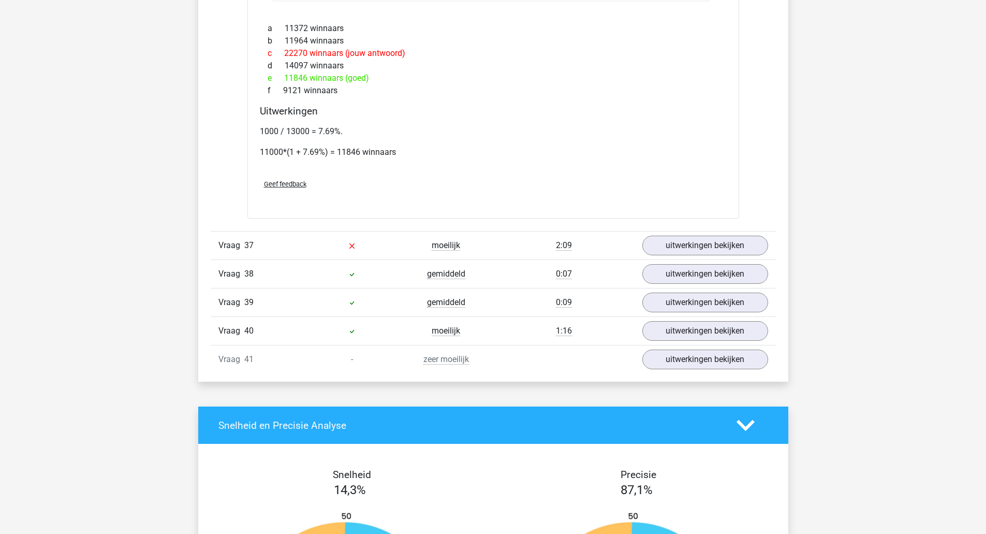
scroll to position [19282, 0]
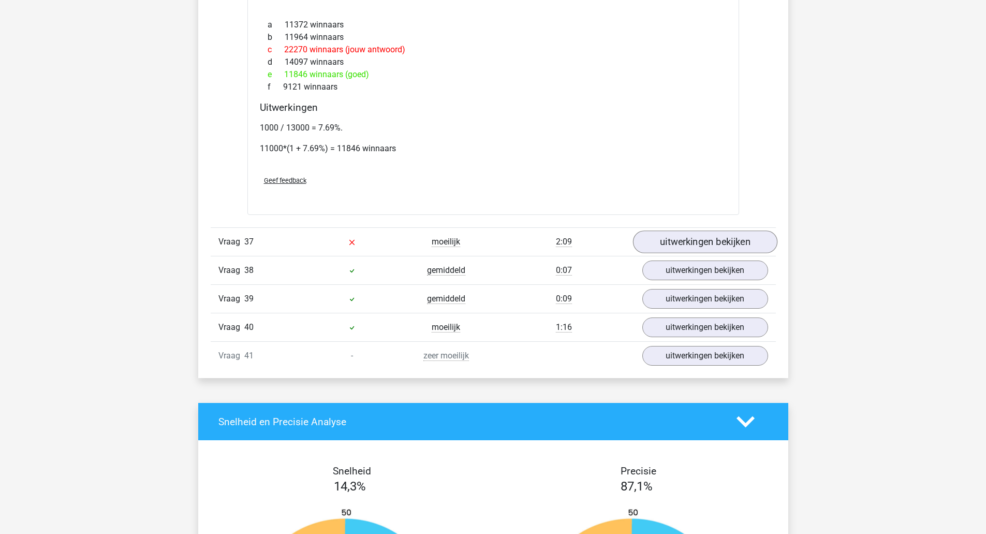
click at [749, 234] on link "uitwerkingen bekijken" at bounding box center [704, 241] width 144 height 23
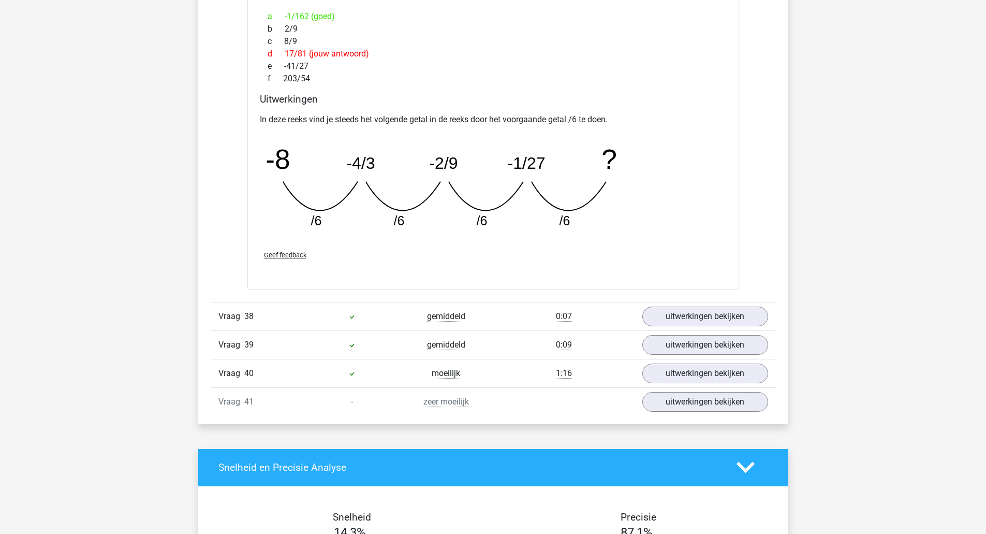
scroll to position [19690, 0]
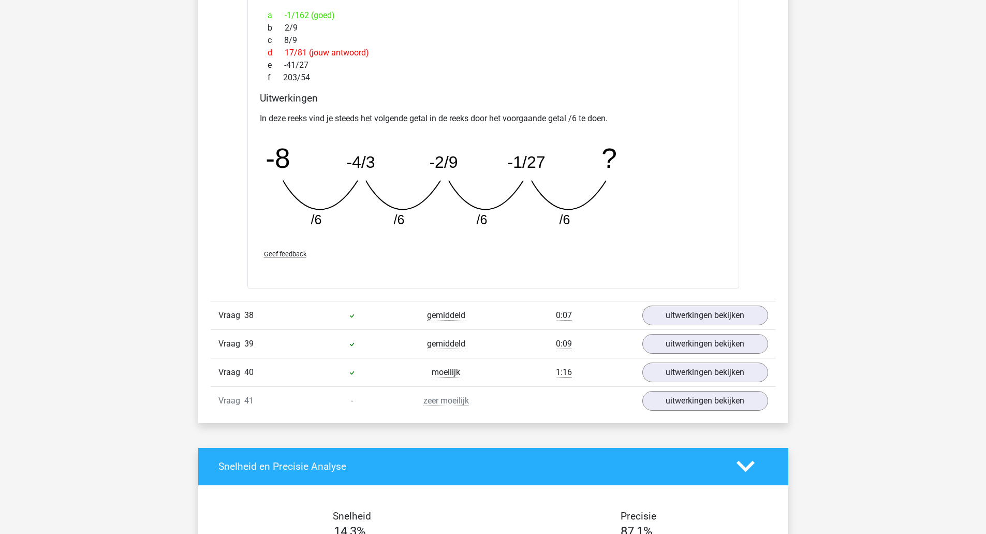
click at [736, 305] on link "uitwerkingen bekijken" at bounding box center [705, 315] width 126 height 20
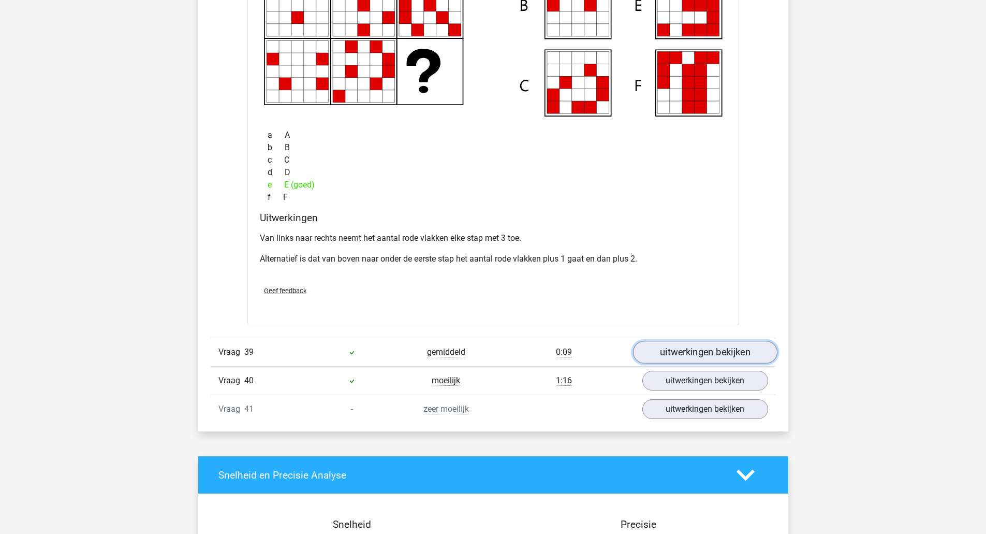
click at [734, 348] on link "uitwerkingen bekijken" at bounding box center [704, 351] width 144 height 23
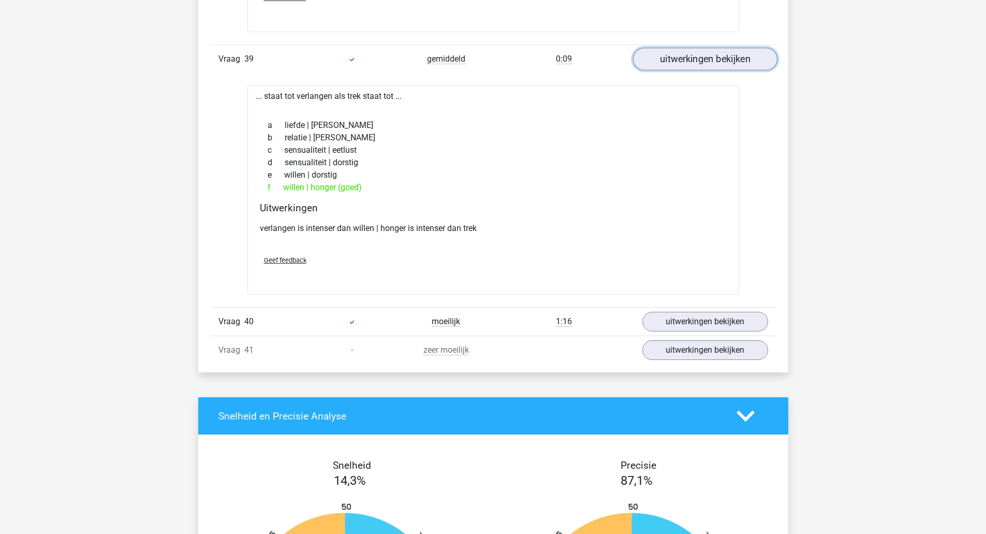
scroll to position [20458, 0]
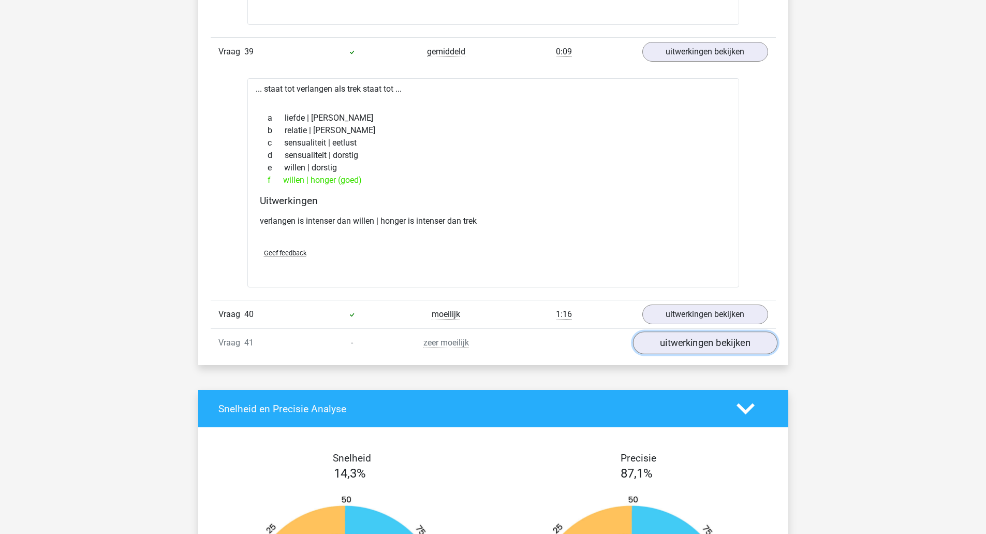
click at [745, 331] on link "uitwerkingen bekijken" at bounding box center [704, 342] width 144 height 23
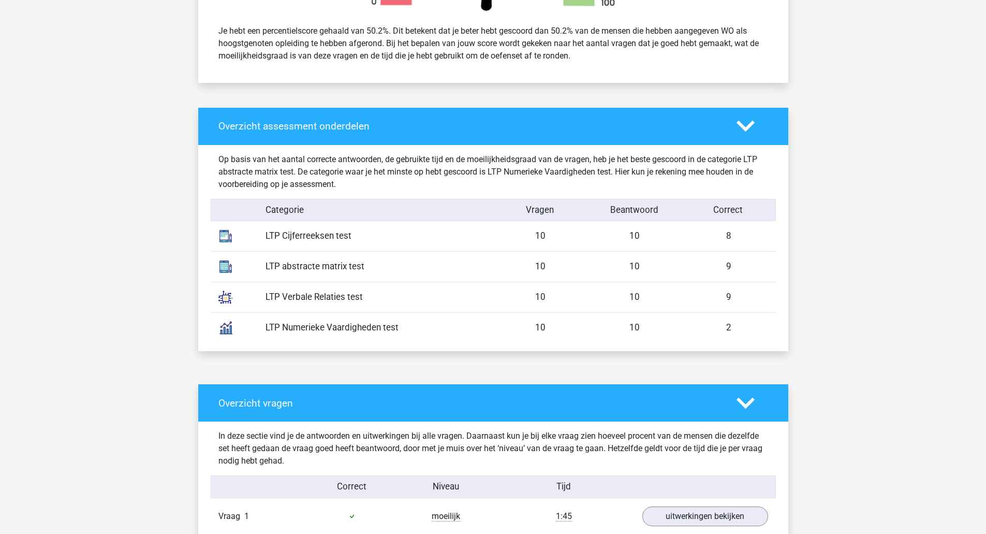
scroll to position [0, 0]
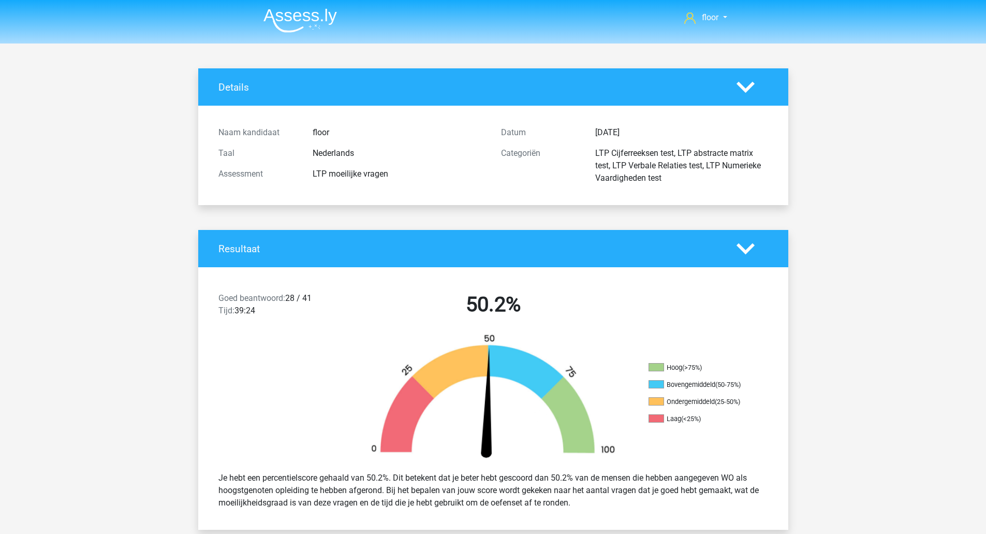
click at [319, 31] on img at bounding box center [299, 20] width 73 height 24
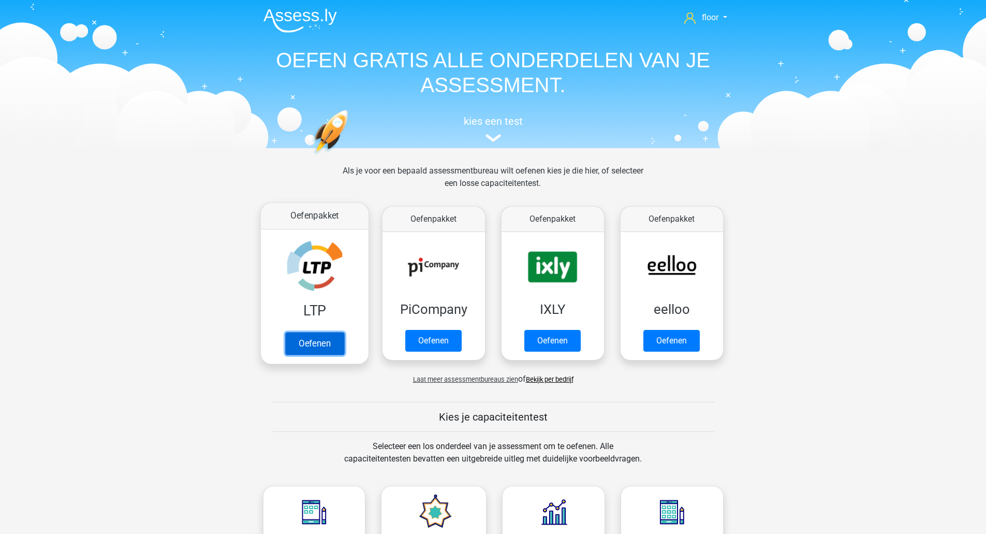
click at [316, 332] on link "Oefenen" at bounding box center [314, 343] width 59 height 23
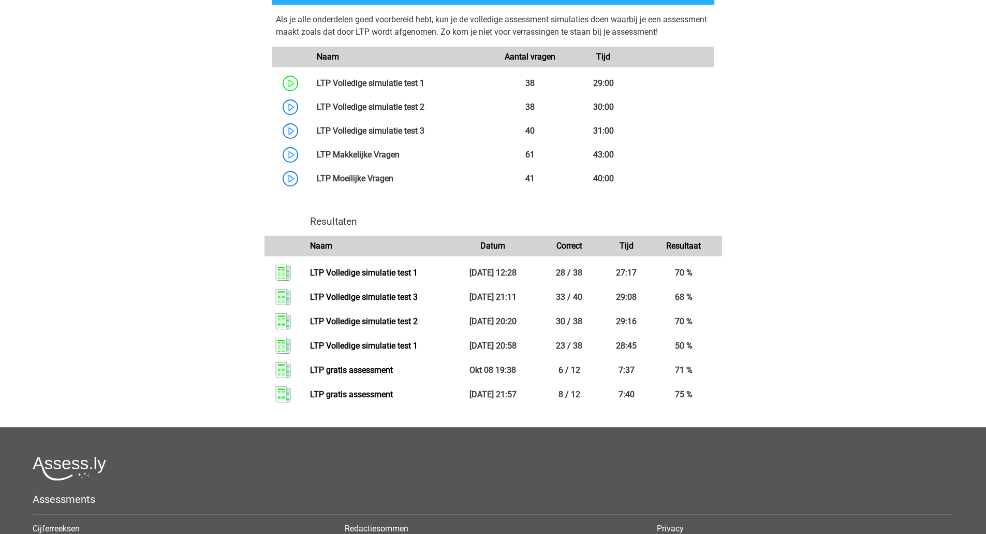
scroll to position [614, 0]
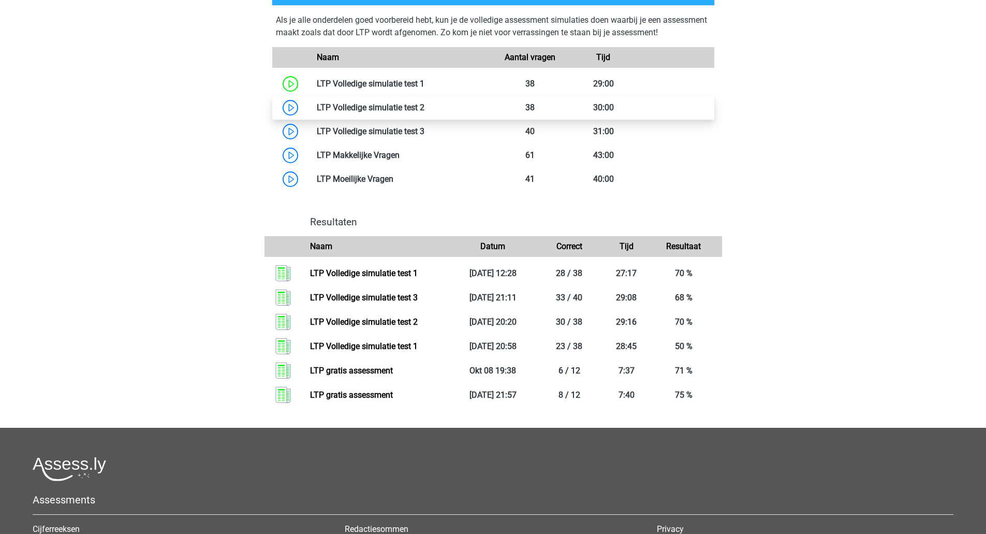
click at [424, 106] on link at bounding box center [424, 107] width 0 height 10
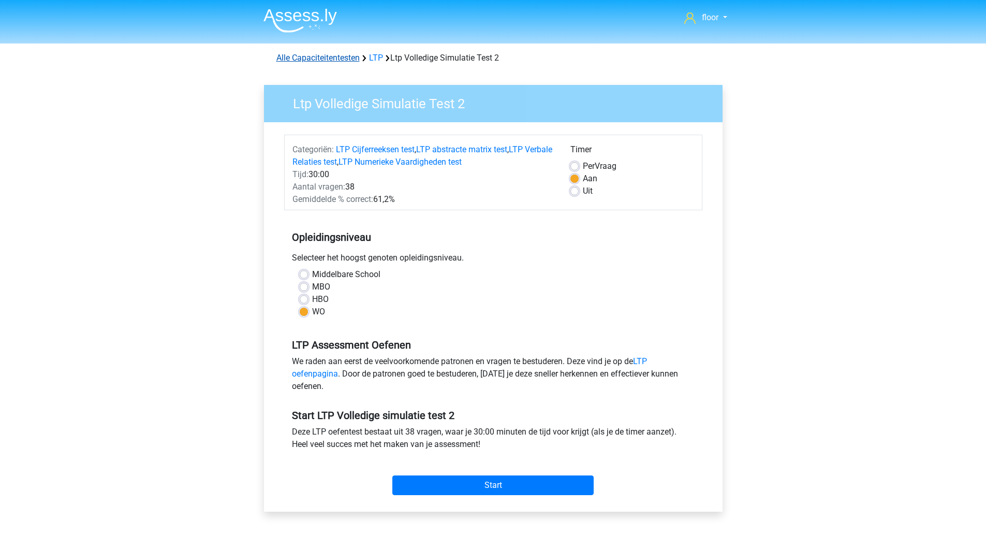
click at [330, 57] on link "Alle Capaciteitentesten" at bounding box center [317, 58] width 83 height 10
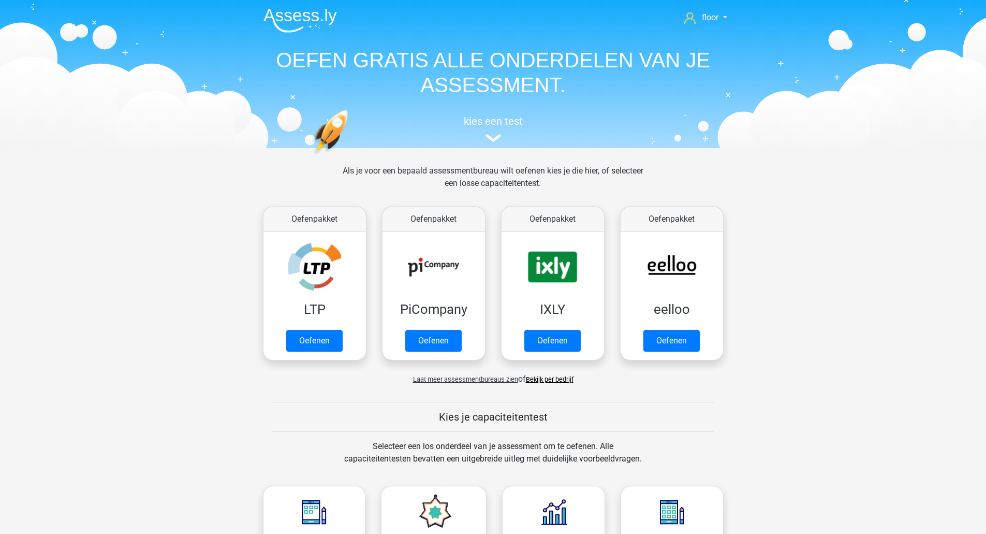
scroll to position [440, 0]
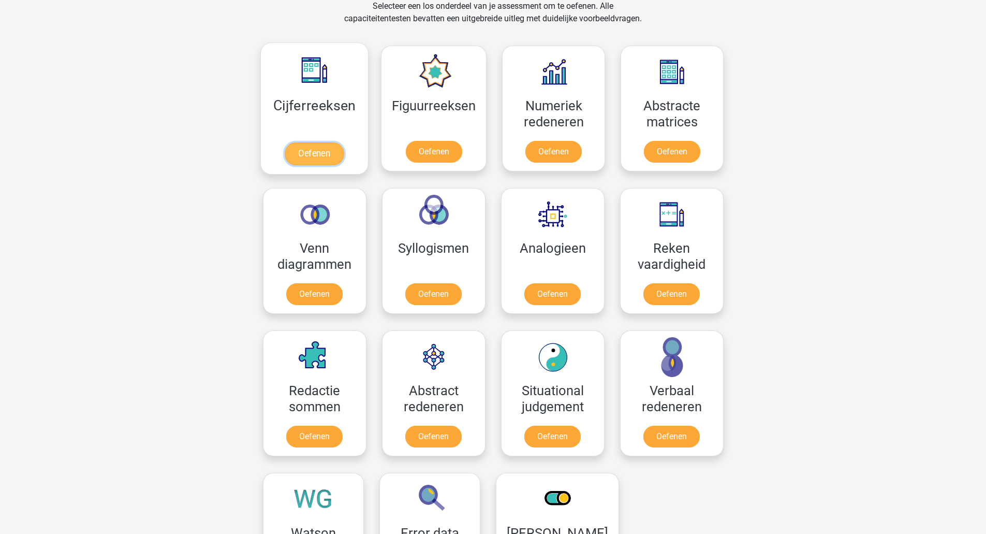
click at [317, 142] on link "Oefenen" at bounding box center [314, 153] width 59 height 23
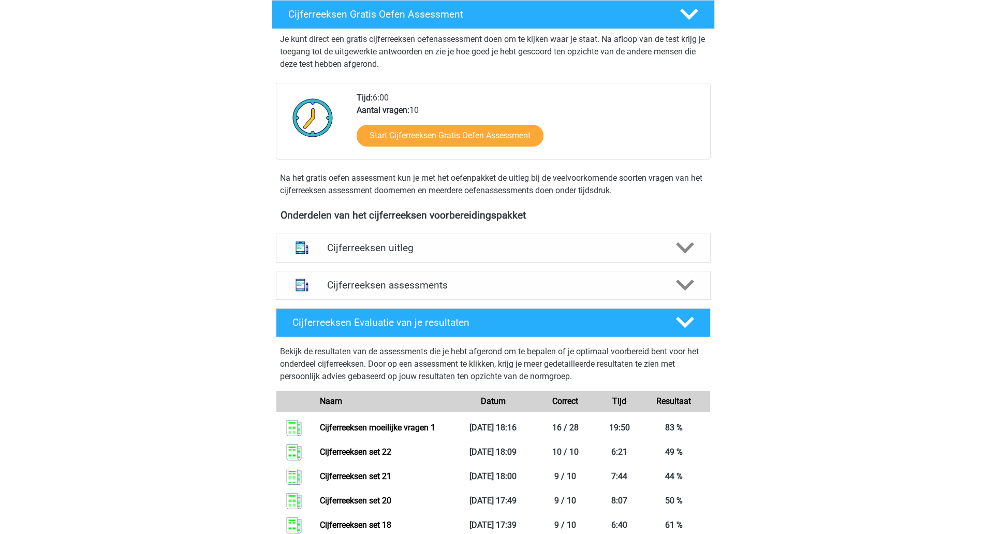
scroll to position [186, 0]
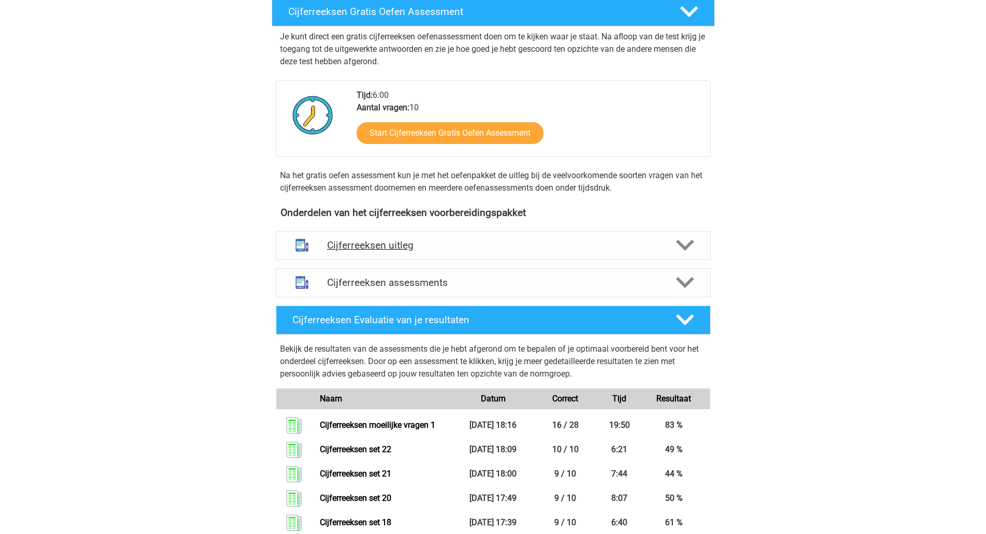
click at [693, 254] on icon at bounding box center [685, 245] width 18 height 18
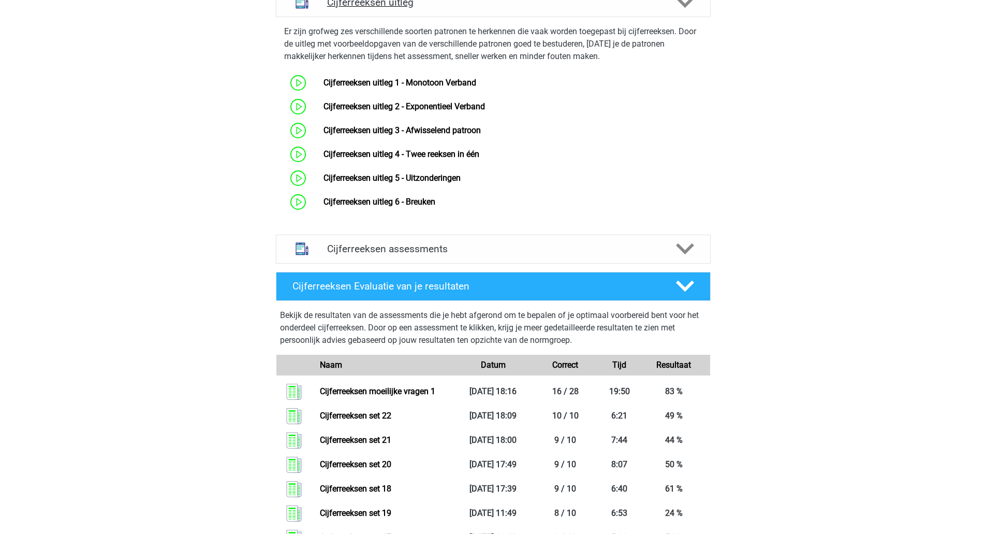
scroll to position [426, 0]
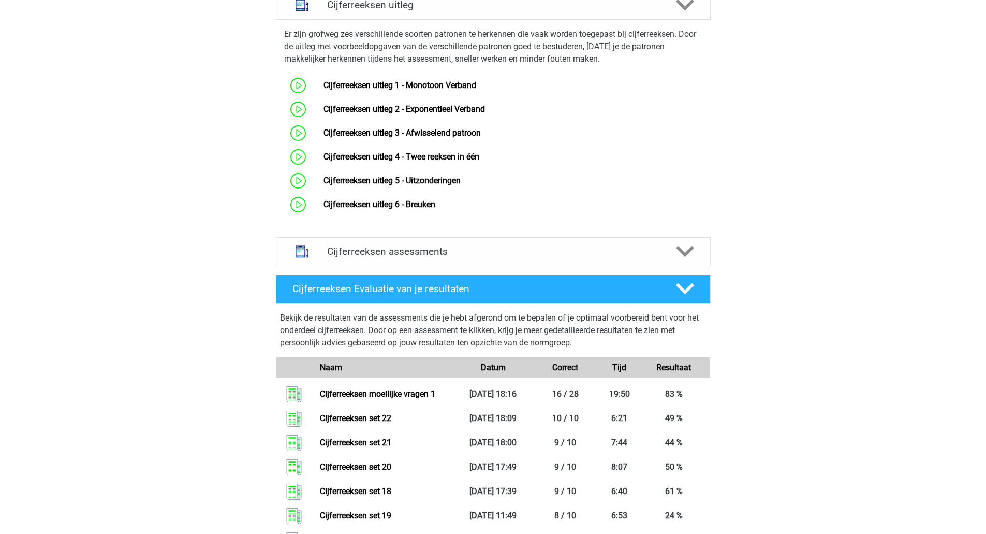
click at [440, 90] on link "Cijferreeksen uitleg 1 - Monotoon Verband" at bounding box center [399, 85] width 153 height 10
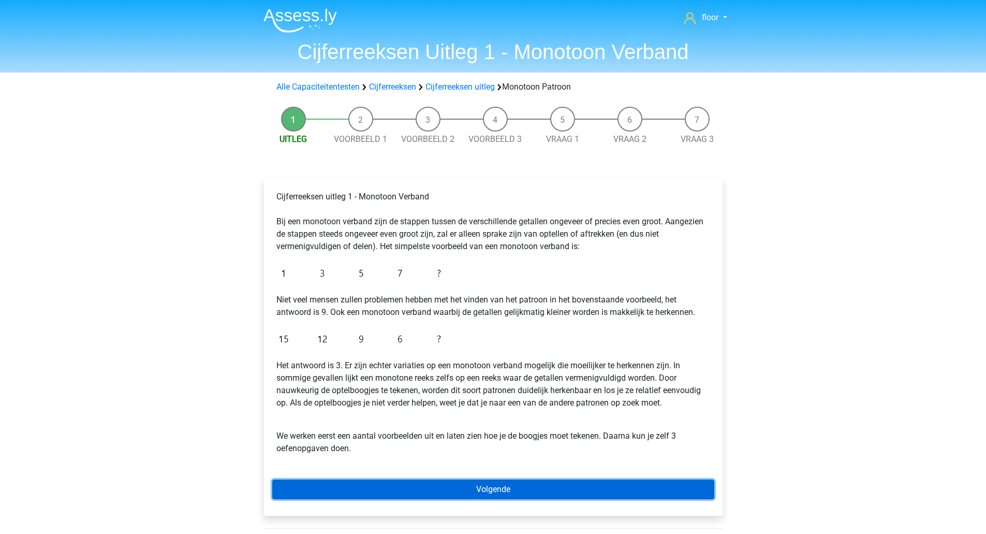
click at [536, 488] on link "Volgende" at bounding box center [493, 489] width 442 height 20
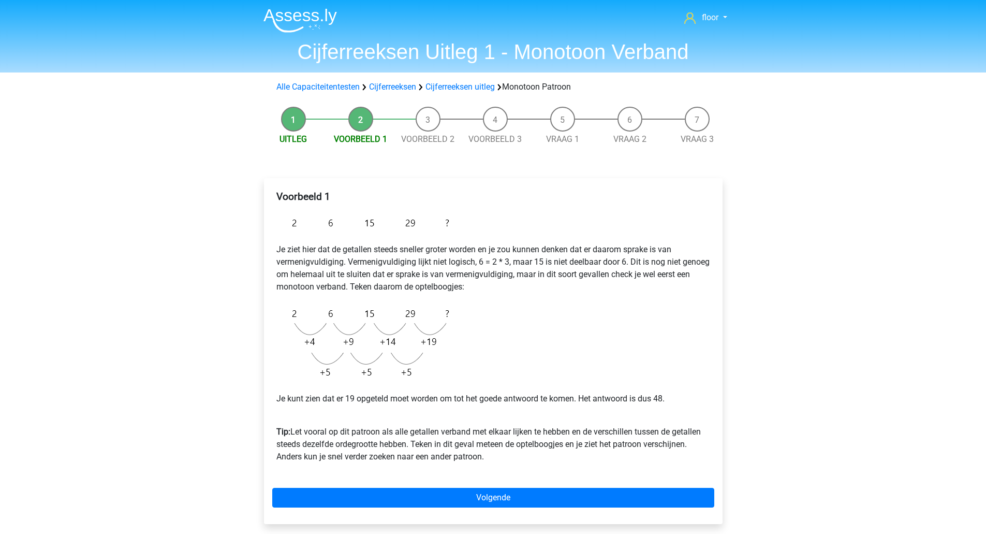
click at [556, 494] on link "Volgende" at bounding box center [493, 497] width 442 height 20
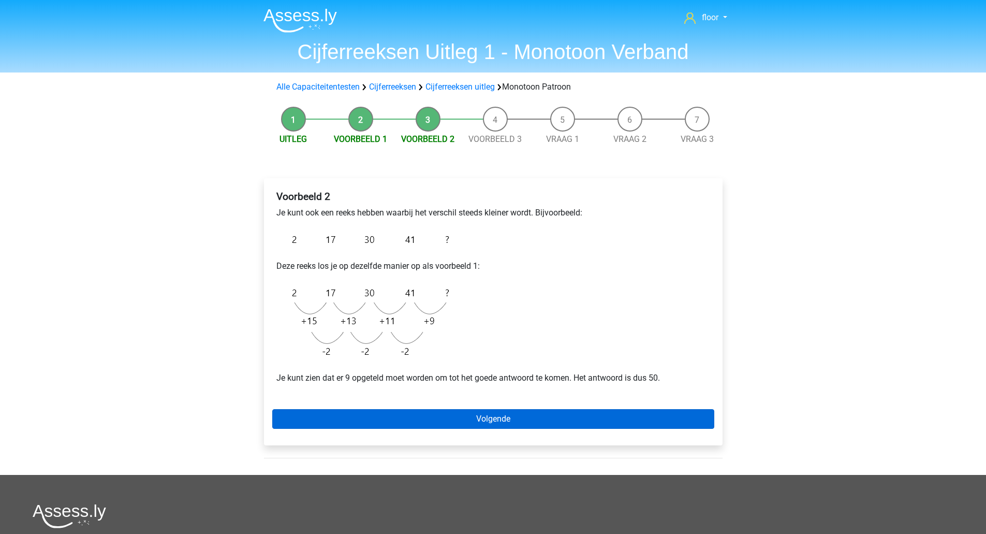
click at [548, 412] on link "Volgende" at bounding box center [493, 419] width 442 height 20
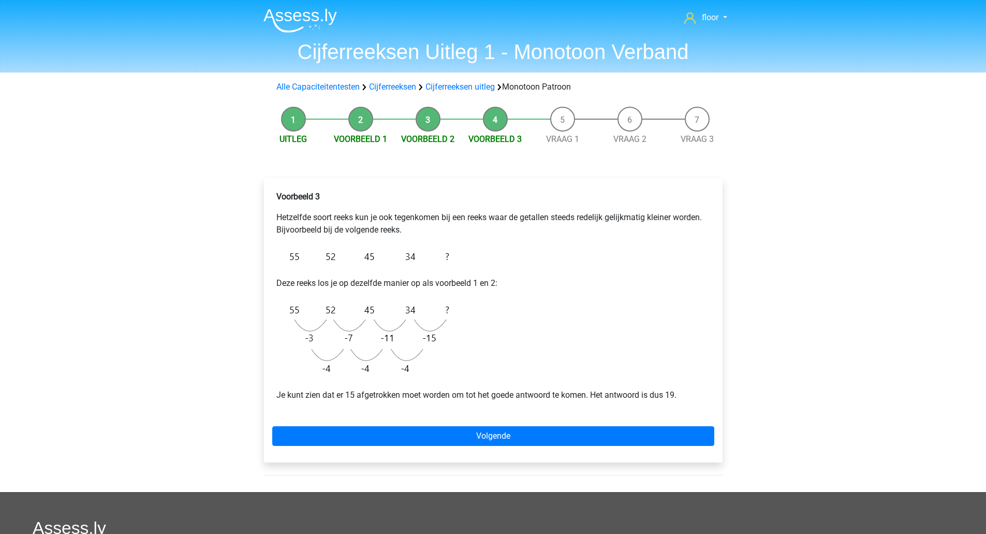
click at [546, 435] on link "Volgende" at bounding box center [493, 436] width 442 height 20
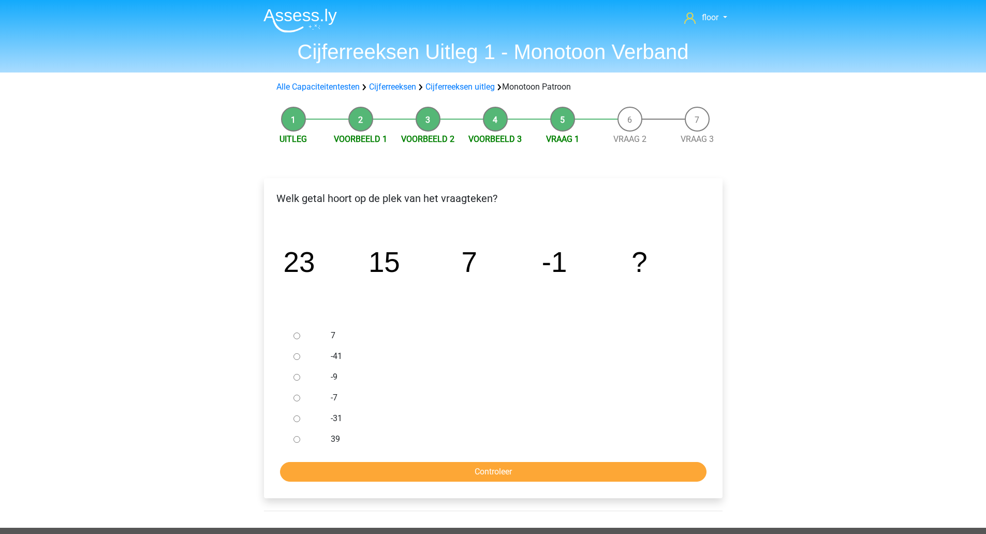
click at [299, 377] on input "-9" at bounding box center [296, 377] width 7 height 7
radio input "true"
click at [376, 462] on input "Controleer" at bounding box center [493, 472] width 426 height 20
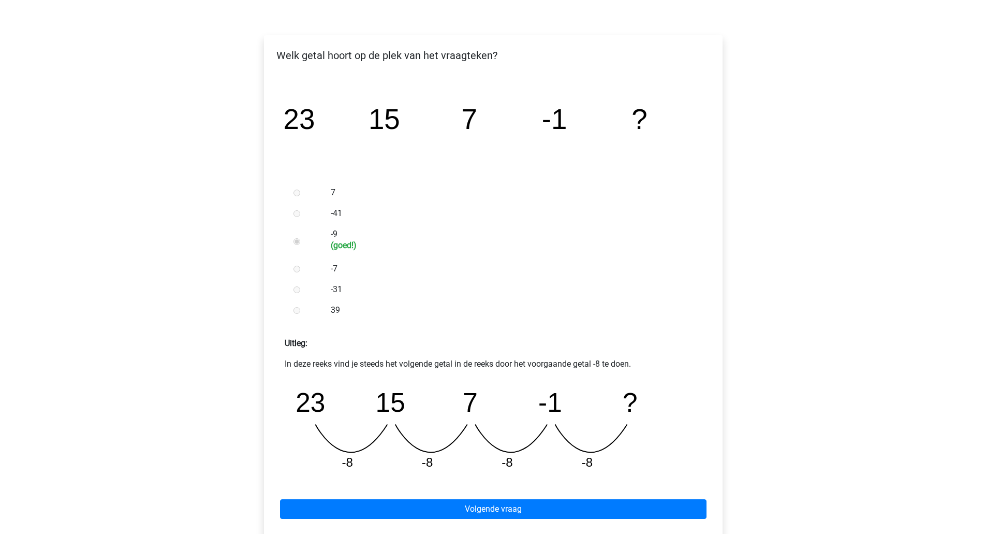
scroll to position [142, 0]
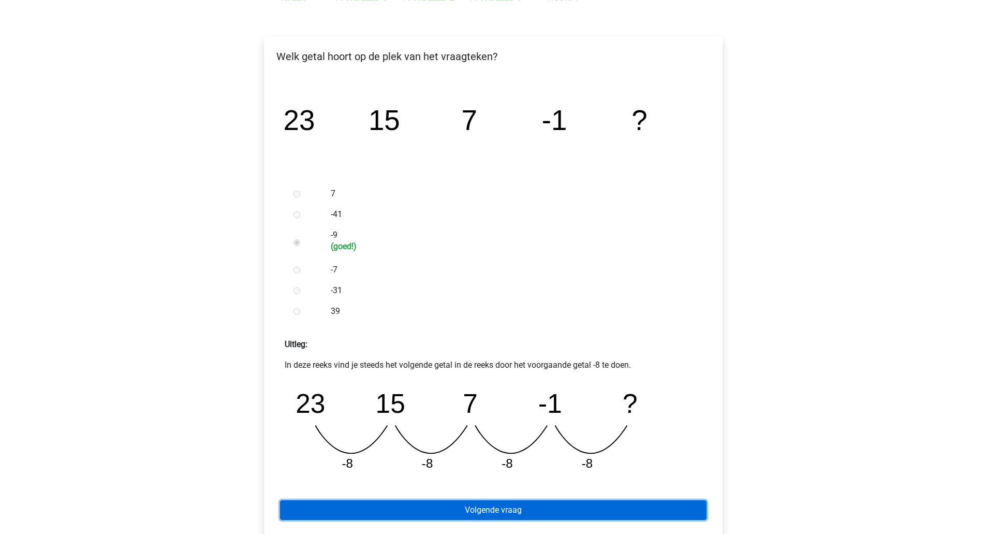
click at [597, 509] on link "Volgende vraag" at bounding box center [493, 510] width 426 height 20
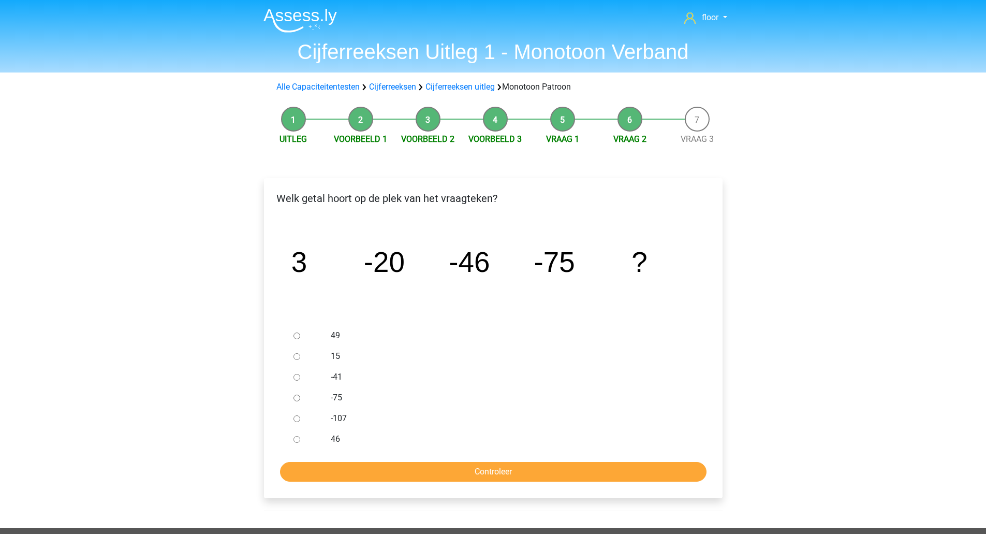
click at [345, 419] on label "-107" at bounding box center [510, 418] width 358 height 12
click at [300, 419] on input "-107" at bounding box center [296, 418] width 7 height 7
radio input "true"
click at [405, 445] on label "46" at bounding box center [510, 439] width 358 height 12
click at [300, 442] on input "46" at bounding box center [296, 439] width 7 height 7
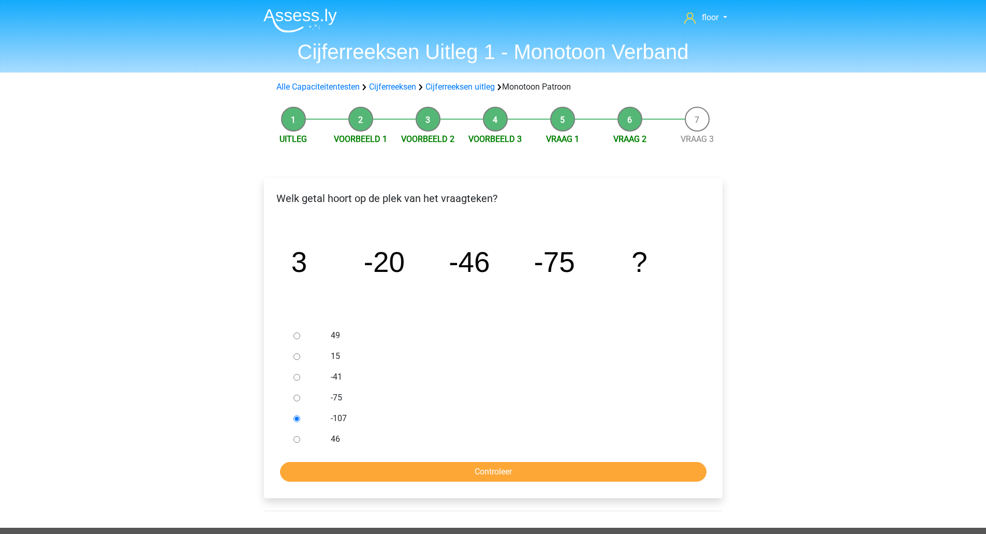
radio input "true"
click at [345, 419] on label "-107" at bounding box center [510, 418] width 358 height 12
click at [300, 419] on input "-107" at bounding box center [296, 418] width 7 height 7
radio input "true"
click at [407, 477] on input "Controleer" at bounding box center [493, 472] width 426 height 20
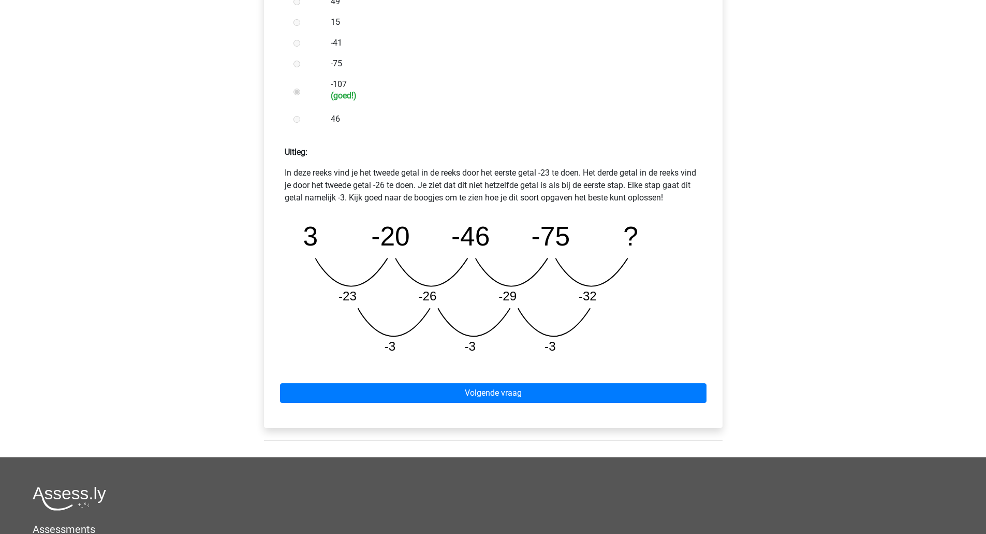
scroll to position [337, 0]
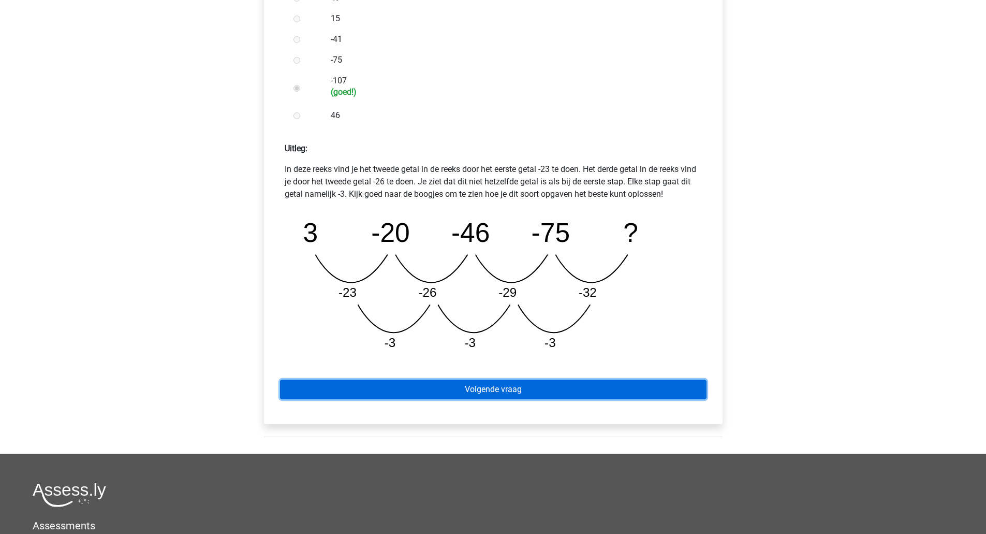
click at [631, 391] on link "Volgende vraag" at bounding box center [493, 389] width 426 height 20
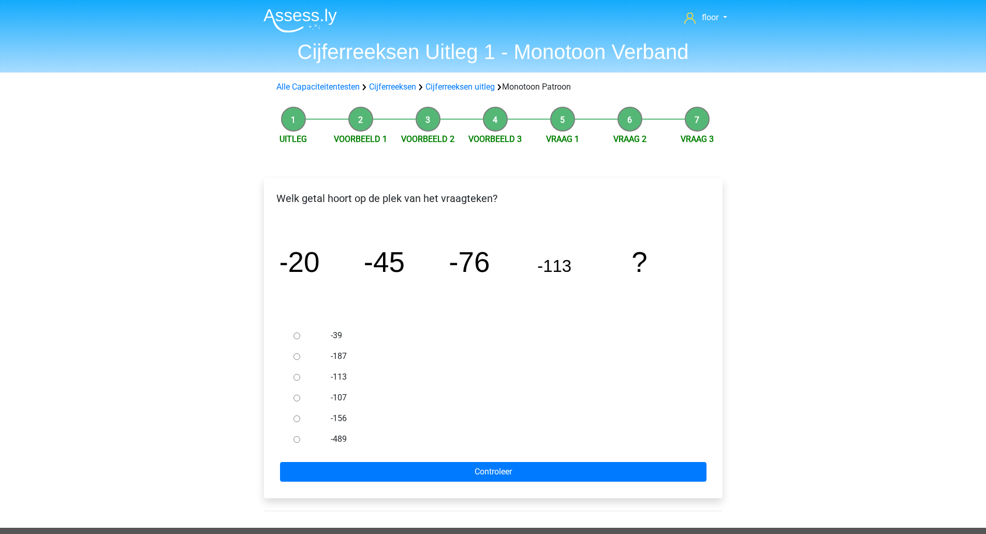
click at [344, 441] on label "-489" at bounding box center [510, 439] width 358 height 12
click at [300, 441] on input "-489" at bounding box center [296, 439] width 7 height 7
radio input "true"
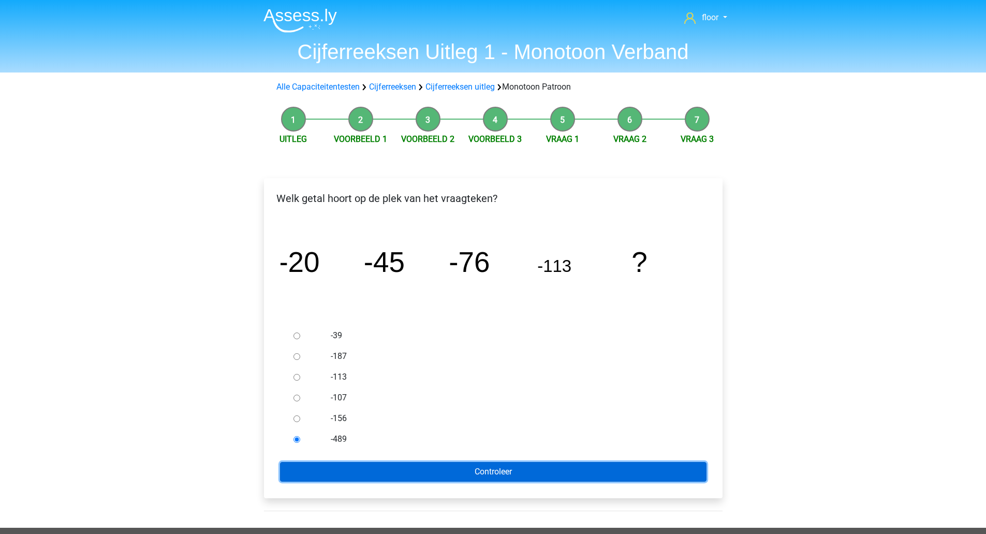
click at [384, 468] on input "Controleer" at bounding box center [493, 472] width 426 height 20
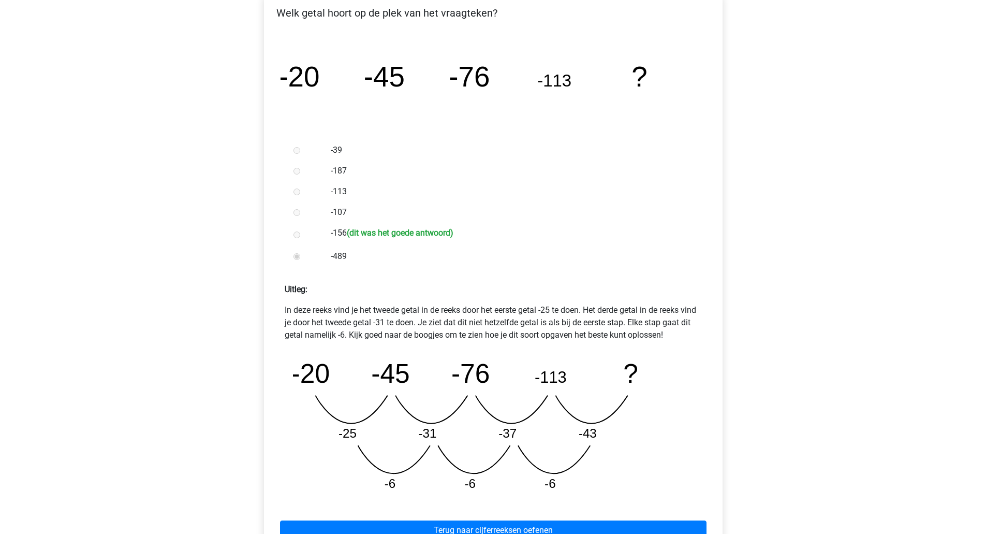
scroll to position [191, 0]
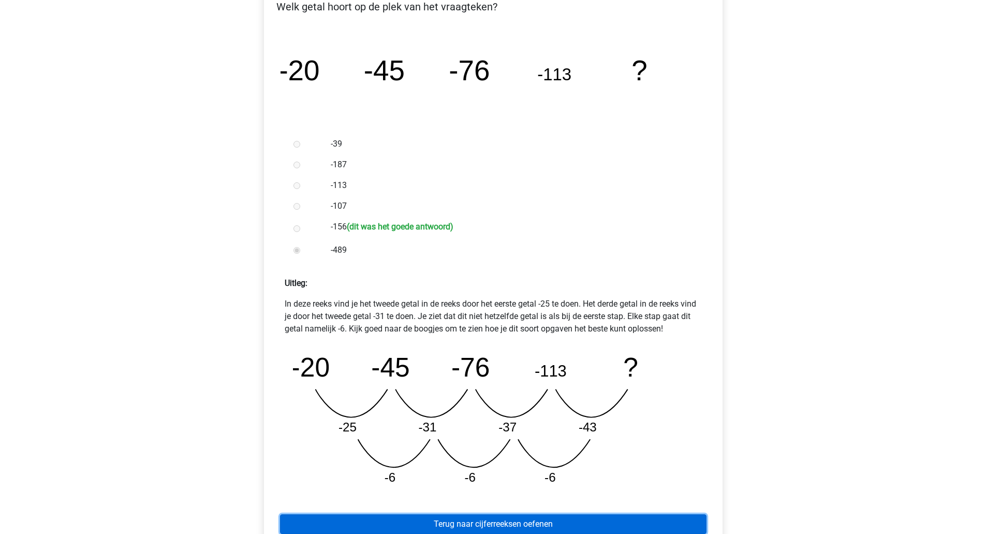
click at [519, 524] on link "Terug naar cijferreeksen oefenen" at bounding box center [493, 524] width 426 height 20
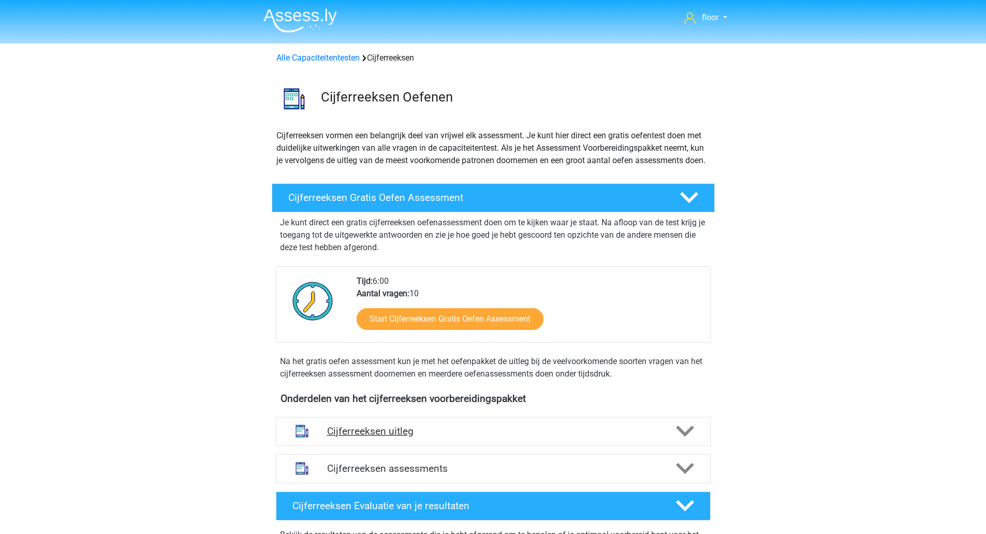
click at [685, 440] on icon at bounding box center [685, 431] width 18 height 18
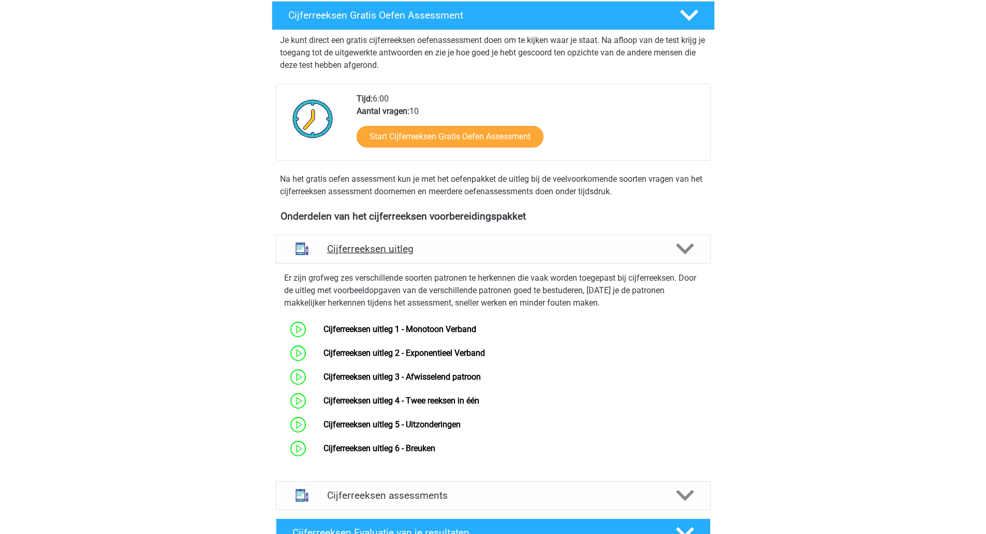
scroll to position [186, 0]
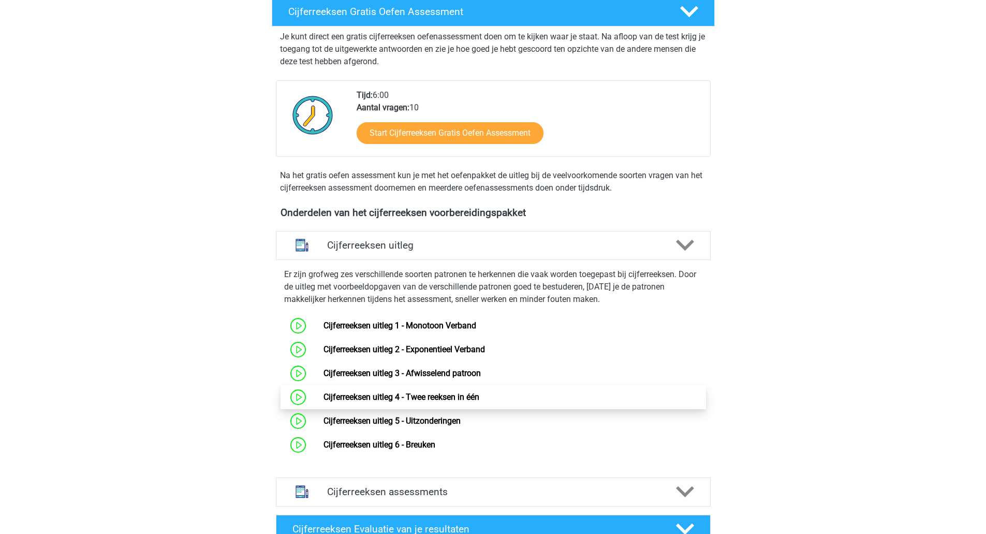
click at [471, 402] on link "Cijferreeksen uitleg 4 - Twee reeksen in één" at bounding box center [401, 397] width 156 height 10
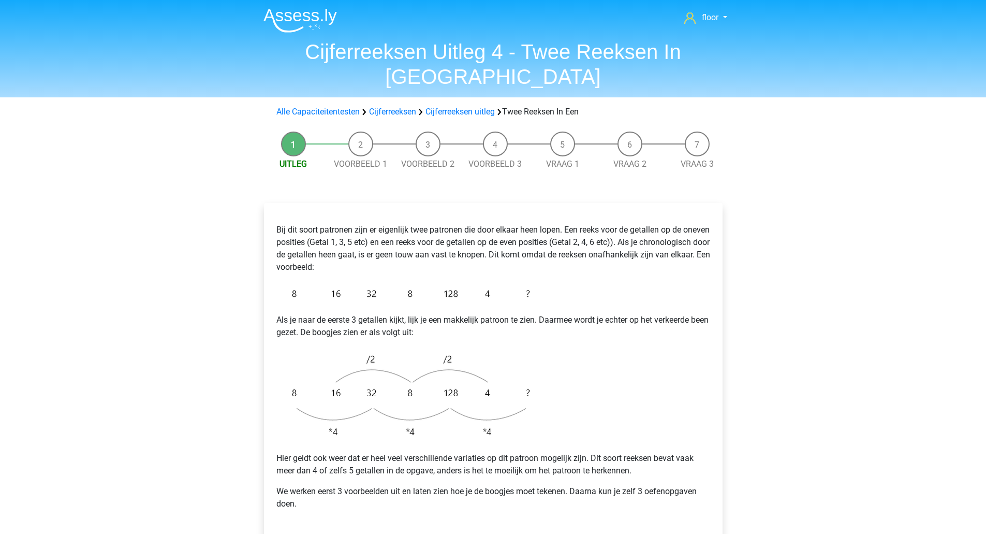
click at [405, 107] on link "Cijferreeksen" at bounding box center [392, 112] width 47 height 10
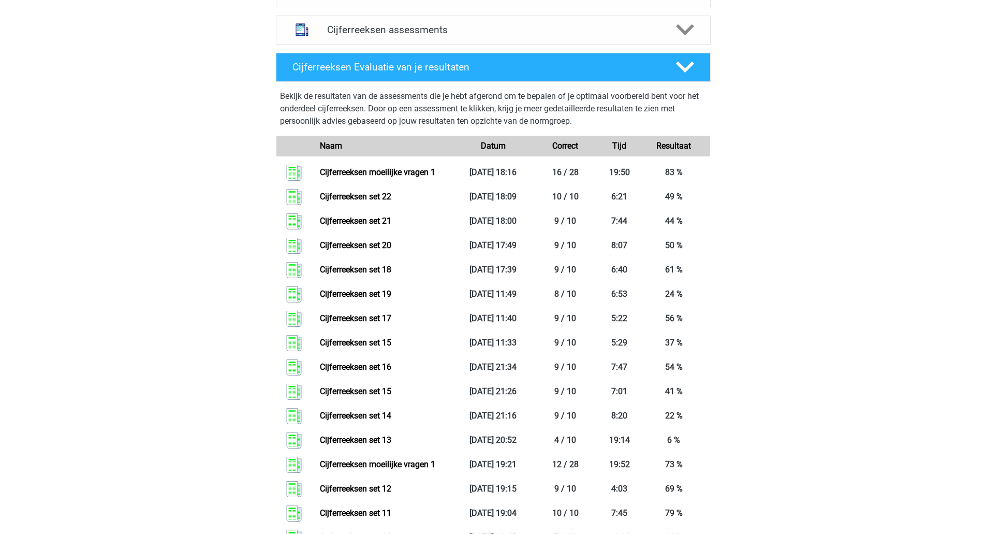
scroll to position [437, 0]
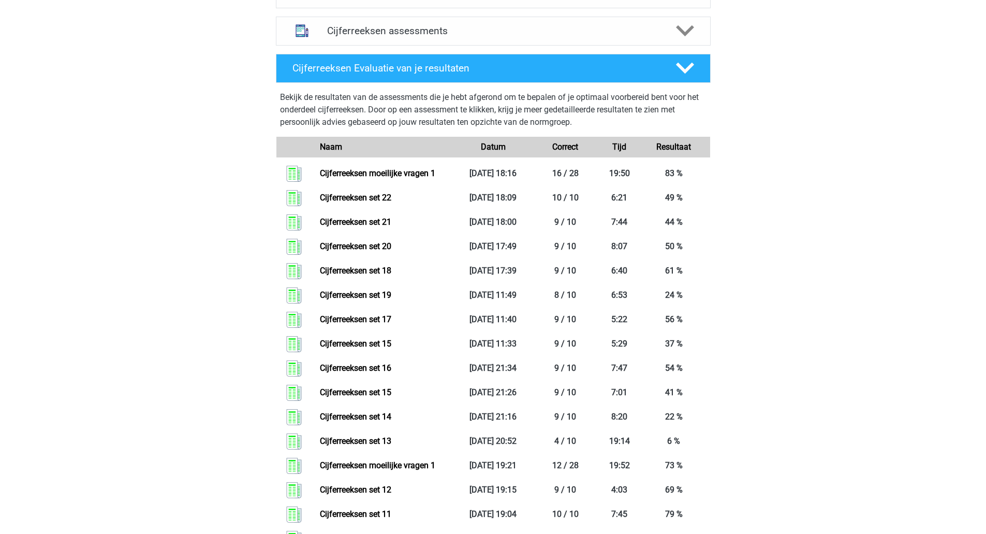
click at [693, 77] on icon at bounding box center [685, 68] width 18 height 18
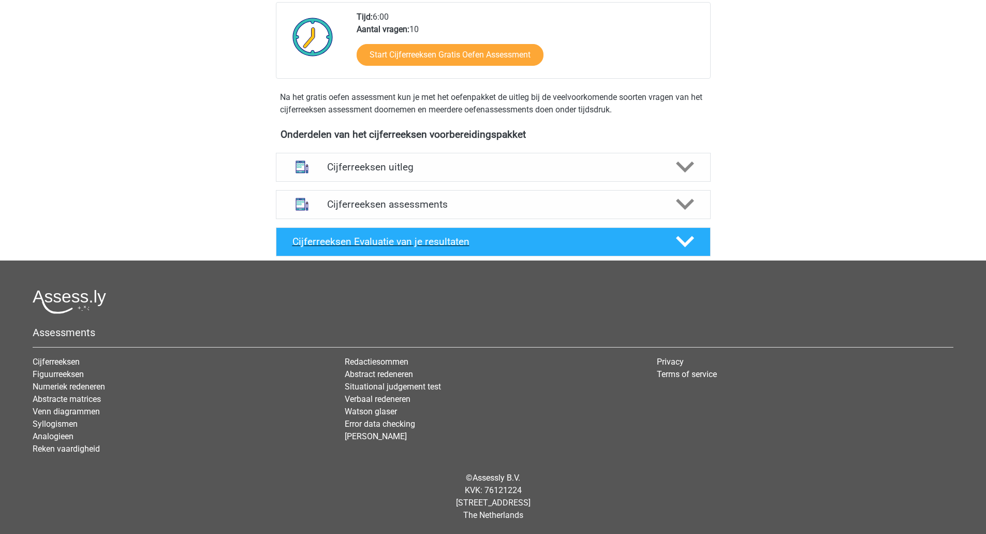
scroll to position [276, 0]
click at [686, 172] on icon at bounding box center [685, 167] width 18 height 18
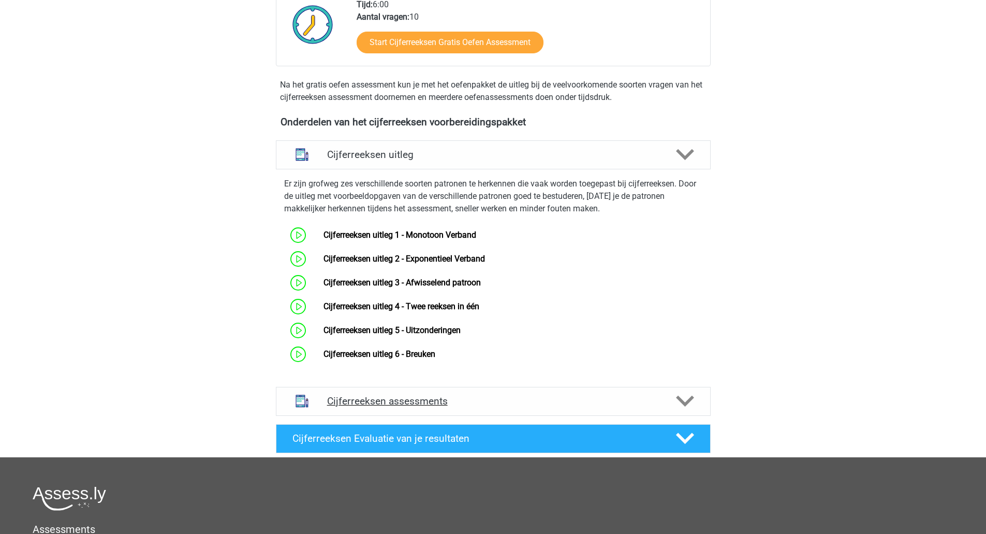
click at [419, 407] on h4 "Cijferreeksen assessments" at bounding box center [493, 401] width 332 height 12
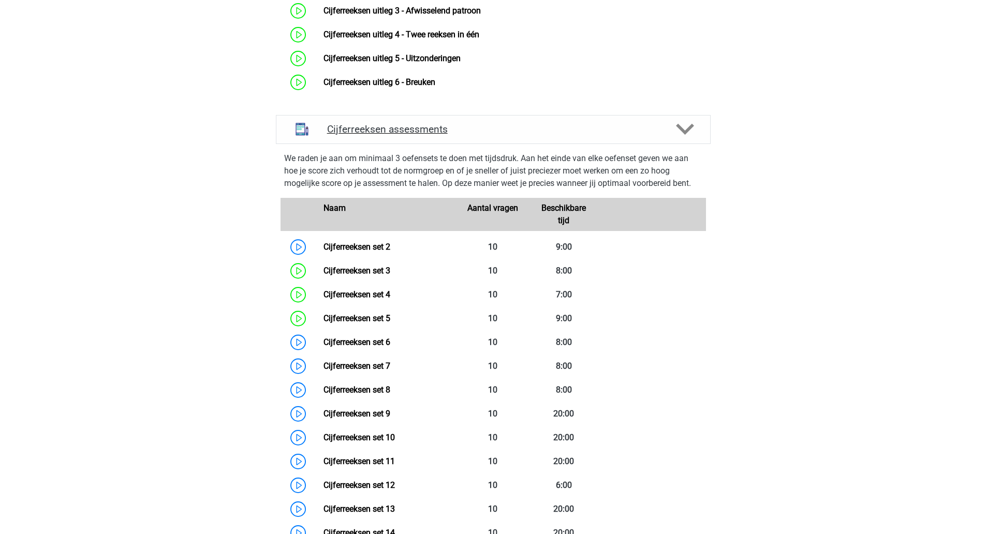
scroll to position [549, 0]
click at [374, 274] on link "Cijferreeksen set 3" at bounding box center [356, 269] width 67 height 10
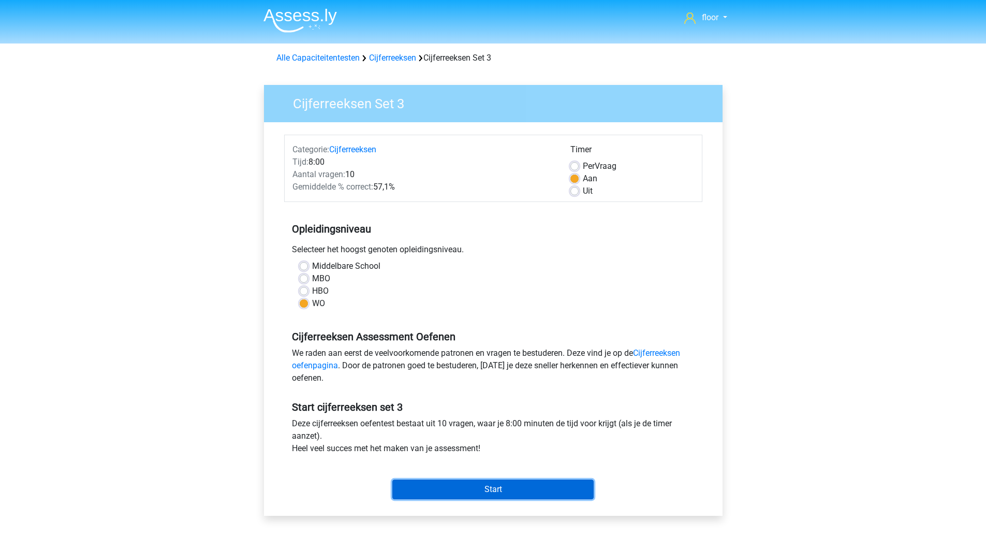
click at [541, 497] on input "Start" at bounding box center [492, 489] width 201 height 20
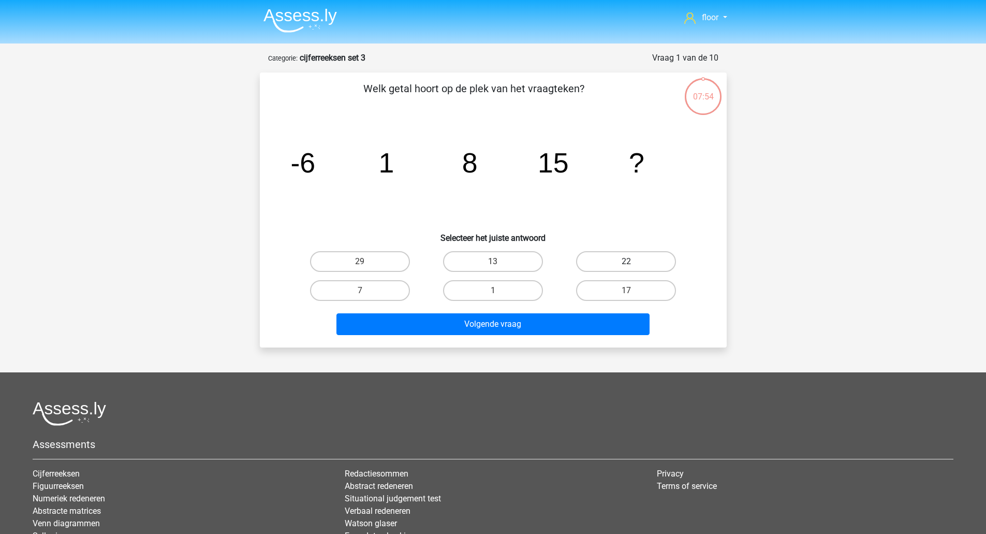
click at [636, 268] on label "22" at bounding box center [626, 261] width 100 height 21
click at [633, 268] on input "22" at bounding box center [629, 264] width 7 height 7
radio input "true"
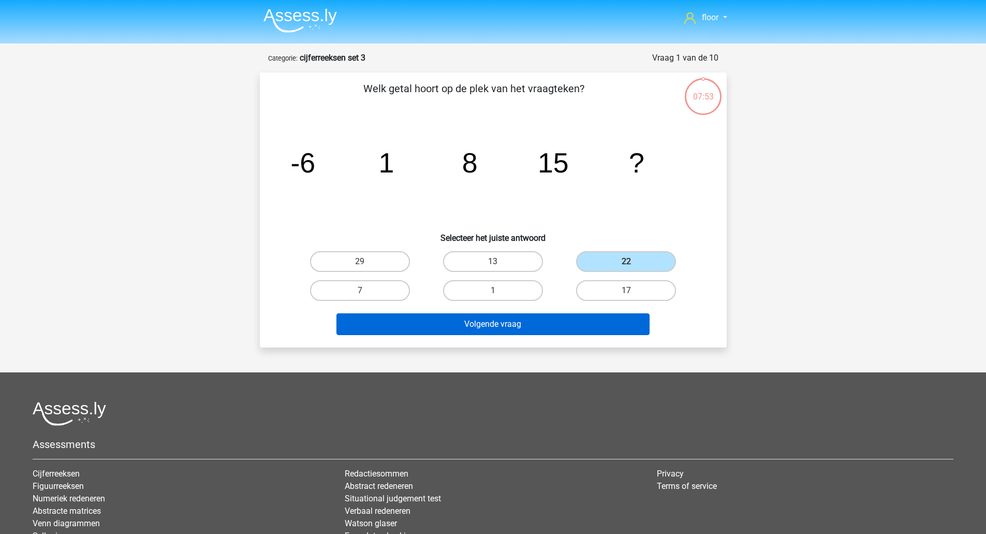
click at [613, 318] on button "Volgende vraag" at bounding box center [492, 324] width 313 height 22
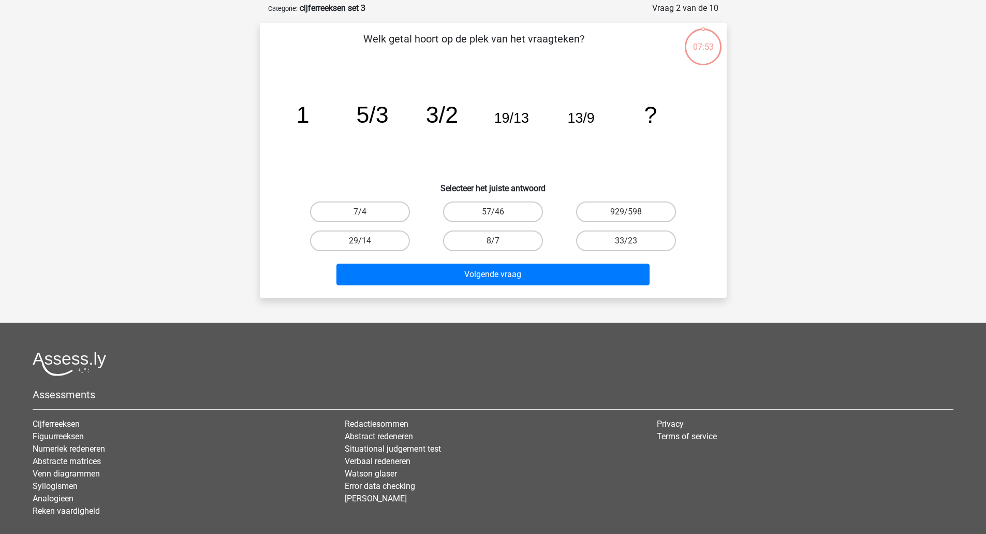
scroll to position [52, 0]
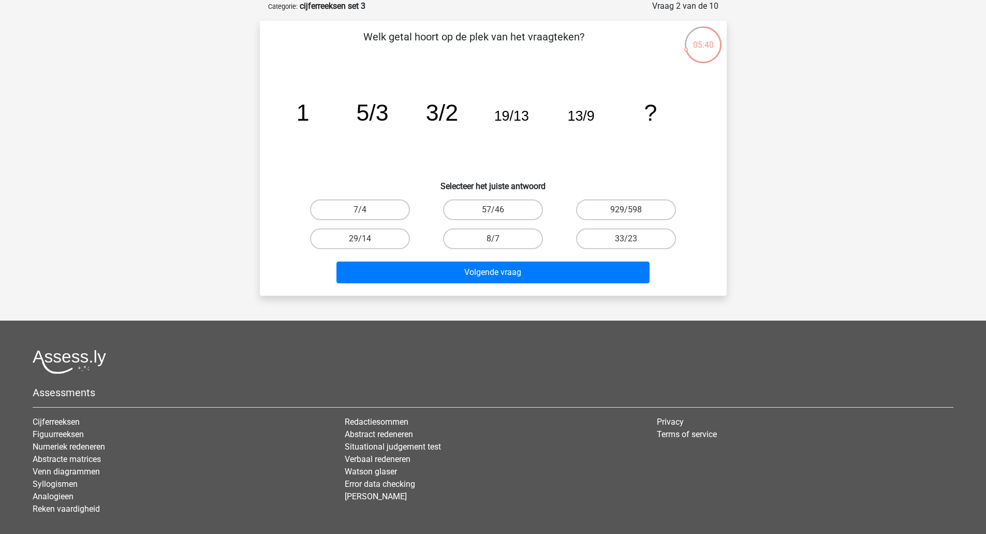
click at [330, 205] on label "7/4" at bounding box center [360, 209] width 100 height 21
click at [360, 210] on input "7/4" at bounding box center [363, 213] width 7 height 7
radio input "true"
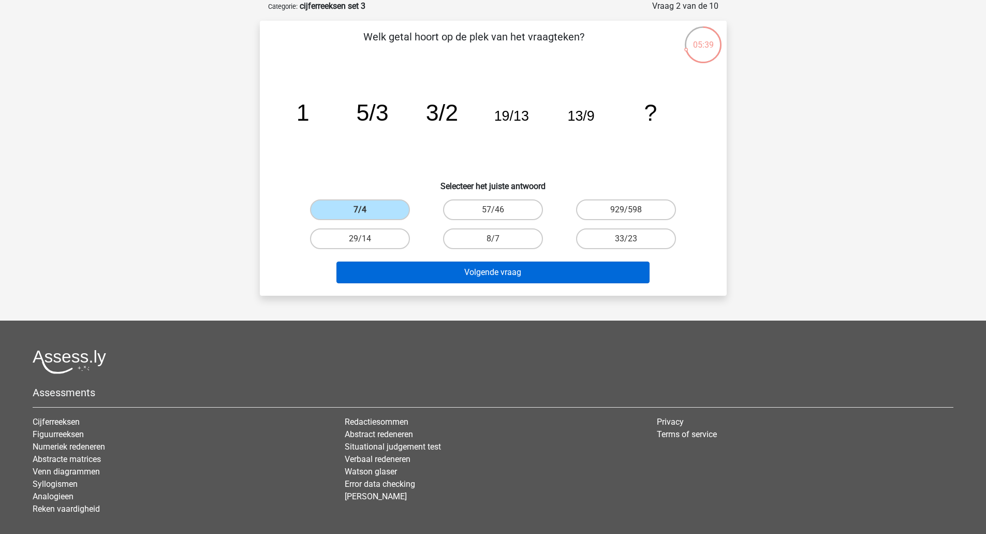
click at [434, 272] on button "Volgende vraag" at bounding box center [492, 272] width 313 height 22
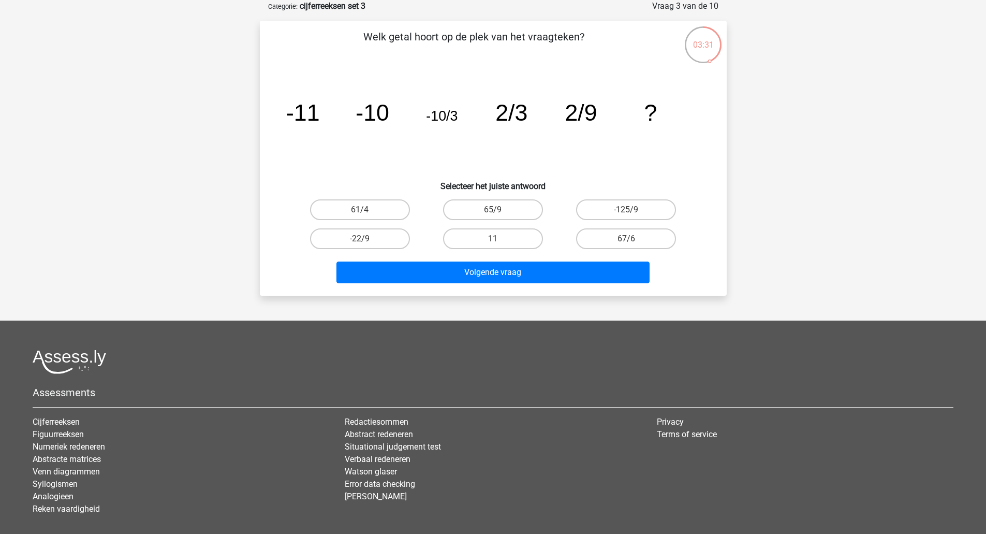
click at [511, 211] on label "65/9" at bounding box center [493, 209] width 100 height 21
click at [499, 211] on input "65/9" at bounding box center [496, 213] width 7 height 7
radio input "true"
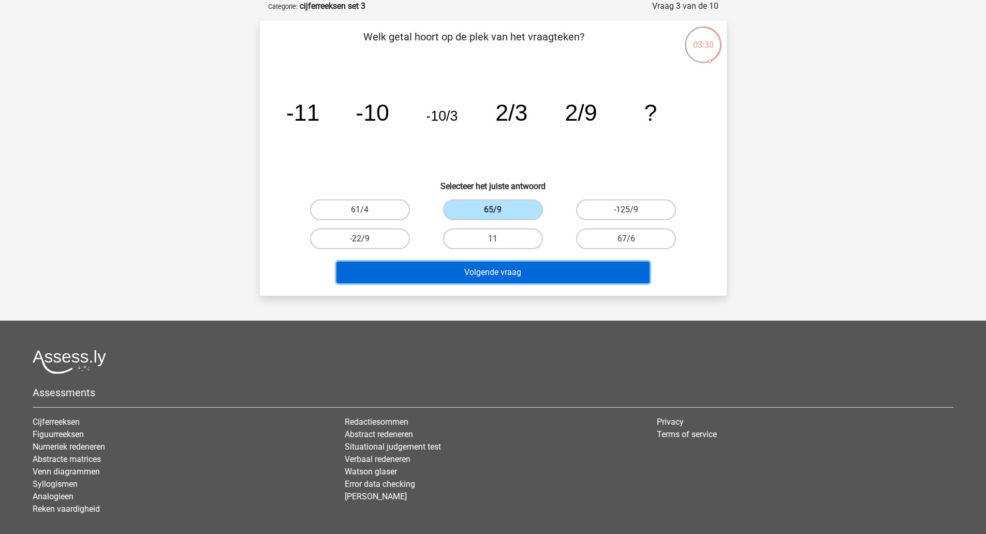
click at [532, 272] on button "Volgende vraag" at bounding box center [492, 272] width 313 height 22
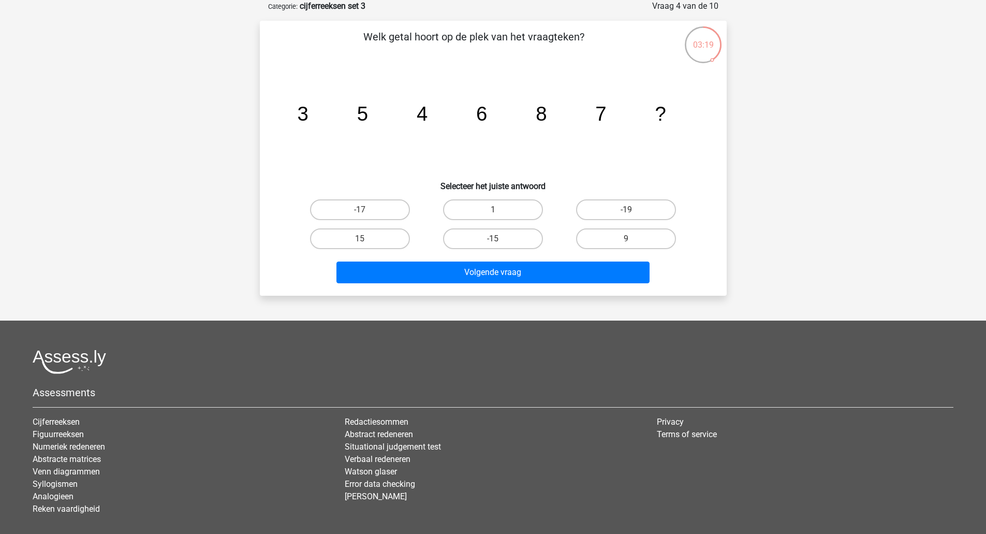
click at [587, 235] on label "9" at bounding box center [626, 238] width 100 height 21
click at [626, 239] on input "9" at bounding box center [629, 242] width 7 height 7
radio input "true"
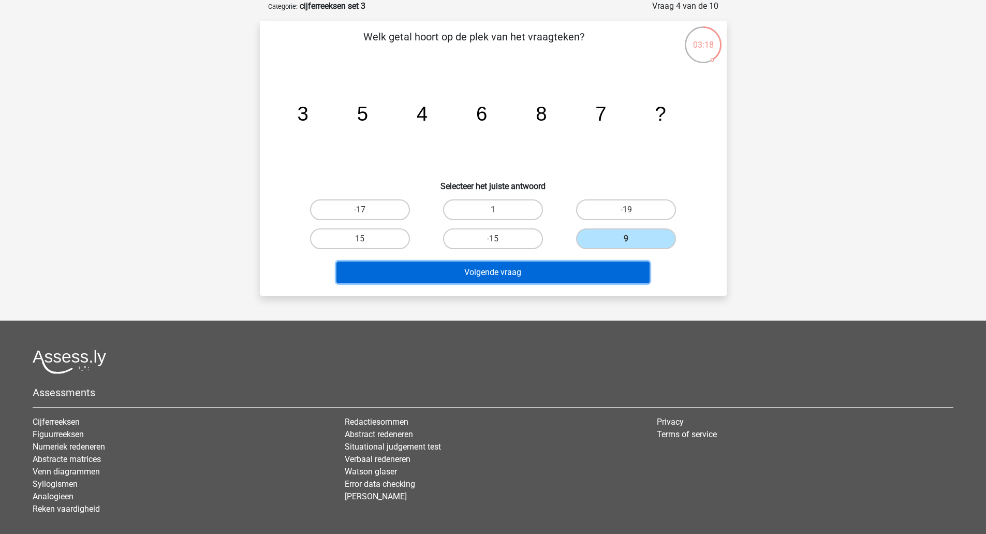
click at [519, 277] on button "Volgende vraag" at bounding box center [492, 272] width 313 height 22
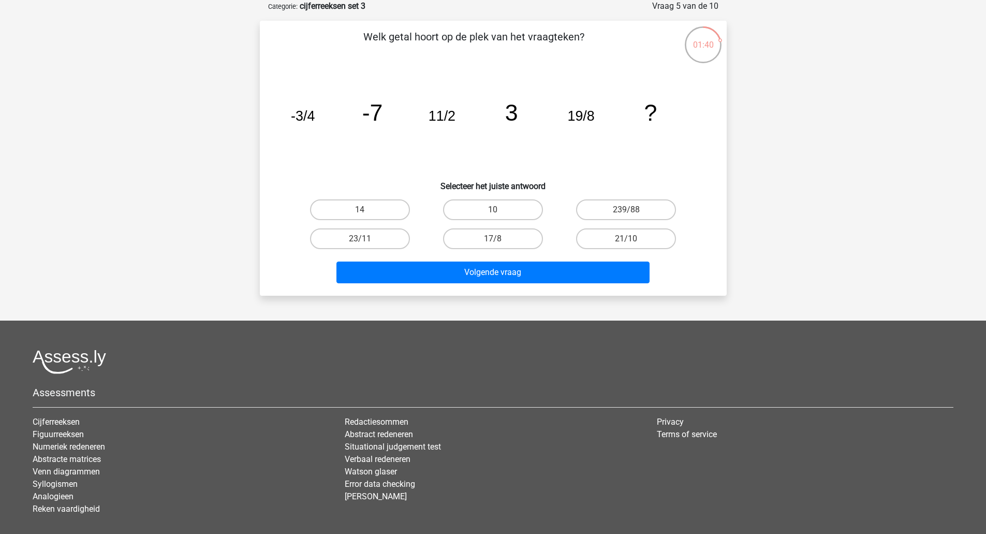
click at [514, 212] on label "10" at bounding box center [493, 209] width 100 height 21
click at [499, 212] on input "10" at bounding box center [496, 213] width 7 height 7
radio input "true"
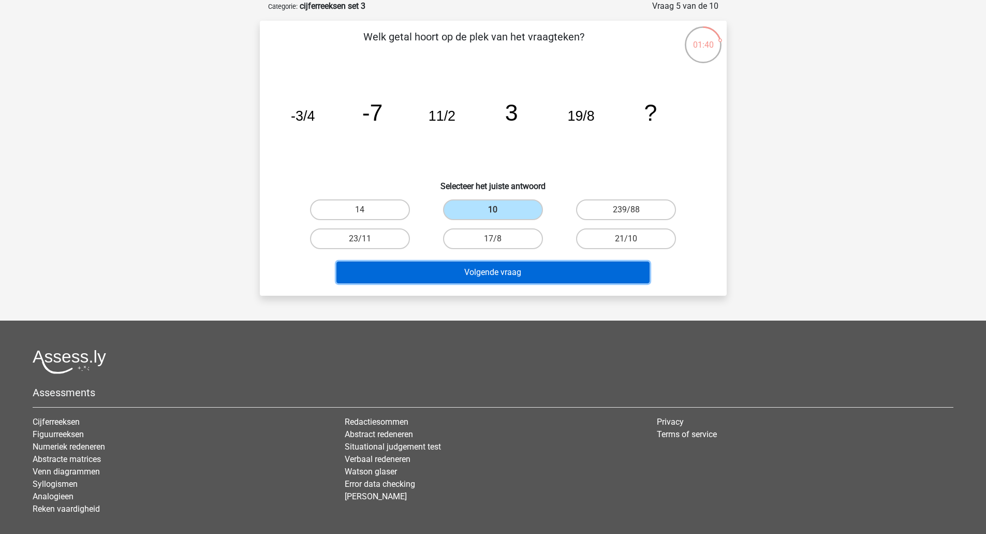
click at [503, 273] on button "Volgende vraag" at bounding box center [492, 272] width 313 height 22
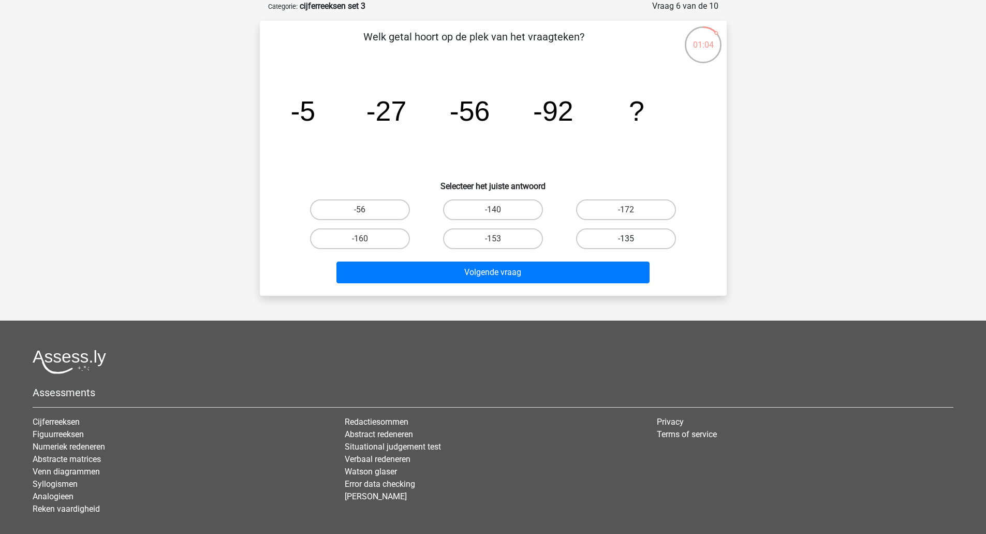
click at [596, 233] on label "-135" at bounding box center [626, 238] width 100 height 21
click at [626, 239] on input "-135" at bounding box center [629, 242] width 7 height 7
radio input "true"
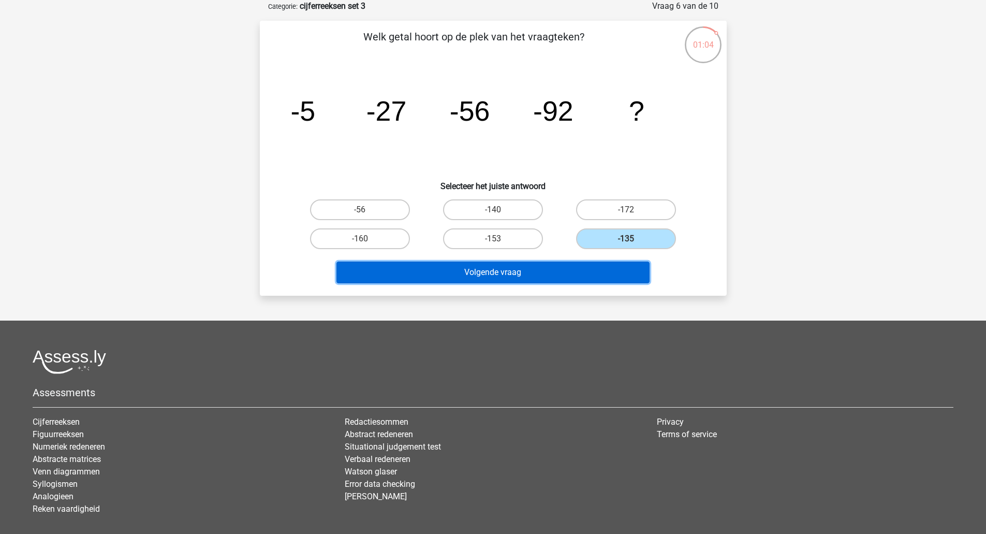
click at [558, 279] on button "Volgende vraag" at bounding box center [492, 272] width 313 height 22
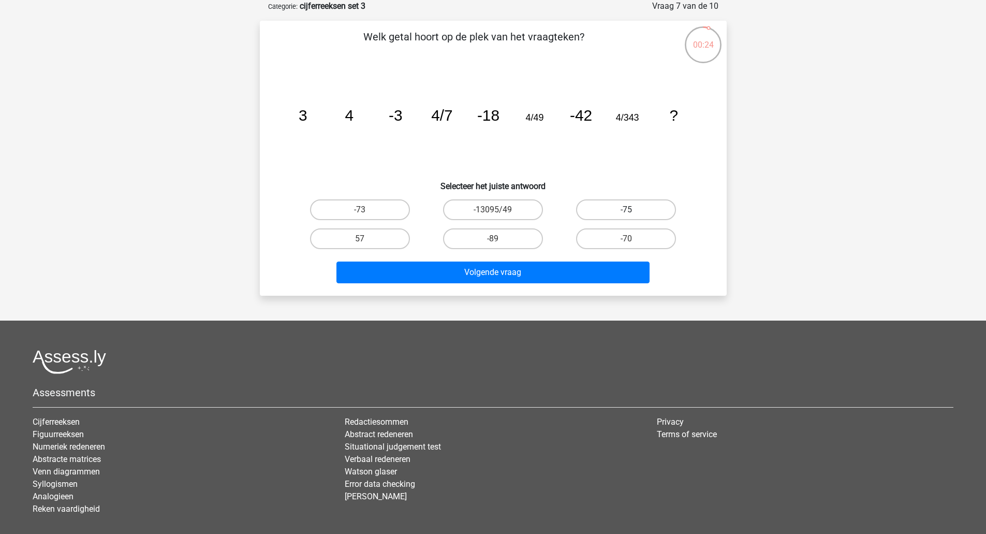
click at [616, 214] on label "-75" at bounding box center [626, 209] width 100 height 21
click at [626, 214] on input "-75" at bounding box center [629, 213] width 7 height 7
radio input "true"
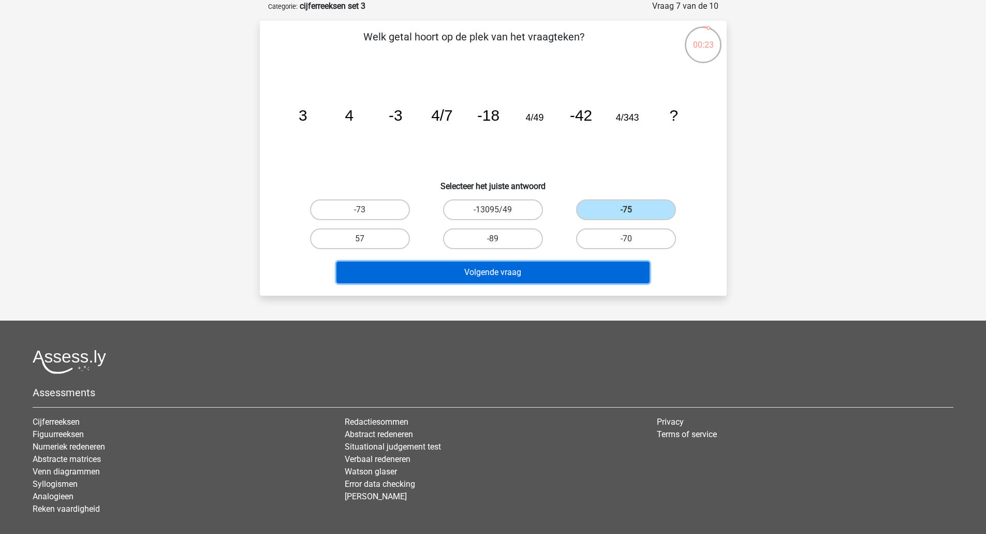
click at [563, 261] on button "Volgende vraag" at bounding box center [492, 272] width 313 height 22
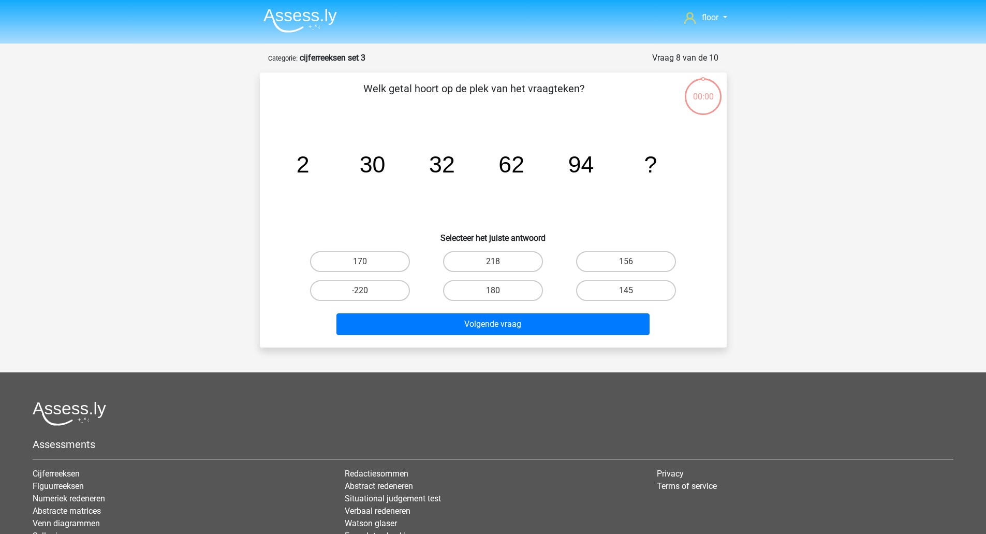
scroll to position [52, 0]
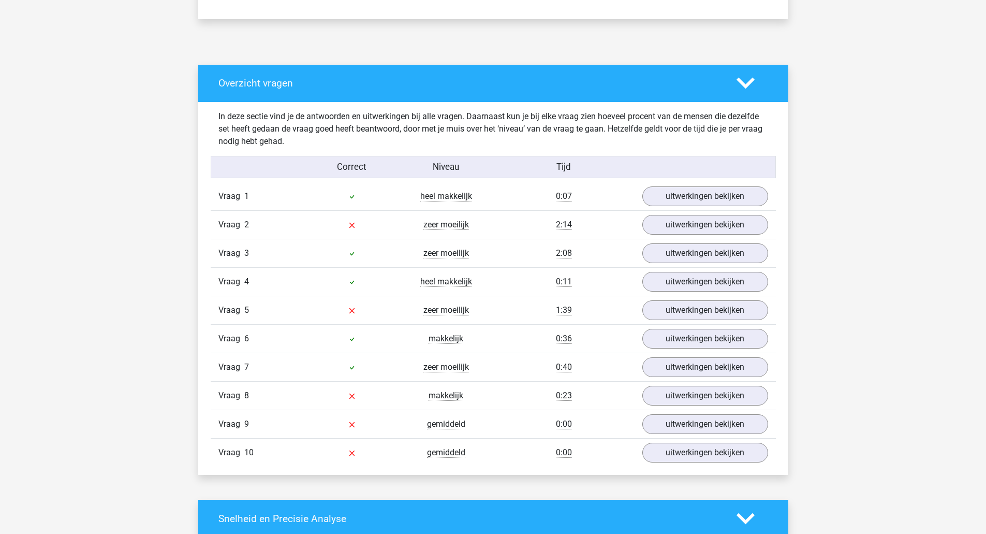
scroll to position [509, 0]
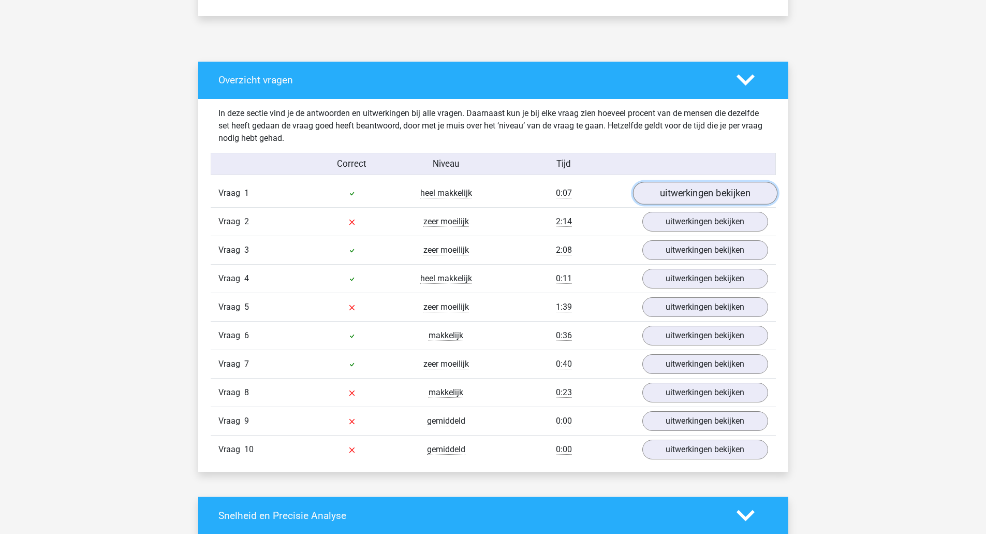
click at [732, 184] on link "uitwerkingen bekijken" at bounding box center [704, 193] width 144 height 23
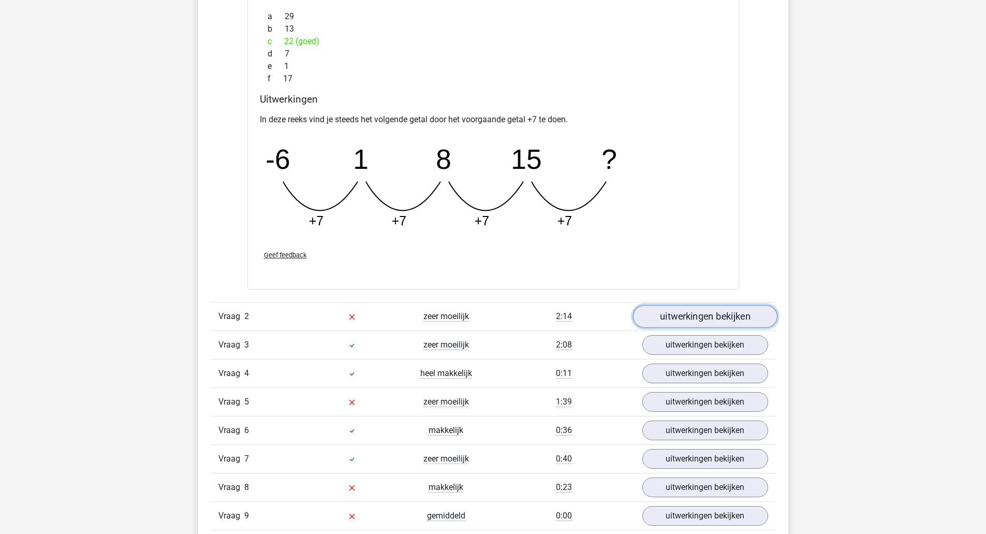
click at [743, 323] on link "uitwerkingen bekijken" at bounding box center [704, 316] width 144 height 23
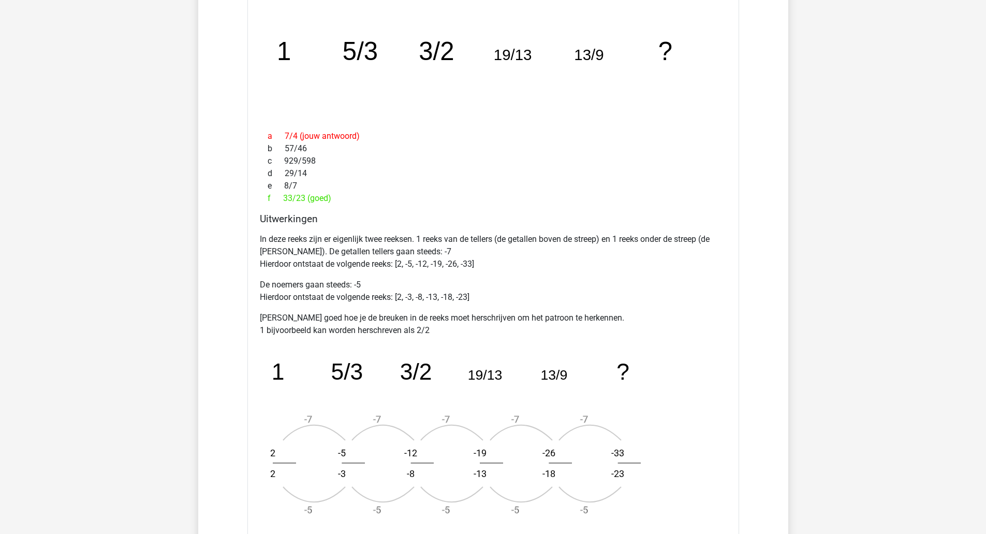
scroll to position [1228, 0]
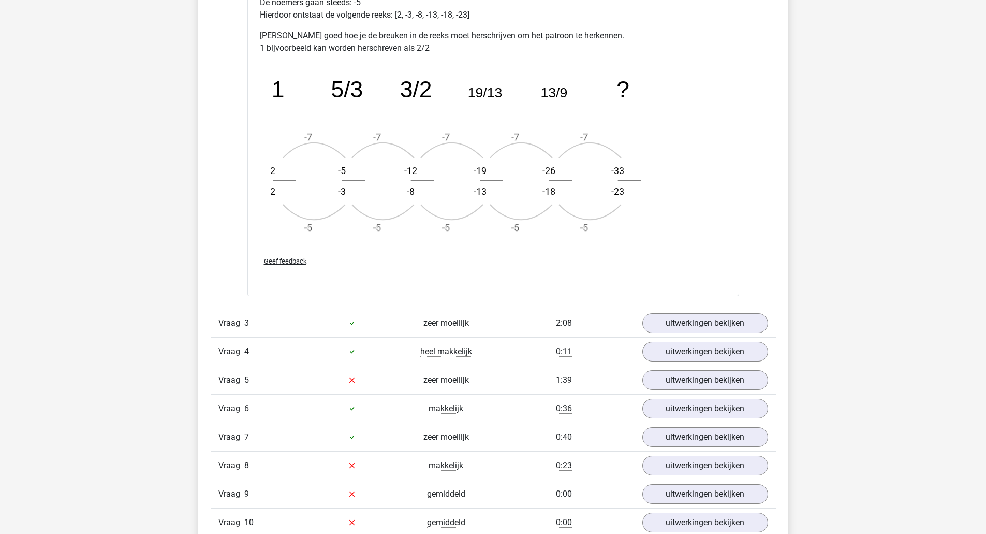
click at [722, 319] on link "uitwerkingen bekijken" at bounding box center [705, 323] width 126 height 20
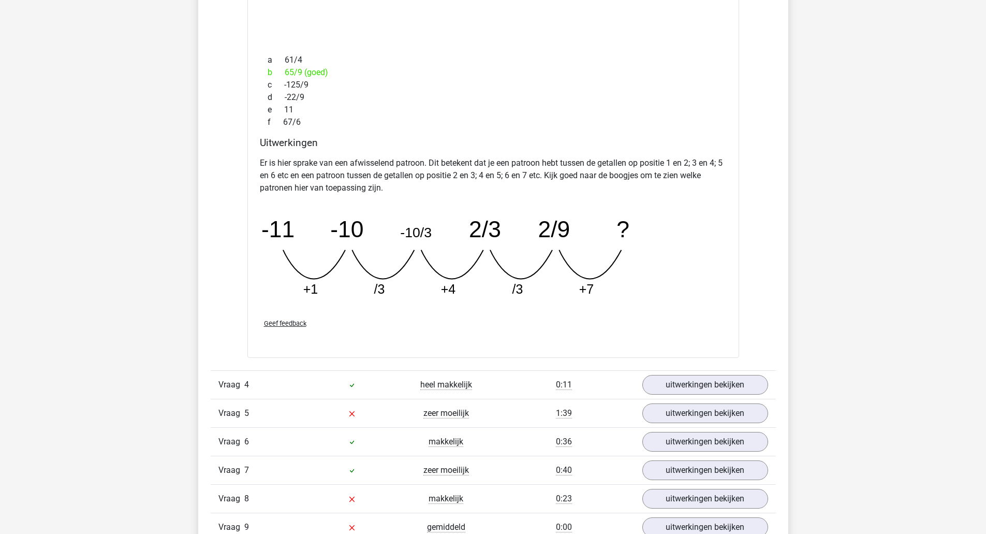
scroll to position [1953, 0]
click at [742, 387] on link "uitwerkingen bekijken" at bounding box center [704, 384] width 144 height 23
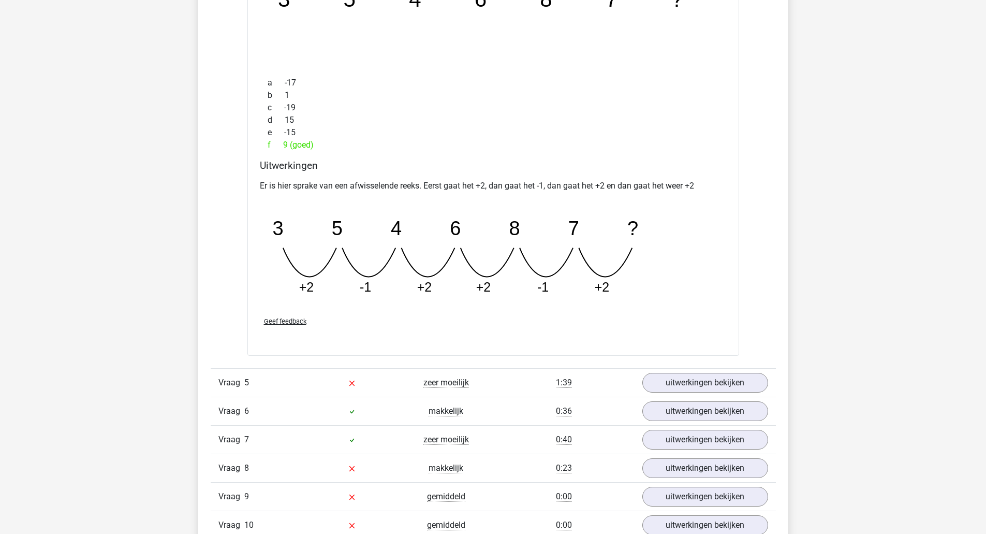
scroll to position [2436, 0]
click at [744, 376] on link "uitwerkingen bekijken" at bounding box center [704, 382] width 144 height 23
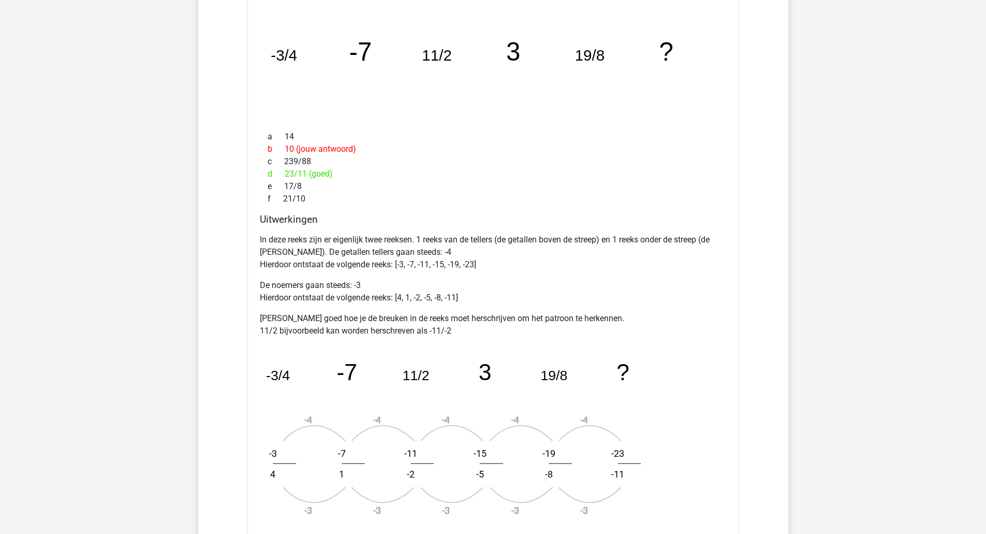
scroll to position [2863, 0]
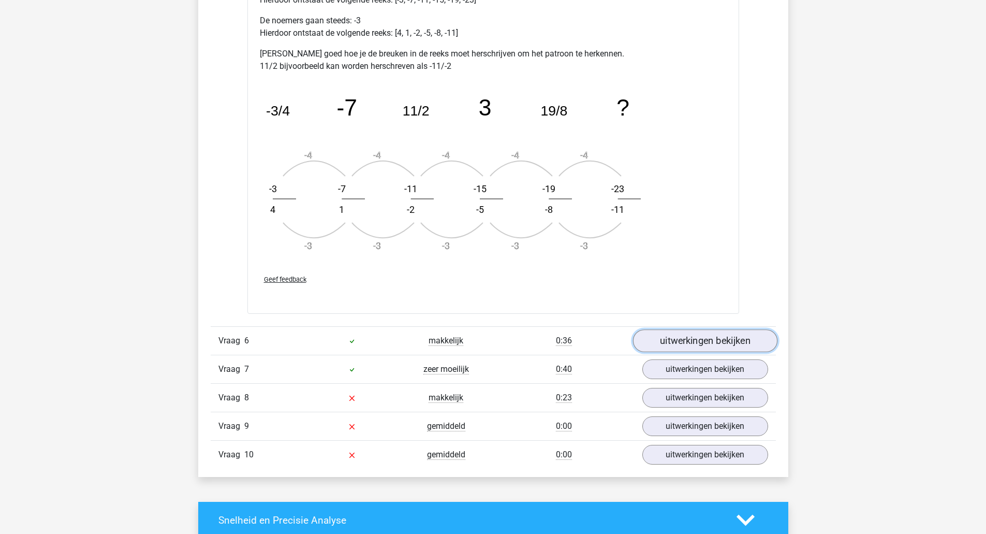
click at [747, 348] on link "uitwerkingen bekijken" at bounding box center [704, 340] width 144 height 23
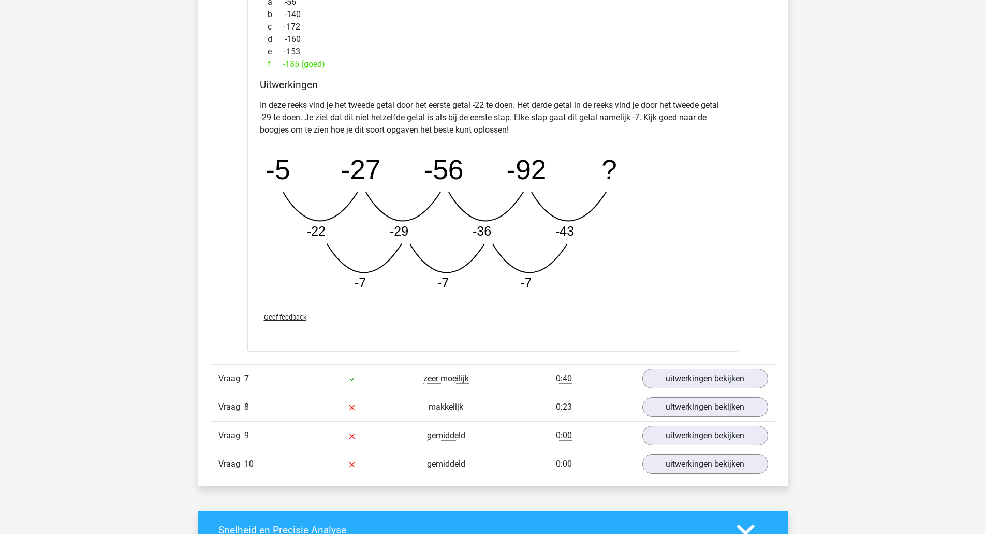
scroll to position [3651, 0]
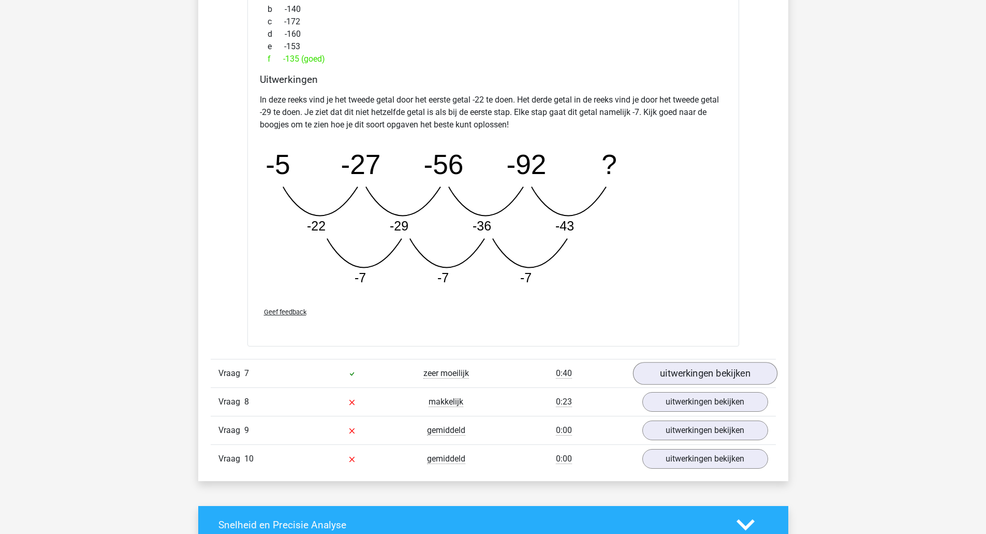
click at [731, 379] on link "uitwerkingen bekijken" at bounding box center [704, 373] width 144 height 23
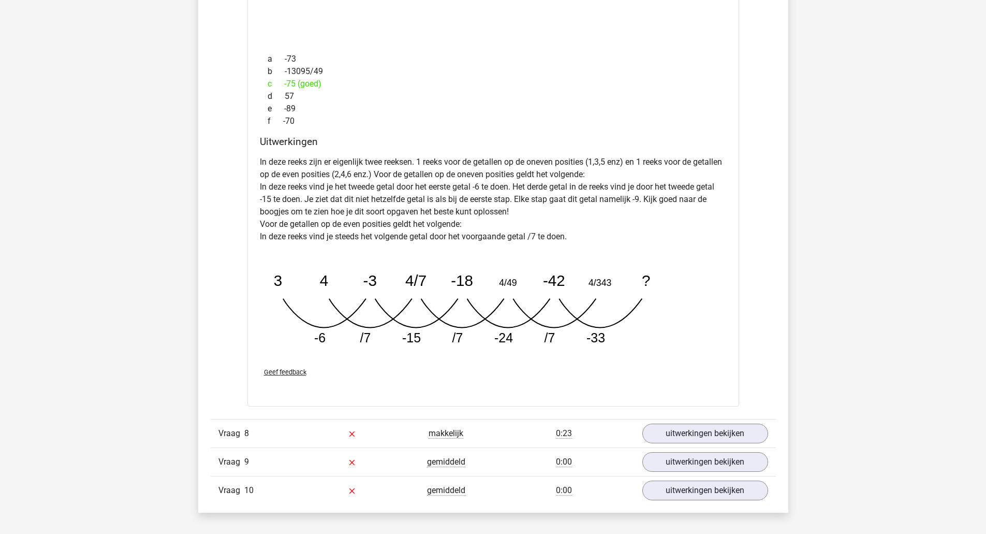
scroll to position [4161, 0]
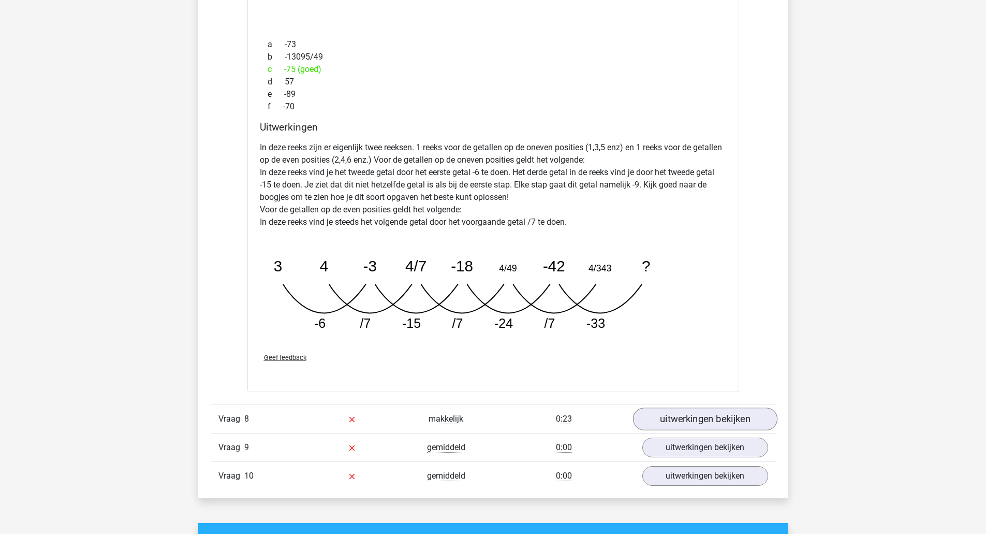
click at [735, 421] on link "uitwerkingen bekijken" at bounding box center [704, 418] width 144 height 23
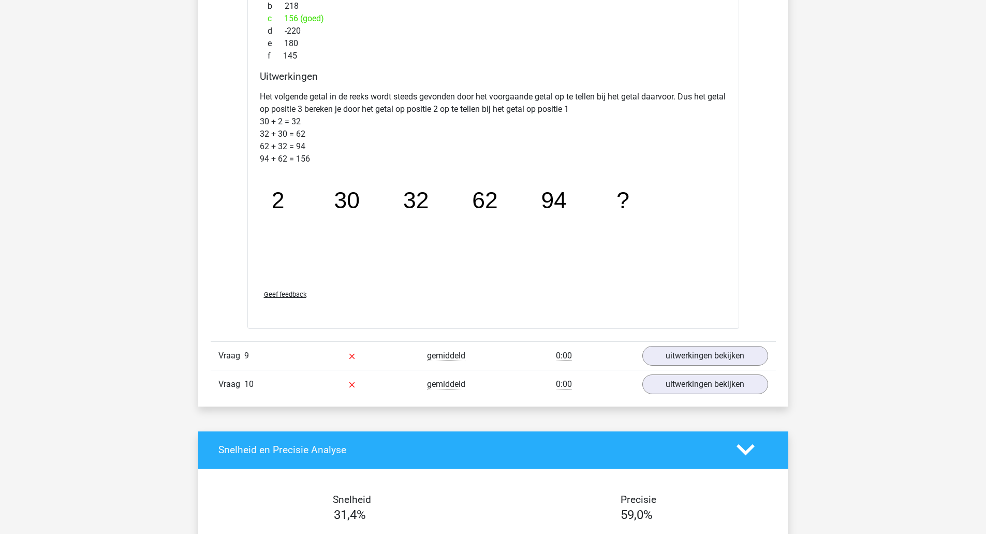
scroll to position [4771, 0]
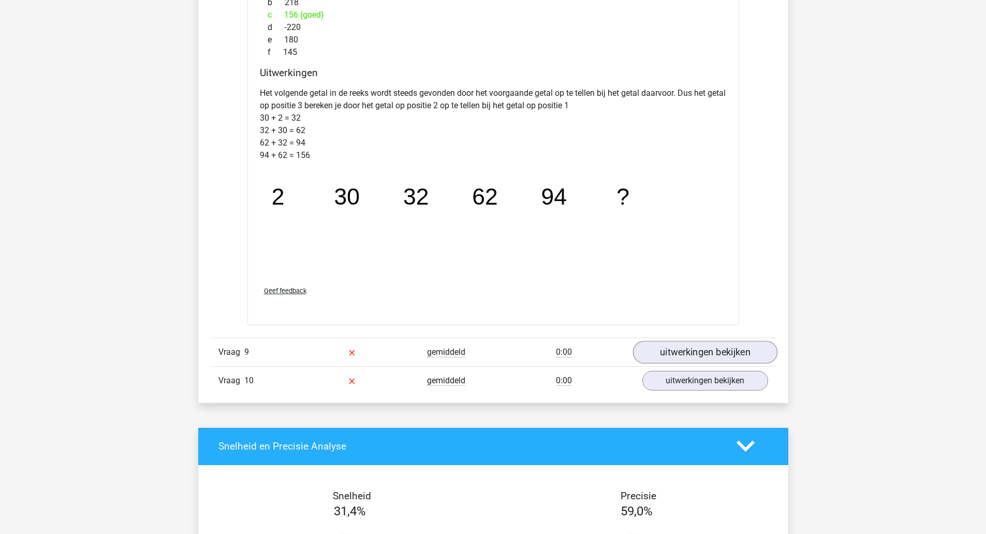
click at [739, 360] on link "uitwerkingen bekijken" at bounding box center [704, 351] width 144 height 23
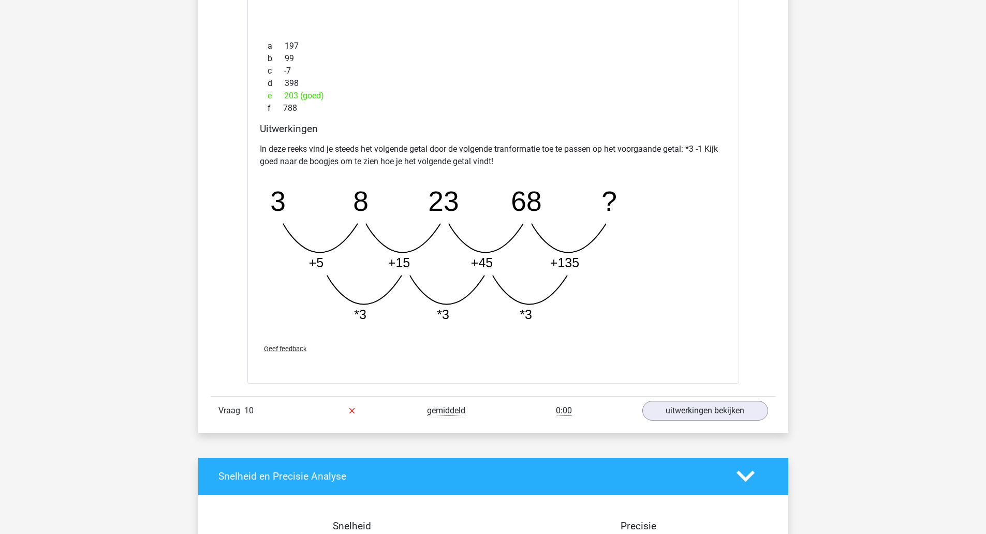
scroll to position [5259, 0]
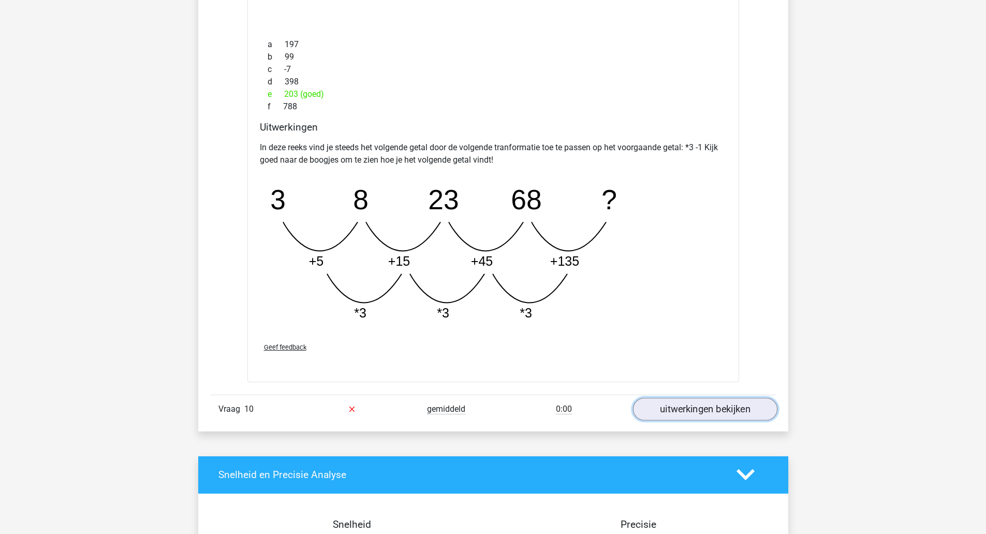
click at [752, 414] on link "uitwerkingen bekijken" at bounding box center [704, 408] width 144 height 23
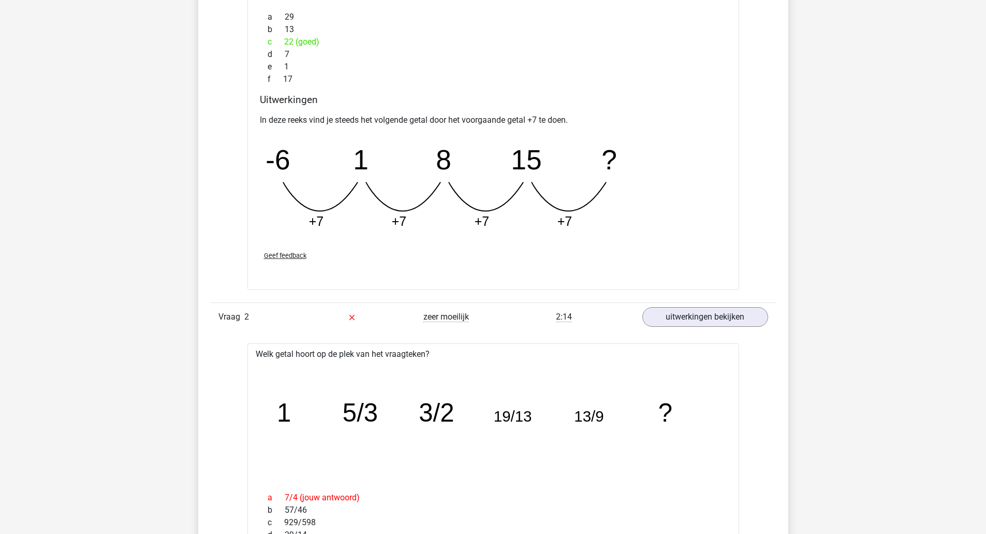
scroll to position [0, 0]
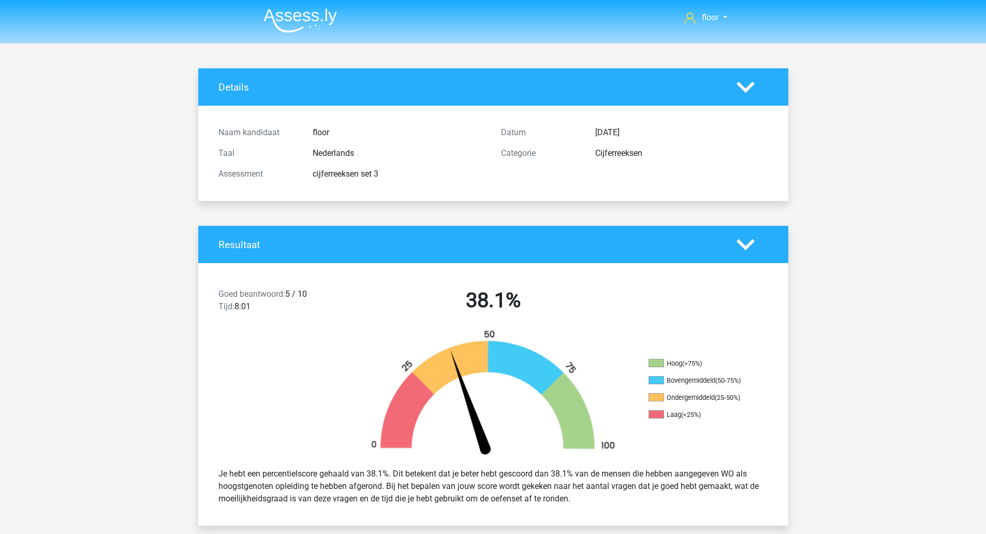
click at [309, 21] on img at bounding box center [299, 20] width 73 height 24
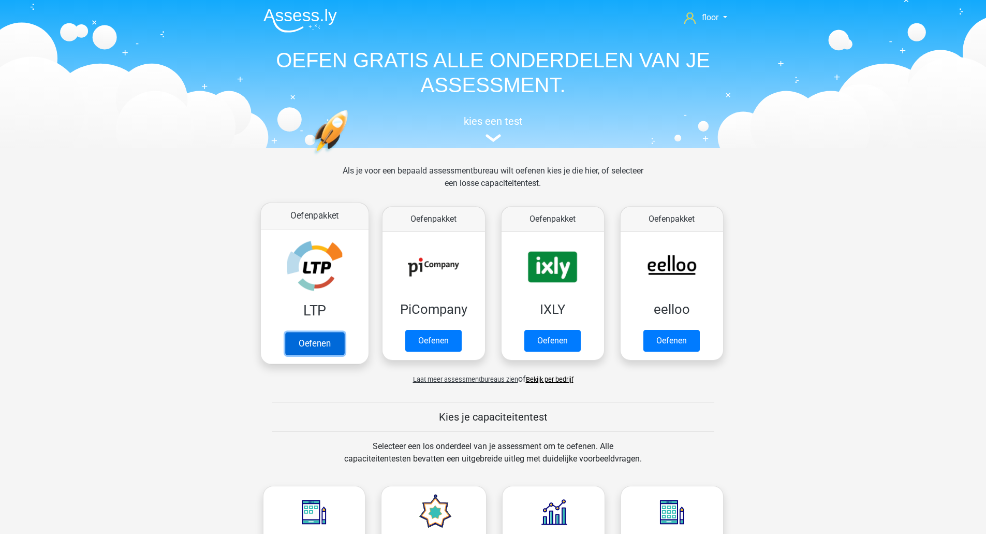
click at [315, 332] on link "Oefenen" at bounding box center [314, 343] width 59 height 23
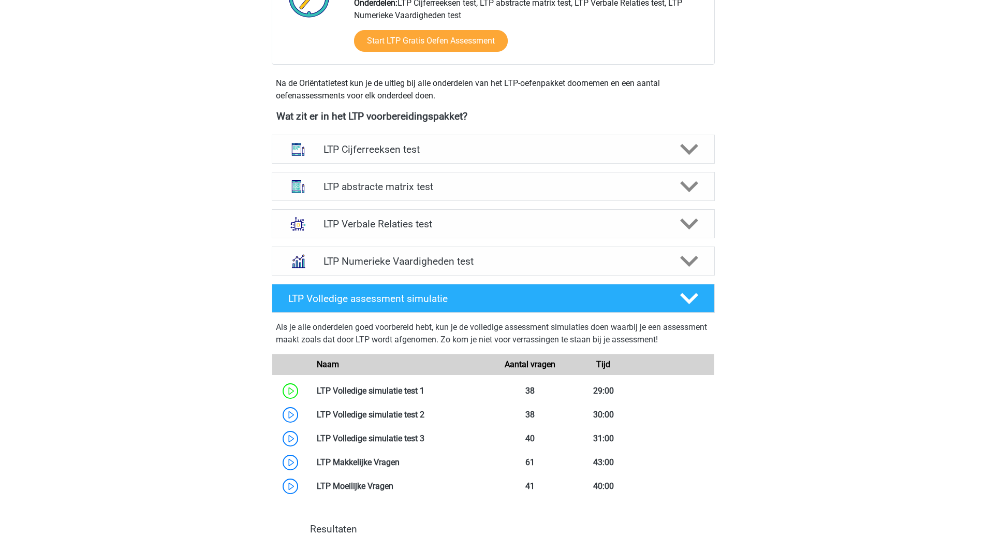
scroll to position [307, 0]
click at [694, 153] on icon at bounding box center [689, 149] width 18 height 18
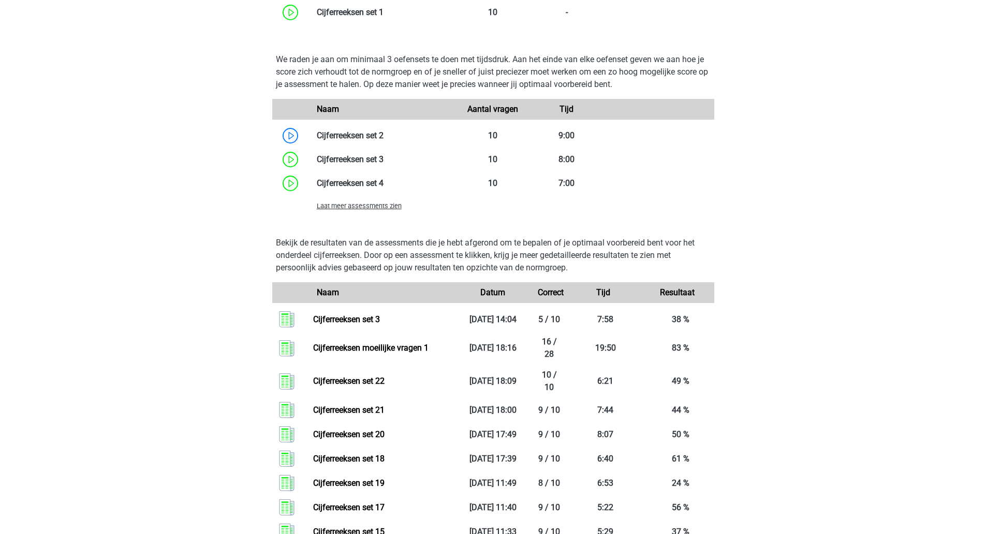
scroll to position [760, 0]
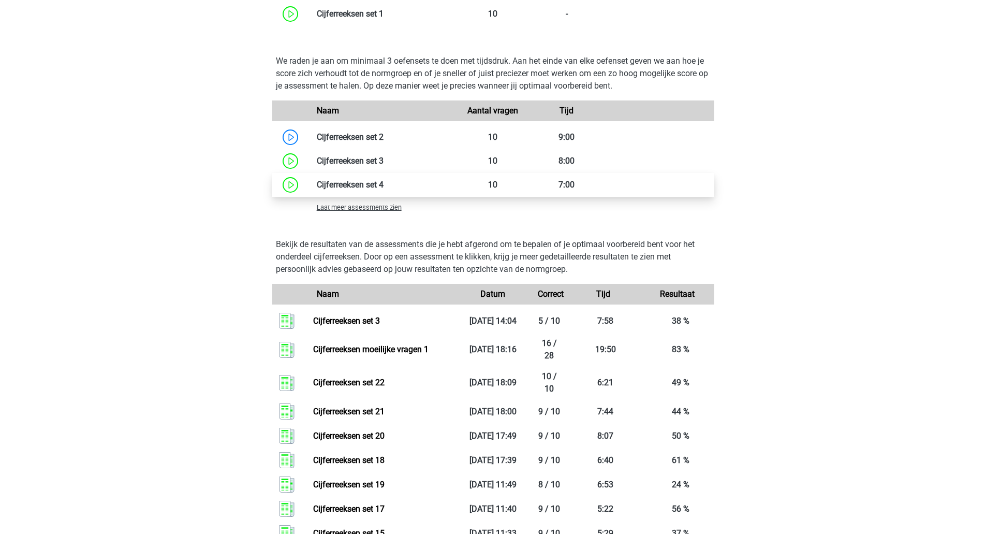
click at [383, 186] on link at bounding box center [383, 185] width 0 height 10
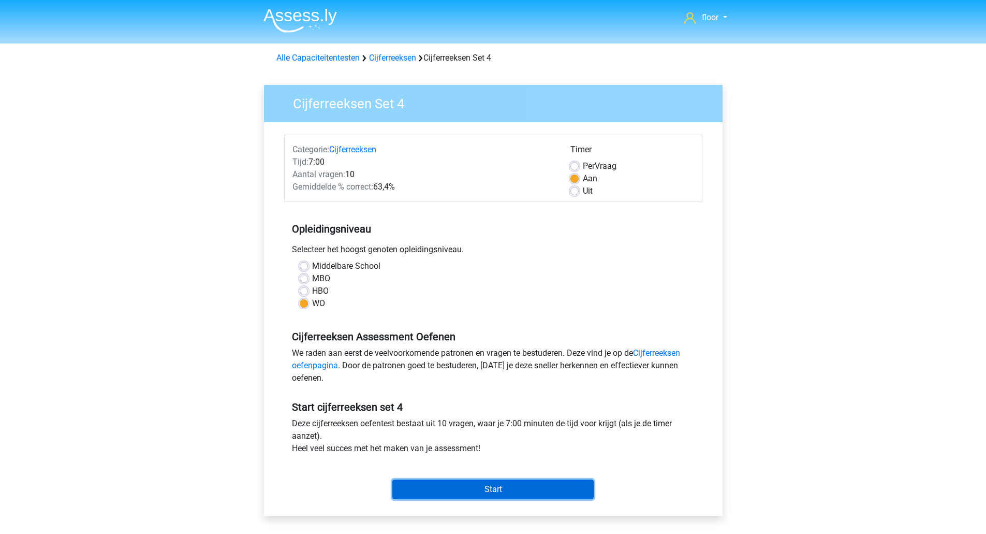
click at [489, 490] on input "Start" at bounding box center [492, 489] width 201 height 20
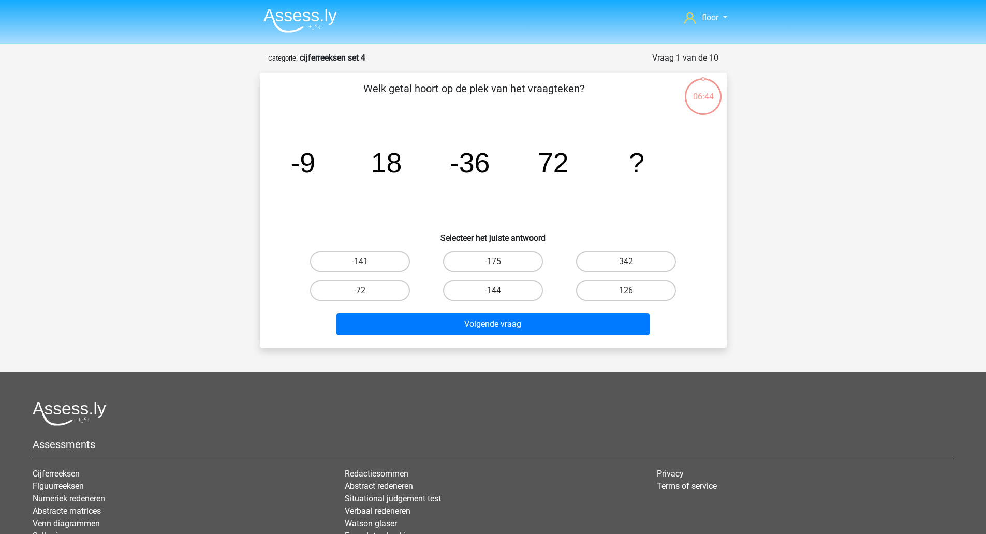
click at [484, 292] on label "-144" at bounding box center [493, 290] width 100 height 21
click at [493, 292] on input "-144" at bounding box center [496, 293] width 7 height 7
radio input "true"
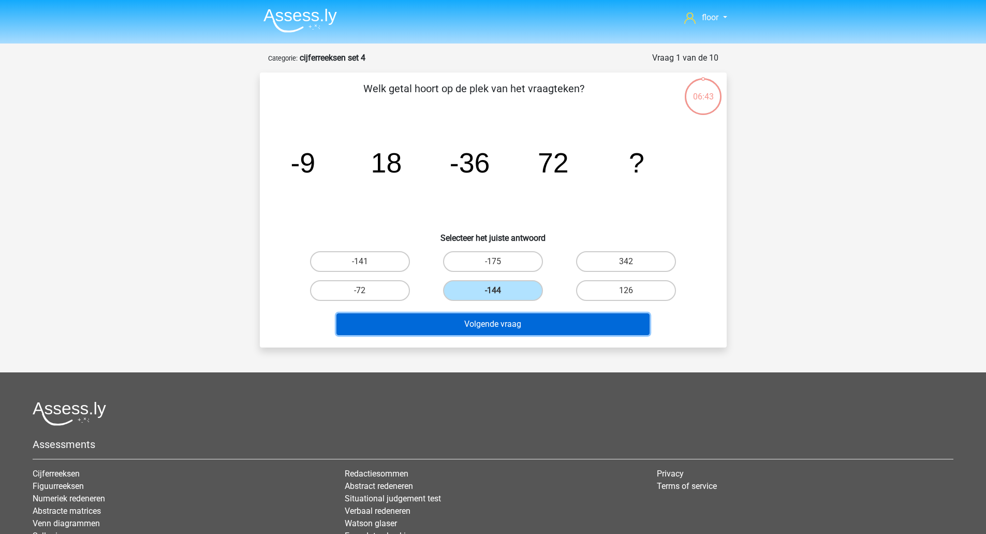
click at [477, 322] on button "Volgende vraag" at bounding box center [492, 324] width 313 height 22
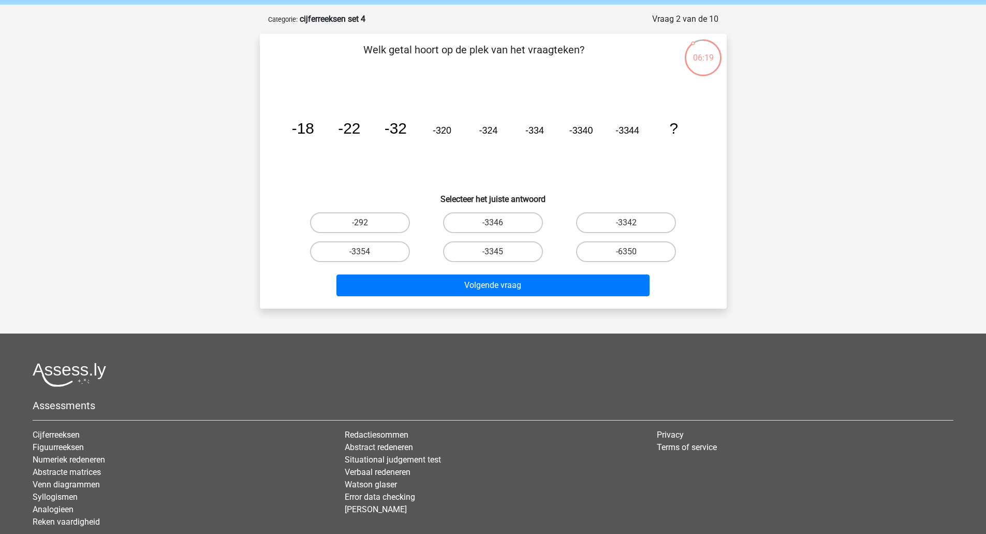
scroll to position [30, 0]
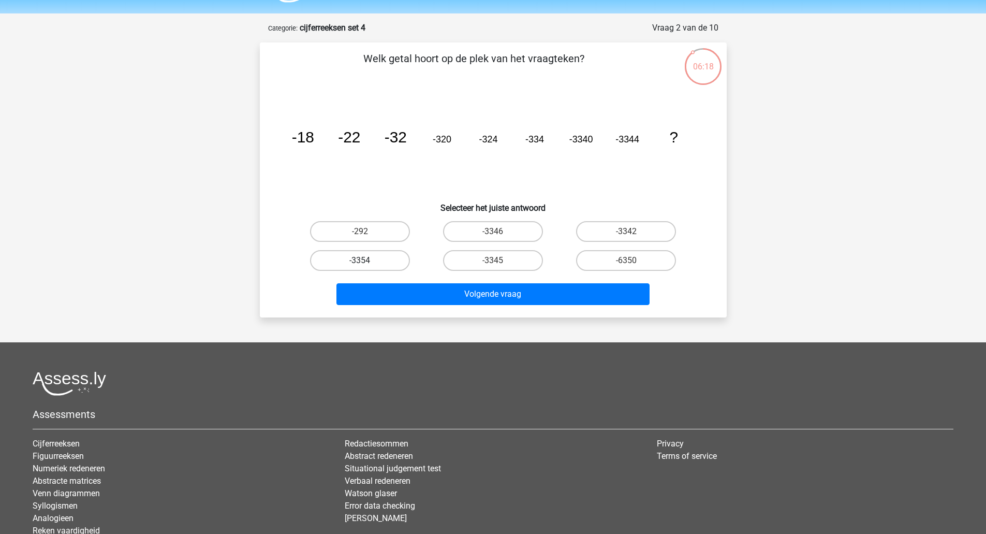
click at [380, 263] on label "-3354" at bounding box center [360, 260] width 100 height 21
click at [366, 263] on input "-3354" at bounding box center [363, 263] width 7 height 7
radio input "true"
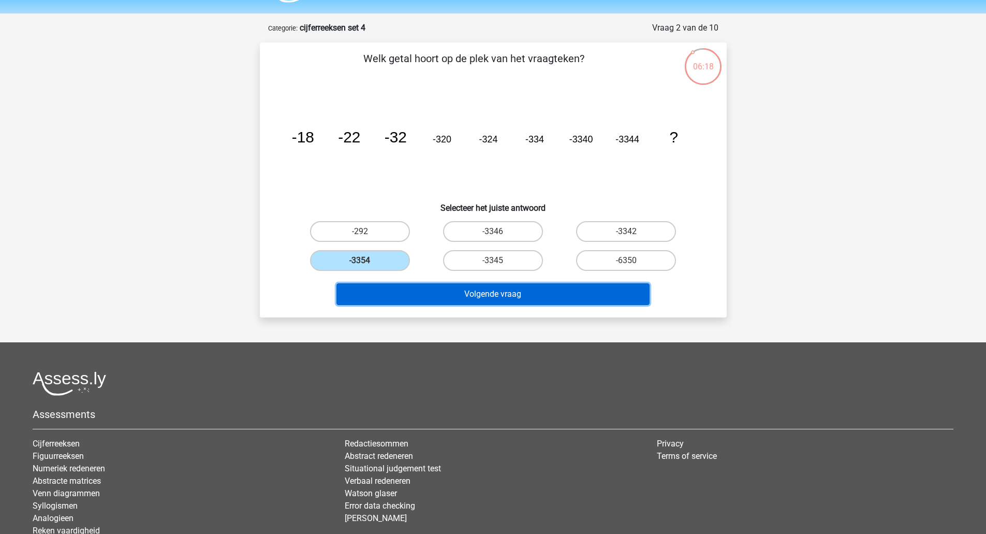
click at [402, 300] on button "Volgende vraag" at bounding box center [492, 294] width 313 height 22
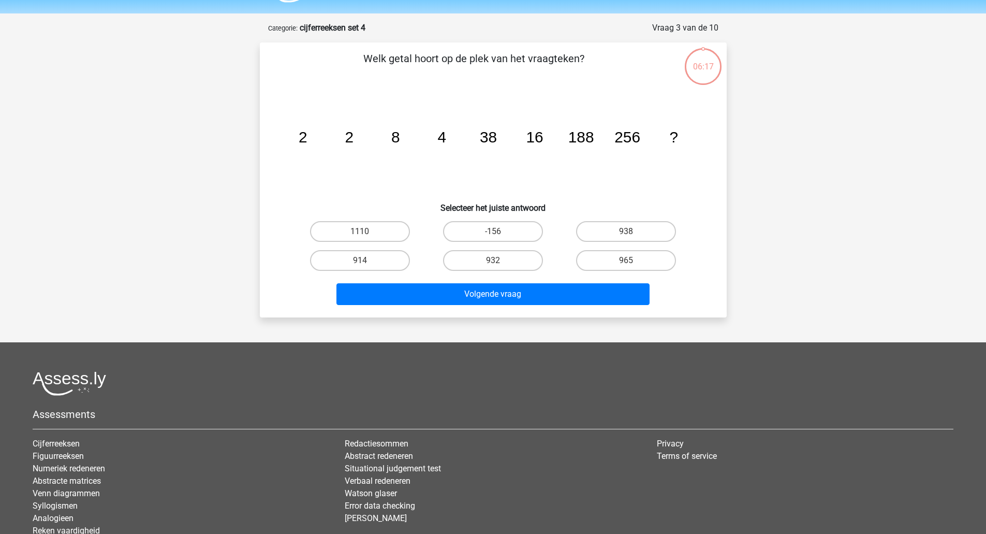
scroll to position [52, 0]
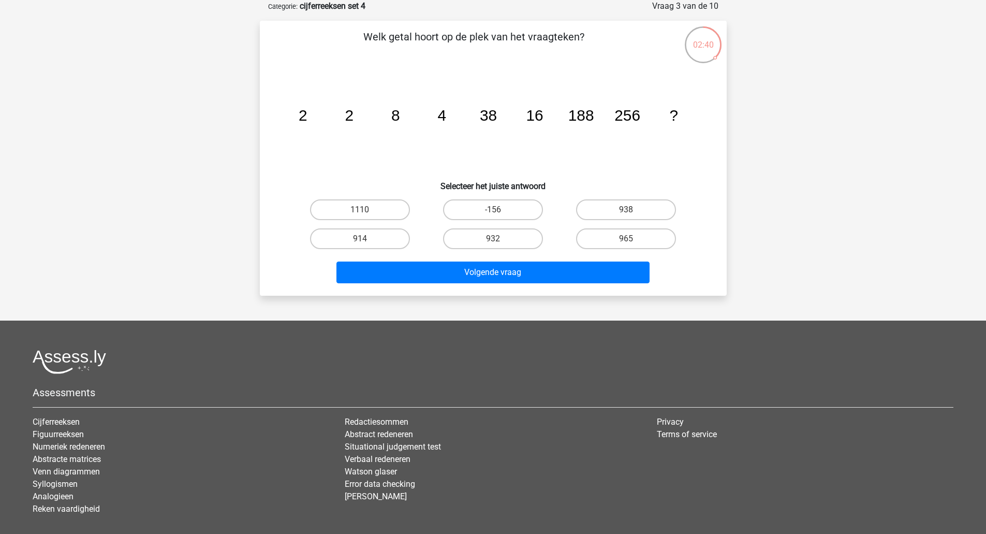
click at [387, 200] on label "1110" at bounding box center [360, 209] width 100 height 21
click at [366, 210] on input "1110" at bounding box center [363, 213] width 7 height 7
radio input "true"
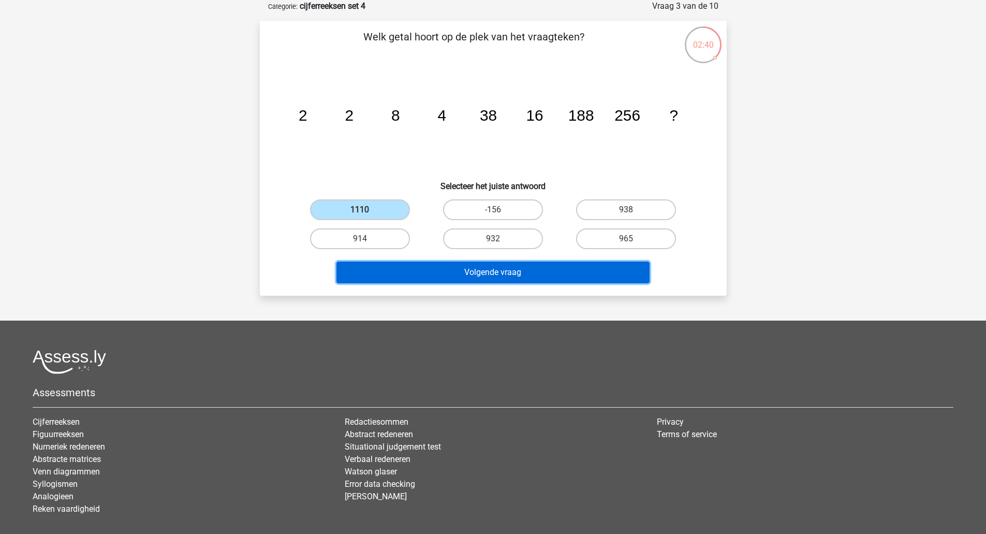
click at [454, 279] on button "Volgende vraag" at bounding box center [492, 272] width 313 height 22
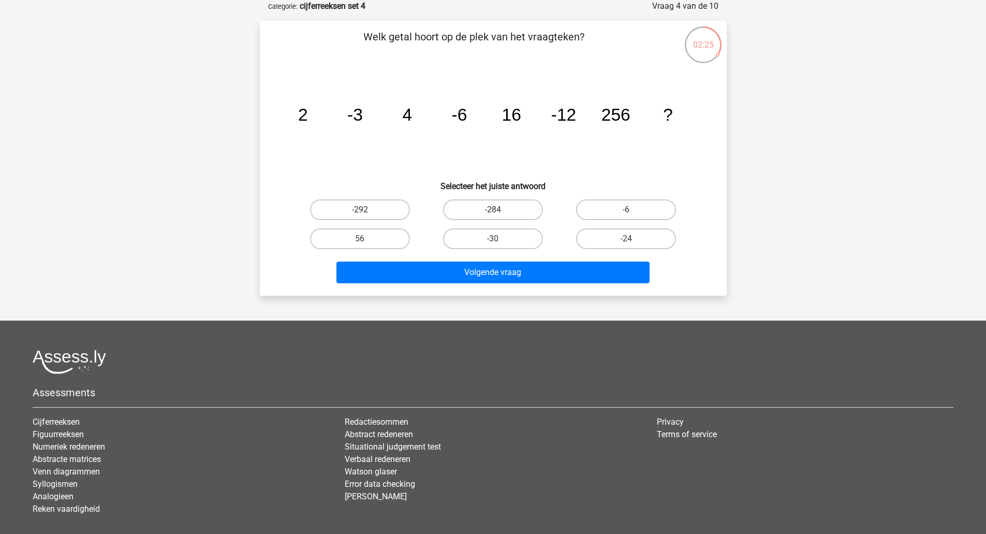
click at [620, 248] on label "-24" at bounding box center [626, 238] width 100 height 21
click at [626, 245] on input "-24" at bounding box center [629, 242] width 7 height 7
radio input "true"
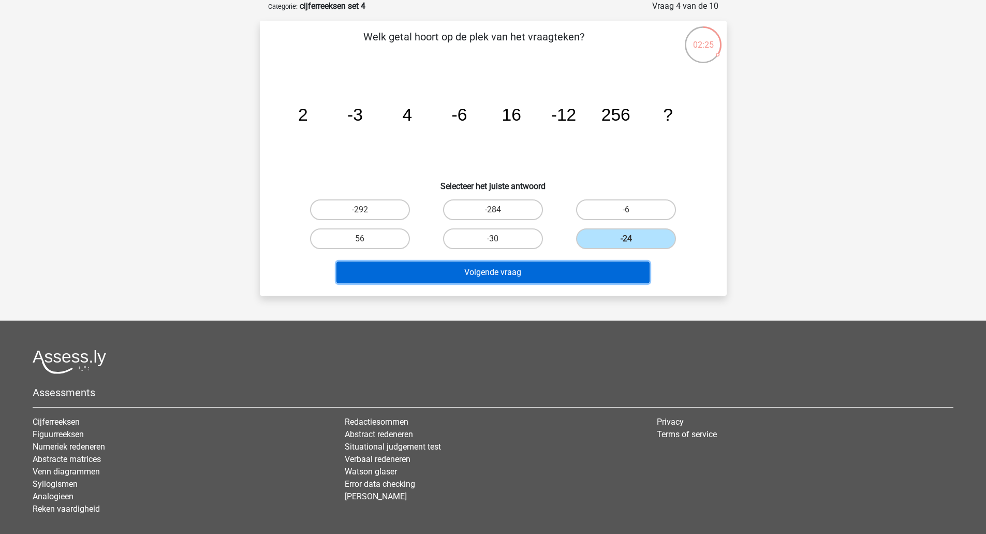
click at [606, 277] on button "Volgende vraag" at bounding box center [492, 272] width 313 height 22
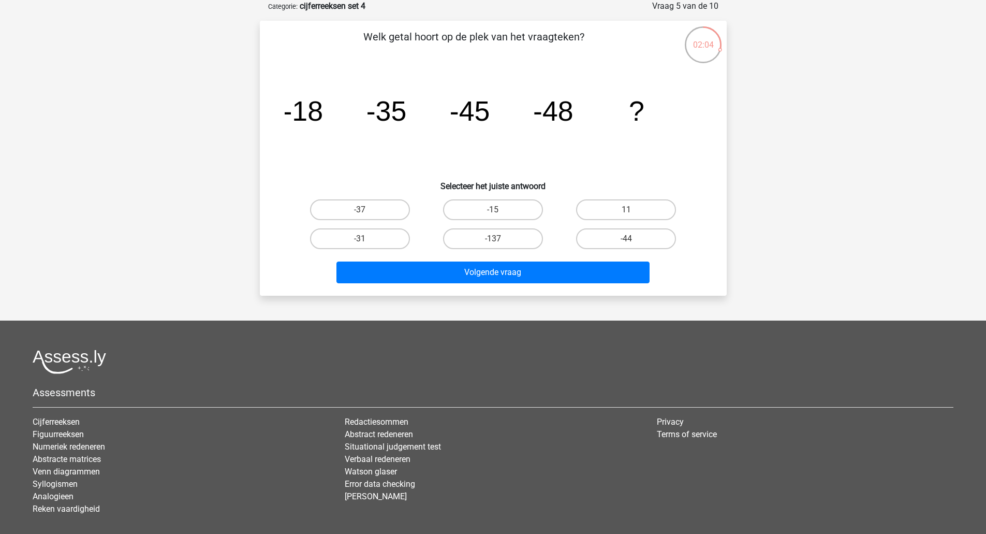
click at [647, 240] on label "-44" at bounding box center [626, 238] width 100 height 21
click at [633, 240] on input "-44" at bounding box center [629, 242] width 7 height 7
radio input "true"
click at [613, 273] on button "Volgende vraag" at bounding box center [492, 272] width 313 height 22
click at [627, 200] on label "204" at bounding box center [626, 209] width 100 height 21
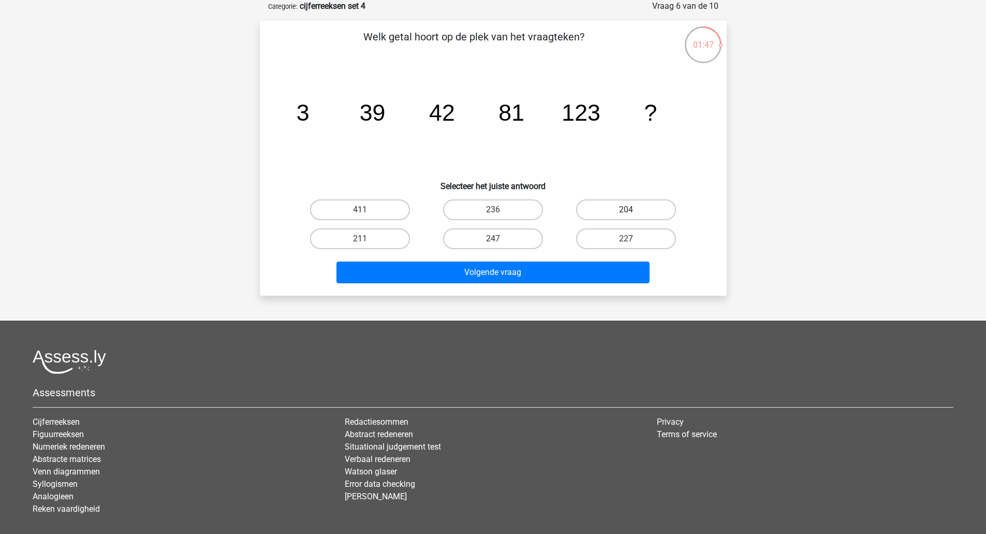
click at [627, 210] on input "204" at bounding box center [629, 213] width 7 height 7
radio input "true"
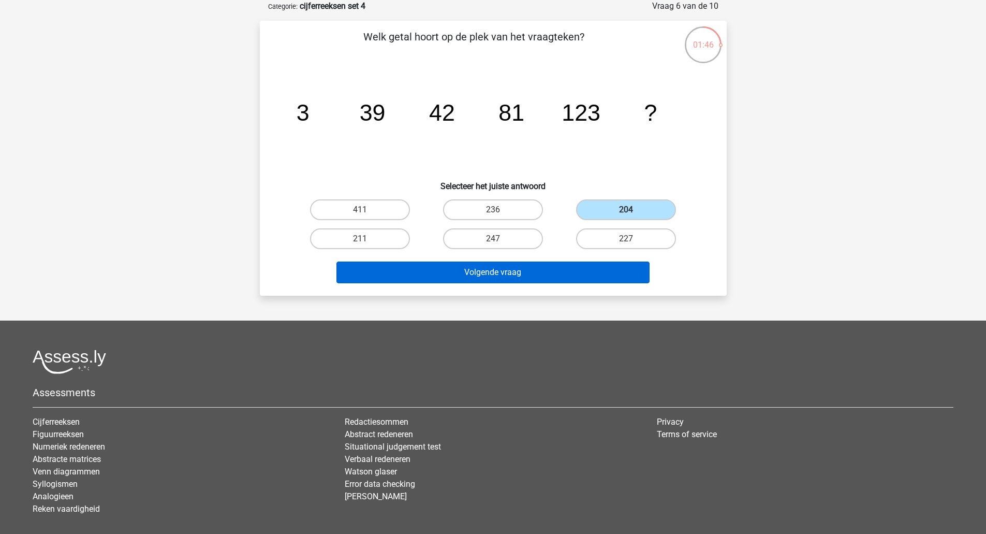
click at [585, 279] on button "Volgende vraag" at bounding box center [492, 272] width 313 height 22
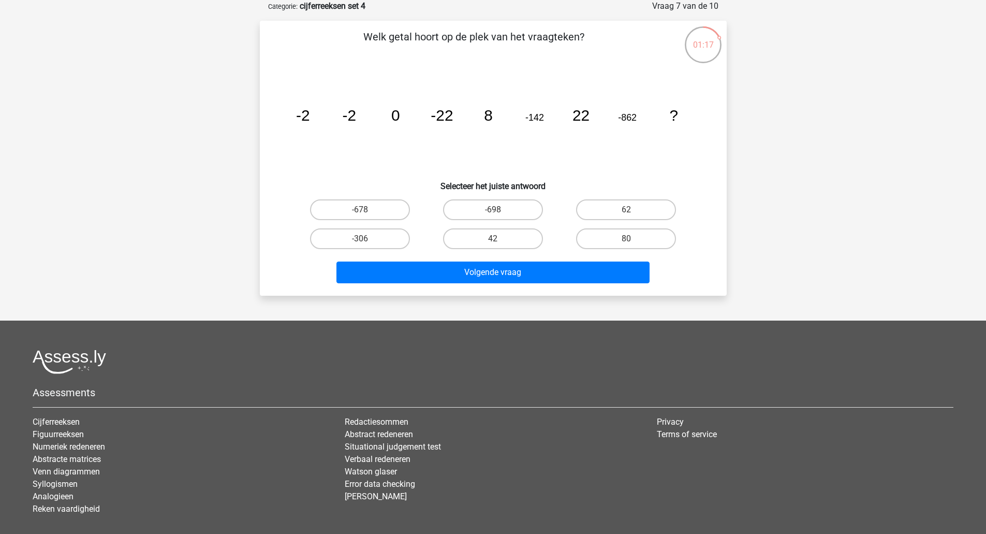
click at [504, 241] on label "42" at bounding box center [493, 238] width 100 height 21
click at [499, 241] on input "42" at bounding box center [496, 242] width 7 height 7
radio input "true"
click at [519, 277] on button "Volgende vraag" at bounding box center [492, 272] width 313 height 22
click at [384, 209] on label "-47" at bounding box center [360, 209] width 100 height 21
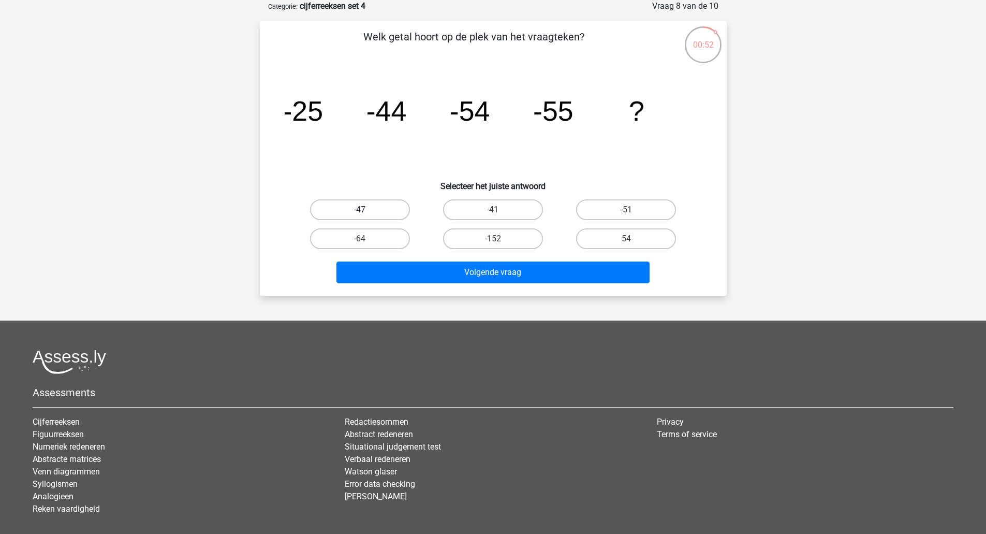
click at [366, 210] on input "-47" at bounding box center [363, 213] width 7 height 7
radio input "true"
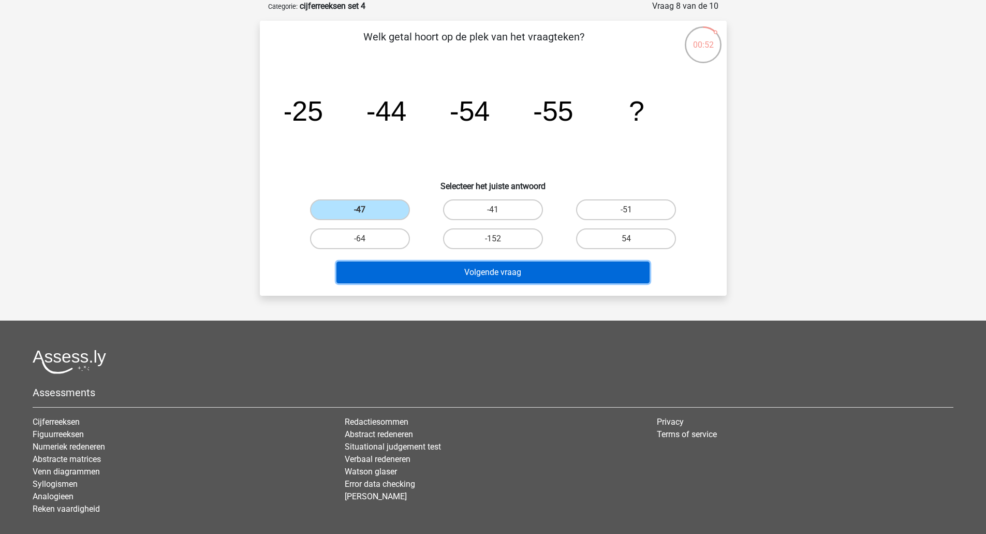
click at [420, 266] on button "Volgende vraag" at bounding box center [492, 272] width 313 height 22
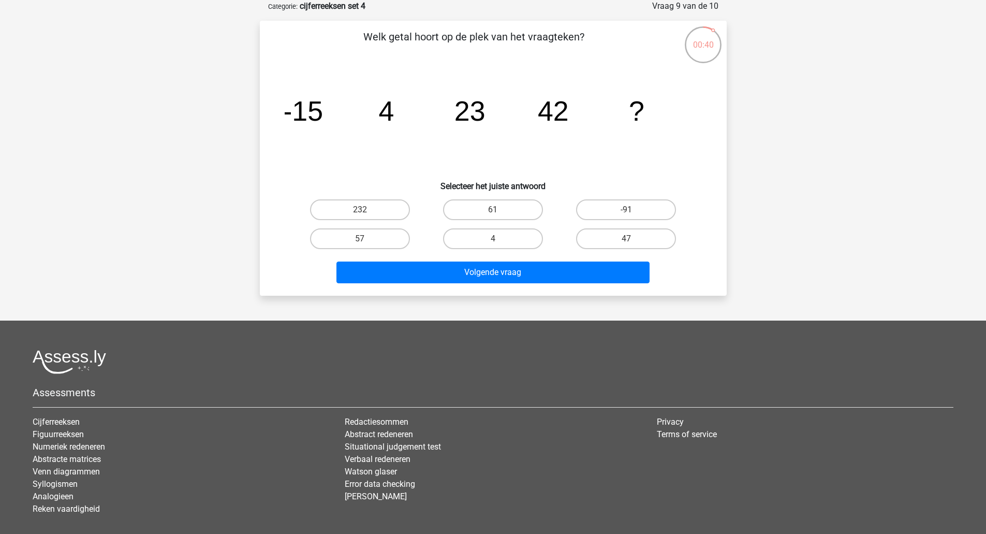
click at [512, 210] on label "61" at bounding box center [493, 209] width 100 height 21
click at [499, 210] on input "61" at bounding box center [496, 213] width 7 height 7
radio input "true"
click at [507, 281] on button "Volgende vraag" at bounding box center [492, 272] width 313 height 22
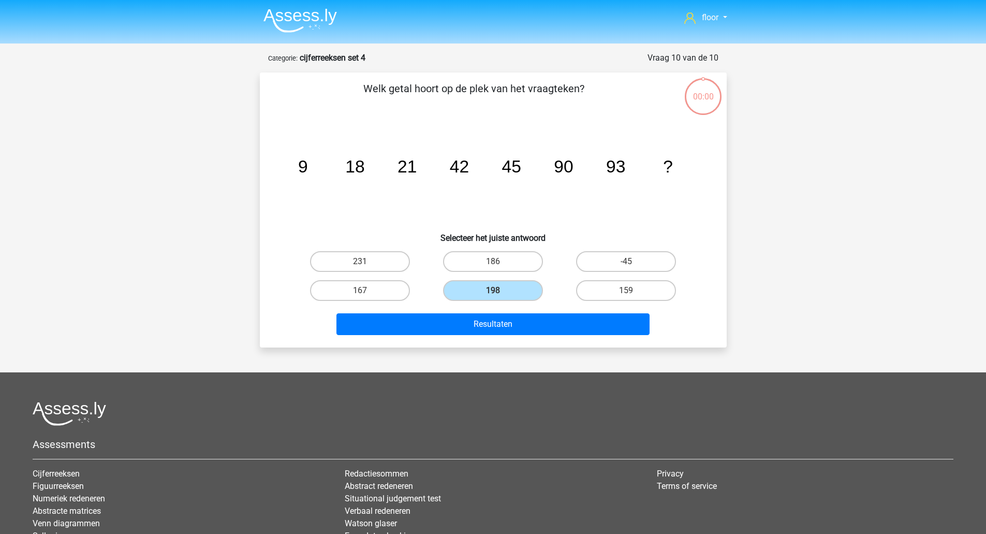
scroll to position [52, 0]
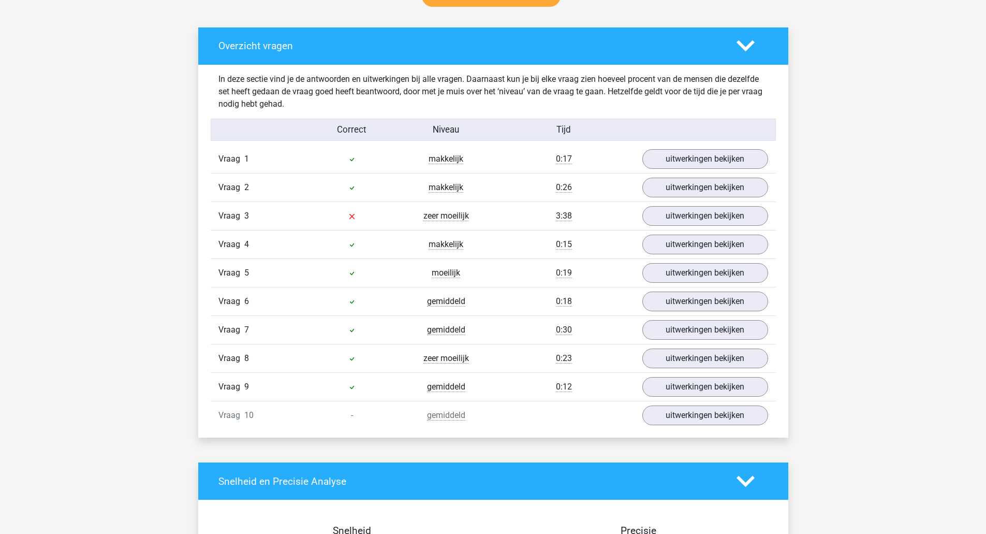
scroll to position [512, 0]
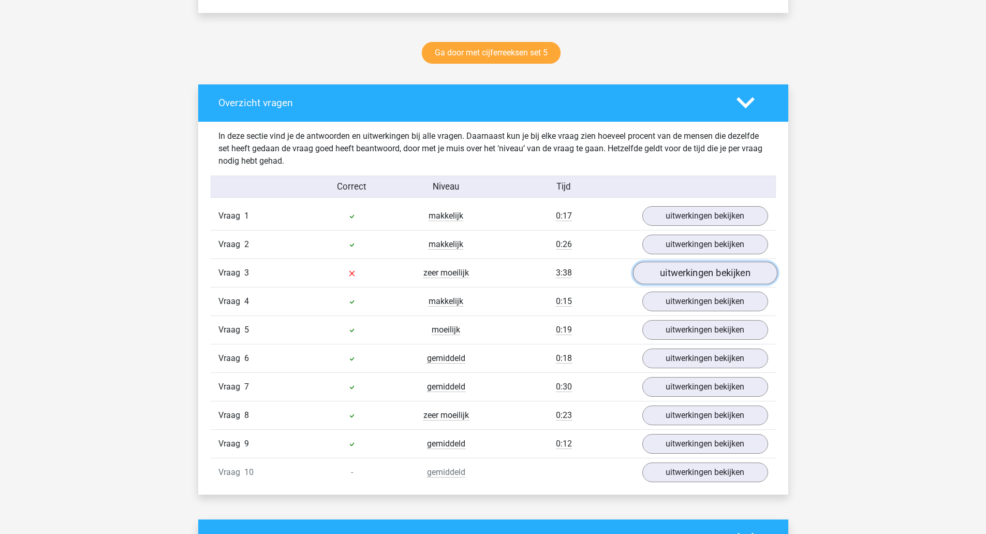
click at [732, 266] on link "uitwerkingen bekijken" at bounding box center [704, 272] width 144 height 23
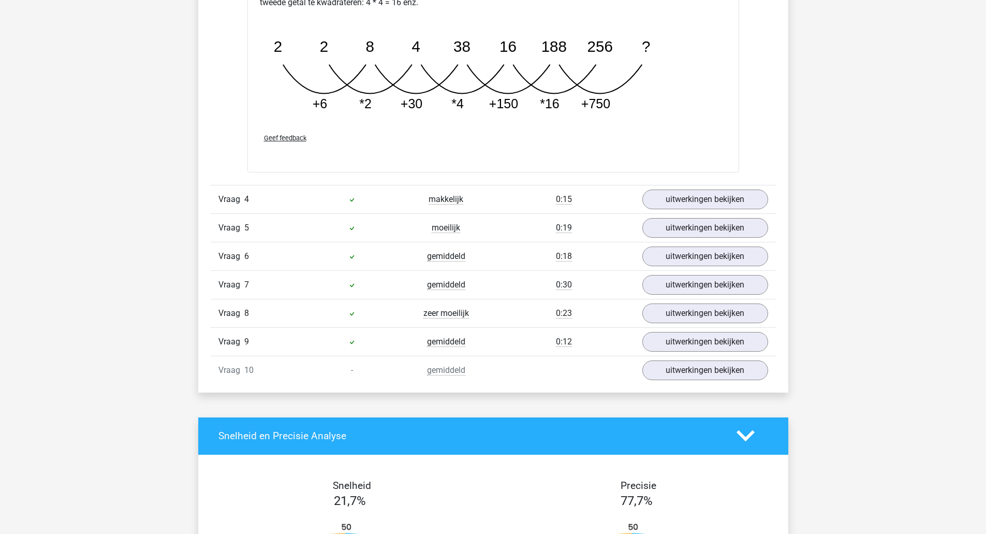
scroll to position [1178, 0]
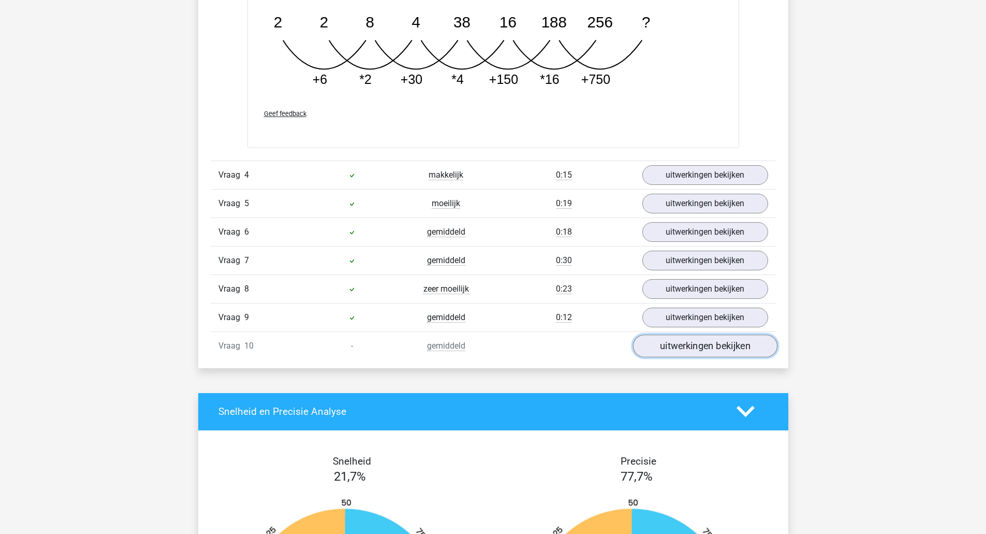
click at [756, 342] on link "uitwerkingen bekijken" at bounding box center [704, 345] width 144 height 23
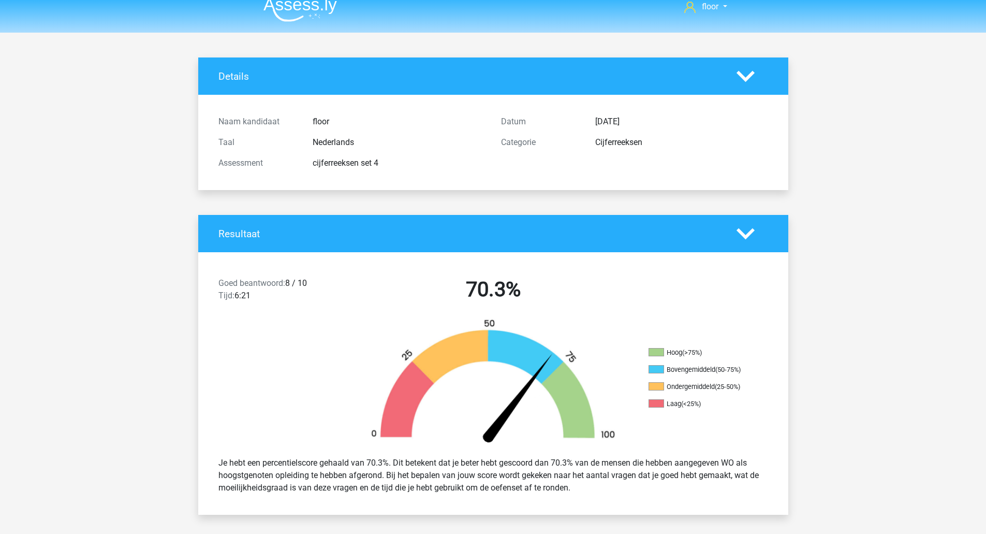
scroll to position [0, 0]
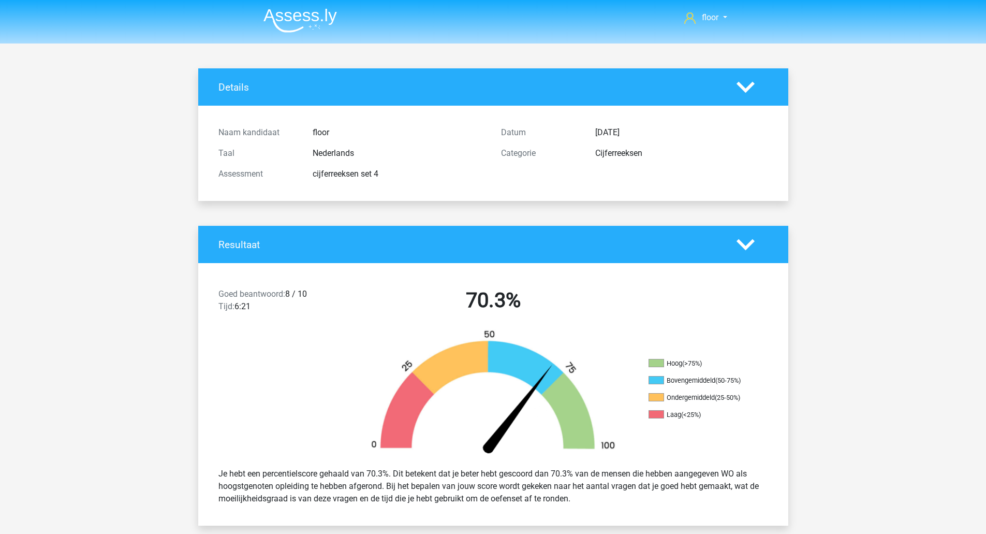
click at [297, 13] on img at bounding box center [299, 20] width 73 height 24
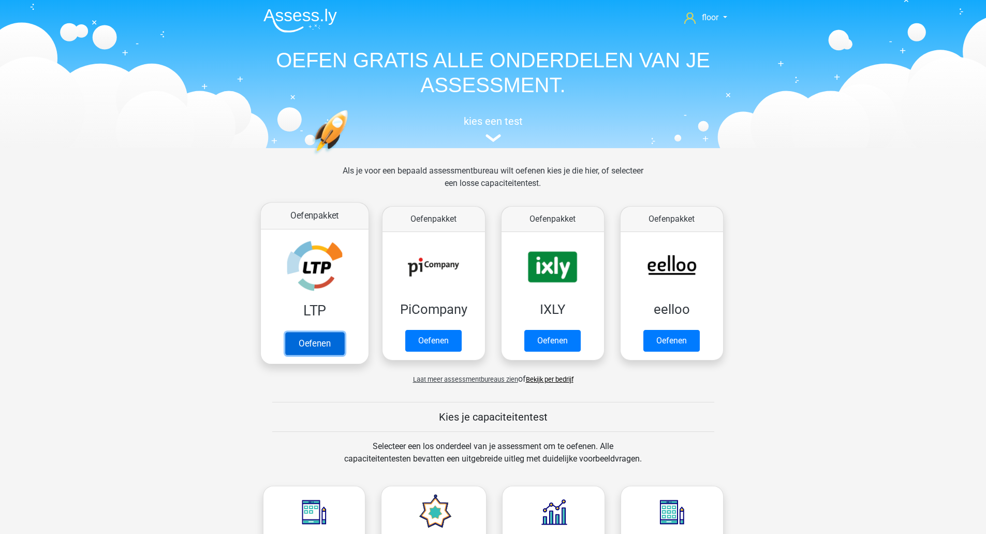
click at [307, 332] on link "Oefenen" at bounding box center [314, 343] width 59 height 23
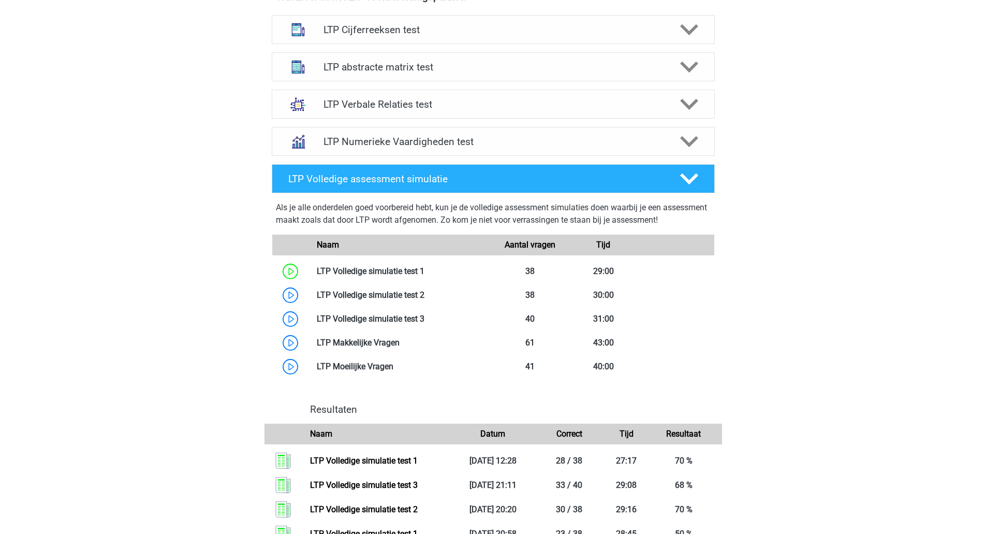
scroll to position [480, 0]
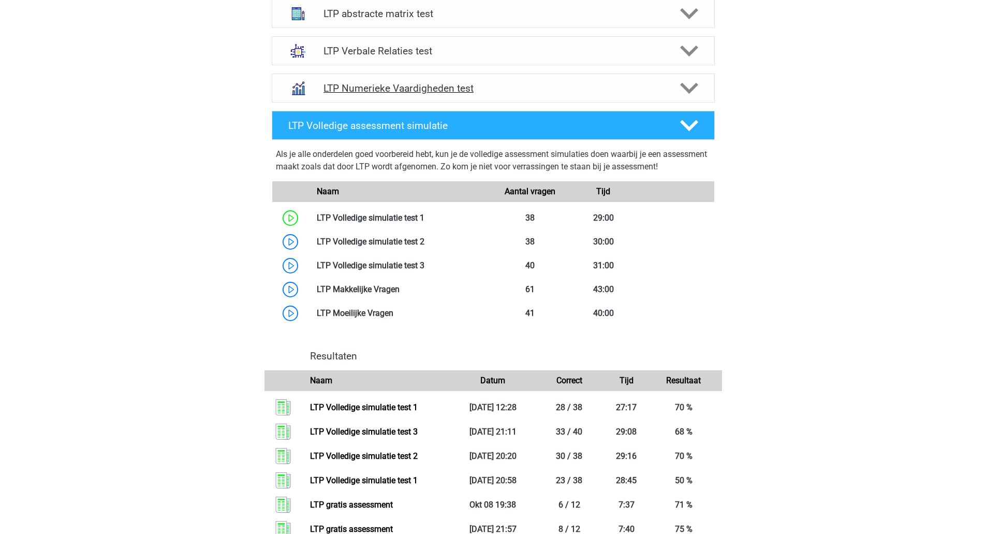
click at [694, 76] on div "LTP Numerieke Vaardigheden test" at bounding box center [493, 87] width 443 height 29
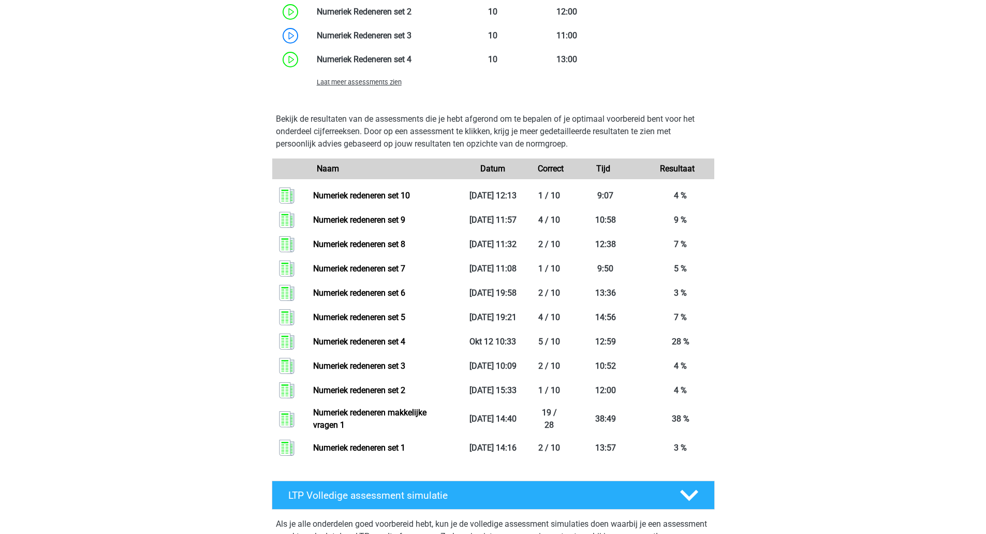
scroll to position [851, 0]
click at [382, 78] on span "Laat meer assessments zien" at bounding box center [359, 82] width 85 height 8
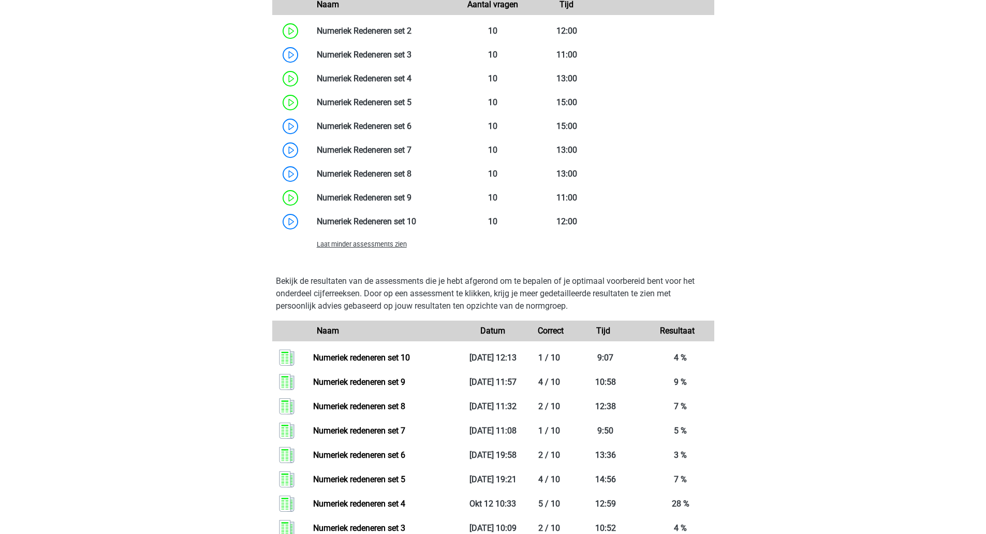
scroll to position [831, 0]
click at [411, 84] on link at bounding box center [411, 79] width 0 height 10
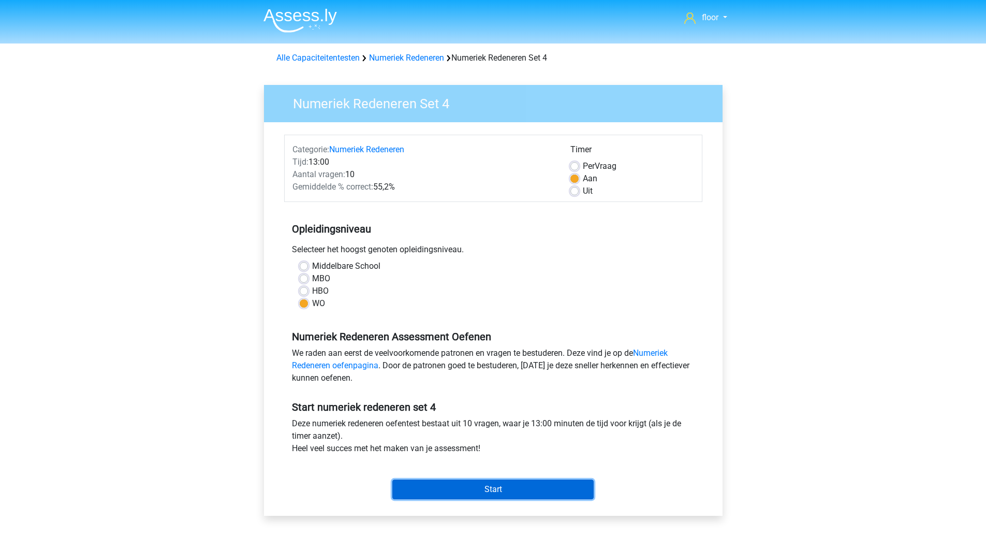
click at [473, 491] on input "Start" at bounding box center [492, 489] width 201 height 20
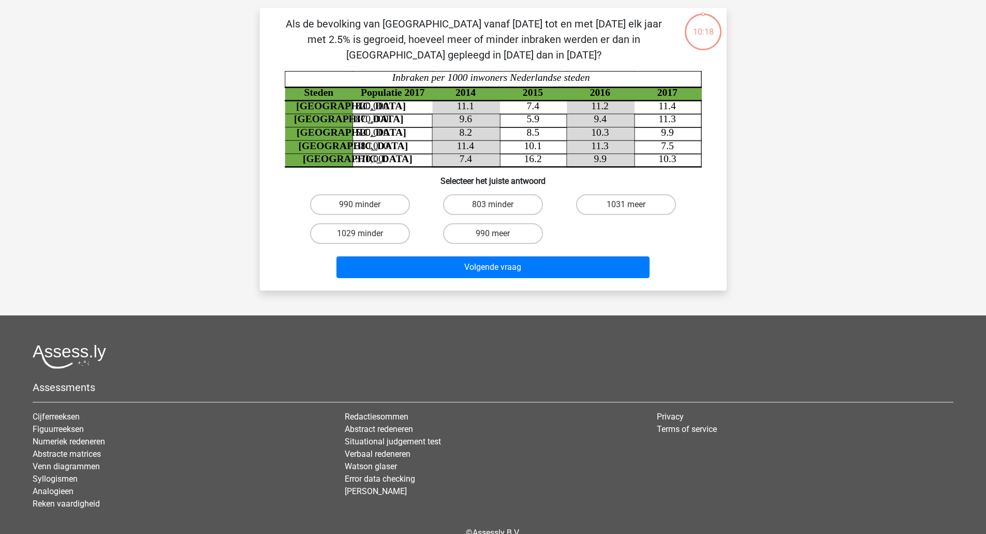
scroll to position [66, 0]
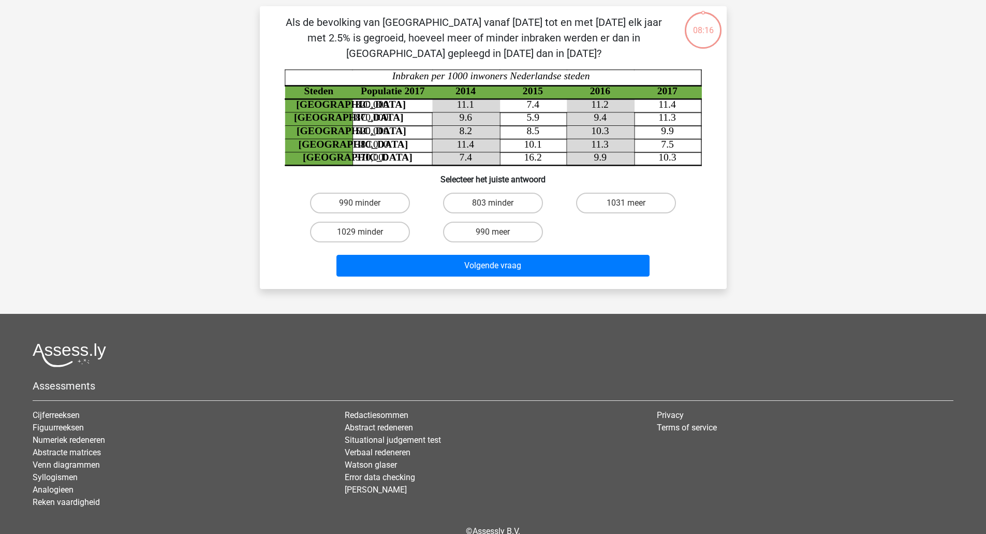
click at [518, 234] on label "990 meer" at bounding box center [493, 231] width 100 height 21
click at [499, 234] on input "990 meer" at bounding box center [496, 235] width 7 height 7
radio input "true"
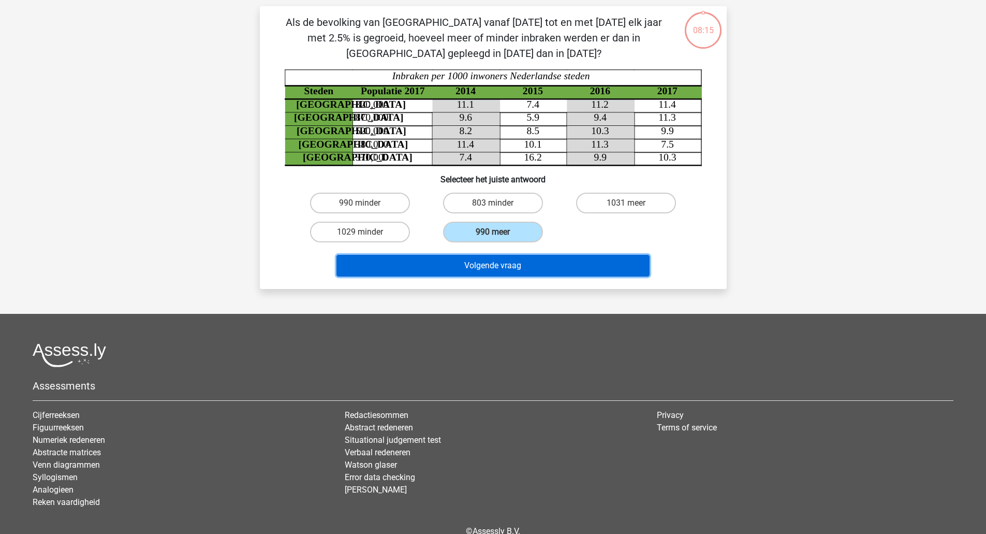
click at [534, 264] on button "Volgende vraag" at bounding box center [492, 266] width 313 height 22
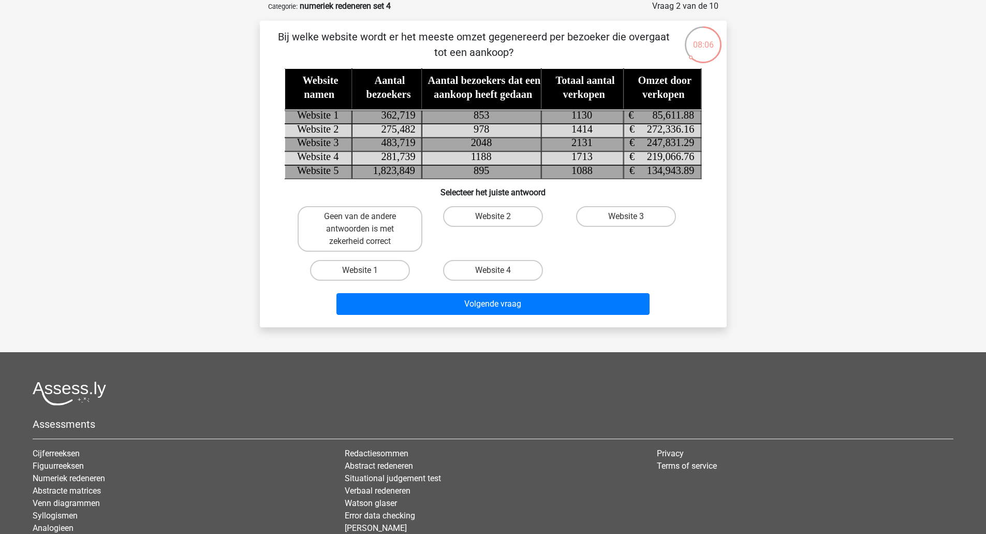
scroll to position [52, 0]
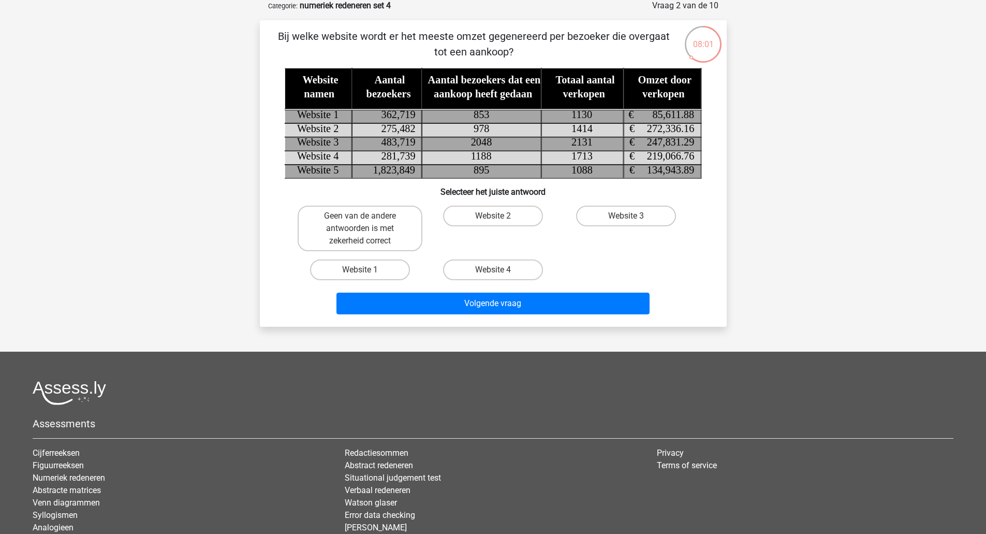
click at [519, 276] on label "Website 4" at bounding box center [493, 269] width 100 height 21
click at [499, 276] on input "Website 4" at bounding box center [496, 273] width 7 height 7
radio input "true"
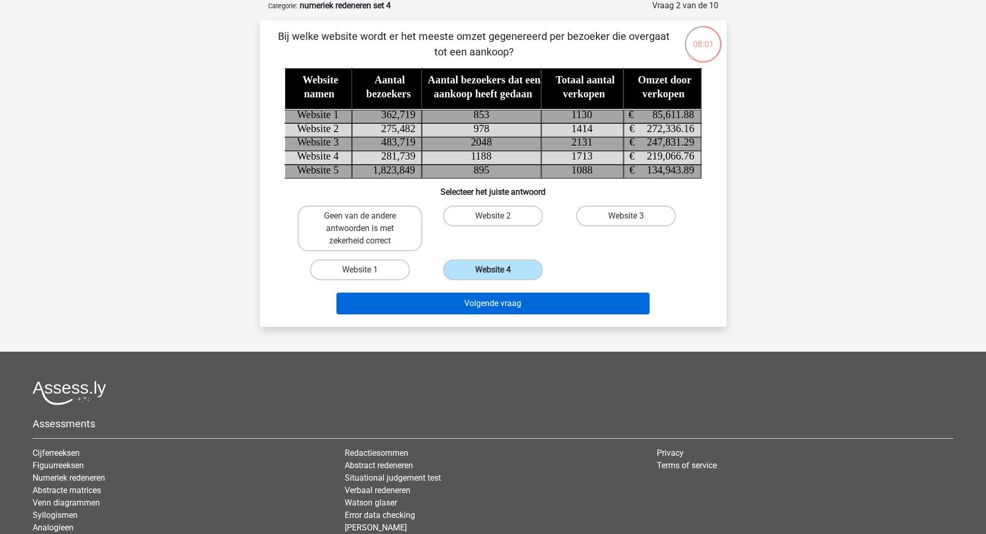
click at [556, 305] on button "Volgende vraag" at bounding box center [492, 303] width 313 height 22
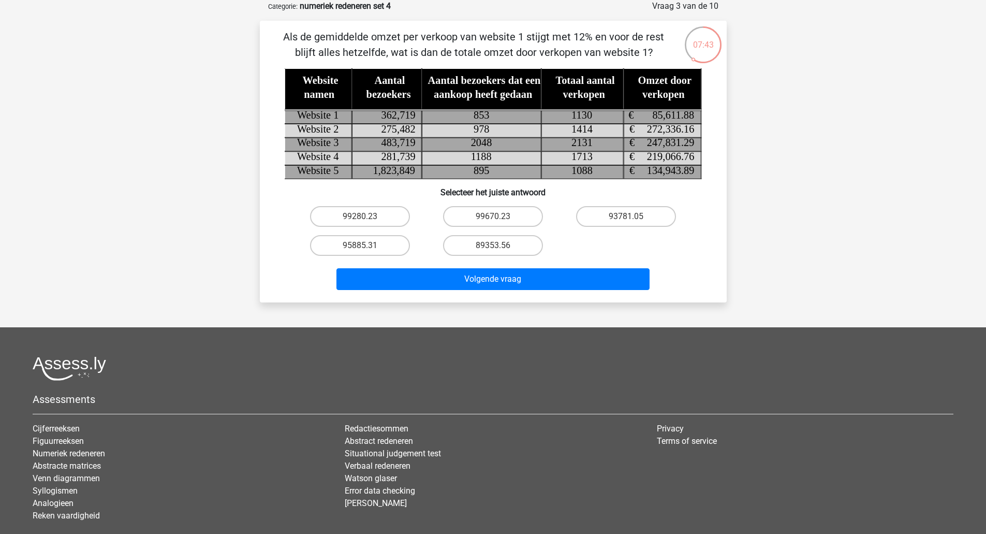
click at [640, 219] on label "93781.05" at bounding box center [626, 216] width 100 height 21
click at [633, 219] on input "93781.05" at bounding box center [629, 219] width 7 height 7
radio input "true"
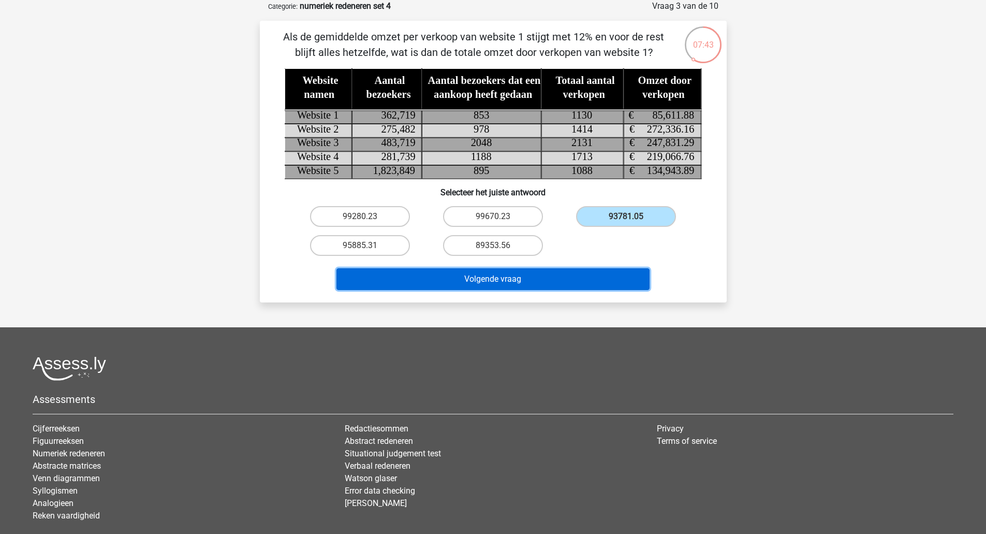
click at [606, 277] on button "Volgende vraag" at bounding box center [492, 279] width 313 height 22
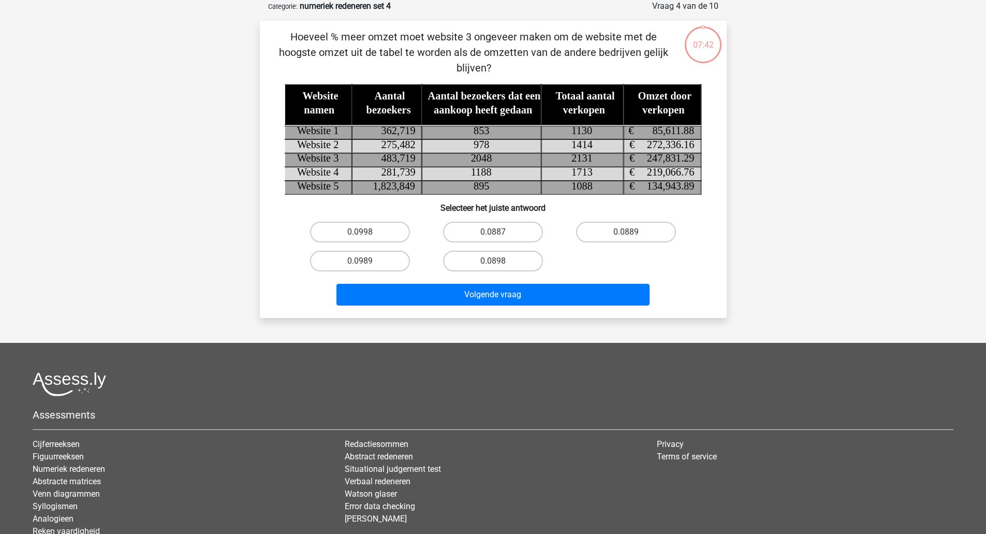
click at [649, 233] on label "0.0889" at bounding box center [626, 231] width 100 height 21
click at [633, 233] on input "0.0889" at bounding box center [629, 235] width 7 height 7
radio input "true"
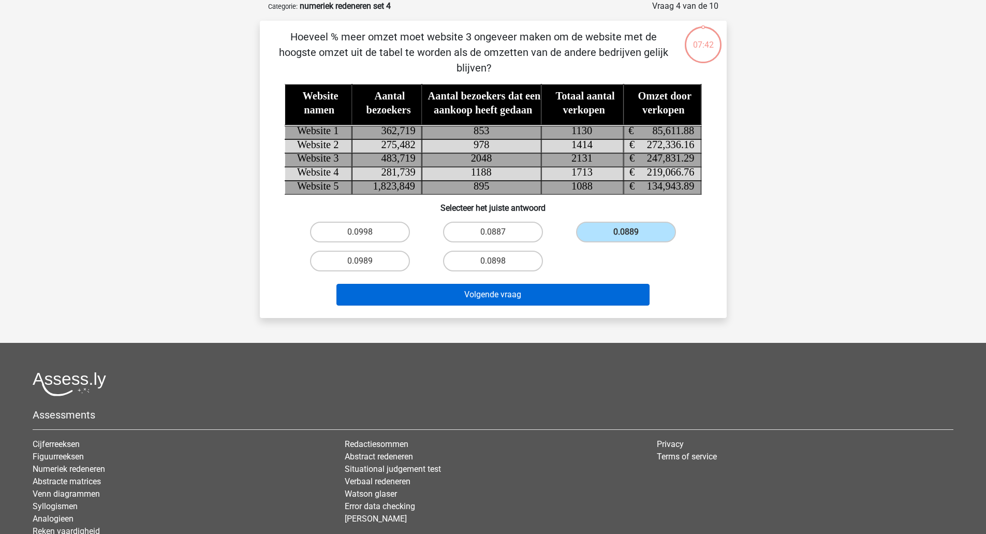
click at [606, 301] on button "Volgende vraag" at bounding box center [492, 295] width 313 height 22
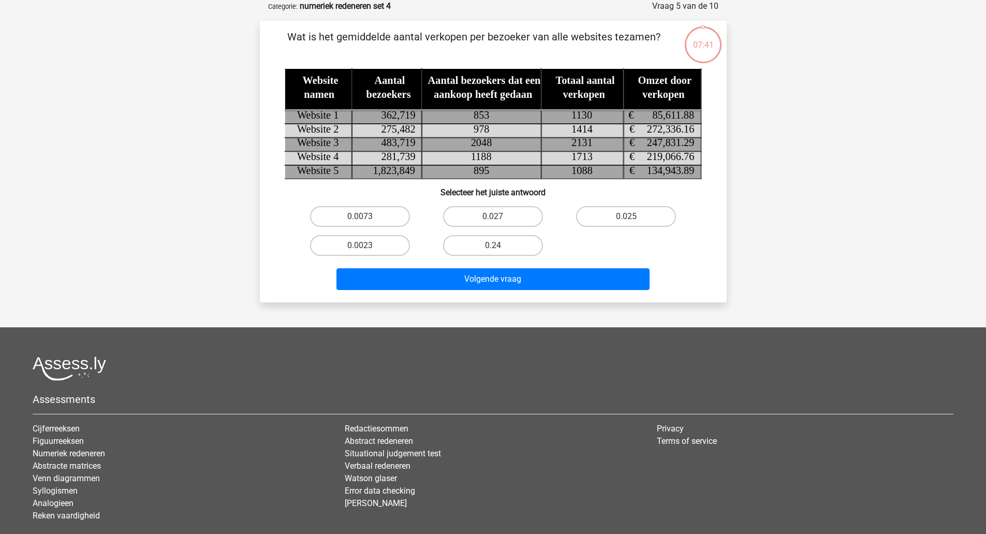
click at [656, 219] on label "0.025" at bounding box center [626, 216] width 100 height 21
click at [633, 219] on input "0.025" at bounding box center [629, 219] width 7 height 7
radio input "true"
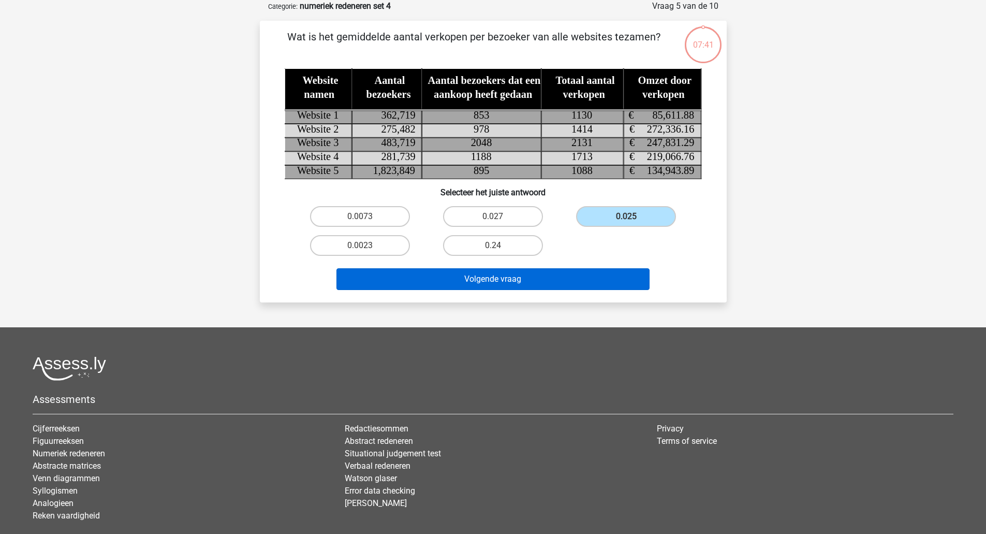
click at [621, 278] on button "Volgende vraag" at bounding box center [492, 279] width 313 height 22
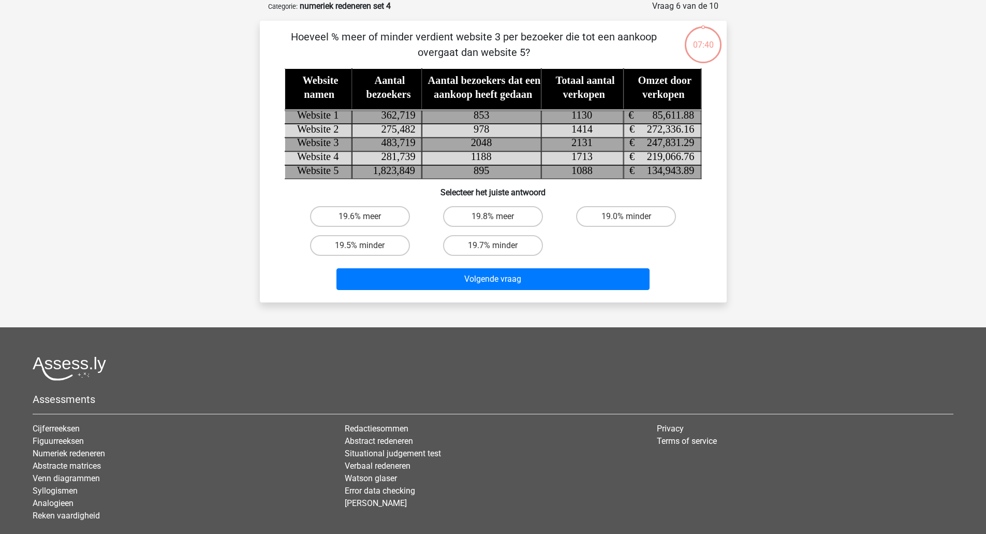
click at [664, 213] on label "19.0% minder" at bounding box center [626, 216] width 100 height 21
click at [633, 216] on input "19.0% minder" at bounding box center [629, 219] width 7 height 7
radio input "true"
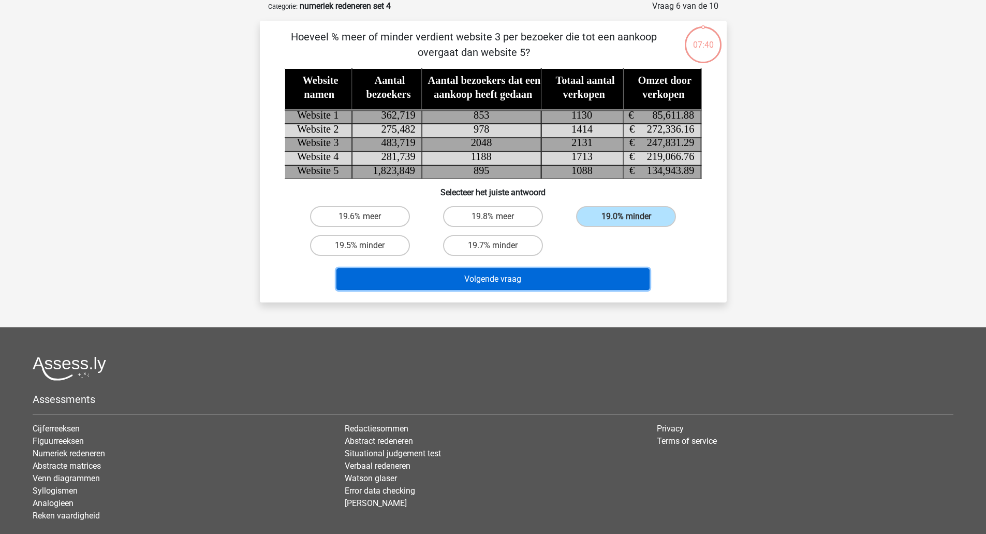
click at [619, 289] on button "Volgende vraag" at bounding box center [492, 279] width 313 height 22
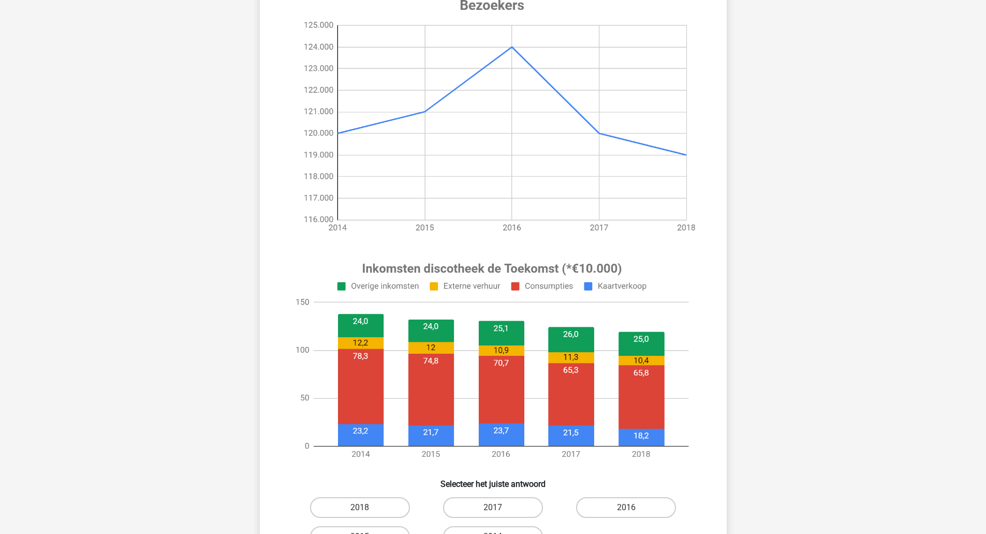
scroll to position [492, 0]
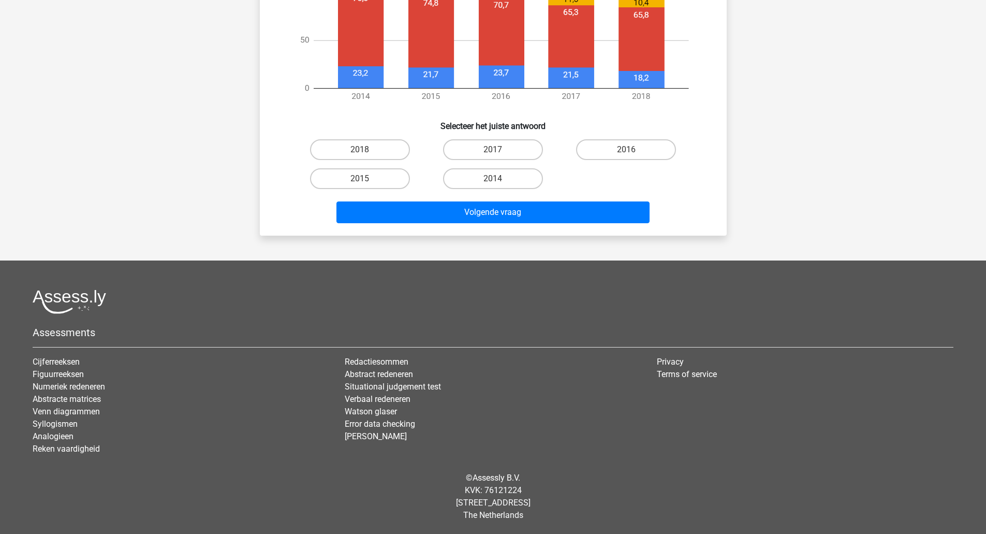
click at [650, 159] on label "2016" at bounding box center [626, 149] width 100 height 21
click at [633, 156] on input "2016" at bounding box center [629, 153] width 7 height 7
radio input "true"
click at [626, 212] on button "Volgende vraag" at bounding box center [492, 212] width 313 height 22
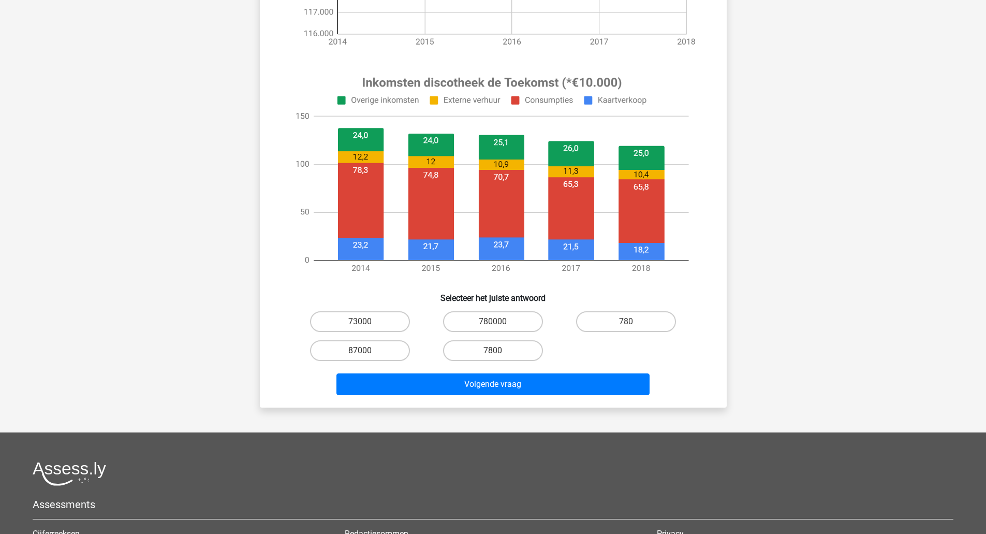
scroll to position [457, 0]
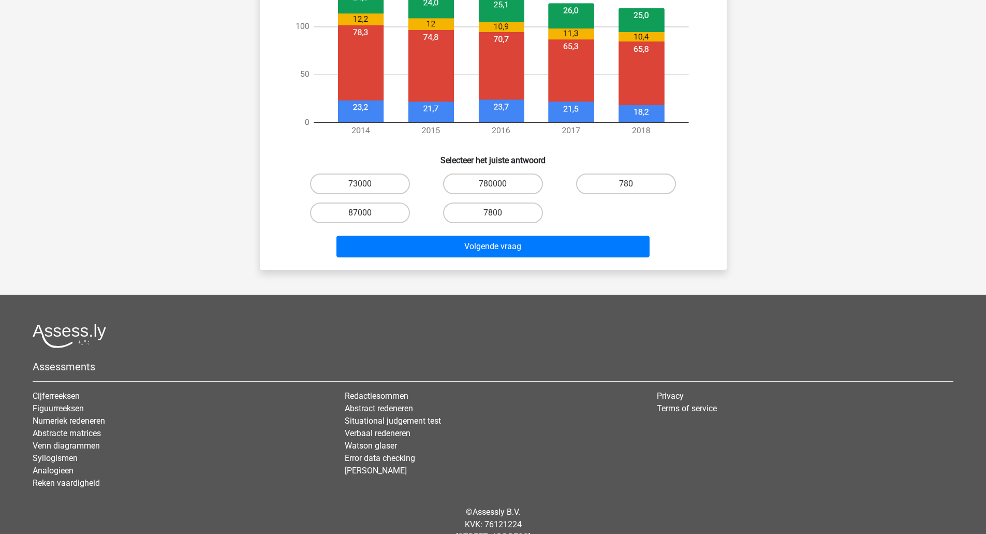
click at [641, 190] on label "780" at bounding box center [626, 183] width 100 height 21
click at [633, 190] on input "780" at bounding box center [629, 187] width 7 height 7
radio input "true"
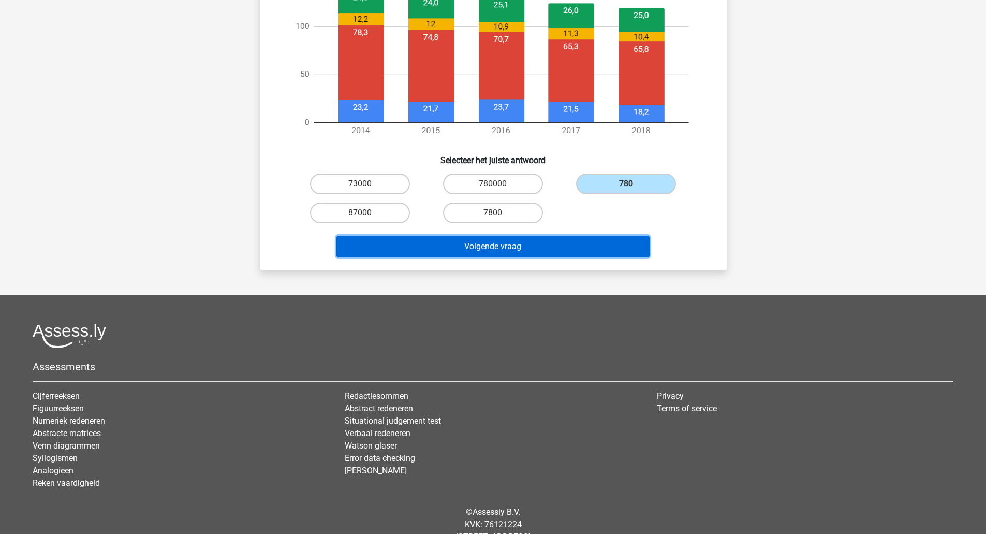
click at [627, 254] on button "Volgende vraag" at bounding box center [492, 246] width 313 height 22
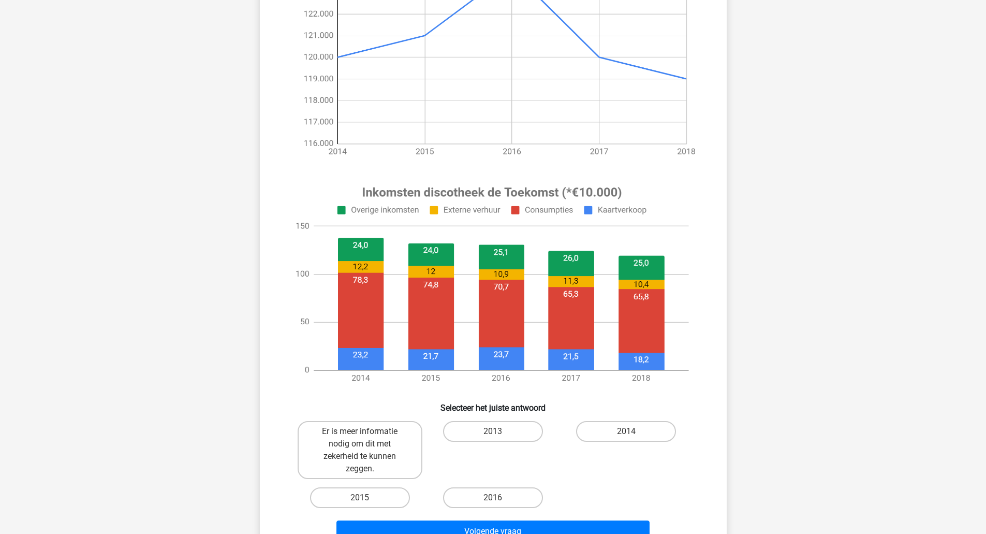
click at [633, 432] on label "2014" at bounding box center [626, 431] width 100 height 21
click at [633, 432] on input "2014" at bounding box center [629, 434] width 7 height 7
radio input "true"
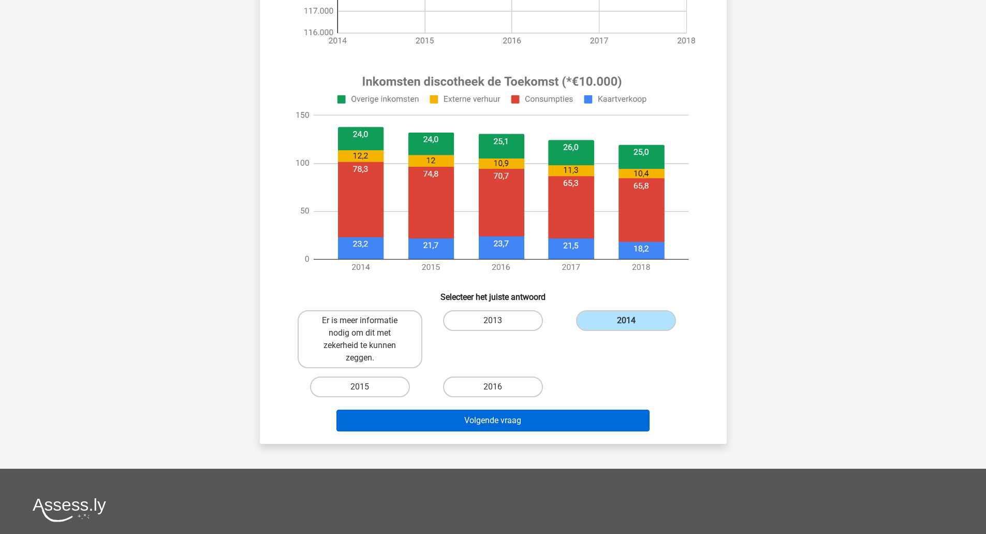
click at [614, 428] on button "Volgende vraag" at bounding box center [492, 420] width 313 height 22
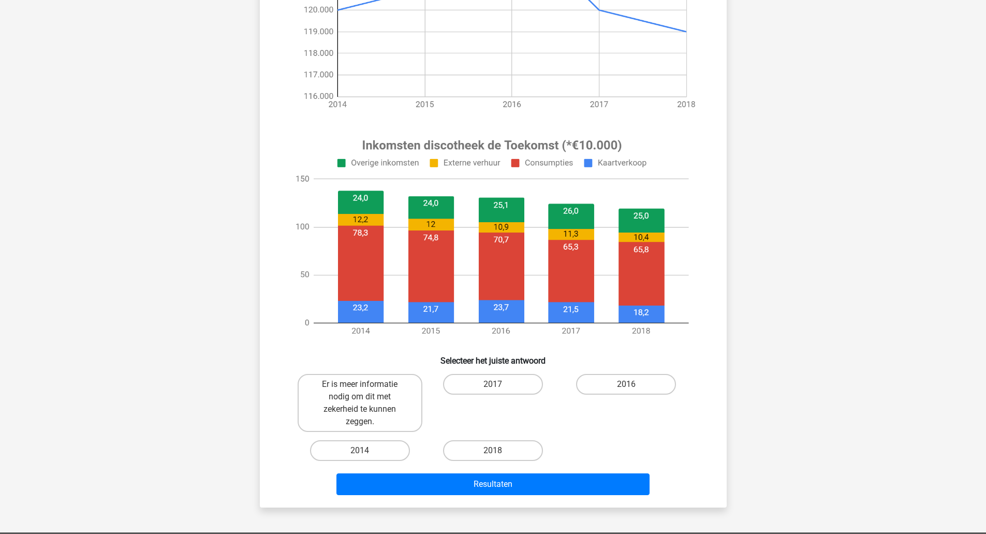
scroll to position [261, 0]
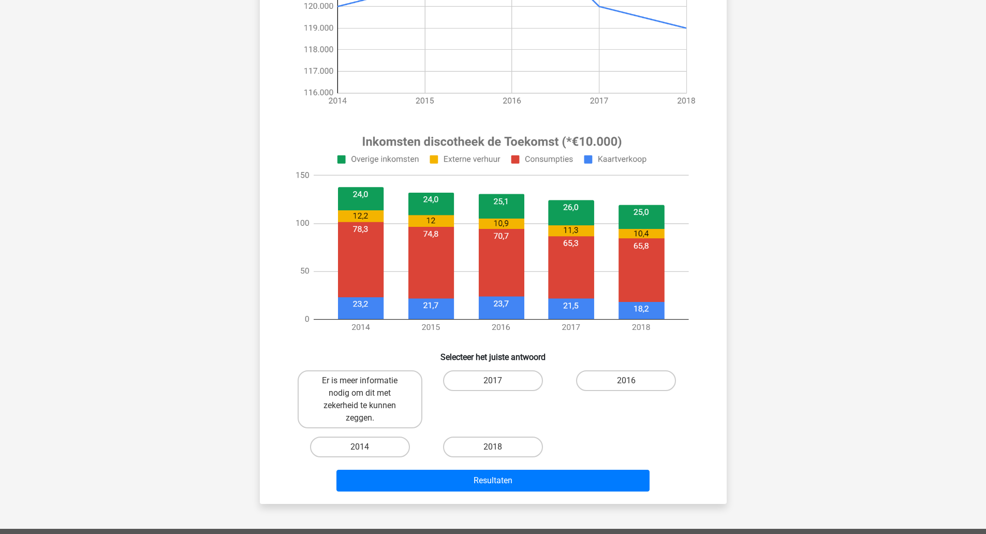
click at [636, 384] on label "2016" at bounding box center [626, 380] width 100 height 21
click at [633, 384] on input "2016" at bounding box center [629, 383] width 7 height 7
radio input "true"
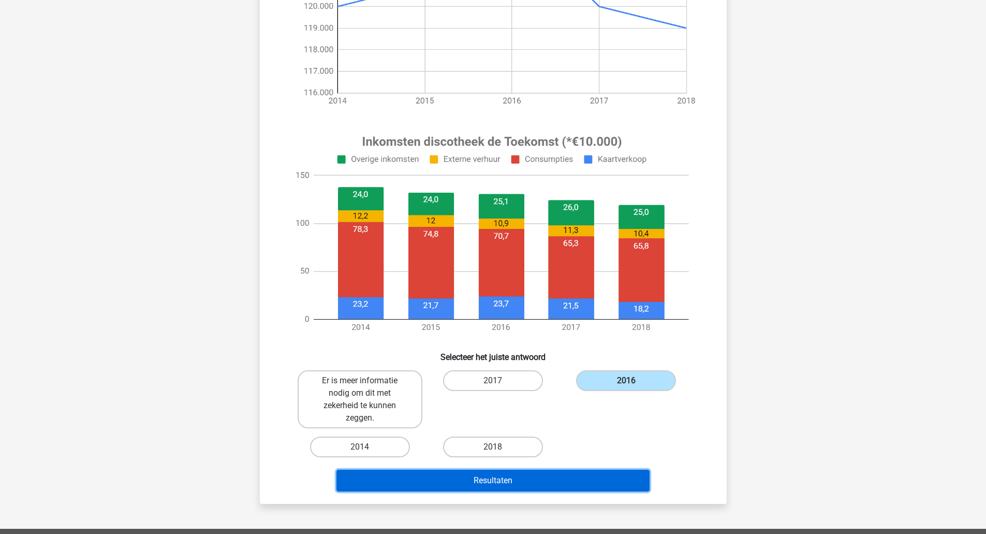
click at [596, 476] on button "Resultaten" at bounding box center [492, 480] width 313 height 22
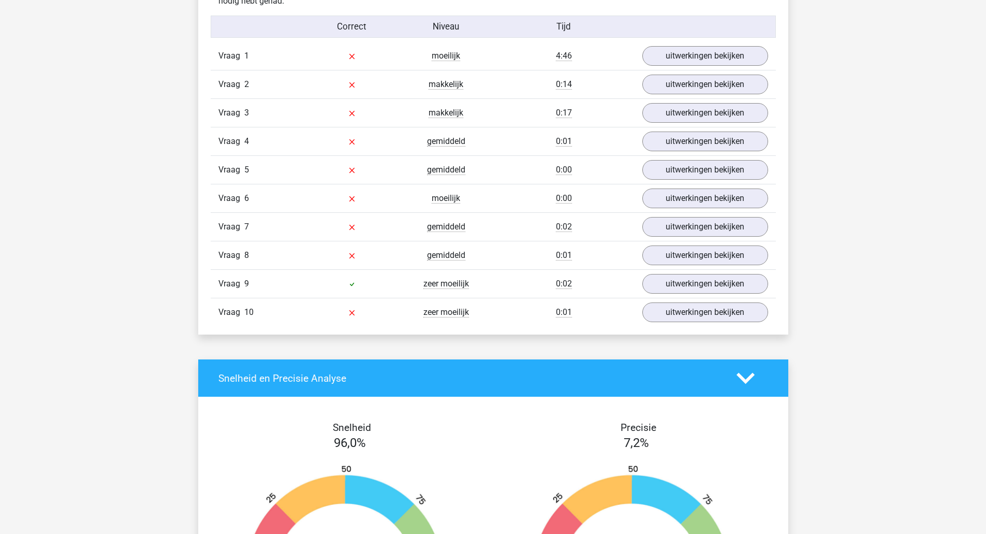
scroll to position [648, 0]
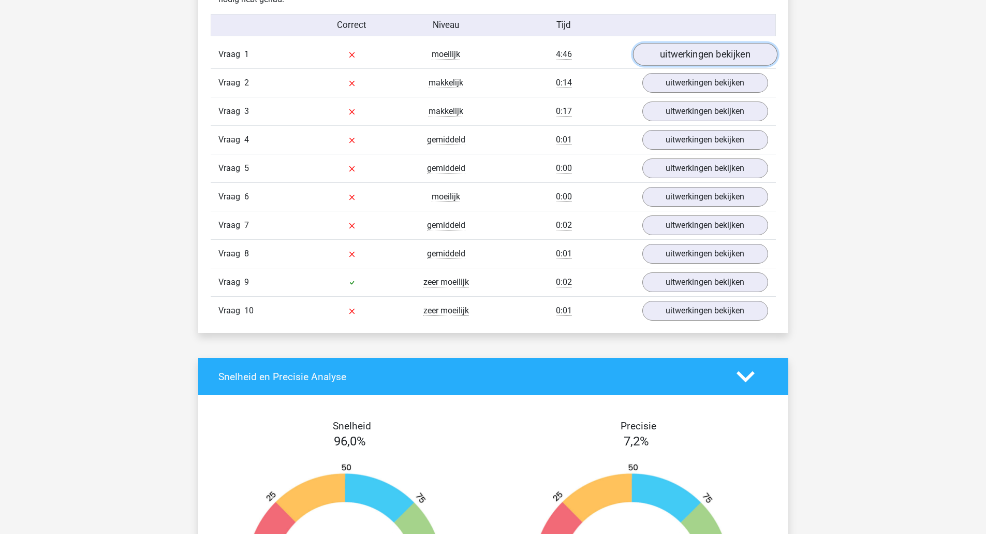
click at [736, 53] on link "uitwerkingen bekijken" at bounding box center [704, 54] width 144 height 23
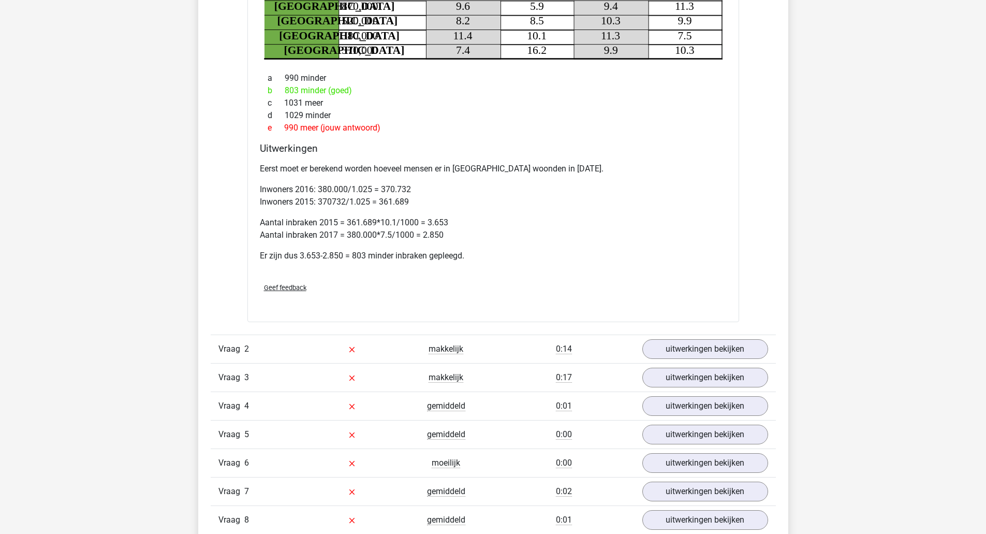
scroll to position [808, 0]
click at [702, 342] on link "uitwerkingen bekijken" at bounding box center [704, 349] width 144 height 23
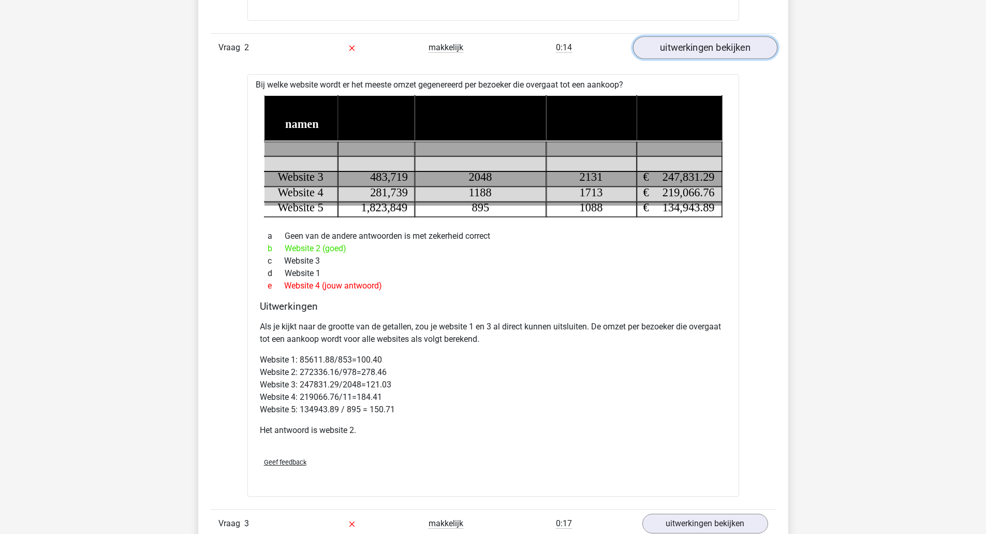
scroll to position [1110, 0]
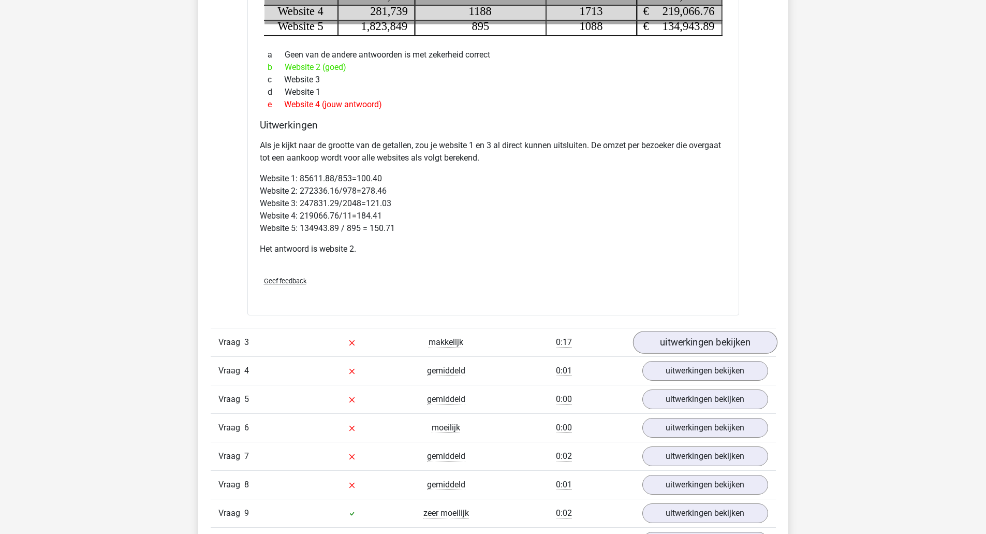
click at [763, 347] on link "uitwerkingen bekijken" at bounding box center [704, 342] width 144 height 23
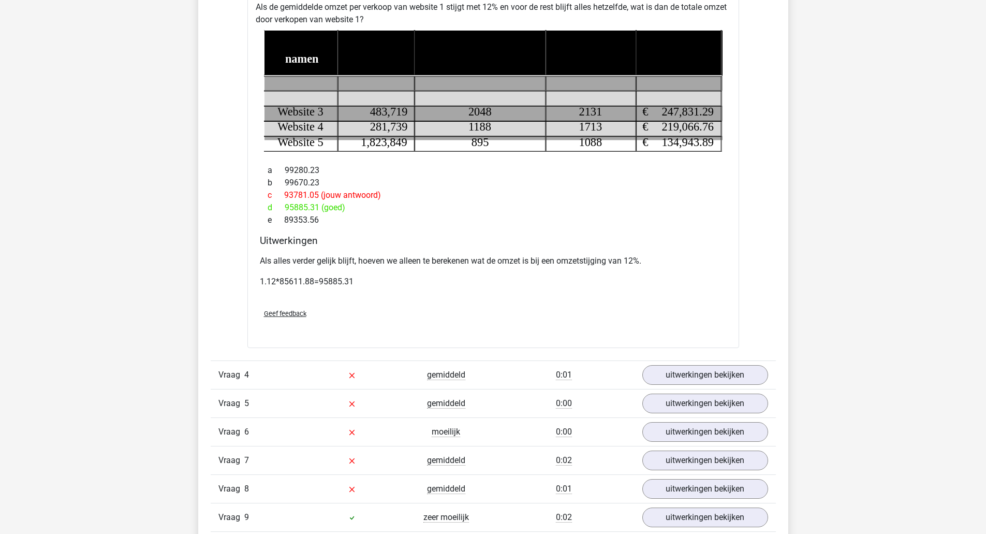
scroll to position [1664, 0]
click at [747, 376] on link "uitwerkingen bekijken" at bounding box center [704, 374] width 144 height 23
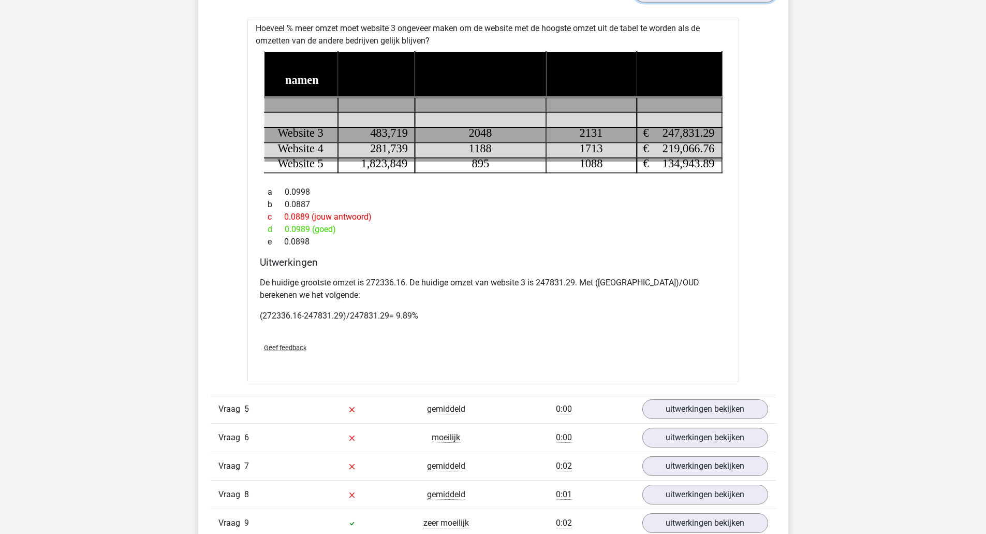
scroll to position [2041, 0]
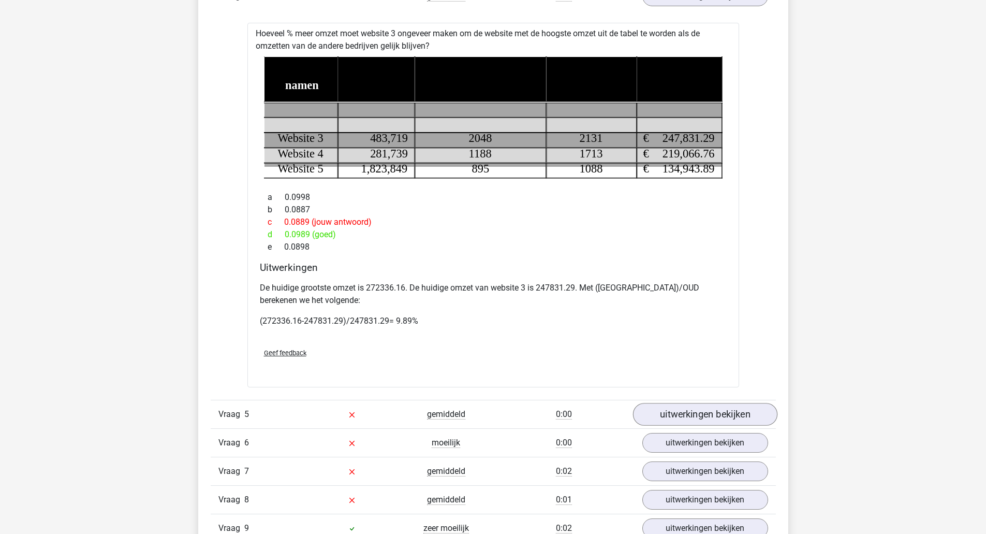
click at [717, 409] on link "uitwerkingen bekijken" at bounding box center [704, 414] width 144 height 23
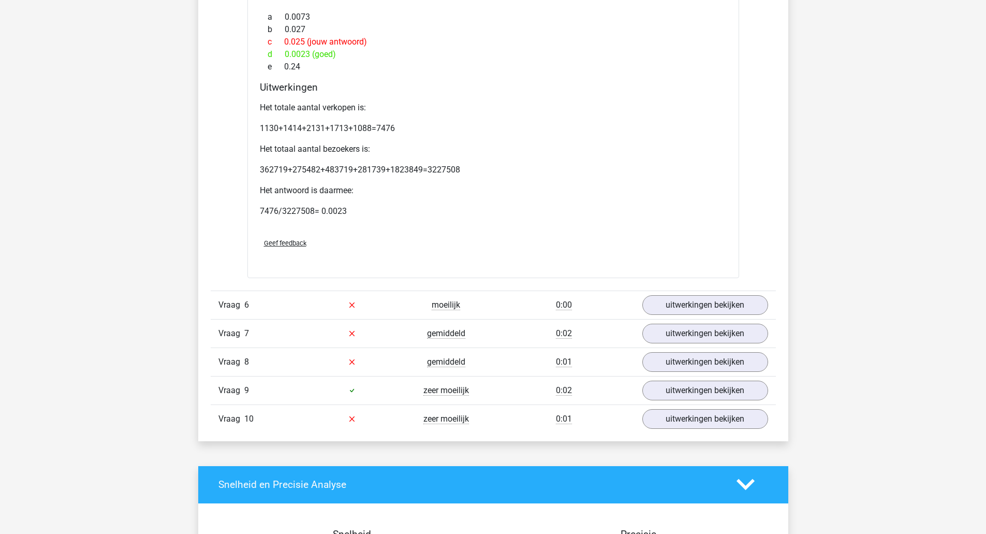
scroll to position [2630, 0]
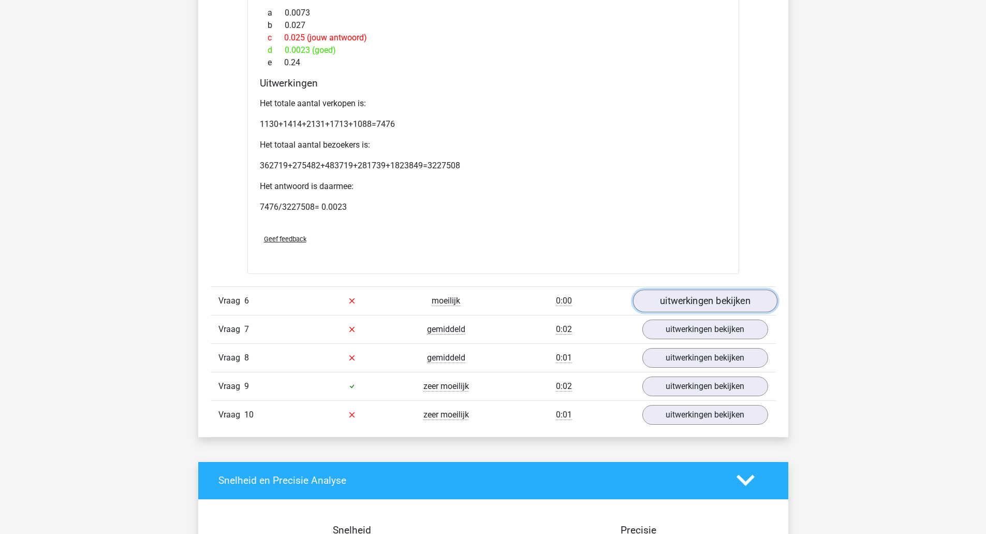
click at [751, 307] on link "uitwerkingen bekijken" at bounding box center [704, 300] width 144 height 23
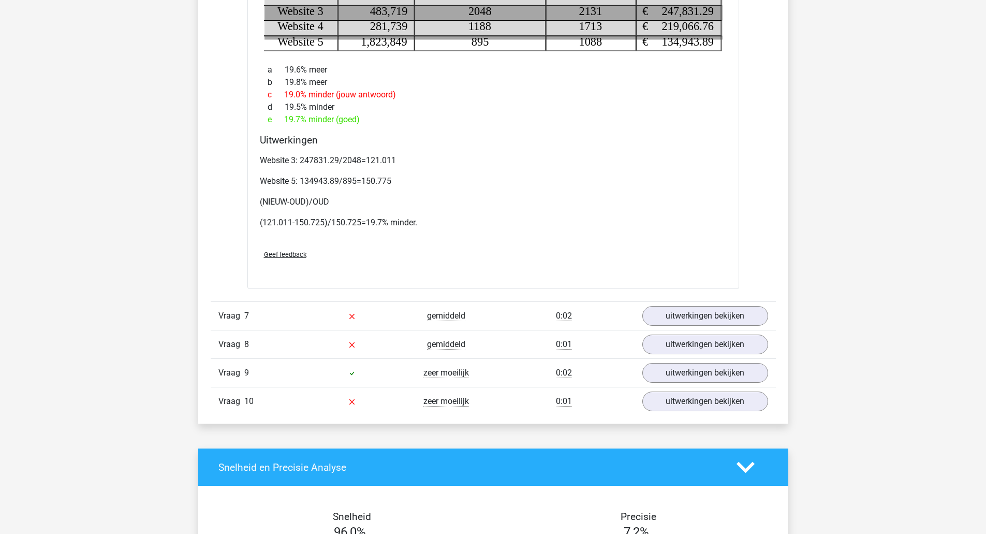
scroll to position [3057, 0]
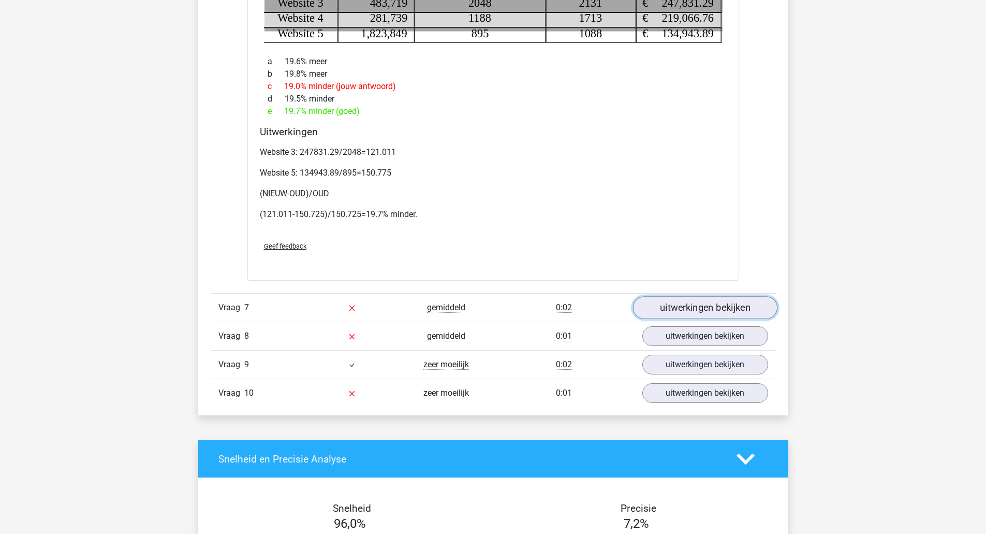
click at [758, 312] on link "uitwerkingen bekijken" at bounding box center [704, 307] width 144 height 23
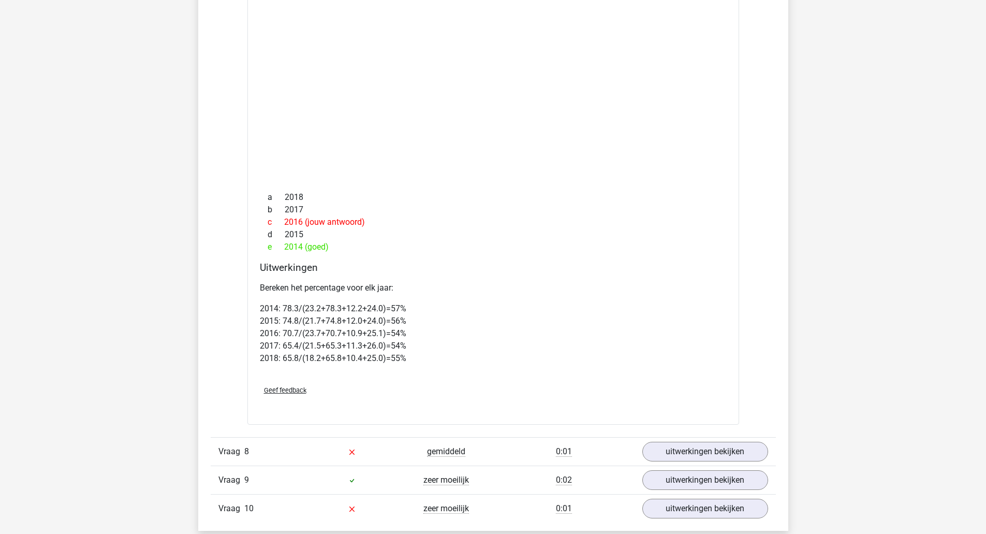
scroll to position [3767, 0]
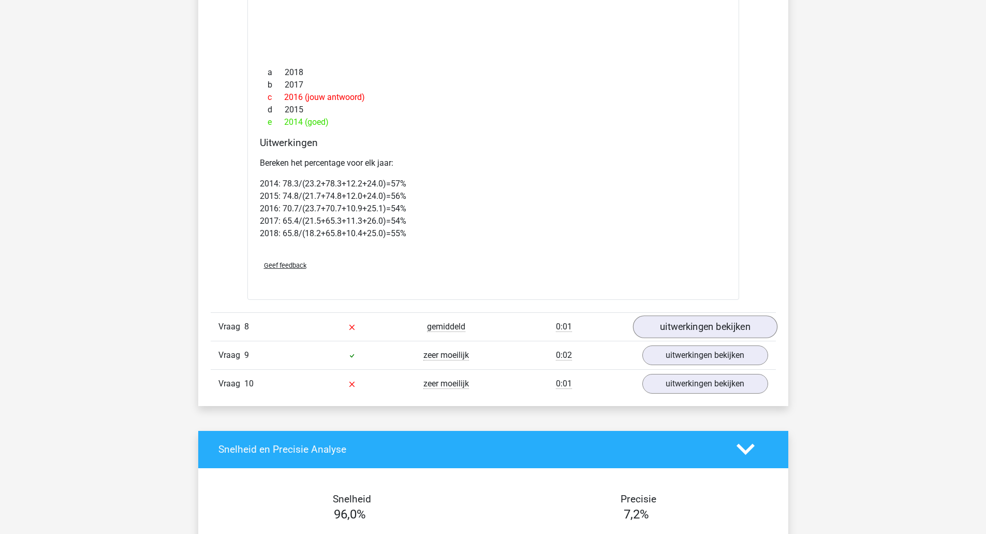
click at [747, 328] on link "uitwerkingen bekijken" at bounding box center [704, 326] width 144 height 23
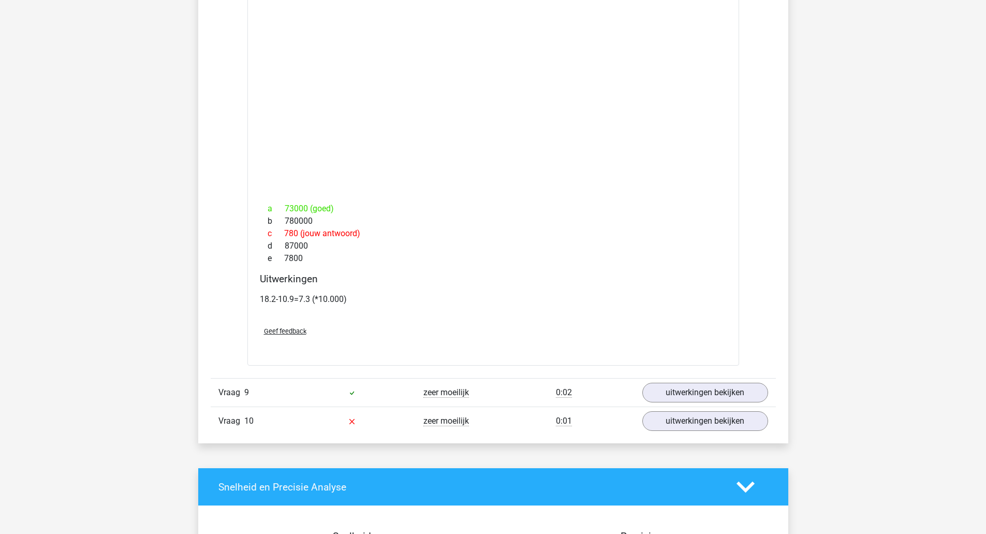
scroll to position [4608, 0]
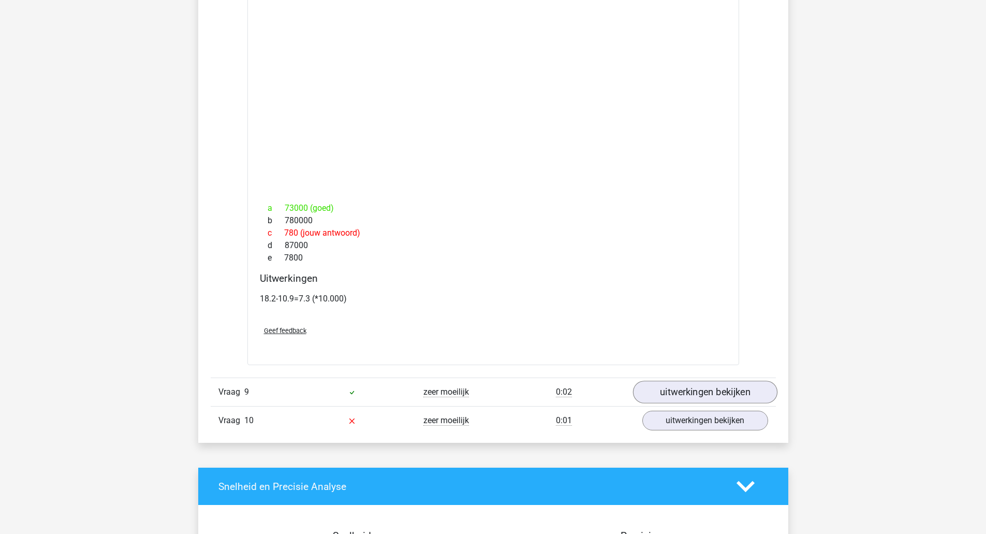
click at [753, 398] on link "uitwerkingen bekijken" at bounding box center [704, 392] width 144 height 23
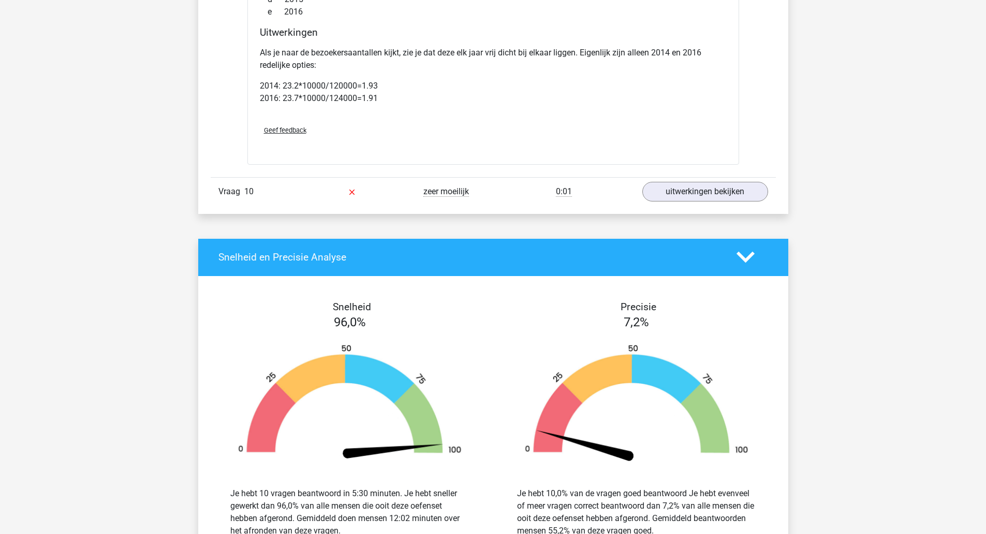
scroll to position [5636, 0]
